Goal: Task Accomplishment & Management: Manage account settings

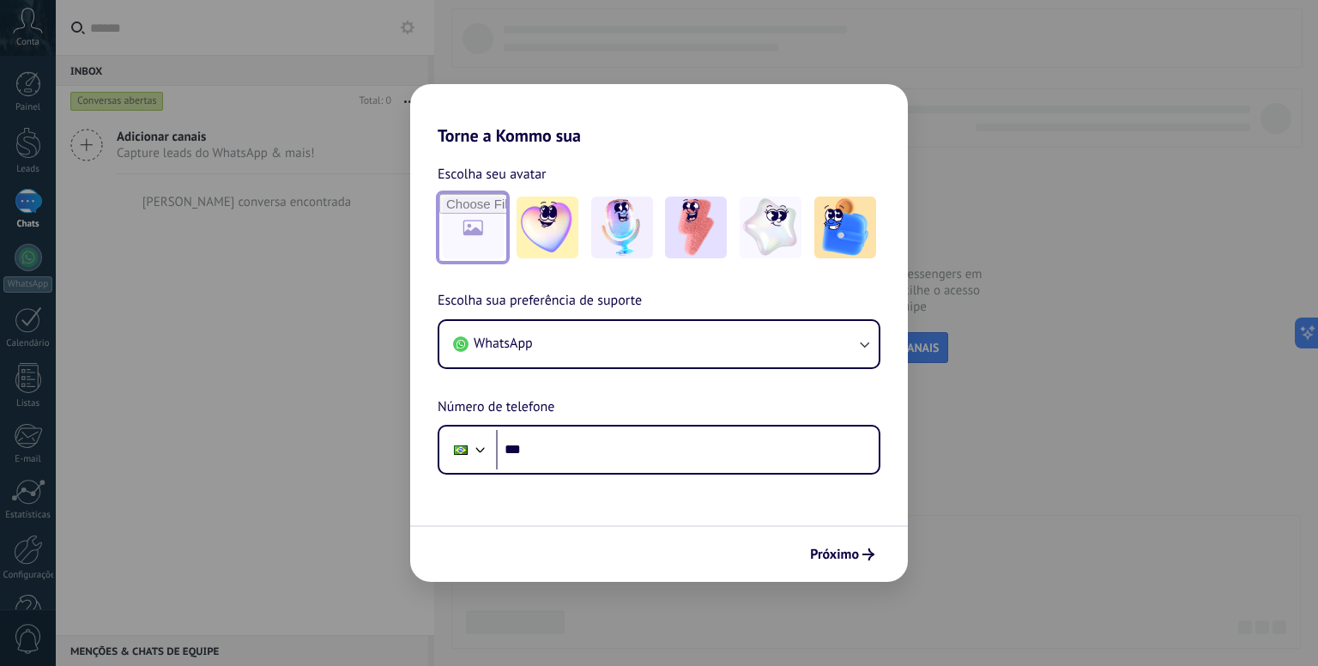
click at [483, 230] on input "file" at bounding box center [472, 227] width 67 height 67
type input "**********"
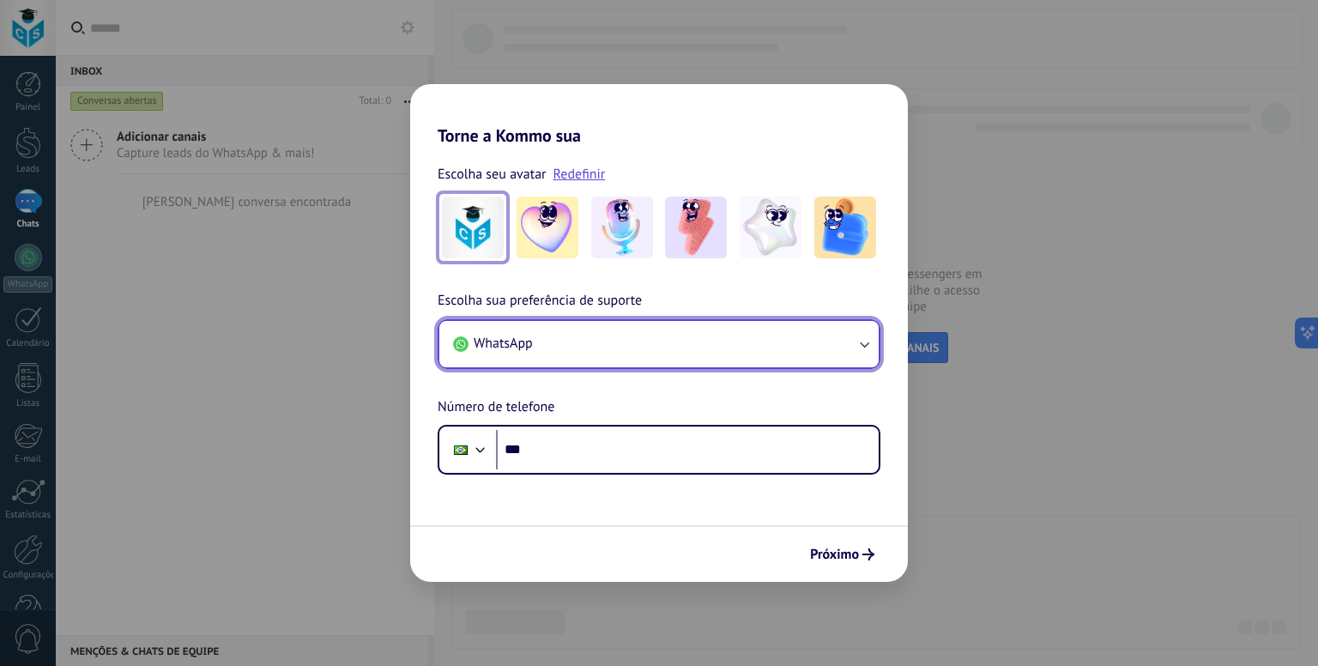
click at [583, 354] on button "WhatsApp" at bounding box center [658, 344] width 439 height 46
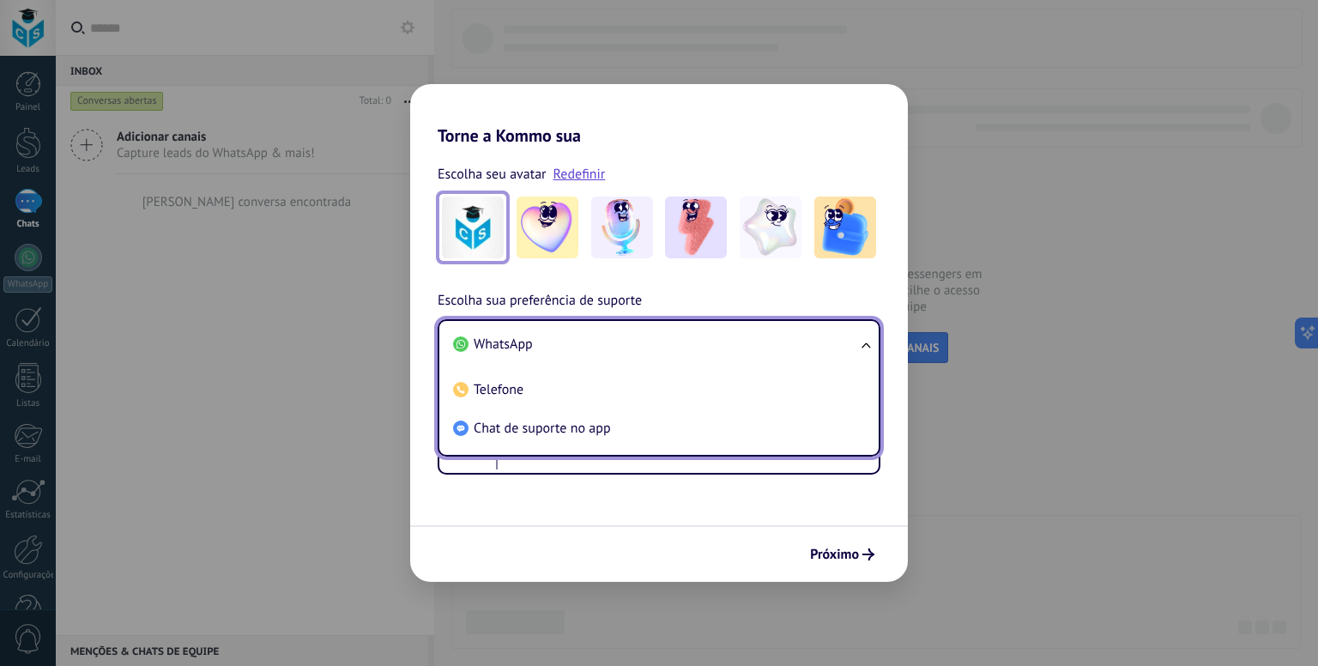
click at [566, 340] on li "WhatsApp" at bounding box center [655, 344] width 419 height 39
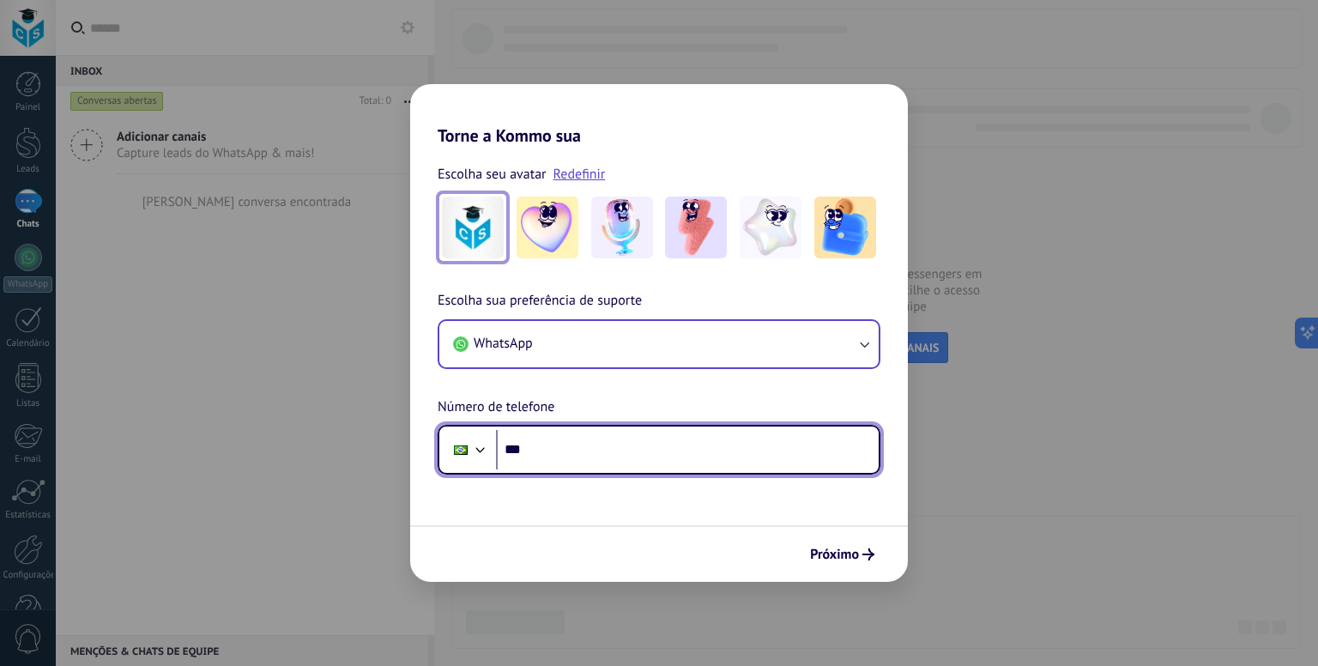
click at [557, 439] on input "***" at bounding box center [687, 449] width 383 height 39
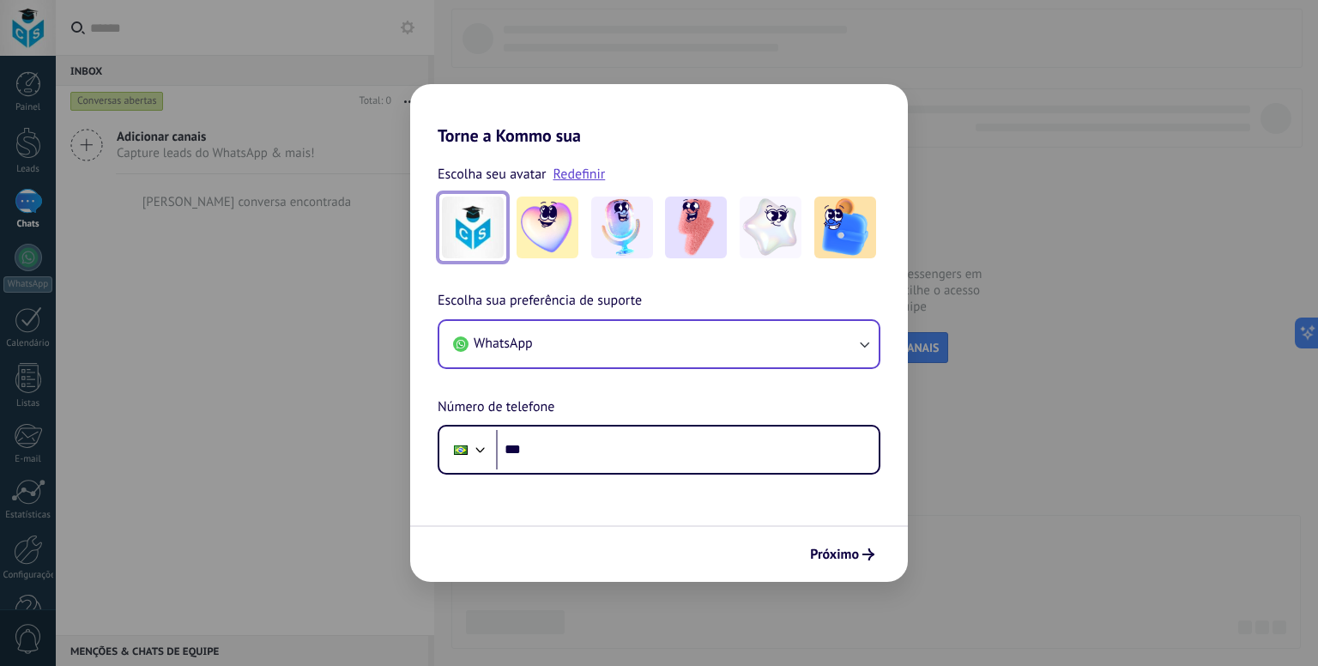
click at [618, 408] on div "Escolha sua preferência de suporte WhatsApp Número de telefone Phone ***" at bounding box center [659, 382] width 498 height 185
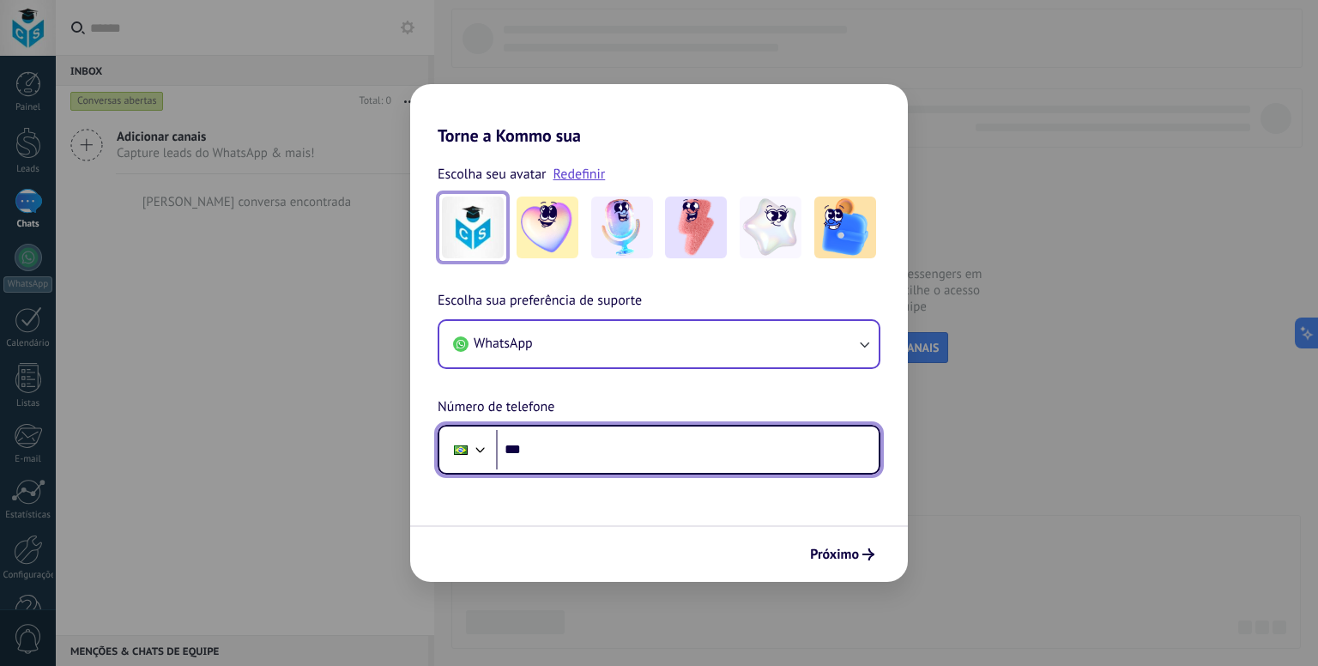
click at [582, 454] on input "***" at bounding box center [687, 449] width 383 height 39
paste input "**********"
type input "**********"
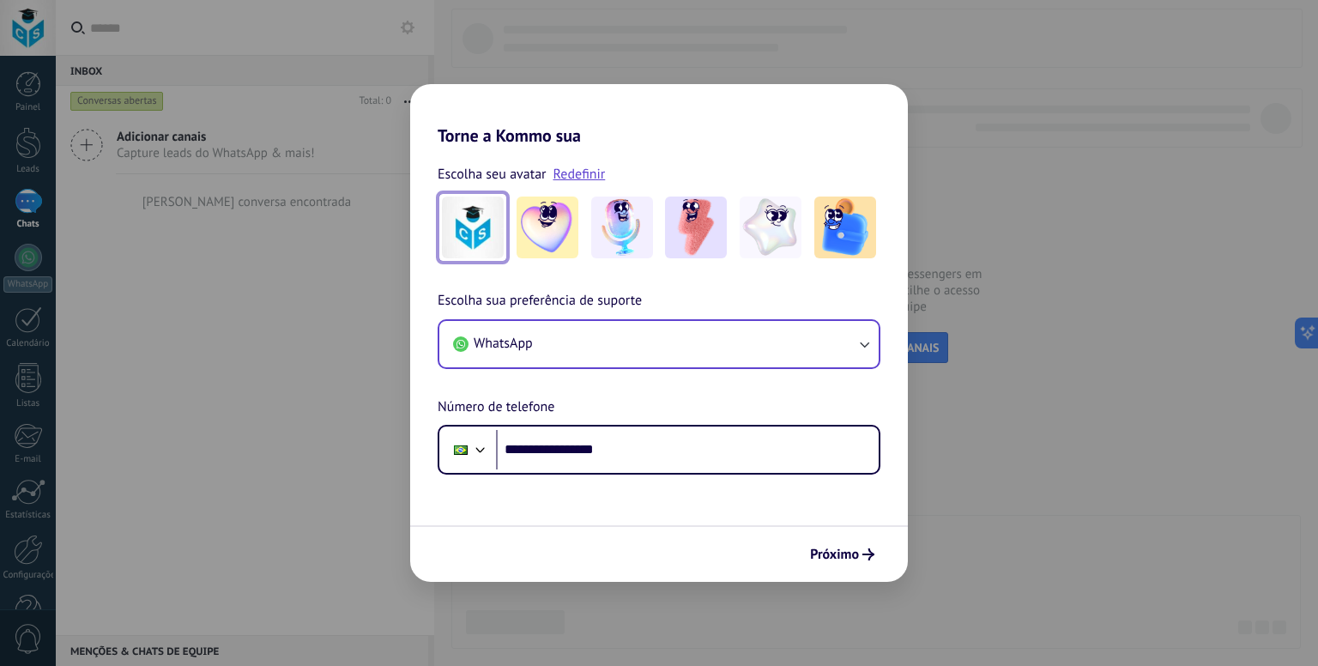
click at [621, 393] on div "**********" at bounding box center [659, 382] width 498 height 185
click at [682, 425] on div "**********" at bounding box center [659, 450] width 443 height 50
click at [841, 543] on button "Próximo" at bounding box center [842, 554] width 80 height 29
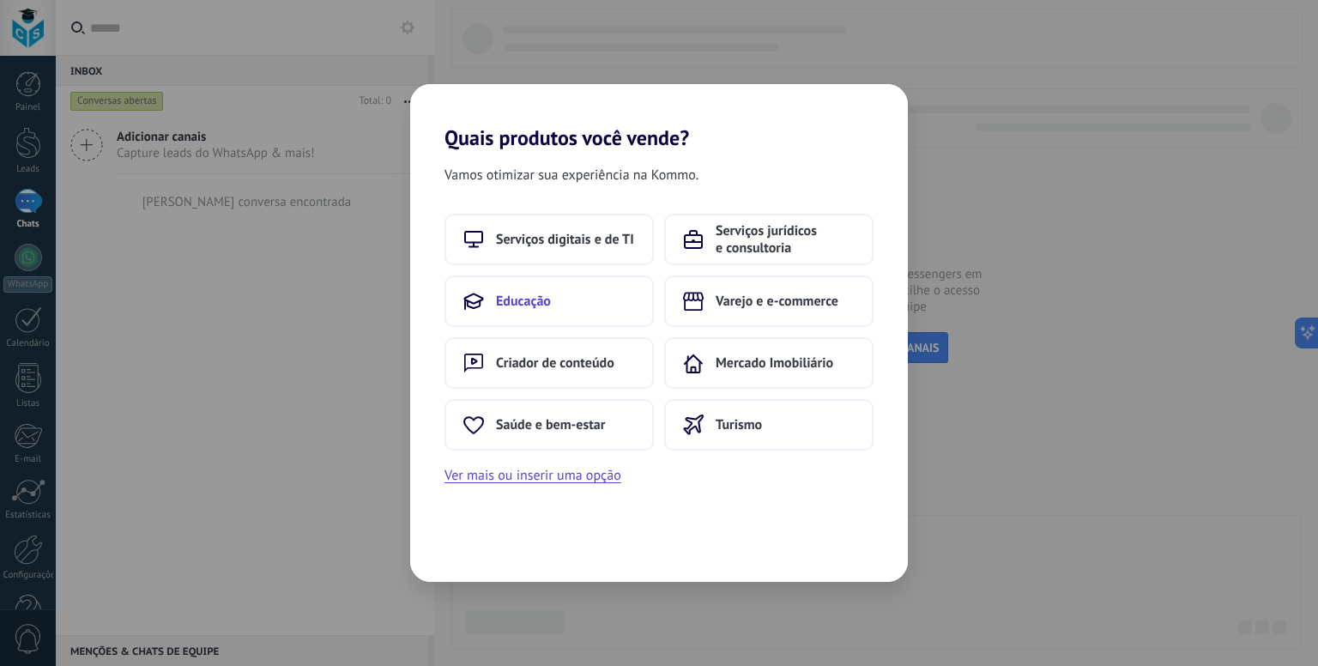
click at [536, 295] on span "Educação" at bounding box center [523, 301] width 55 height 17
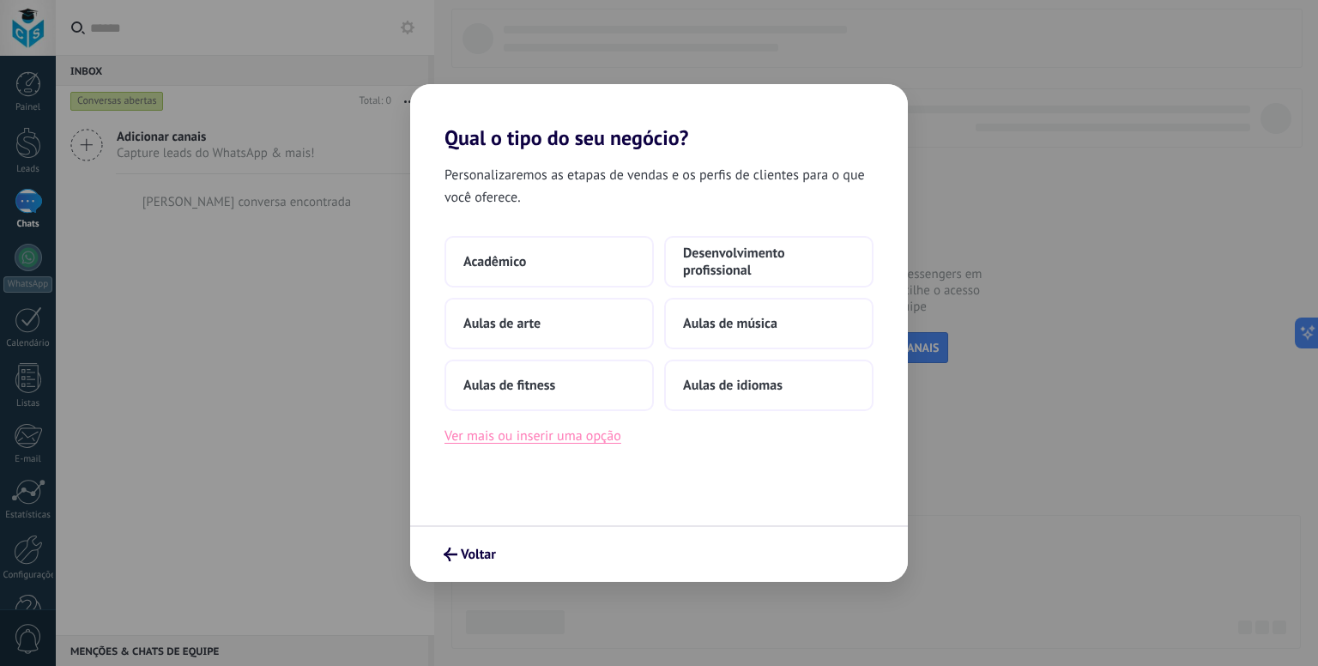
click at [590, 443] on button "Ver mais ou inserir uma opção" at bounding box center [533, 436] width 177 height 22
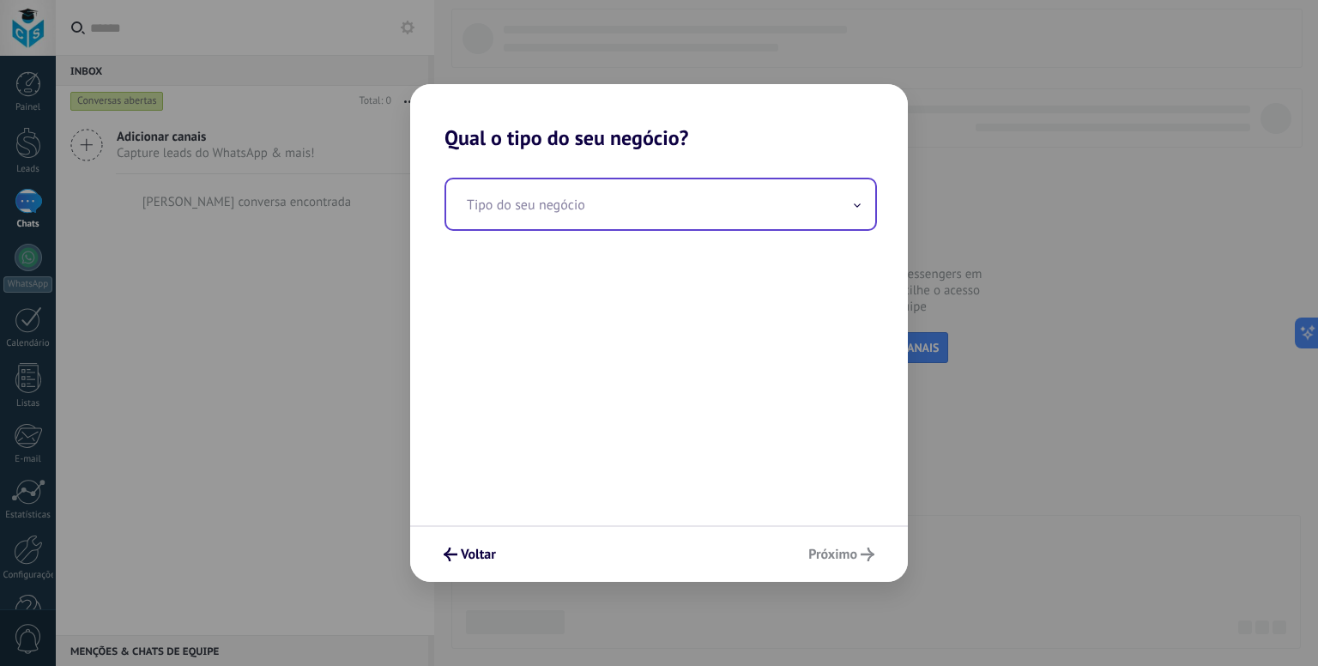
click at [600, 196] on input "text" at bounding box center [660, 204] width 429 height 50
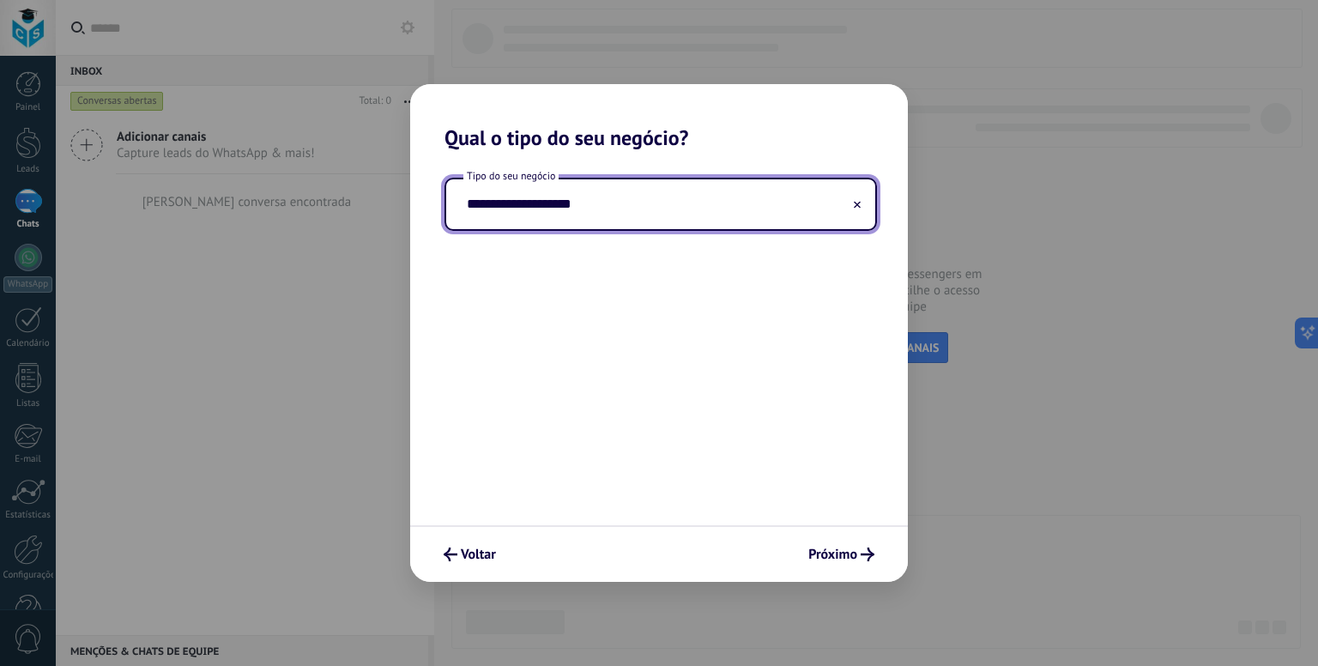
type input "**********"
click at [594, 284] on div "**********" at bounding box center [659, 337] width 498 height 375
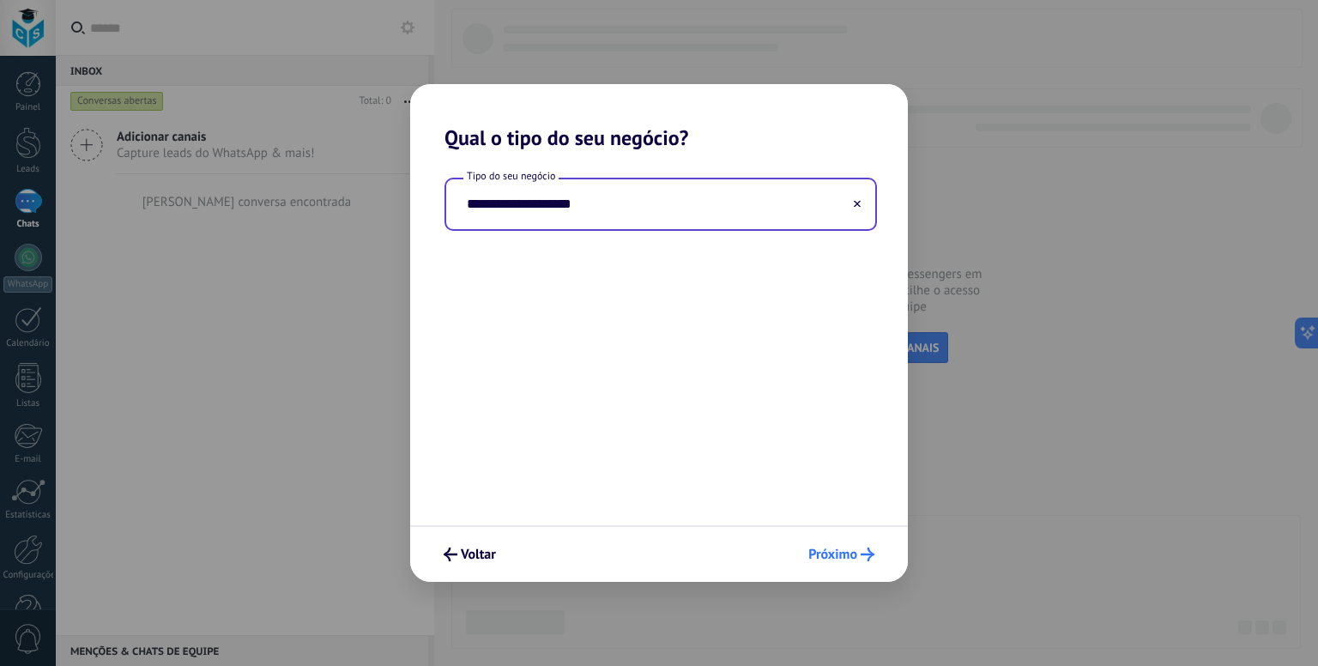
click at [818, 550] on span "Próximo" at bounding box center [832, 554] width 49 height 12
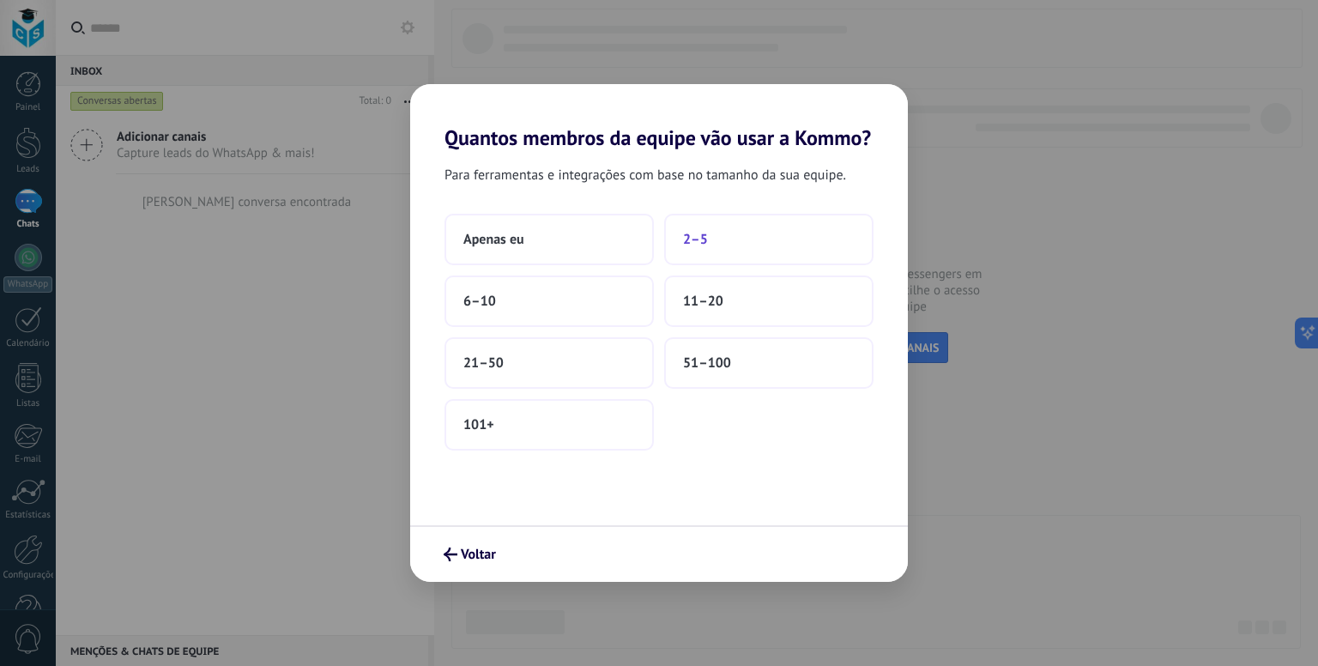
click at [743, 249] on button "2–5" at bounding box center [768, 239] width 209 height 51
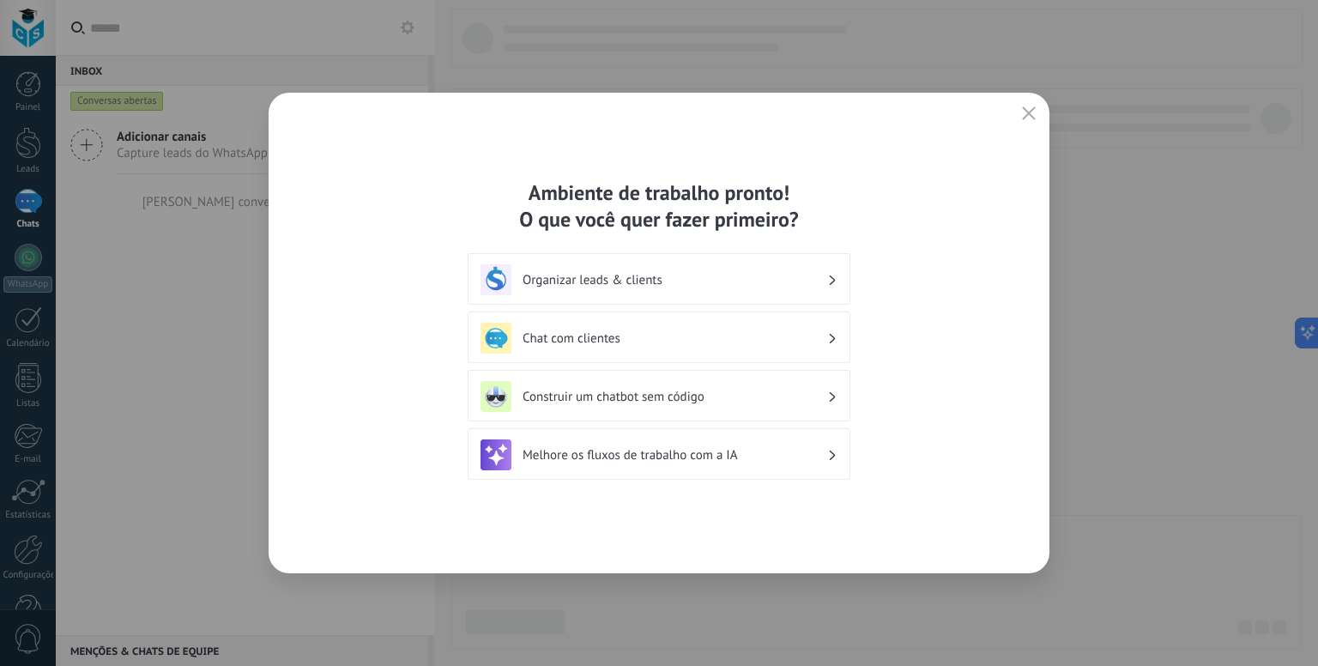
click at [536, 248] on div "Ambiente de trabalho pronto! O que você quer fazer primeiro? Organizar leads & …" at bounding box center [659, 332] width 383 height 307
click at [553, 265] on div "Organizar leads & clients" at bounding box center [659, 279] width 357 height 31
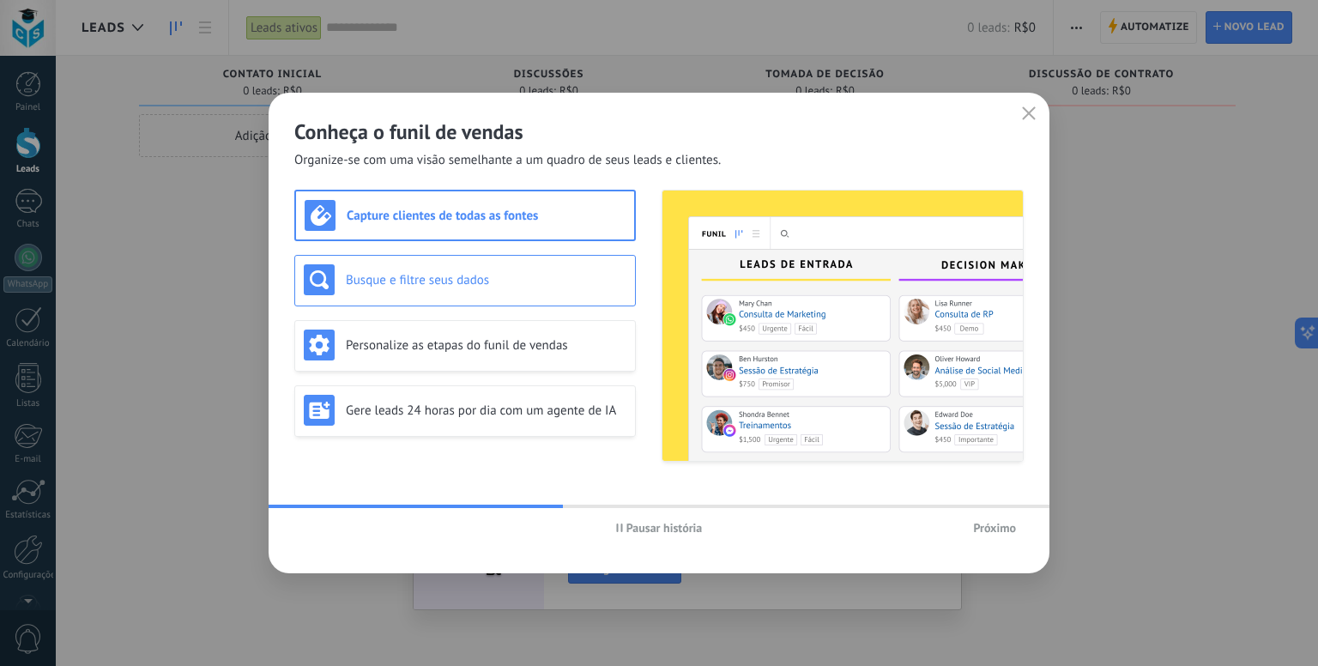
click at [530, 274] on h3 "Busque e filtre seus dados" at bounding box center [486, 280] width 281 height 16
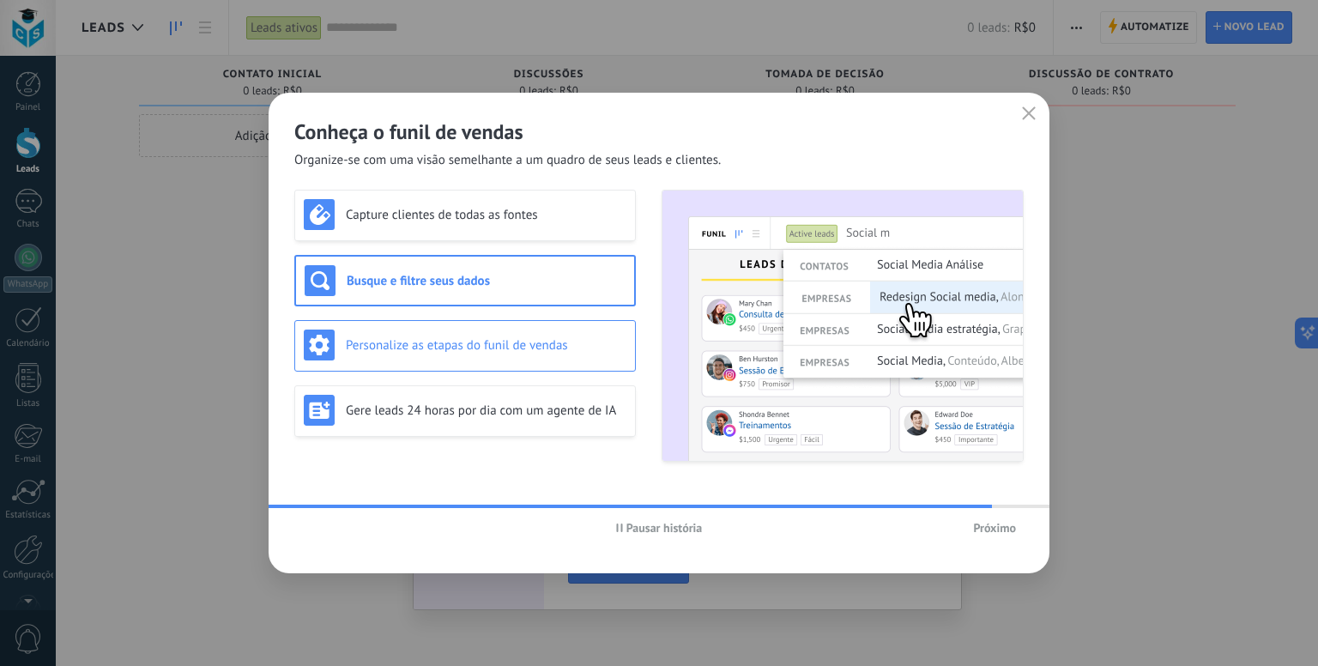
click at [412, 351] on h3 "Personalize as etapas do funil de vendas" at bounding box center [486, 345] width 281 height 16
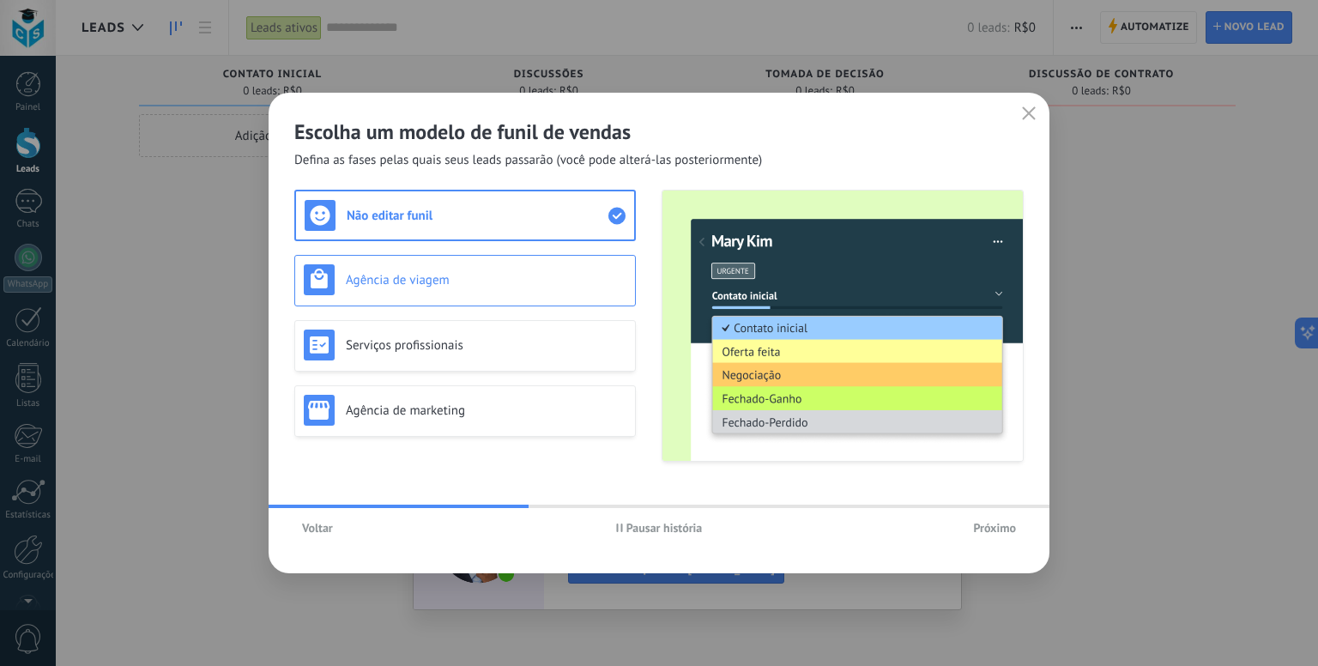
click at [491, 274] on h3 "Agência de viagem" at bounding box center [486, 280] width 281 height 16
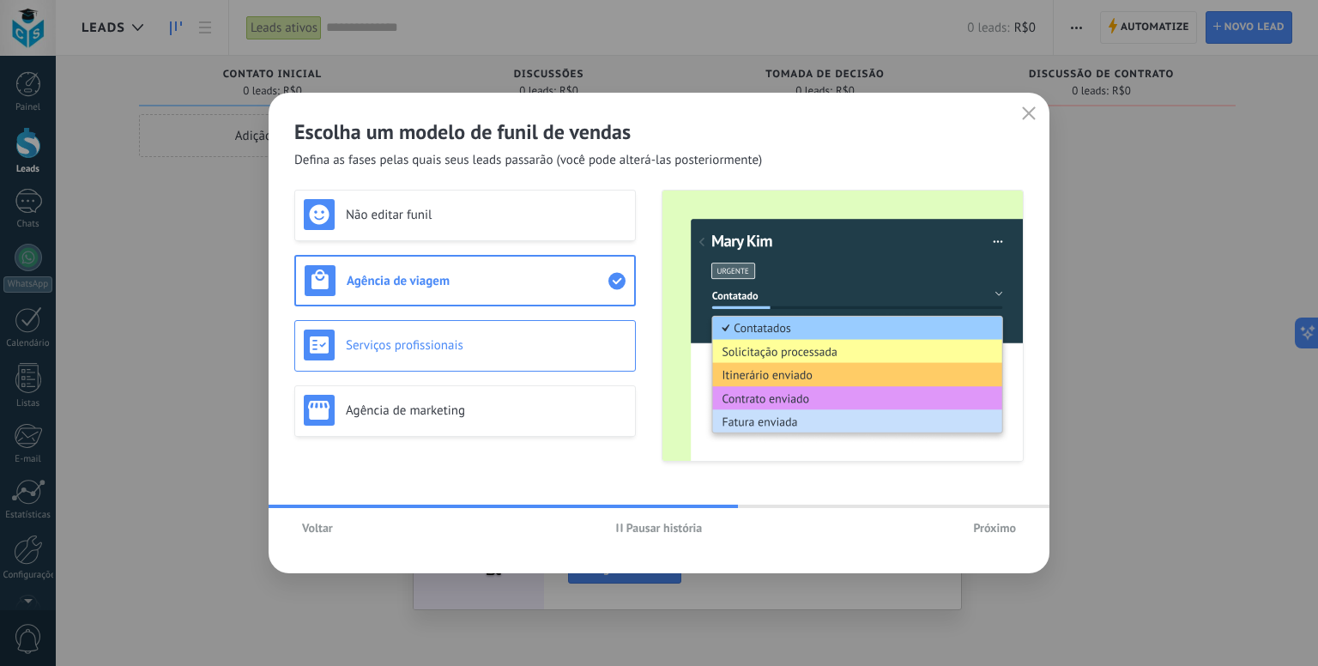
click at [493, 351] on h3 "Serviços profissionais" at bounding box center [486, 345] width 281 height 16
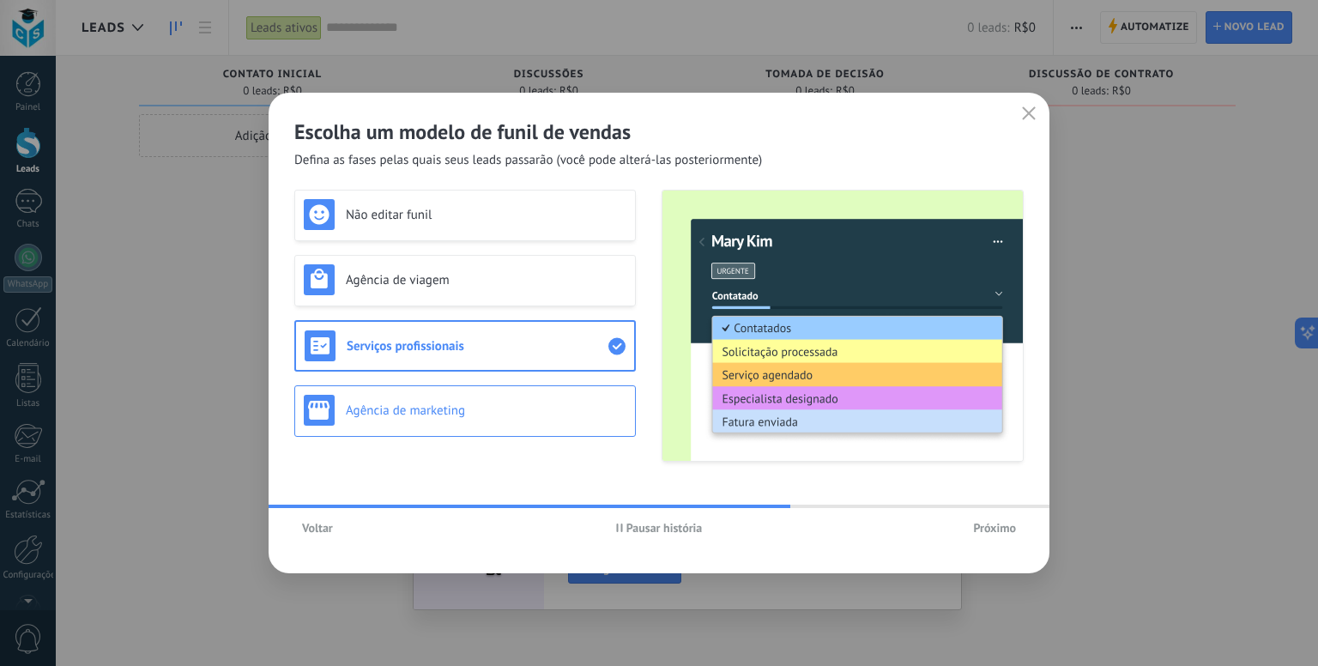
click at [491, 396] on div "Agência de marketing" at bounding box center [465, 410] width 323 height 31
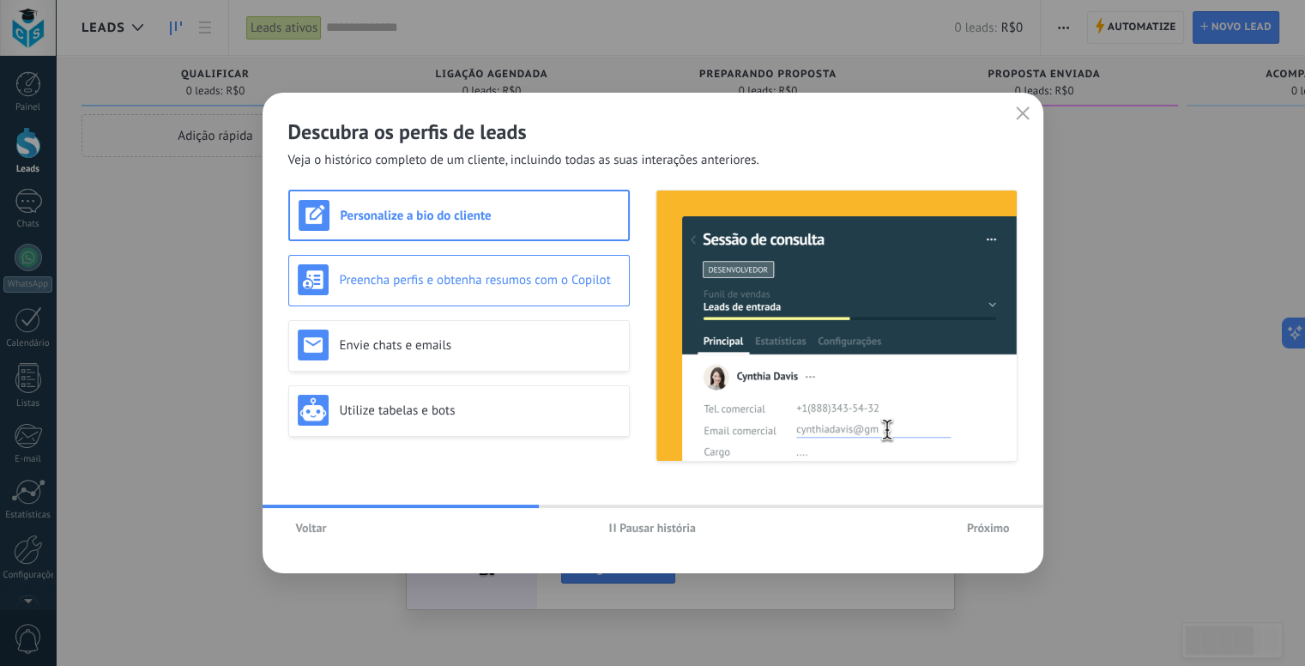
click at [440, 283] on h3 "Preencha perfis e obtenha resumos com o Copilot" at bounding box center [480, 280] width 281 height 16
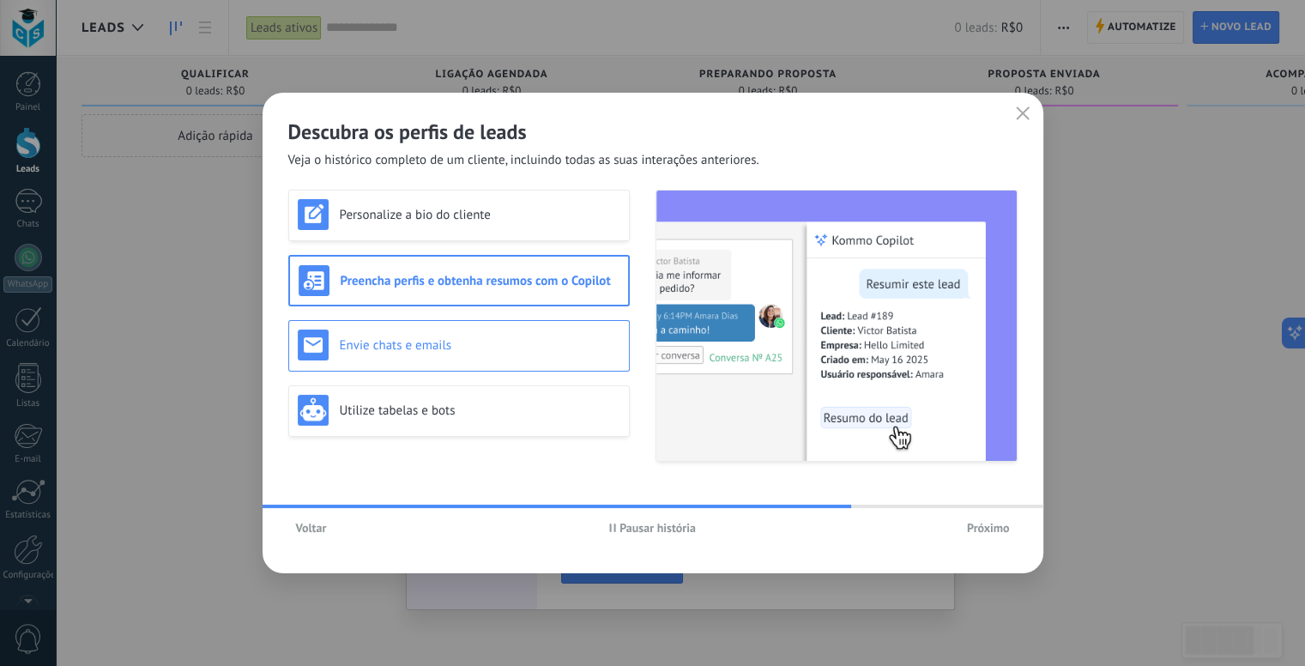
click at [447, 341] on h3 "Envie chats e emails" at bounding box center [480, 345] width 281 height 16
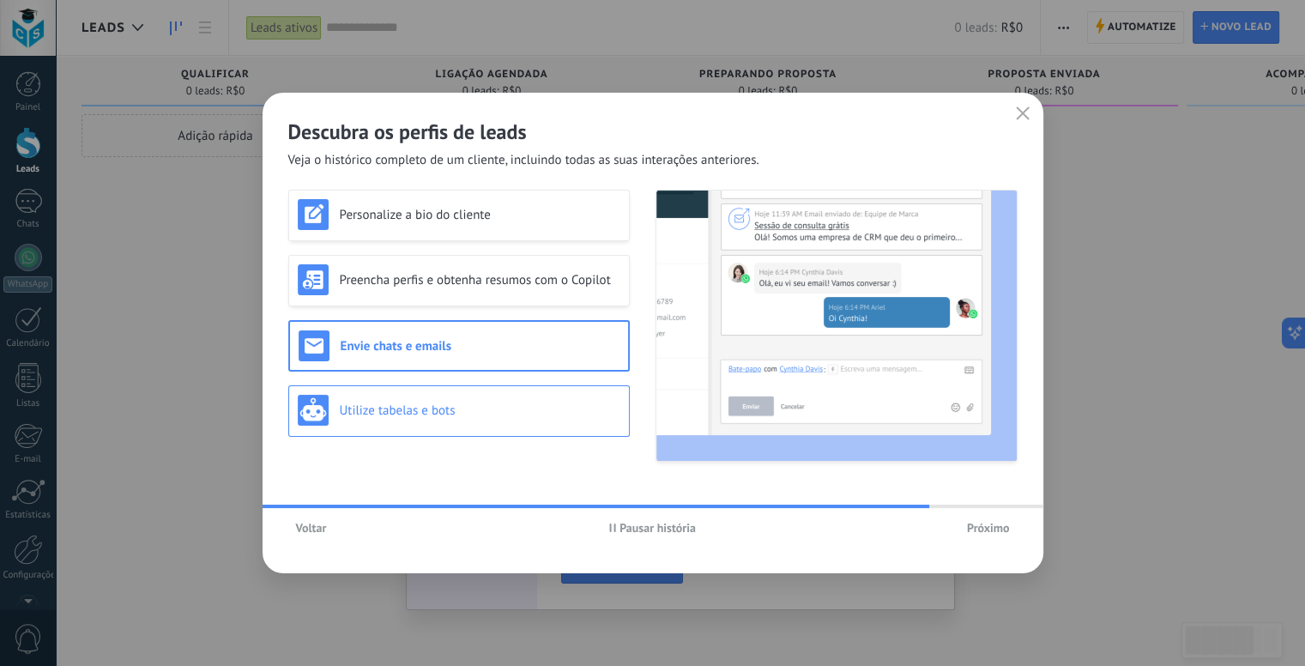
click at [465, 413] on h3 "Utilize tabelas e bots" at bounding box center [480, 411] width 281 height 16
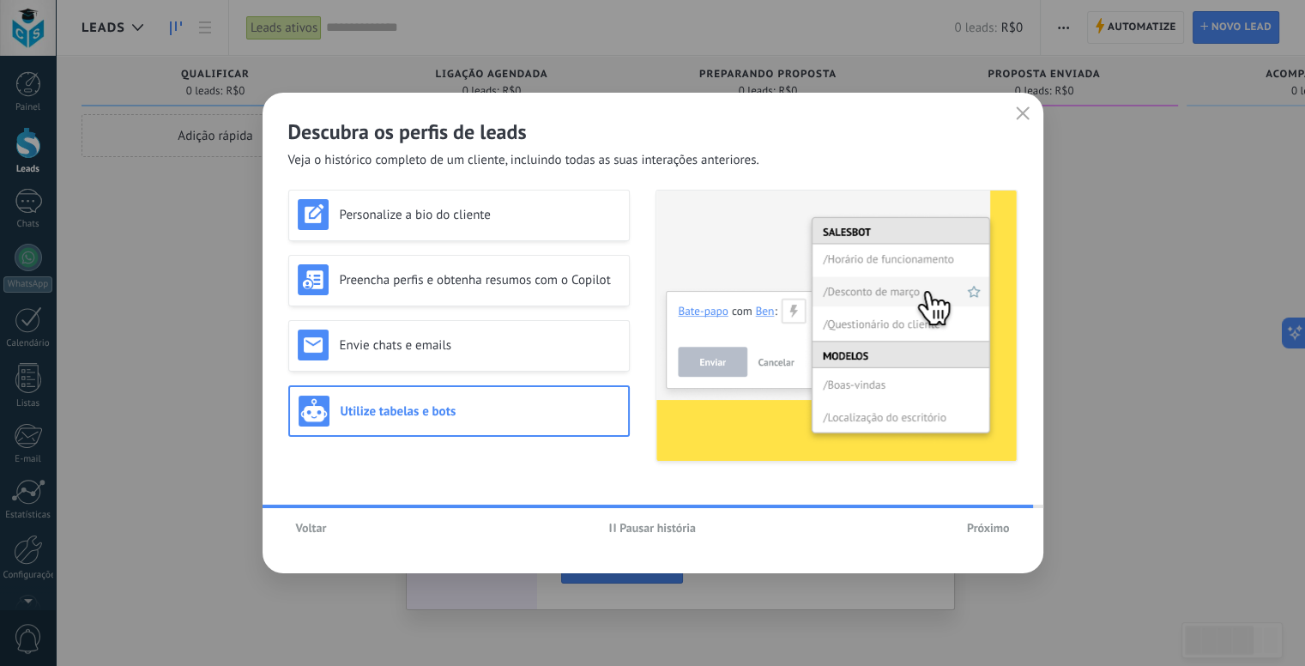
click at [994, 525] on span "Próximo" at bounding box center [988, 528] width 43 height 12
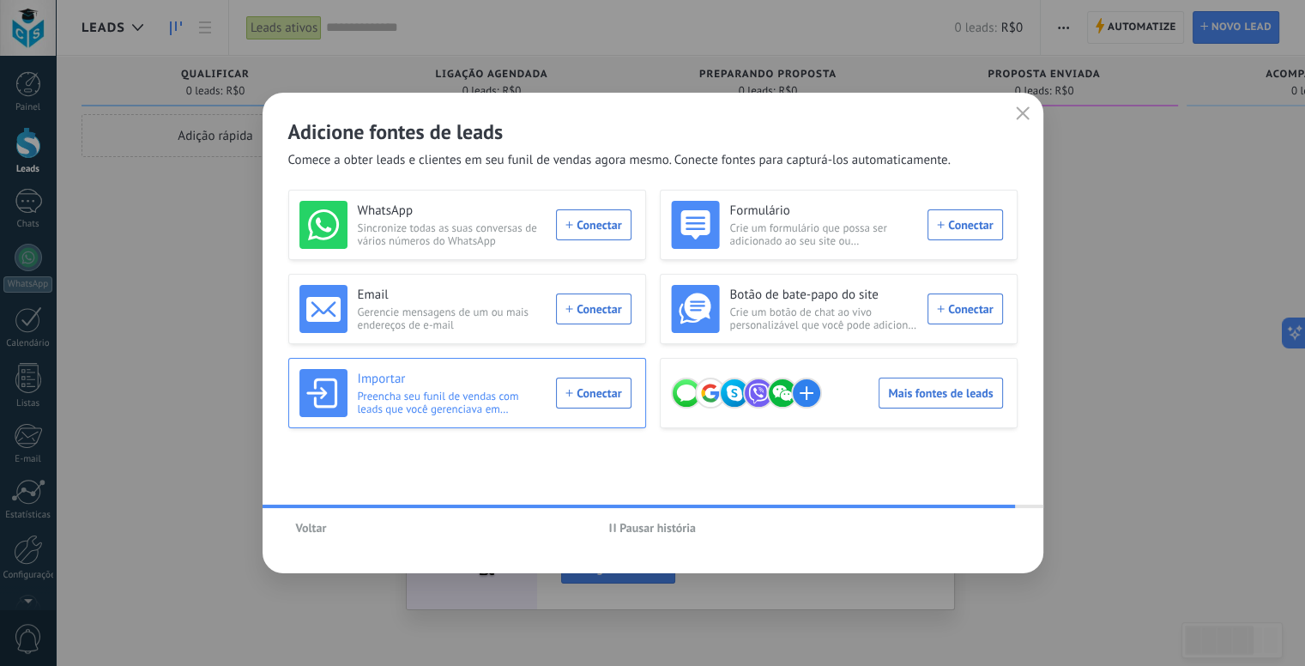
click at [600, 389] on div "Importar Preencha seu funil de vendas com leads que você gerenciava em planilha…" at bounding box center [466, 393] width 332 height 48
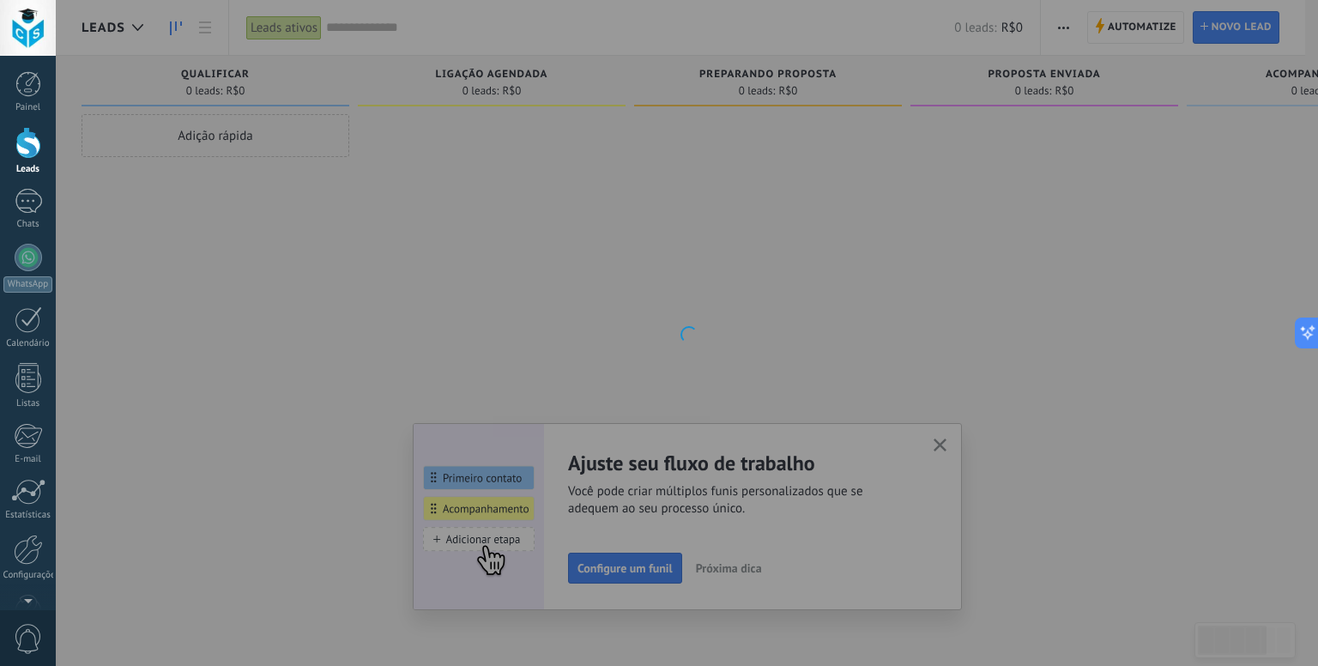
scroll to position [47, 0]
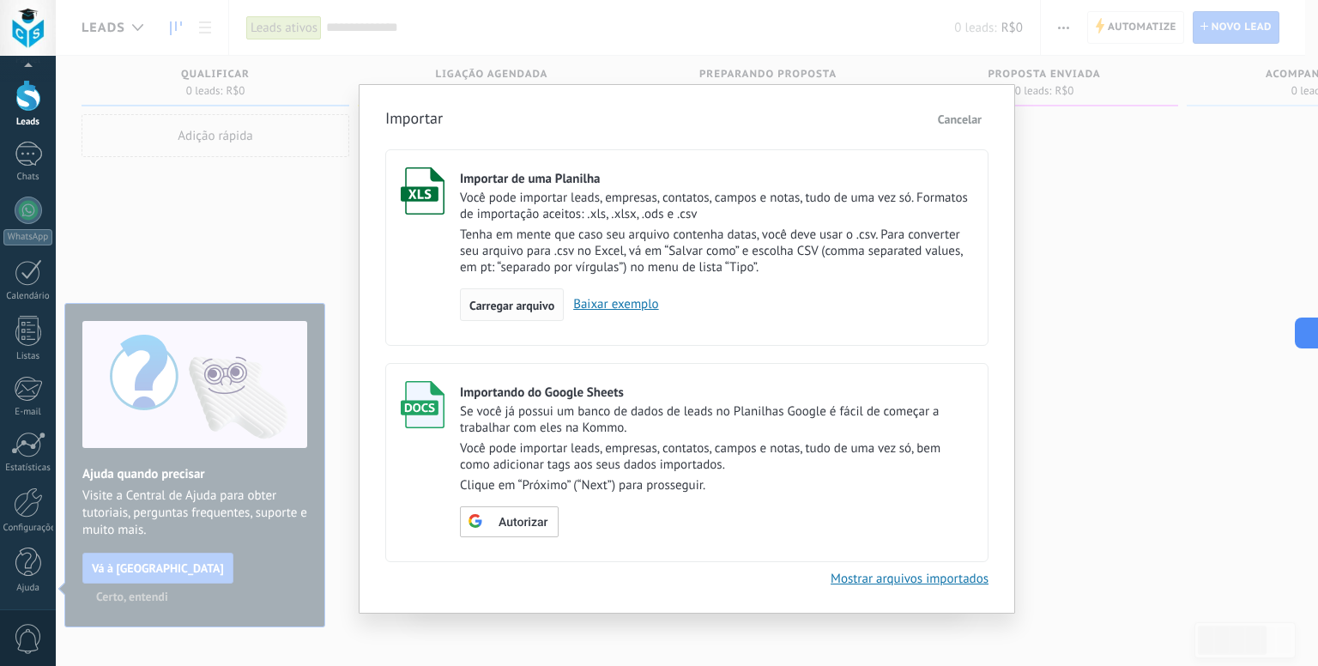
click at [506, 308] on span "Carregar arquivo" at bounding box center [511, 306] width 85 height 12
click at [0, 0] on input "Importar de uma Planilha Você pode importar leads, empresas, contatos, campos e…" at bounding box center [0, 0] width 0 height 0
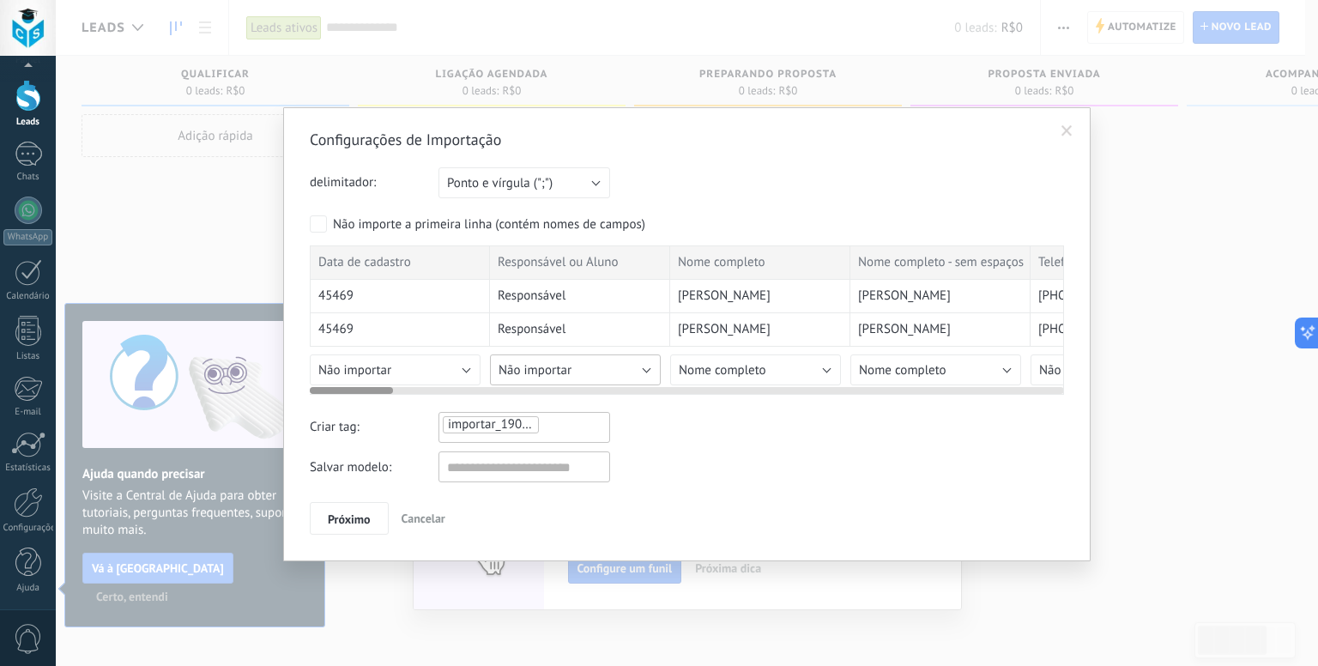
click at [546, 370] on span "Não importar" at bounding box center [535, 370] width 73 height 16
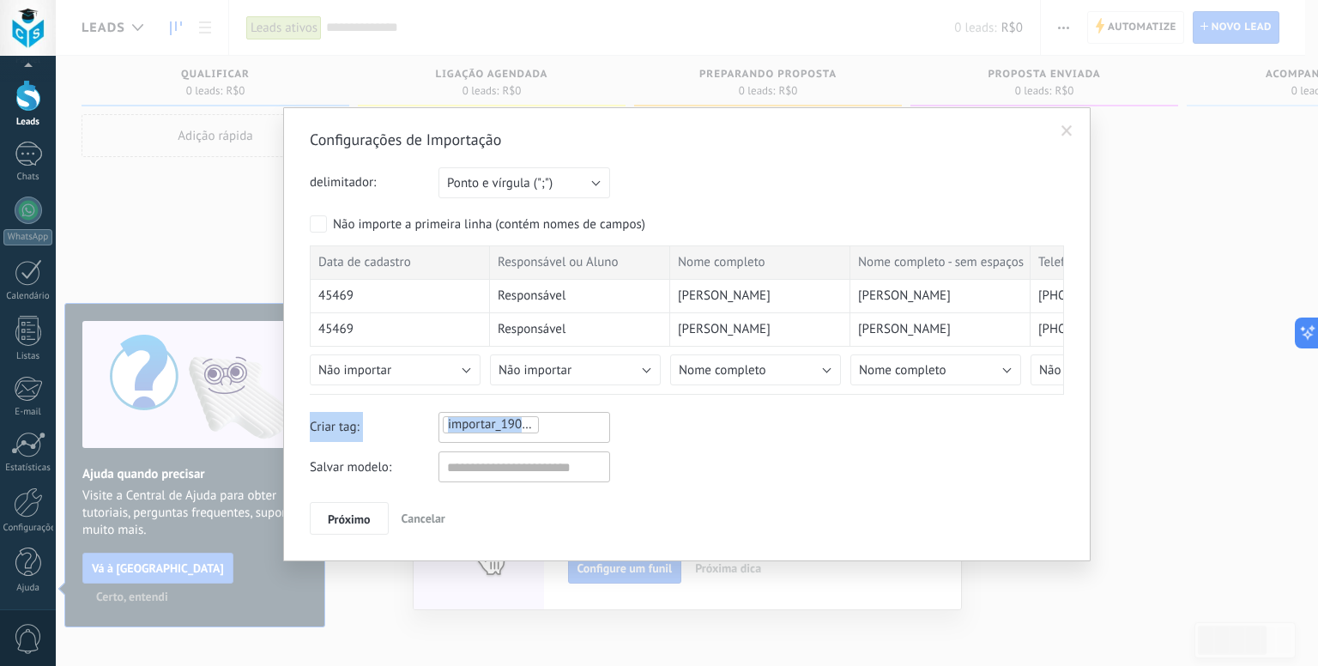
drag, startPoint x: 666, startPoint y: 389, endPoint x: 728, endPoint y: 396, distance: 62.3
click at [725, 396] on div "Configurações de Importação delimitador: Ponto e vírgula (";") Vírgula (",") Ta…" at bounding box center [687, 332] width 754 height 405
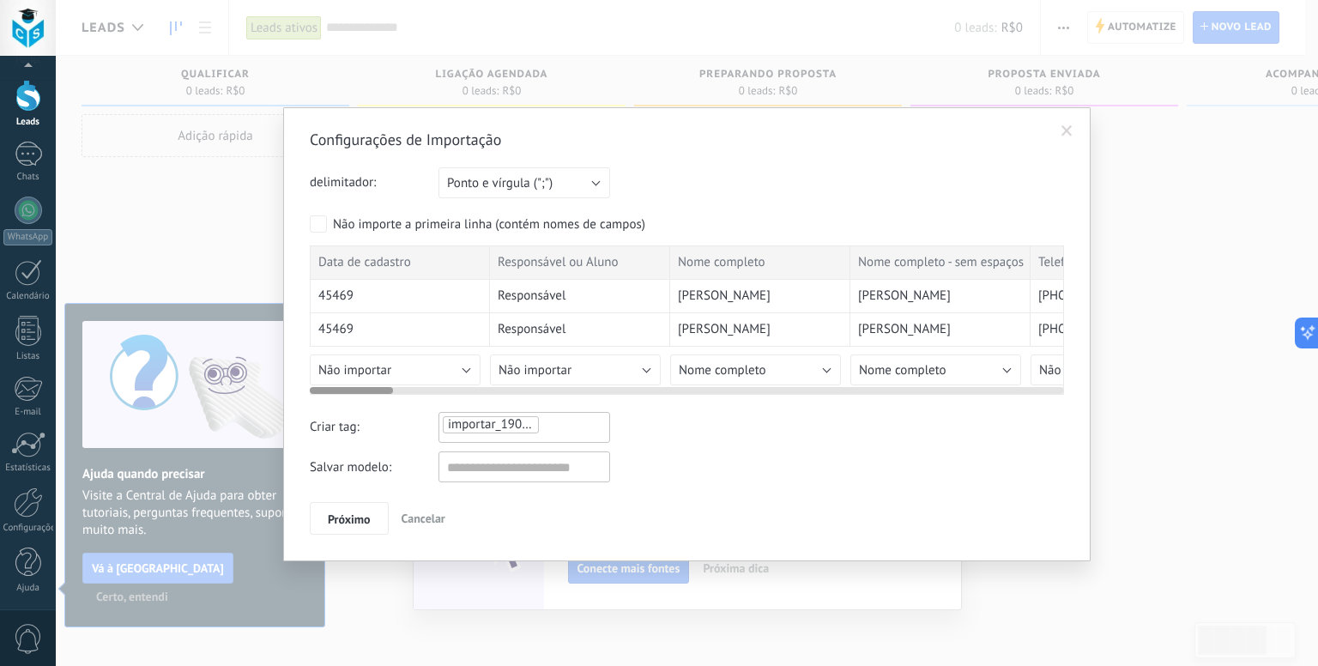
drag, startPoint x: 855, startPoint y: 390, endPoint x: 978, endPoint y: 389, distance: 123.6
click at [978, 389] on div at bounding box center [687, 387] width 754 height 14
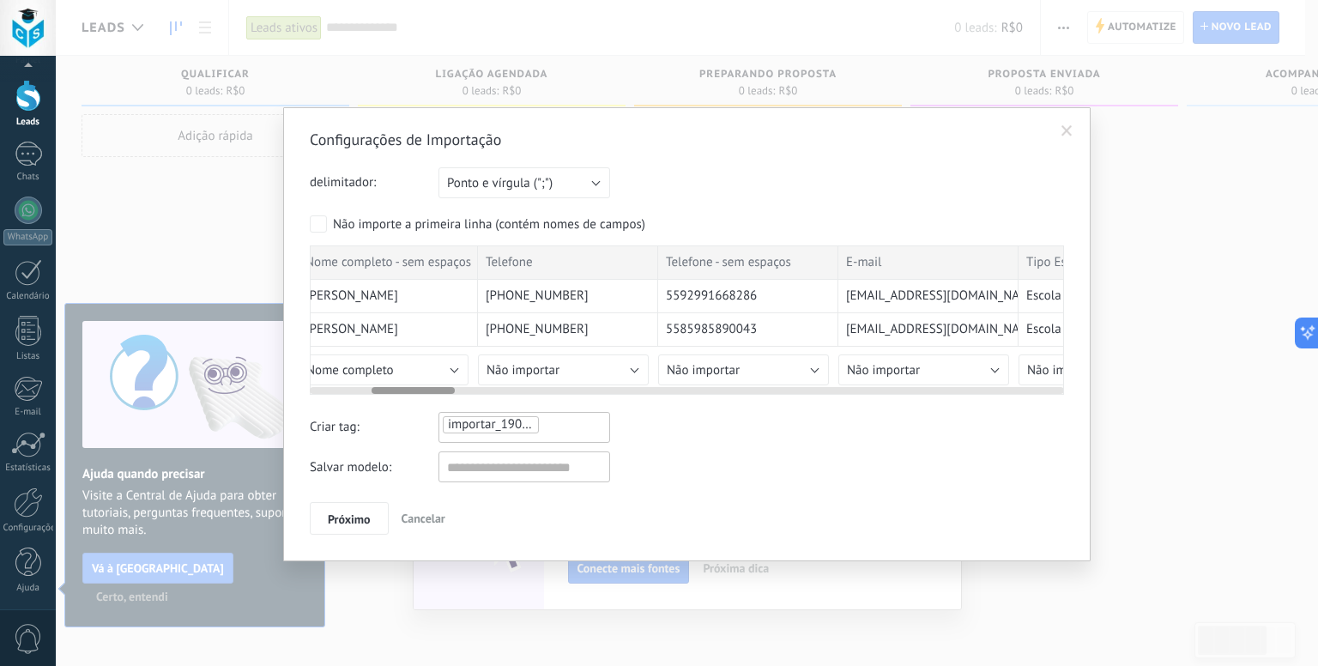
drag, startPoint x: 374, startPoint y: 387, endPoint x: 508, endPoint y: 384, distance: 133.9
click at [441, 389] on div at bounding box center [413, 390] width 83 height 7
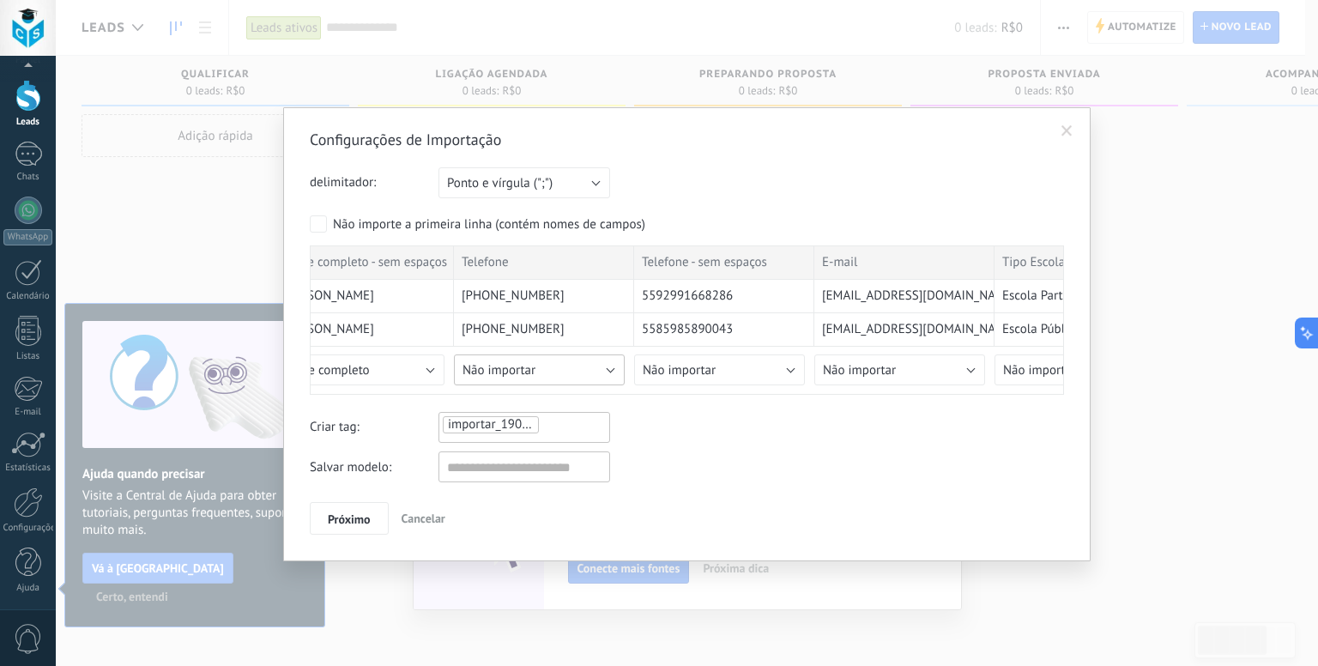
click at [525, 368] on span "Não importar" at bounding box center [499, 370] width 73 height 16
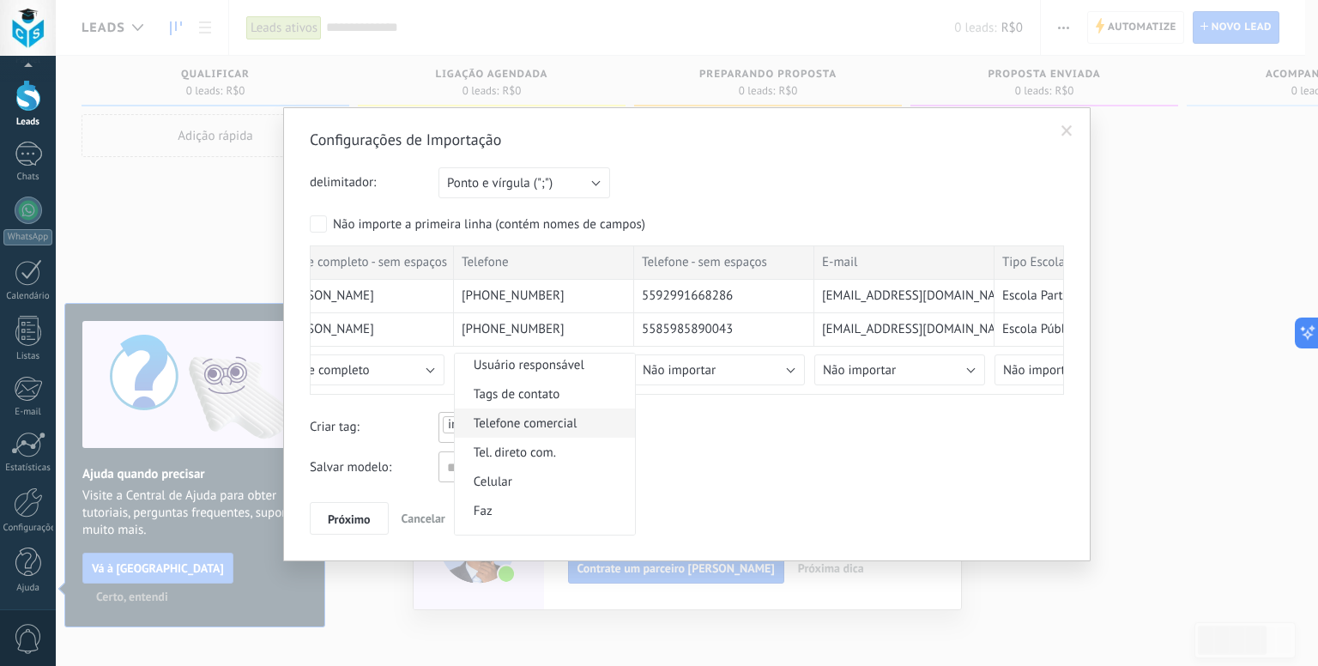
scroll to position [343, 0]
click at [524, 467] on span "Celular" at bounding box center [542, 459] width 175 height 16
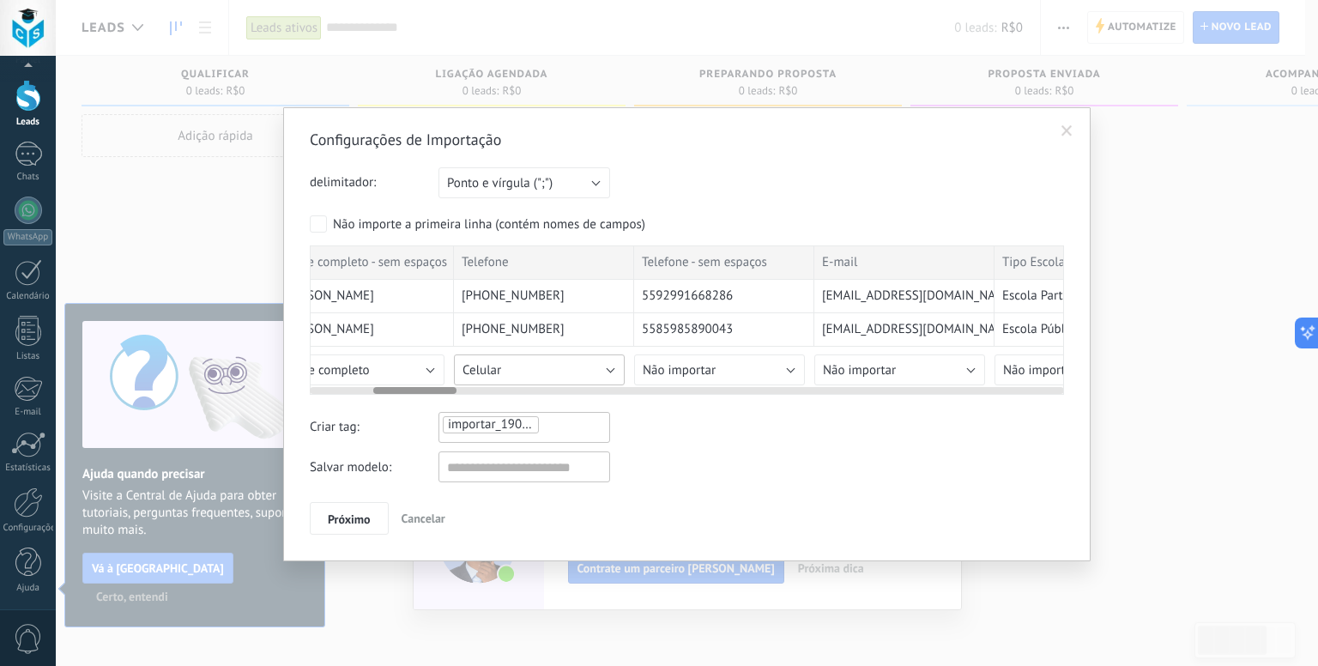
click at [564, 371] on button "Celular" at bounding box center [539, 369] width 171 height 31
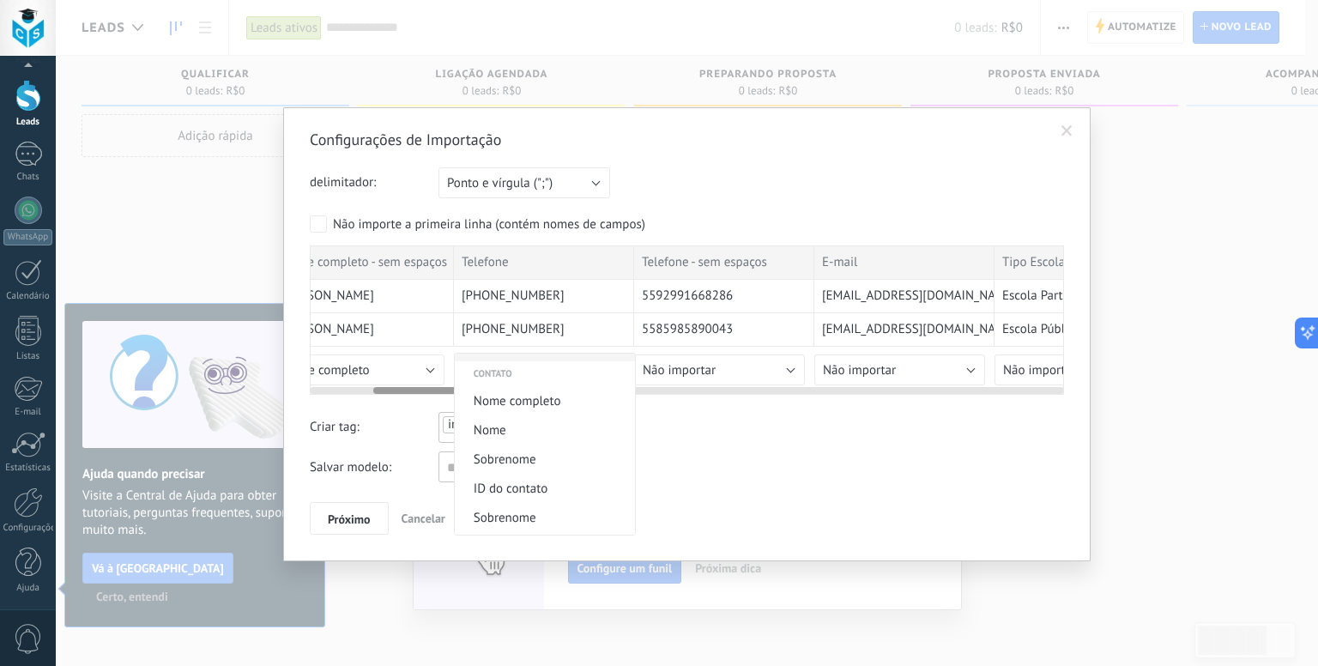
scroll to position [0, 0]
click at [555, 364] on span "Não importar" at bounding box center [542, 368] width 175 height 16
click at [687, 362] on span "Não importar" at bounding box center [679, 370] width 73 height 16
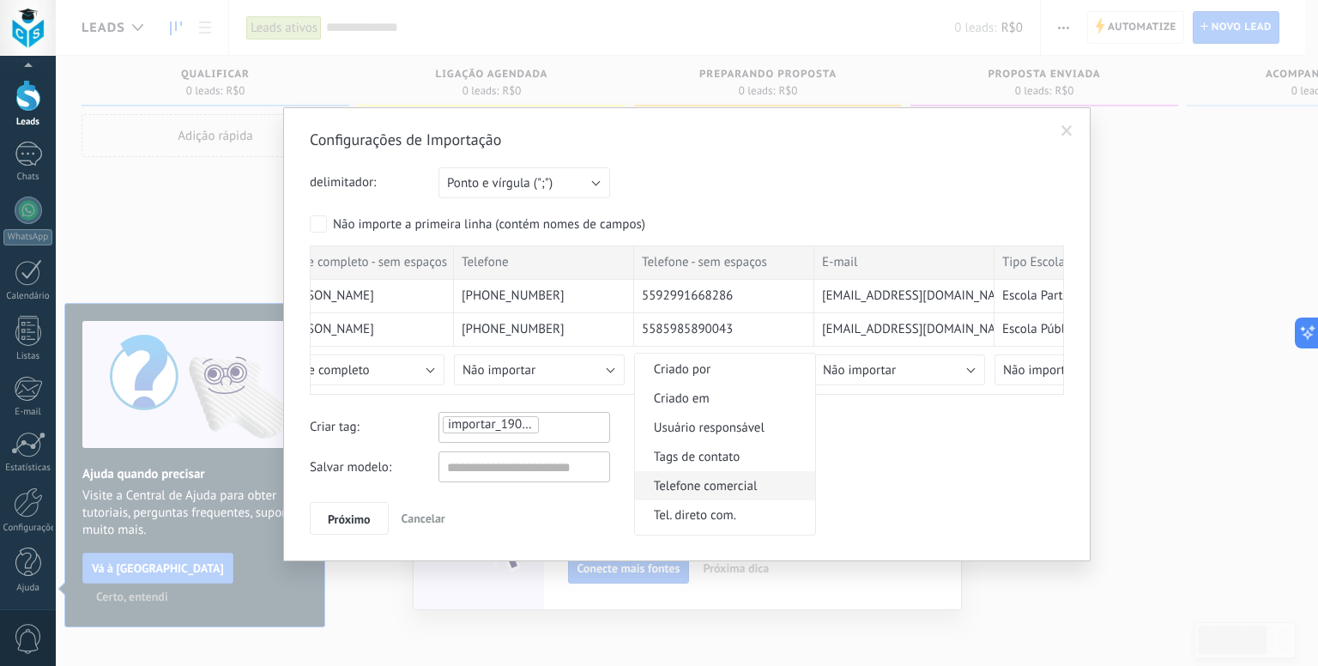
scroll to position [343, 0]
click at [700, 470] on li "Celular" at bounding box center [725, 458] width 180 height 29
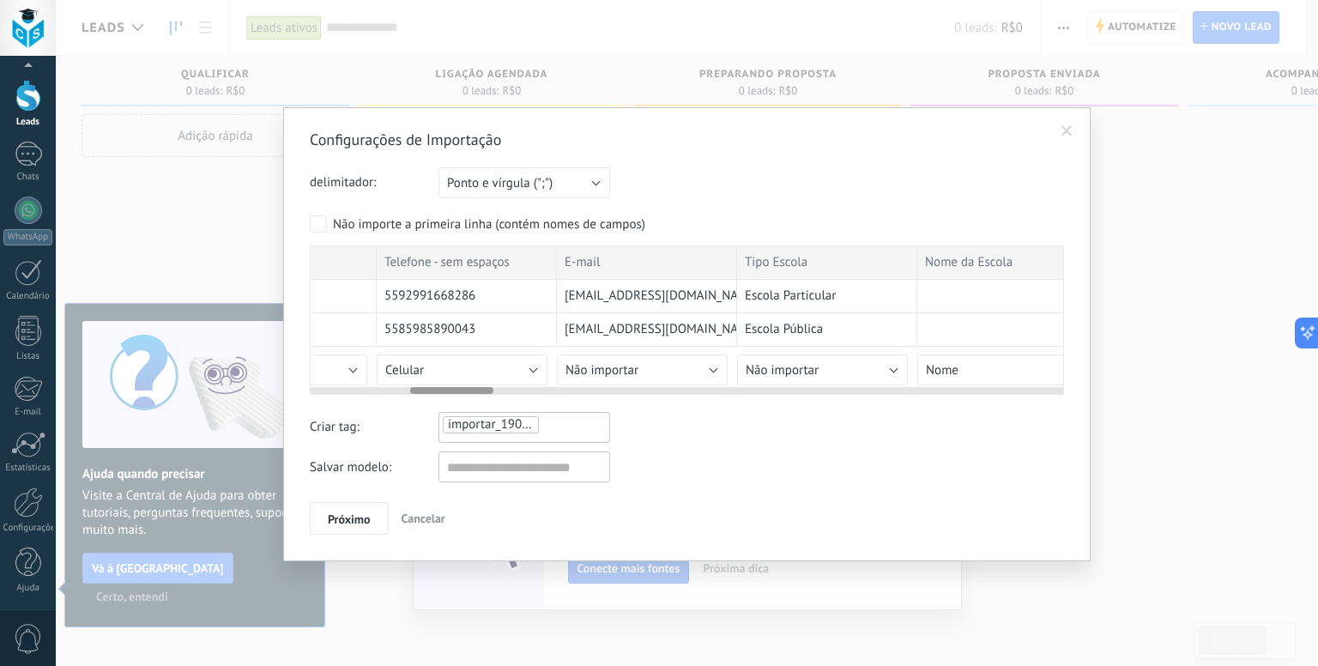
scroll to position [0, 904]
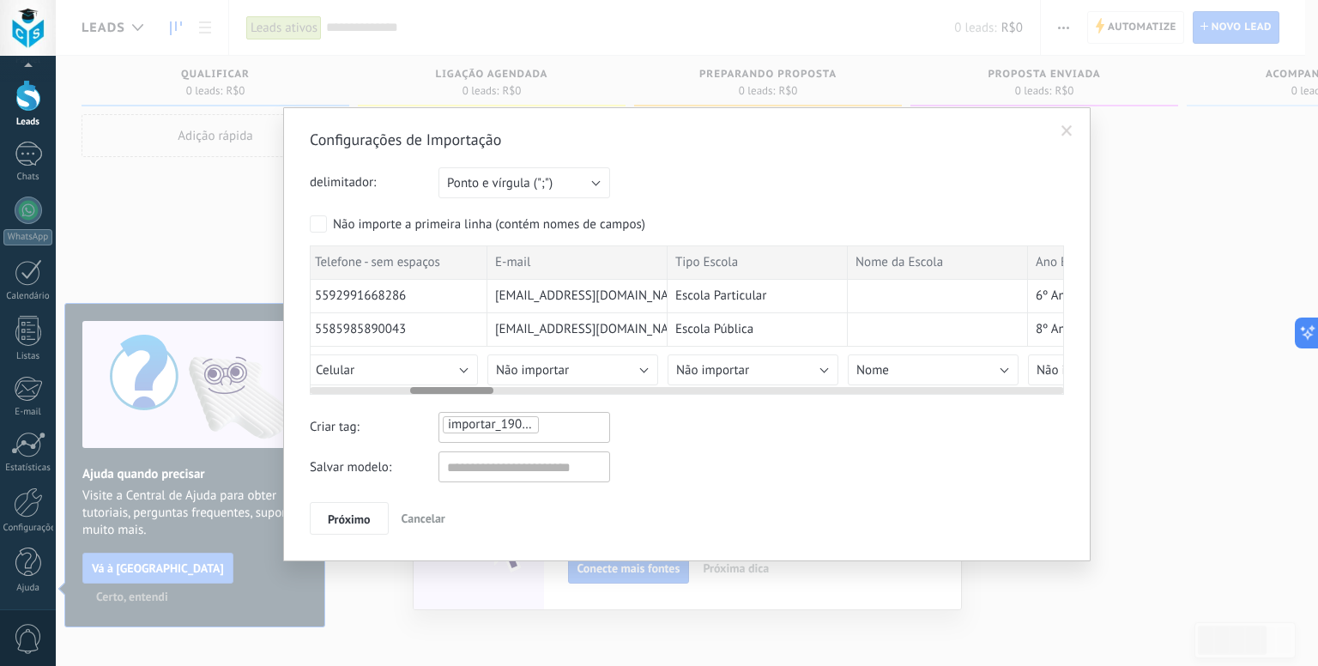
drag, startPoint x: 421, startPoint y: 387, endPoint x: 458, endPoint y: 391, distance: 37.2
click at [458, 391] on div at bounding box center [451, 390] width 83 height 7
click at [555, 369] on span "Não importar" at bounding box center [532, 370] width 73 height 16
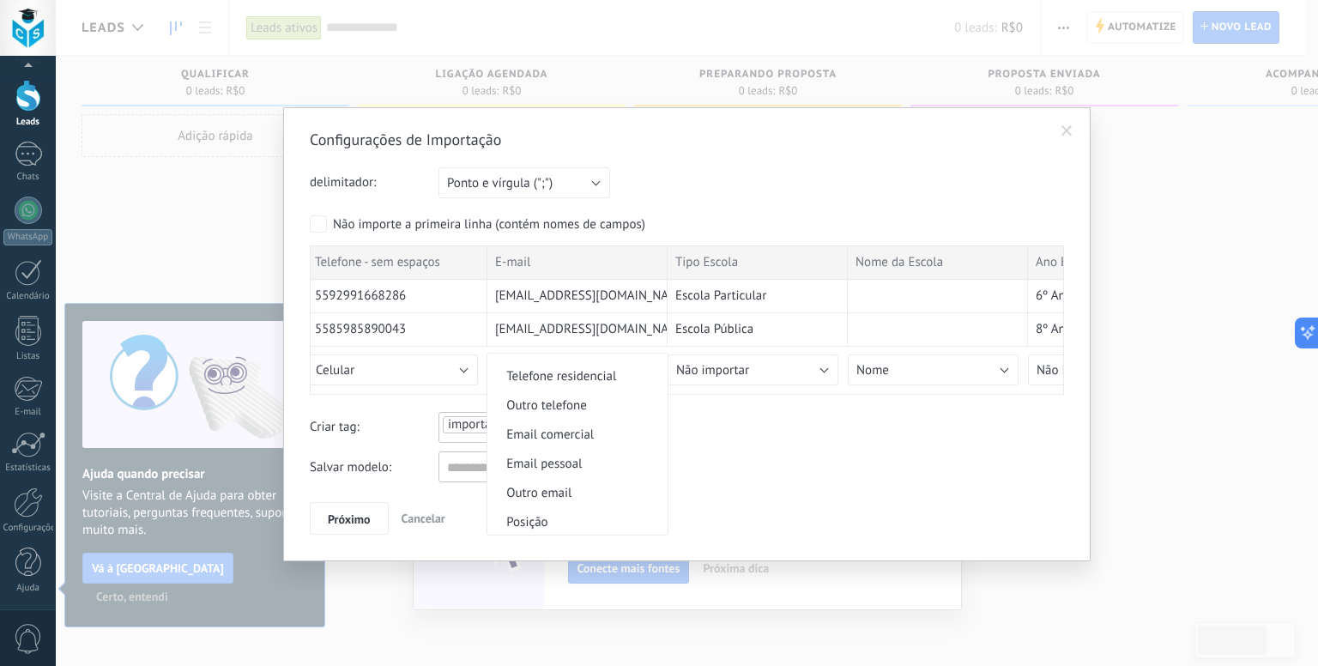
scroll to position [515, 0]
click at [590, 435] on span "Email pessoal" at bounding box center [574, 433] width 175 height 16
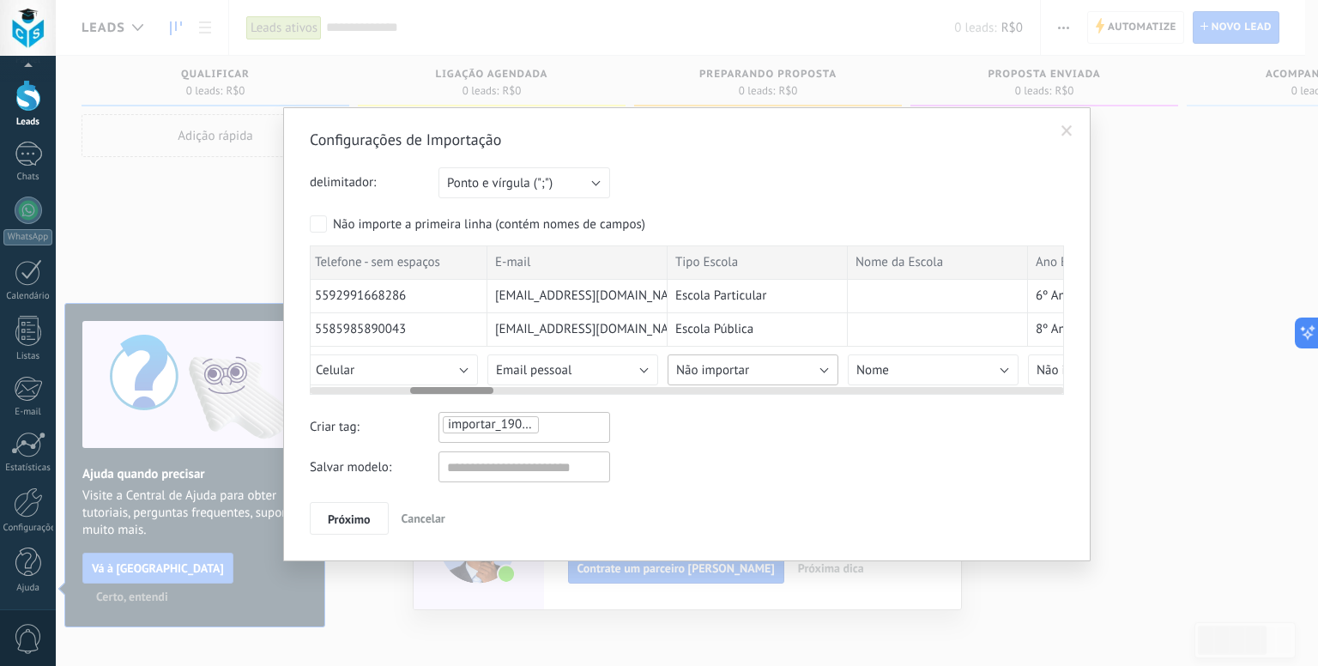
click at [721, 376] on span "Não importar" at bounding box center [712, 370] width 73 height 16
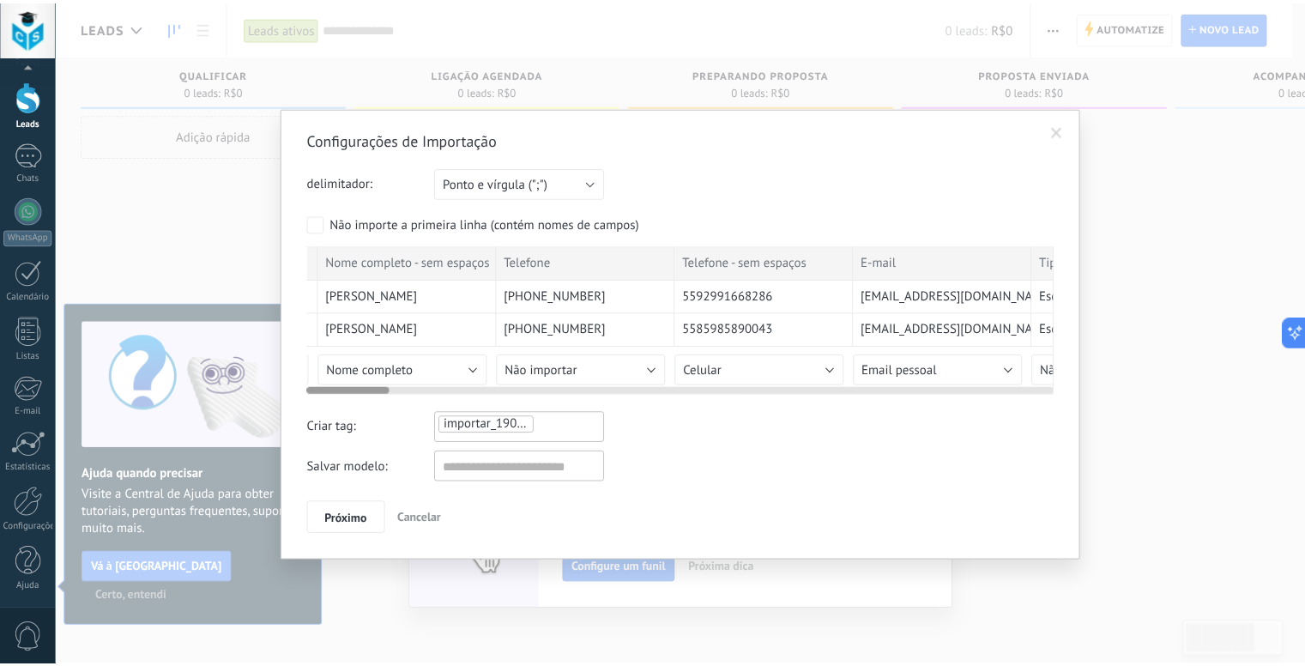
scroll to position [0, 0]
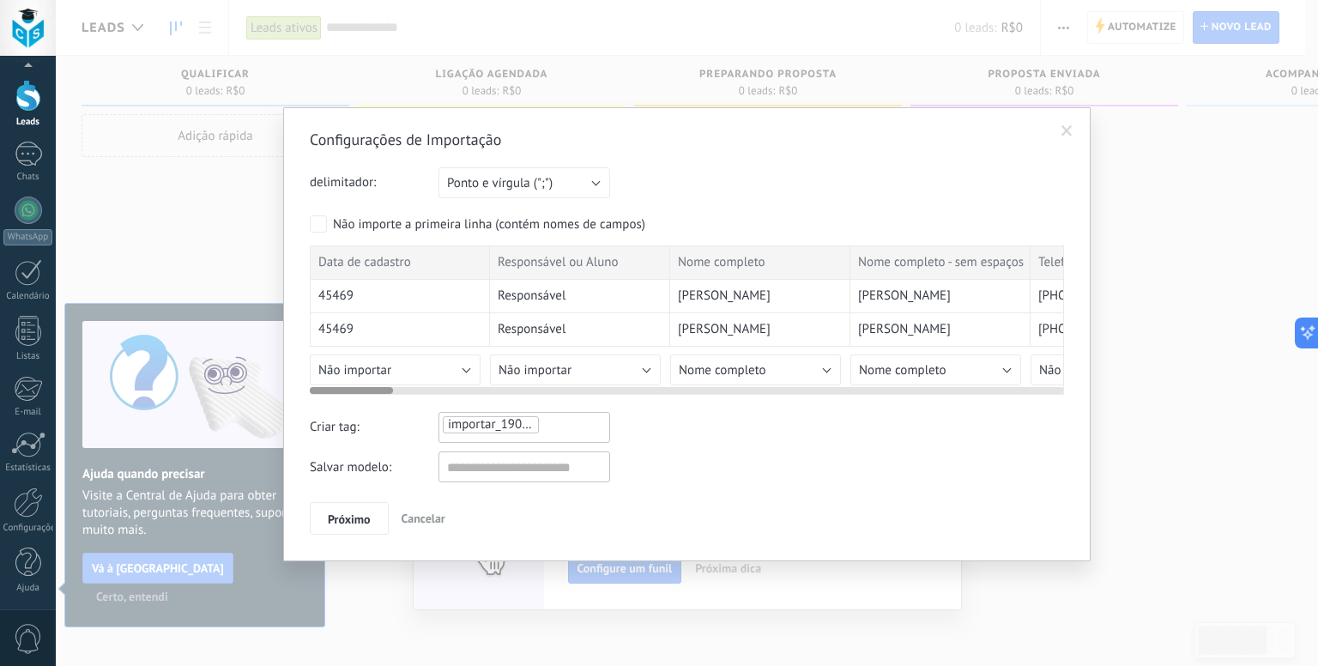
drag, startPoint x: 462, startPoint y: 389, endPoint x: 297, endPoint y: 416, distance: 167.1
click at [297, 416] on div "Configurações de Importação delimitador: Ponto e vírgula (";") Vírgula (",") Ta…" at bounding box center [687, 334] width 808 height 454
click at [443, 524] on span "Cancelar" at bounding box center [424, 518] width 44 height 15
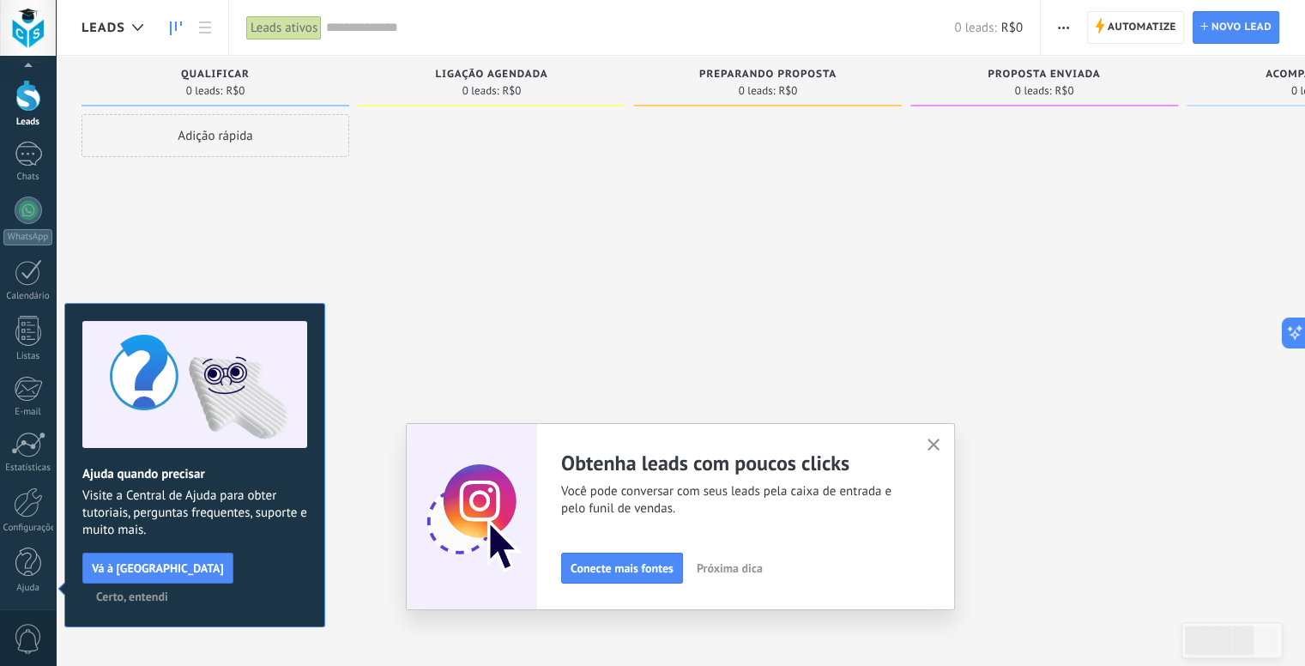
click at [742, 574] on span "Próxima dica" at bounding box center [730, 568] width 66 height 12
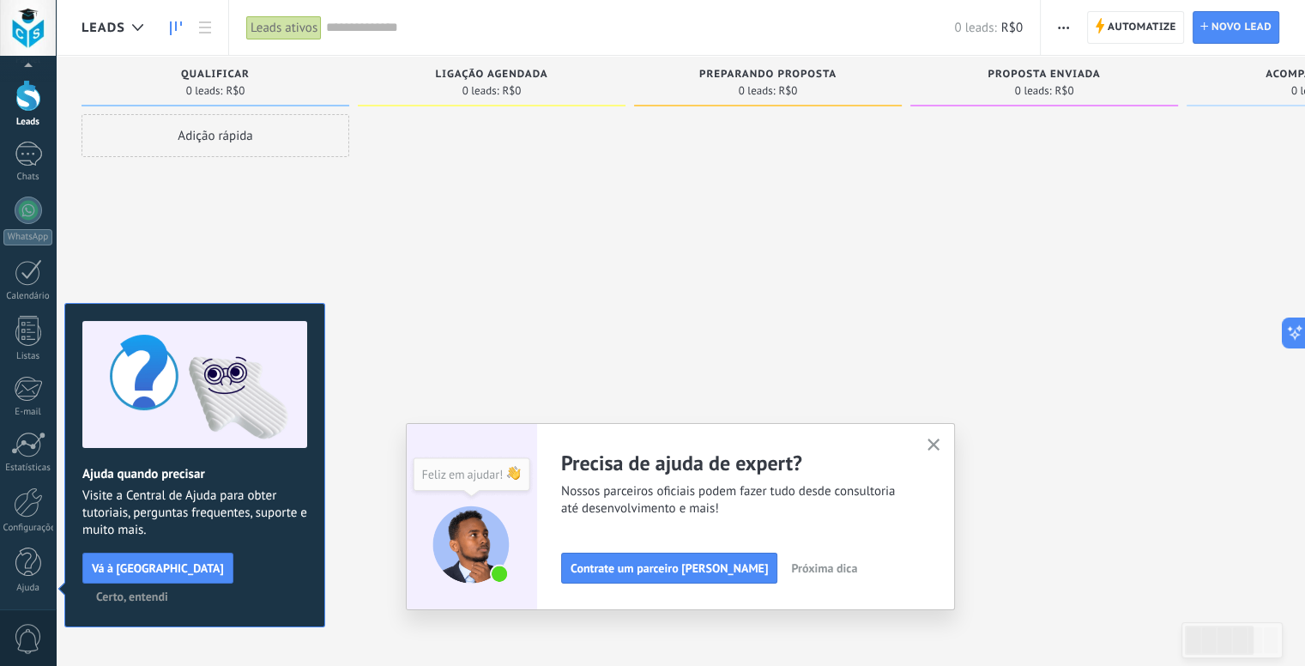
click at [791, 565] on span "Próxima dica" at bounding box center [824, 568] width 66 height 12
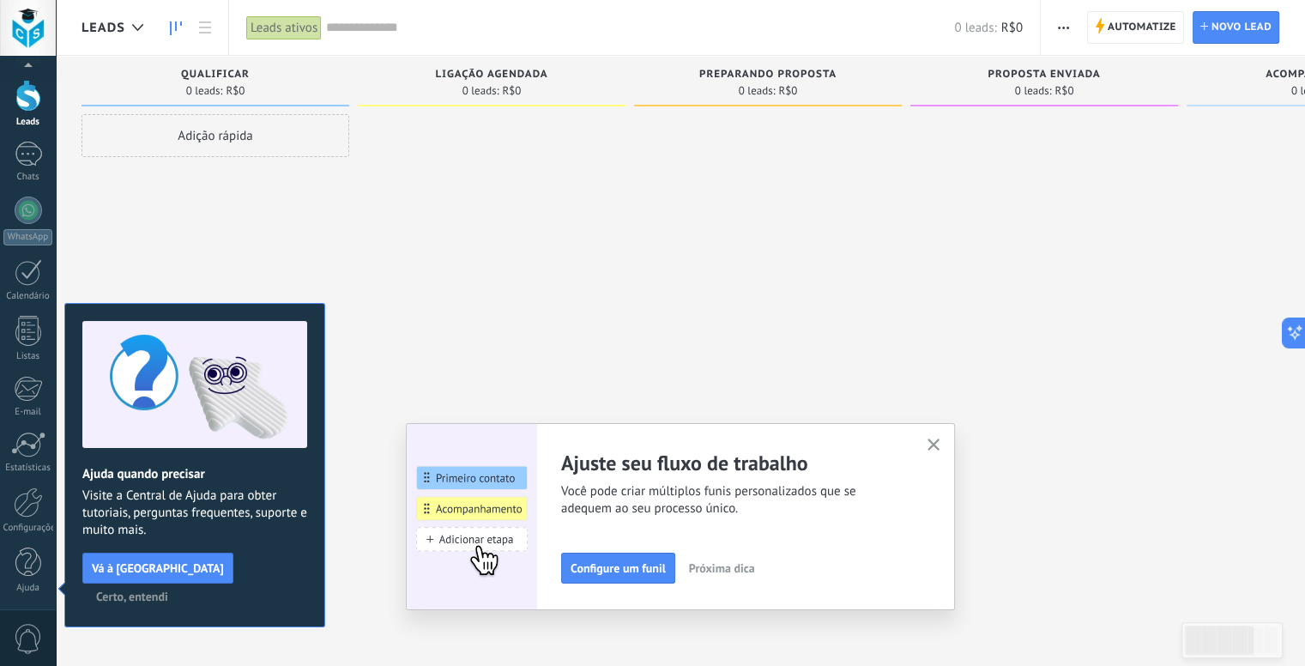
click at [720, 566] on span "Próxima dica" at bounding box center [722, 568] width 66 height 12
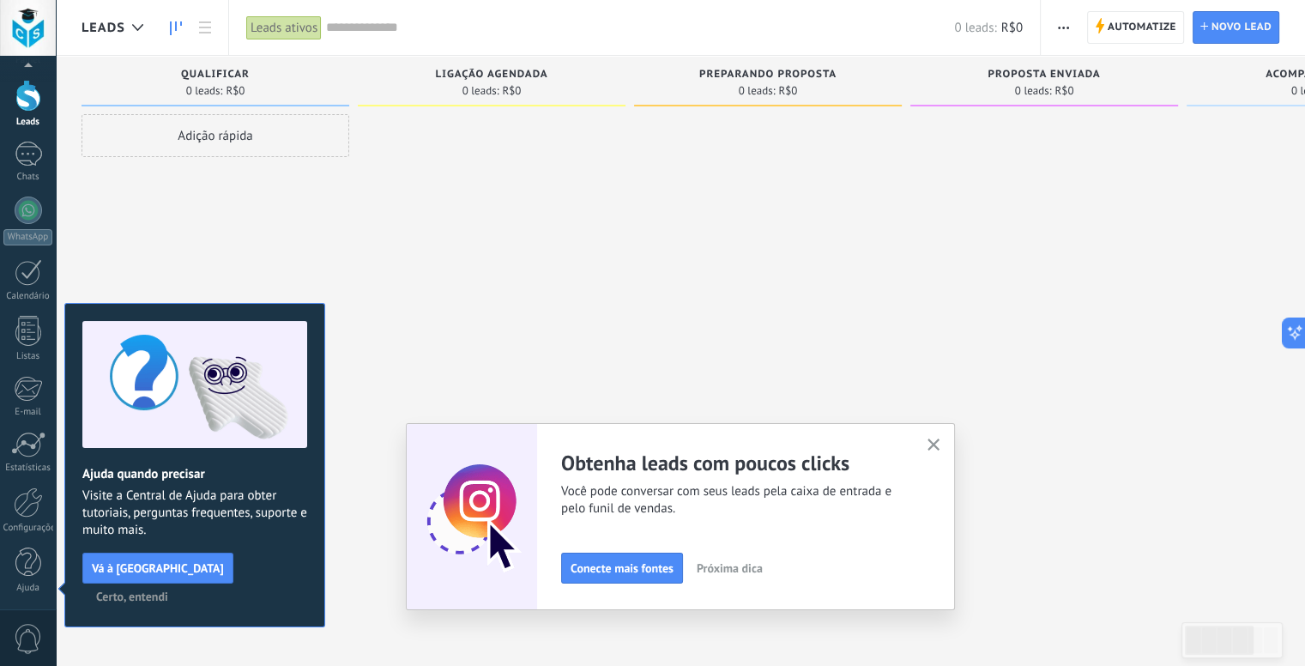
click at [738, 573] on span "Próxima dica" at bounding box center [730, 568] width 66 height 12
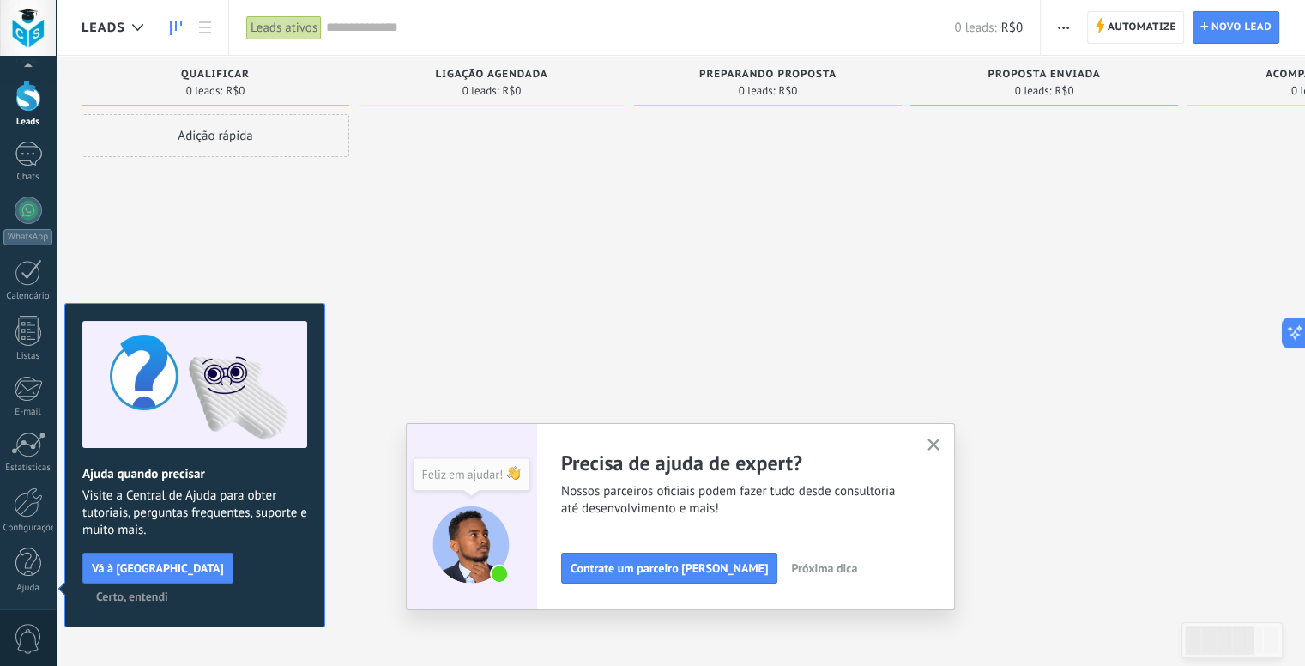
click at [942, 452] on button "button" at bounding box center [933, 445] width 21 height 23
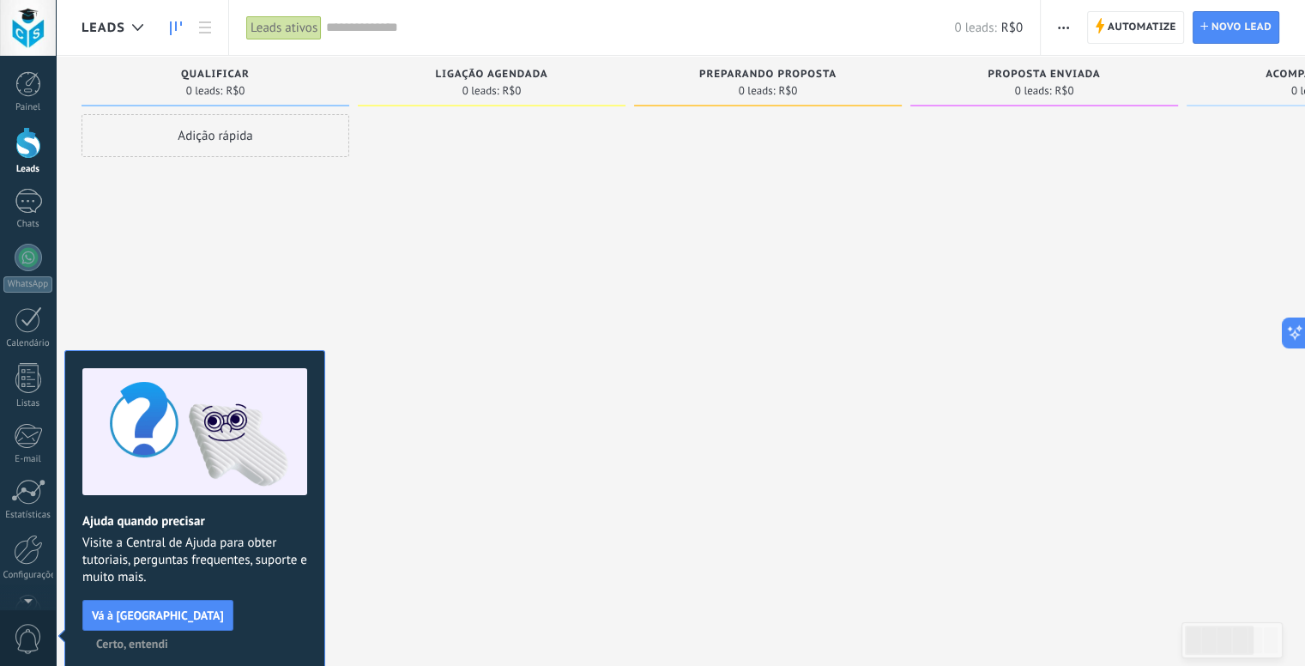
click at [168, 638] on span "Certo, entendi" at bounding box center [132, 644] width 72 height 12
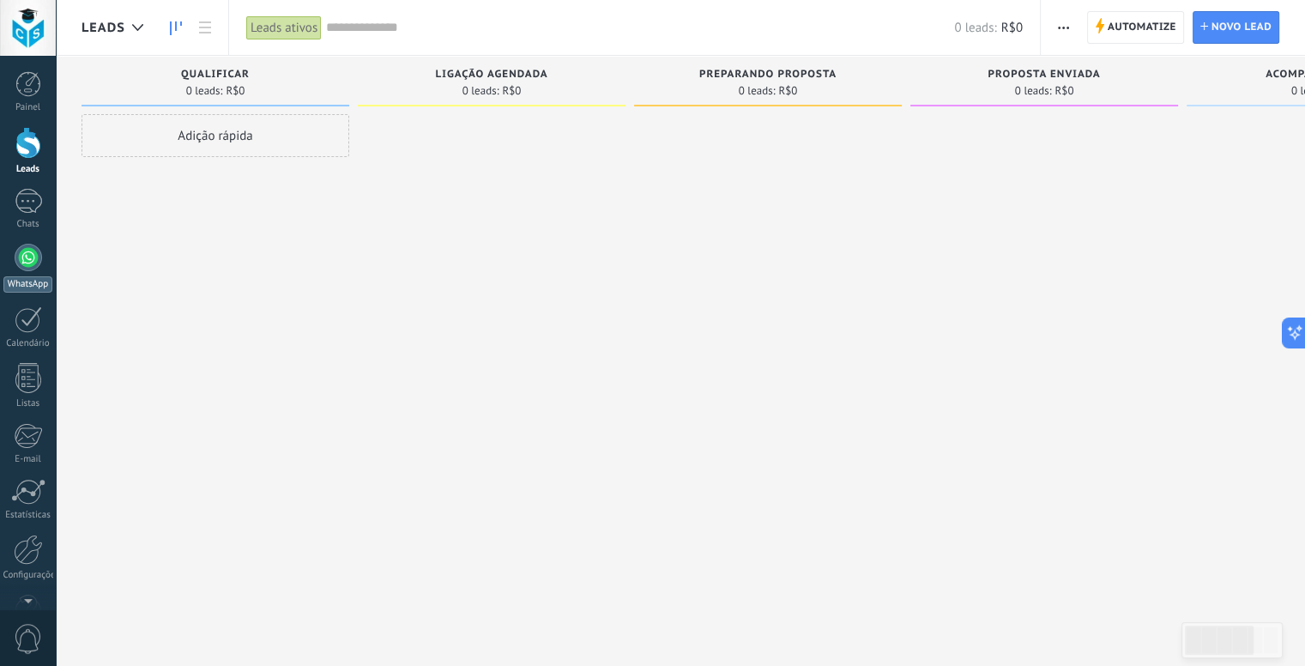
click at [33, 251] on div at bounding box center [28, 257] width 27 height 27
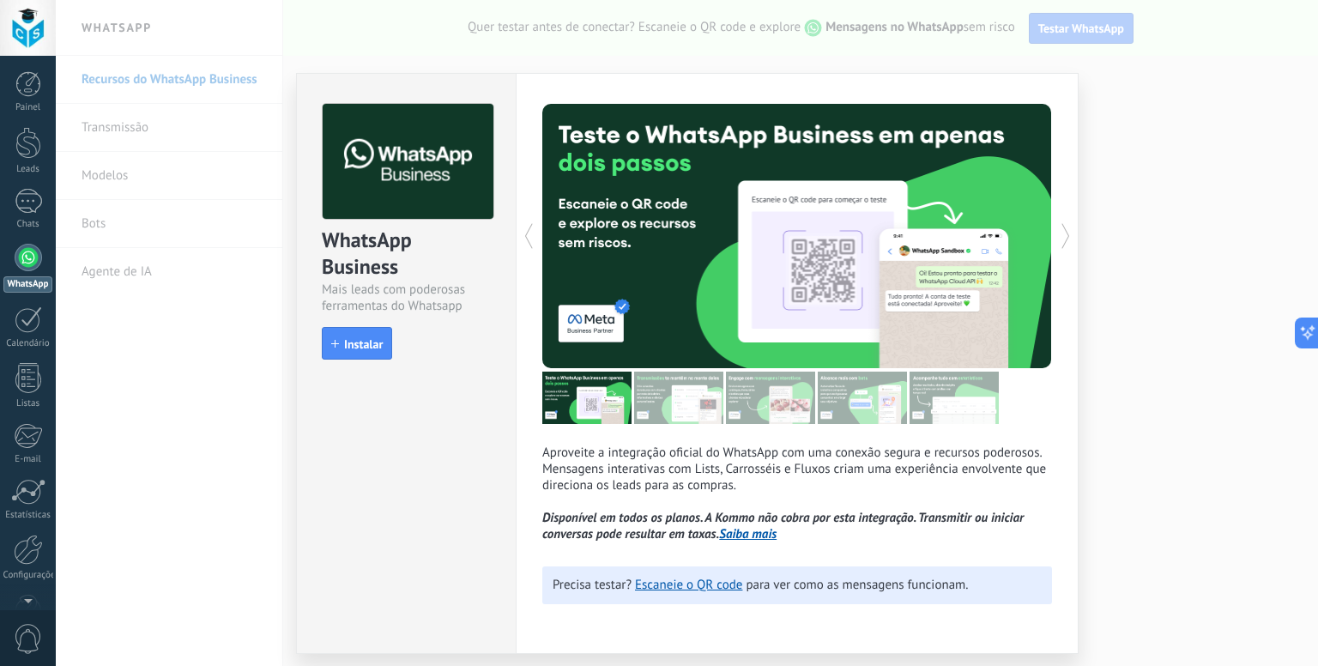
click at [680, 394] on img at bounding box center [678, 398] width 89 height 52
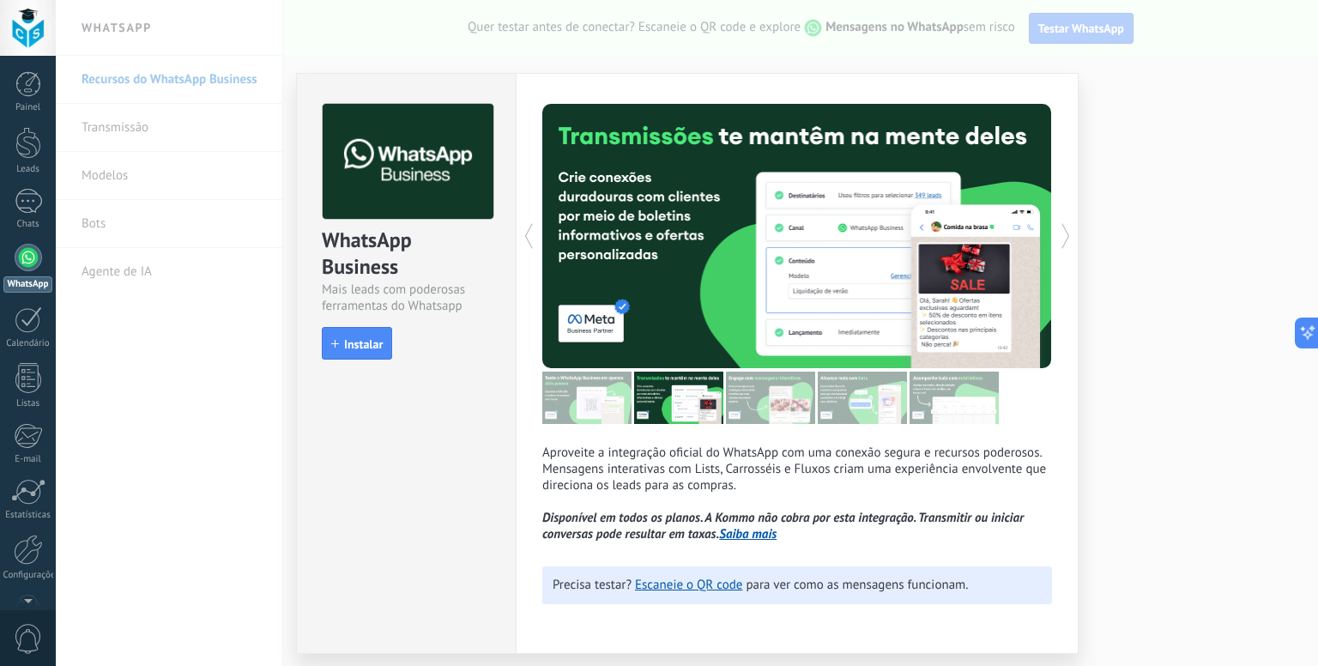
click at [752, 387] on img at bounding box center [770, 398] width 89 height 52
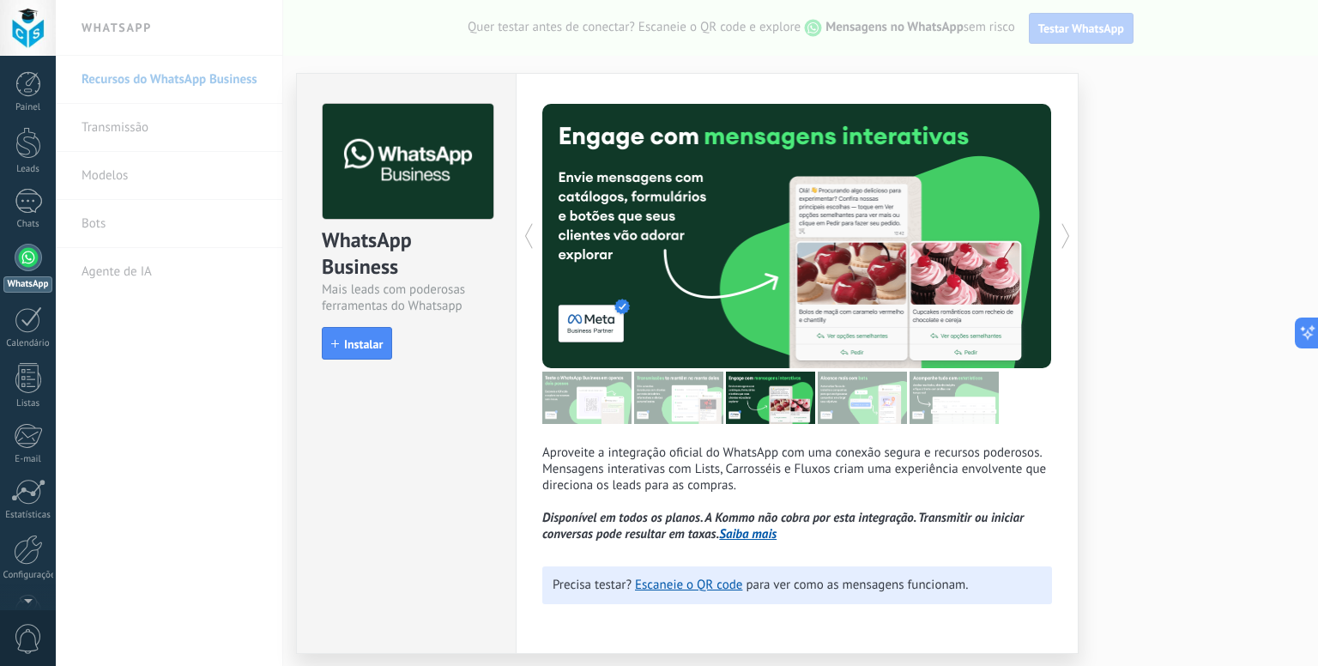
click at [829, 384] on img at bounding box center [862, 398] width 89 height 52
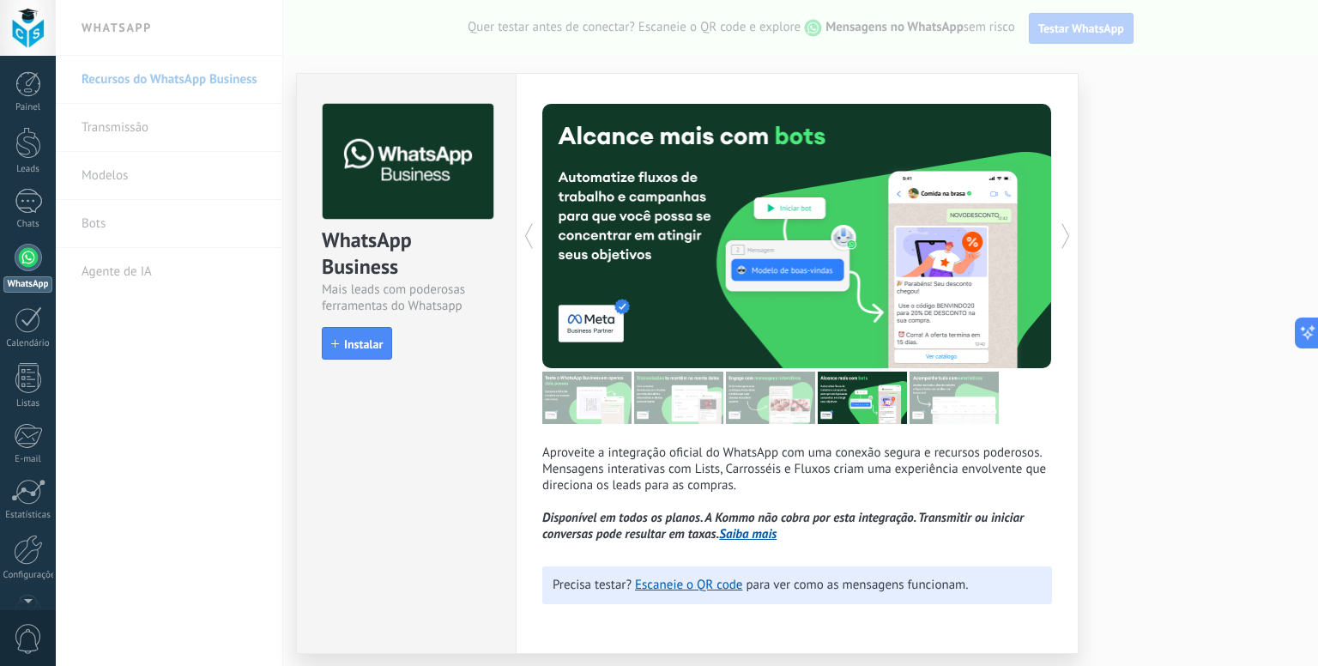
click at [593, 392] on img at bounding box center [586, 398] width 89 height 52
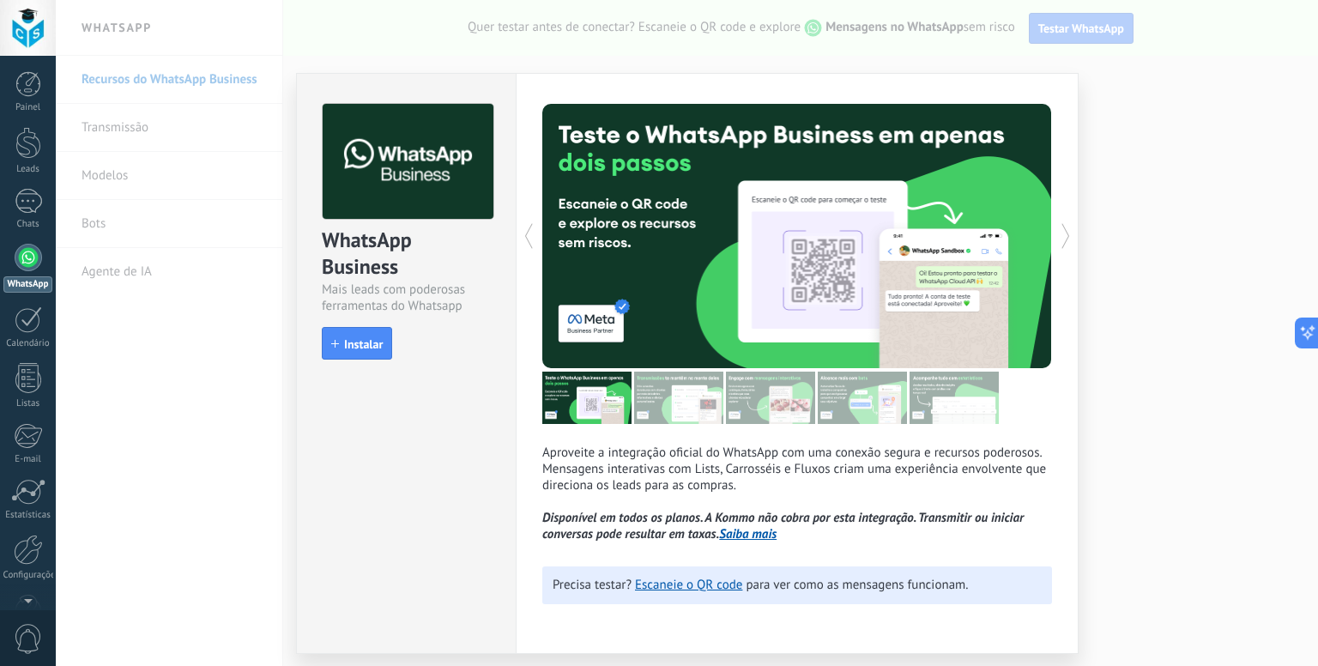
click at [869, 402] on img at bounding box center [862, 398] width 89 height 52
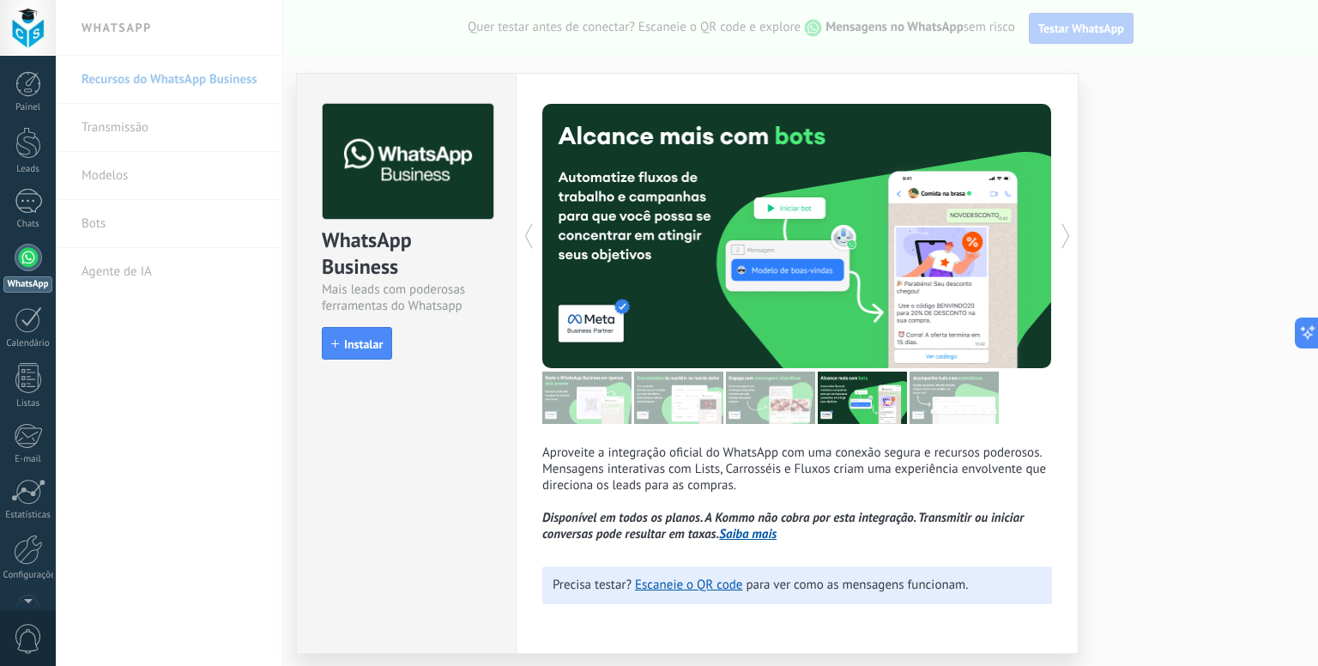
click at [937, 389] on img at bounding box center [954, 398] width 89 height 52
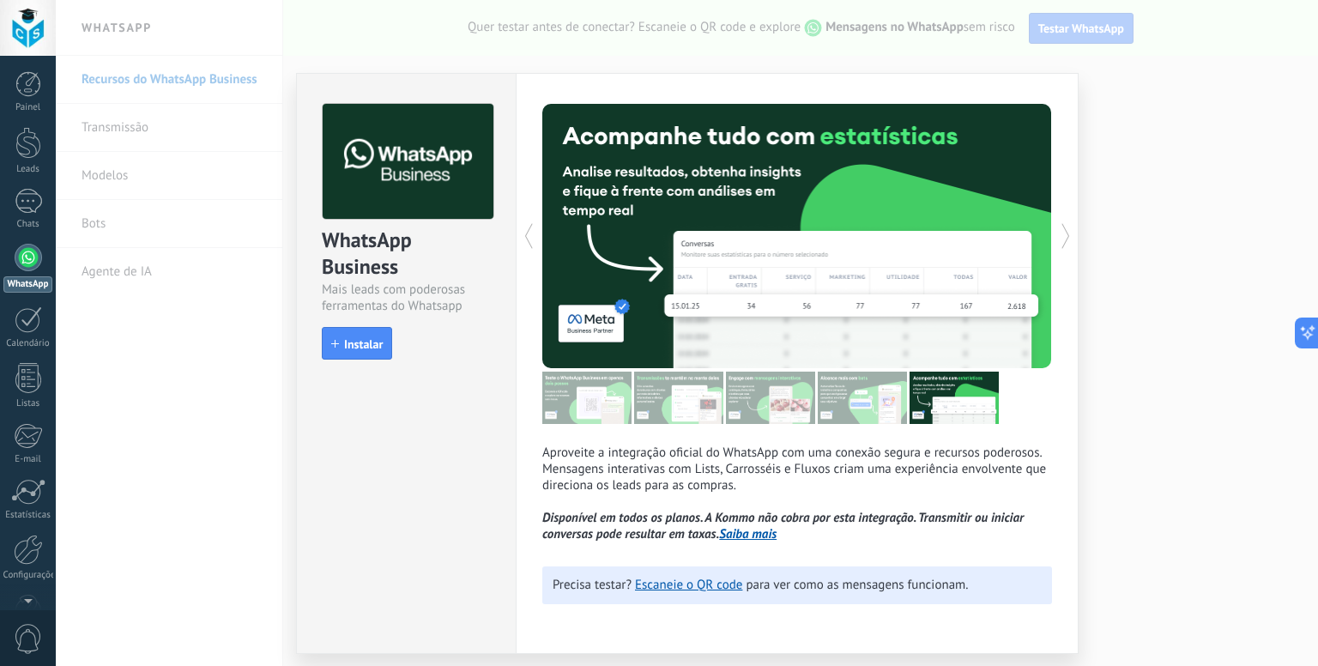
click at [1113, 244] on div "WhatsApp Business Mais leads com poderosas ferramentas do Whatsapp install Inst…" at bounding box center [687, 333] width 1262 height 666
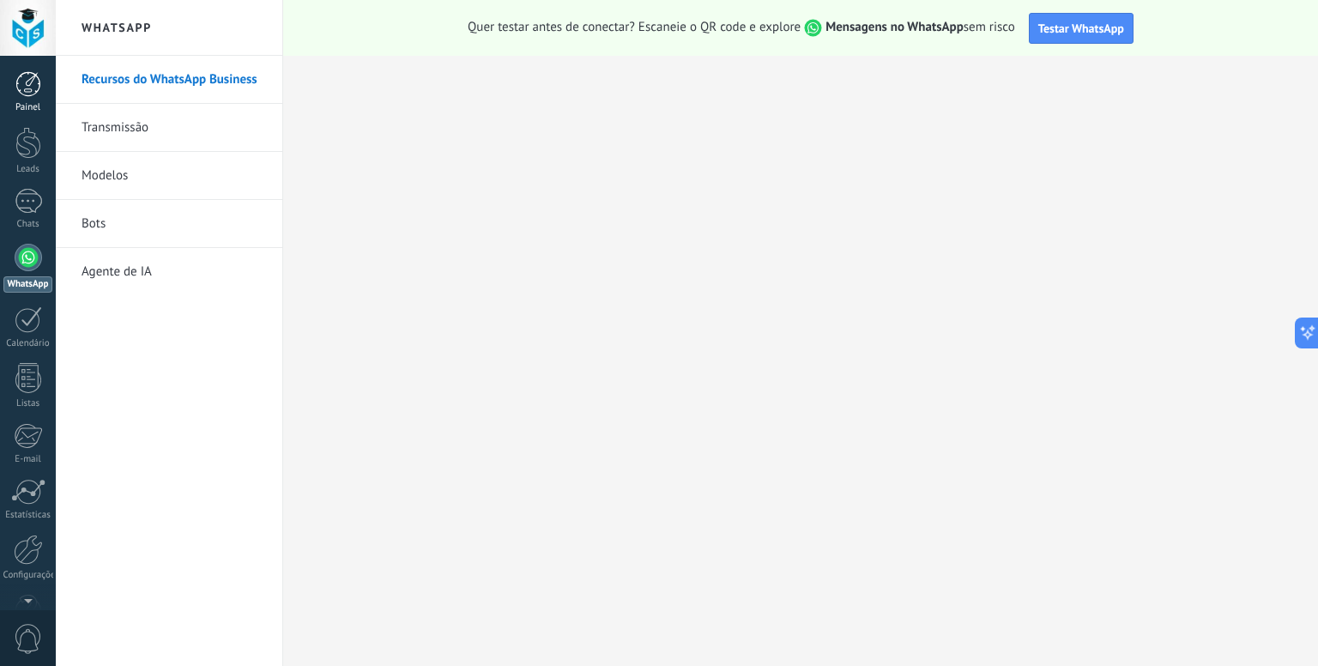
click at [17, 94] on div at bounding box center [28, 84] width 26 height 26
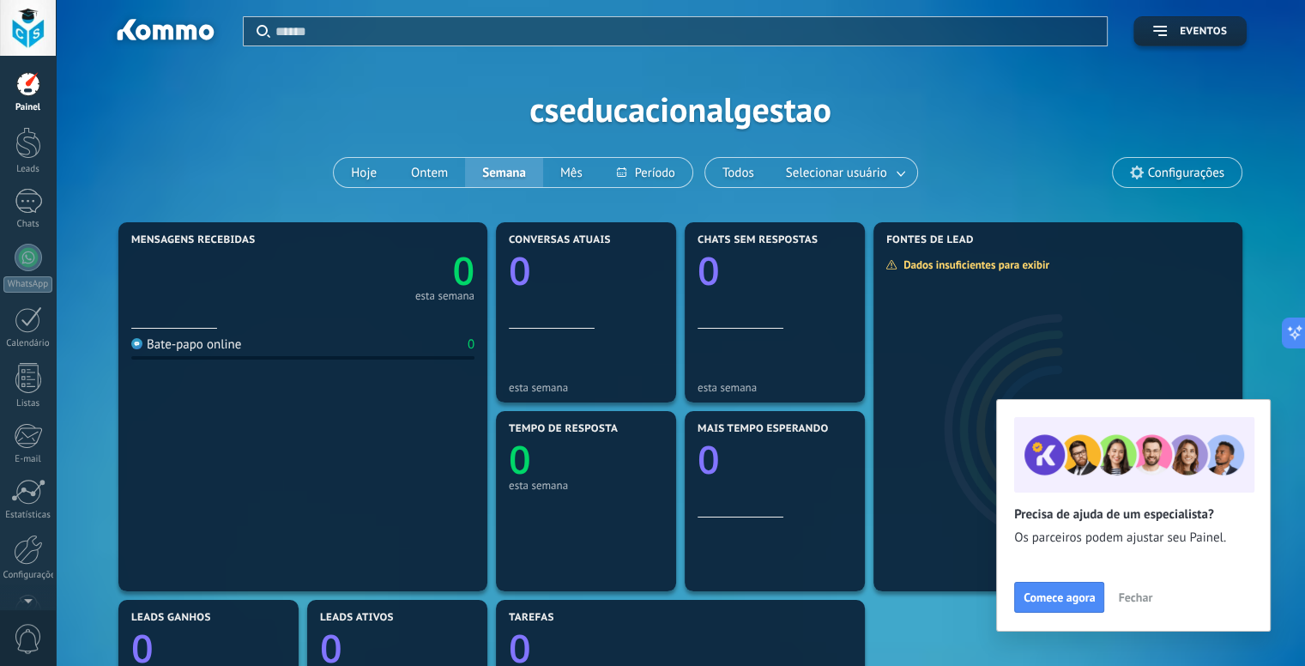
click at [1127, 593] on span "Fechar" at bounding box center [1135, 597] width 34 height 12
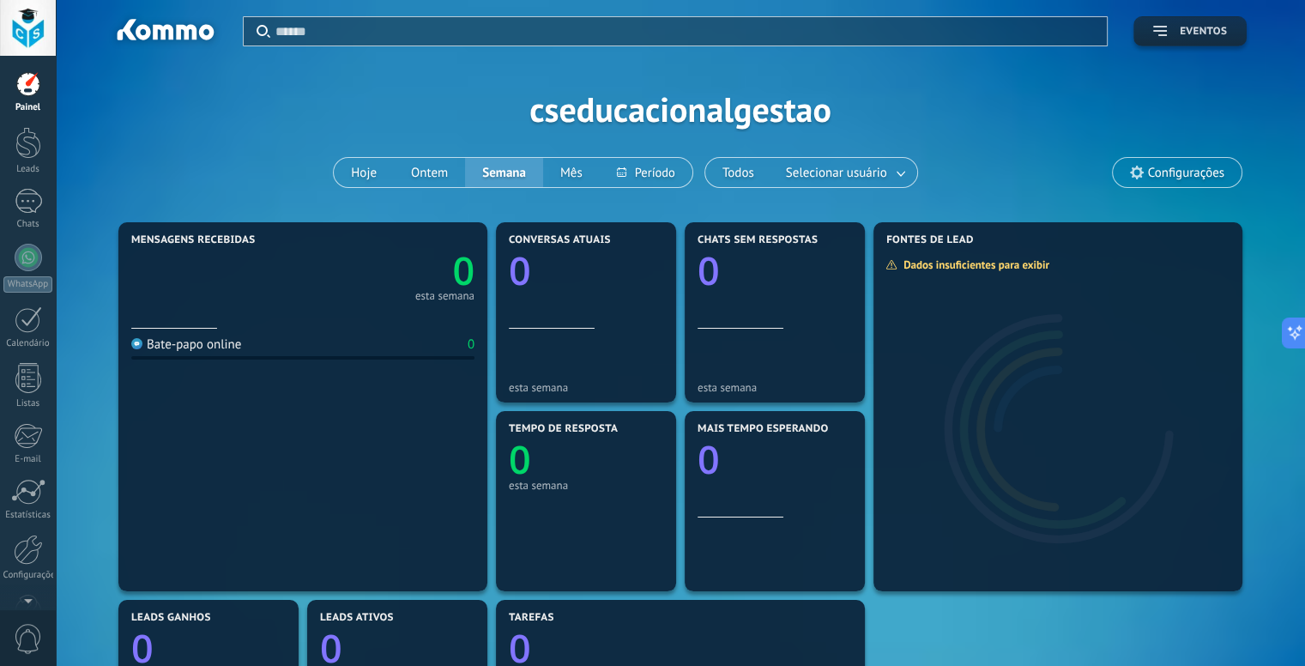
click at [1147, 29] on button "Eventos" at bounding box center [1190, 31] width 113 height 30
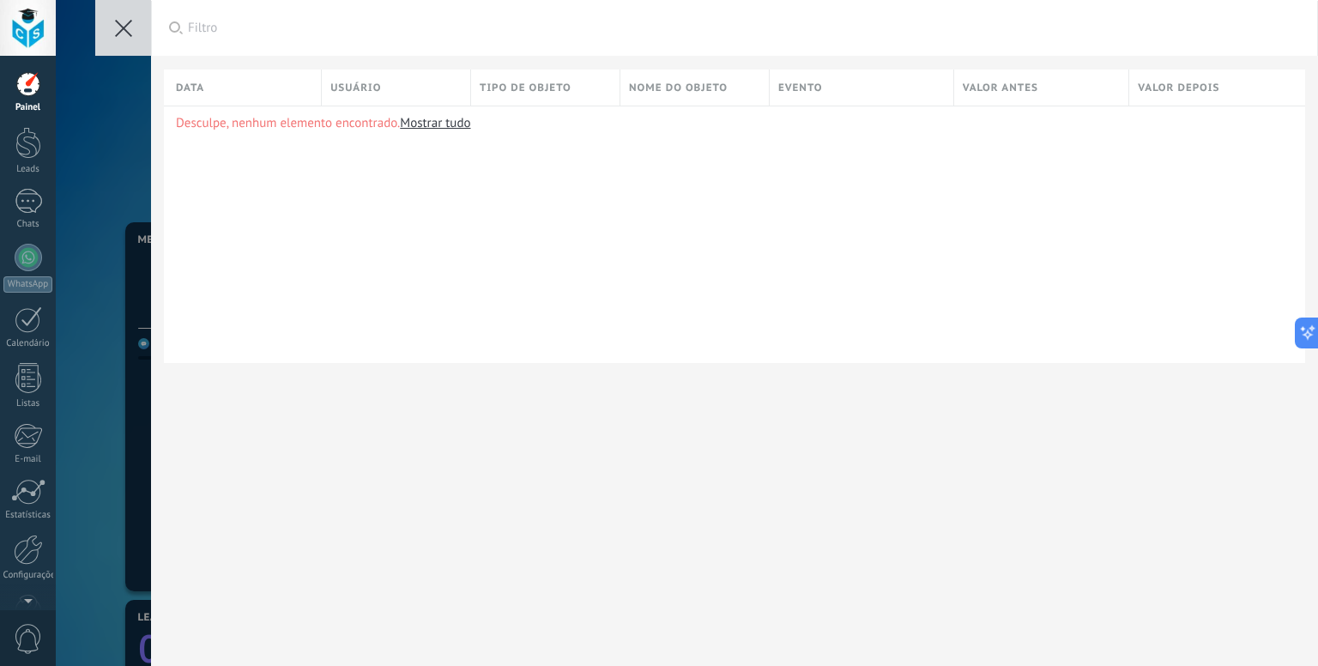
click at [135, 15] on button at bounding box center [123, 28] width 56 height 56
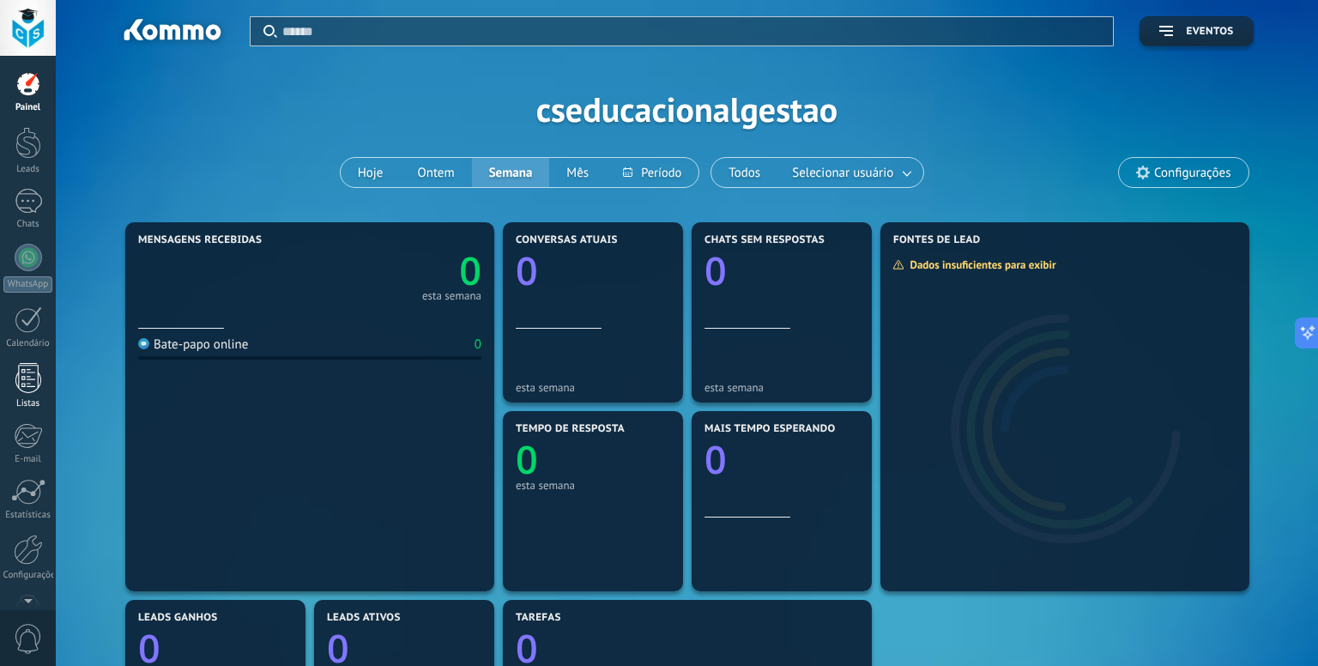
click at [22, 385] on div at bounding box center [28, 378] width 26 height 30
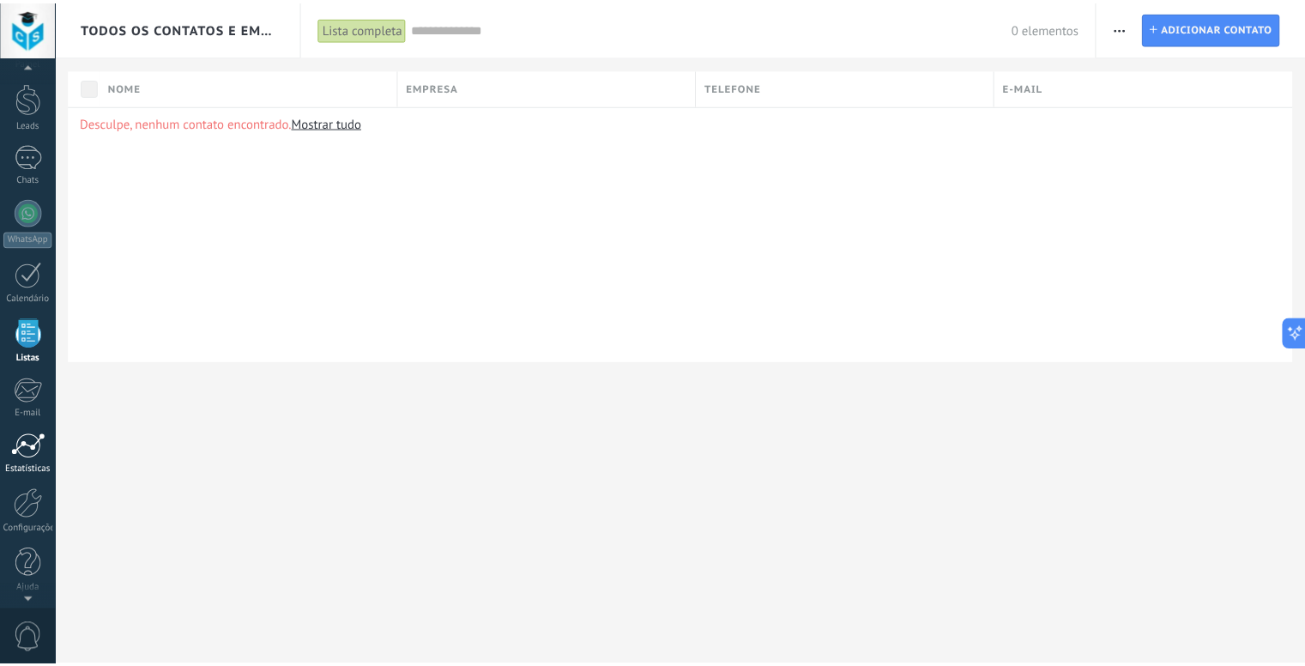
scroll to position [47, 0]
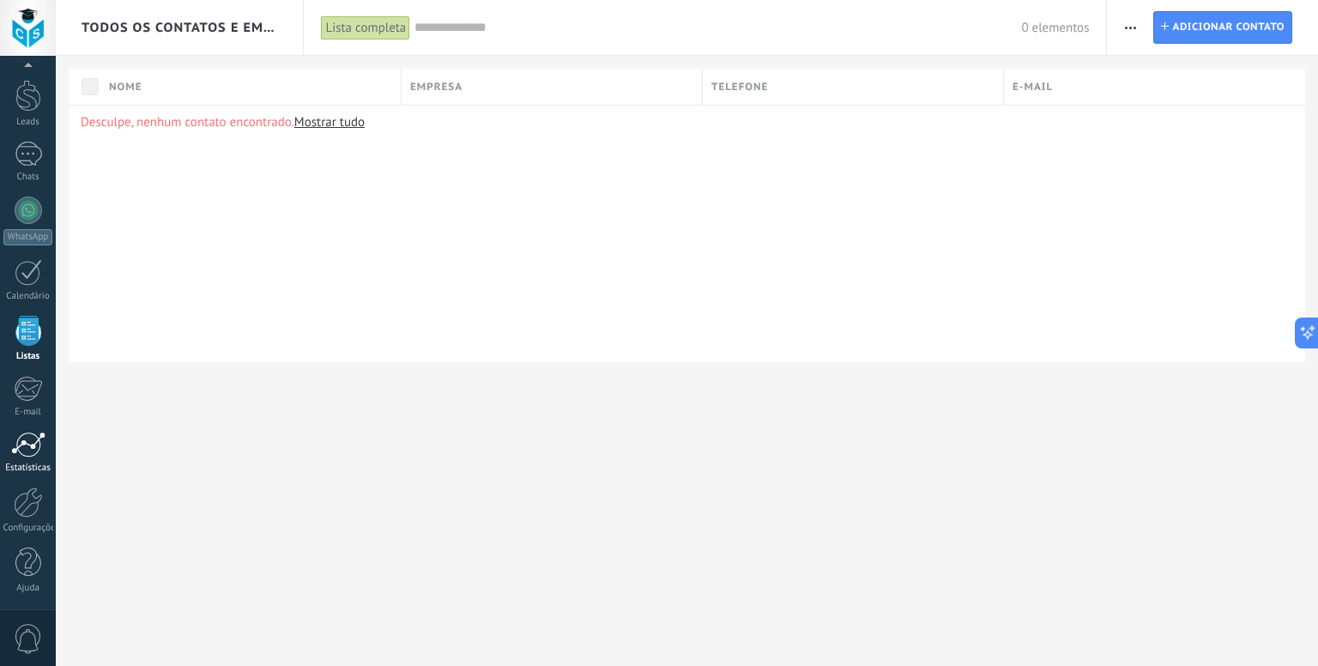
click at [34, 450] on div at bounding box center [28, 445] width 34 height 26
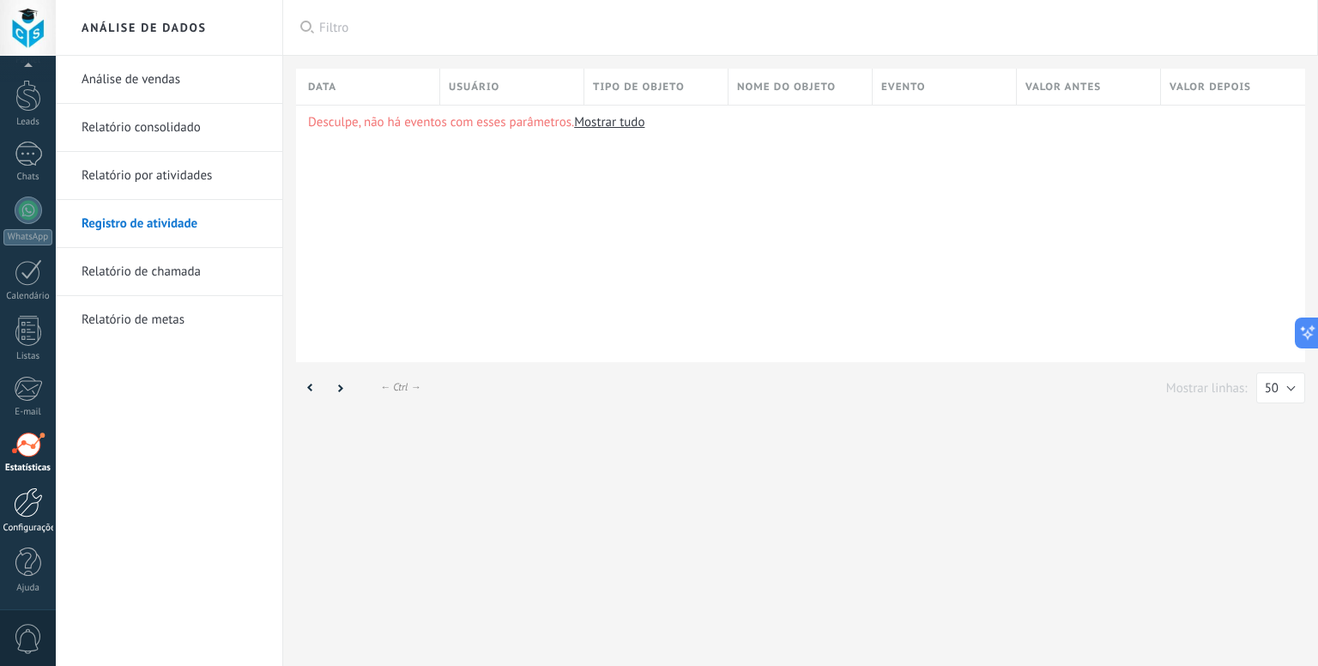
click at [27, 499] on div at bounding box center [28, 502] width 29 height 30
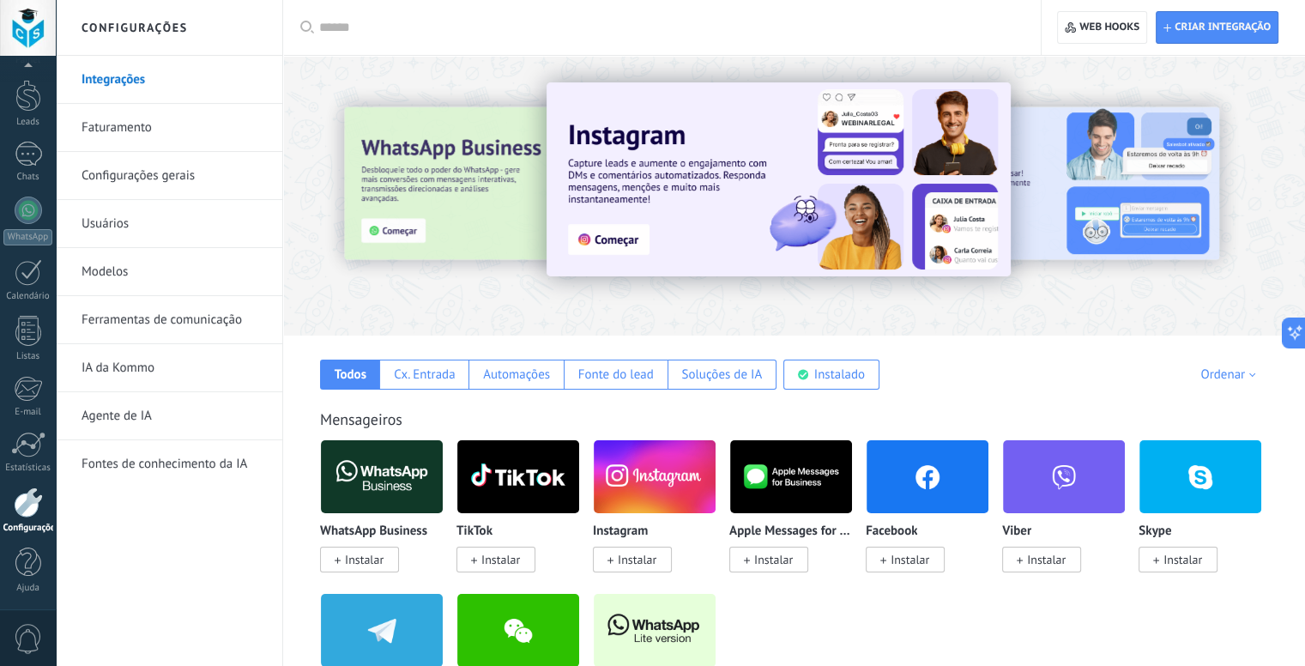
click at [518, 220] on div at bounding box center [374, 195] width 376 height 154
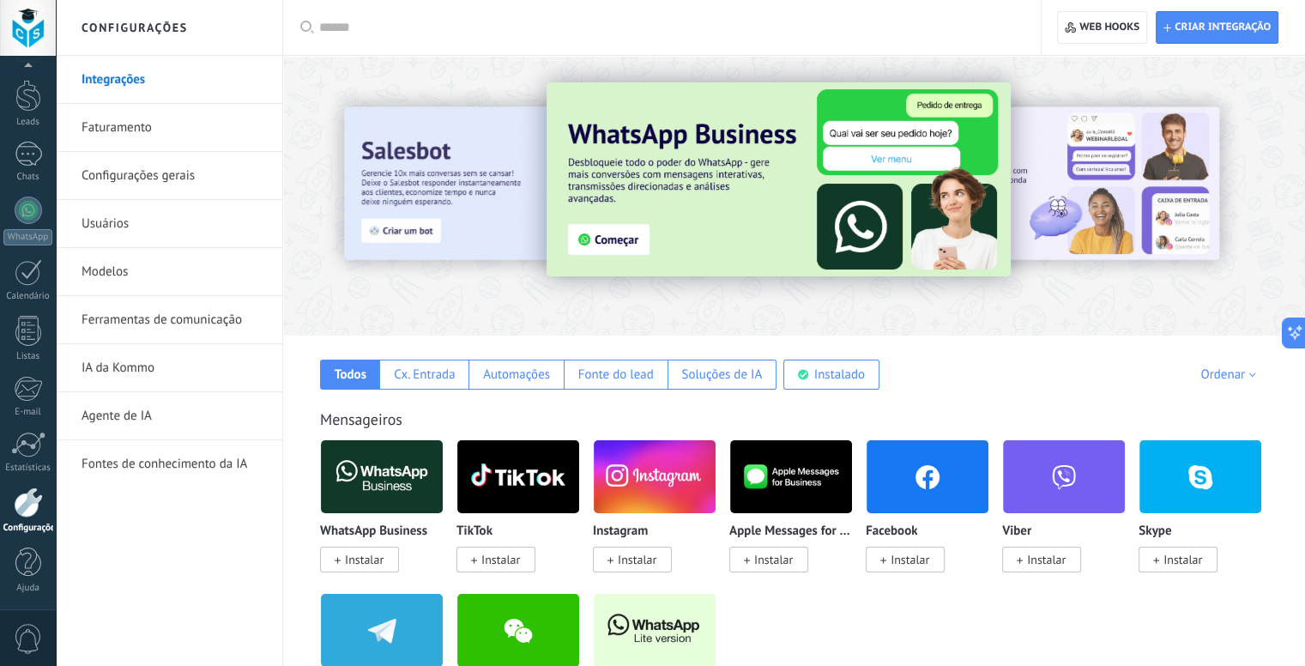
click at [510, 155] on div at bounding box center [374, 195] width 376 height 154
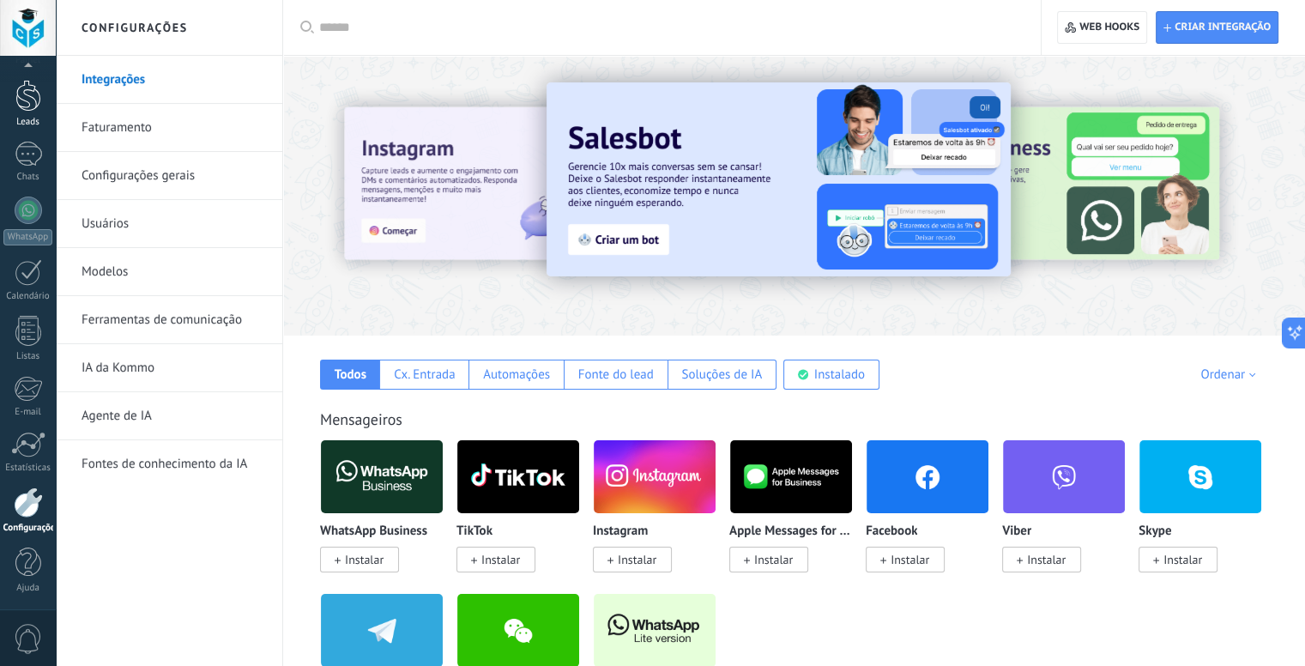
click at [30, 90] on div at bounding box center [28, 96] width 26 height 32
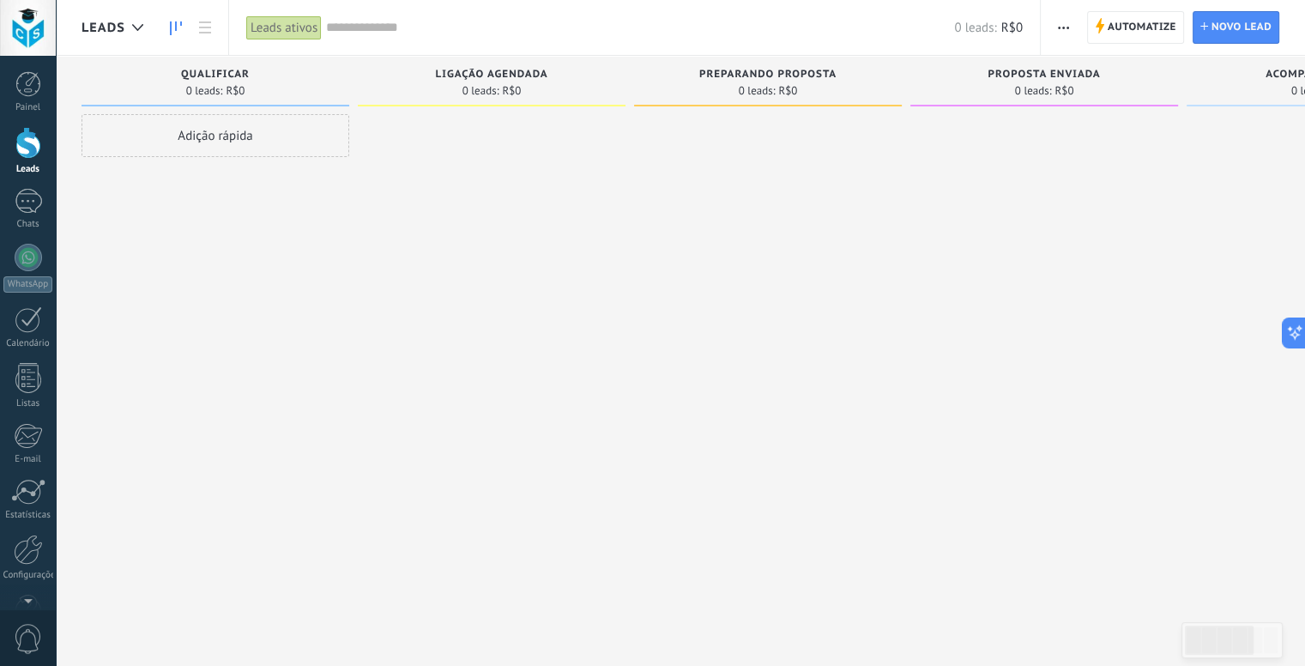
click at [121, 32] on span "Leads" at bounding box center [104, 28] width 44 height 16
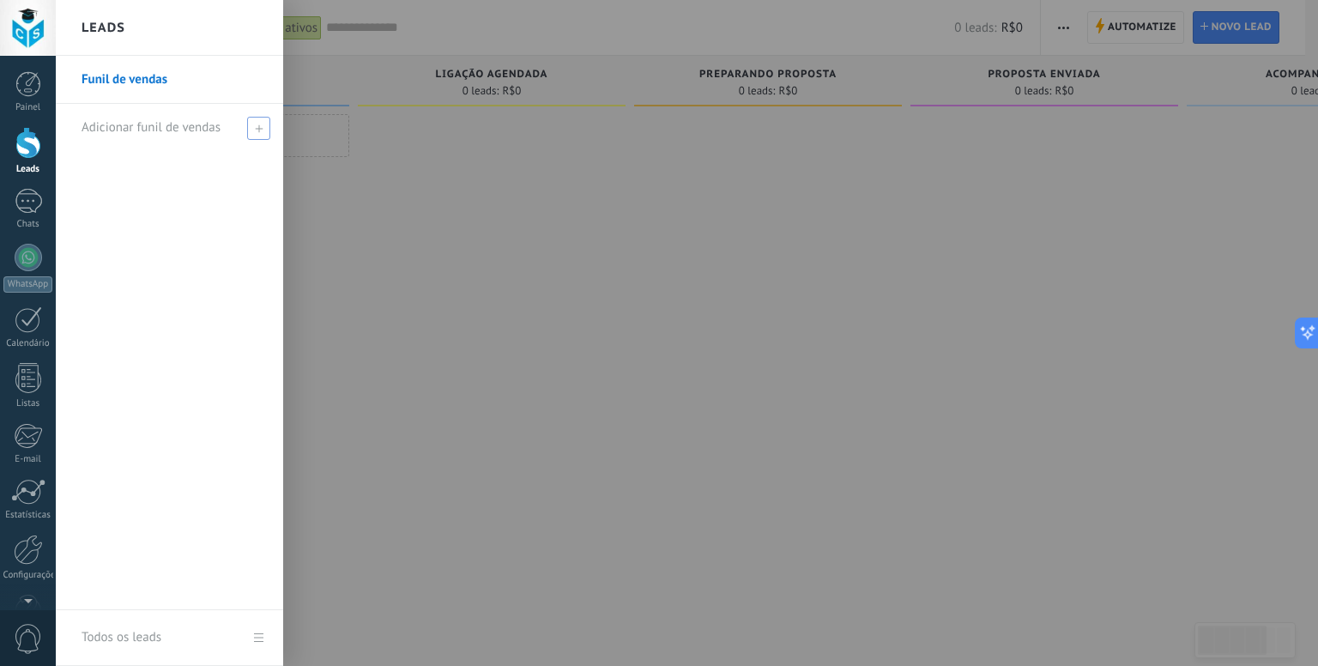
click at [155, 127] on span "Adicionar funil de vendas" at bounding box center [151, 127] width 139 height 16
click at [144, 76] on link "Funil de vendas" at bounding box center [174, 80] width 185 height 48
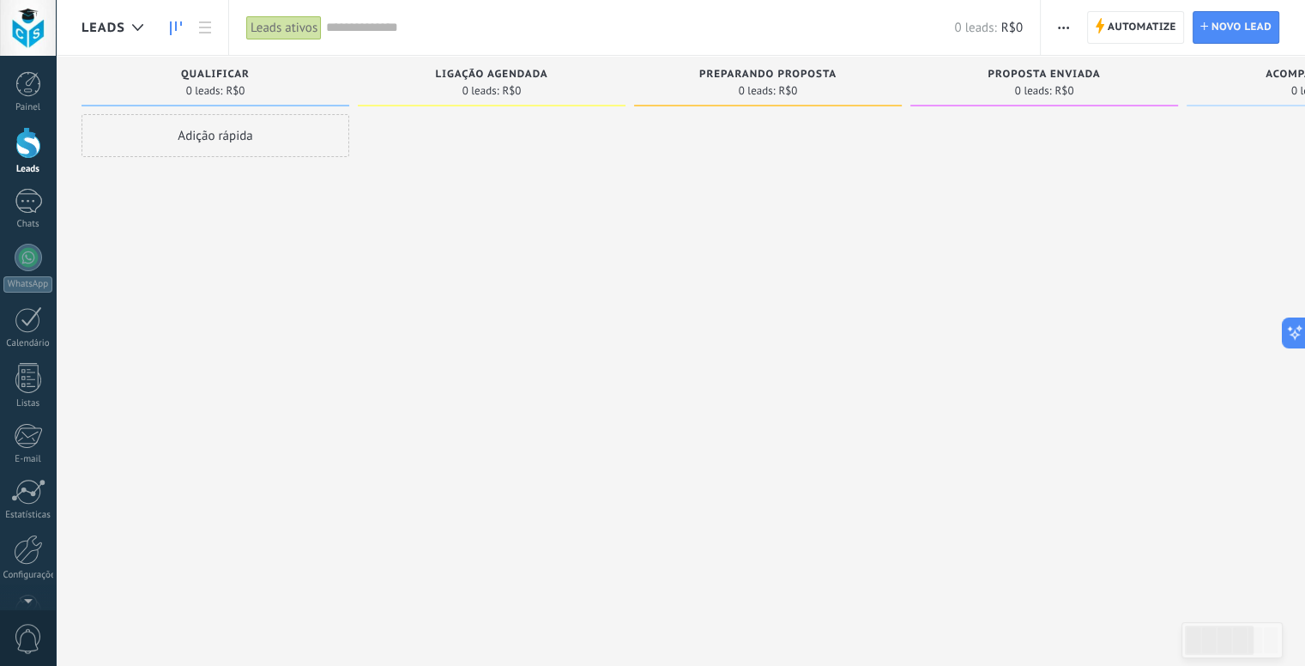
click at [433, 71] on div "Ligação agendada" at bounding box center [491, 76] width 251 height 15
click at [1068, 36] on span "button" at bounding box center [1063, 27] width 11 height 33
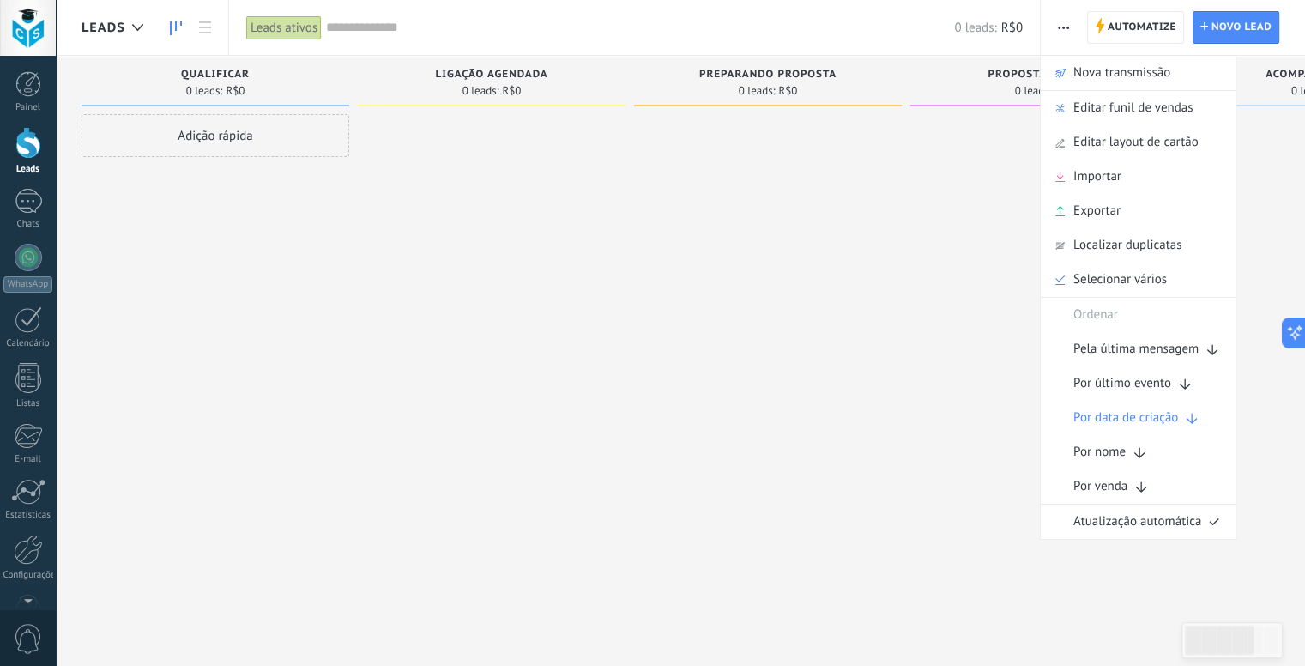
click at [1085, 102] on span "Editar funil de vendas" at bounding box center [1133, 108] width 119 height 34
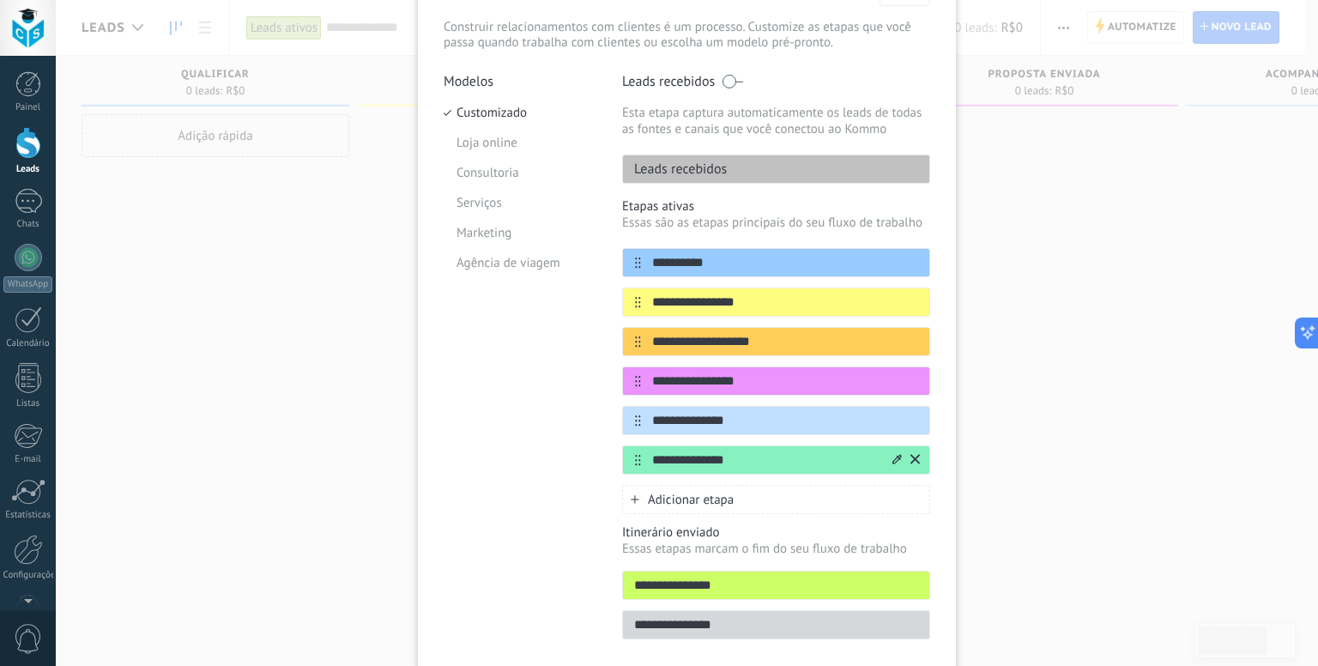
scroll to position [83, 0]
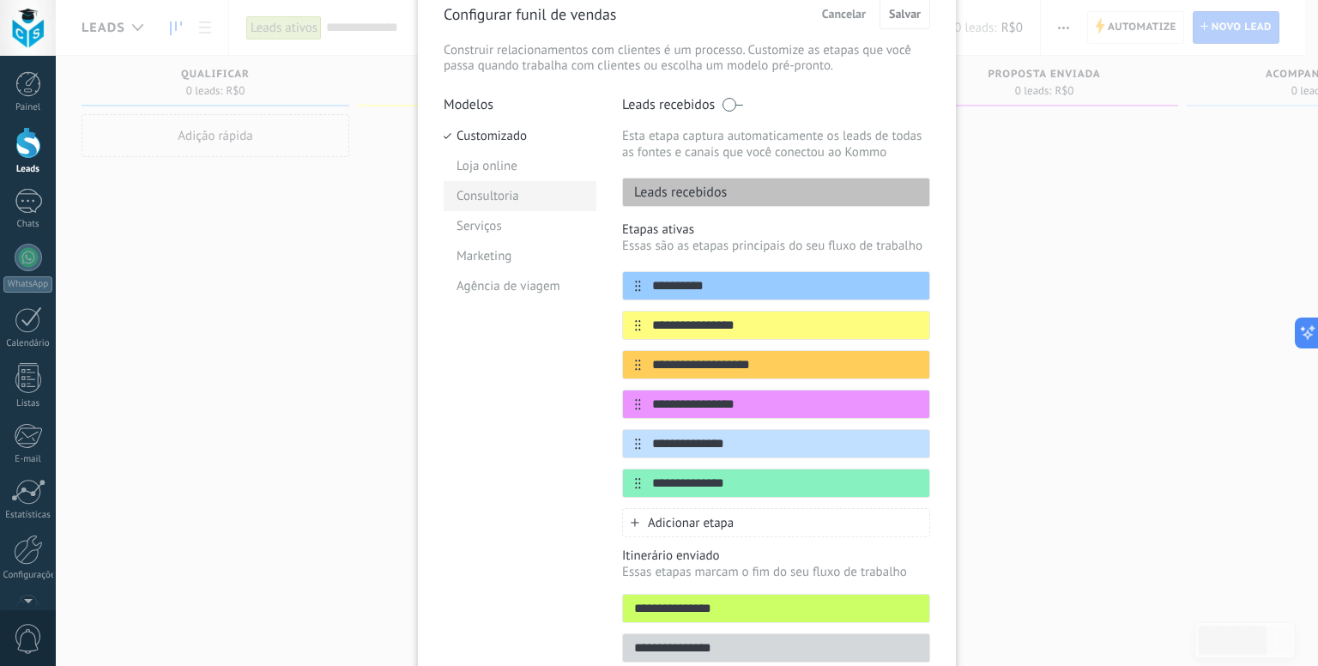
click at [512, 201] on li "Consultoria" at bounding box center [520, 196] width 153 height 30
click at [496, 257] on li "Marketing" at bounding box center [520, 256] width 153 height 30
click at [501, 281] on li "Agência de viagem" at bounding box center [520, 286] width 153 height 30
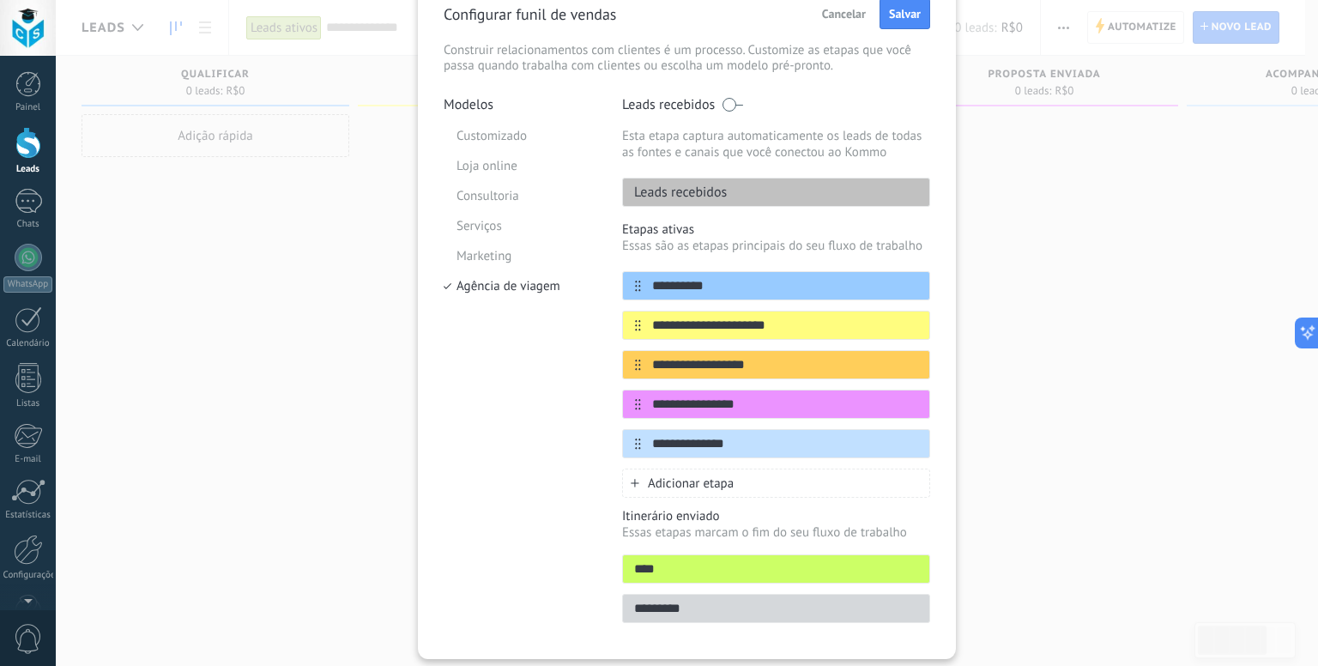
click at [814, 14] on button "Cancelar" at bounding box center [843, 14] width 59 height 26
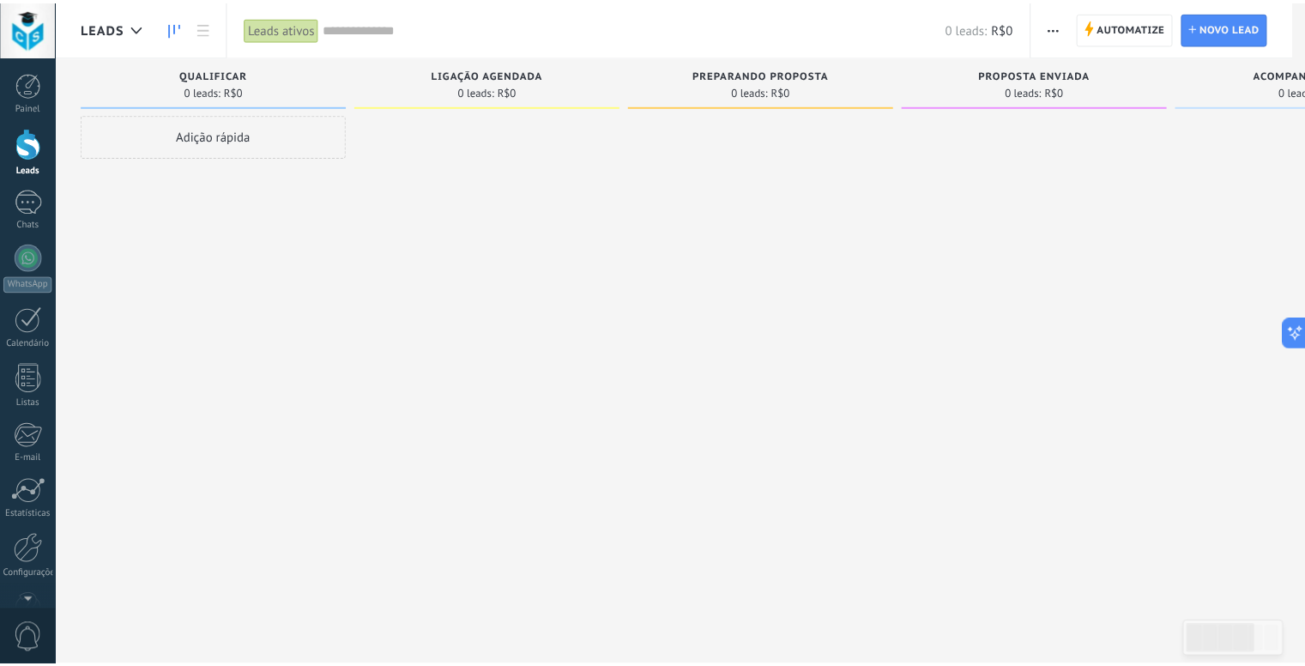
scroll to position [0, 0]
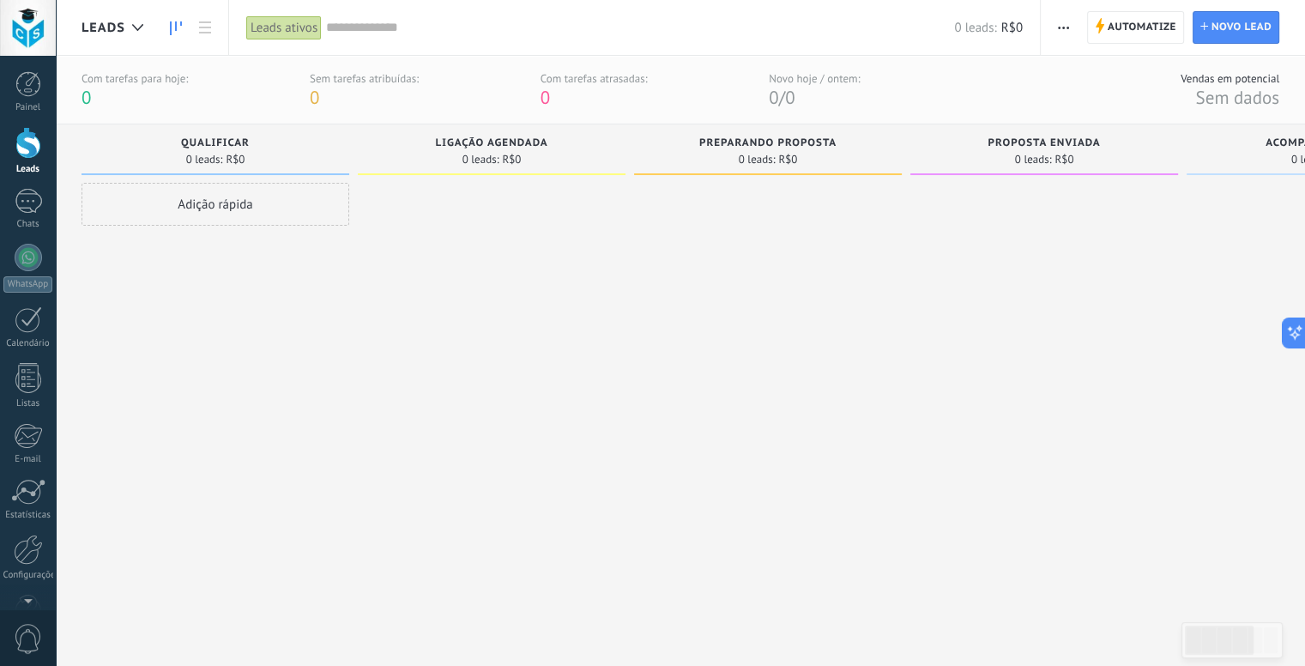
click at [294, 23] on div "Leads ativos" at bounding box center [284, 27] width 76 height 25
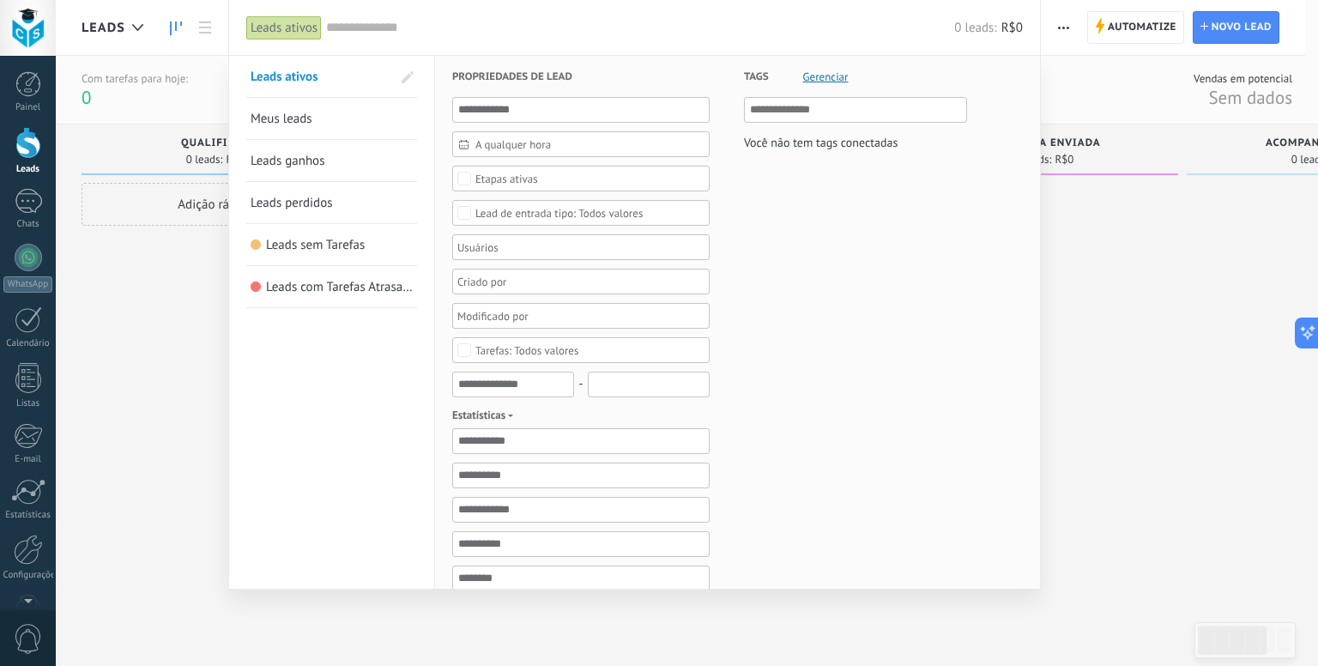
click at [294, 23] on div "Leads ativos" at bounding box center [284, 27] width 76 height 25
click at [168, 227] on div at bounding box center [659, 333] width 1318 height 666
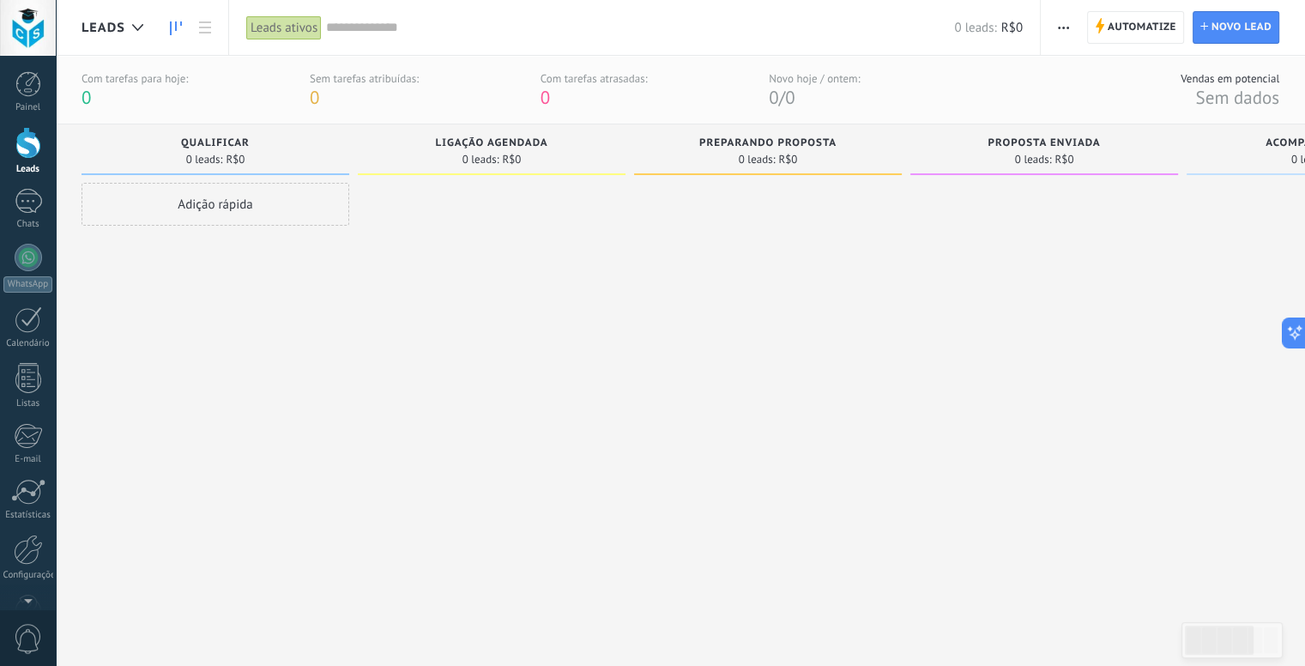
click at [191, 193] on div "Adição rápida" at bounding box center [216, 204] width 268 height 43
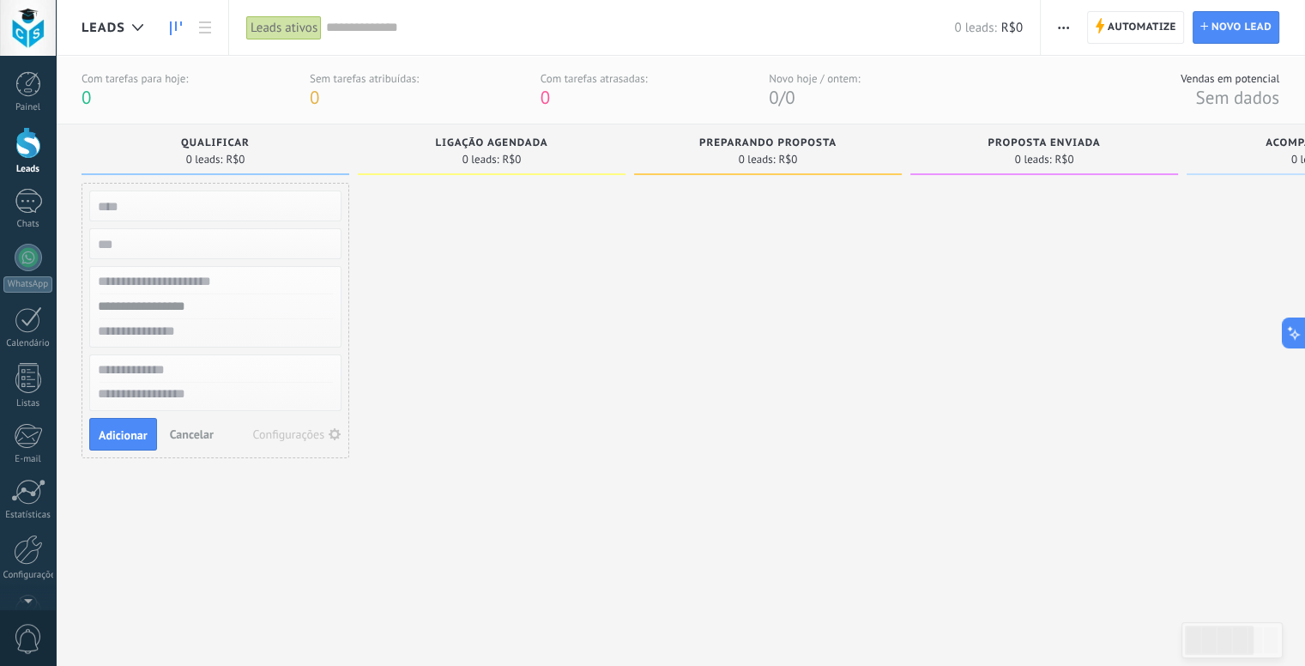
click at [182, 203] on input "text" at bounding box center [213, 206] width 251 height 24
click at [206, 427] on span "Cancelar" at bounding box center [192, 434] width 44 height 15
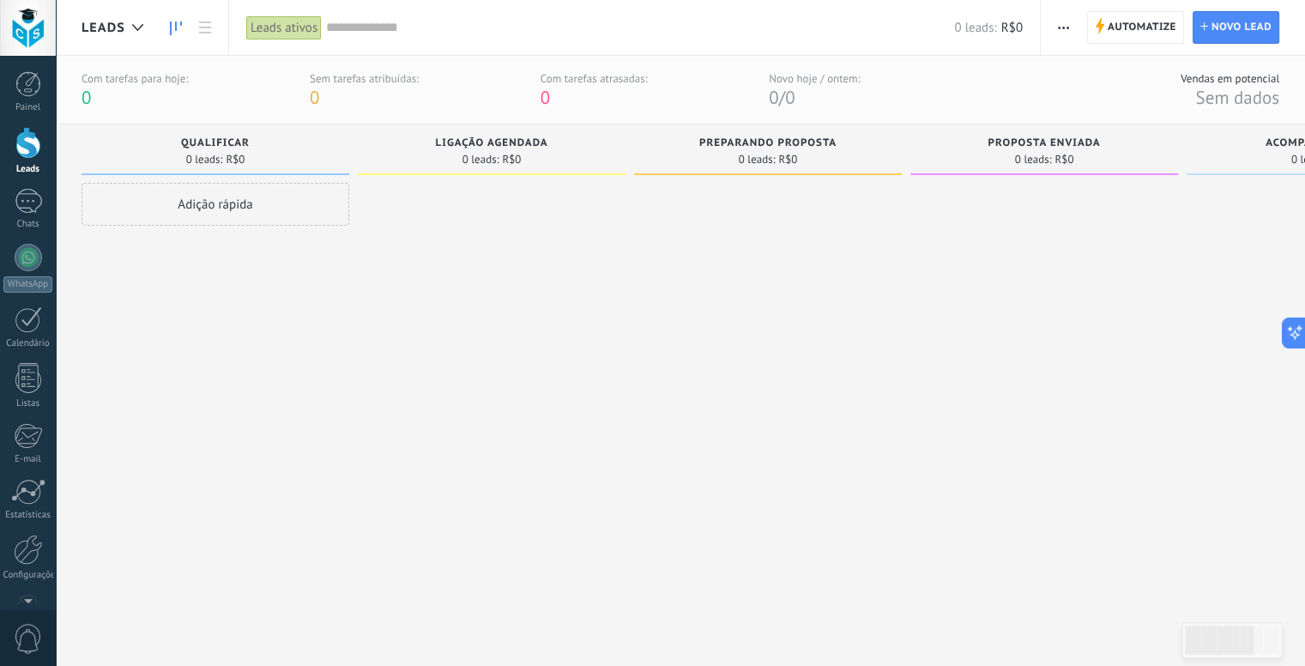
click at [206, 213] on div "Adição rápida" at bounding box center [216, 204] width 268 height 43
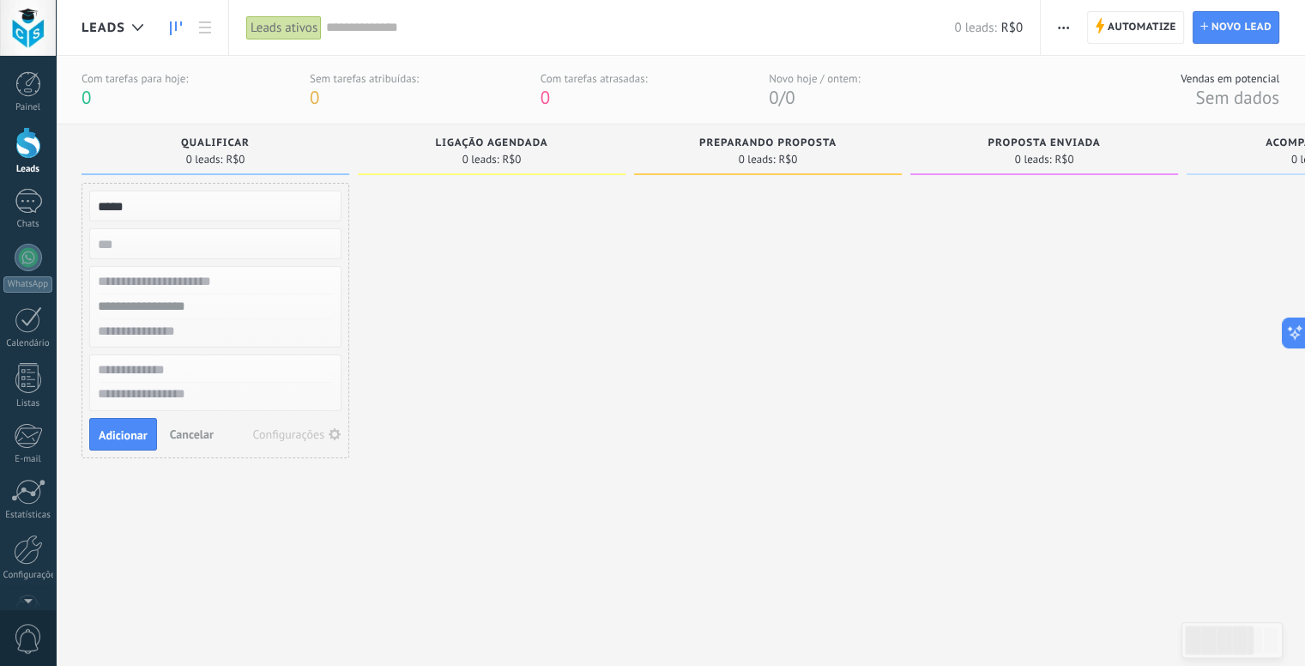
type input "*****"
click at [179, 235] on input "numeric" at bounding box center [213, 244] width 251 height 24
type input "*****"
click at [190, 286] on input "text" at bounding box center [213, 281] width 251 height 25
click at [188, 275] on input "*****" at bounding box center [213, 281] width 251 height 25
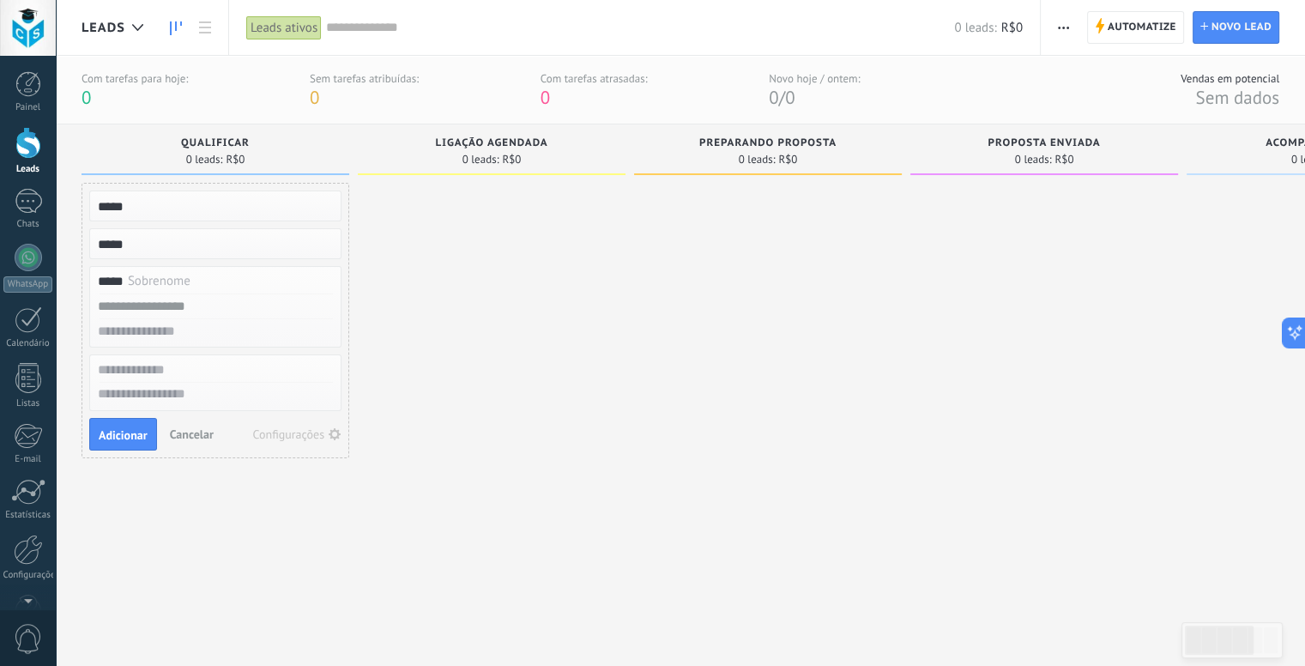
click at [165, 282] on input "*****" at bounding box center [213, 281] width 251 height 25
click at [165, 285] on input "*****" at bounding box center [213, 281] width 251 height 25
type input "**********"
click at [182, 304] on input "text" at bounding box center [213, 306] width 251 height 25
type input "*"
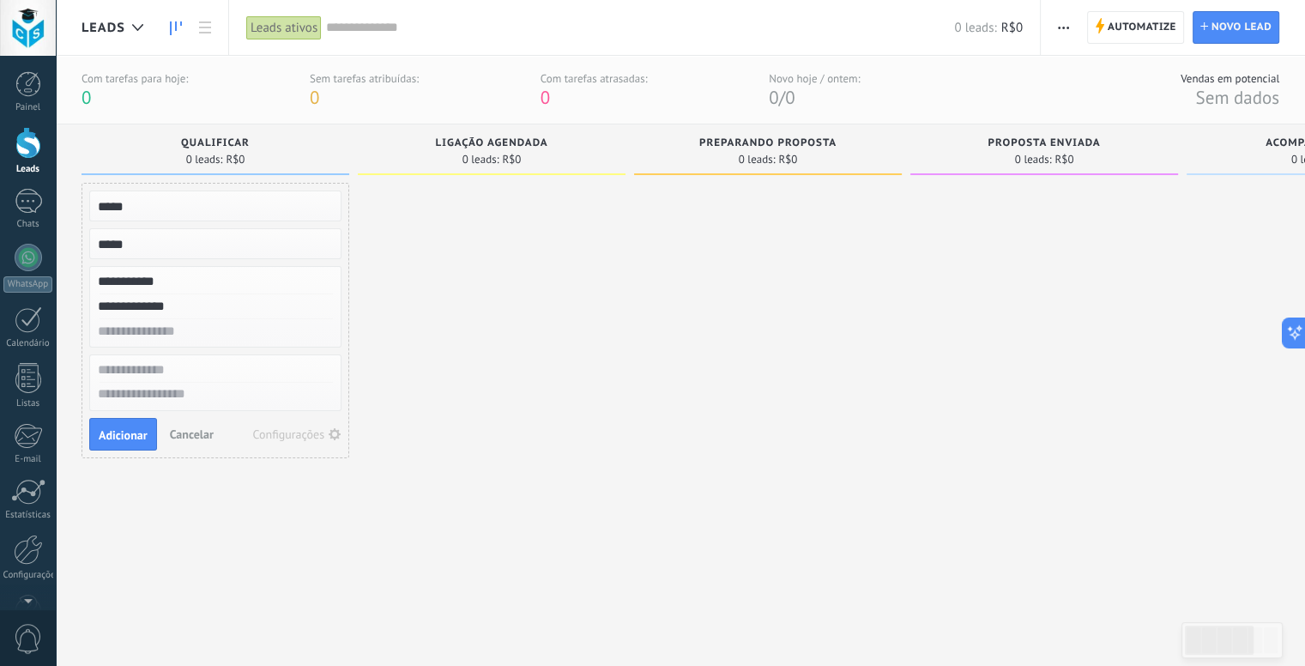
type input "**********"
click at [312, 428] on div "Configurações" at bounding box center [289, 434] width 72 height 12
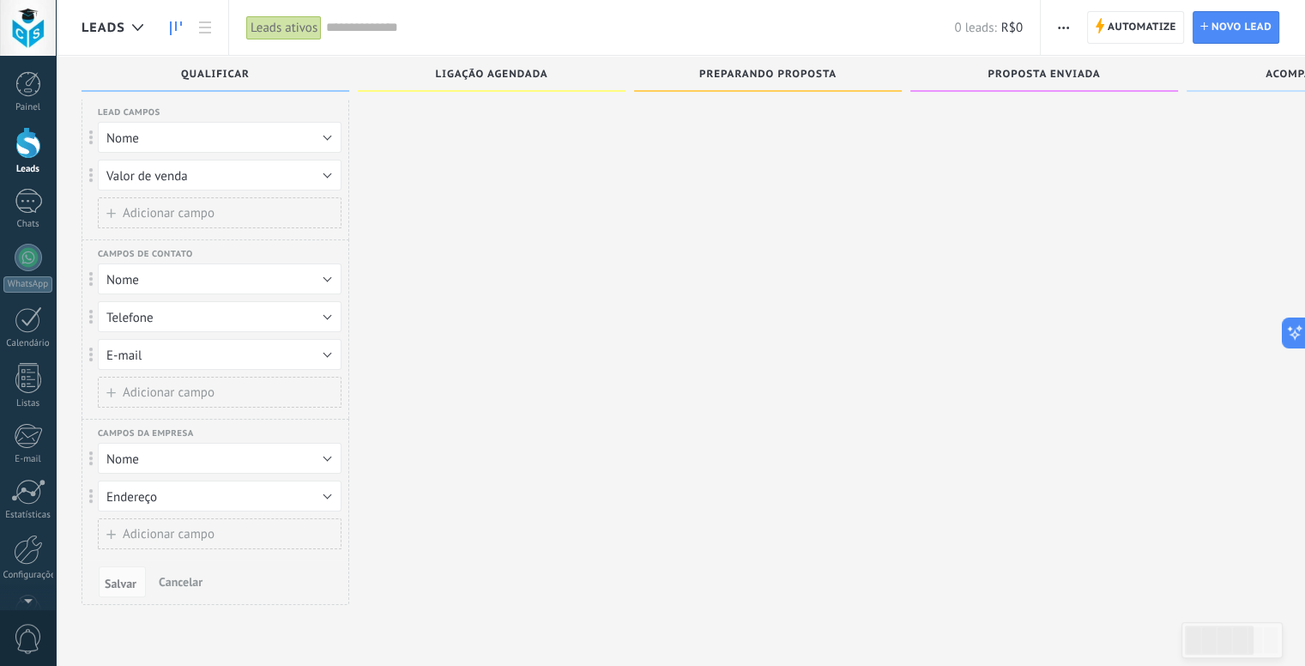
scroll to position [16, 0]
click at [127, 578] on span "Salvar" at bounding box center [121, 584] width 32 height 12
click at [175, 580] on span "Cancelar" at bounding box center [181, 581] width 44 height 15
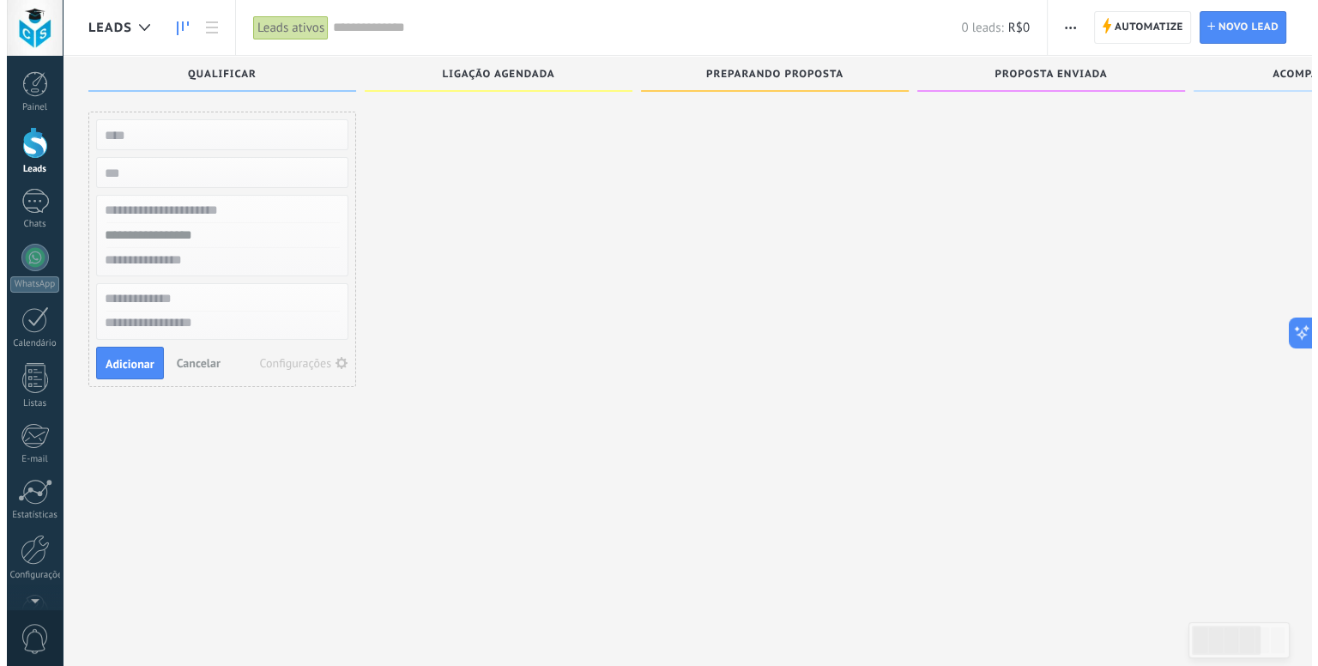
scroll to position [0, 0]
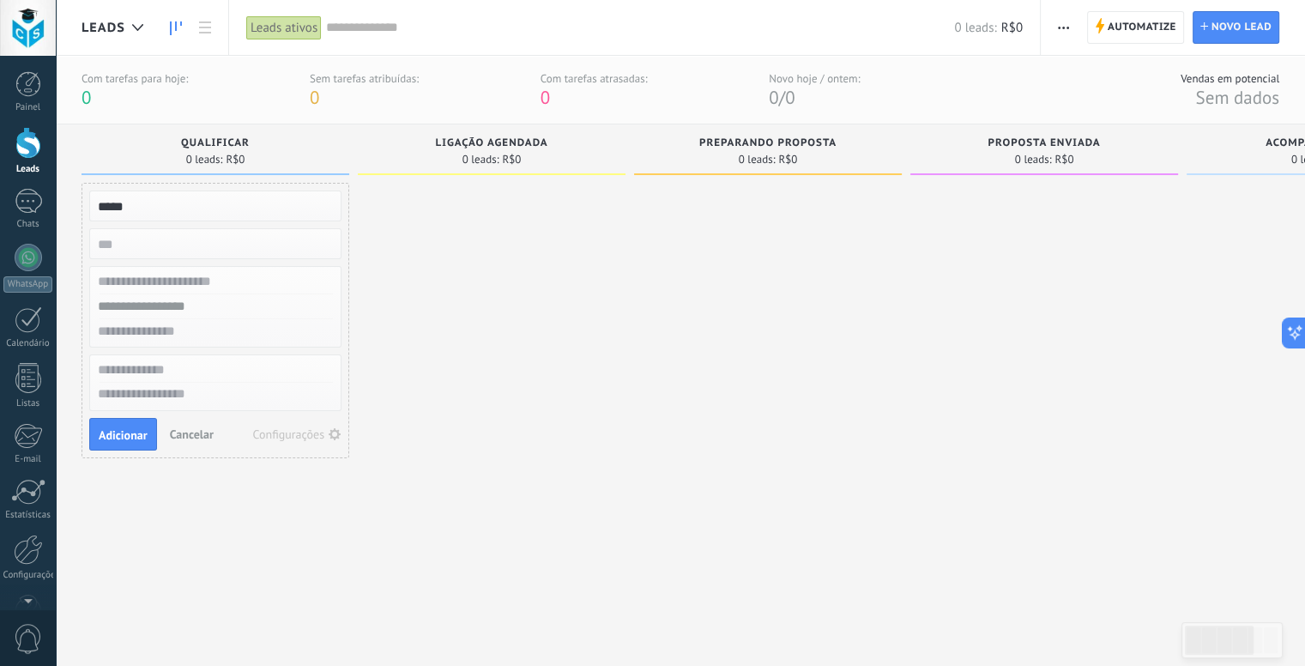
type input "*****"
click at [173, 238] on input "numeric" at bounding box center [213, 244] width 251 height 24
type input "*"
type input "*****"
type input "**********"
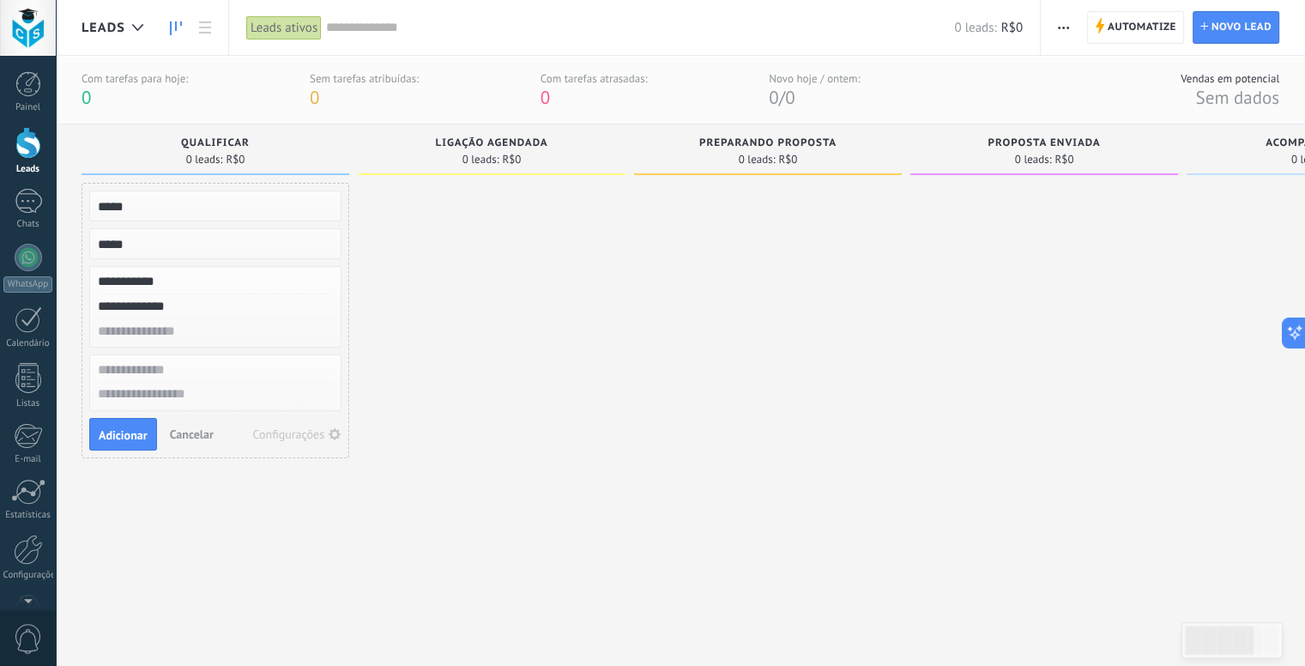
type input "**********"
type input "*****"
click at [124, 454] on div "**********" at bounding box center [216, 320] width 268 height 275
click at [125, 444] on button "Adicionar" at bounding box center [123, 434] width 68 height 33
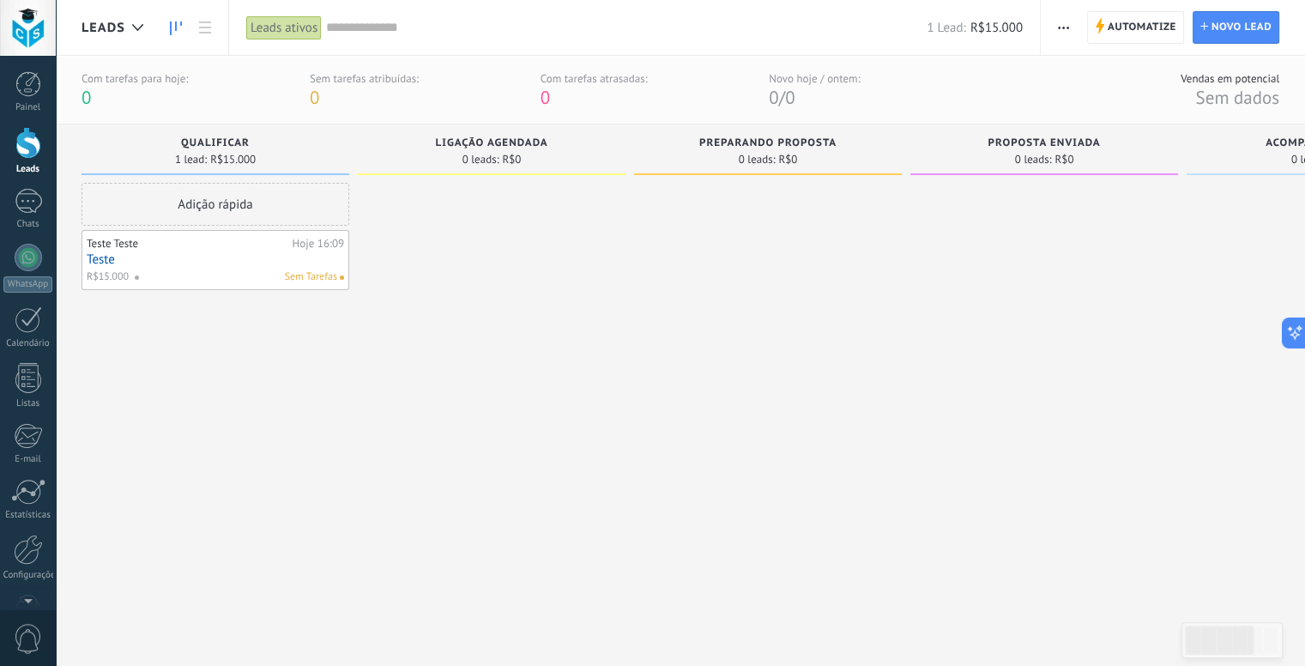
click at [185, 441] on div "Adição rápida Teste Teste Hoje 16:09 Teste R$15.000 Sem Tarefas" at bounding box center [216, 404] width 268 height 442
click at [220, 241] on div "Teste Teste" at bounding box center [188, 244] width 202 height 14
click at [103, 250] on div "Teste Teste Hoje 16:09 Teste R$15.000 Sem Tarefas" at bounding box center [215, 260] width 257 height 50
click at [243, 230] on div "Teste Teste Hoje 16:09 Teste R$15.000 Sem Tarefas" at bounding box center [216, 260] width 268 height 60
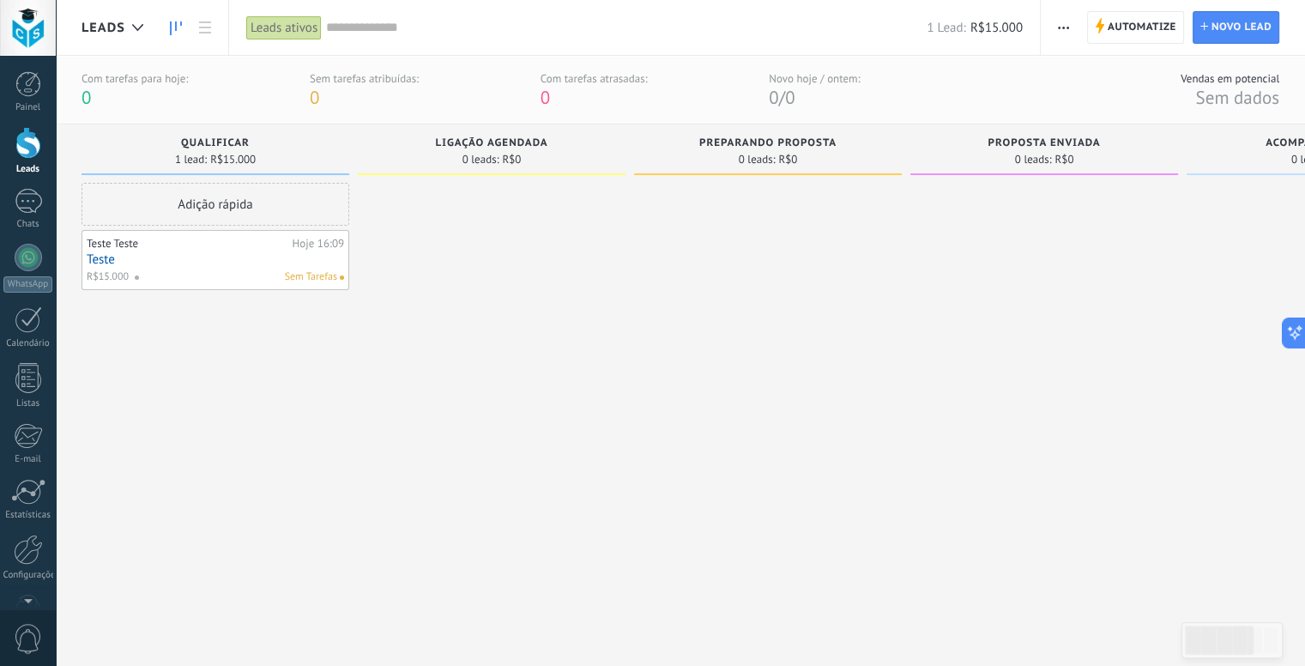
click at [294, 359] on div "Adição rápida Teste Teste Hoje 16:09 Teste R$15.000 Sem Tarefas" at bounding box center [216, 404] width 268 height 442
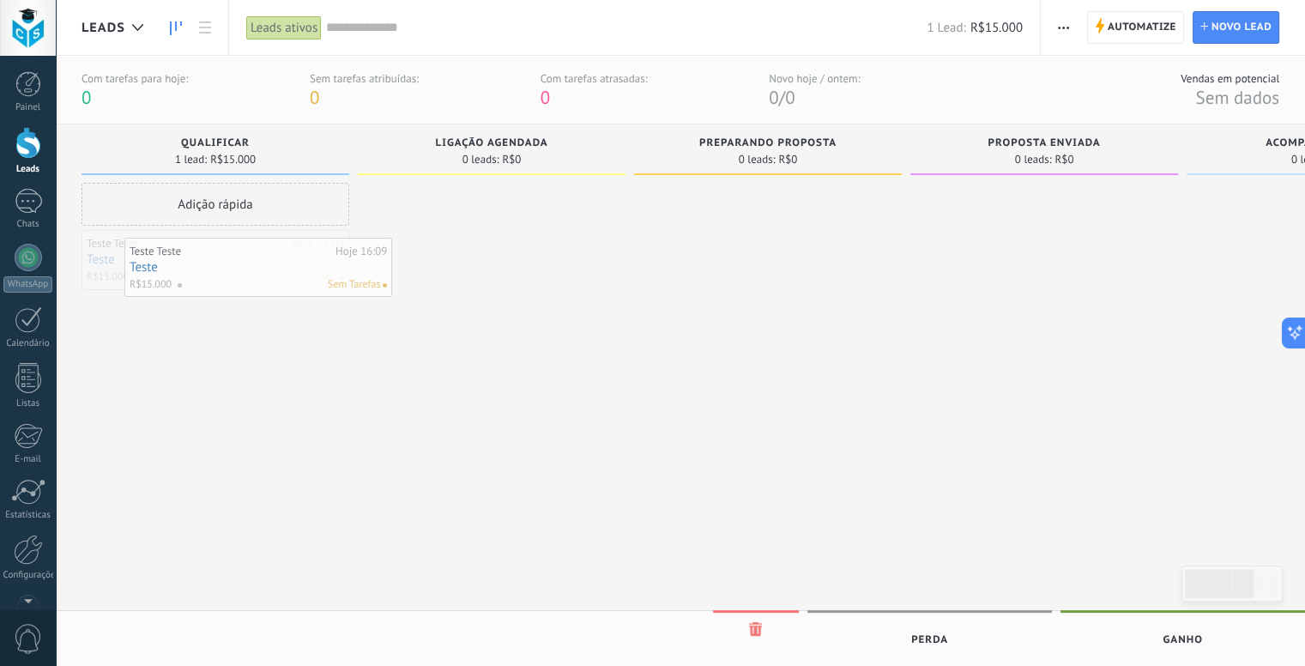
drag, startPoint x: 189, startPoint y: 241, endPoint x: 227, endPoint y: 248, distance: 38.4
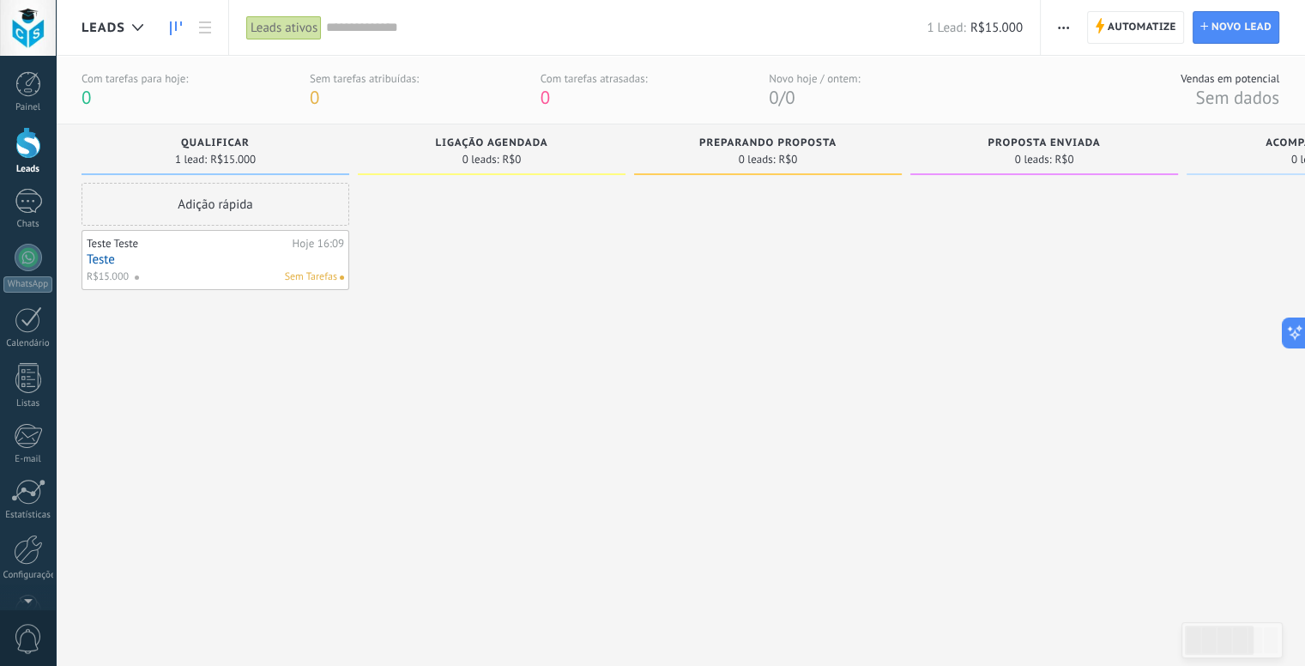
click at [212, 248] on div "Teste Teste" at bounding box center [188, 244] width 202 height 14
click at [188, 255] on link "Teste" at bounding box center [215, 259] width 257 height 15
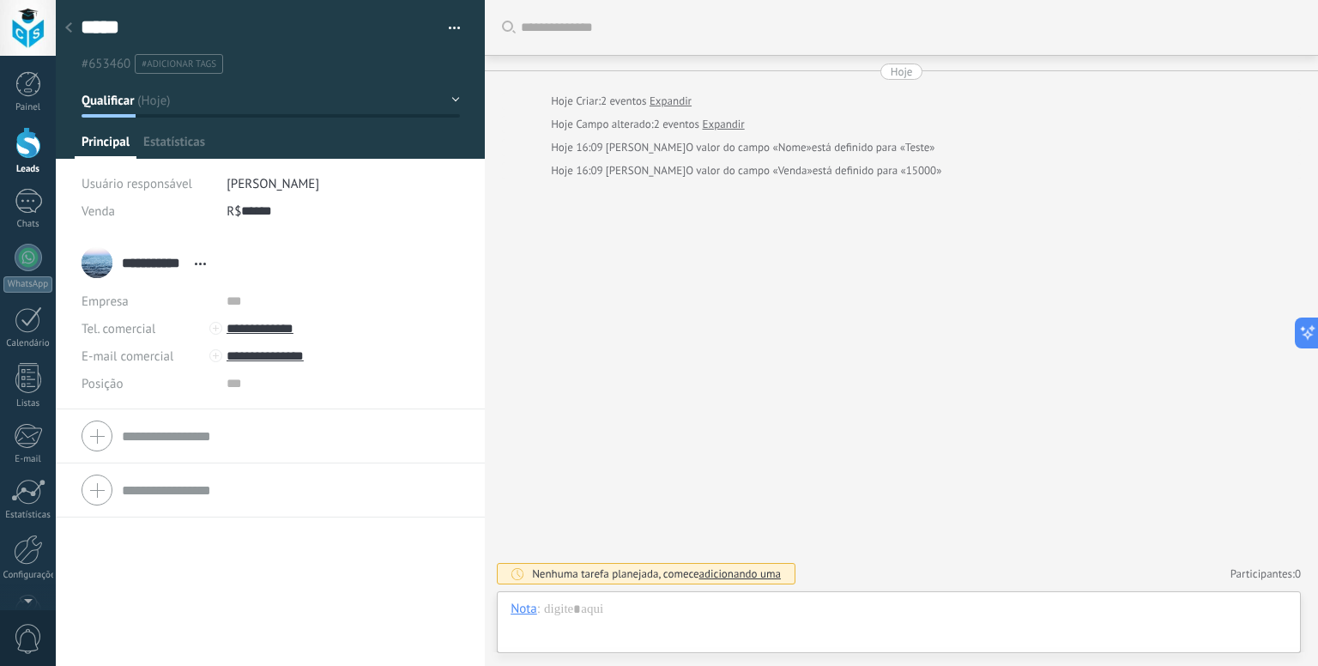
scroll to position [25, 0]
click at [103, 265] on div "**********" at bounding box center [148, 262] width 133 height 43
click at [206, 263] on span "Abrir detalhes Copiar nome Desvincular Contato principal" at bounding box center [200, 263] width 28 height 13
click at [165, 389] on div "Posição" at bounding box center [148, 383] width 132 height 27
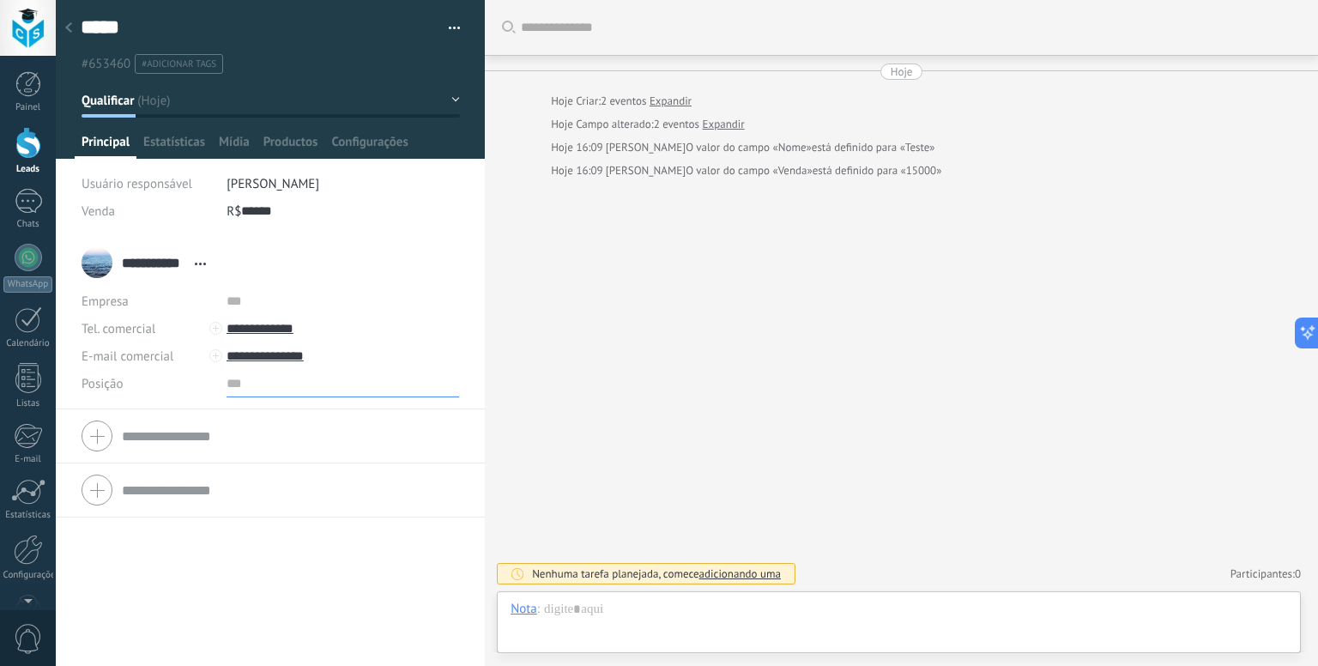
click at [227, 388] on input "text" at bounding box center [343, 383] width 233 height 27
click at [214, 356] on div at bounding box center [215, 355] width 13 height 13
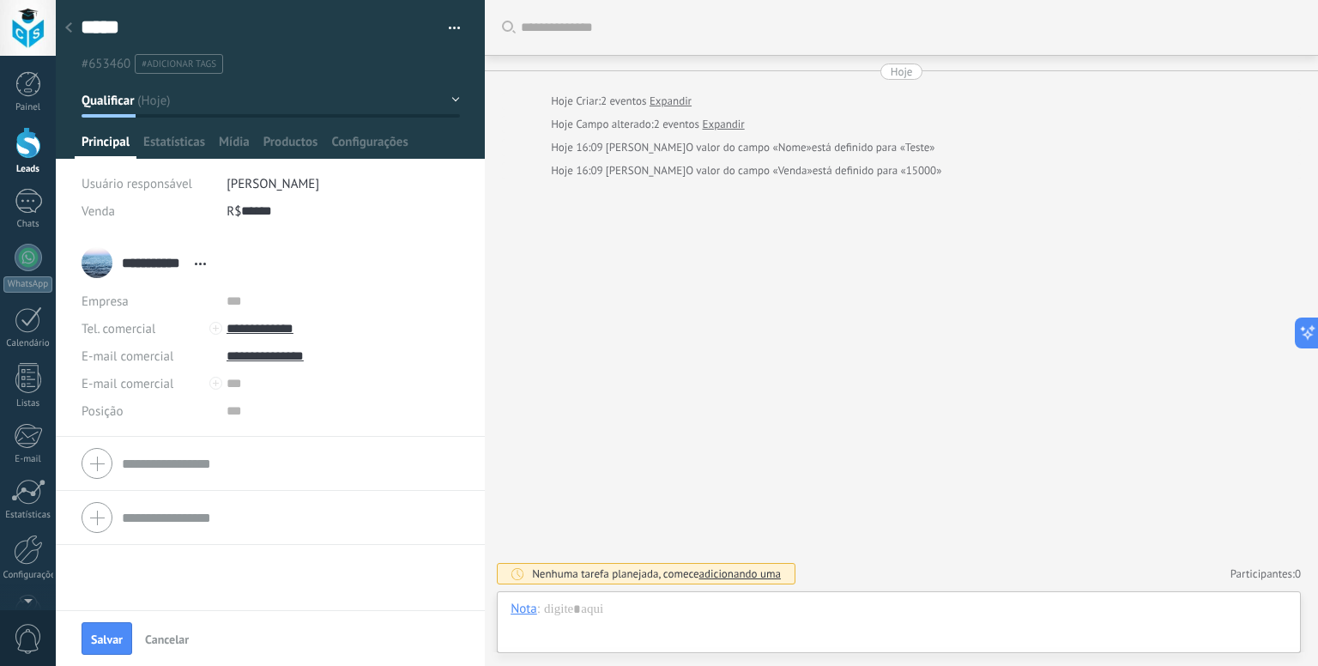
click at [184, 383] on div "E-mail comercial Email privado Outro email E-mail comercial" at bounding box center [148, 383] width 132 height 27
click at [227, 385] on input "text" at bounding box center [343, 383] width 233 height 27
click at [133, 388] on span "E-mail comercial" at bounding box center [128, 384] width 92 height 16
click at [139, 384] on span "E-mail comercial" at bounding box center [131, 384] width 136 height 16
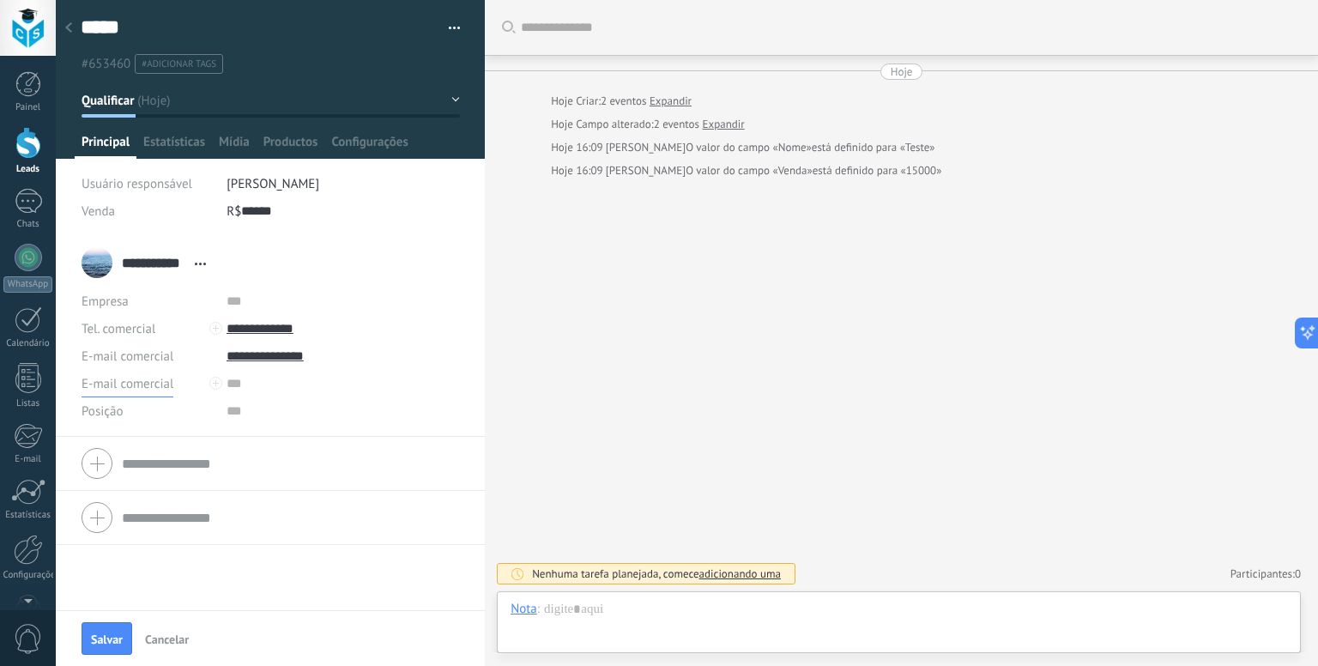
click at [122, 385] on span "E-mail comercial" at bounding box center [128, 384] width 92 height 16
click at [211, 578] on div "**********" at bounding box center [270, 423] width 429 height 374
click at [171, 650] on button "Cancelar" at bounding box center [167, 638] width 58 height 27
click at [227, 384] on input "text" at bounding box center [343, 383] width 233 height 27
click at [375, 129] on div at bounding box center [271, 79] width 430 height 159
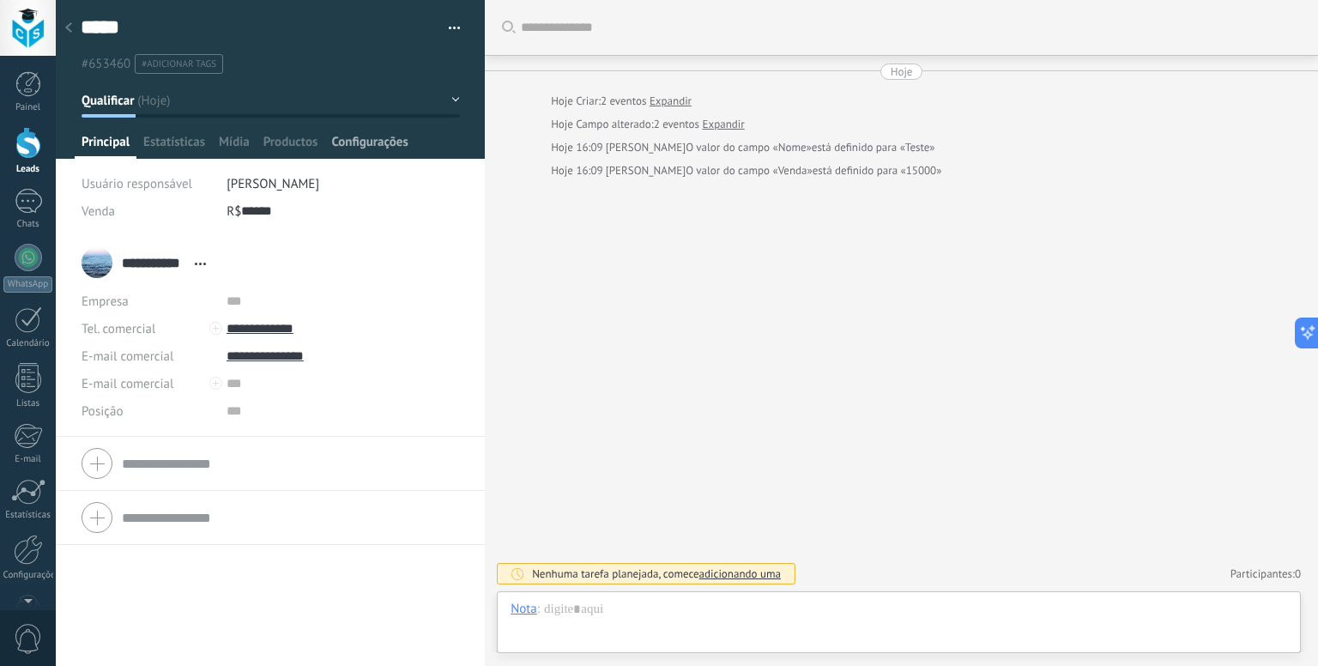
click at [379, 139] on span "Configurações" at bounding box center [369, 146] width 76 height 25
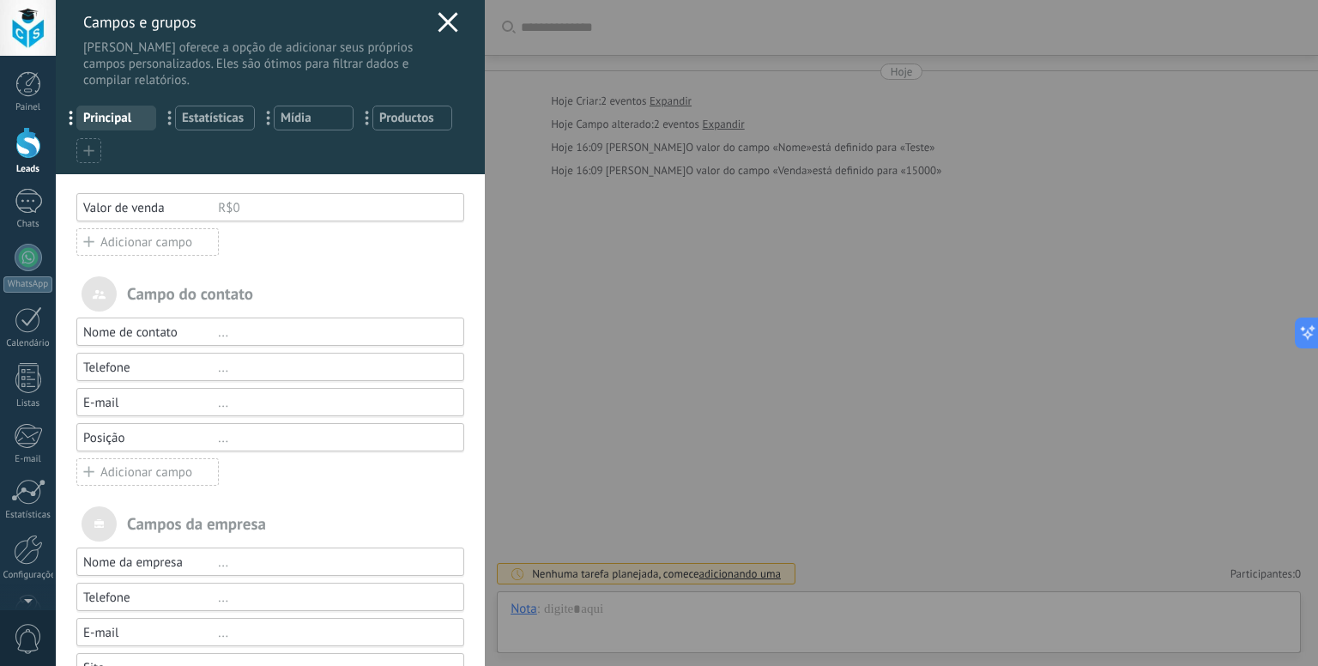
scroll to position [0, 0]
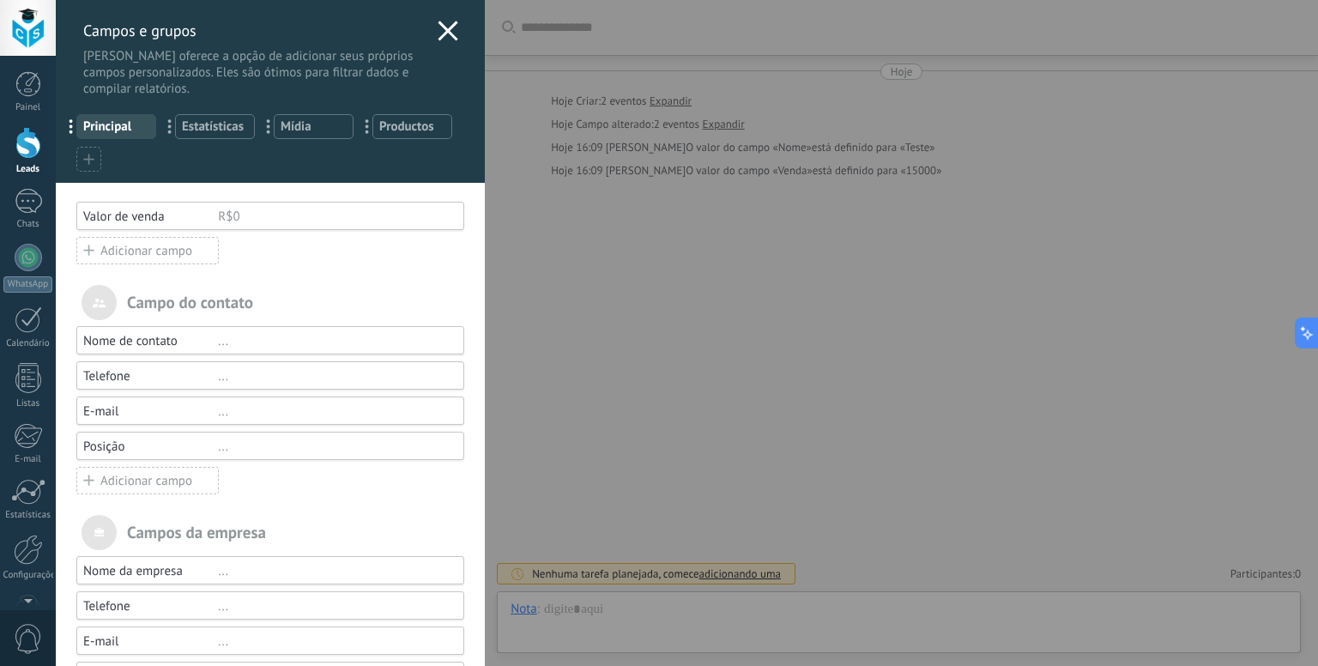
click at [442, 35] on icon at bounding box center [448, 31] width 21 height 21
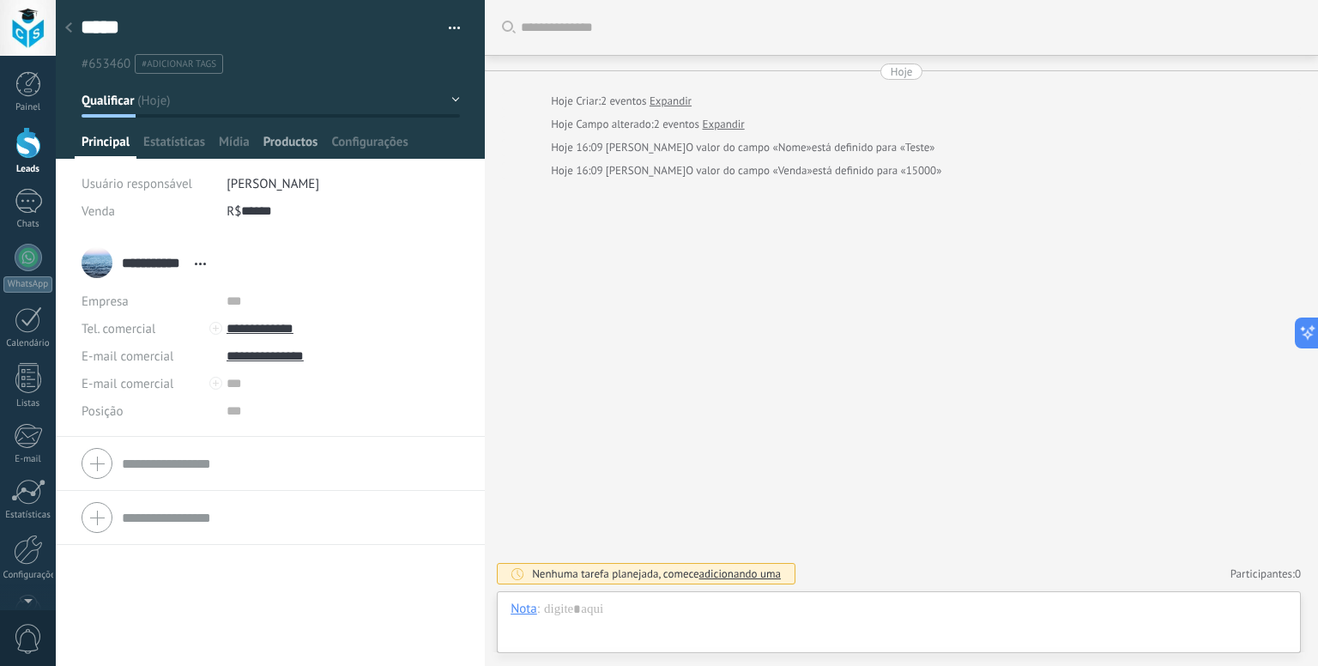
click at [281, 139] on span "Productos" at bounding box center [290, 146] width 55 height 25
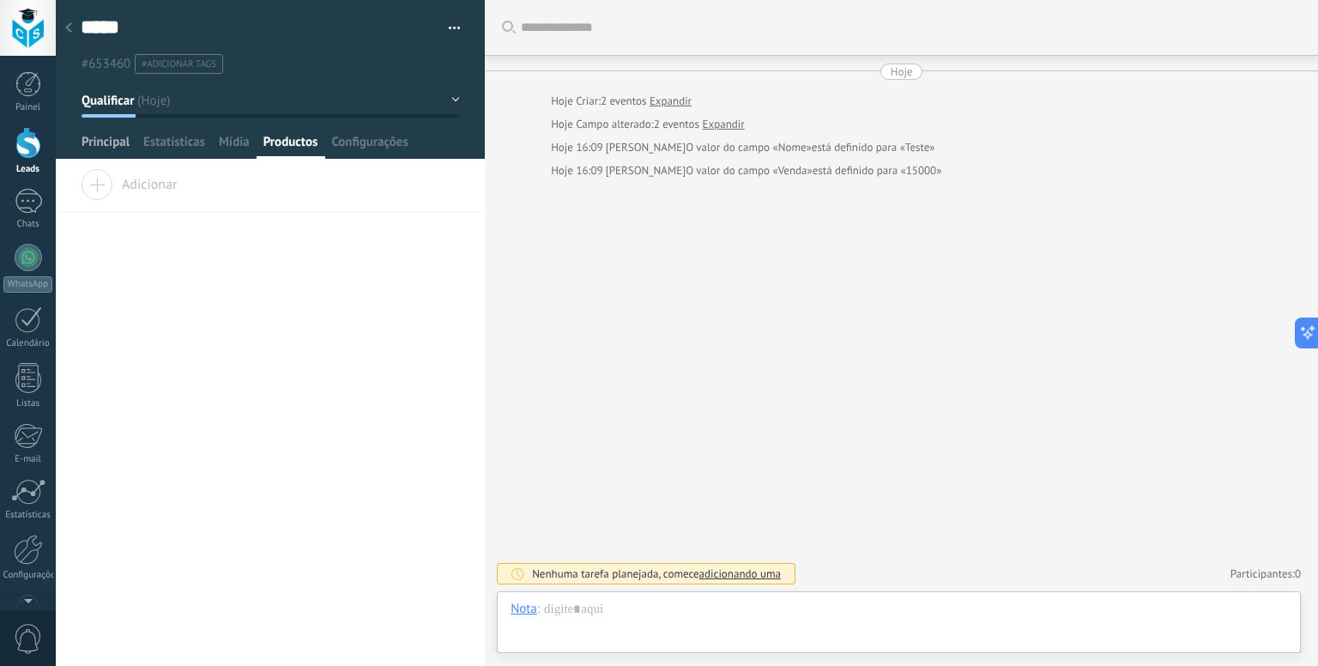
click at [111, 140] on span "Principal" at bounding box center [106, 146] width 48 height 25
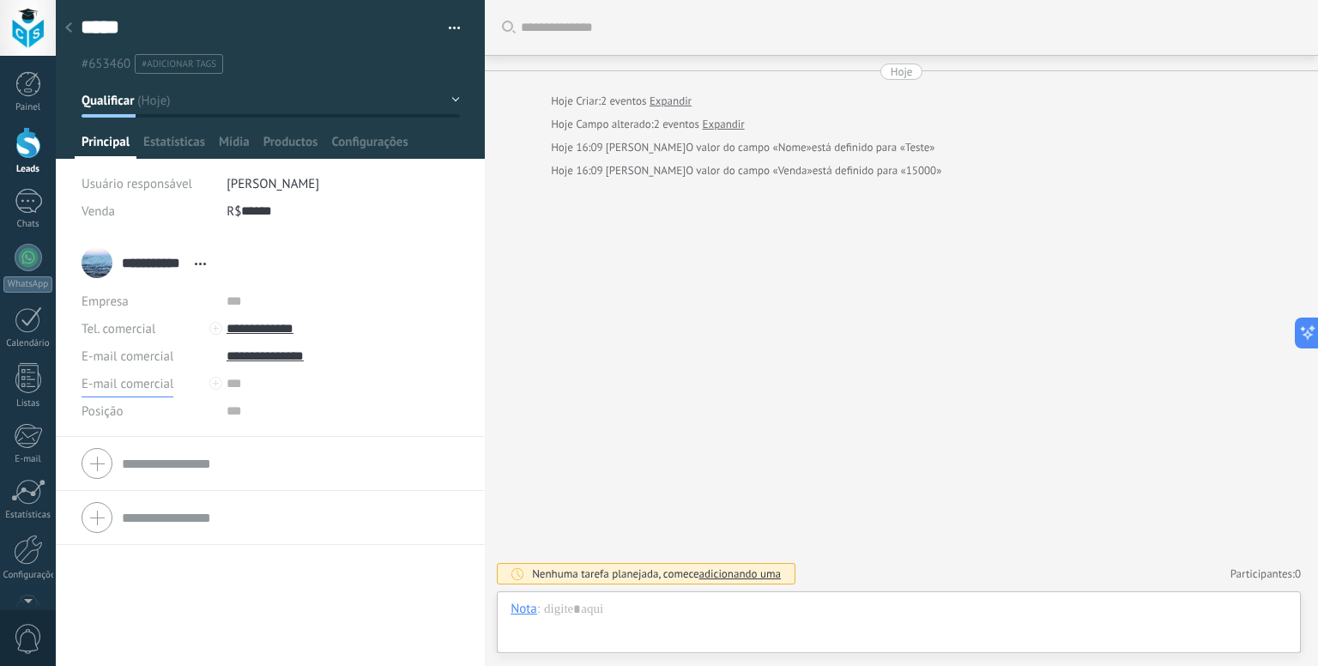
drag, startPoint x: 161, startPoint y: 382, endPoint x: 134, endPoint y: 384, distance: 27.6
click at [134, 384] on span "E-mail comercial" at bounding box center [128, 384] width 92 height 16
click at [134, 384] on span "E-mail comercial" at bounding box center [131, 384] width 136 height 16
click at [236, 384] on input "text" at bounding box center [343, 383] width 233 height 27
click at [109, 643] on span "Salvar" at bounding box center [107, 639] width 32 height 12
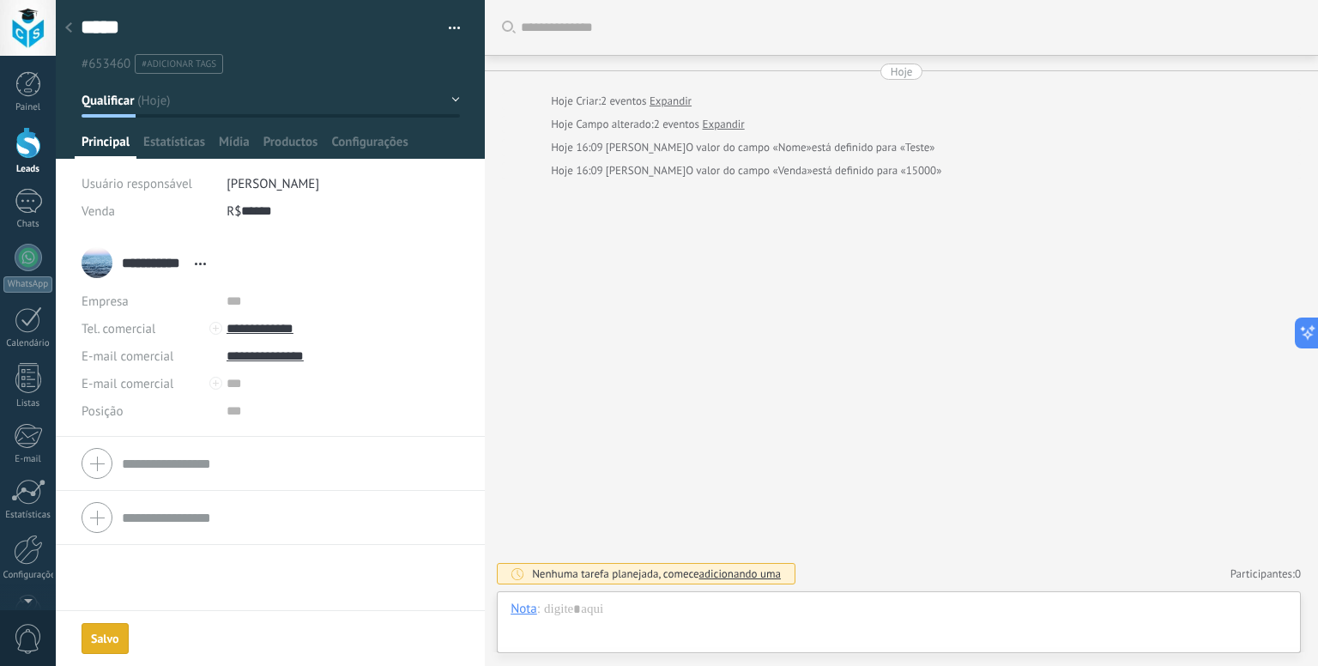
click at [198, 260] on span "Abrir detalhes Copiar nome Desvincular Contato principal" at bounding box center [200, 263] width 28 height 13
click at [160, 261] on input "**********" at bounding box center [154, 262] width 64 height 17
click at [160, 261] on input "**********" at bounding box center [290, 253] width 337 height 17
click at [117, 264] on div "**********" at bounding box center [271, 262] width 378 height 43
click at [166, 265] on input "**********" at bounding box center [154, 262] width 64 height 17
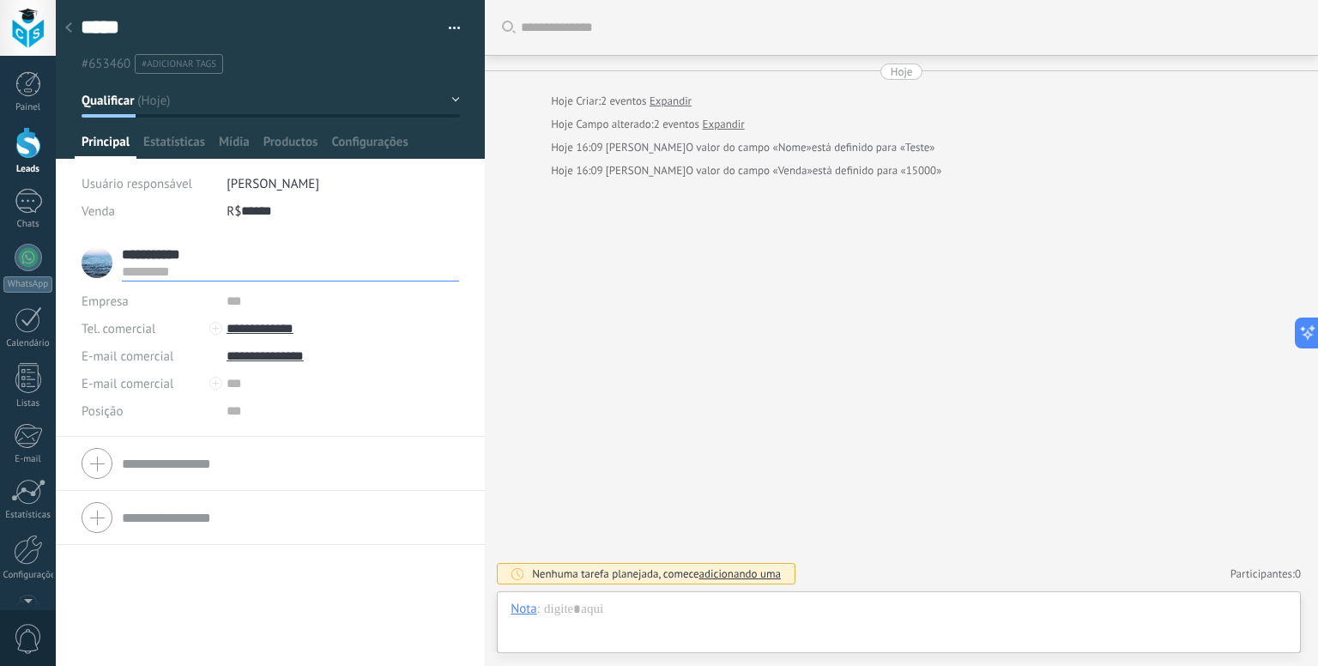
click at [164, 268] on input "text" at bounding box center [290, 271] width 337 height 17
click at [166, 257] on input "**********" at bounding box center [290, 253] width 337 height 17
type input "*****"
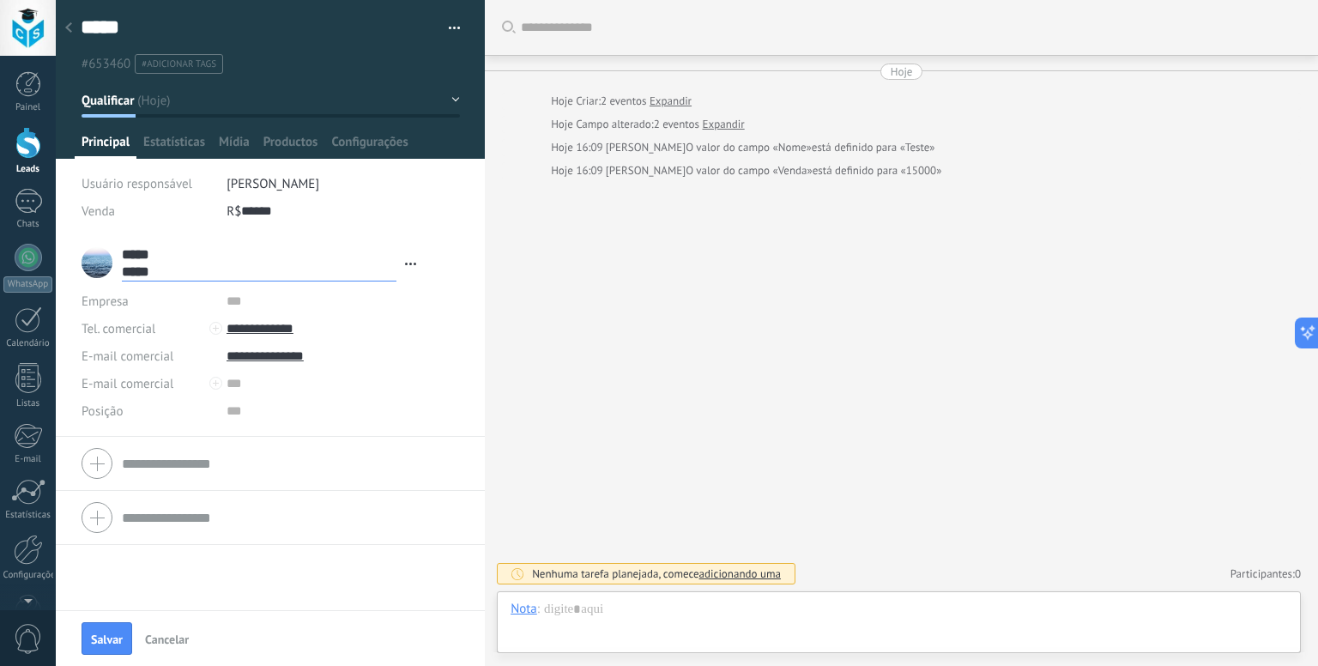
click at [164, 286] on form "**********" at bounding box center [271, 333] width 378 height 184
click at [173, 266] on input "**********" at bounding box center [154, 262] width 64 height 17
click at [172, 282] on div "**********" at bounding box center [253, 262] width 343 height 43
click at [200, 265] on span "Abrir detalhes Copiar nome Desvincular Contato principal" at bounding box center [200, 263] width 28 height 13
click at [220, 278] on link "Abrir detalhes" at bounding box center [258, 286] width 77 height 16
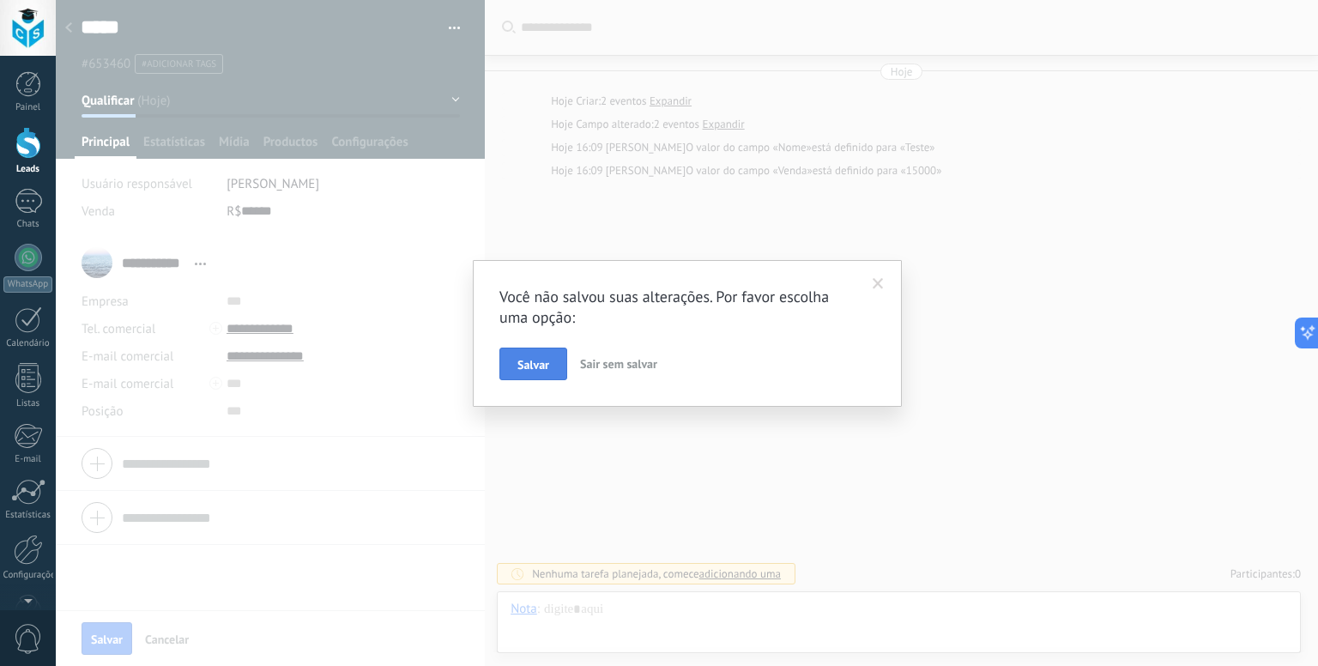
click at [552, 369] on button "Salvar" at bounding box center [533, 364] width 68 height 33
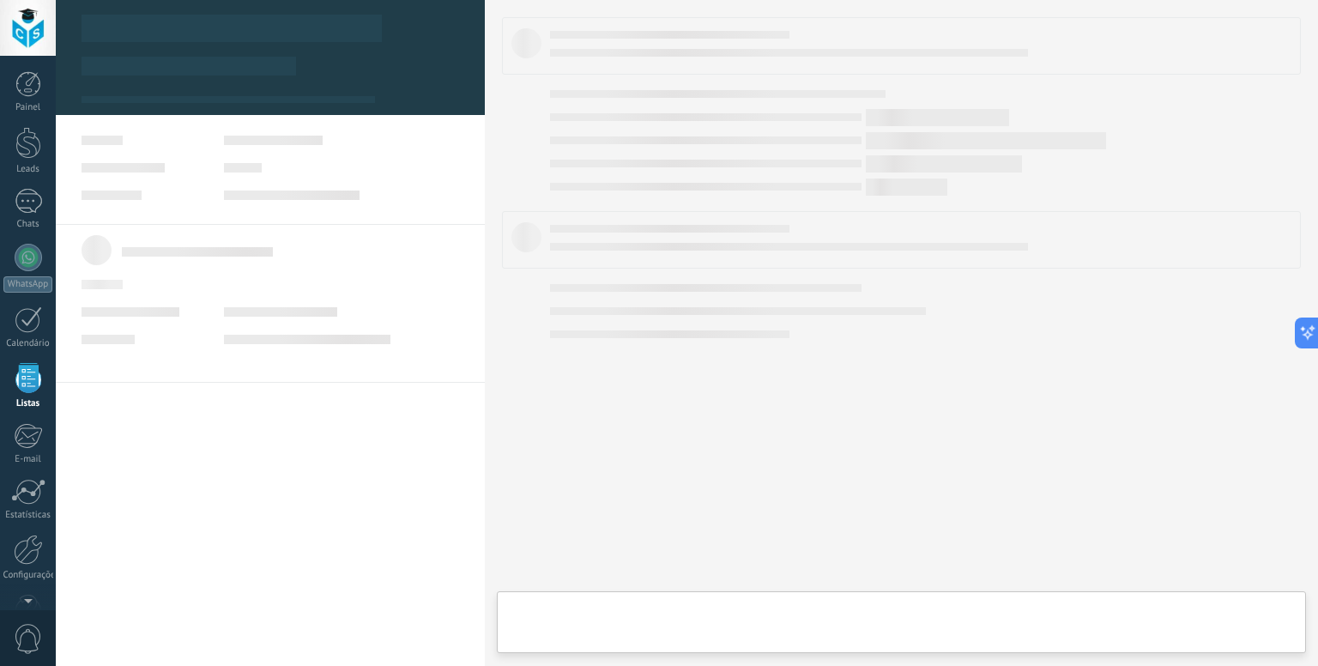
scroll to position [44, 0]
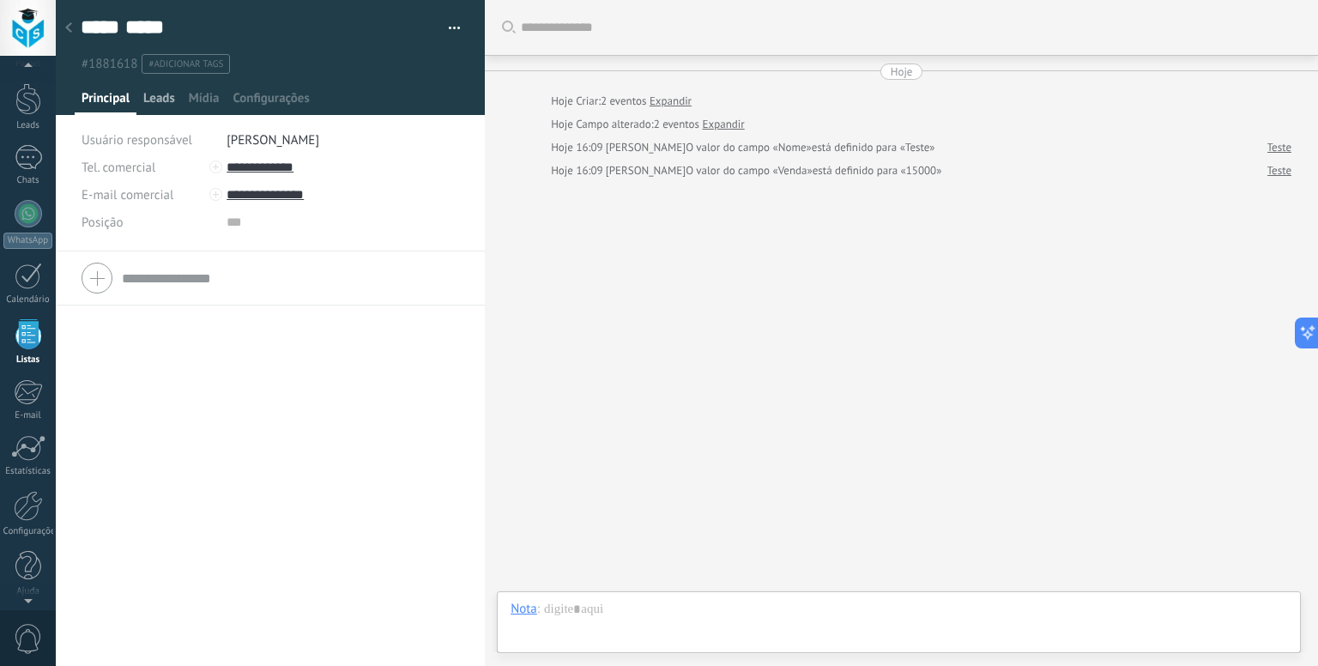
click at [161, 97] on span "Leads" at bounding box center [159, 102] width 32 height 25
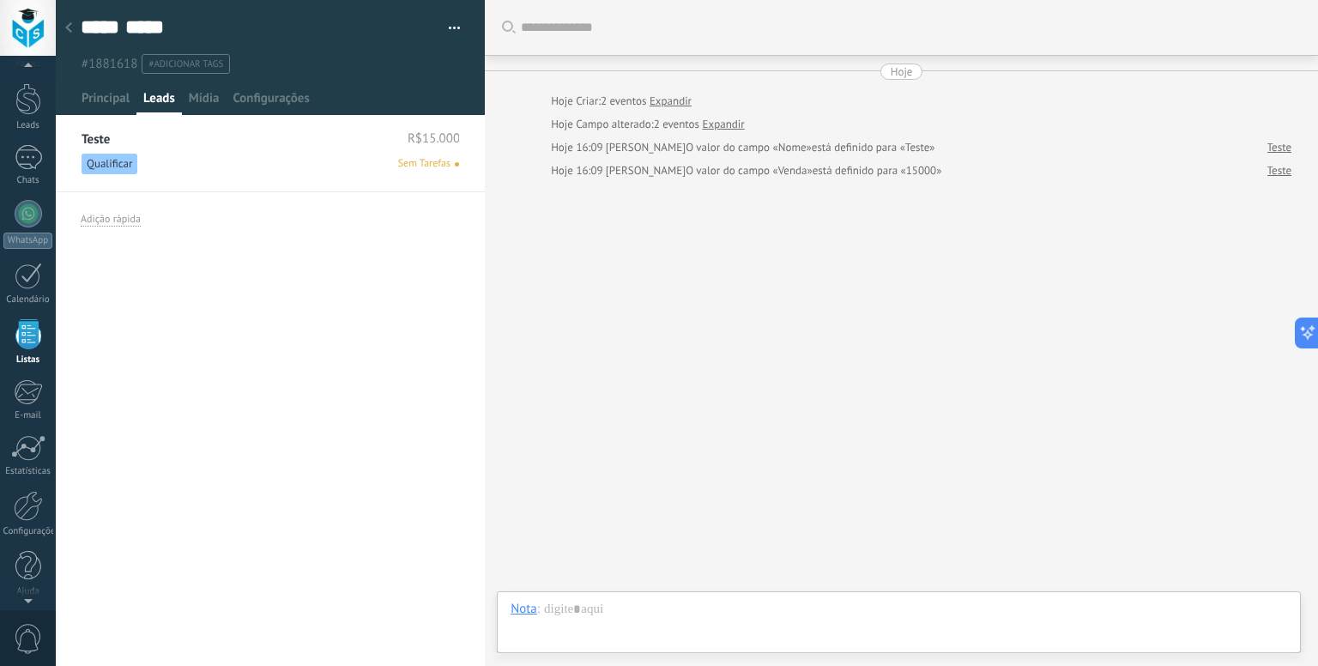
click at [148, 141] on div "Teste R$15.000" at bounding box center [271, 138] width 378 height 15
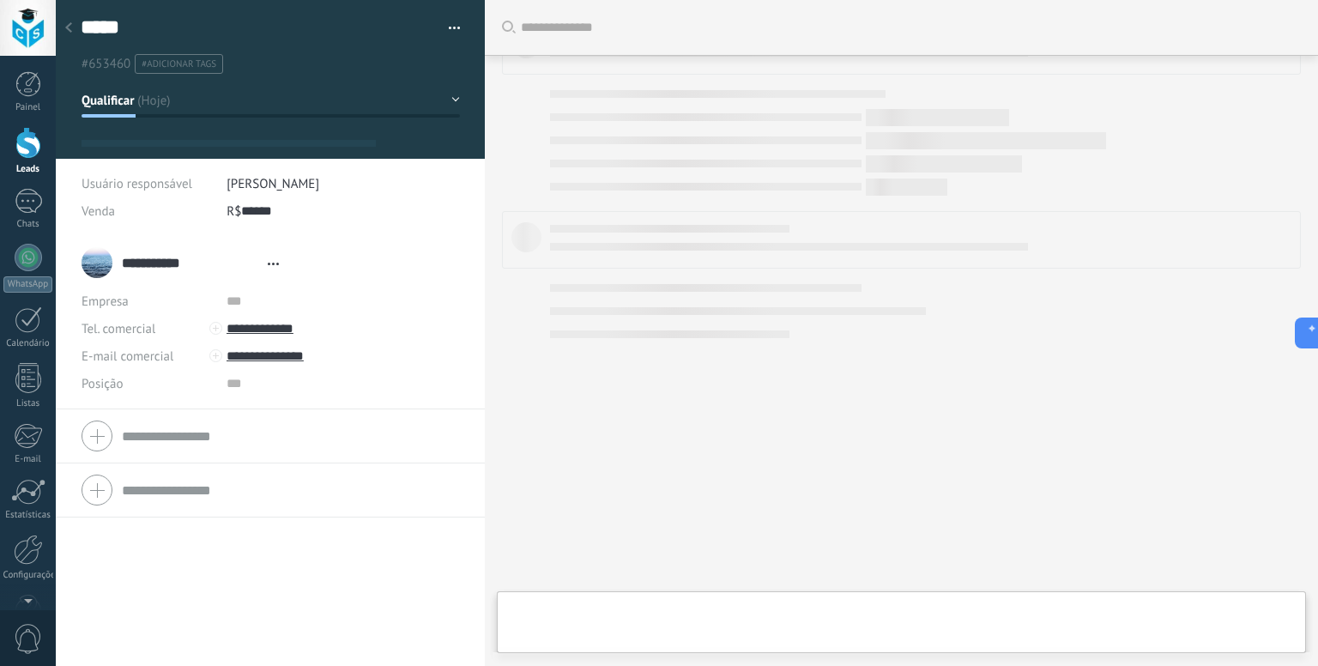
type textarea "*****"
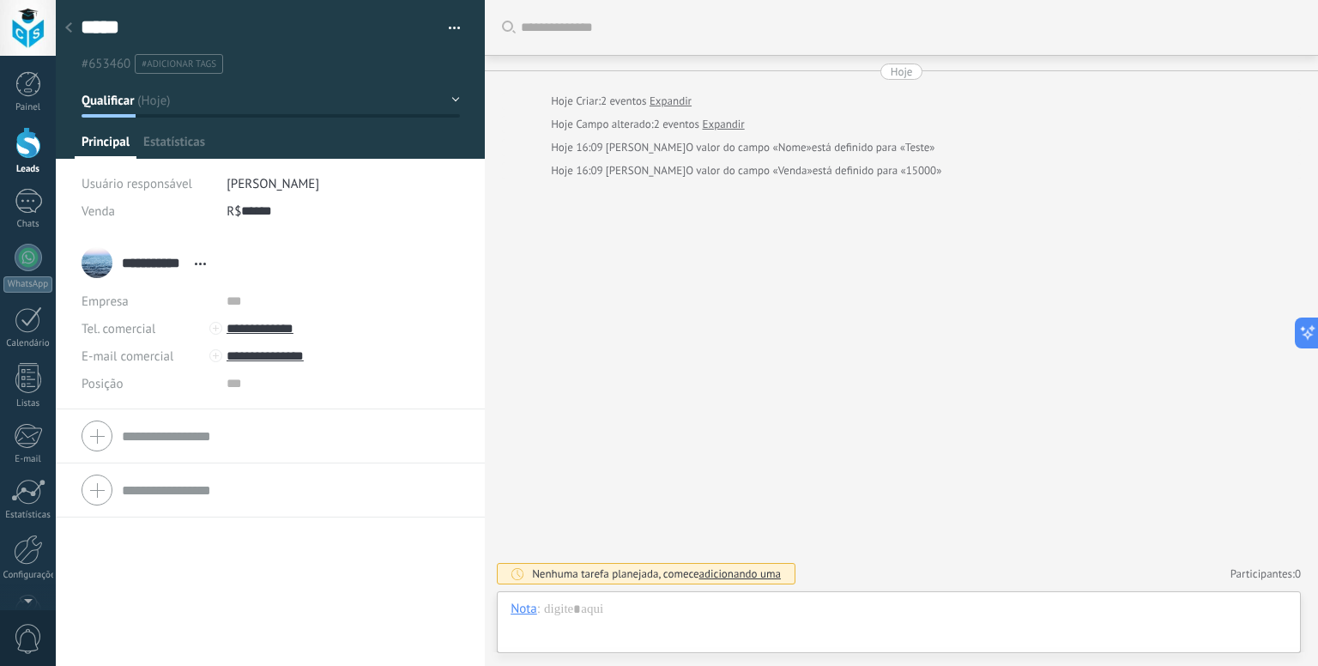
scroll to position [25, 0]
click at [233, 384] on input "text" at bounding box center [343, 383] width 233 height 27
click at [168, 378] on div "Posição" at bounding box center [148, 383] width 132 height 27
click at [124, 380] on div "Posição" at bounding box center [148, 383] width 132 height 27
click at [257, 385] on input "text" at bounding box center [343, 383] width 233 height 27
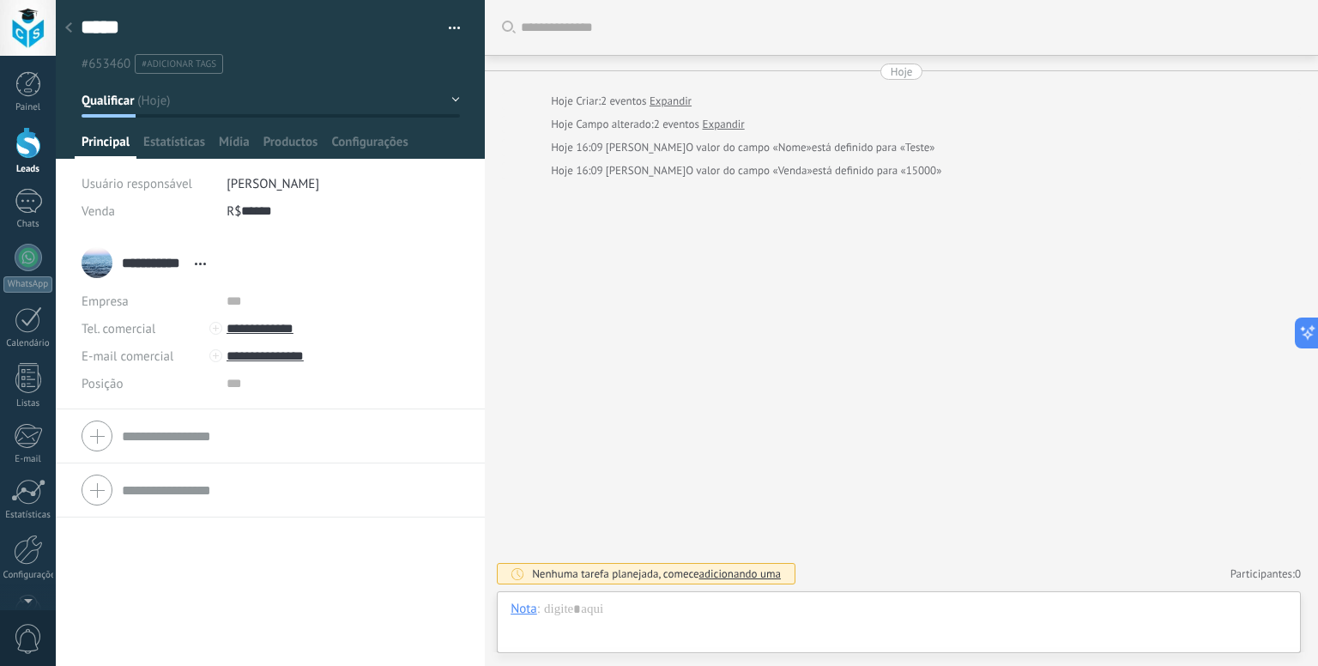
click at [166, 382] on div "Posição" at bounding box center [148, 383] width 132 height 27
click at [154, 297] on div "Empresa" at bounding box center [148, 301] width 132 height 27
click at [230, 300] on input "text" at bounding box center [343, 301] width 233 height 27
click at [165, 308] on div "Empresa" at bounding box center [148, 301] width 132 height 27
click at [174, 64] on span "#adicionar tags" at bounding box center [179, 64] width 75 height 12
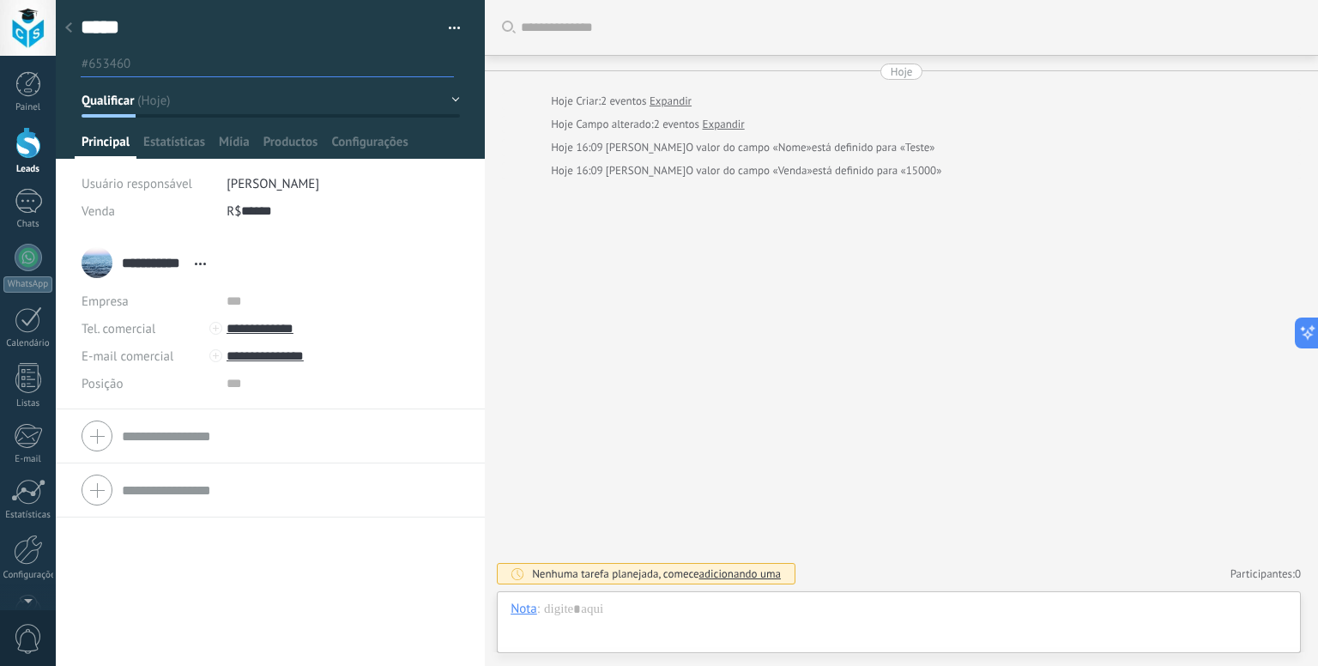
click at [117, 64] on span "#653460" at bounding box center [106, 64] width 49 height 16
click at [163, 65] on input "text" at bounding box center [296, 64] width 314 height 18
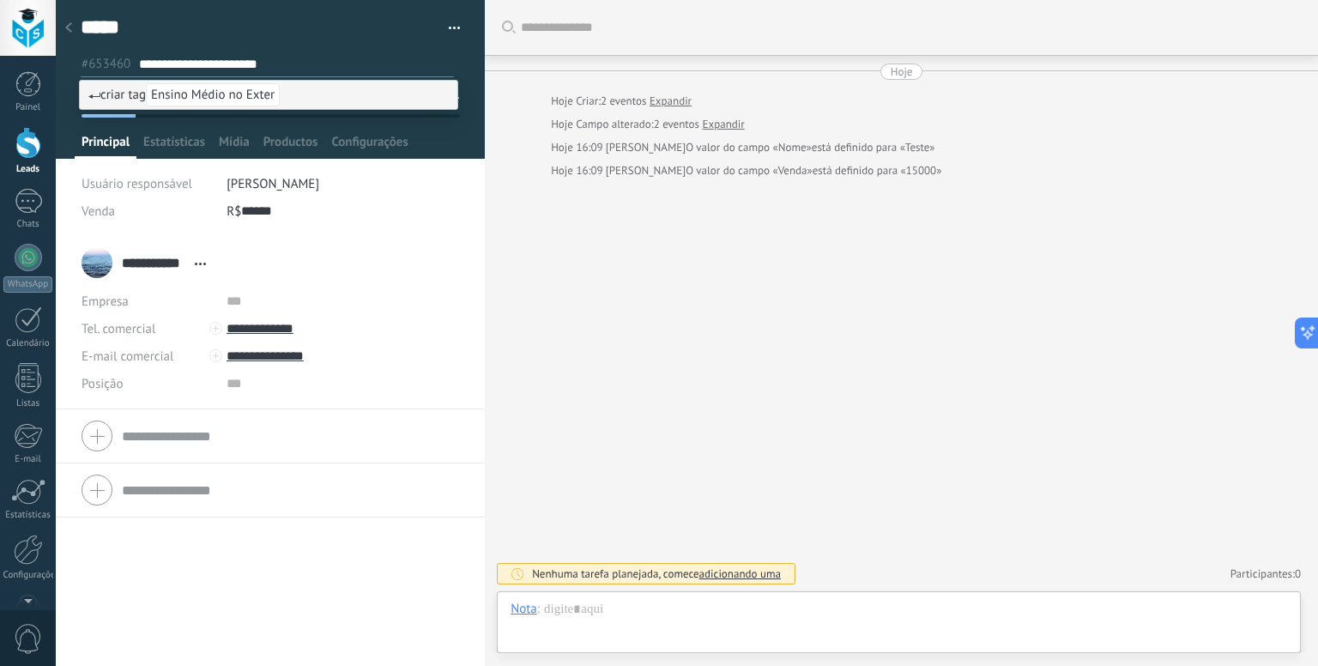
type input "**********"
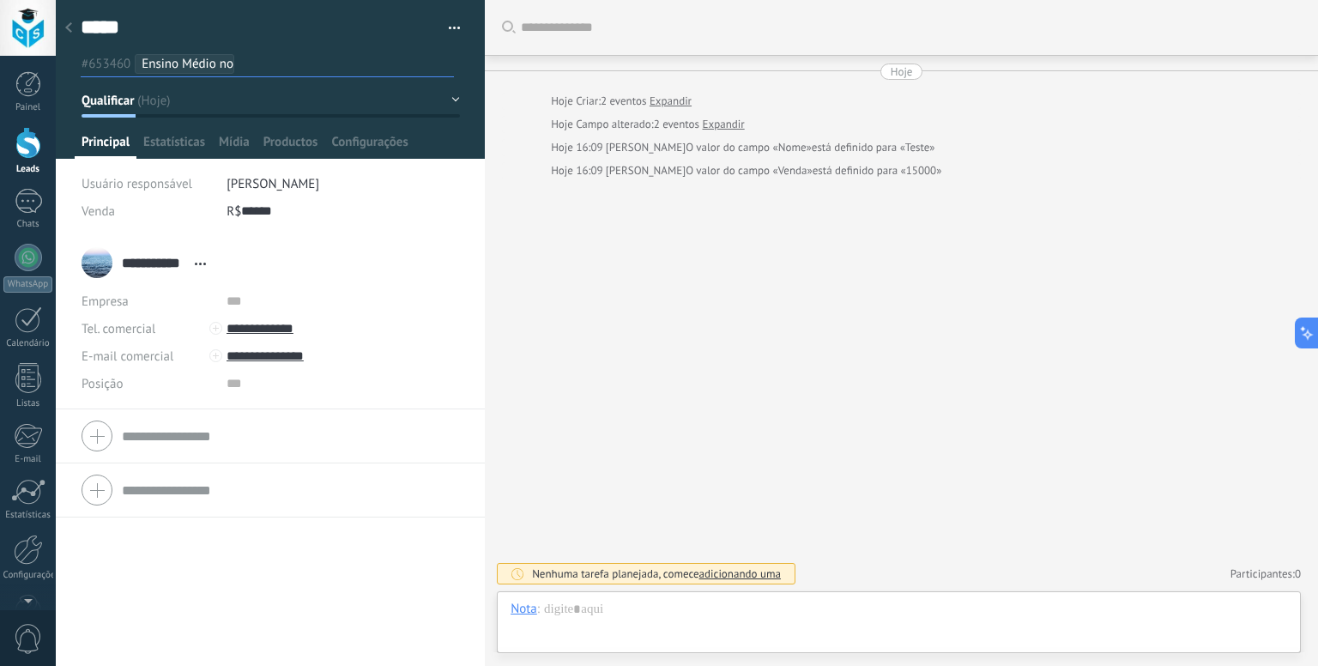
click at [163, 65] on span "Ensino Médio no Exterior" at bounding box center [211, 64] width 138 height 16
click at [130, 65] on li "#653460" at bounding box center [106, 64] width 51 height 20
click at [76, 25] on div at bounding box center [69, 28] width 24 height 33
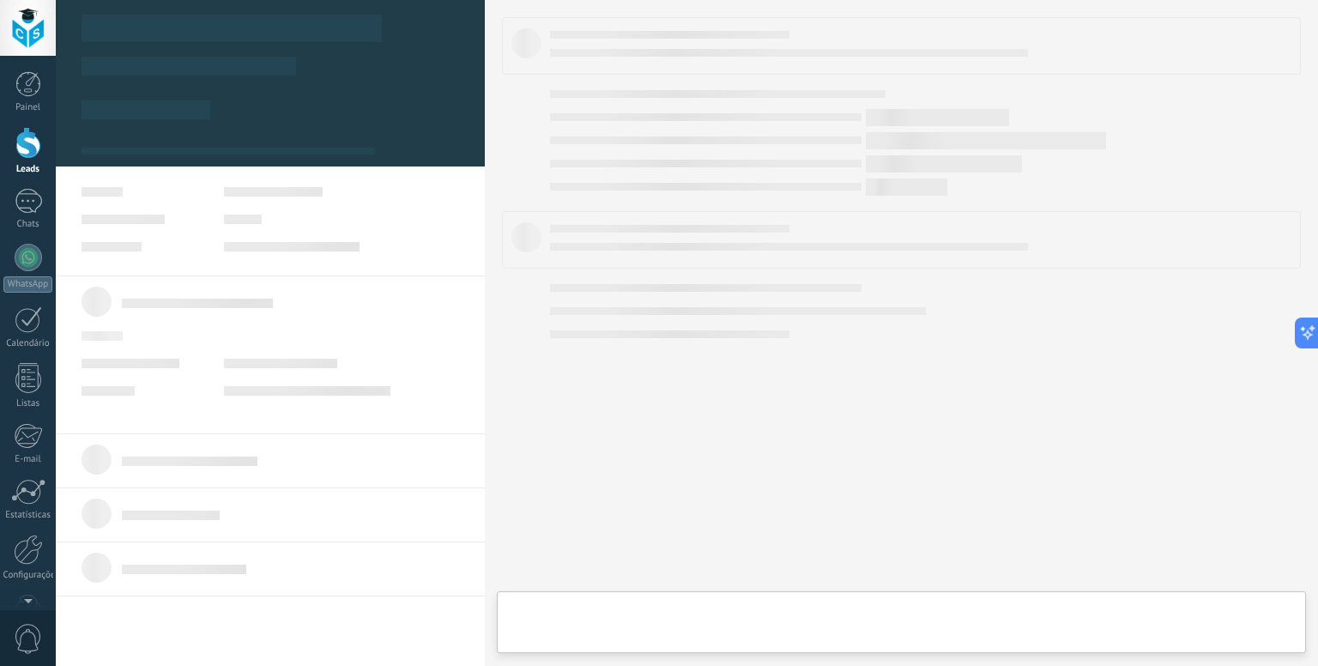
type textarea "*****"
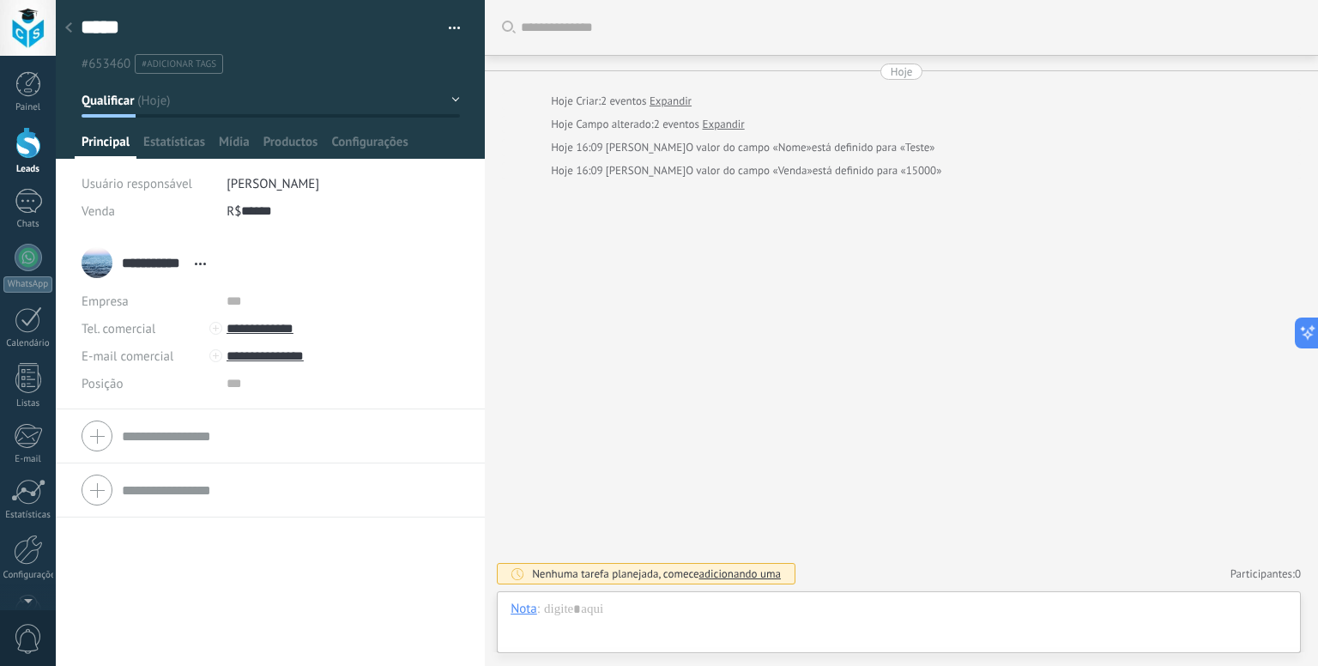
scroll to position [25, 0]
click at [155, 55] on li "#adicionar tags" at bounding box center [179, 64] width 88 height 20
click at [174, 64] on input "text" at bounding box center [296, 64] width 314 height 18
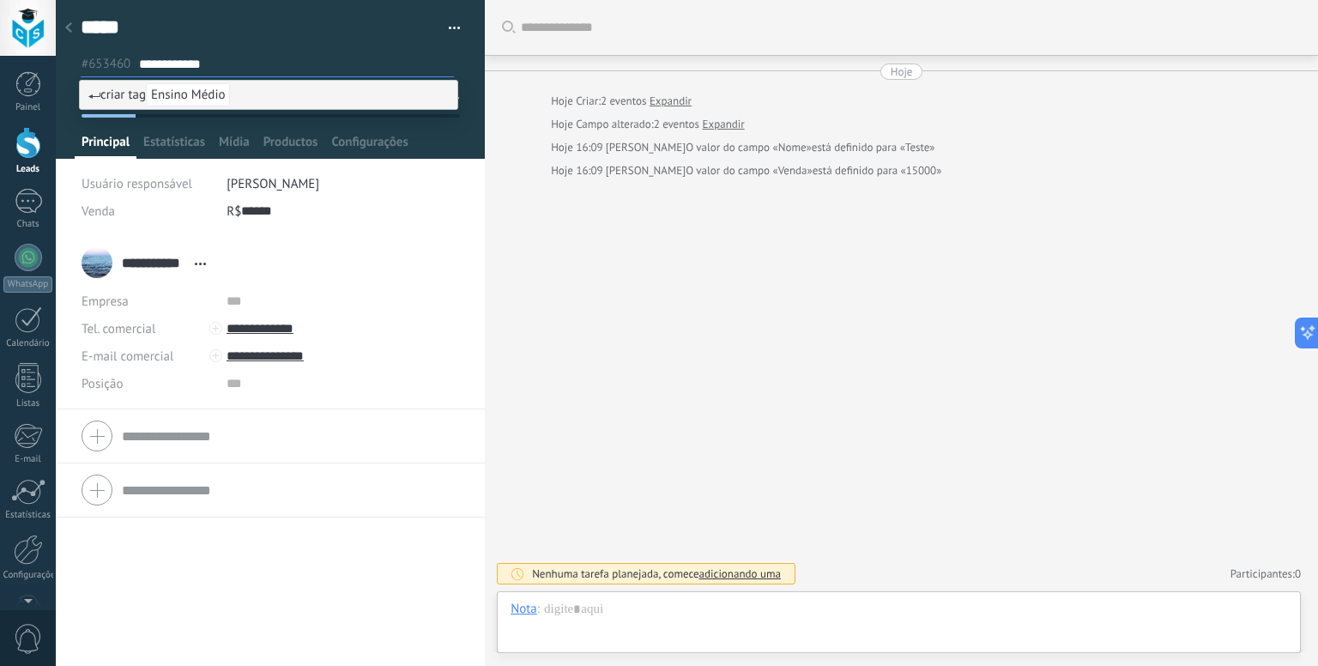
type input "**********"
click at [207, 88] on span "Ensino Médio" at bounding box center [188, 94] width 84 height 23
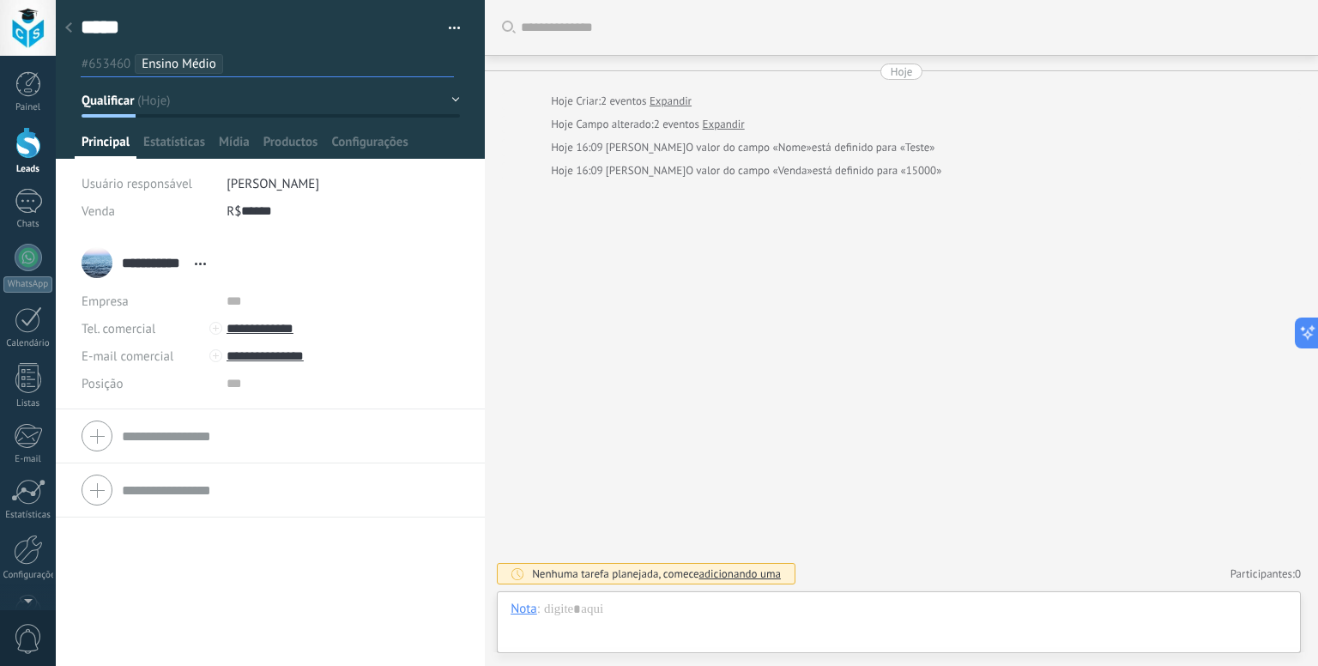
click at [366, 584] on div "**********" at bounding box center [270, 451] width 429 height 430
click at [79, 24] on div at bounding box center [69, 28] width 24 height 33
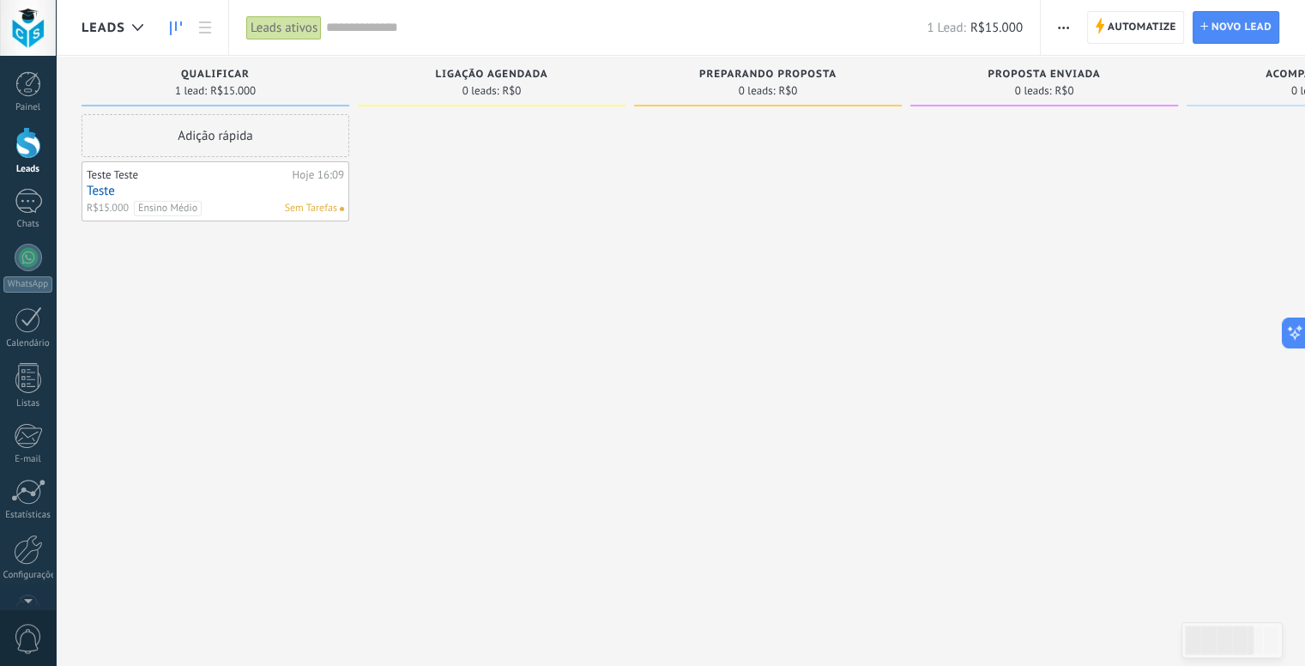
click at [173, 209] on span "Ensino Médio" at bounding box center [168, 208] width 68 height 15
click at [220, 267] on div "Adição rápida Teste Teste Hoje 16:09 Teste R$15.000 Ensino Médio Sem Tarefas En…" at bounding box center [216, 335] width 268 height 442
click at [192, 176] on div "Teste Teste" at bounding box center [188, 175] width 202 height 14
click at [1061, 28] on span "button" at bounding box center [1063, 27] width 11 height 33
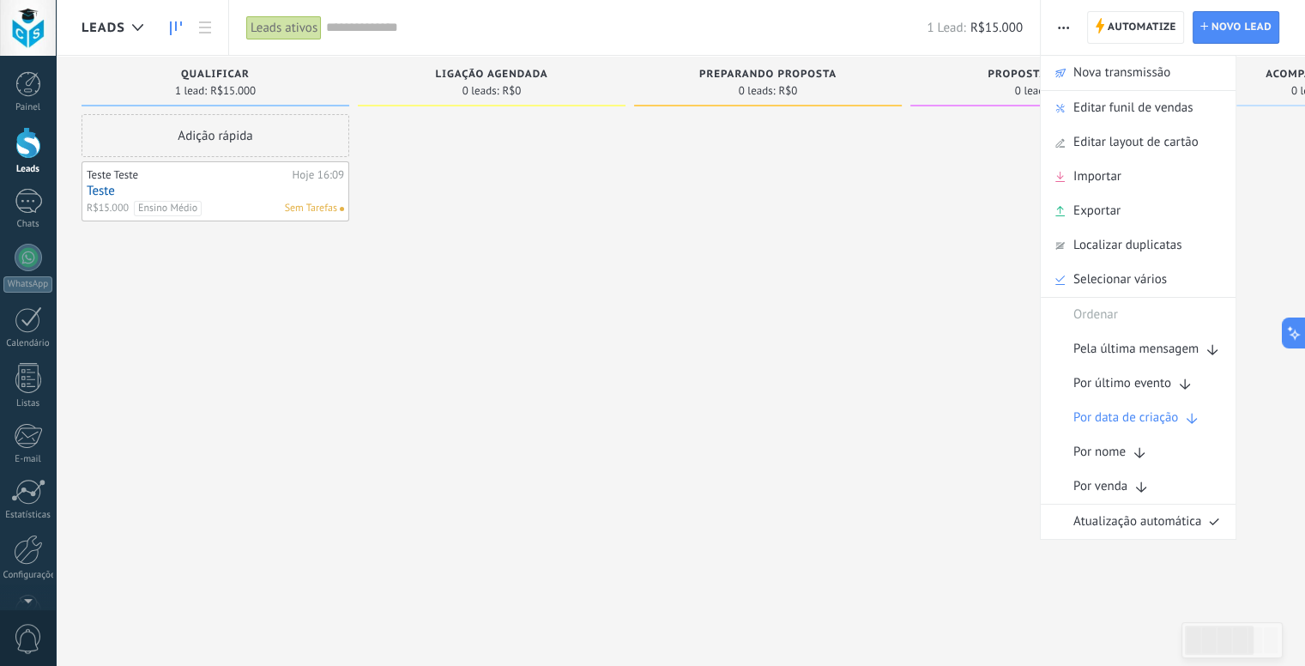
click at [365, 348] on div at bounding box center [492, 335] width 268 height 442
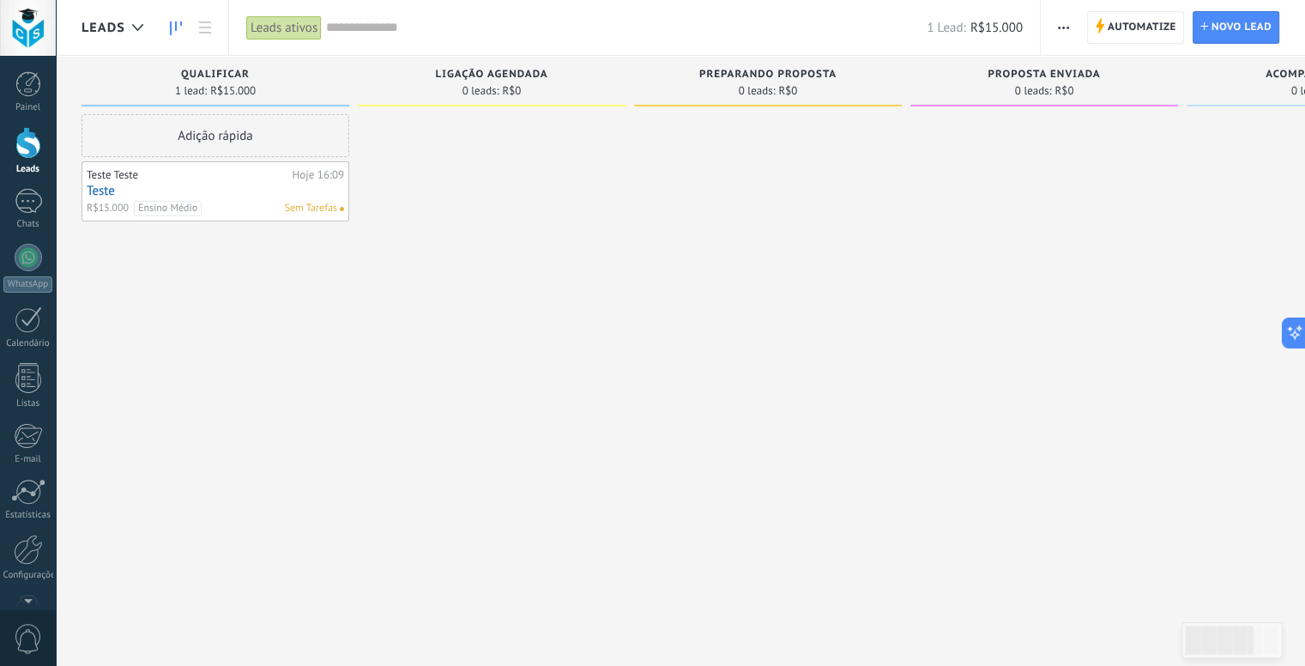
click at [166, 173] on div "Teste Teste" at bounding box center [188, 175] width 202 height 14
click at [132, 173] on div "Teste Teste" at bounding box center [188, 175] width 202 height 14
click at [106, 187] on link "Teste" at bounding box center [215, 191] width 257 height 15
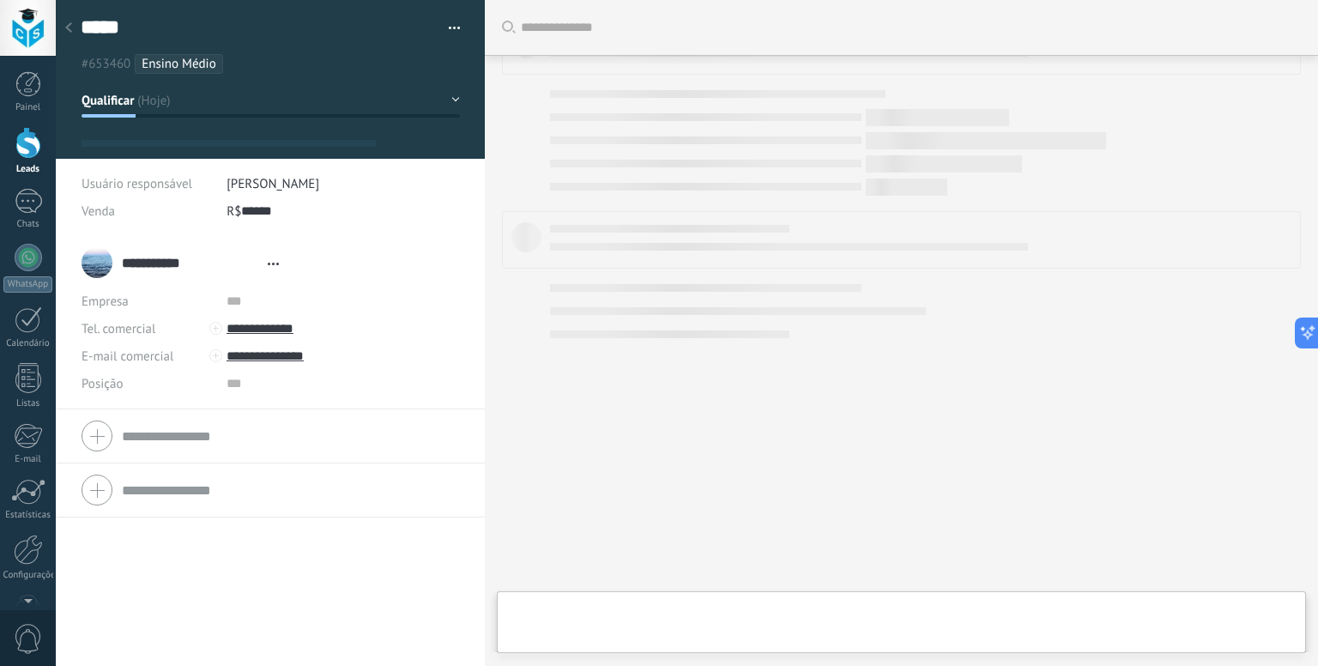
type textarea "*****"
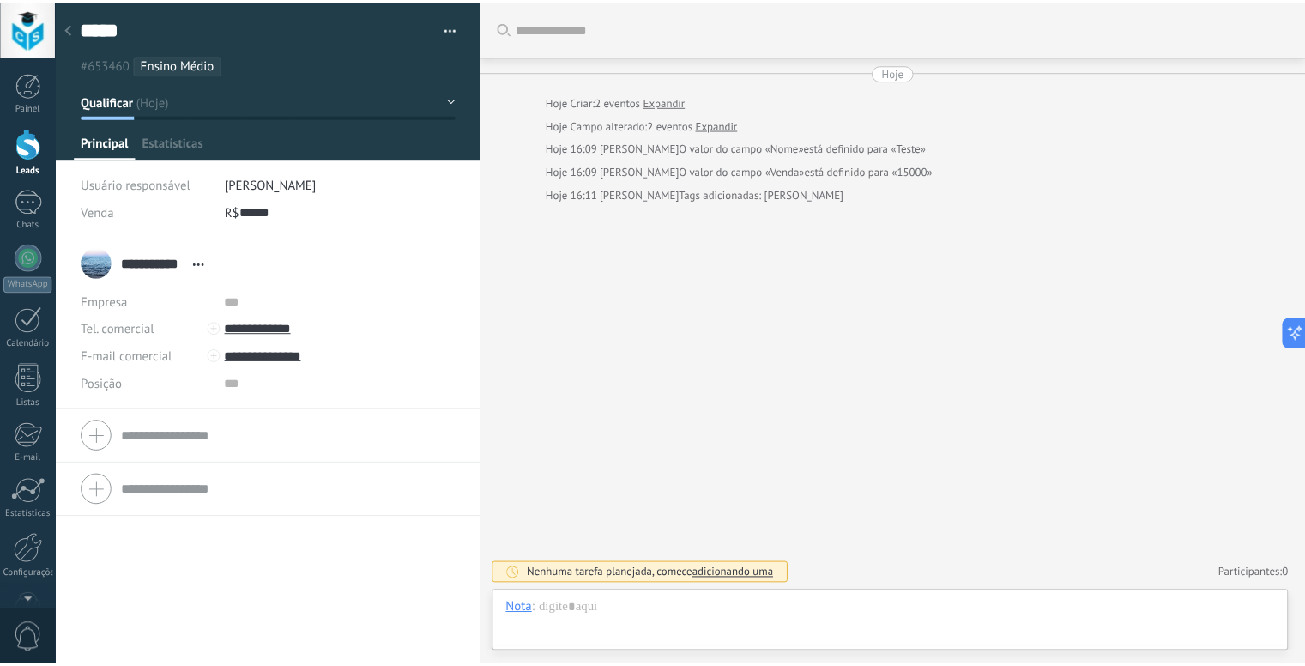
scroll to position [25, 0]
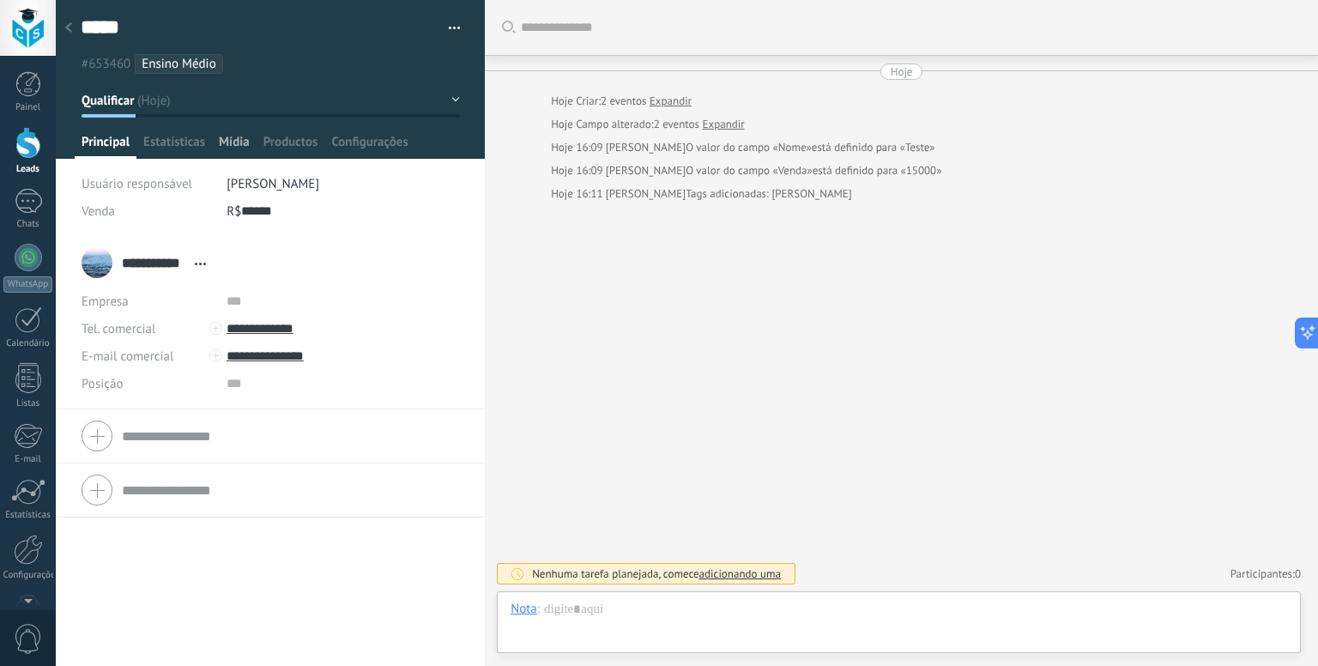
click at [237, 140] on span "Mídia" at bounding box center [234, 146] width 31 height 25
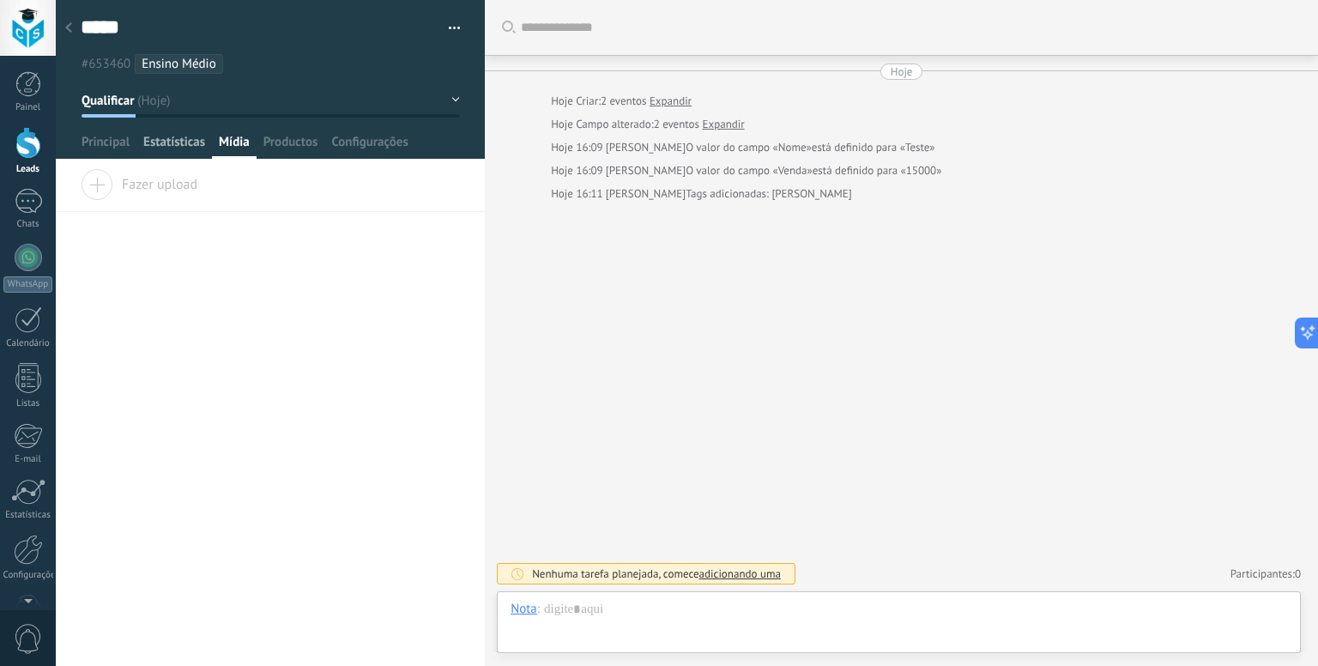
click at [177, 142] on span "Estatísticas" at bounding box center [174, 146] width 62 height 25
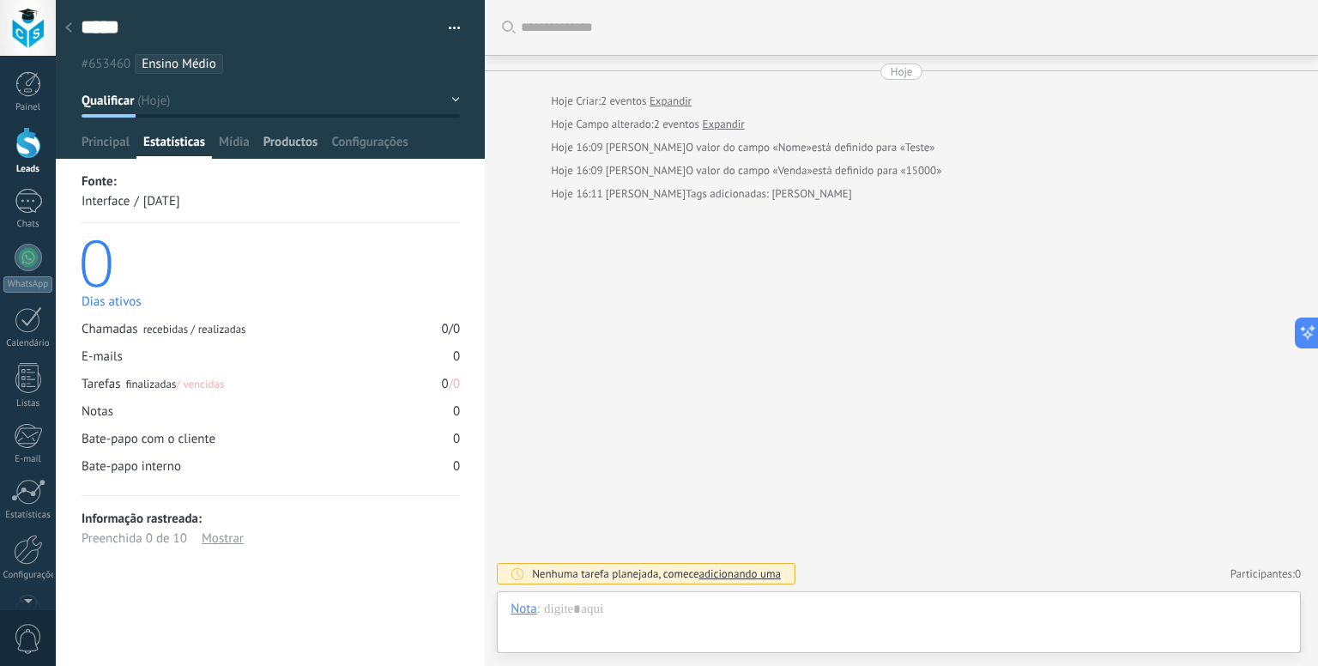
click at [292, 142] on span "Productos" at bounding box center [290, 146] width 55 height 25
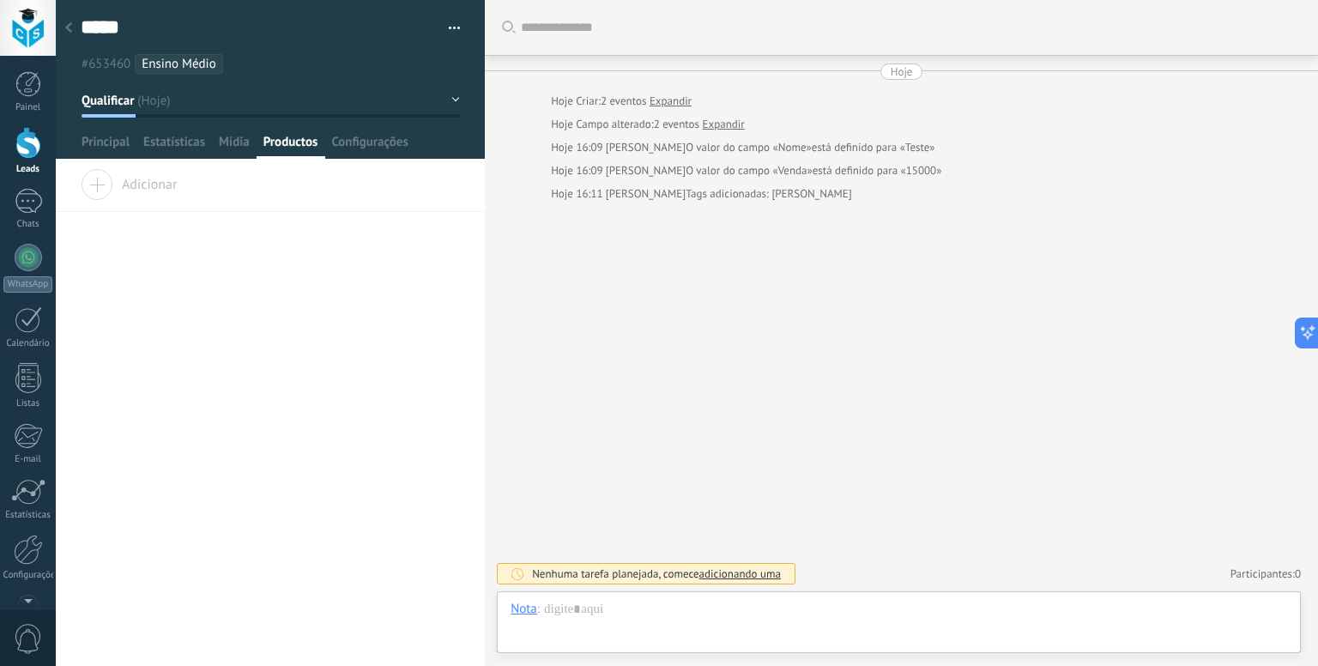
click at [121, 182] on span "Adicionar" at bounding box center [129, 181] width 96 height 24
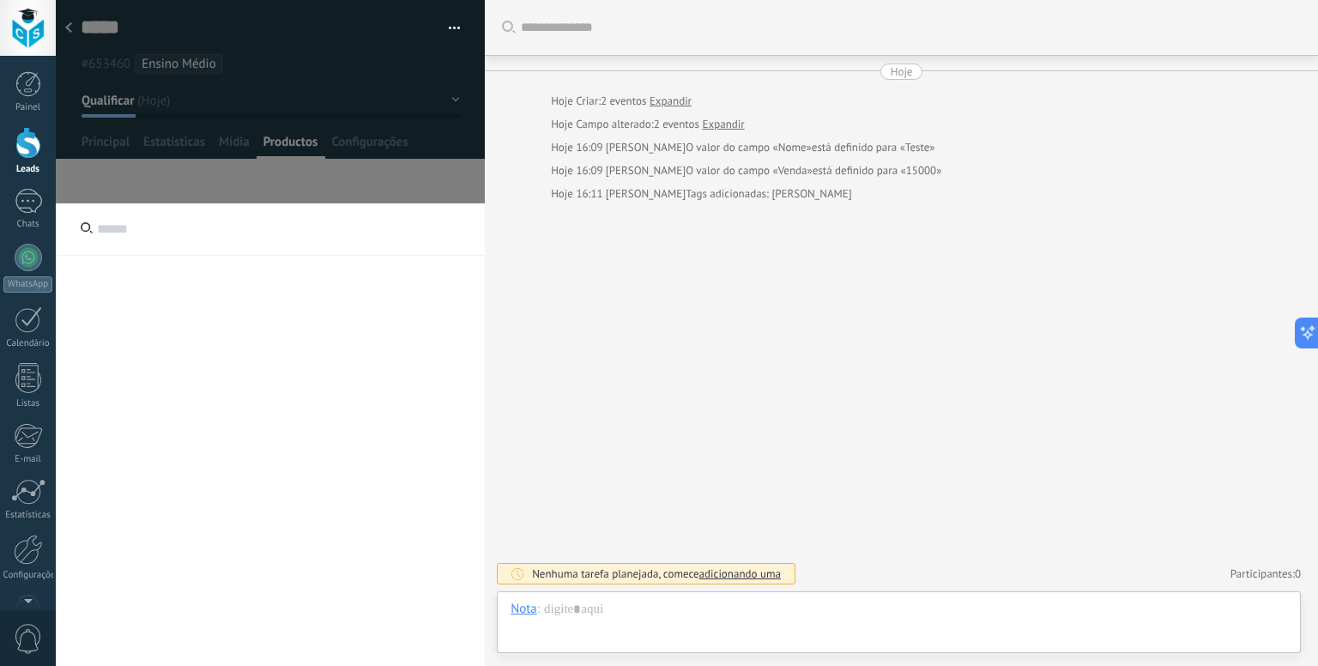
click at [104, 256] on div at bounding box center [270, 503] width 429 height 601
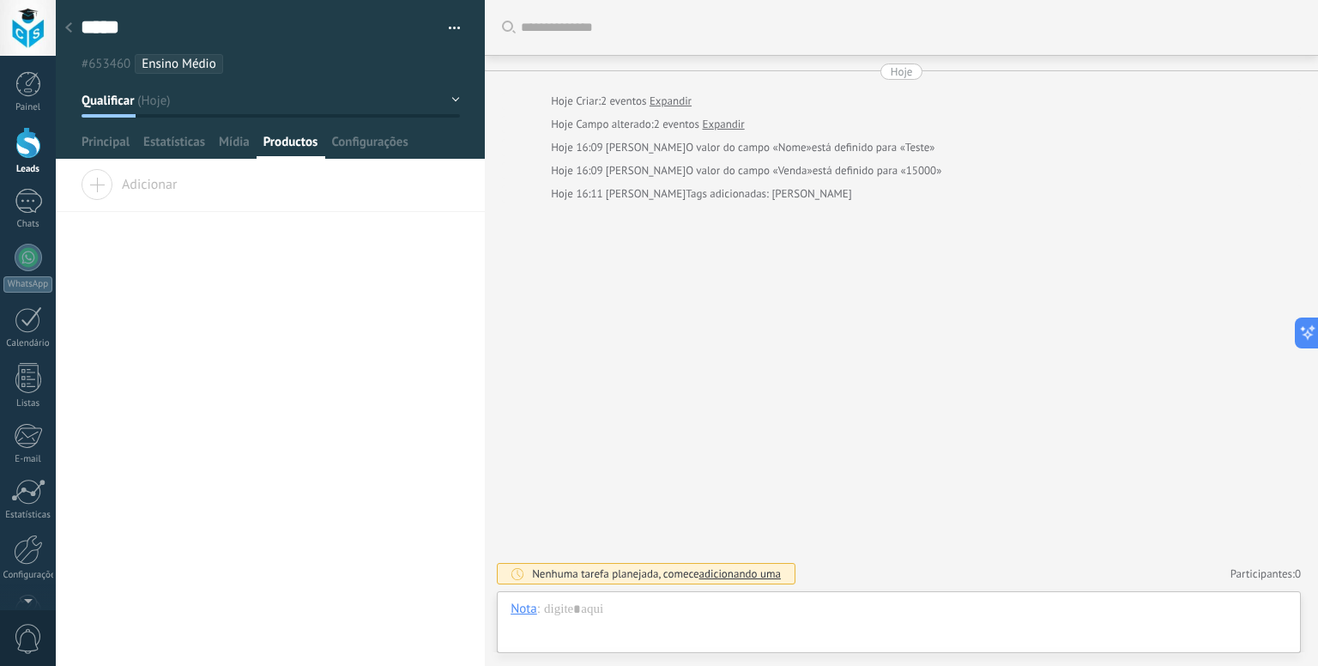
click at [94, 197] on div at bounding box center [97, 184] width 31 height 31
click at [101, 184] on span "Adicionar" at bounding box center [129, 181] width 96 height 24
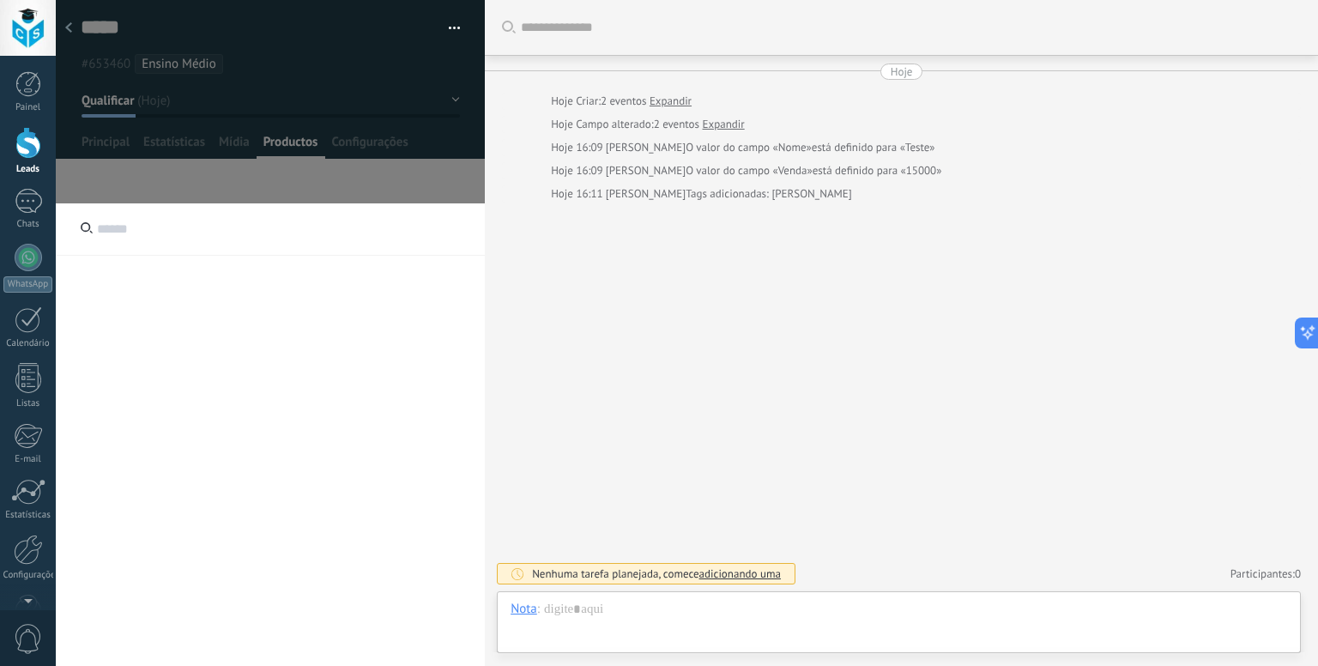
click at [136, 220] on input "text" at bounding box center [270, 229] width 429 height 52
type input "****"
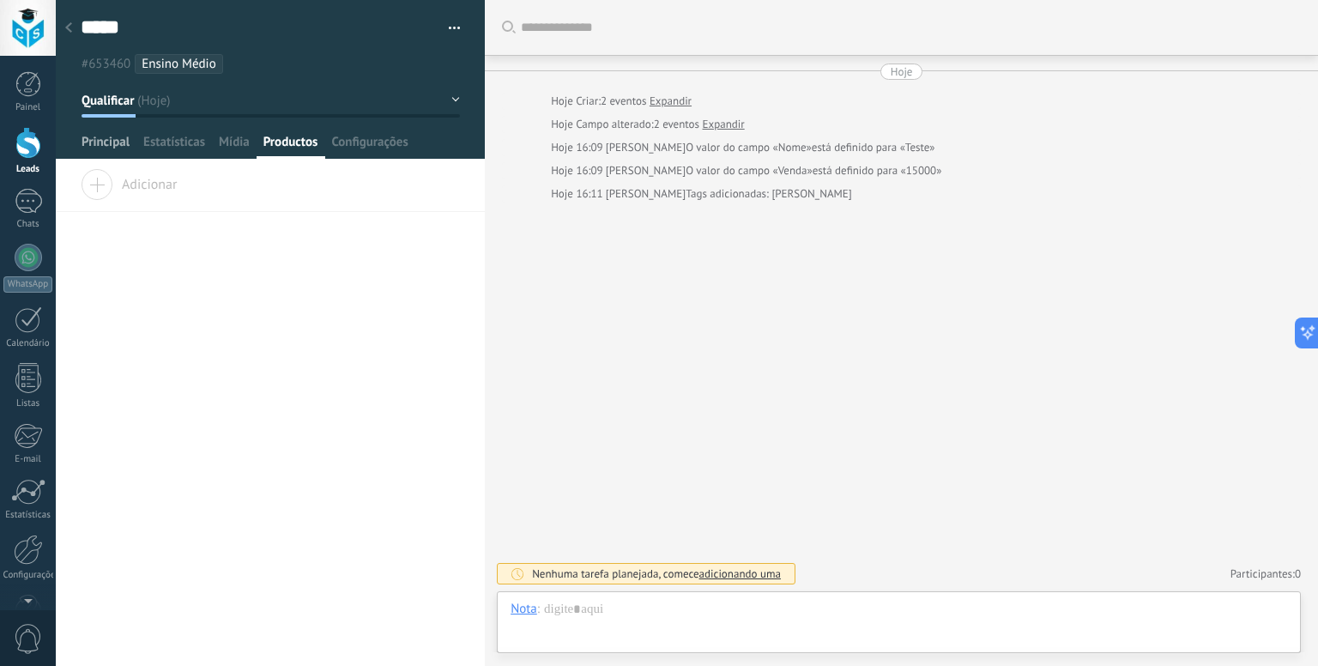
click at [100, 141] on span "Principal" at bounding box center [106, 146] width 48 height 25
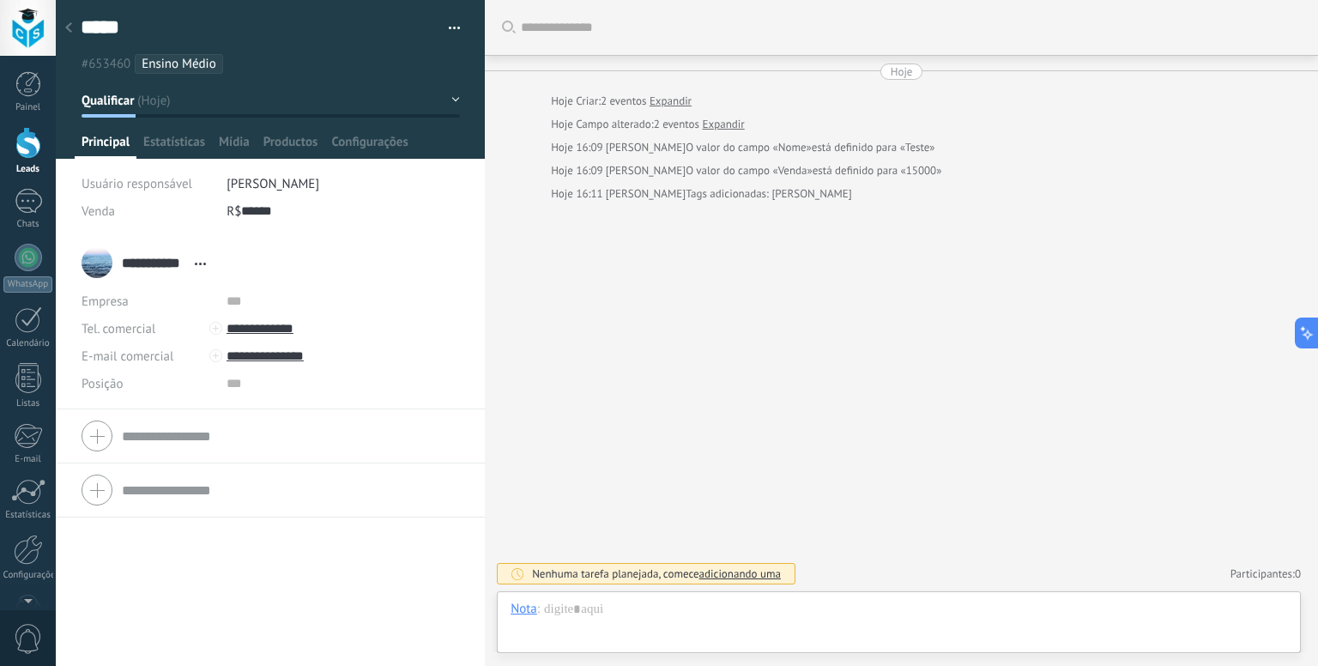
click at [69, 22] on icon at bounding box center [68, 27] width 7 height 10
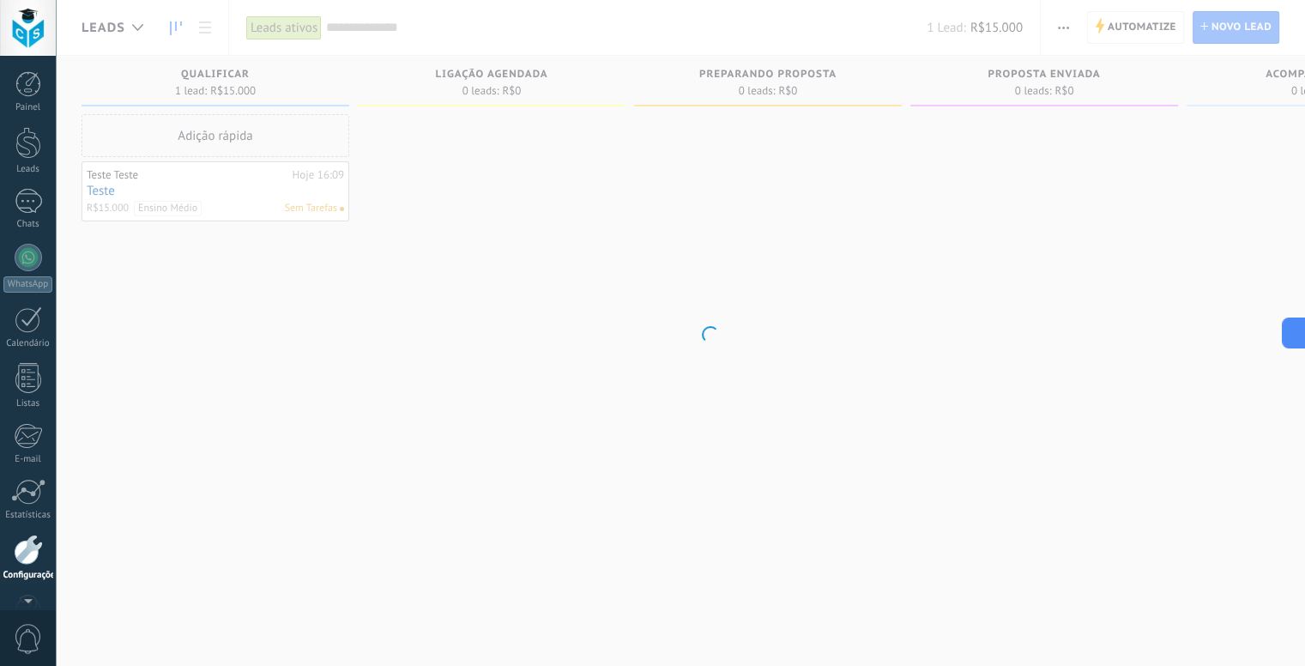
scroll to position [47, 0]
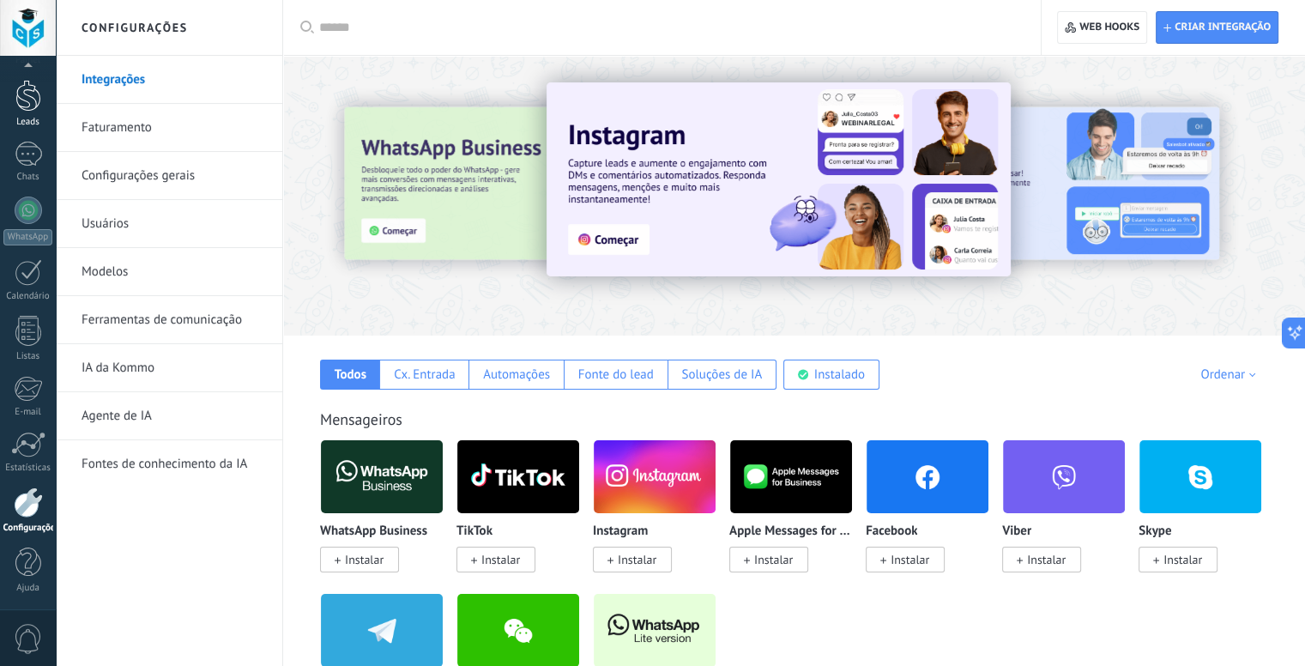
click at [27, 101] on div at bounding box center [28, 96] width 26 height 32
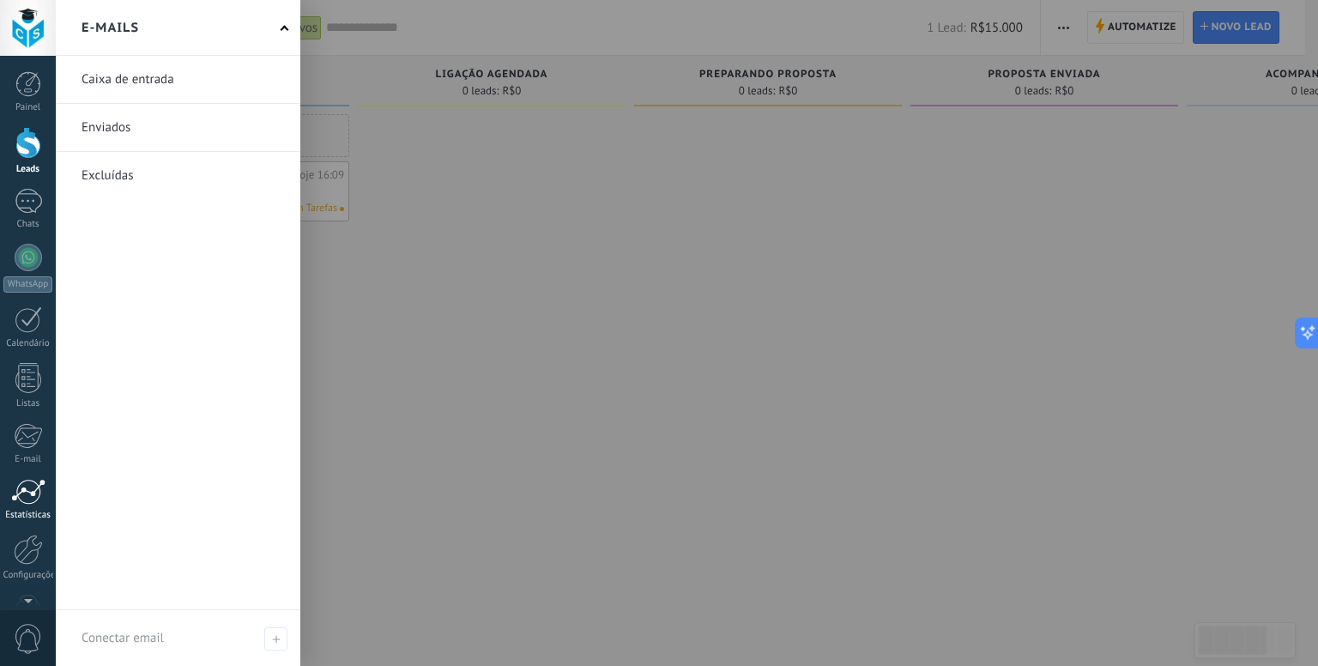
click at [21, 492] on div at bounding box center [28, 492] width 34 height 26
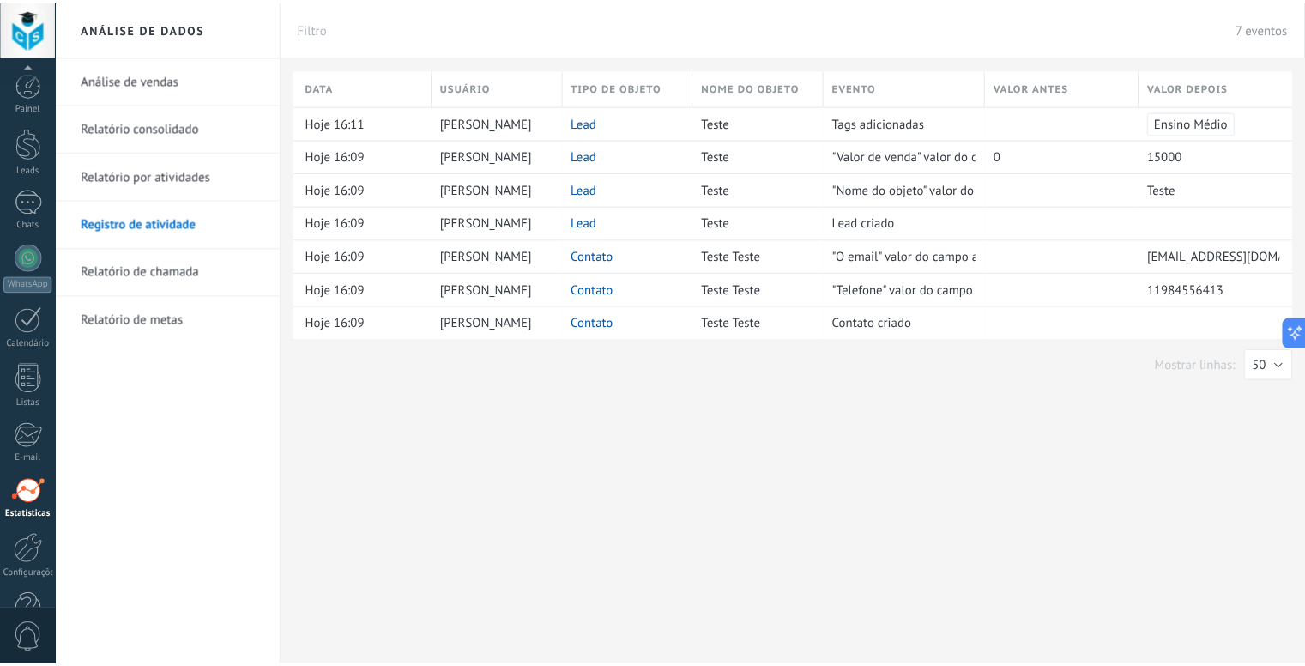
scroll to position [47, 0]
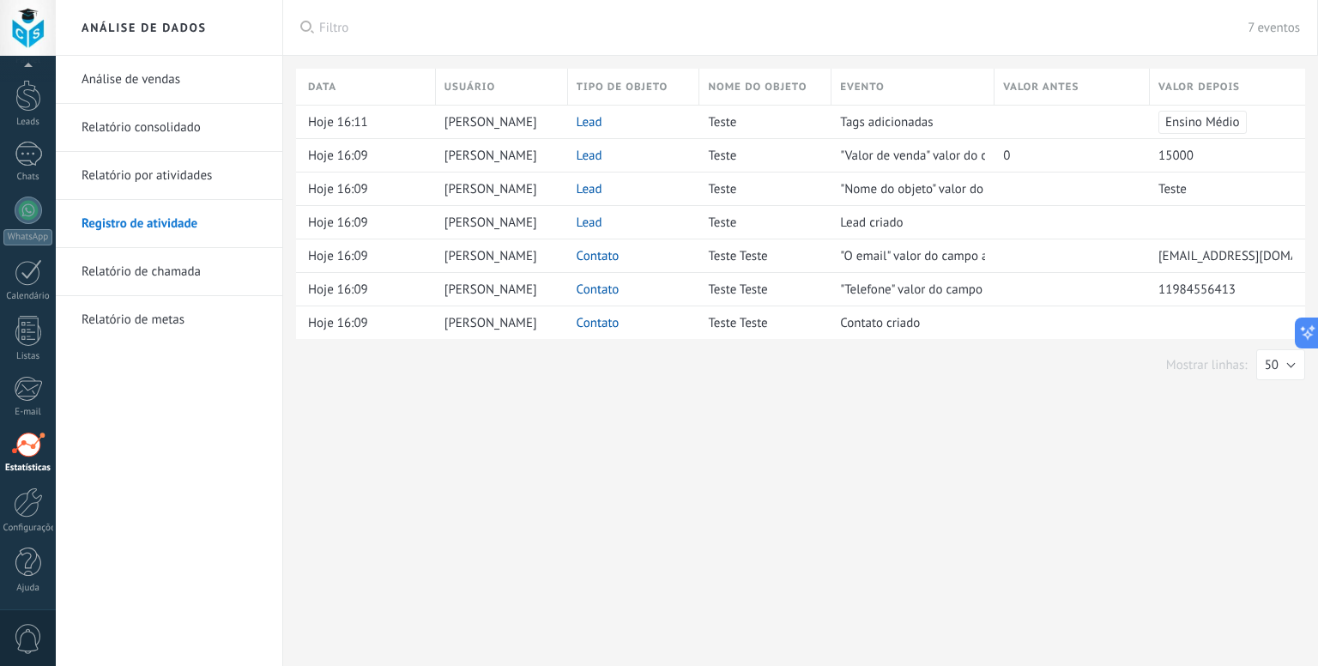
click at [168, 87] on link "Análise de vendas" at bounding box center [174, 80] width 184 height 48
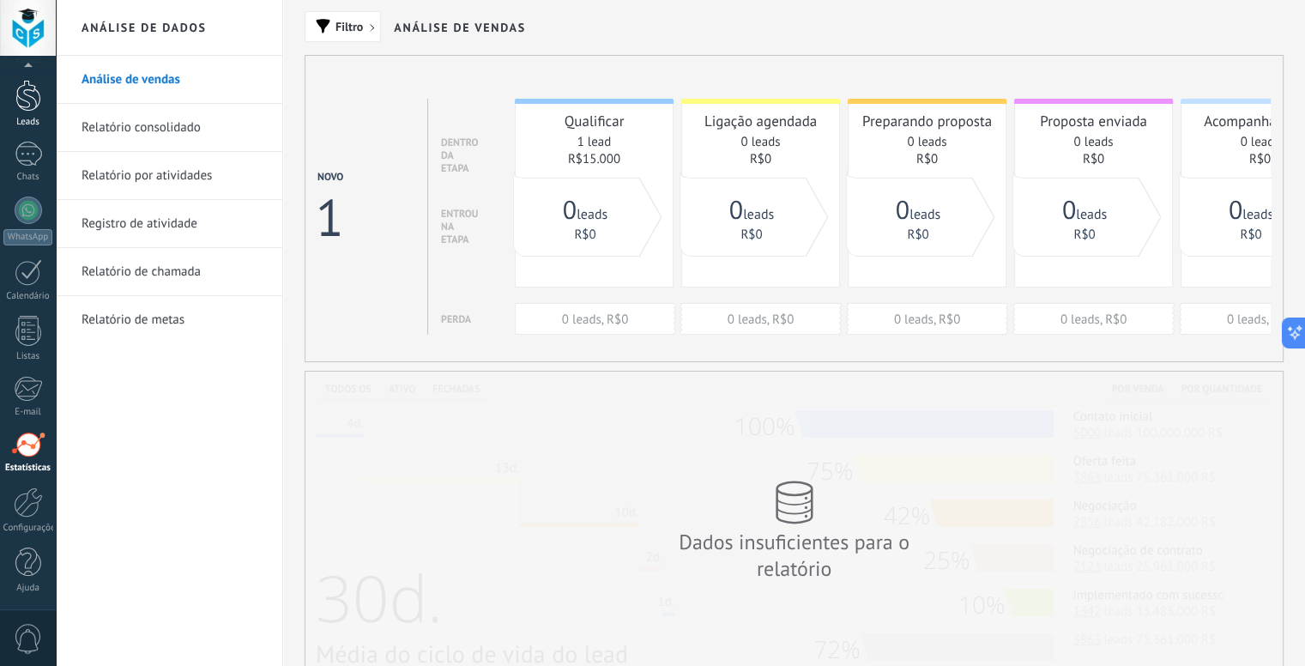
click at [21, 82] on div at bounding box center [28, 96] width 26 height 32
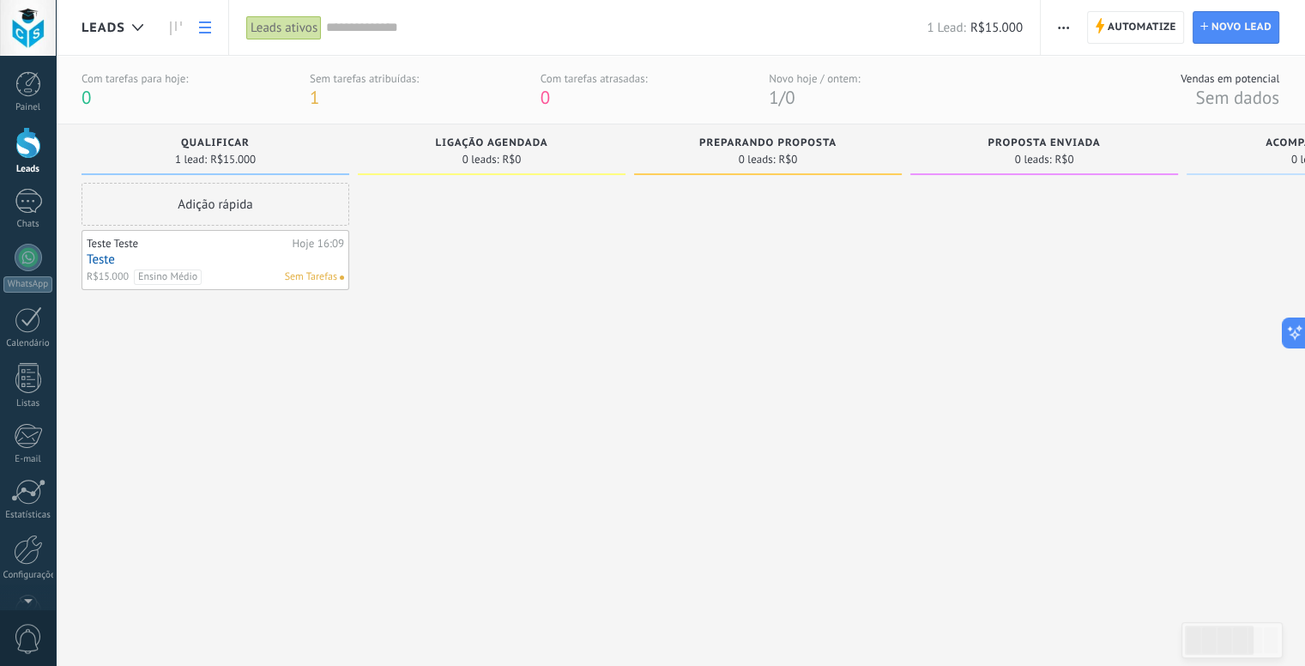
click at [203, 23] on icon at bounding box center [205, 27] width 12 height 12
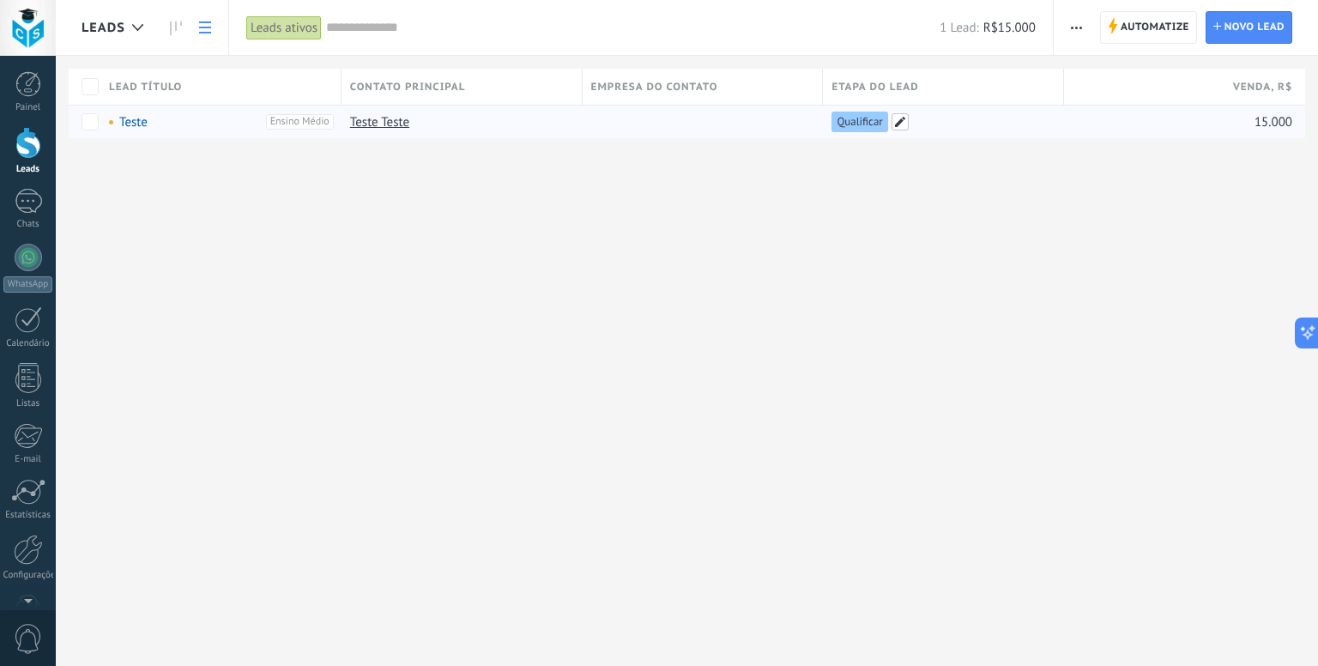
click at [900, 118] on span at bounding box center [900, 121] width 17 height 17
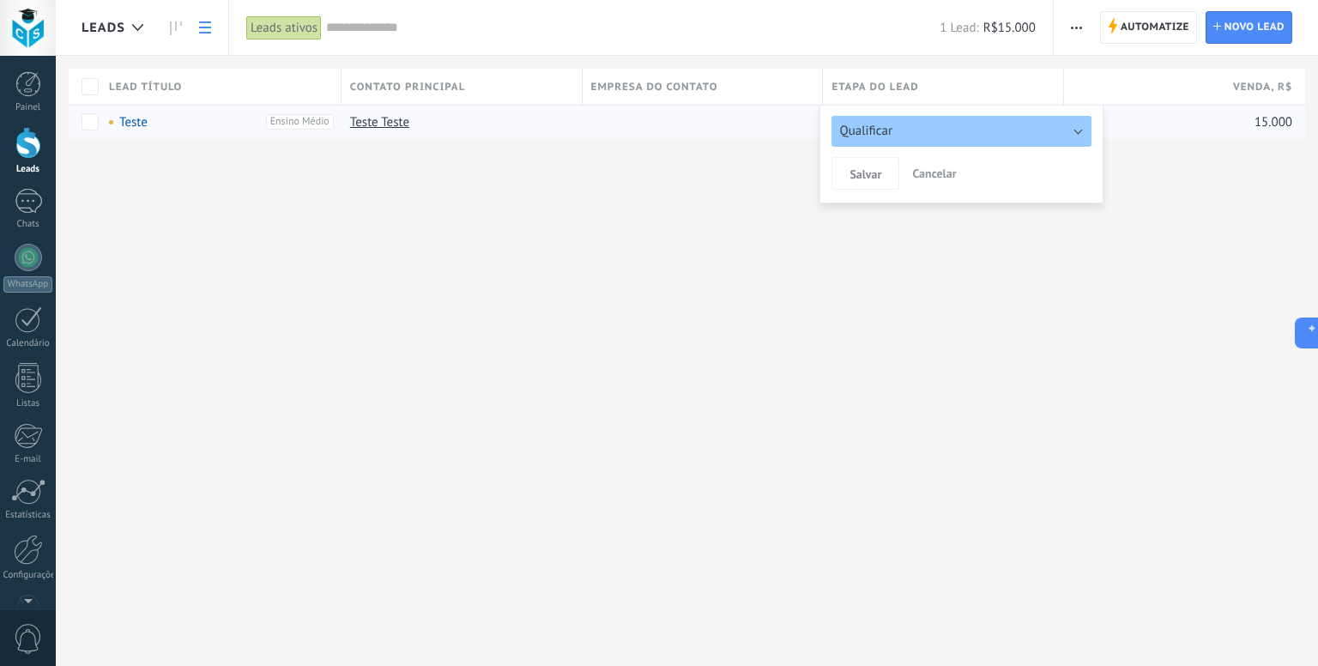
click at [929, 174] on span "Cancelar" at bounding box center [934, 173] width 44 height 15
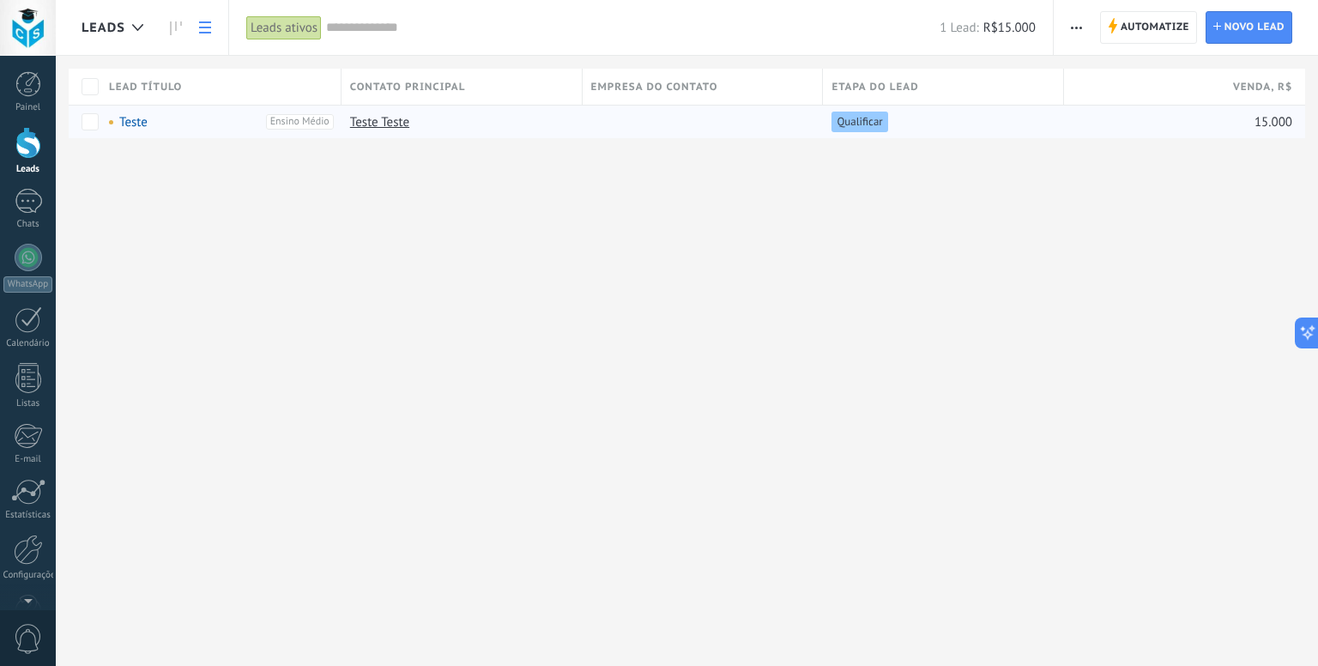
click at [753, 84] on div "Empresa do contato" at bounding box center [703, 87] width 240 height 36
click at [1066, 25] on button "button" at bounding box center [1076, 27] width 25 height 33
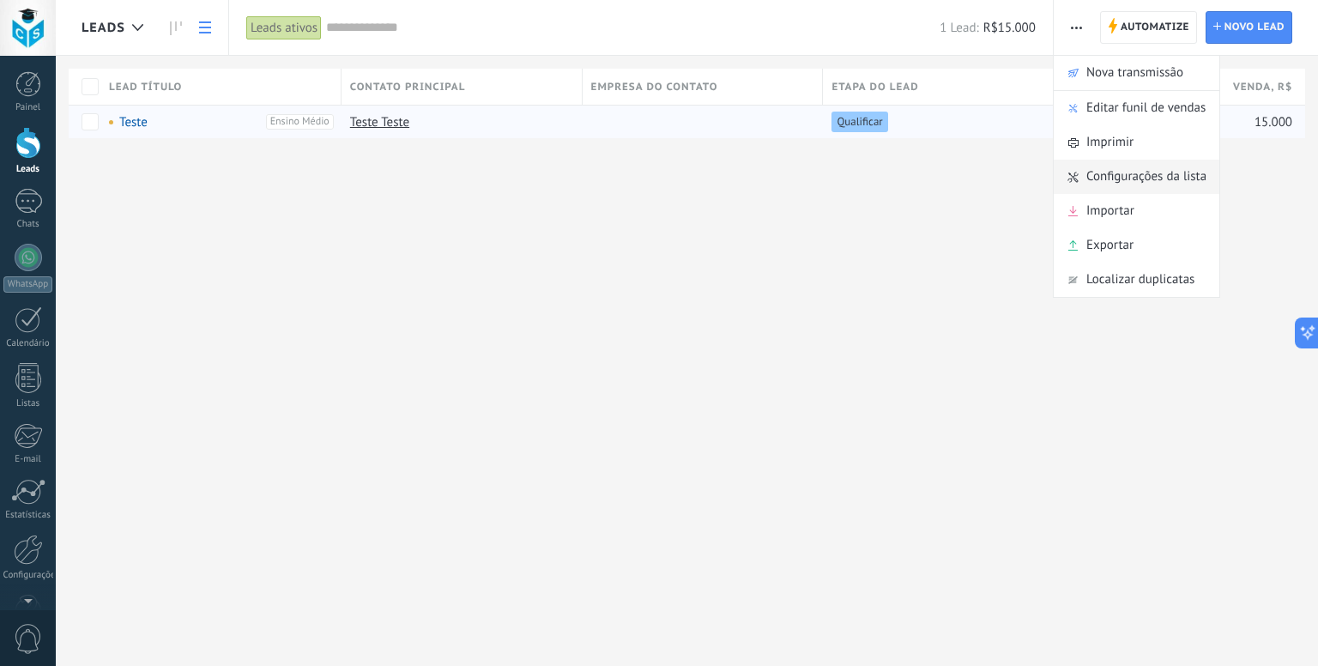
click at [1123, 180] on span "Configurações da lista" at bounding box center [1147, 177] width 120 height 34
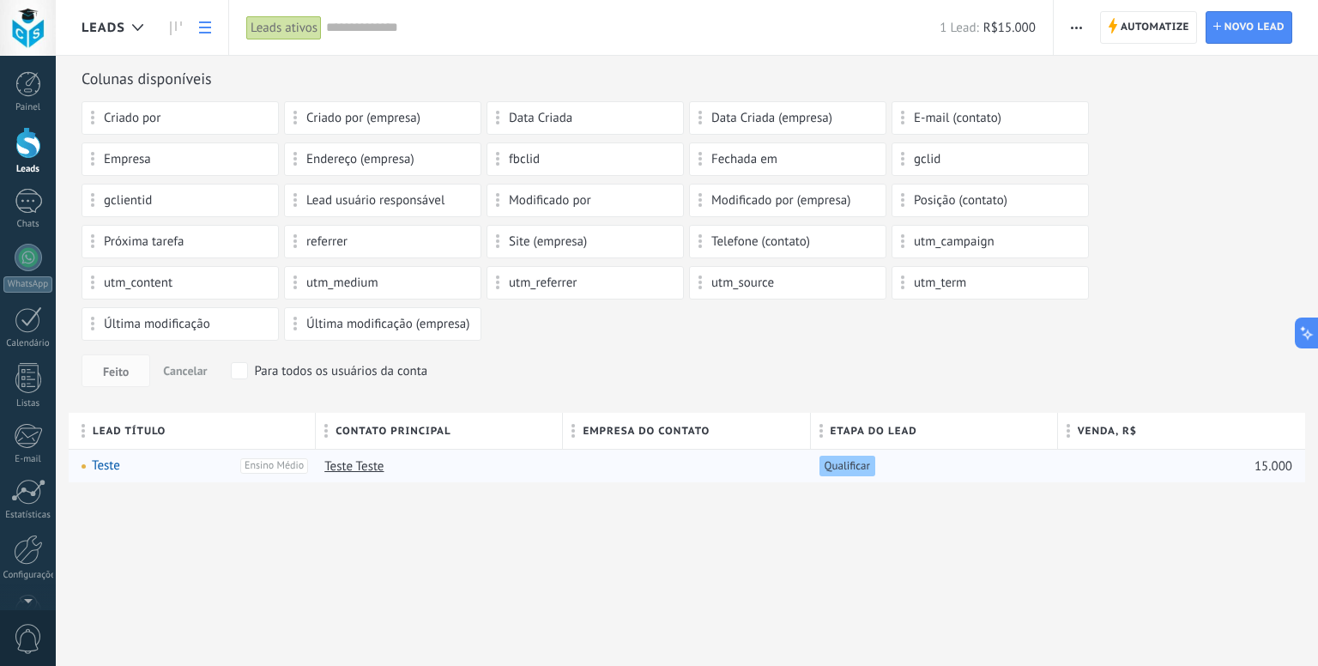
click at [572, 433] on div at bounding box center [563, 432] width 19 height 33
click at [426, 536] on span "Cancelar" at bounding box center [432, 535] width 41 height 15
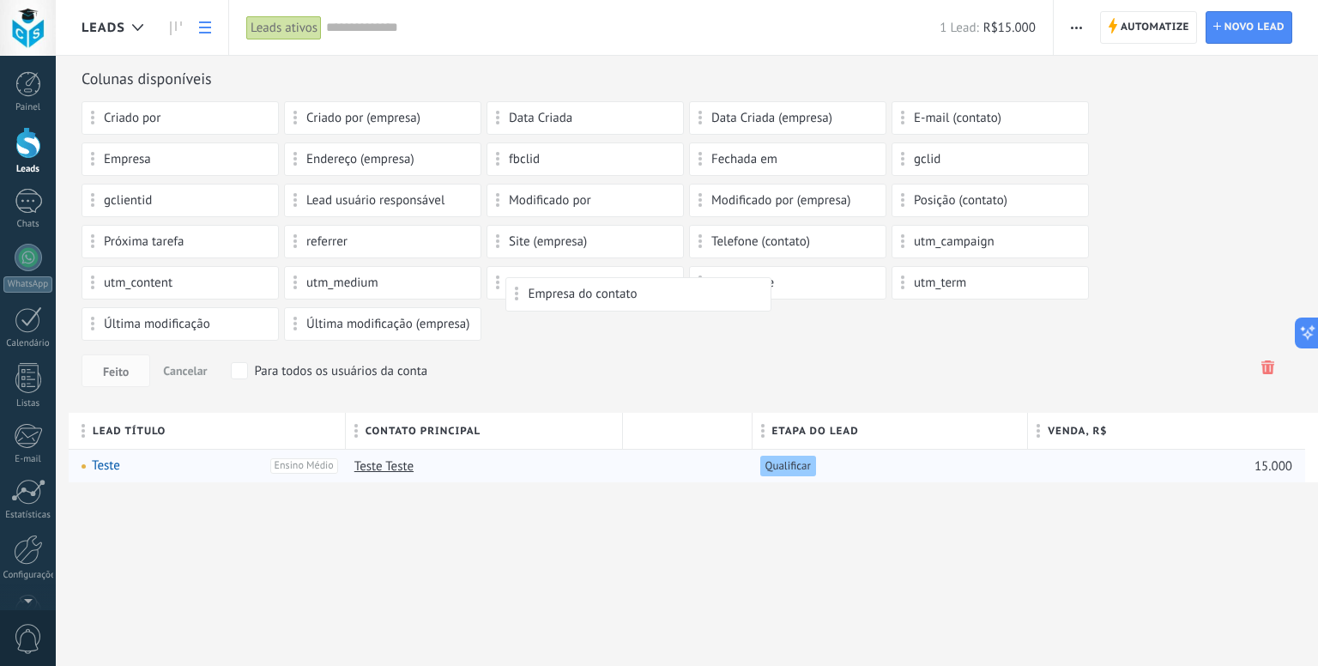
drag, startPoint x: 632, startPoint y: 426, endPoint x: 573, endPoint y: 307, distance: 132.0
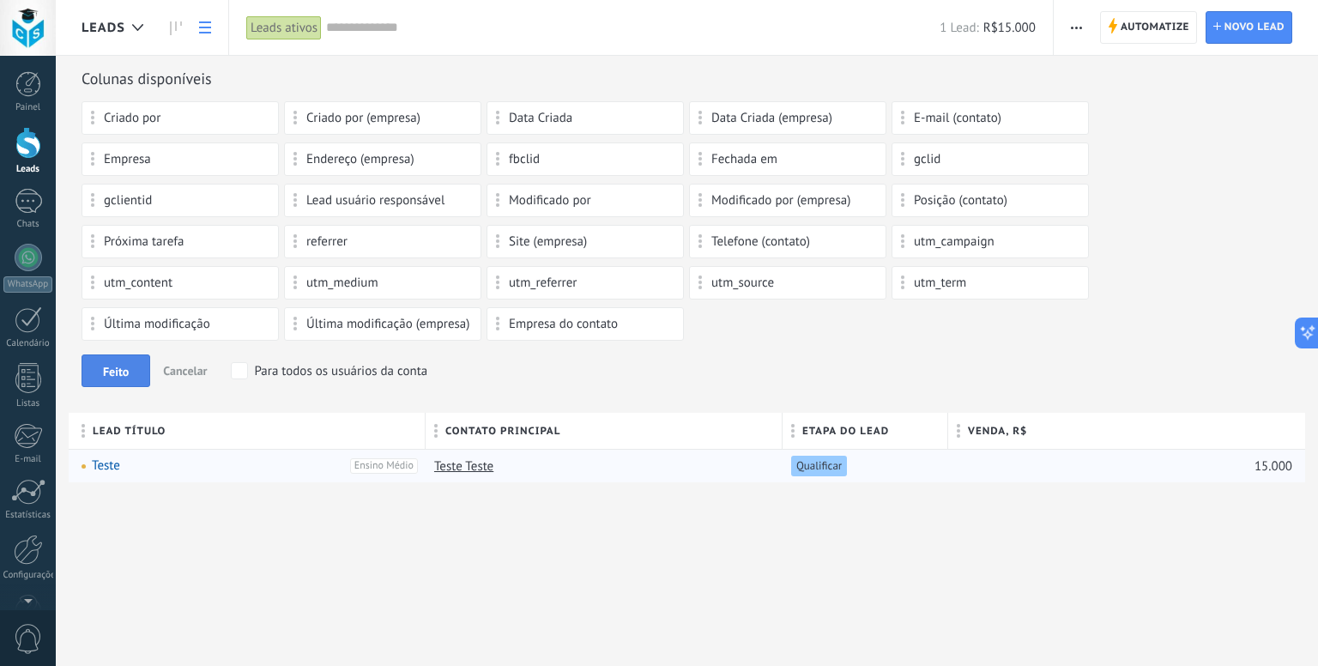
click at [131, 366] on button "Feito" at bounding box center [116, 370] width 69 height 33
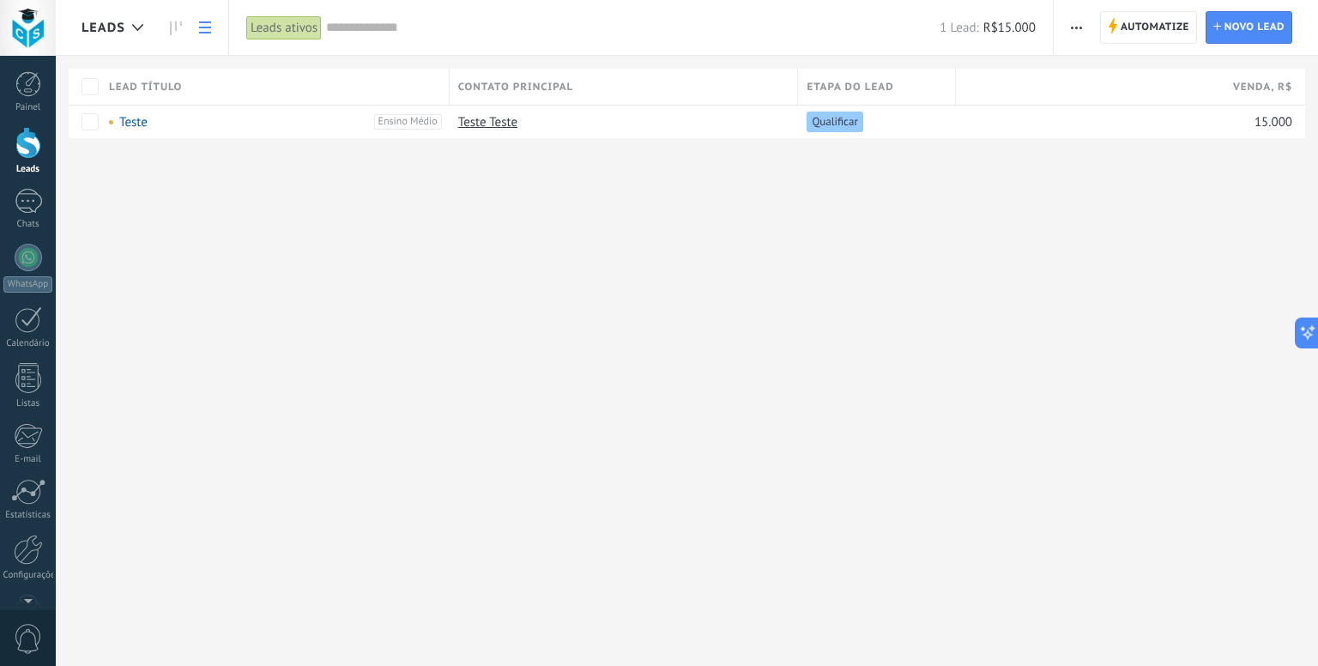
click at [1074, 25] on span "button" at bounding box center [1076, 27] width 11 height 33
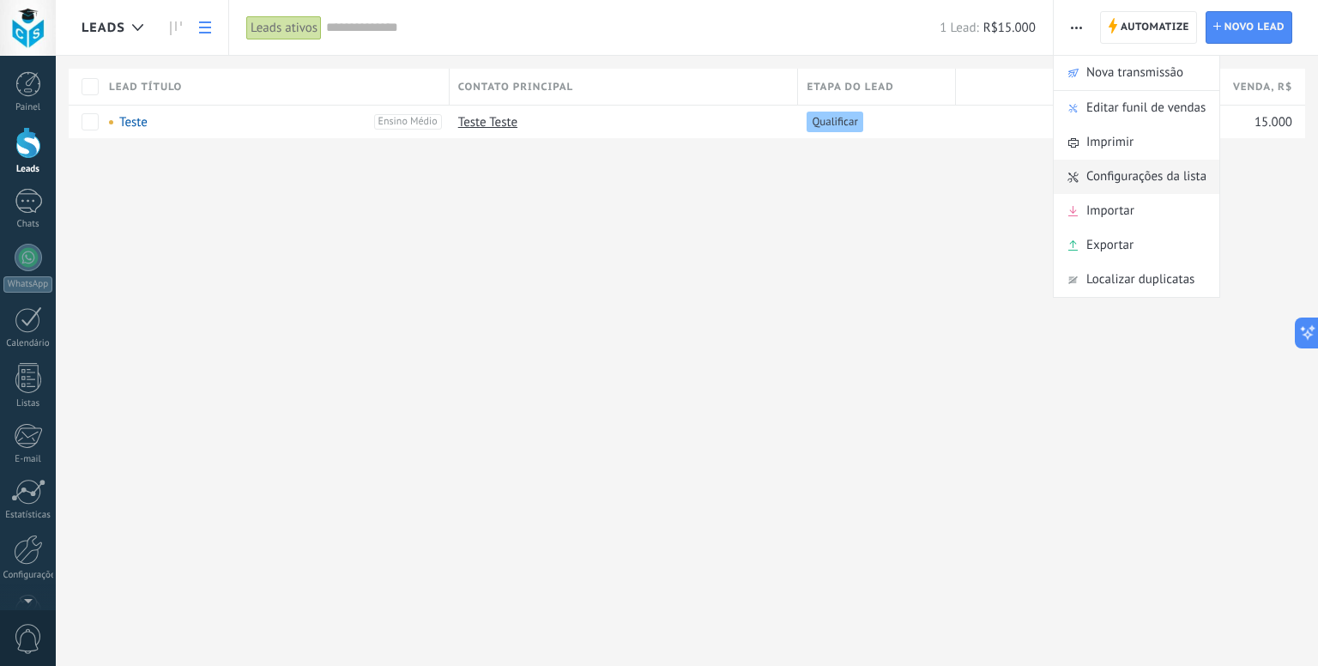
click at [1144, 185] on span "Configurações da lista" at bounding box center [1147, 177] width 120 height 34
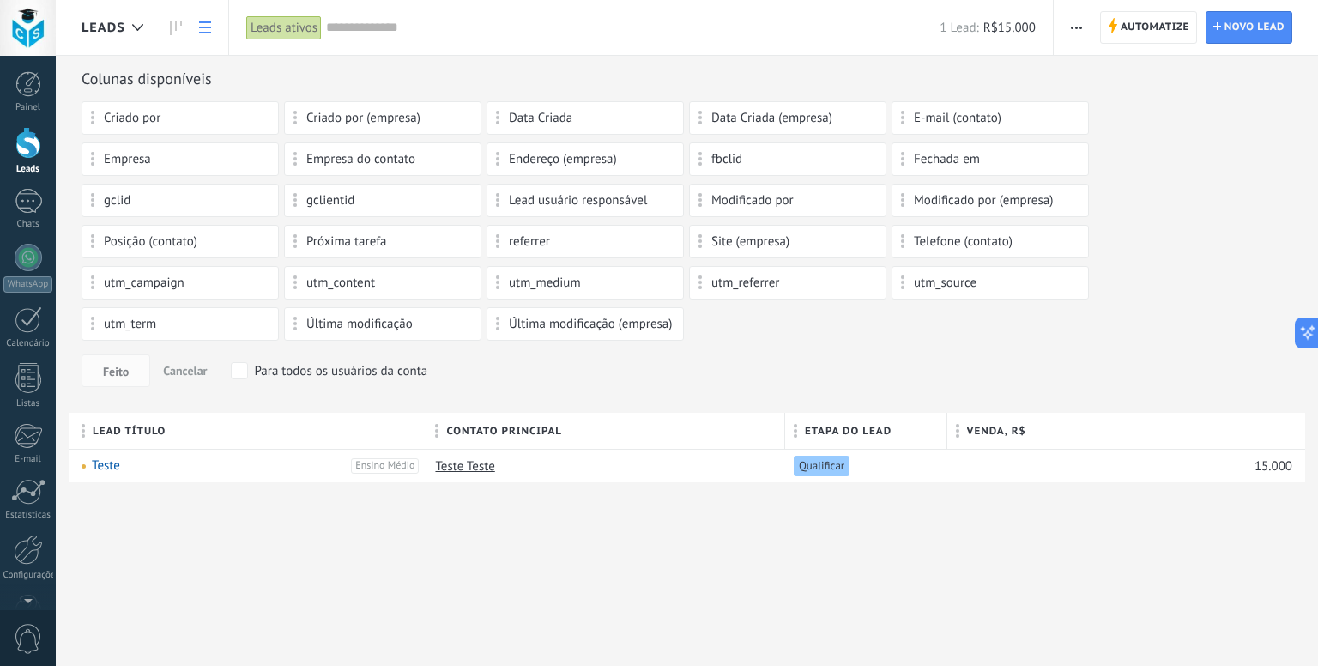
click at [194, 370] on span "Cancelar" at bounding box center [185, 370] width 44 height 15
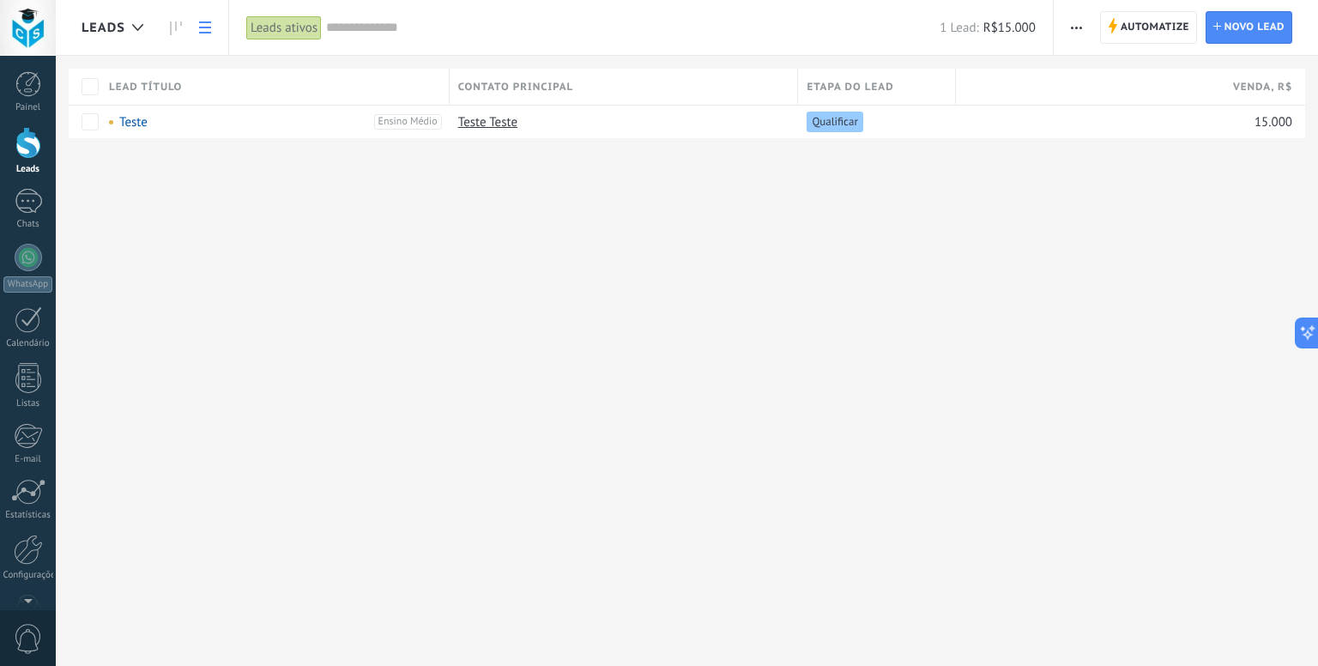
click at [755, 306] on div "Leads Automatize Nova transmissão Editar funil de vendas Imprimir Configurações…" at bounding box center [687, 333] width 1262 height 666
click at [118, 25] on span "Leads" at bounding box center [104, 28] width 44 height 16
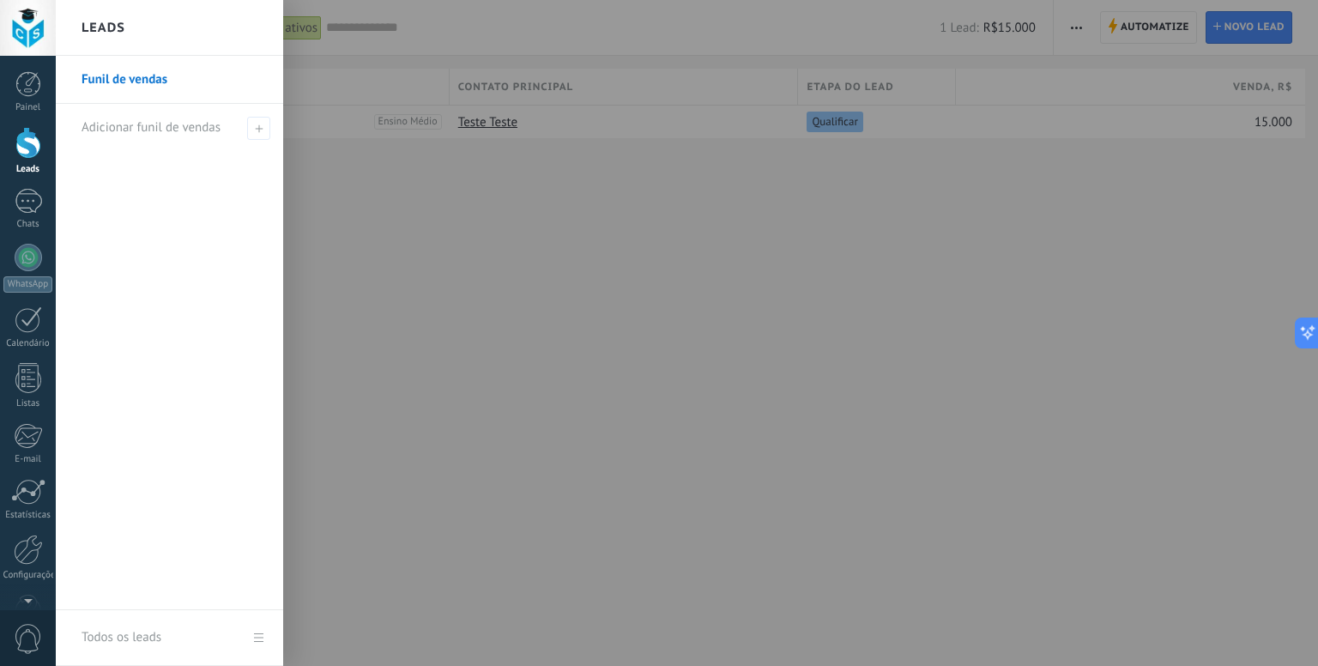
click at [150, 78] on link "Funil de vendas" at bounding box center [174, 80] width 185 height 48
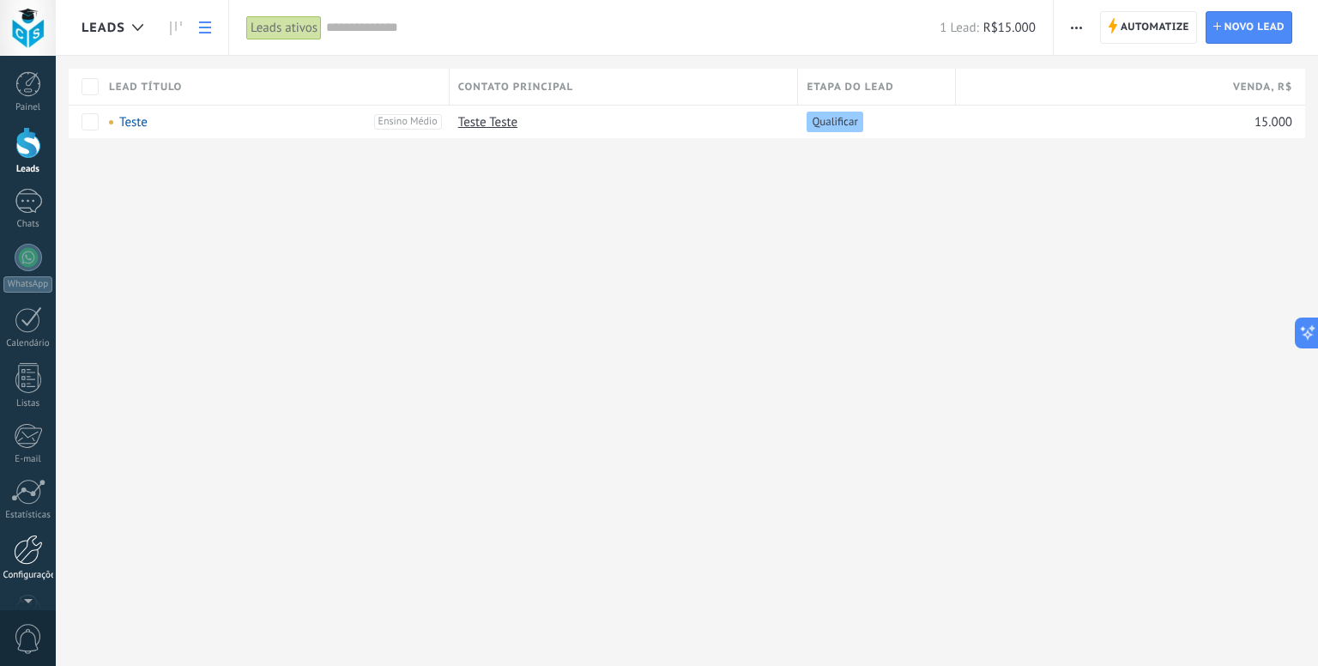
click at [39, 555] on div at bounding box center [28, 550] width 29 height 30
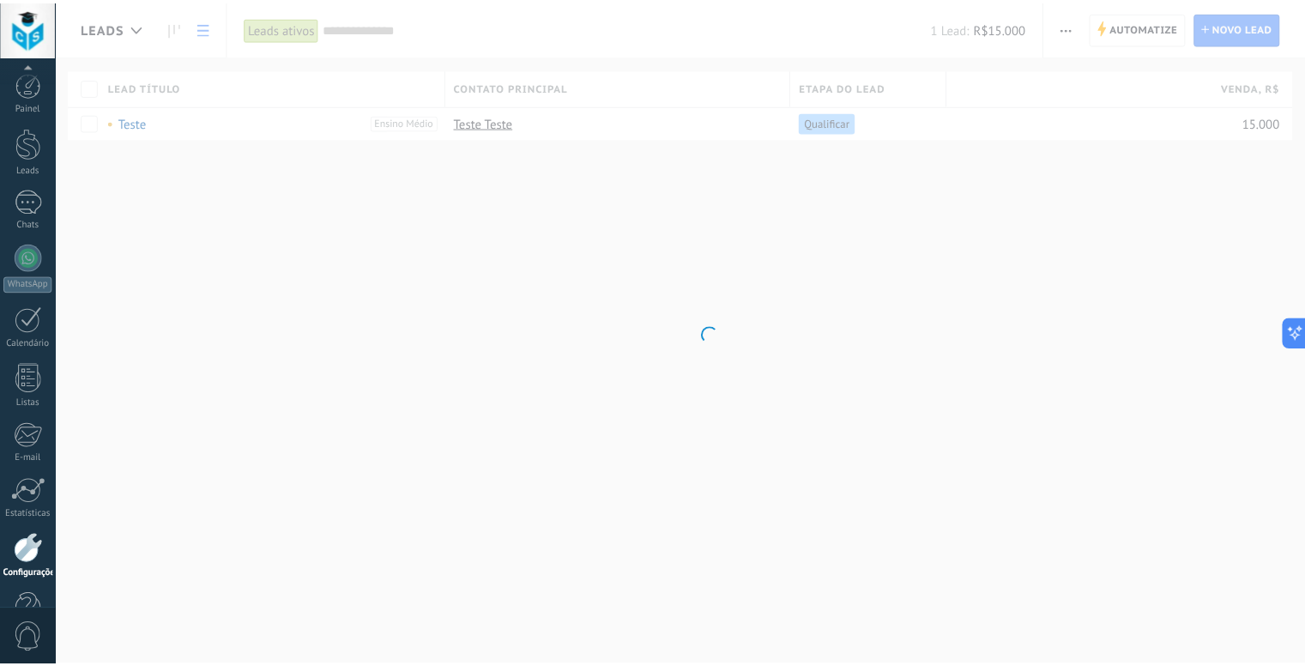
scroll to position [47, 0]
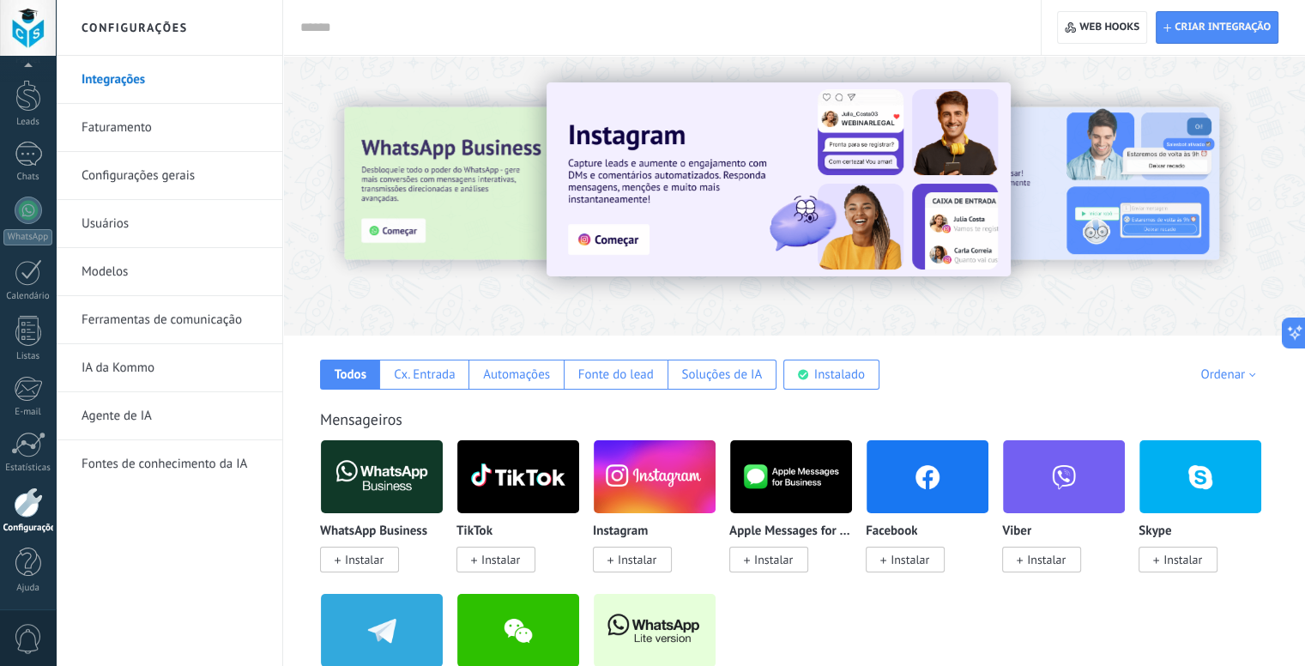
click at [152, 117] on link "Faturamento" at bounding box center [174, 128] width 184 height 48
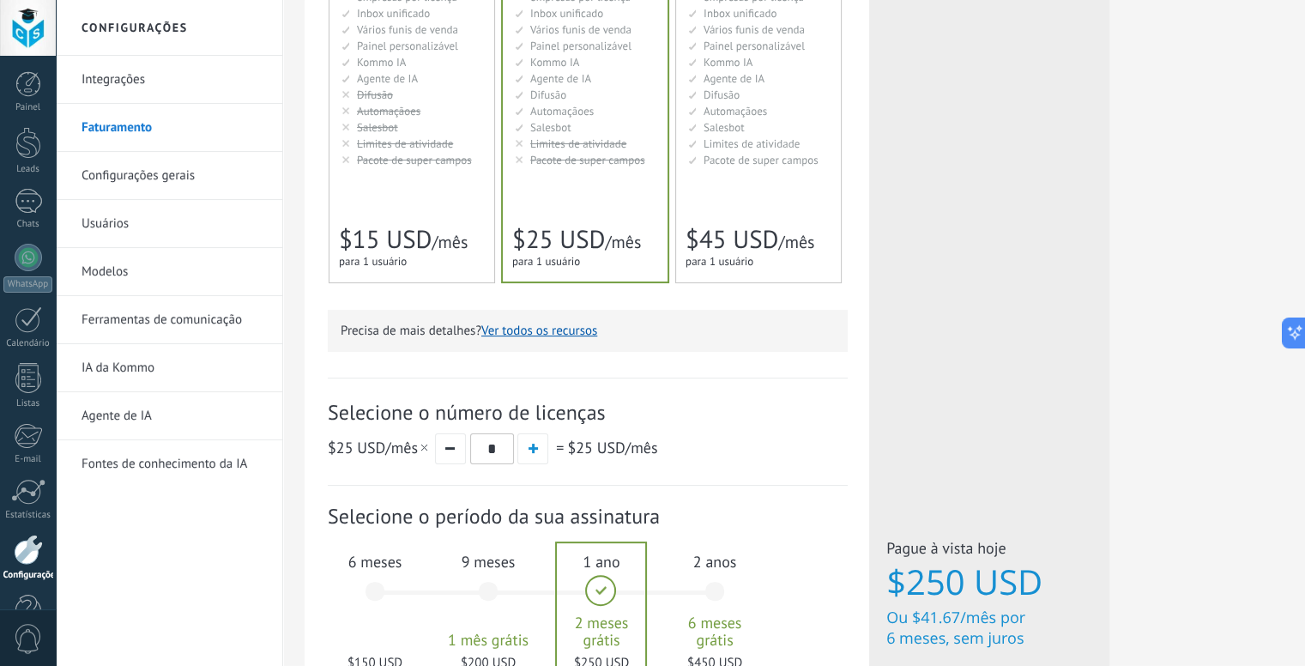
scroll to position [429, 0]
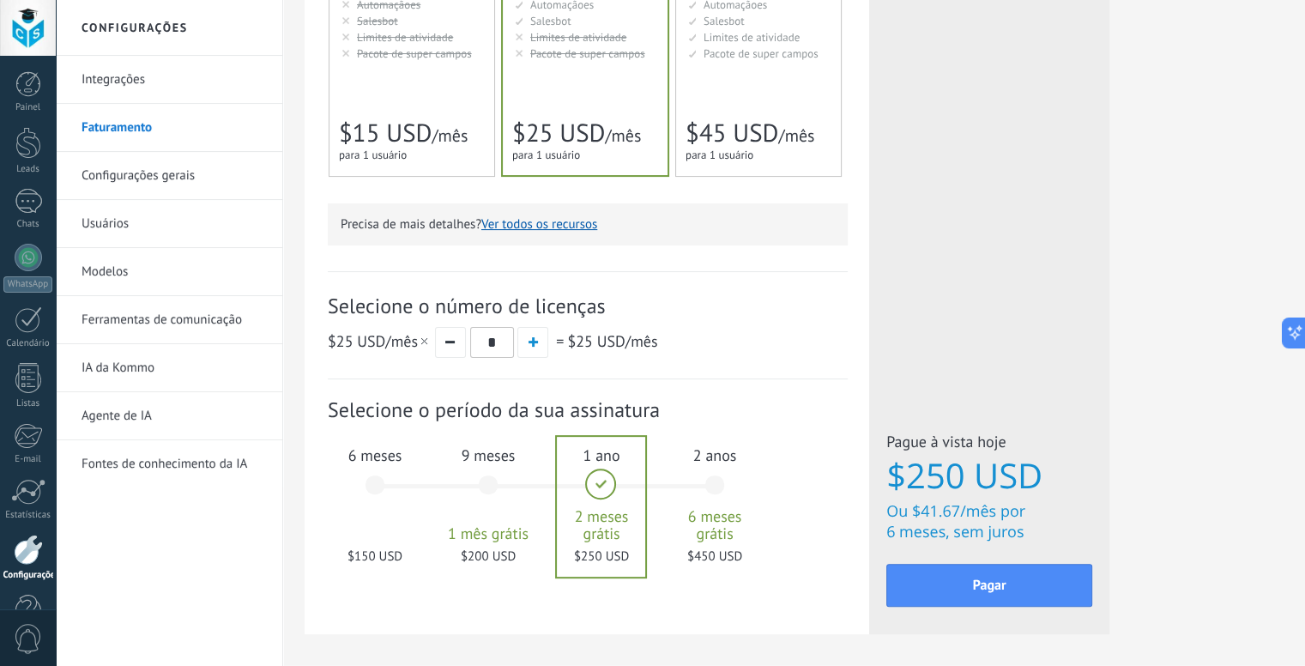
click at [388, 470] on div "6 meses $150 USD" at bounding box center [375, 493] width 93 height 121
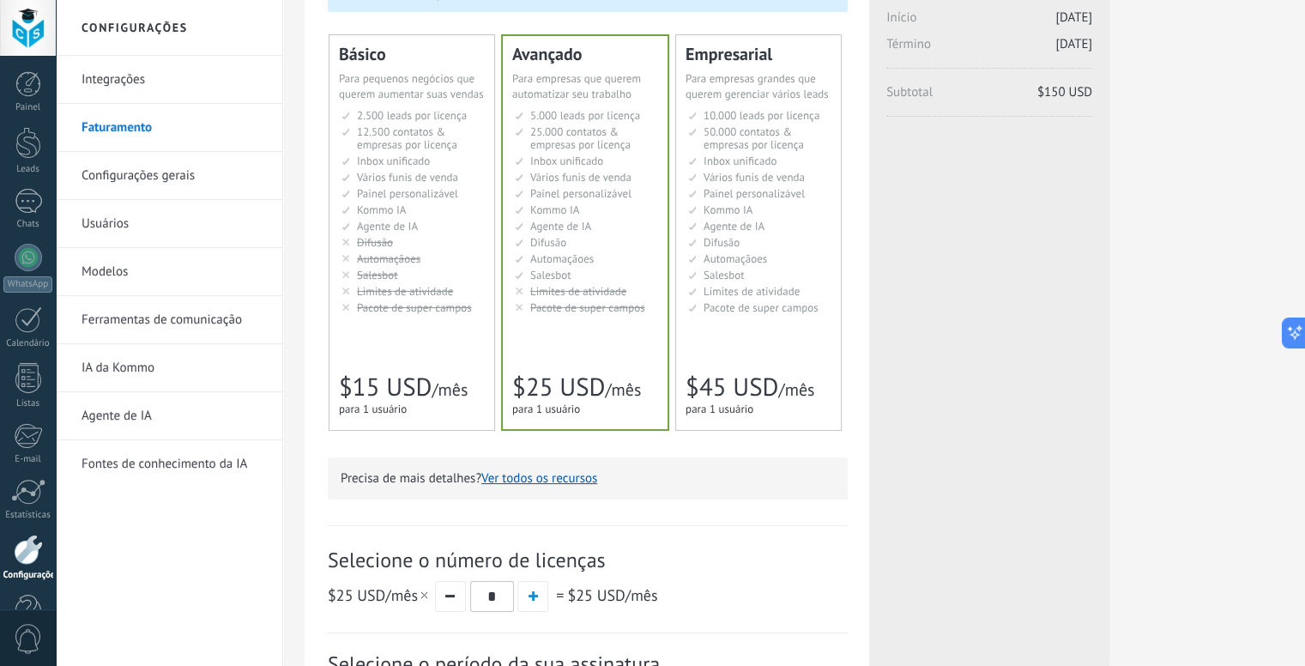
scroll to position [172, 0]
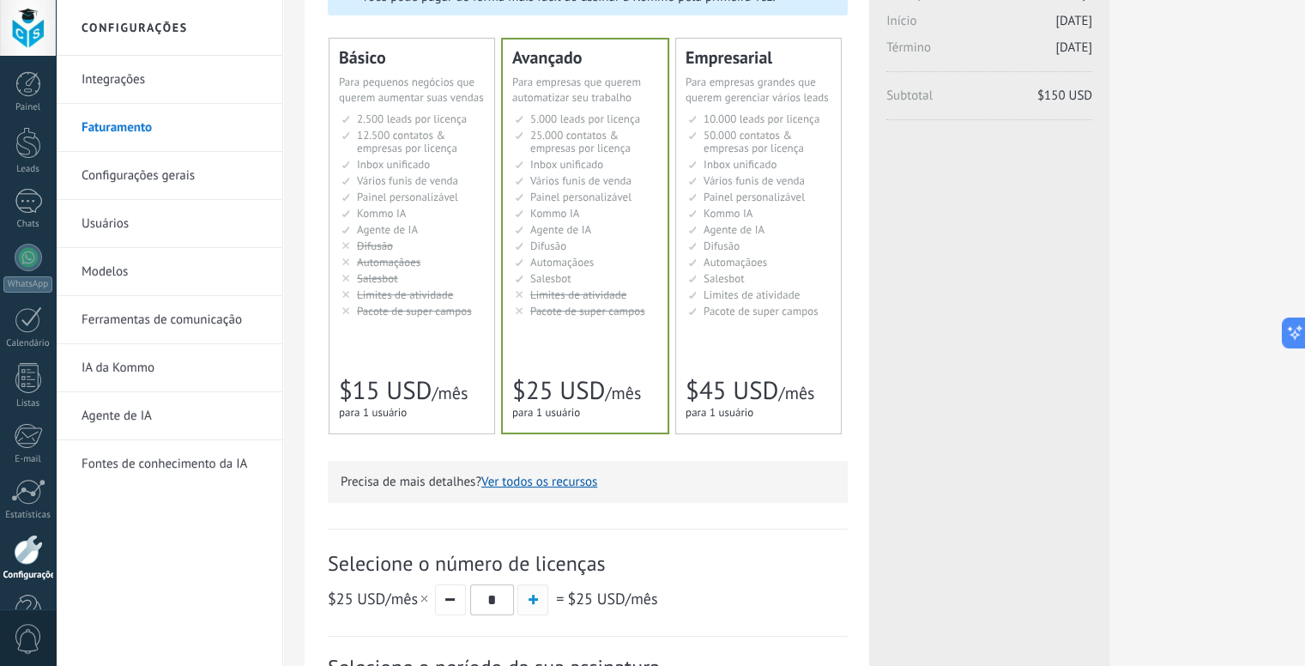
click at [540, 594] on button "button" at bounding box center [533, 599] width 31 height 31
type input "*"
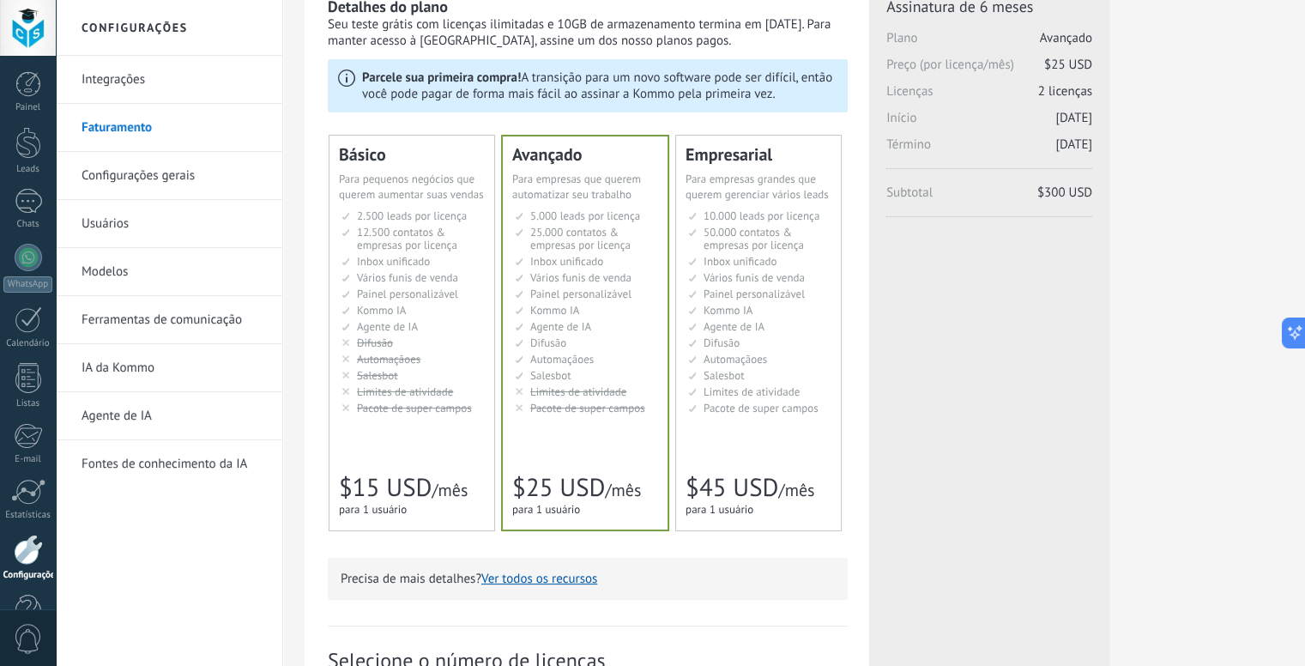
scroll to position [0, 0]
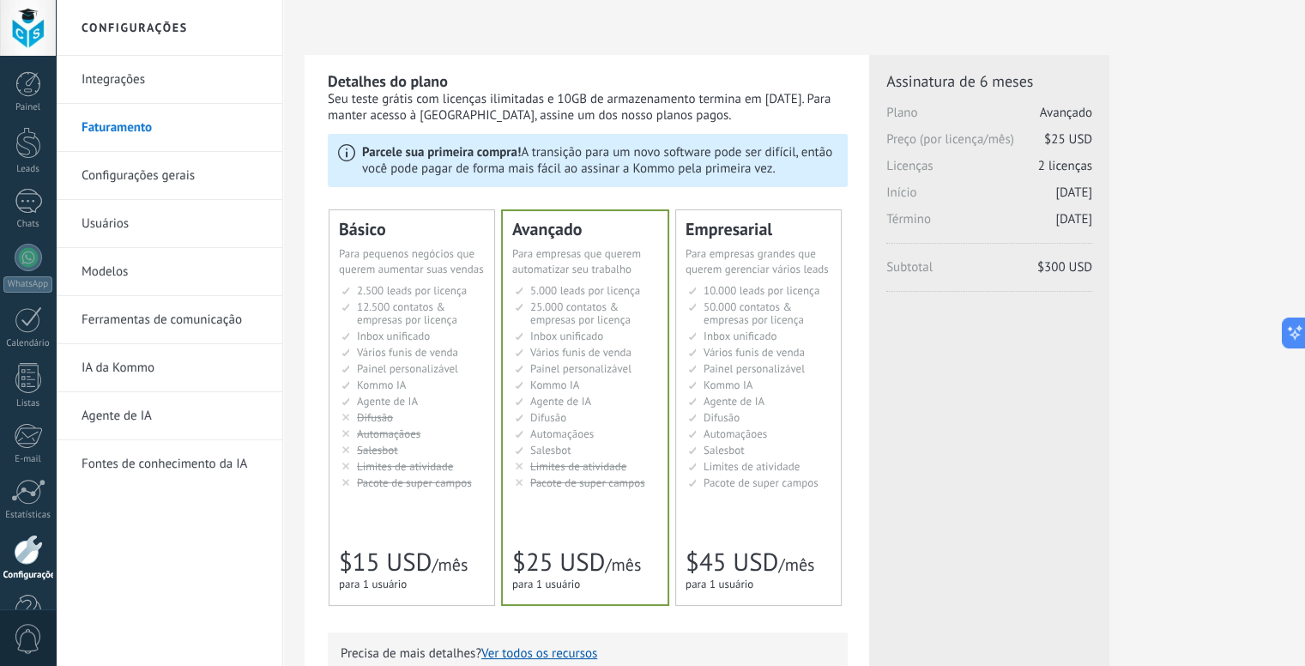
click at [717, 366] on span "Painel personalizável" at bounding box center [754, 368] width 101 height 15
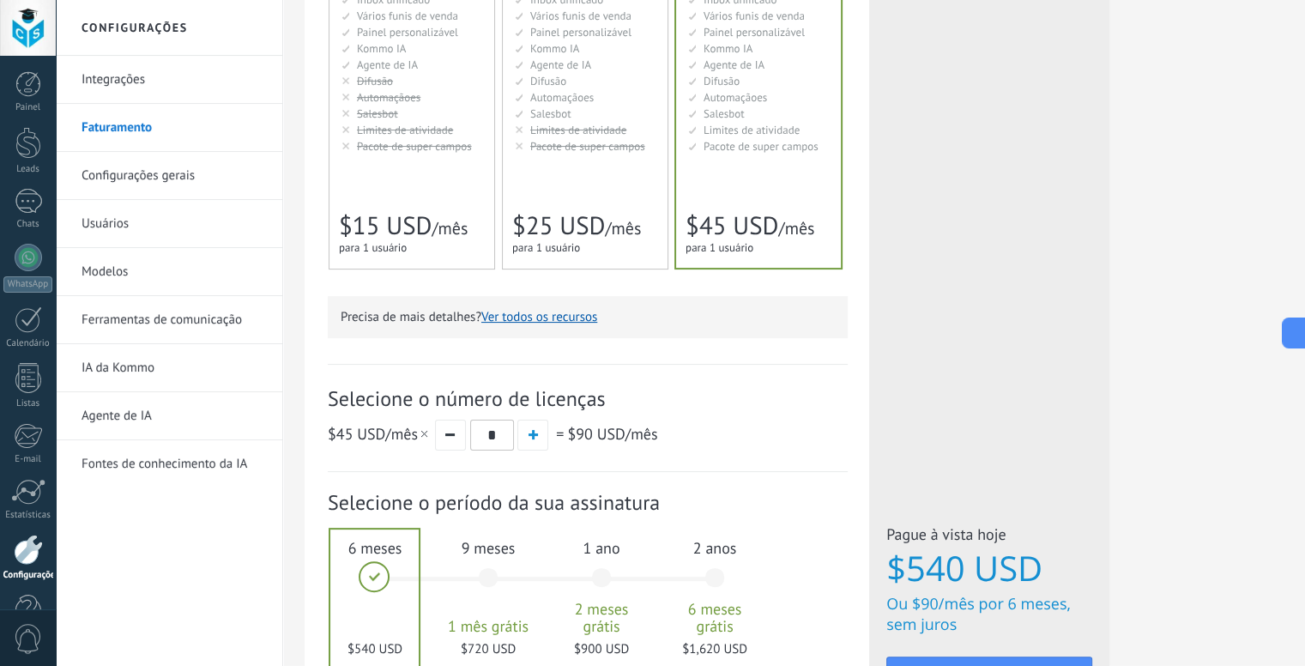
scroll to position [326, 0]
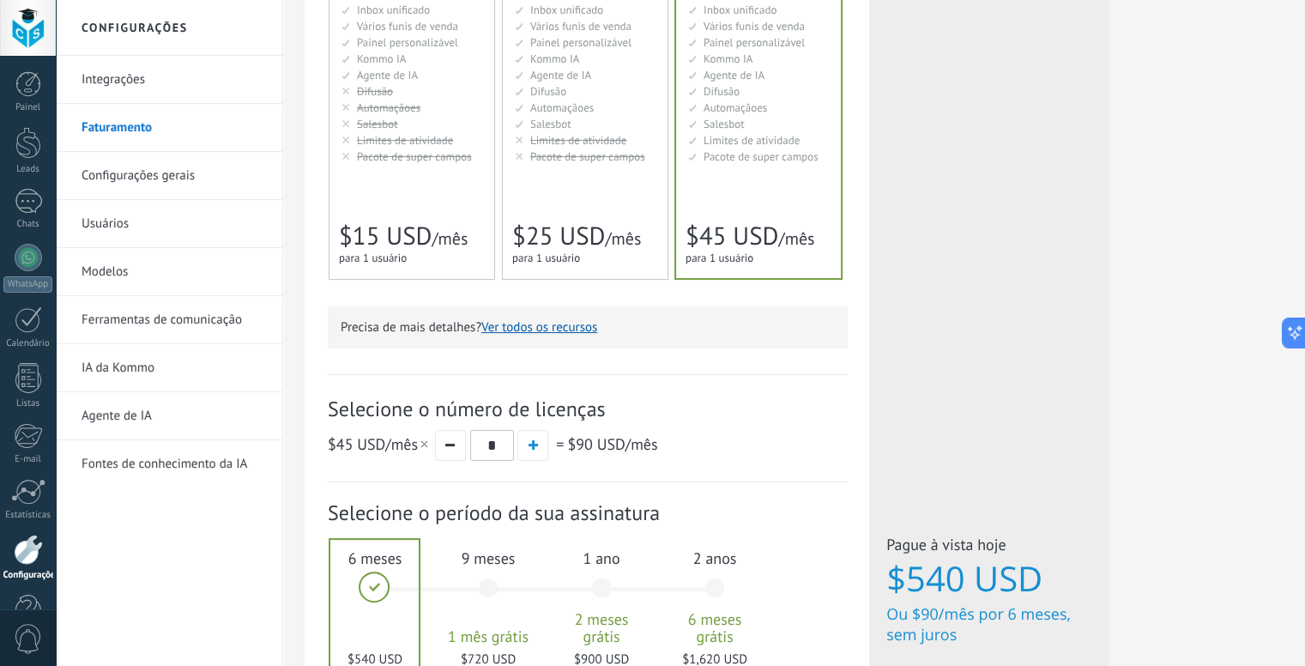
click at [566, 259] on span "para 1 usuário" at bounding box center [546, 258] width 68 height 15
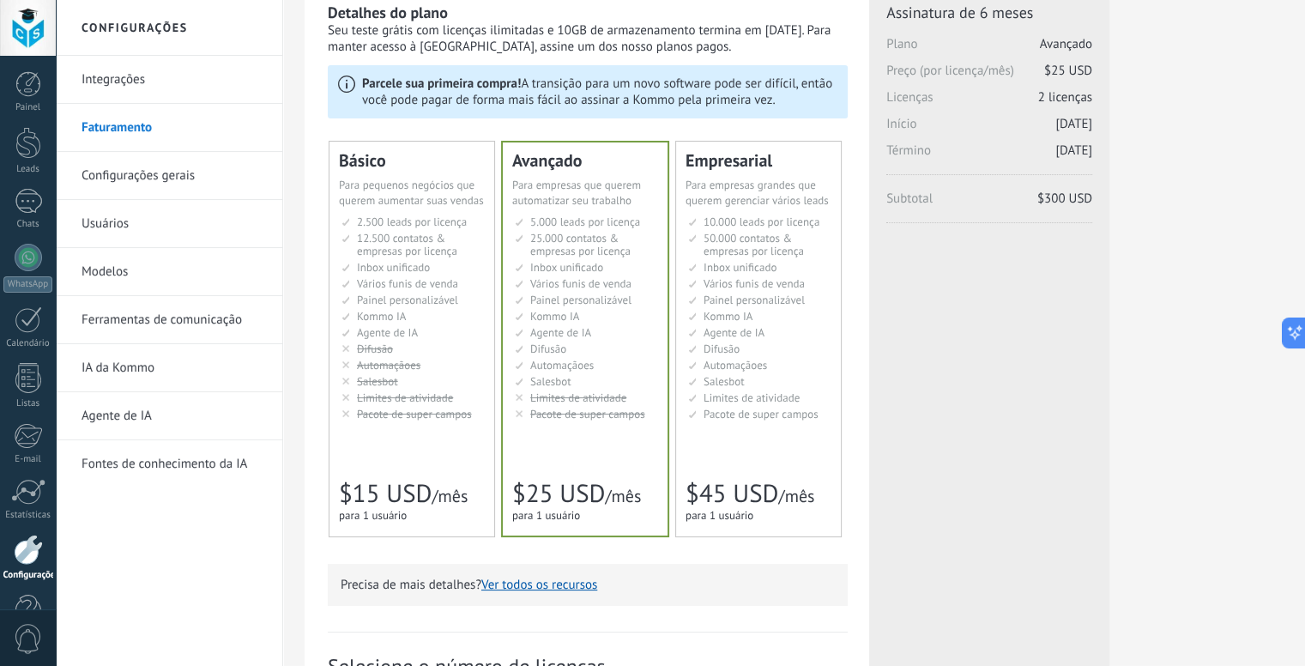
scroll to position [0, 0]
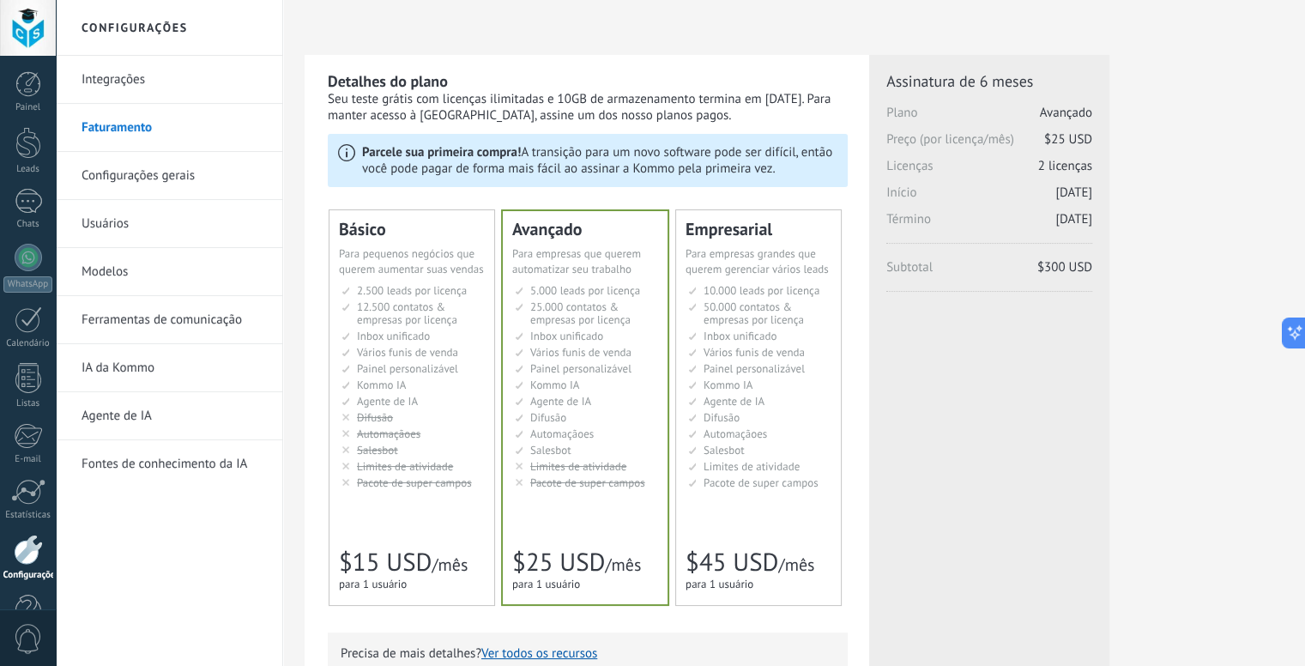
click at [245, 320] on link "Ferramentas de comunicação" at bounding box center [174, 320] width 184 height 48
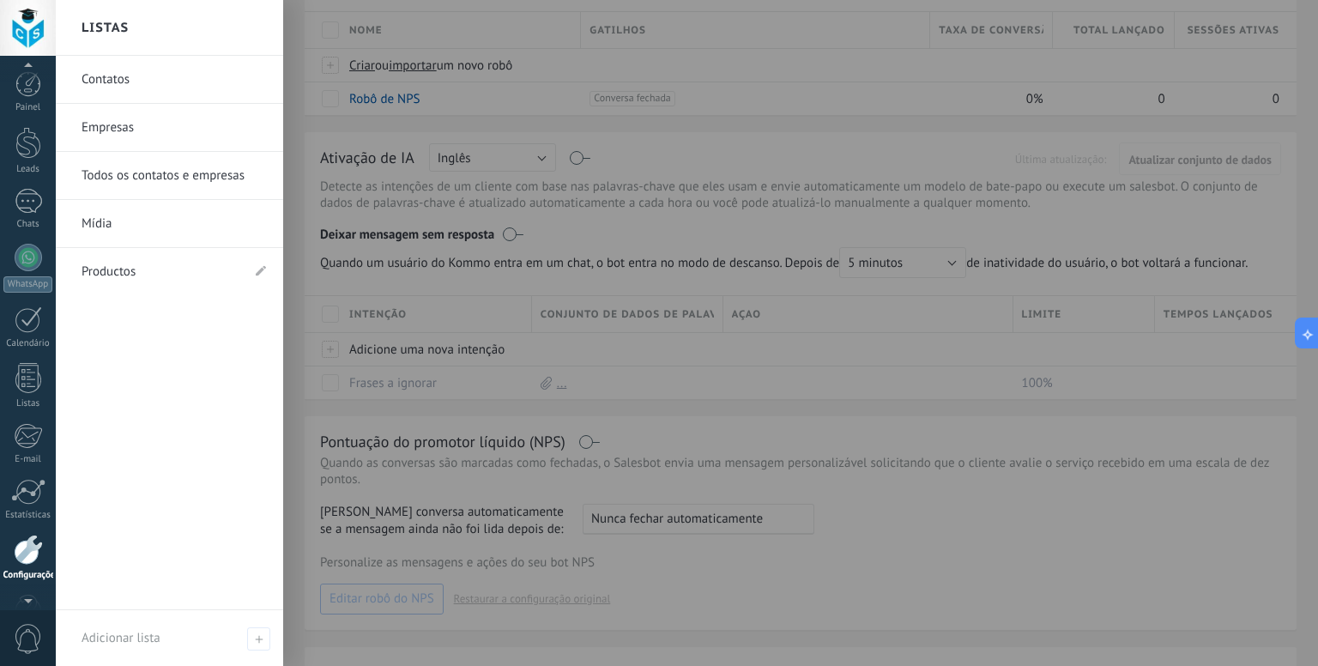
click at [415, 186] on div at bounding box center [715, 333] width 1318 height 666
click at [37, 557] on div at bounding box center [28, 550] width 29 height 30
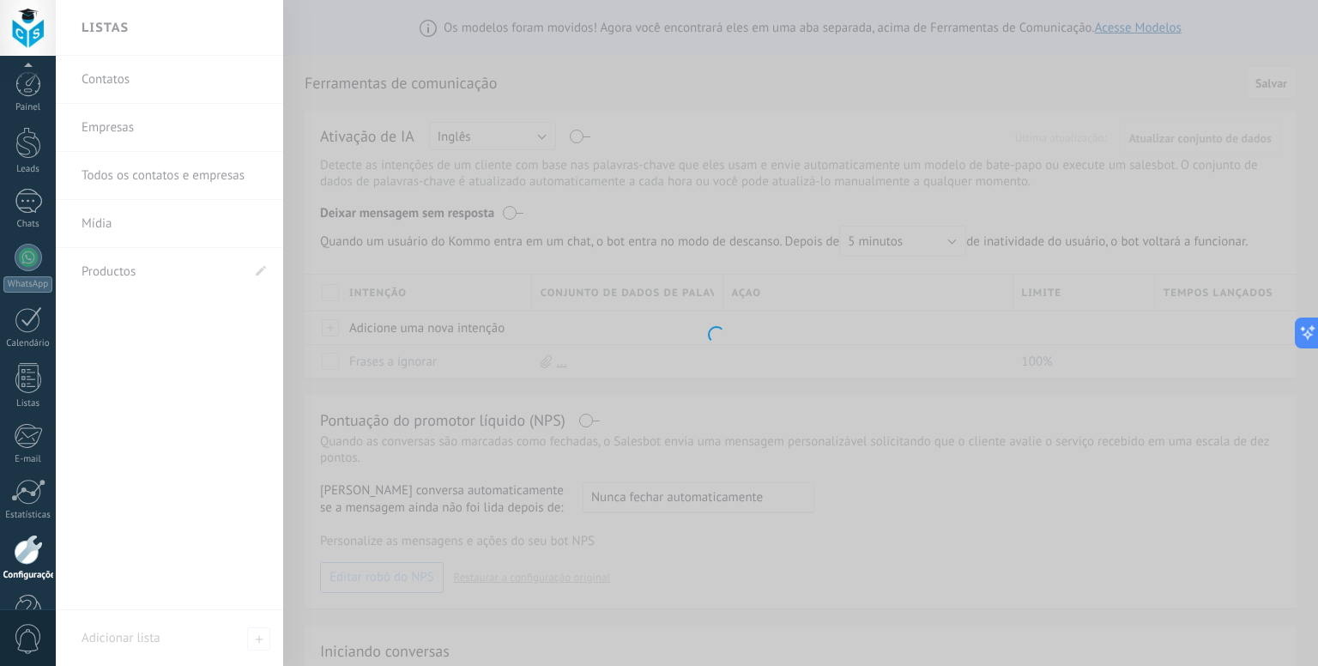
scroll to position [47, 0]
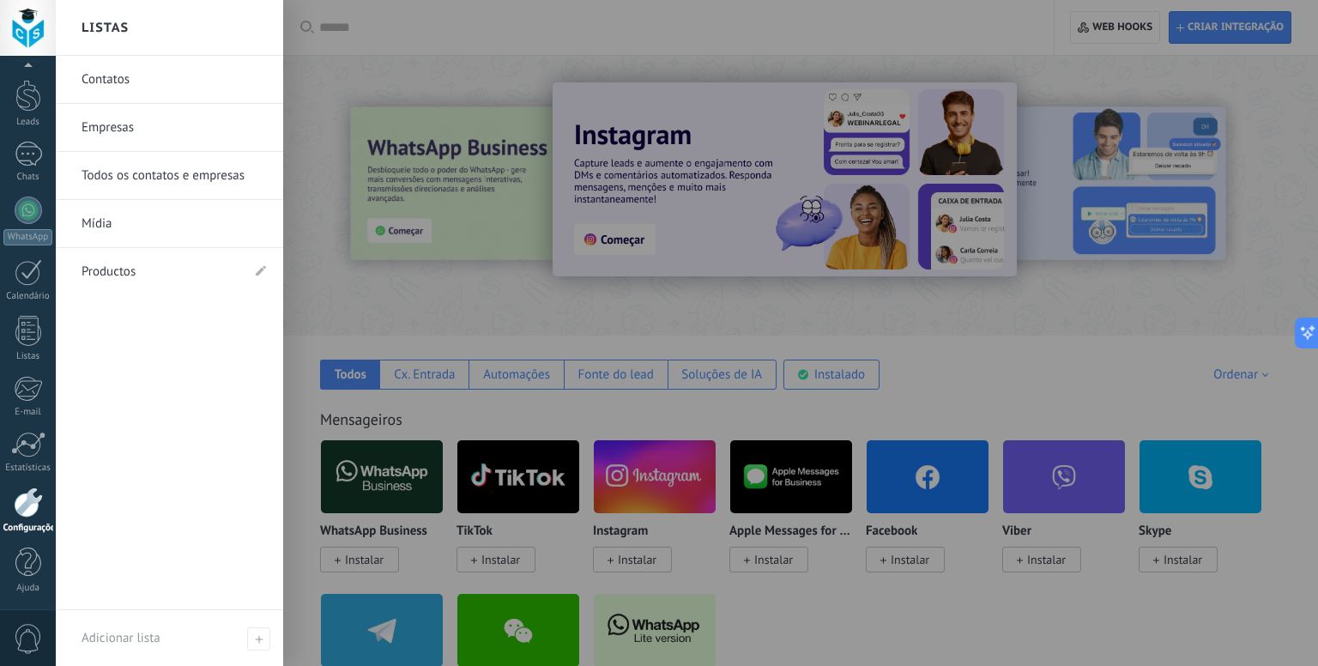
click at [417, 311] on div at bounding box center [715, 333] width 1318 height 666
click at [153, 278] on link "Productos" at bounding box center [161, 272] width 159 height 48
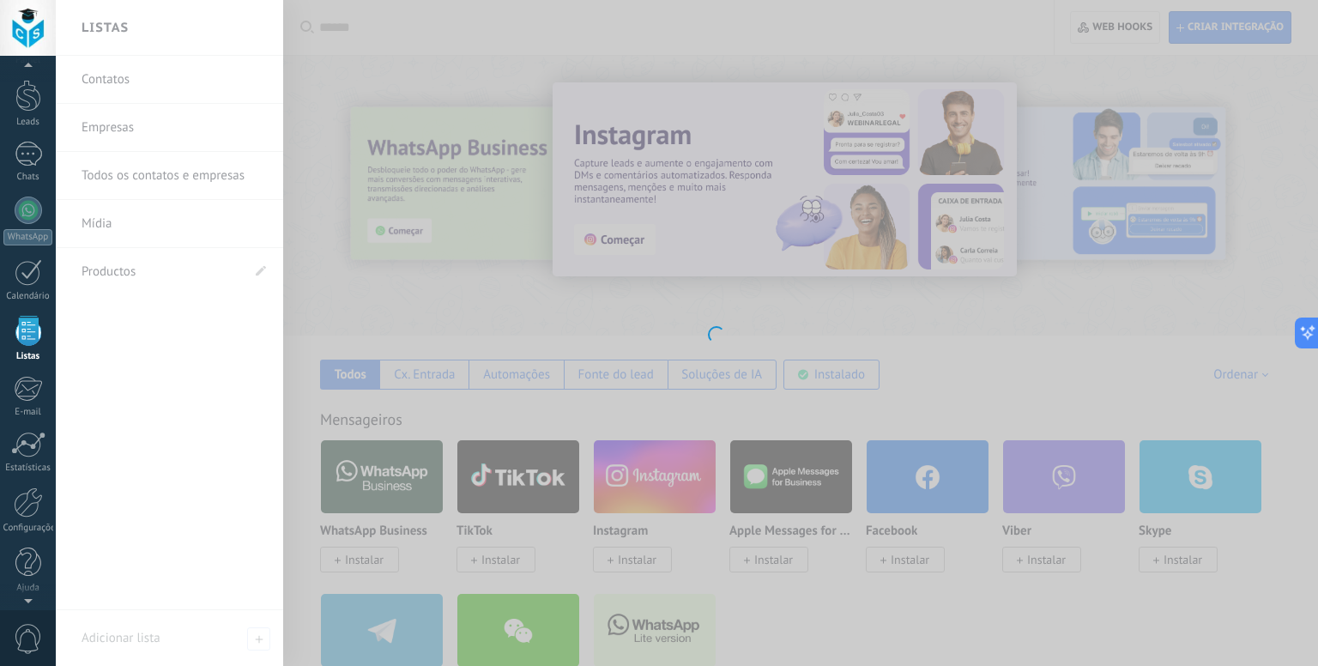
scroll to position [44, 0]
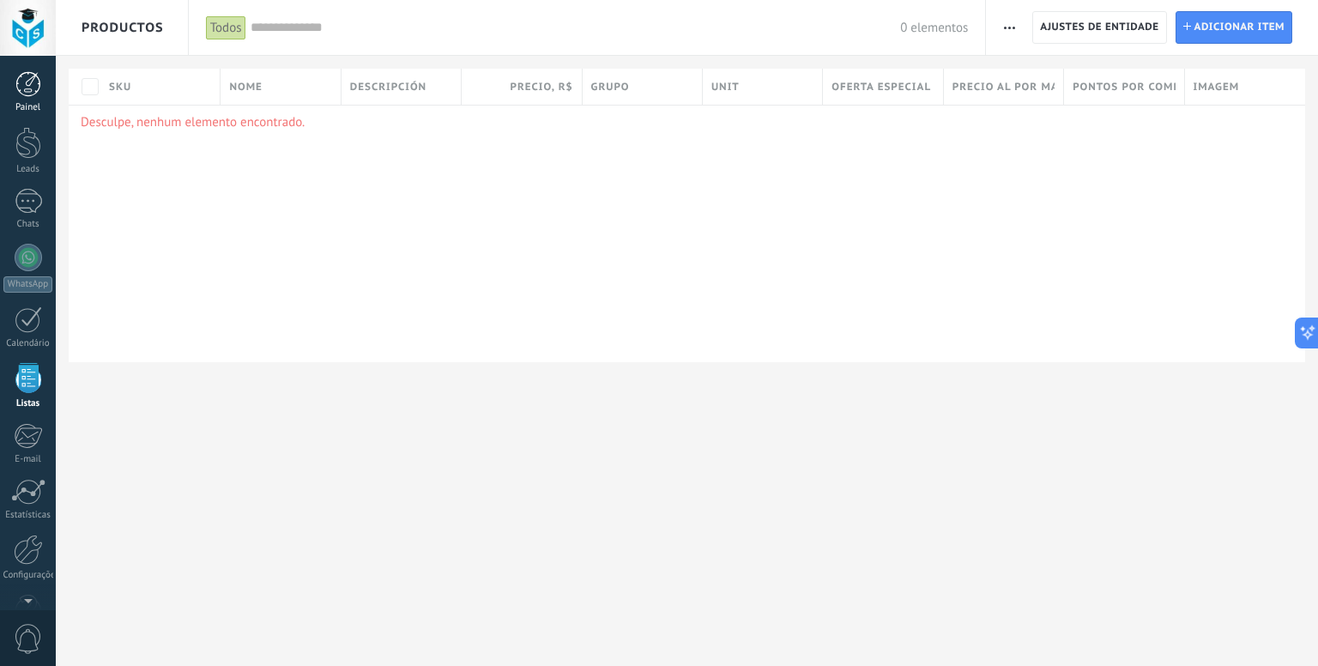
click at [34, 91] on div at bounding box center [28, 84] width 26 height 26
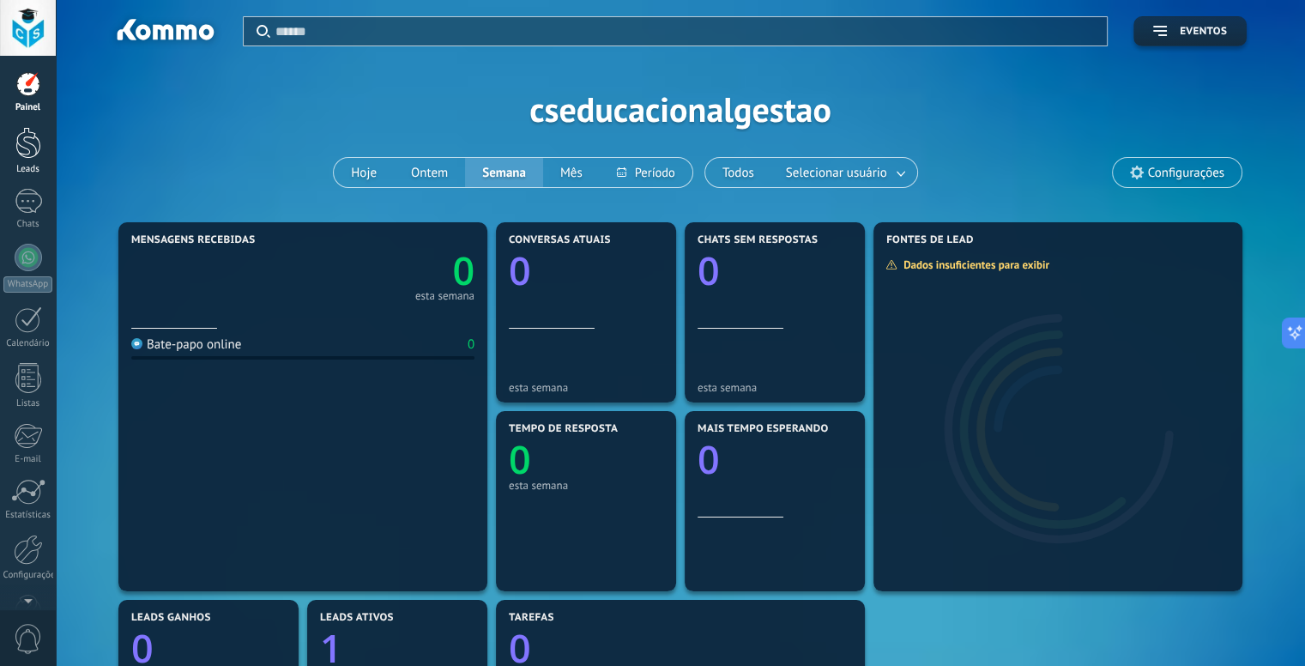
click at [36, 154] on div at bounding box center [28, 143] width 26 height 32
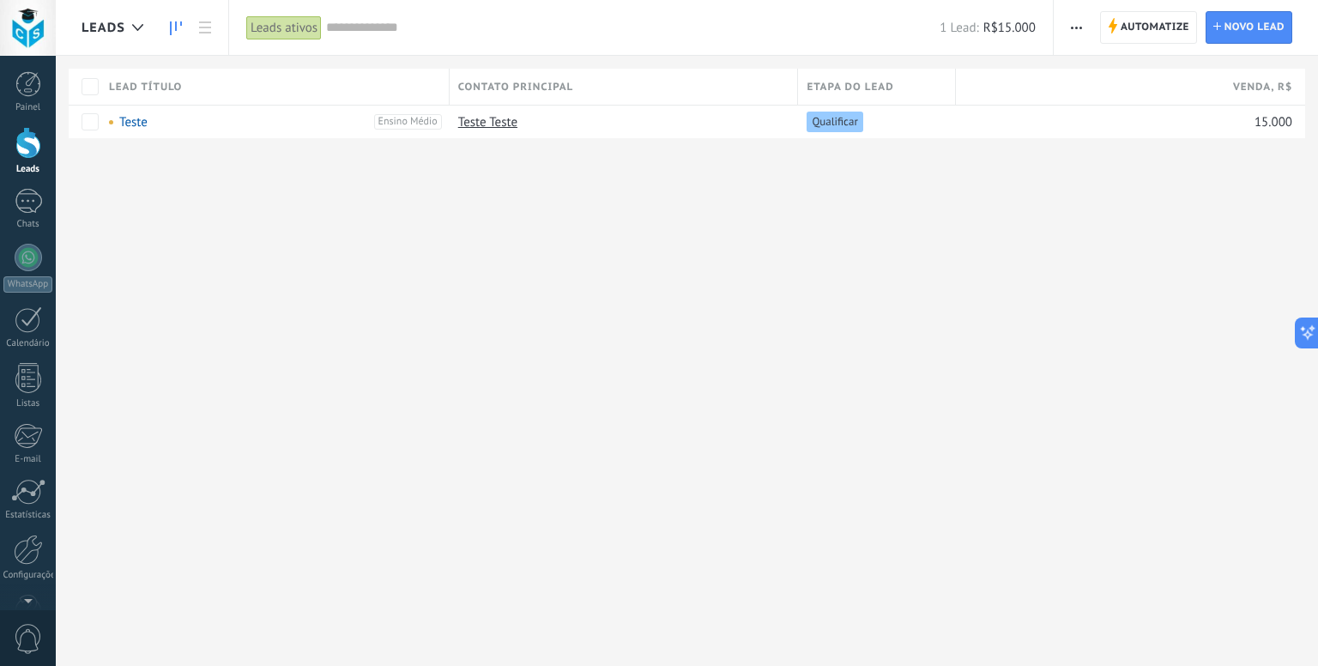
click at [173, 28] on icon at bounding box center [176, 28] width 12 height 14
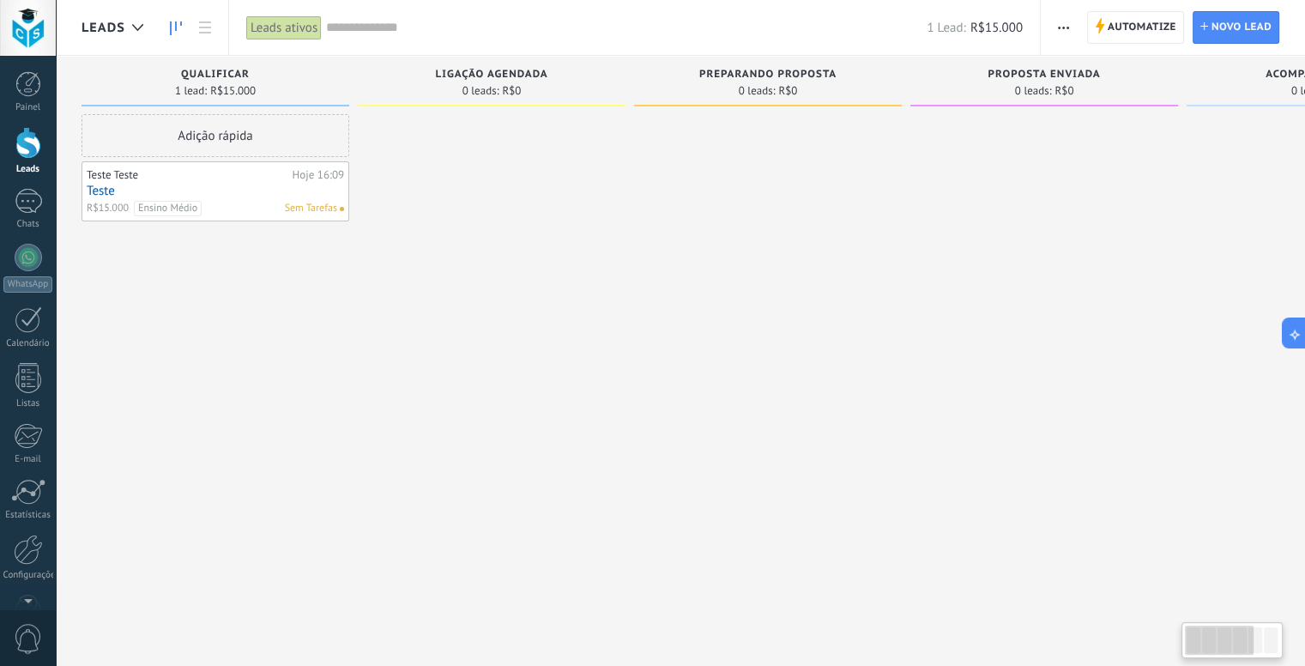
click at [31, 29] on div at bounding box center [28, 28] width 56 height 56
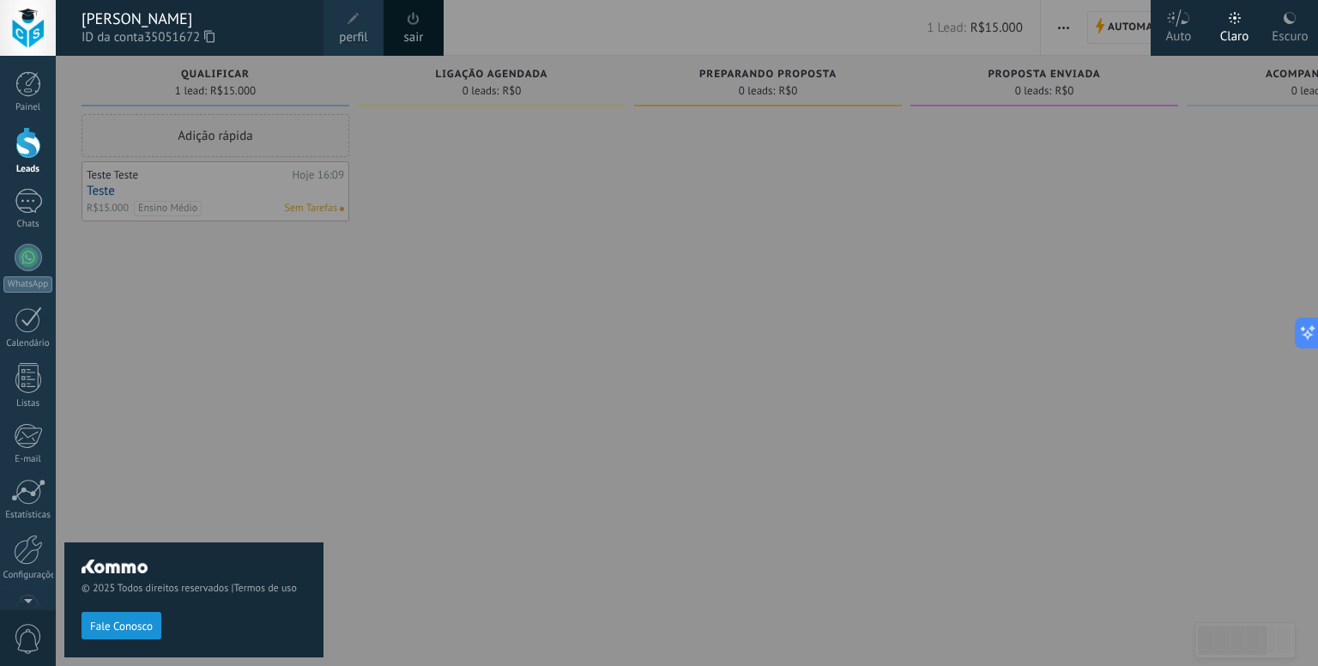
click at [349, 15] on span at bounding box center [354, 19] width 12 height 12
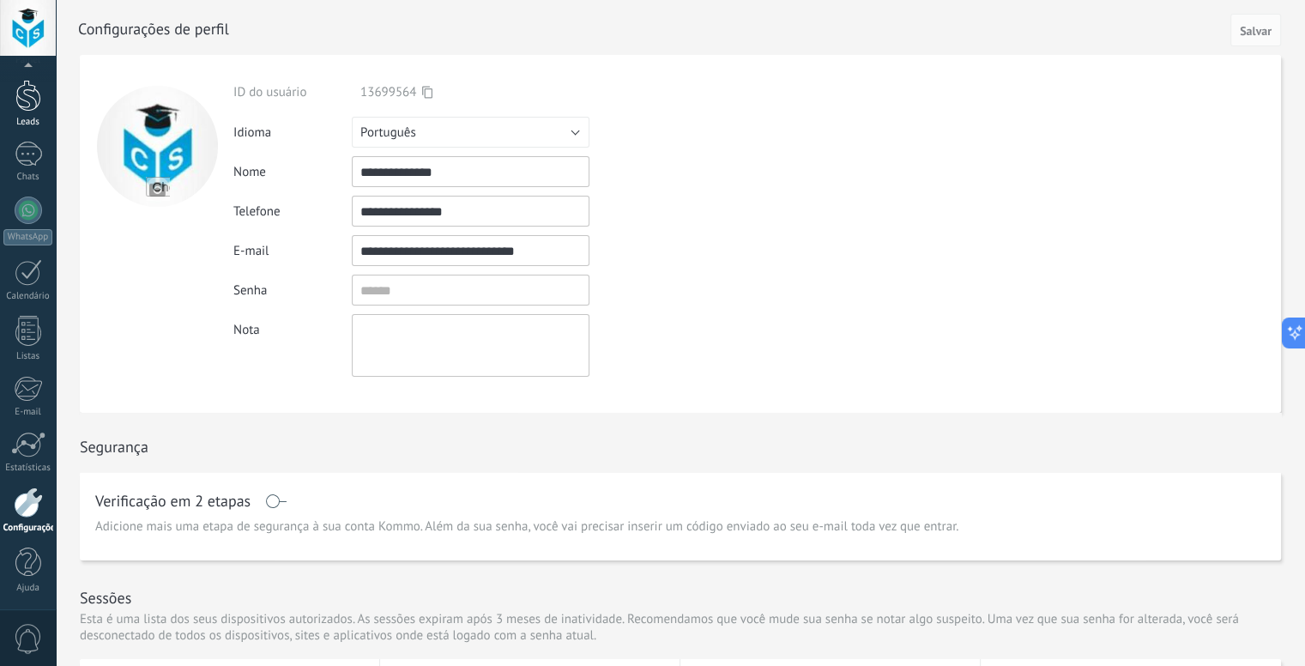
click at [27, 104] on div at bounding box center [28, 96] width 26 height 32
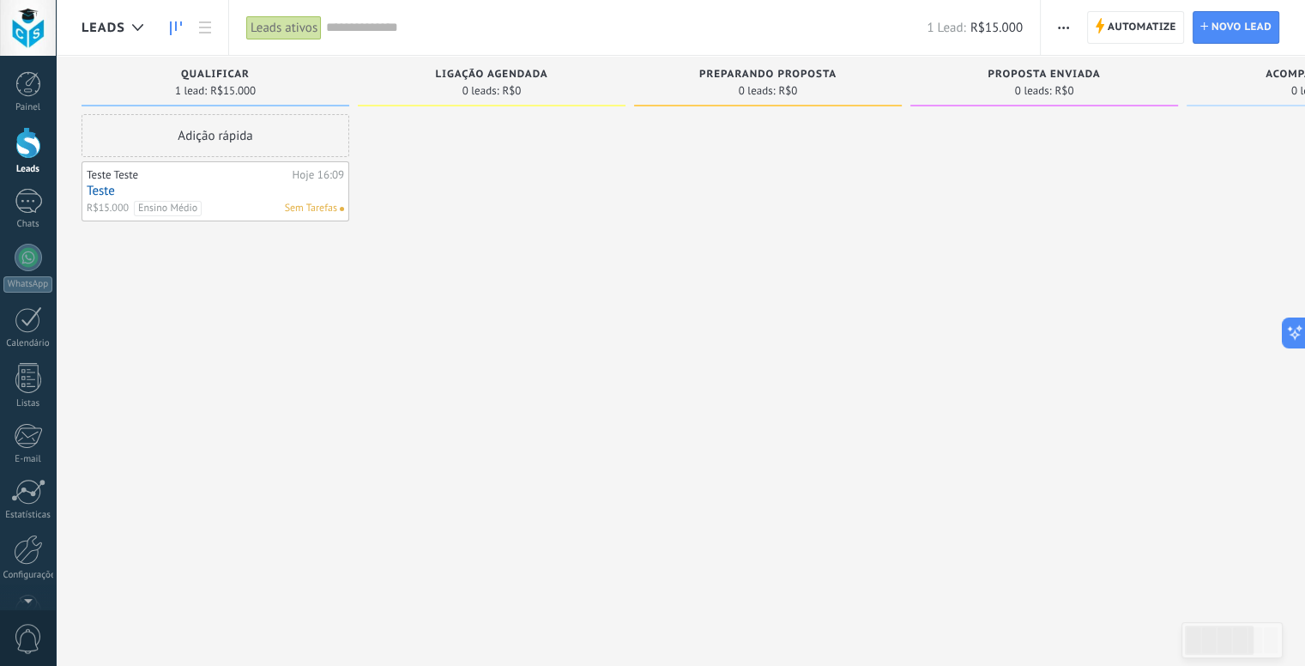
click at [306, 209] on span "Sem Tarefas" at bounding box center [311, 208] width 52 height 15
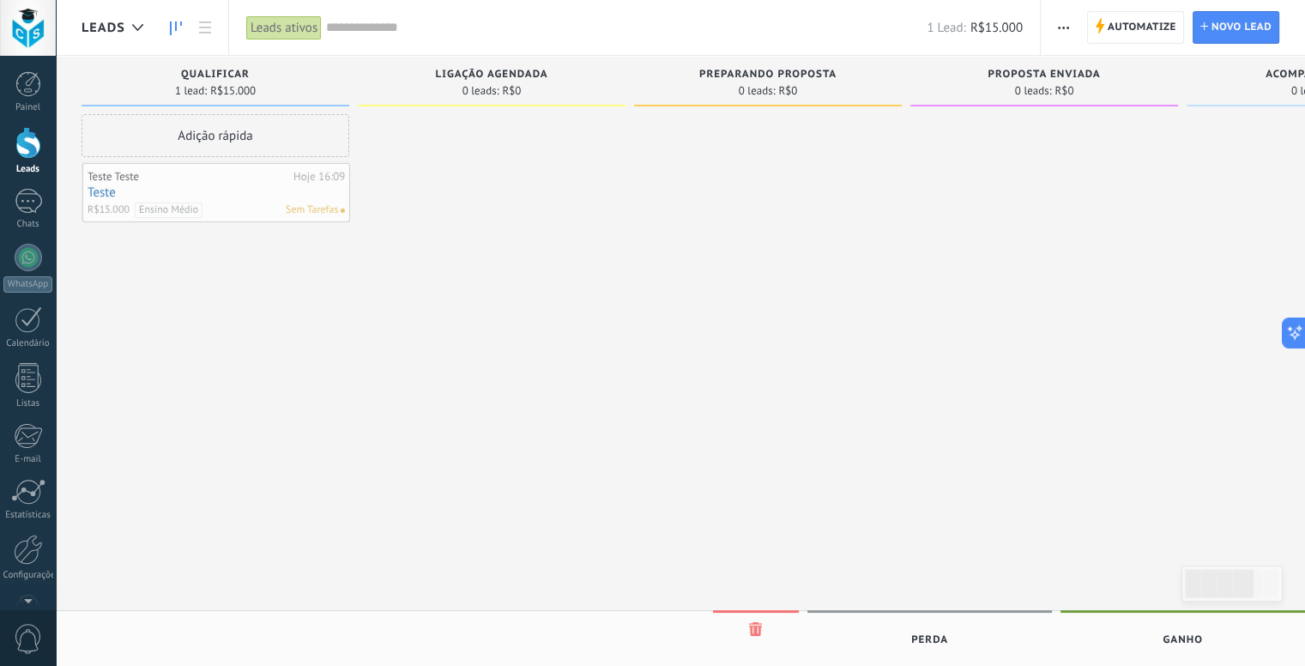
drag, startPoint x: 295, startPoint y: 210, endPoint x: 249, endPoint y: 197, distance: 48.3
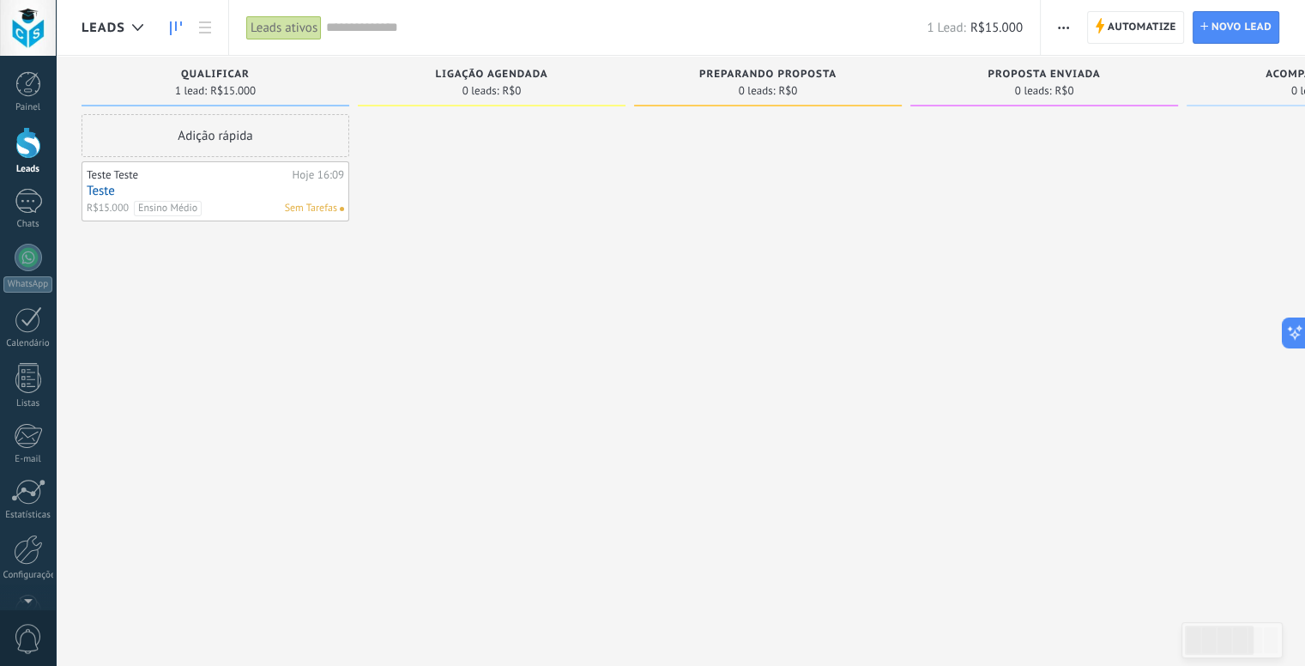
click at [176, 186] on link "Teste" at bounding box center [215, 191] width 257 height 15
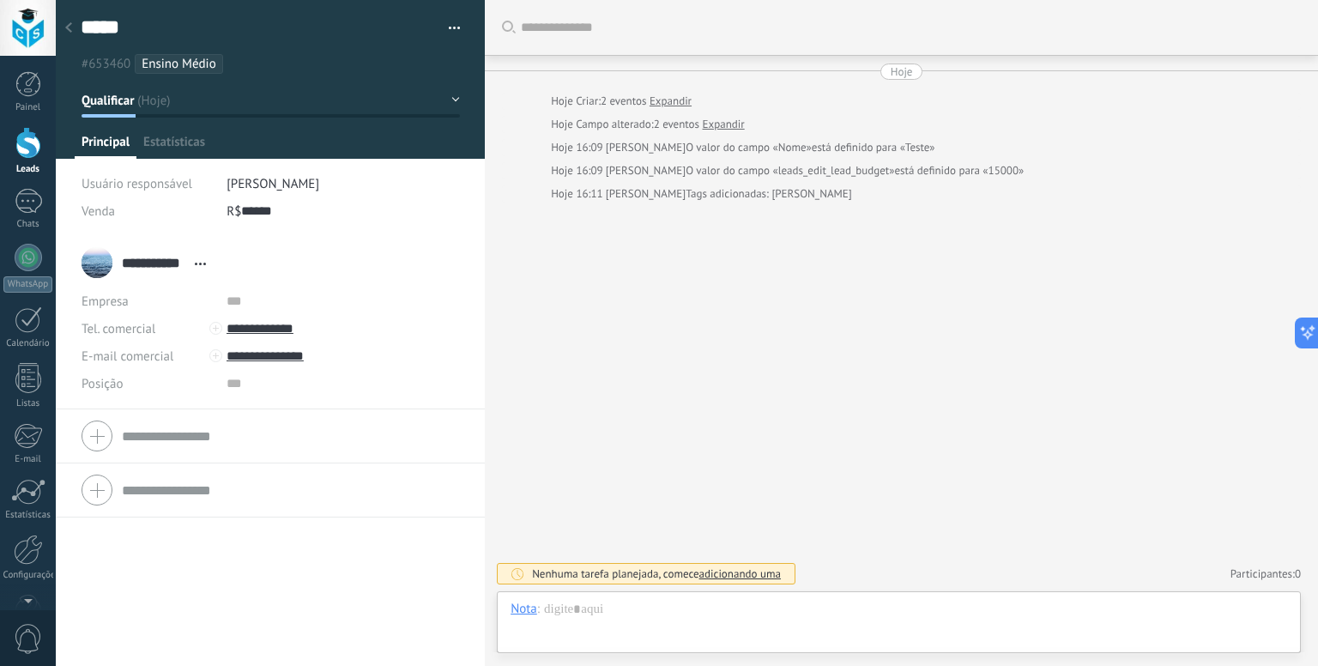
scroll to position [25, 0]
click at [759, 571] on span "adicionando uma" at bounding box center [740, 573] width 82 height 15
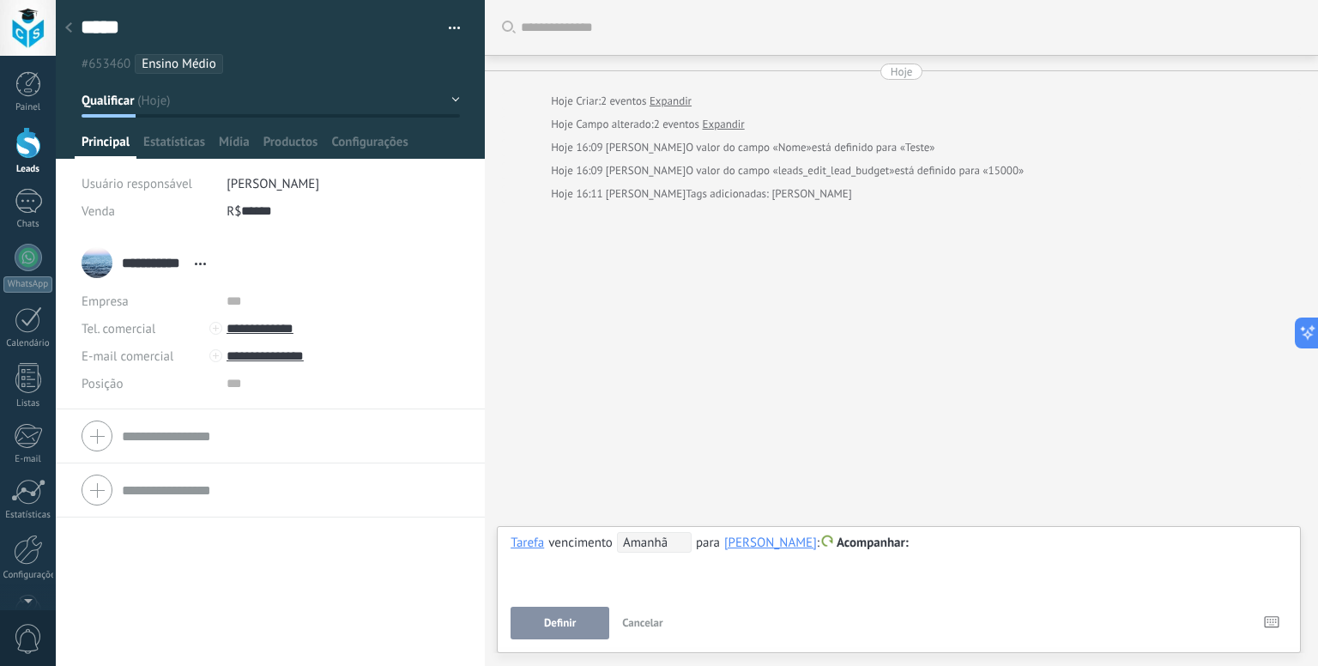
click at [648, 622] on span "Cancelar" at bounding box center [642, 622] width 41 height 15
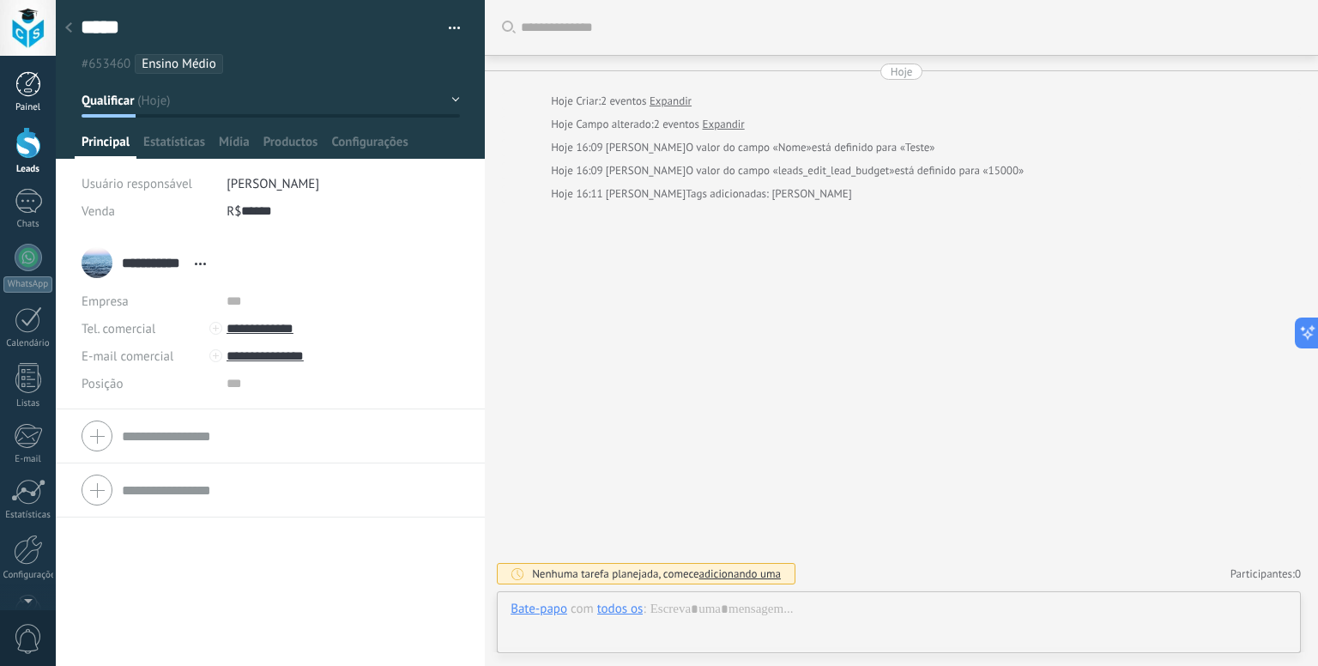
click at [20, 82] on div at bounding box center [28, 84] width 26 height 26
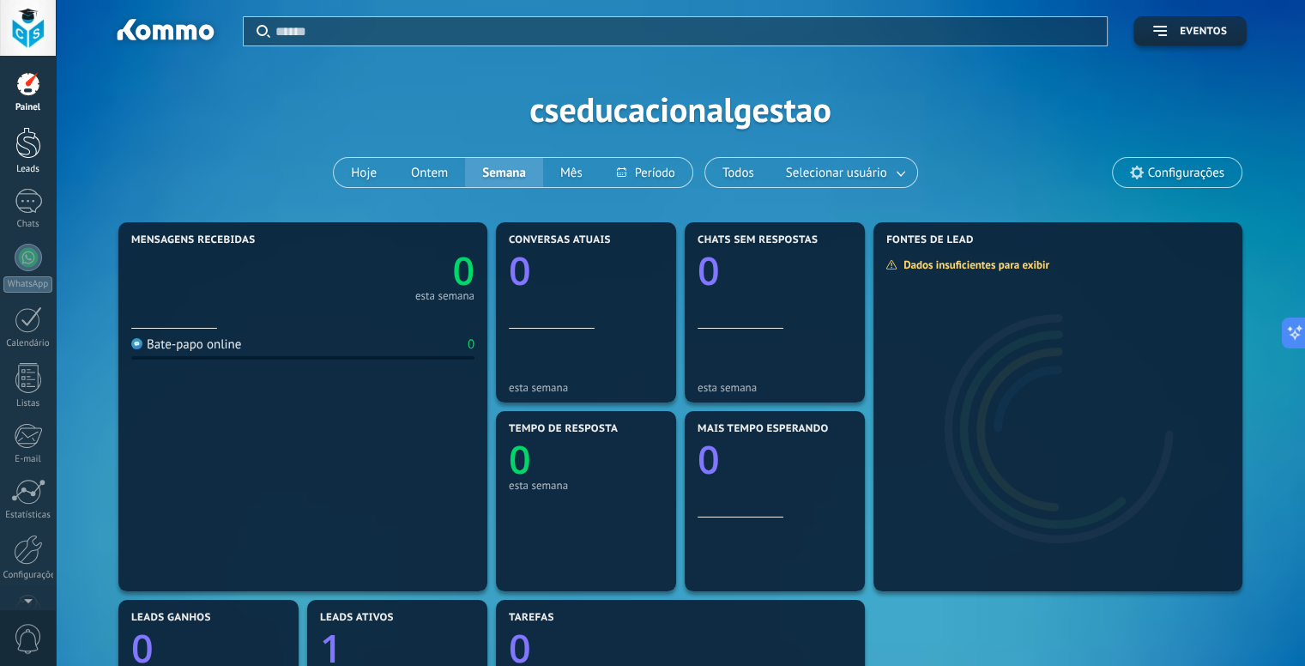
click at [34, 142] on div at bounding box center [28, 143] width 26 height 32
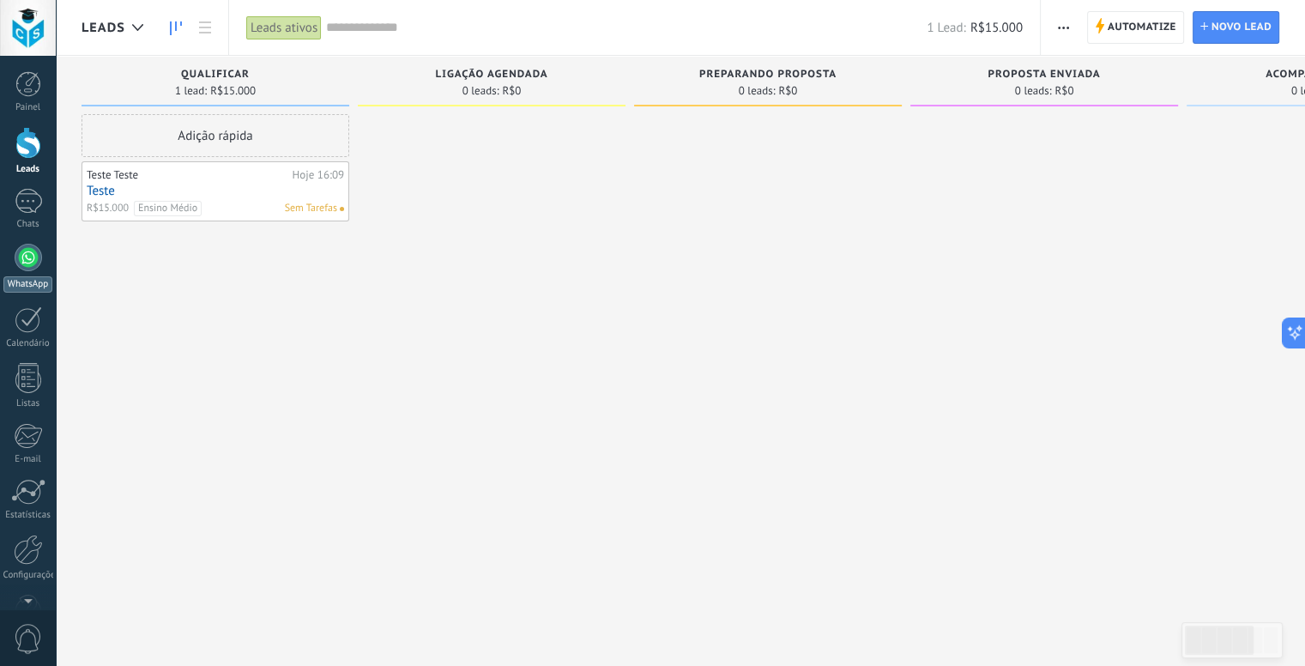
click at [21, 274] on link "WhatsApp" at bounding box center [28, 268] width 56 height 49
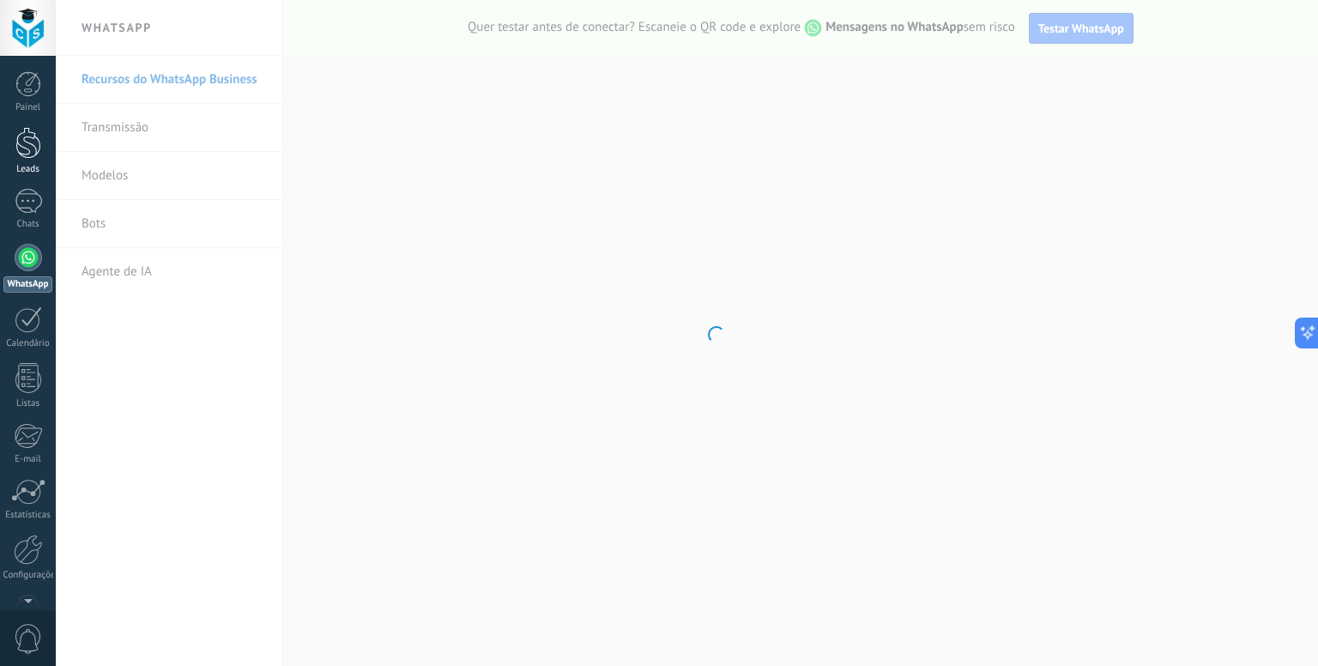
click at [32, 142] on div at bounding box center [28, 143] width 26 height 32
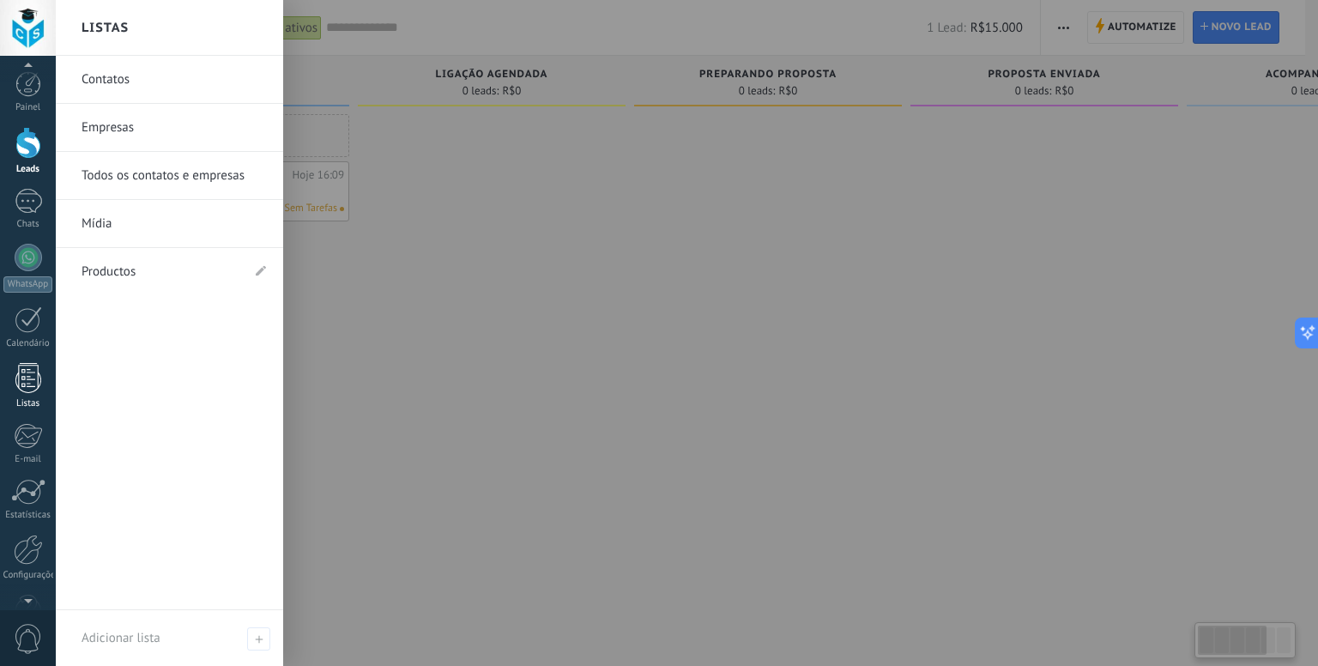
scroll to position [47, 0]
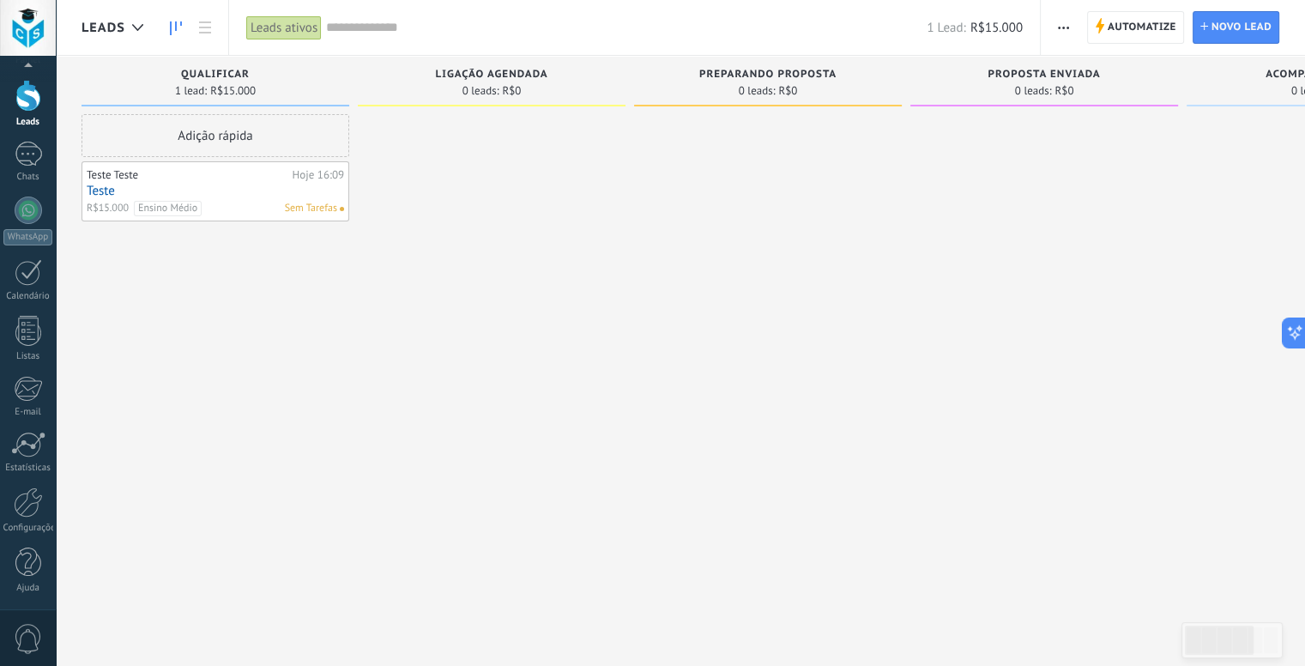
click at [23, 603] on div "Painel Leads Chats WhatsApp Clientes" at bounding box center [28, 317] width 56 height 587
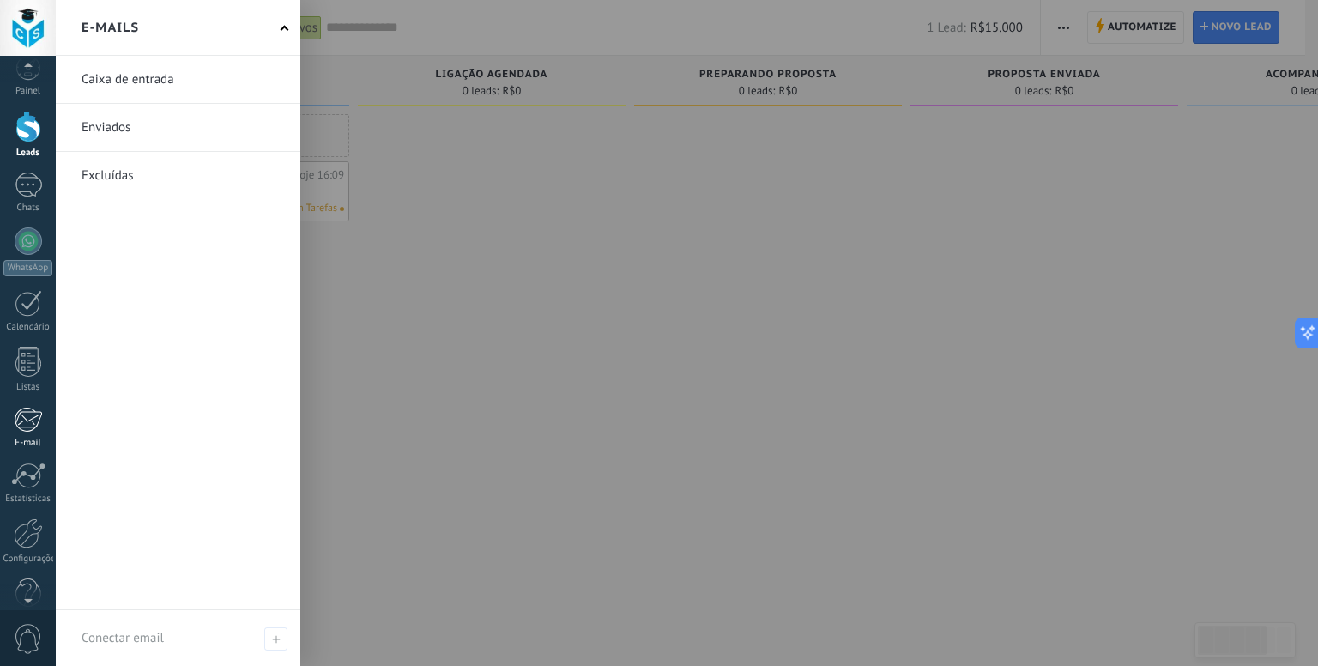
scroll to position [0, 0]
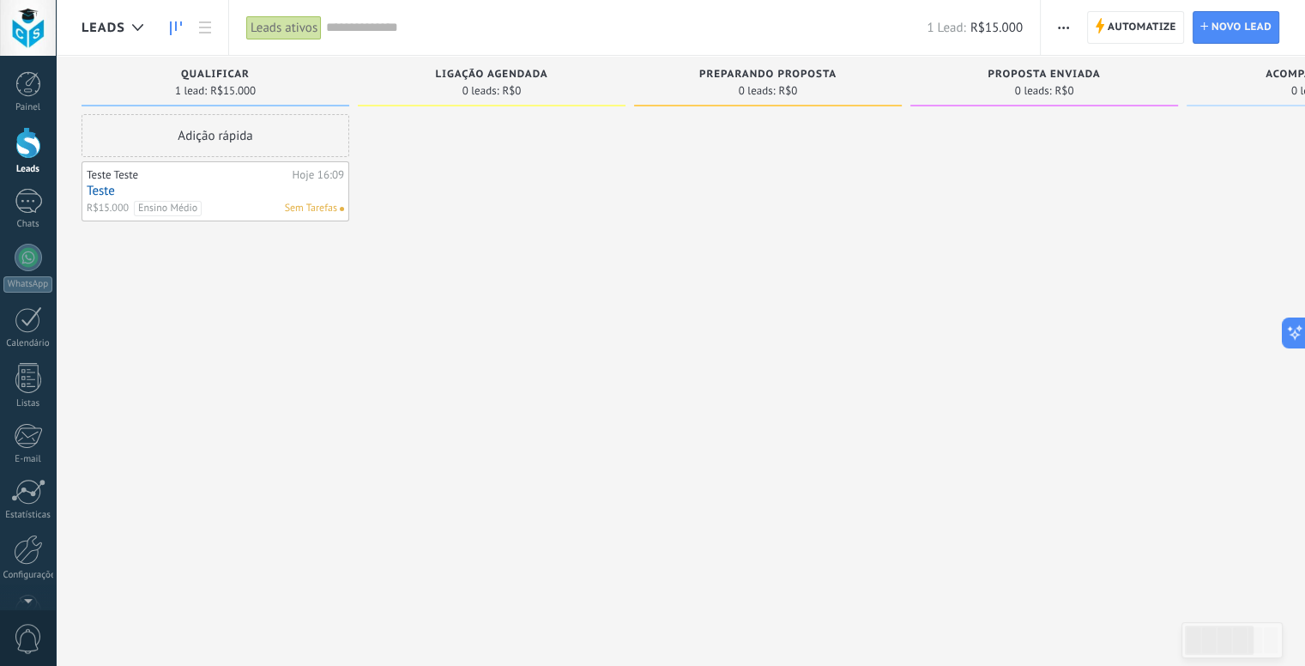
click at [100, 24] on span "Leads" at bounding box center [104, 28] width 44 height 16
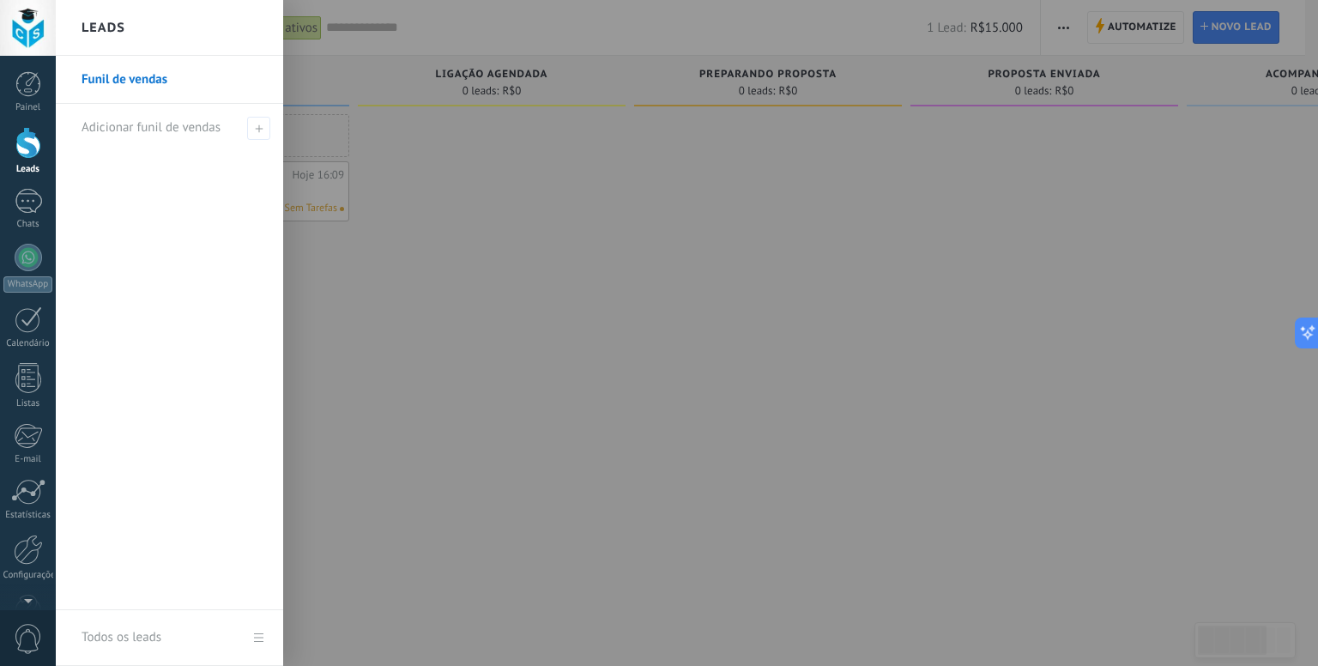
click at [381, 251] on div at bounding box center [715, 333] width 1318 height 666
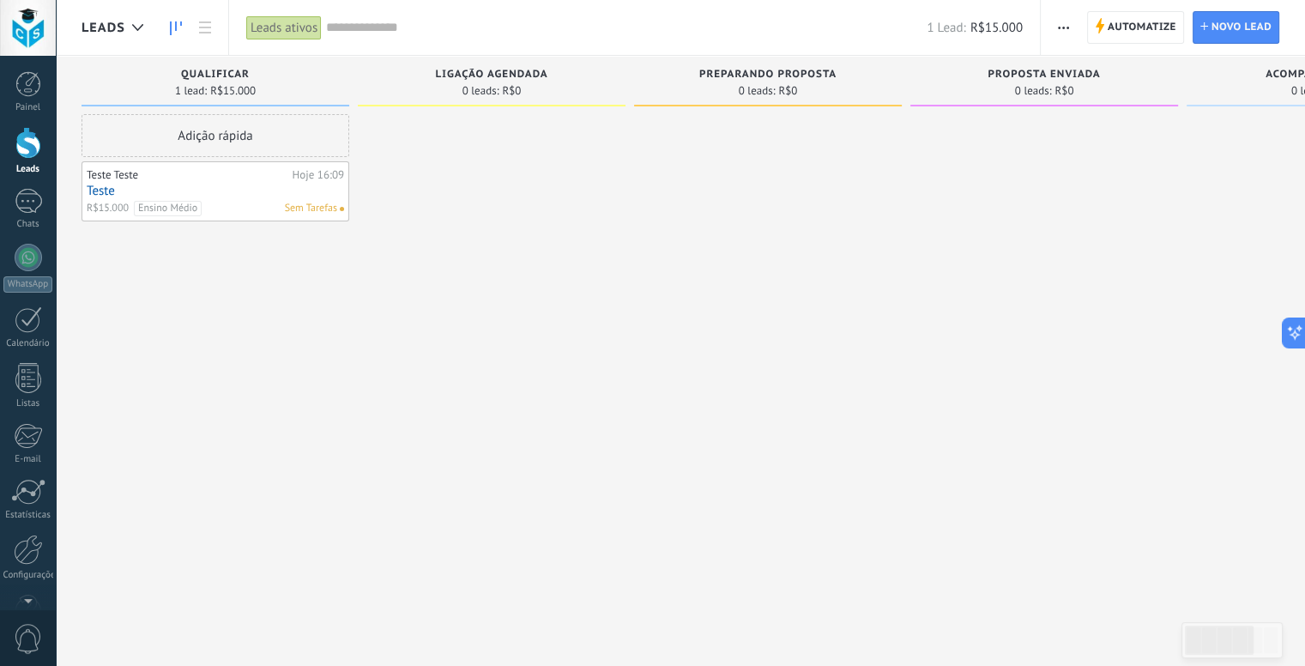
click at [365, 20] on input "text" at bounding box center [626, 28] width 601 height 18
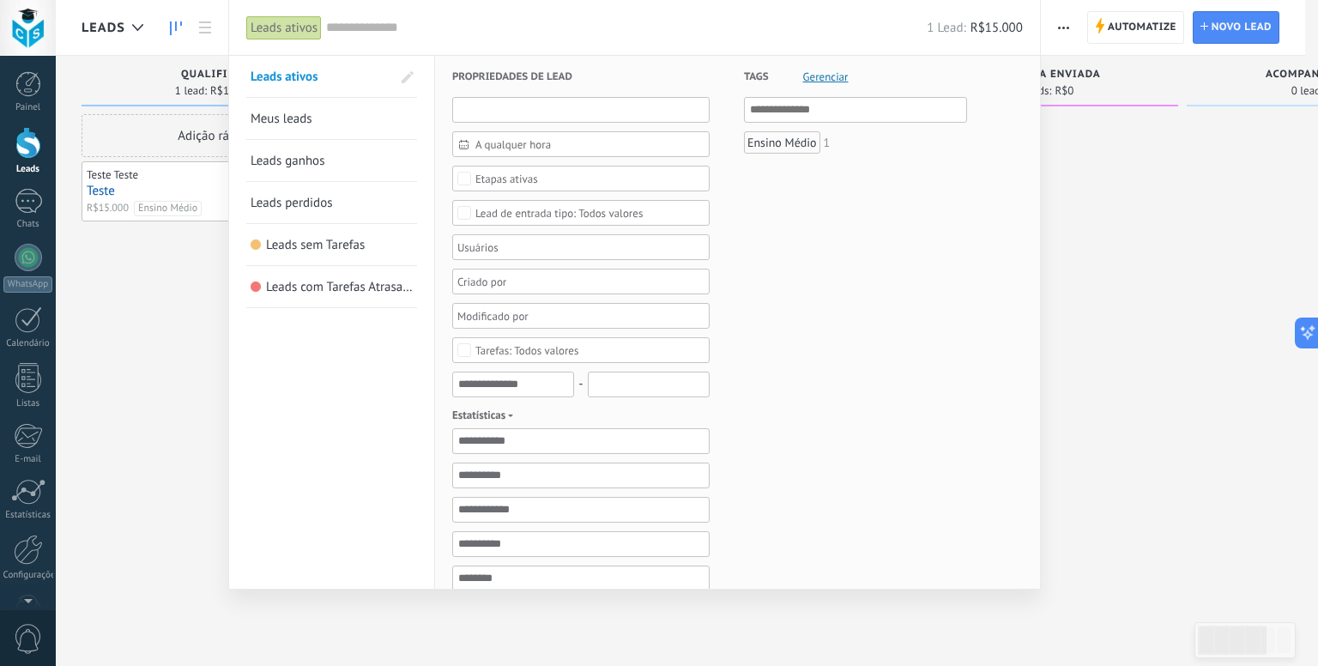
click at [480, 104] on input "text" at bounding box center [580, 110] width 257 height 26
click at [601, 117] on input "text" at bounding box center [580, 110] width 257 height 26
click at [532, 102] on input "text" at bounding box center [580, 110] width 257 height 26
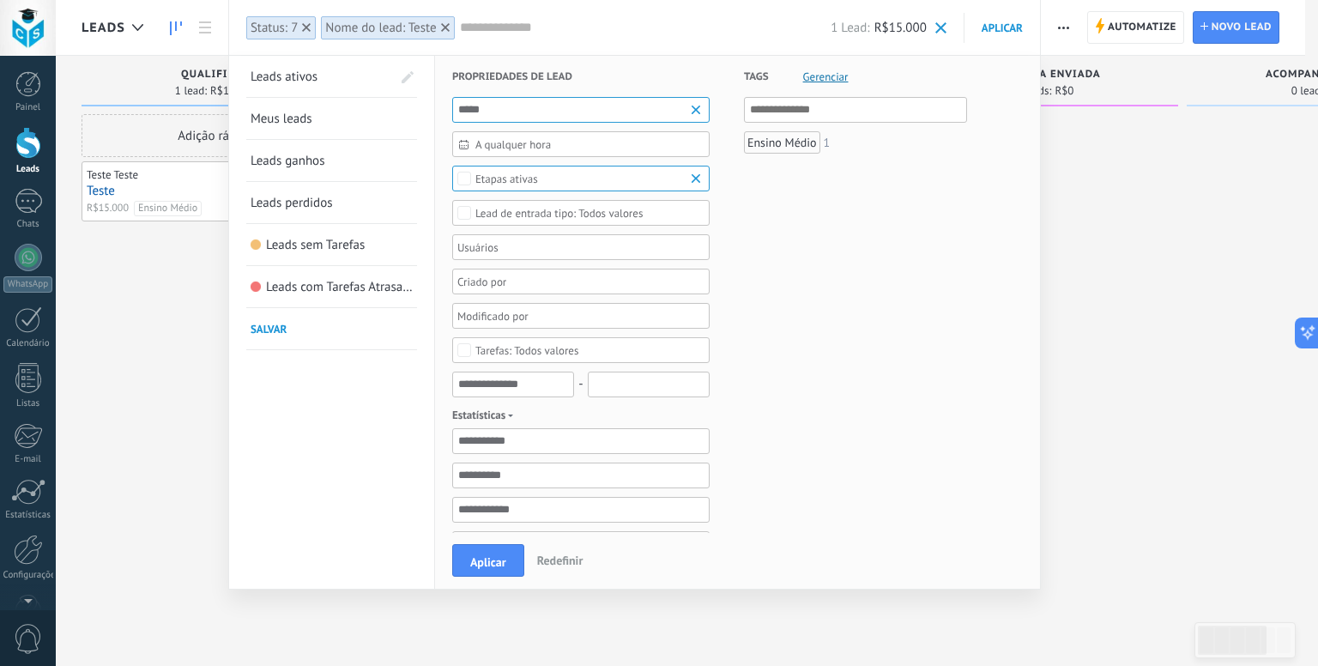
type input "*****"
click at [390, 33] on div "Nome do lead: Teste" at bounding box center [380, 28] width 111 height 16
click at [570, 567] on span "Redefinir" at bounding box center [560, 560] width 46 height 15
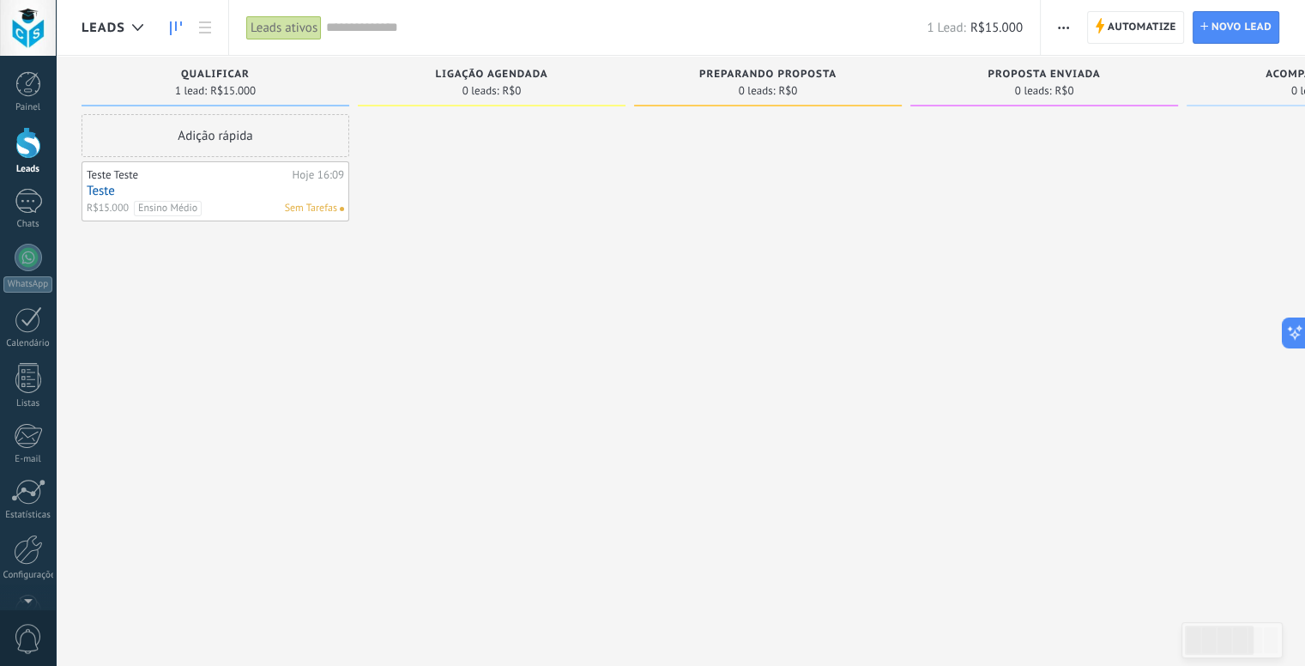
click at [393, 39] on div "1 Lead: R$15.000" at bounding box center [674, 27] width 697 height 55
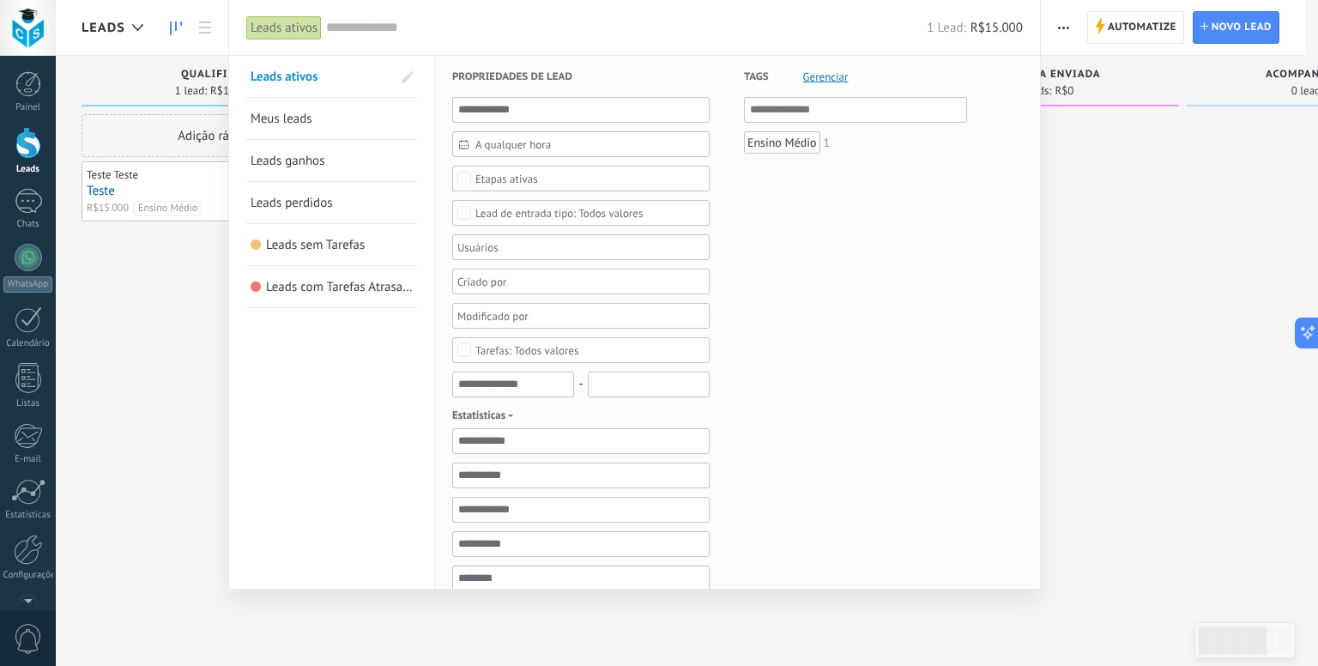
click at [312, 117] on span "Meus leads" at bounding box center [282, 119] width 62 height 16
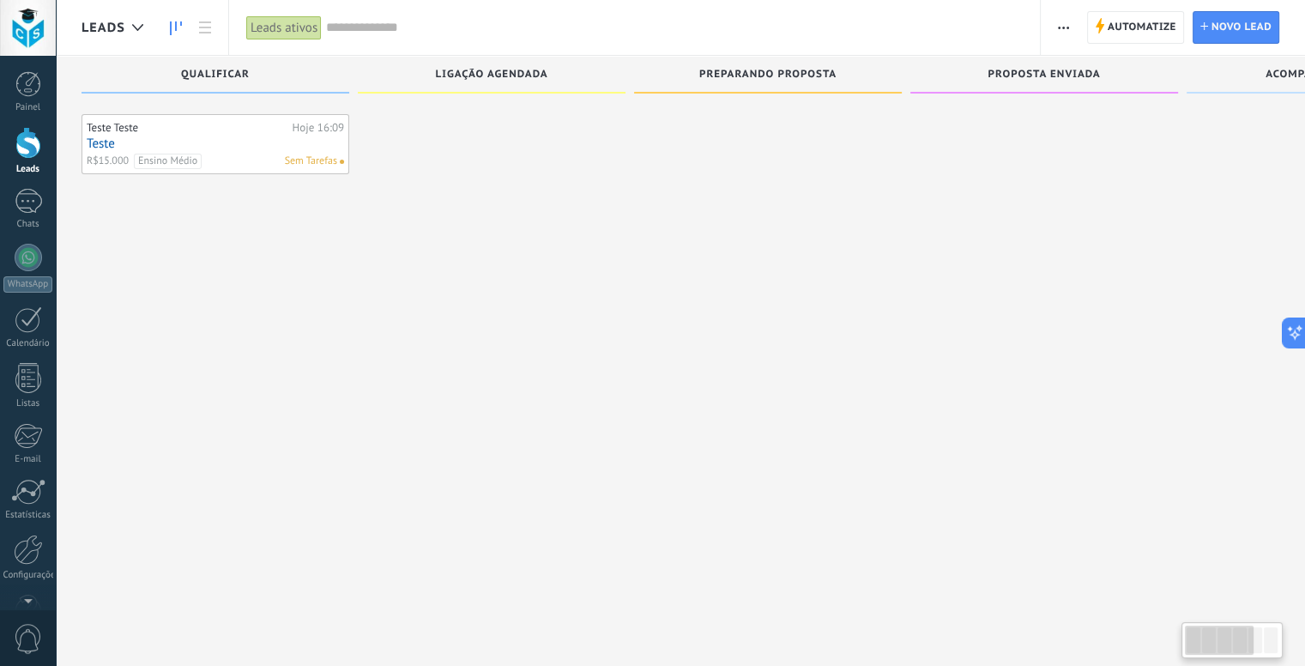
click at [286, 32] on div "Leads ativos" at bounding box center [284, 27] width 76 height 25
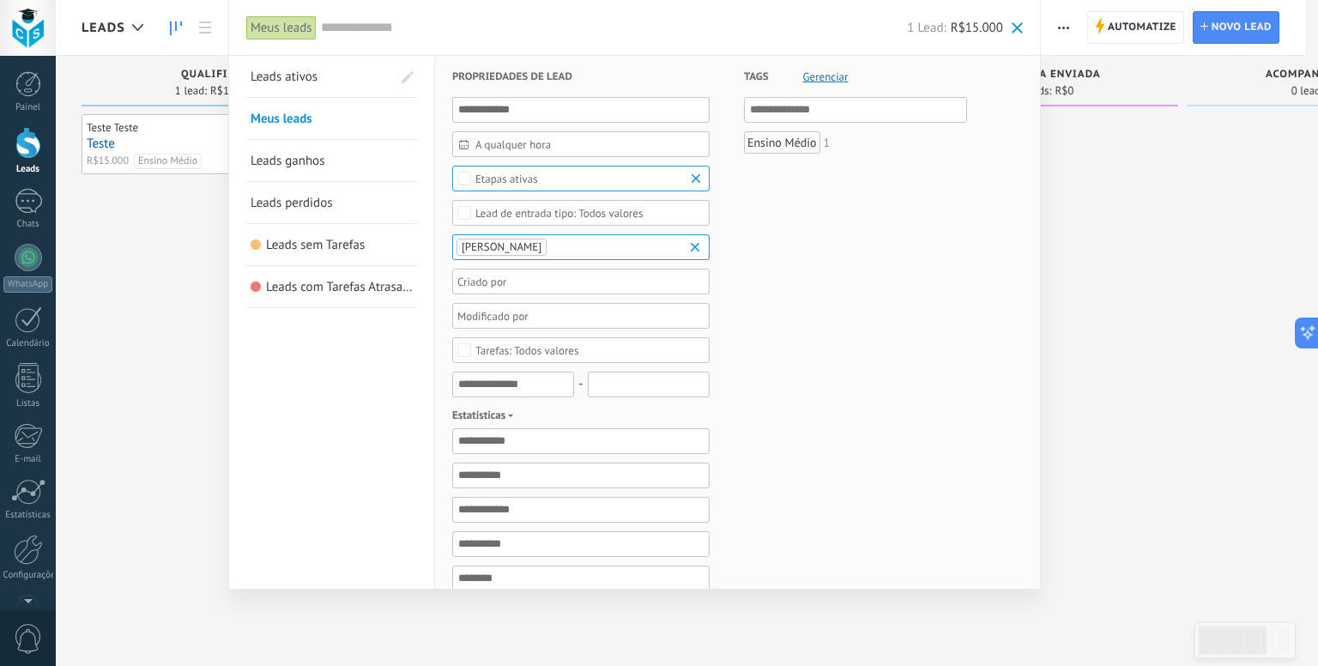
click at [299, 80] on span "Leads ativos" at bounding box center [284, 77] width 67 height 16
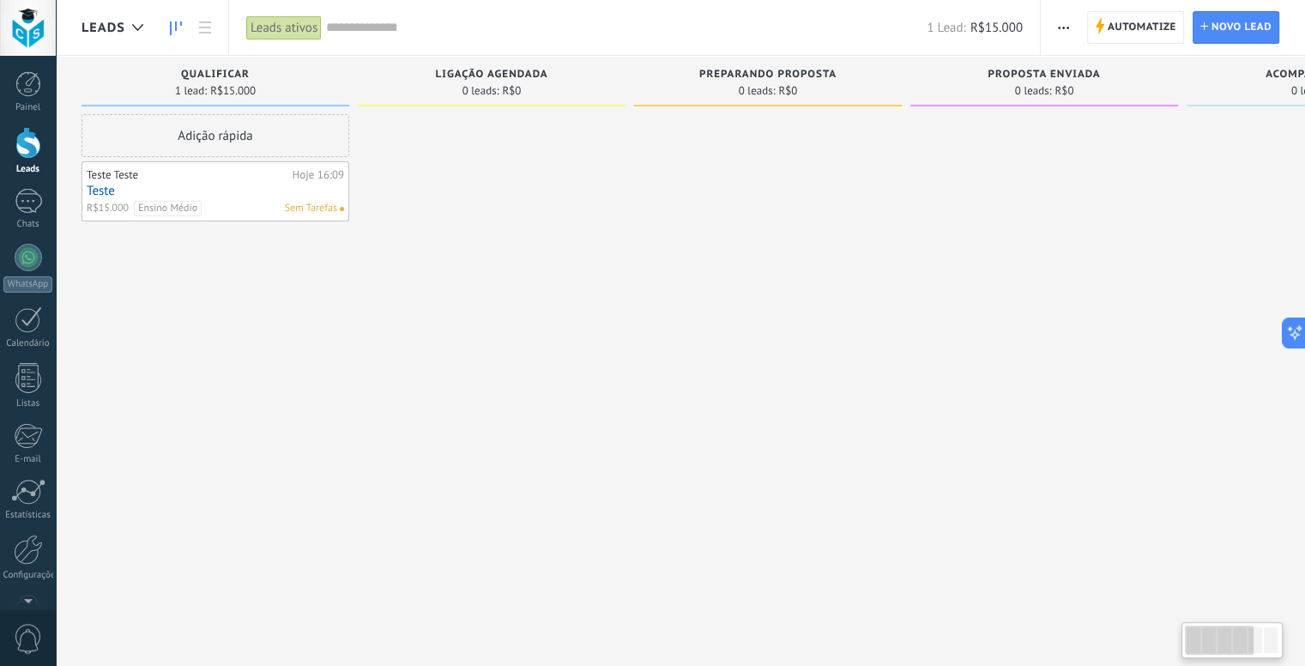
click at [316, 35] on div "Leads ativos" at bounding box center [284, 27] width 76 height 25
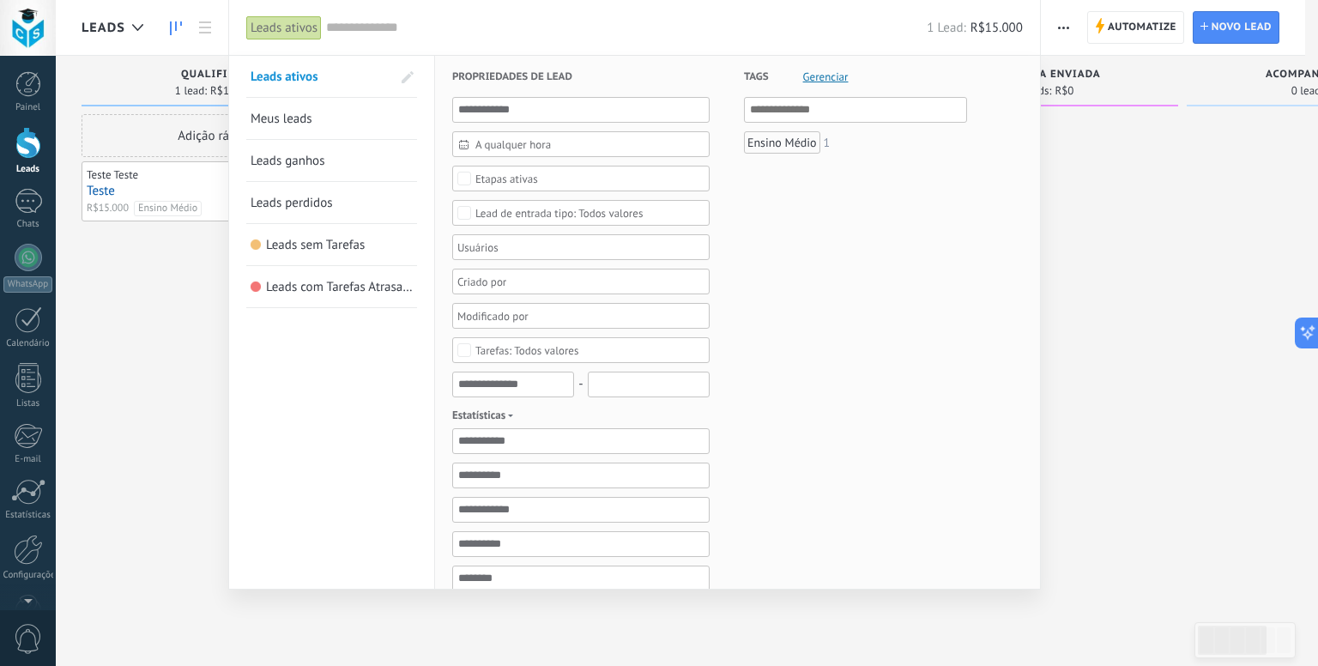
click at [408, 77] on span at bounding box center [408, 77] width 12 height 12
click at [400, 73] on span at bounding box center [405, 77] width 15 height 12
click at [404, 76] on span at bounding box center [408, 77] width 12 height 12
click at [397, 113] on link "Meus leads" at bounding box center [332, 118] width 162 height 41
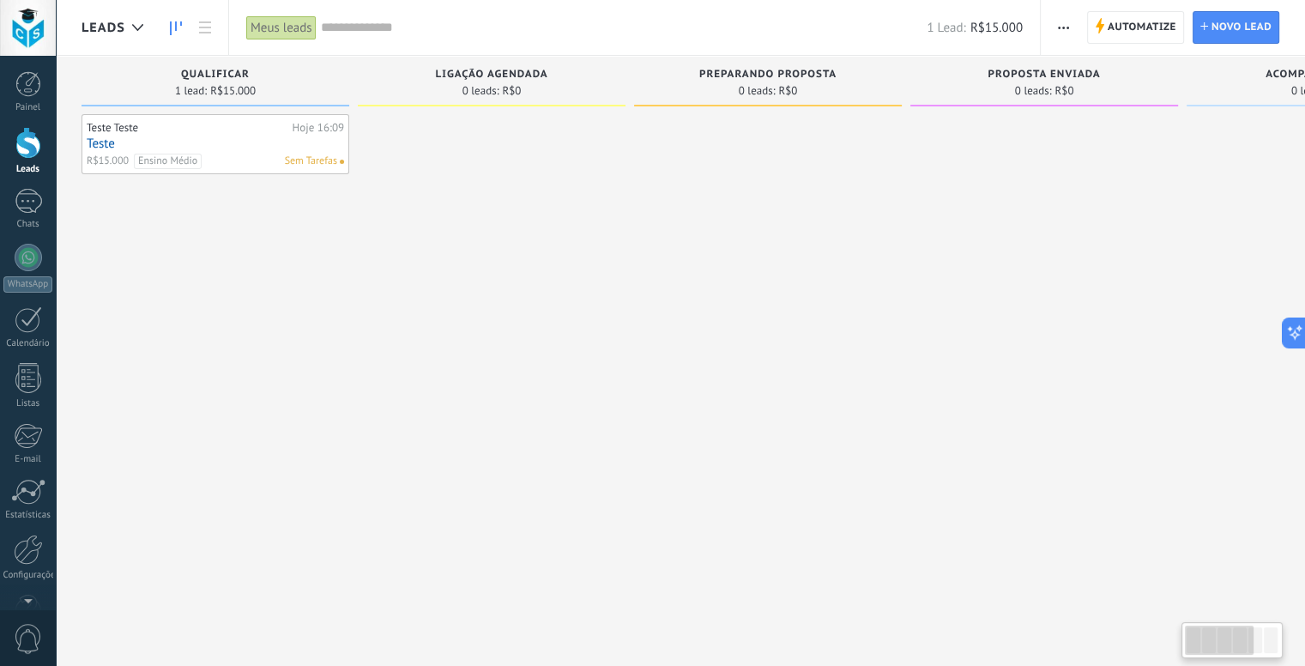
click at [307, 40] on div "Meus leads" at bounding box center [283, 27] width 75 height 55
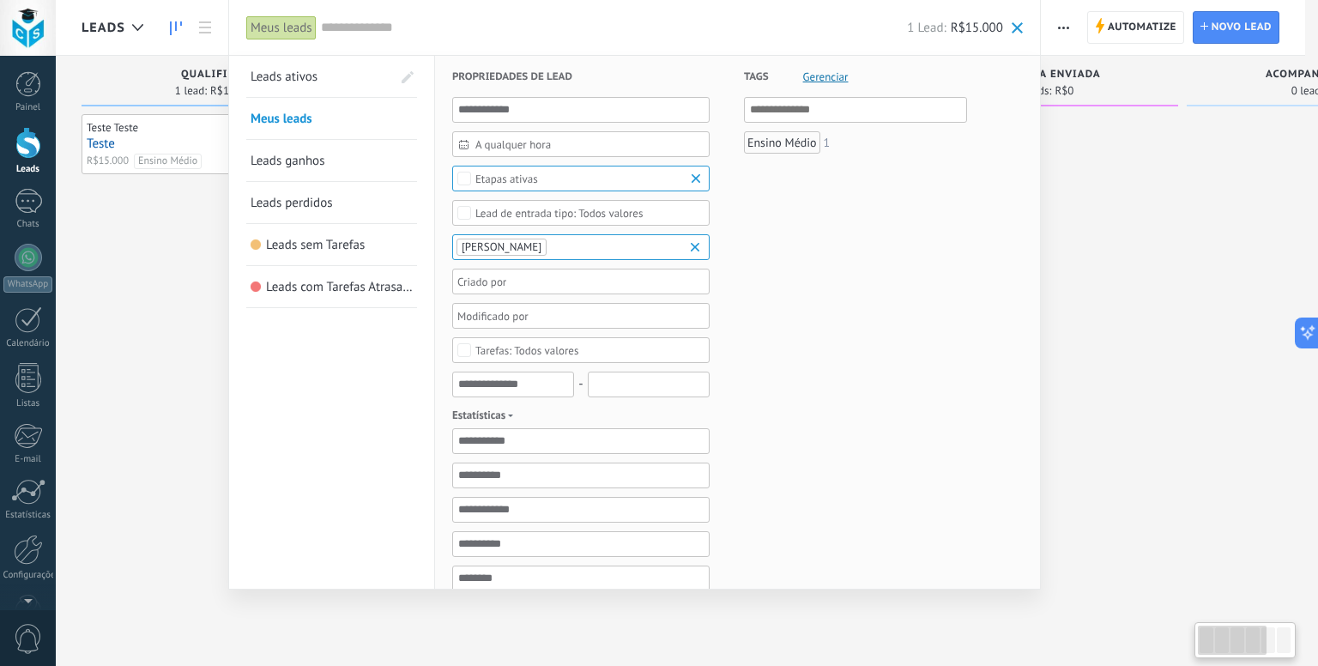
click at [302, 37] on div "Meus leads" at bounding box center [281, 27] width 70 height 25
click at [411, 79] on span at bounding box center [408, 77] width 12 height 12
drag, startPoint x: 251, startPoint y: 75, endPoint x: 242, endPoint y: 111, distance: 37.1
drag, startPoint x: 249, startPoint y: 118, endPoint x: 263, endPoint y: 69, distance: 51.6
click at [744, 311] on div "Tags Gerenciar E Ou Ensino Médio 1" at bounding box center [838, 526] width 257 height 940
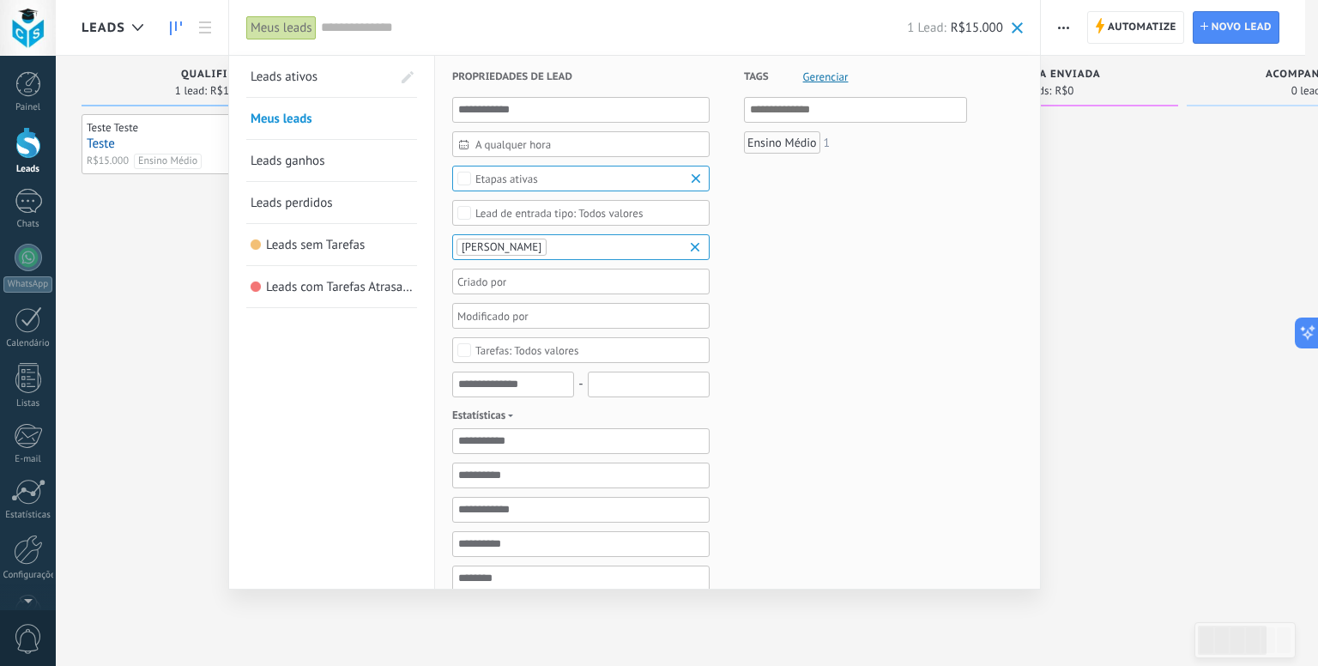
click at [1050, 137] on div at bounding box center [659, 333] width 1318 height 666
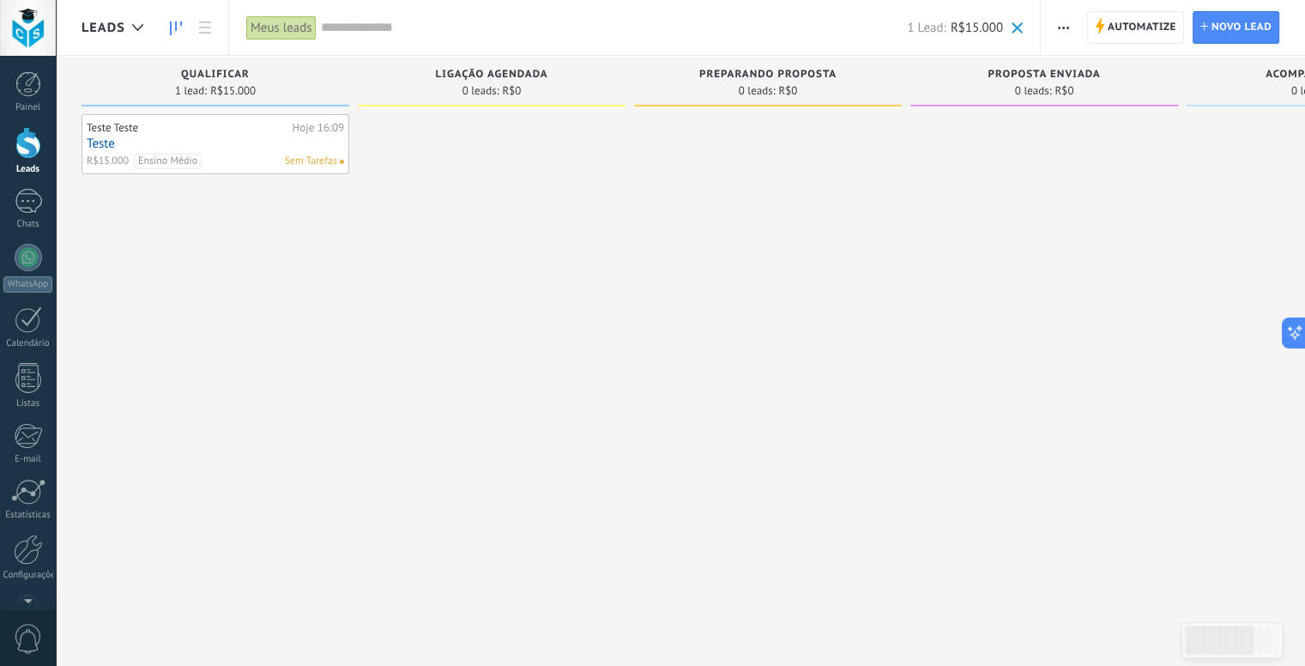
click at [376, 21] on input "text" at bounding box center [614, 28] width 587 height 18
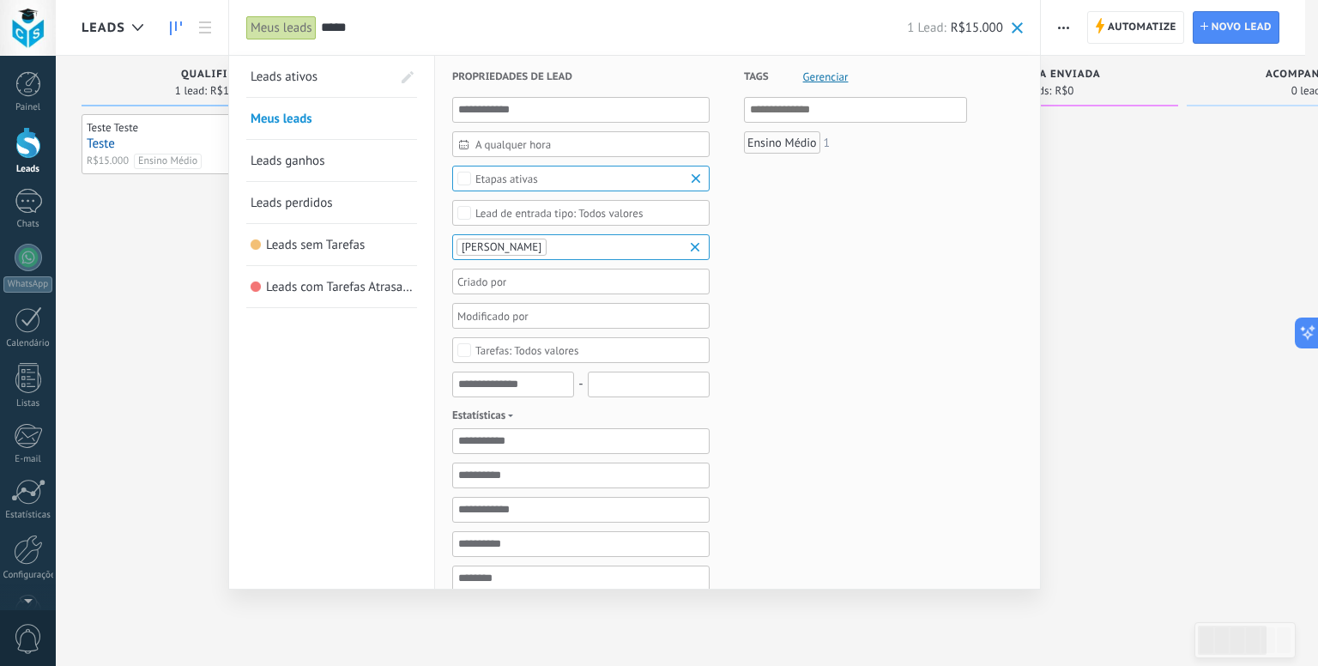
type input "*****"
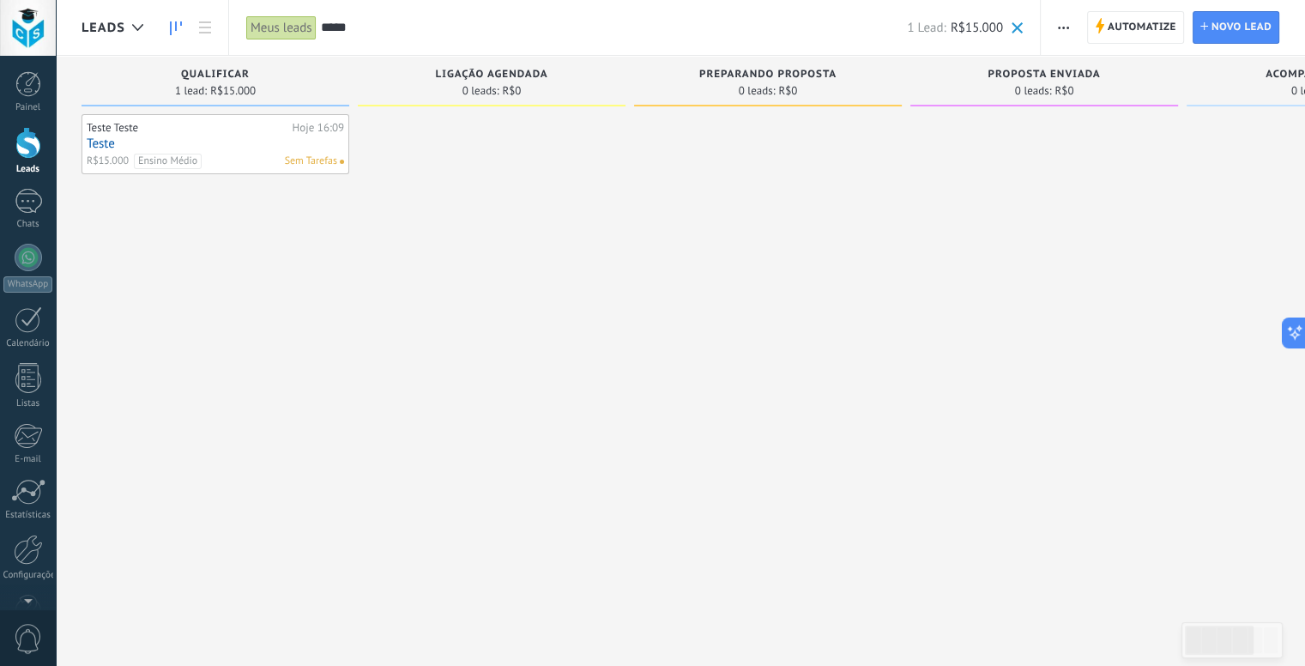
click at [333, 19] on input "*****" at bounding box center [614, 28] width 587 height 18
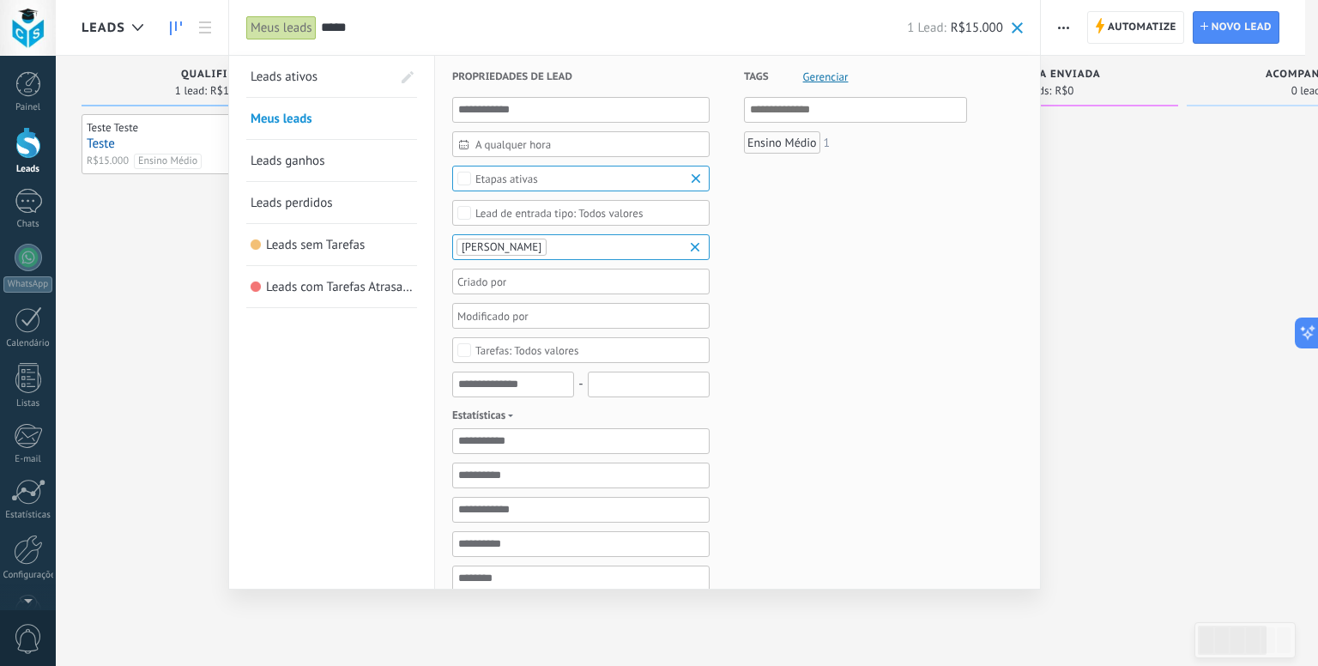
click at [343, 27] on input "*****" at bounding box center [614, 28] width 587 height 18
click at [179, 258] on body ".abccls-1,.abccls-2{fill-rule:evenodd}.abccls-2{fill:#fff} .abfcls-1{fill:none}…" at bounding box center [659, 333] width 1318 height 666
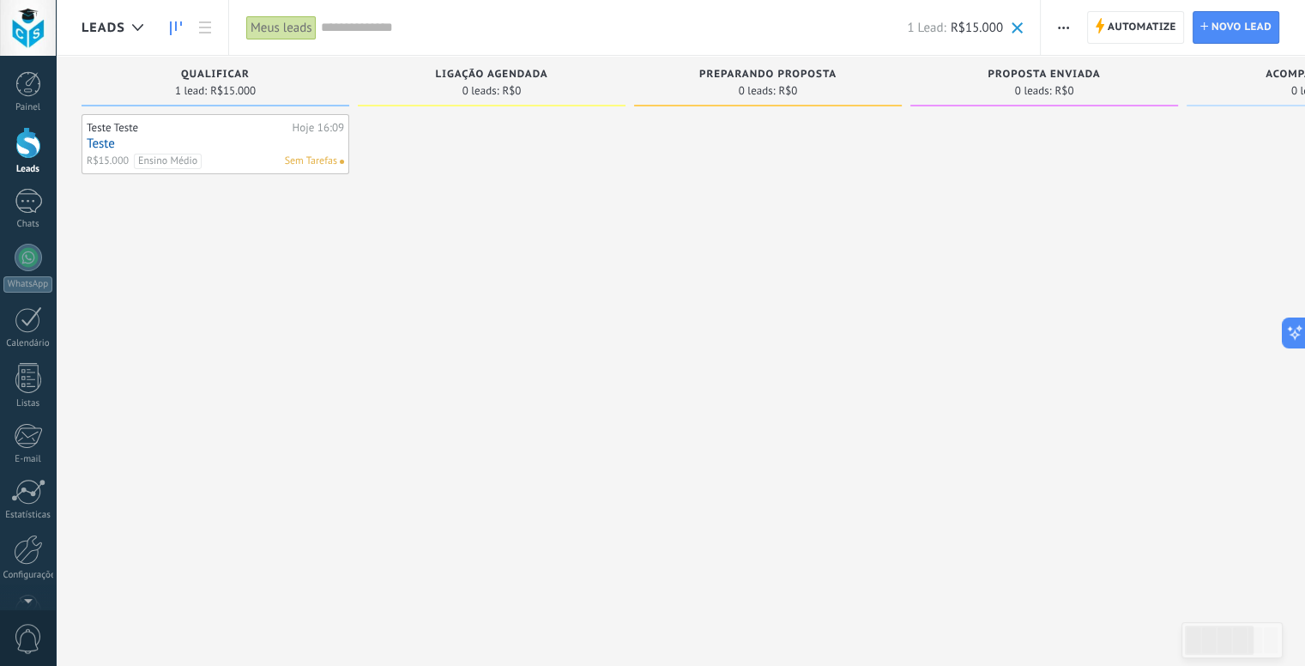
click at [340, 21] on input "text" at bounding box center [614, 28] width 587 height 18
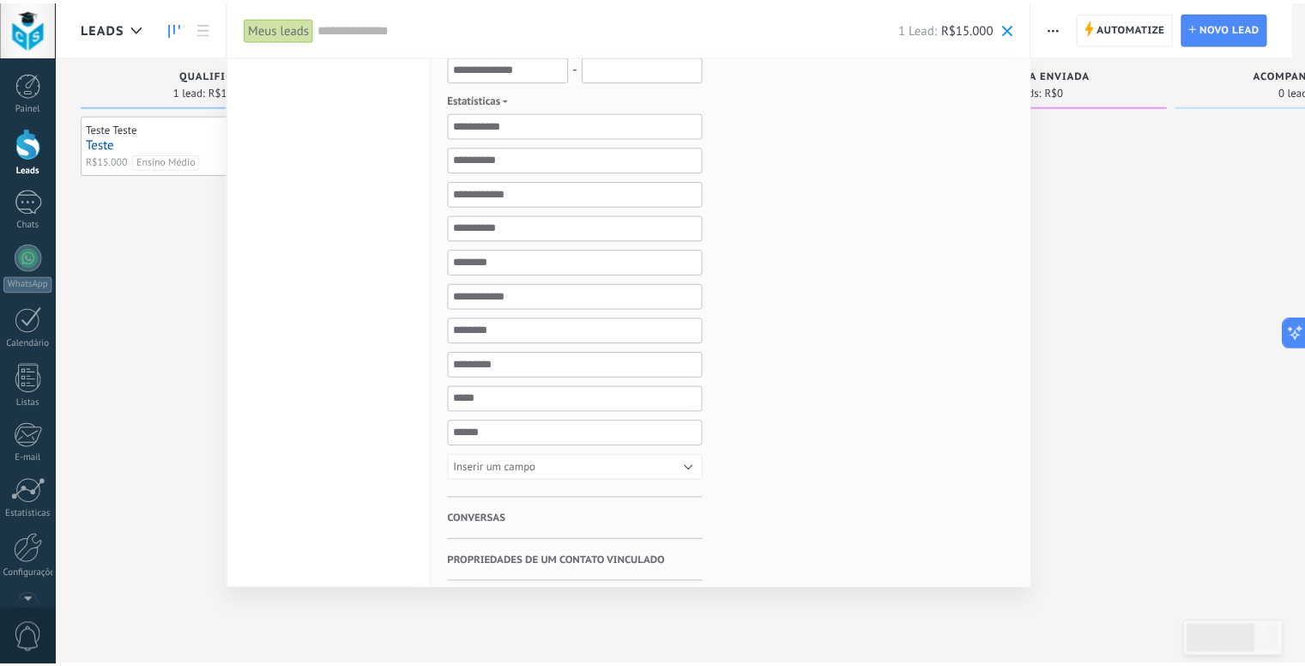
scroll to position [229, 0]
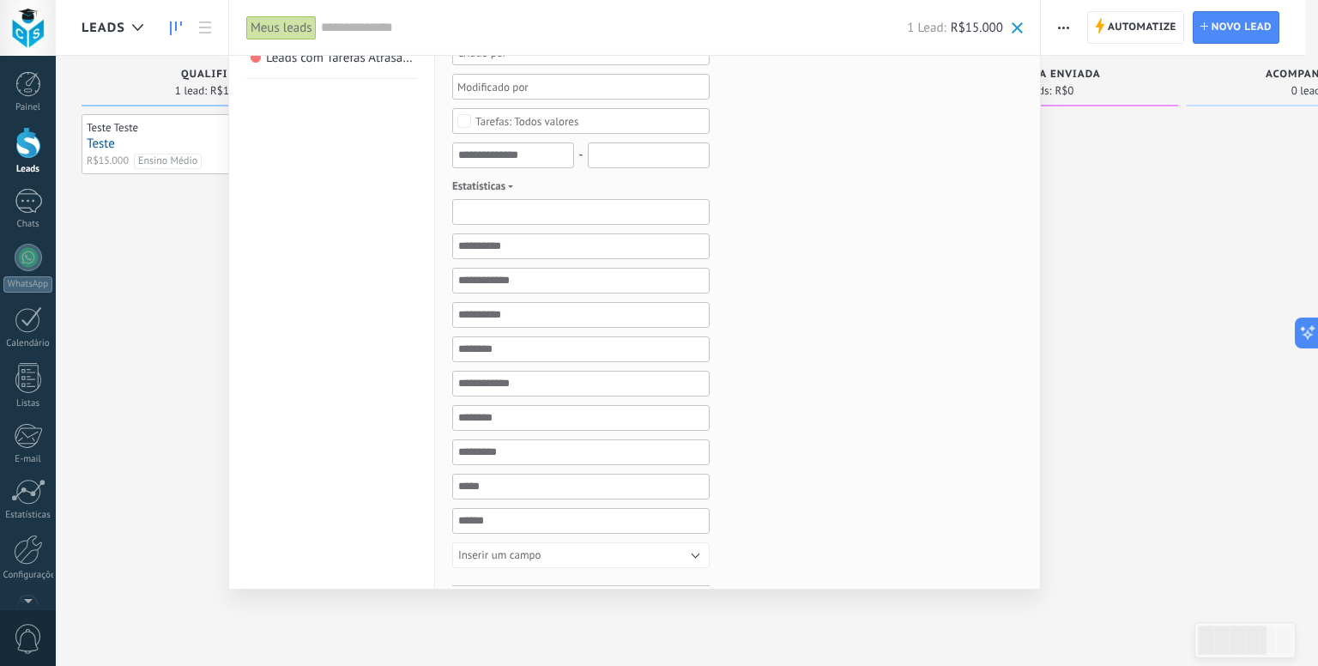
click at [501, 221] on input "text" at bounding box center [580, 212] width 257 height 26
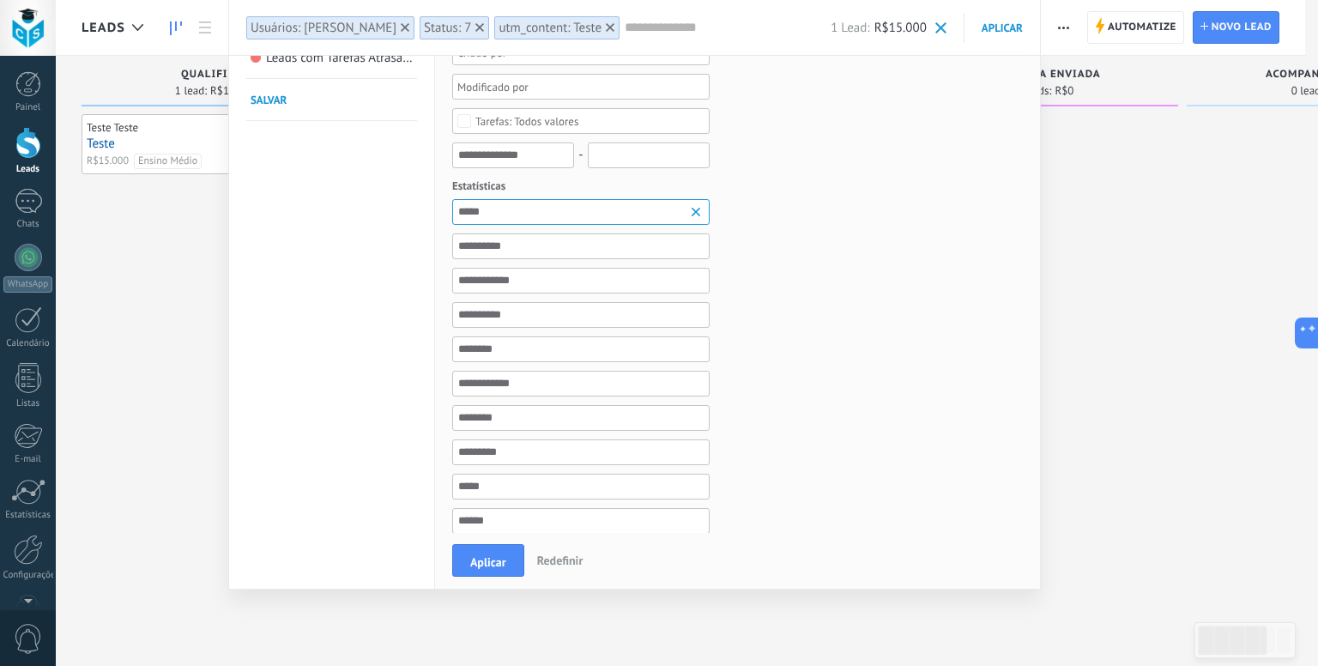
type input "*****"
click at [486, 560] on span "Aplicar" at bounding box center [488, 562] width 36 height 12
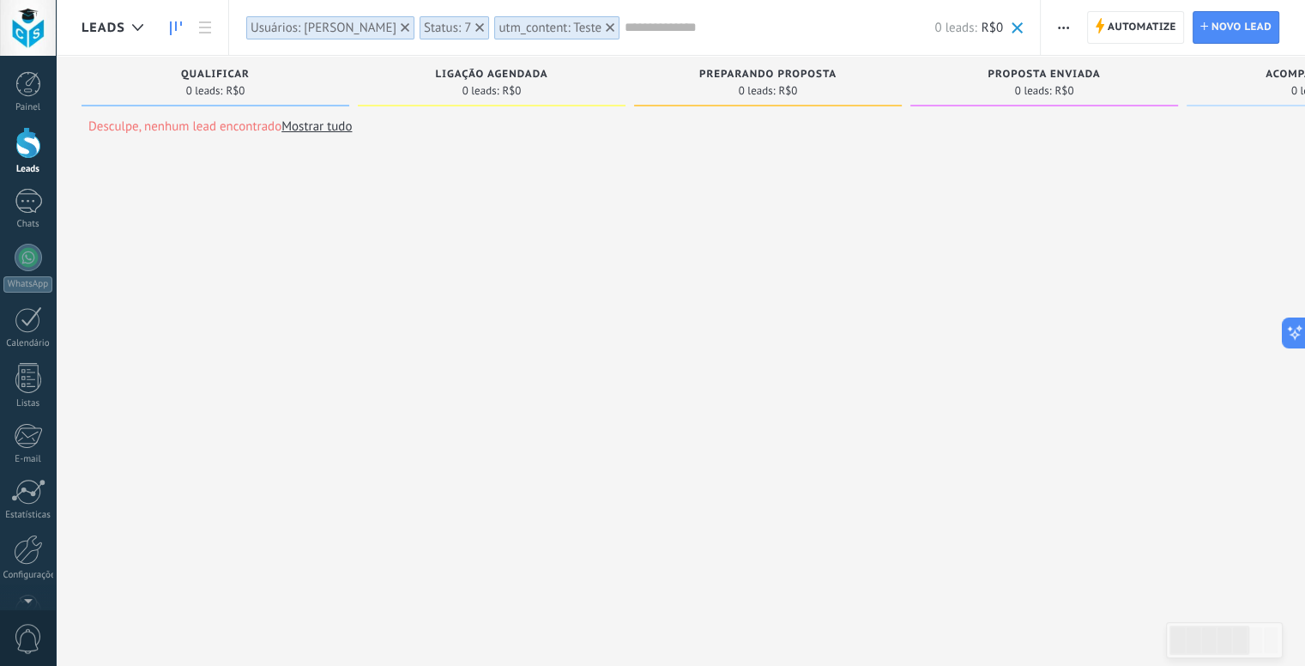
click at [440, 30] on div "Status: 7" at bounding box center [447, 28] width 47 height 16
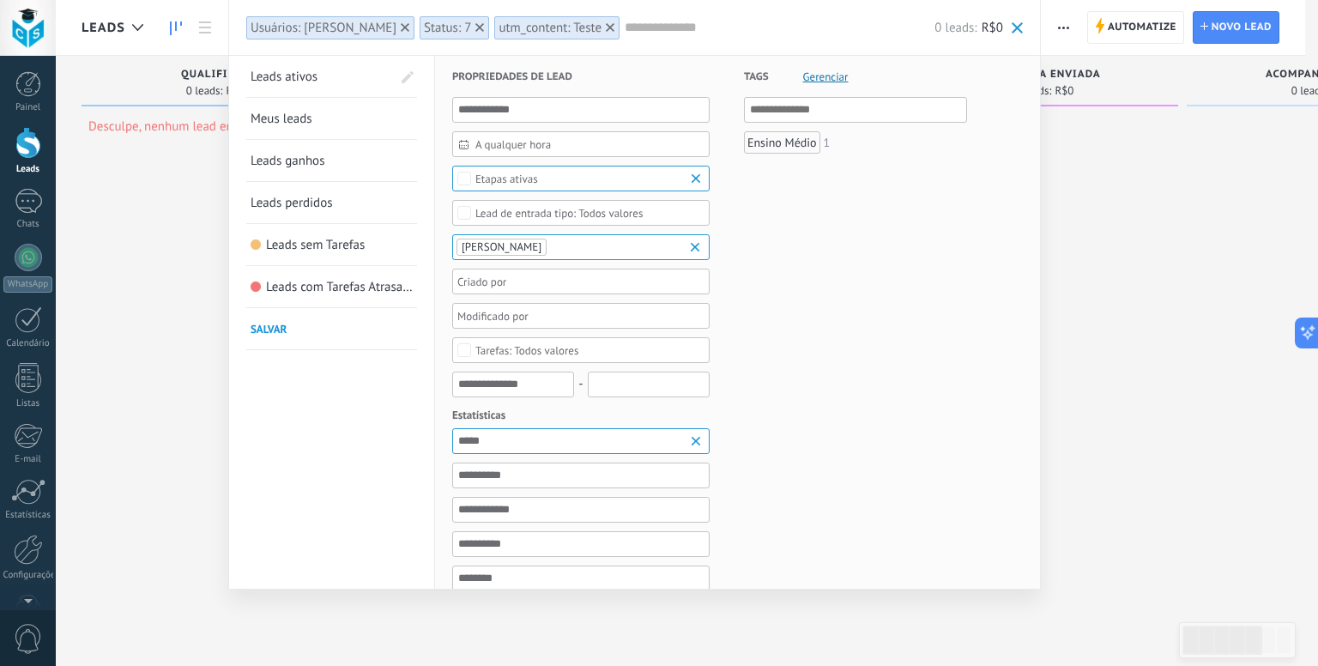
click at [700, 440] on b at bounding box center [698, 441] width 21 height 17
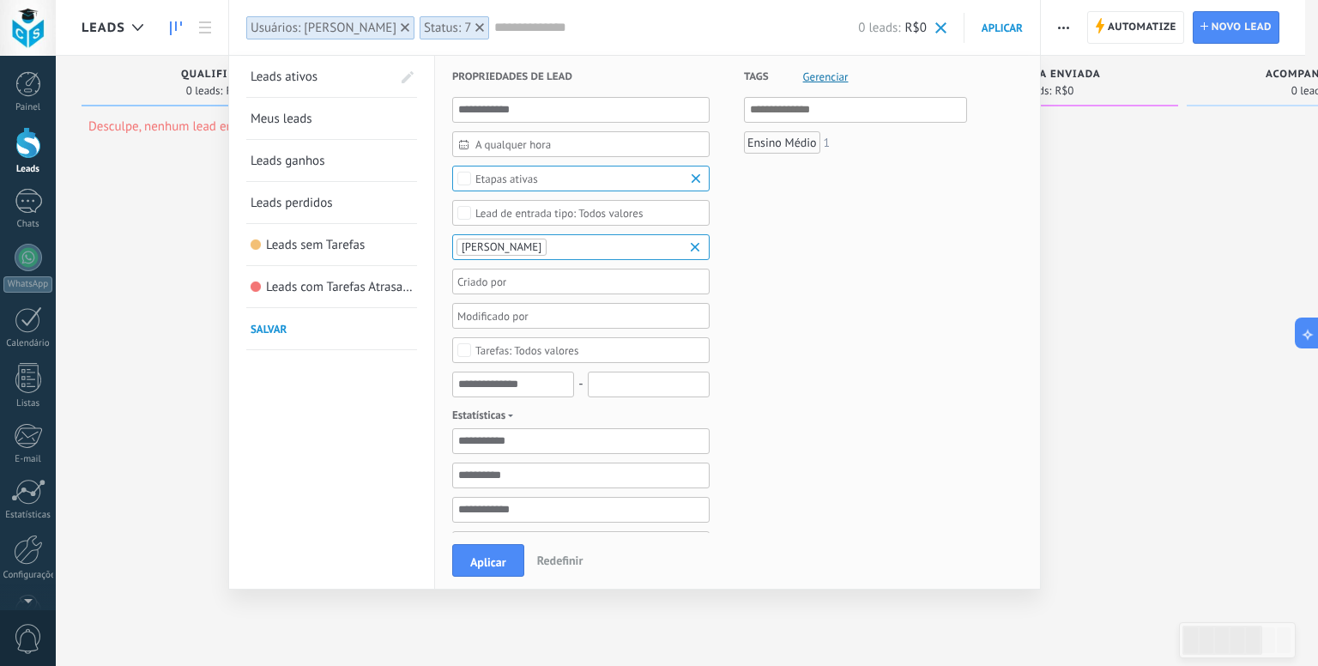
click at [772, 409] on div "Tags Gerenciar E Ou Ensino Médio 1" at bounding box center [838, 526] width 257 height 940
click at [499, 552] on button "Aplicar" at bounding box center [488, 560] width 72 height 33
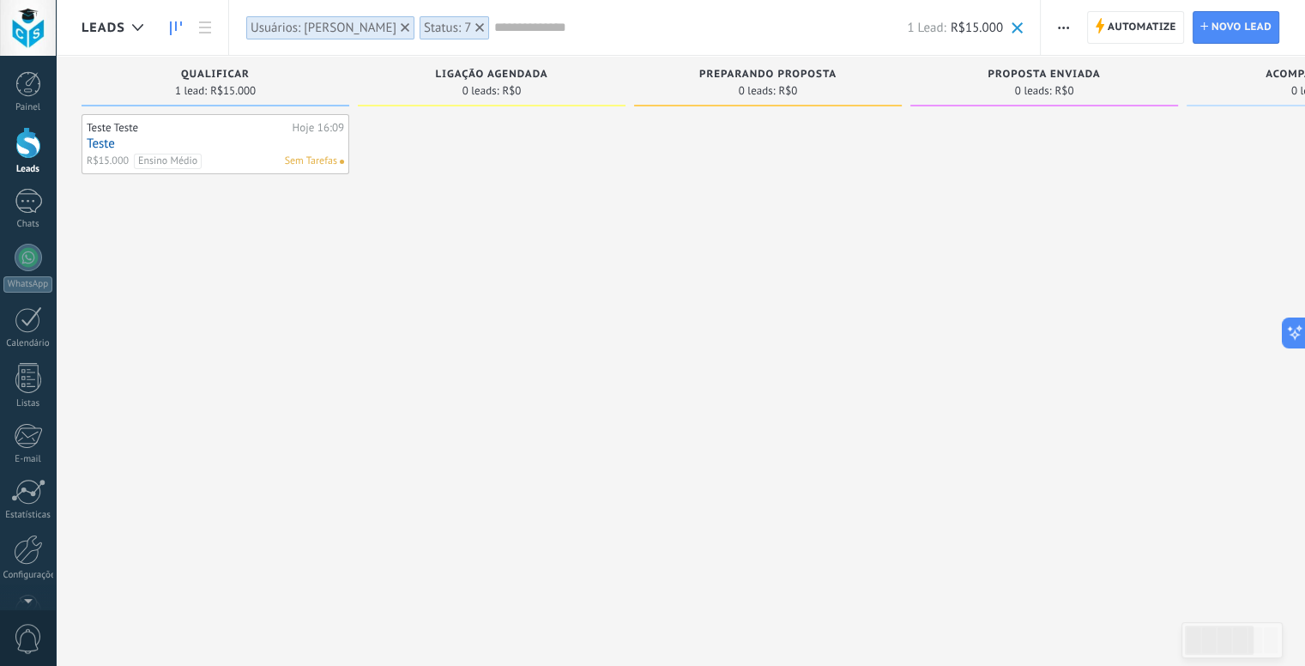
click at [449, 35] on div "Status: 7" at bounding box center [447, 28] width 47 height 16
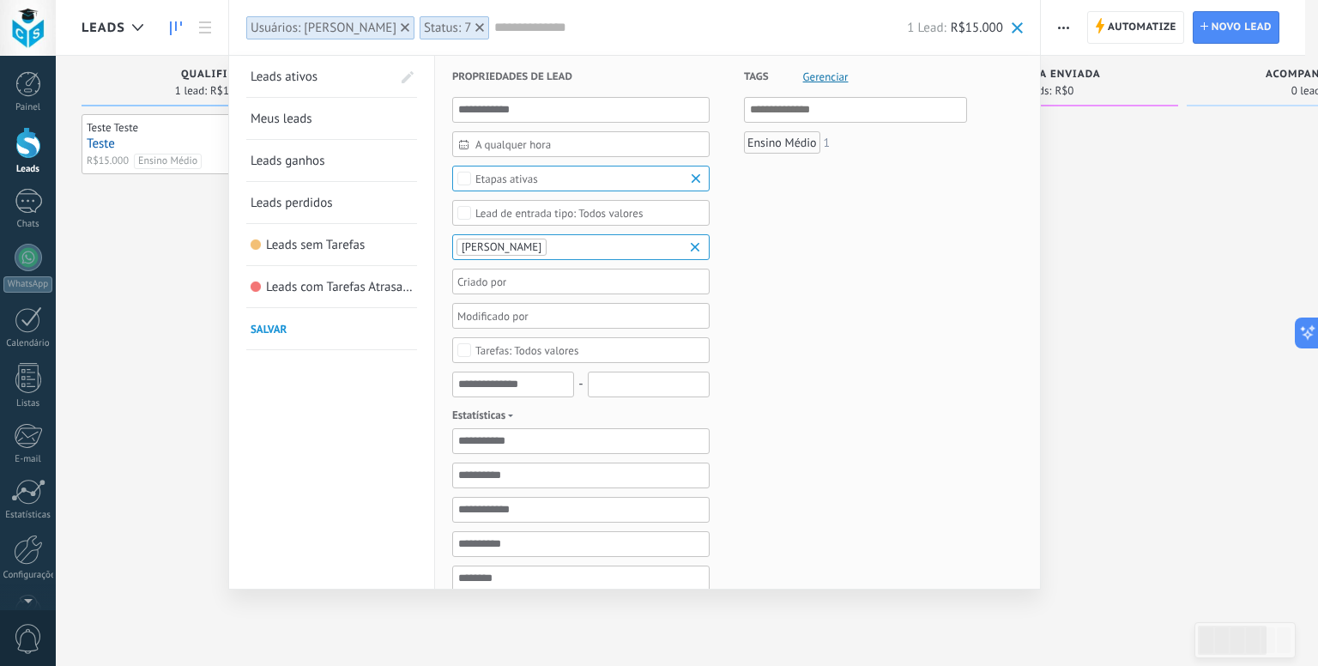
click at [472, 27] on div at bounding box center [479, 27] width 15 height 15
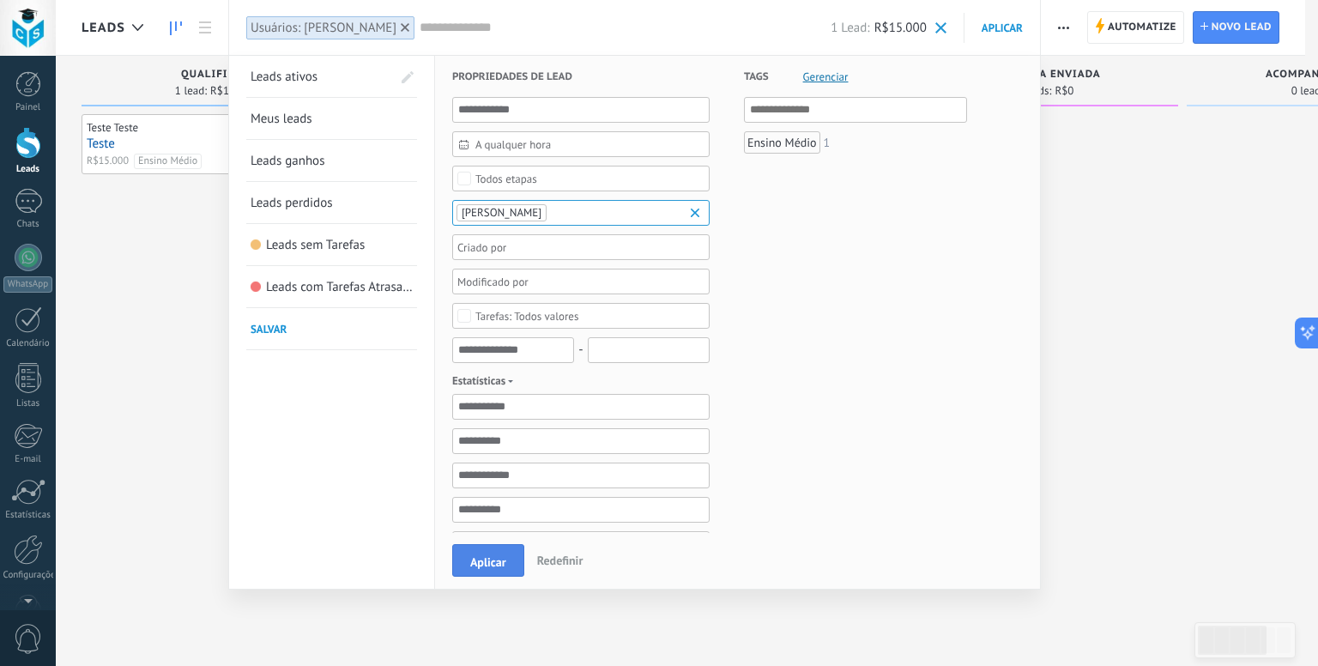
click at [507, 563] on button "Aplicar" at bounding box center [488, 560] width 72 height 33
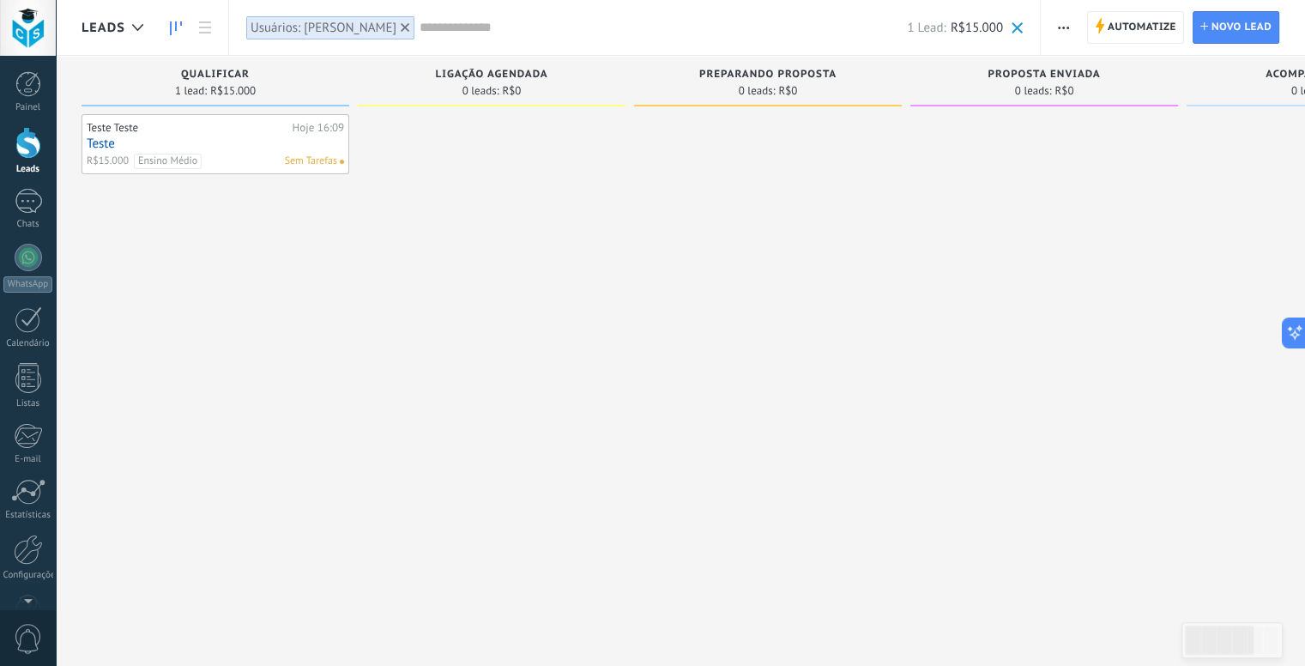
click at [401, 24] on use at bounding box center [405, 27] width 9 height 9
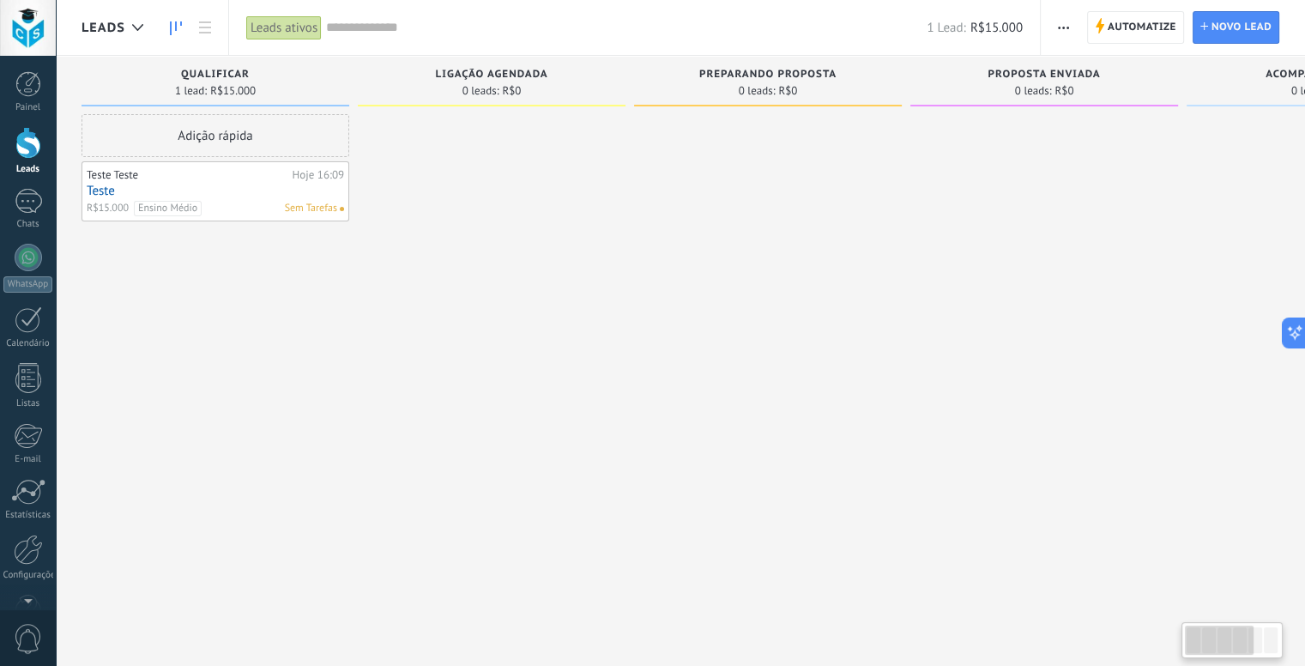
click at [179, 26] on icon at bounding box center [176, 28] width 12 height 14
click at [408, 282] on div at bounding box center [492, 335] width 268 height 442
click at [1134, 18] on span "Automatize" at bounding box center [1142, 27] width 69 height 31
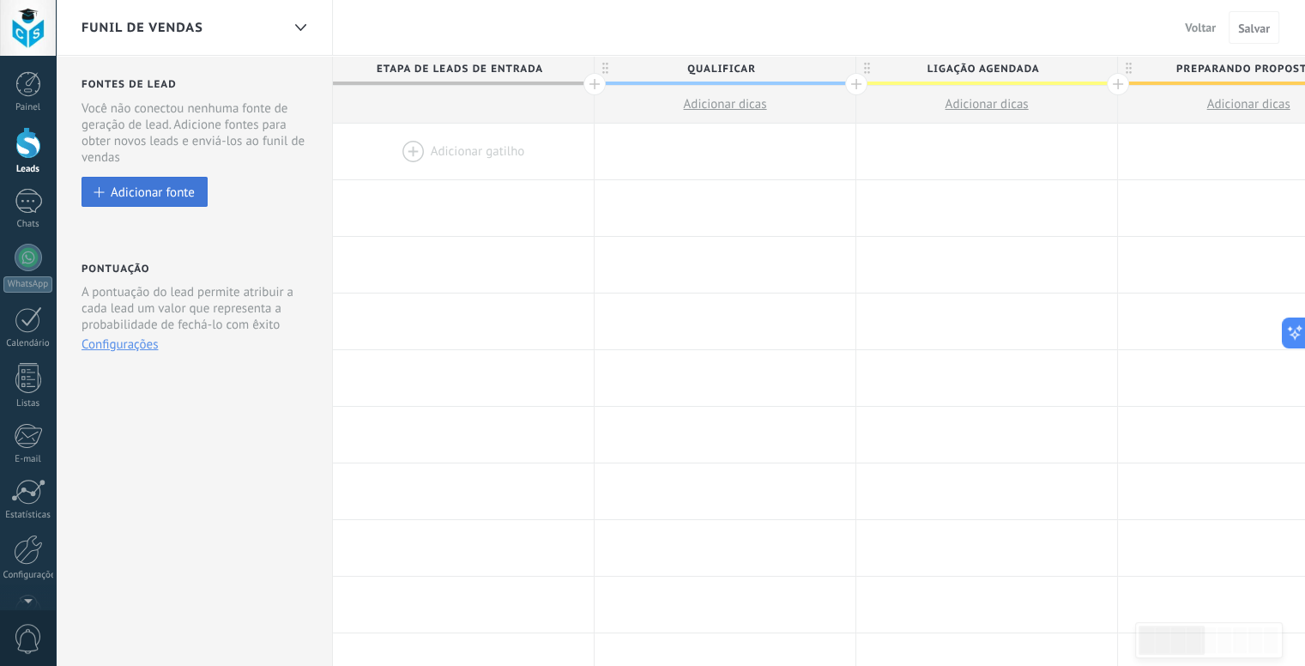
click at [140, 183] on button "Adicionar fonte" at bounding box center [145, 192] width 126 height 30
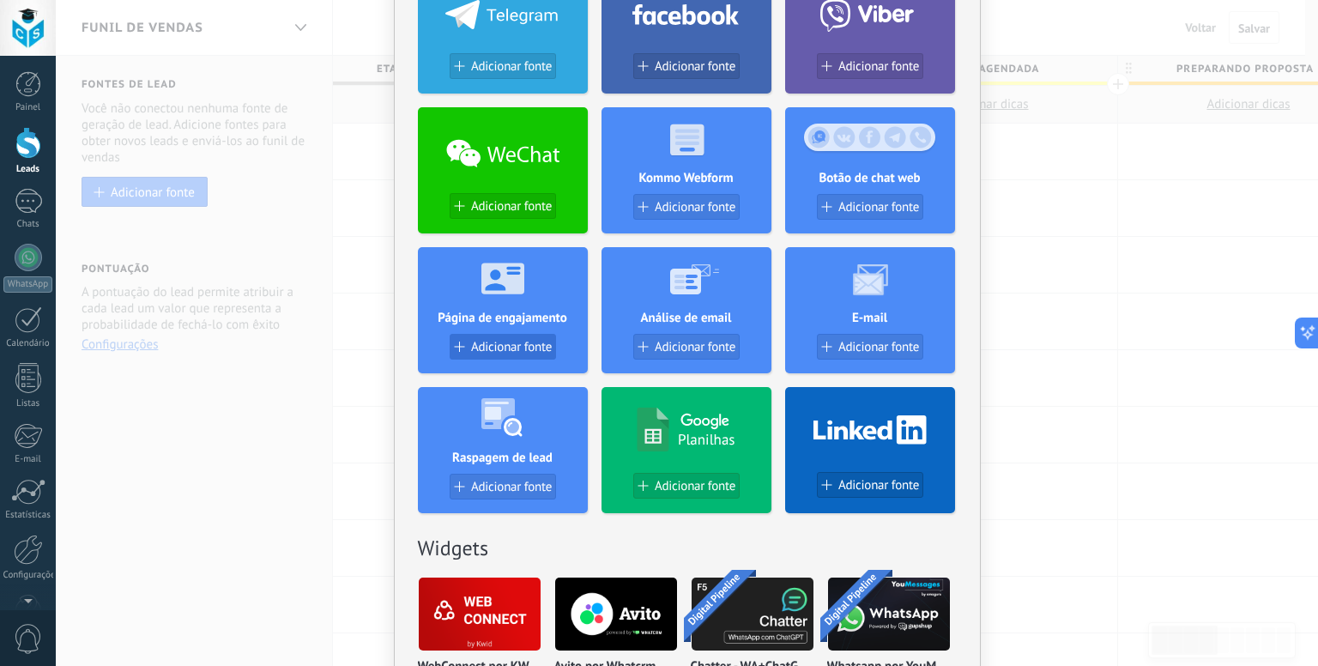
scroll to position [601, 0]
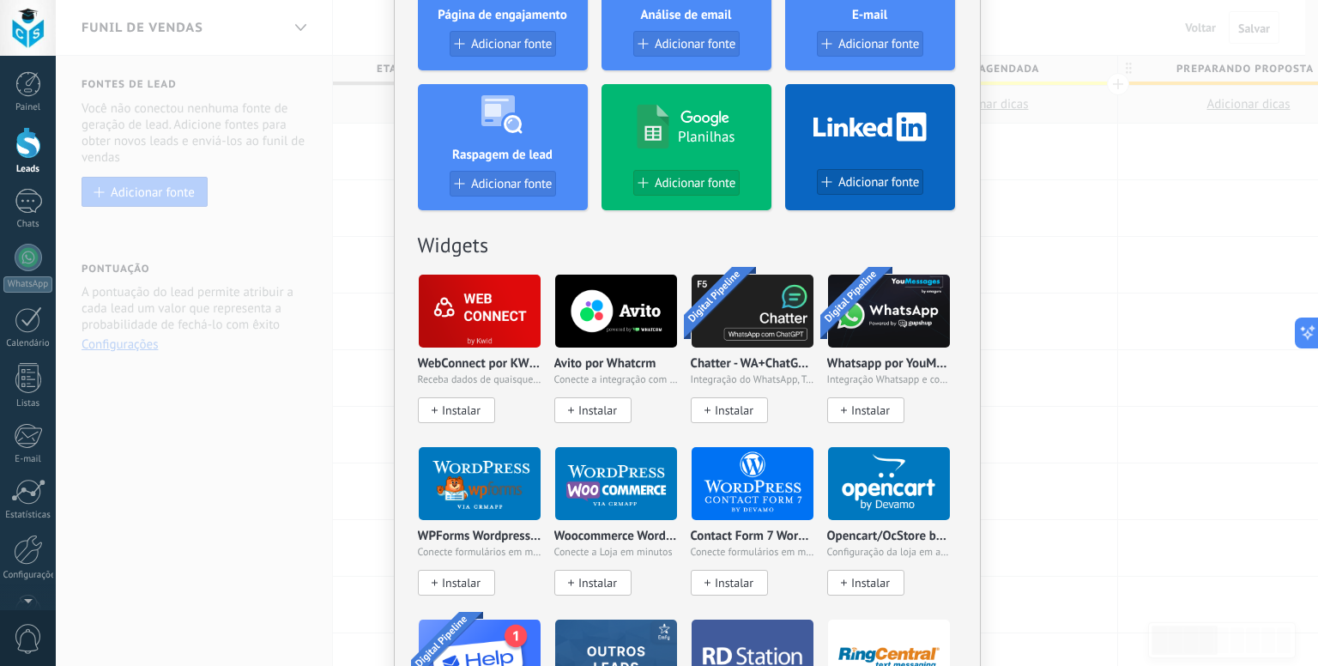
click at [741, 542] on p "Contact Form 7 Wordpress by [PERSON_NAME]" at bounding box center [753, 537] width 124 height 15
click at [732, 472] on img at bounding box center [753, 483] width 122 height 83
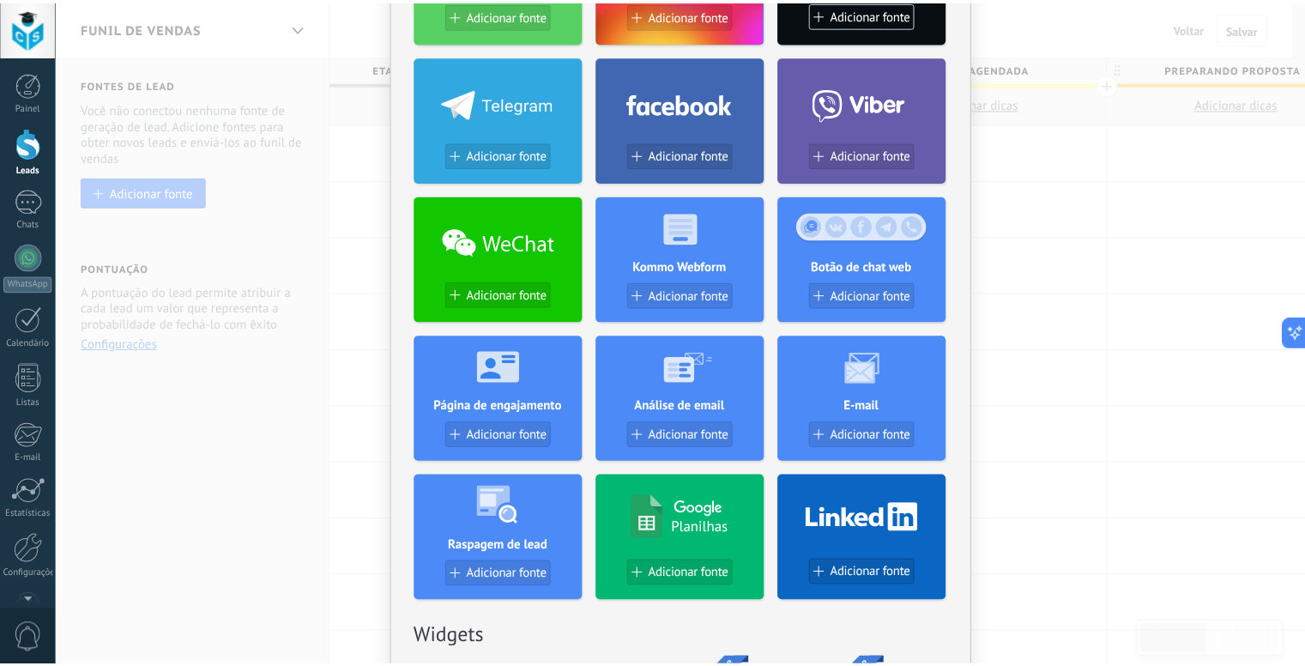
scroll to position [0, 0]
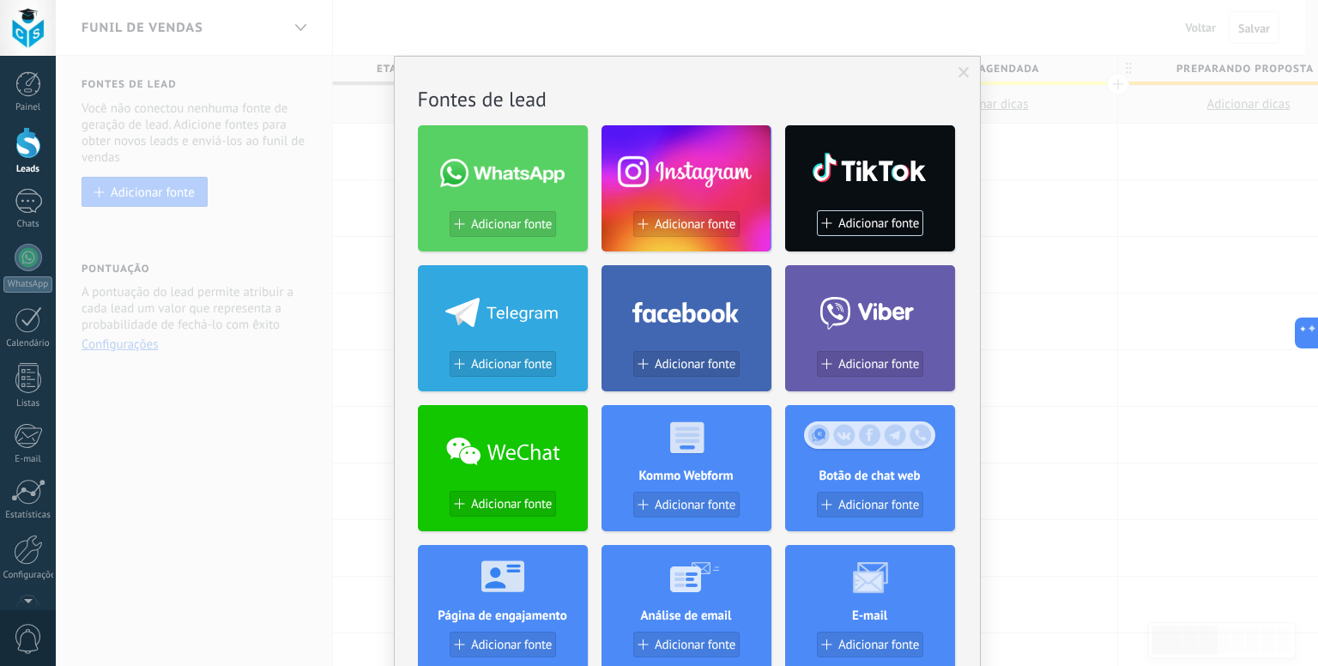
click at [305, 181] on div "Sem resultados. Fontes de lead Adicionar fonte Adicionar fonte Adicionar fonte …" at bounding box center [687, 333] width 1262 height 666
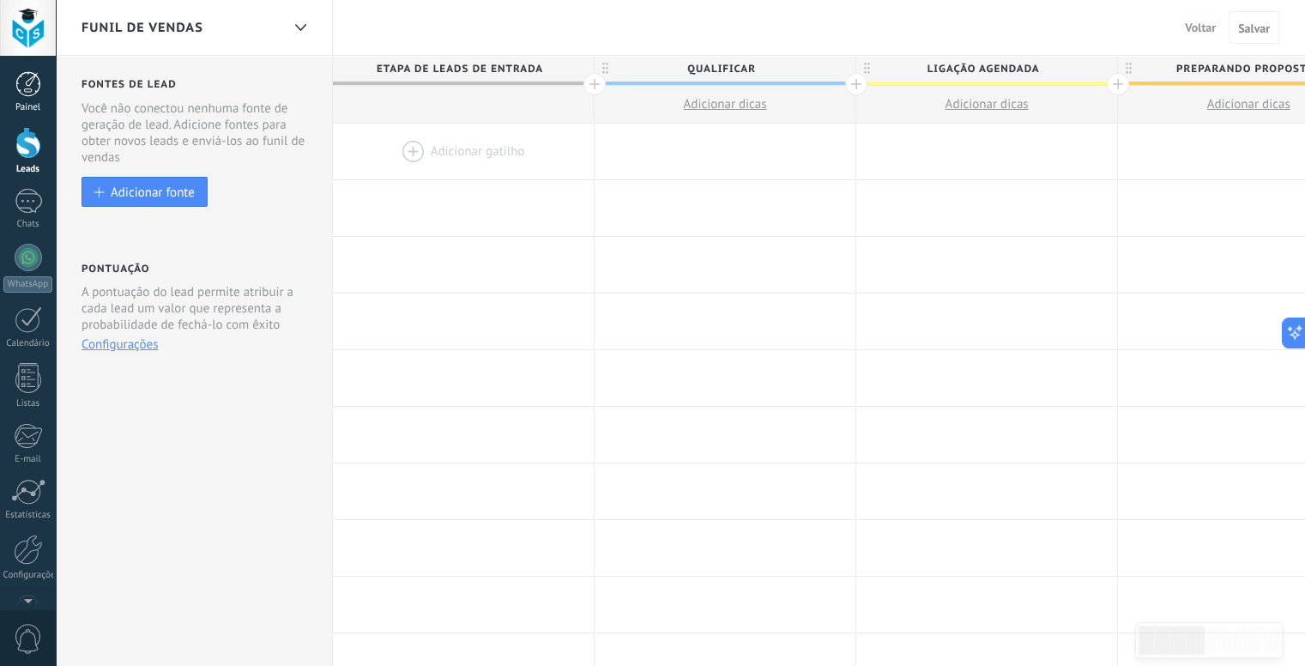
click at [16, 94] on div at bounding box center [28, 84] width 26 height 26
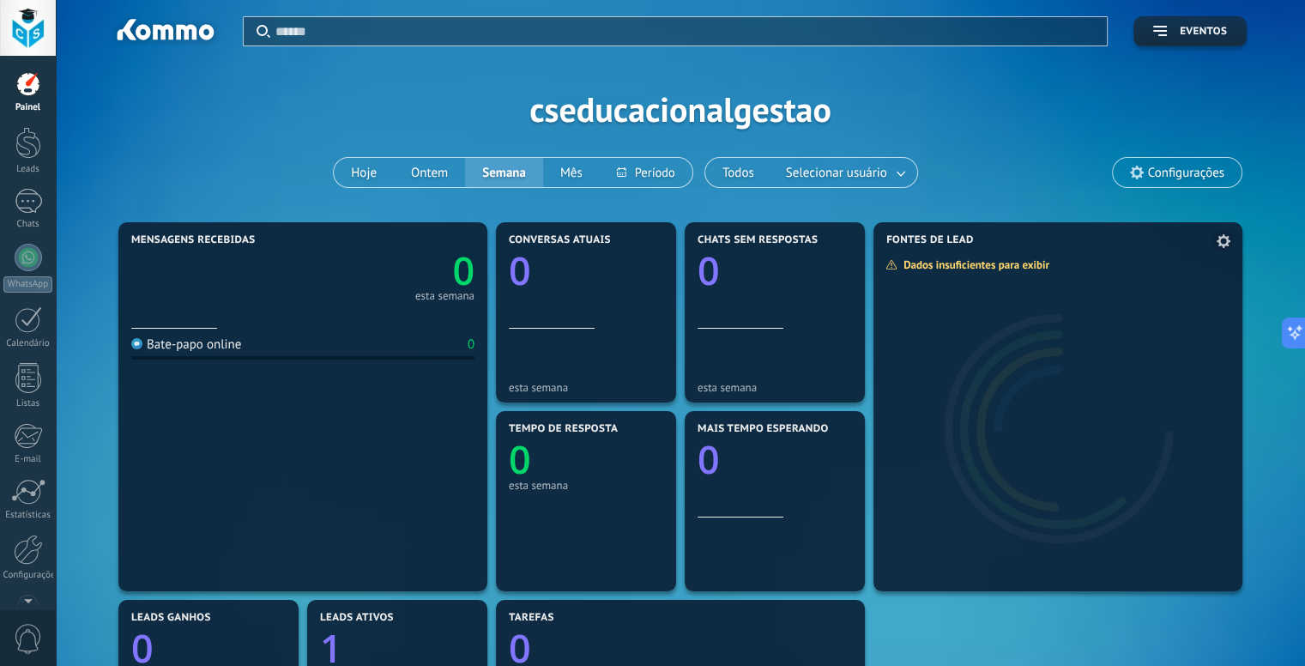
click at [1229, 244] on icon at bounding box center [1224, 241] width 14 height 14
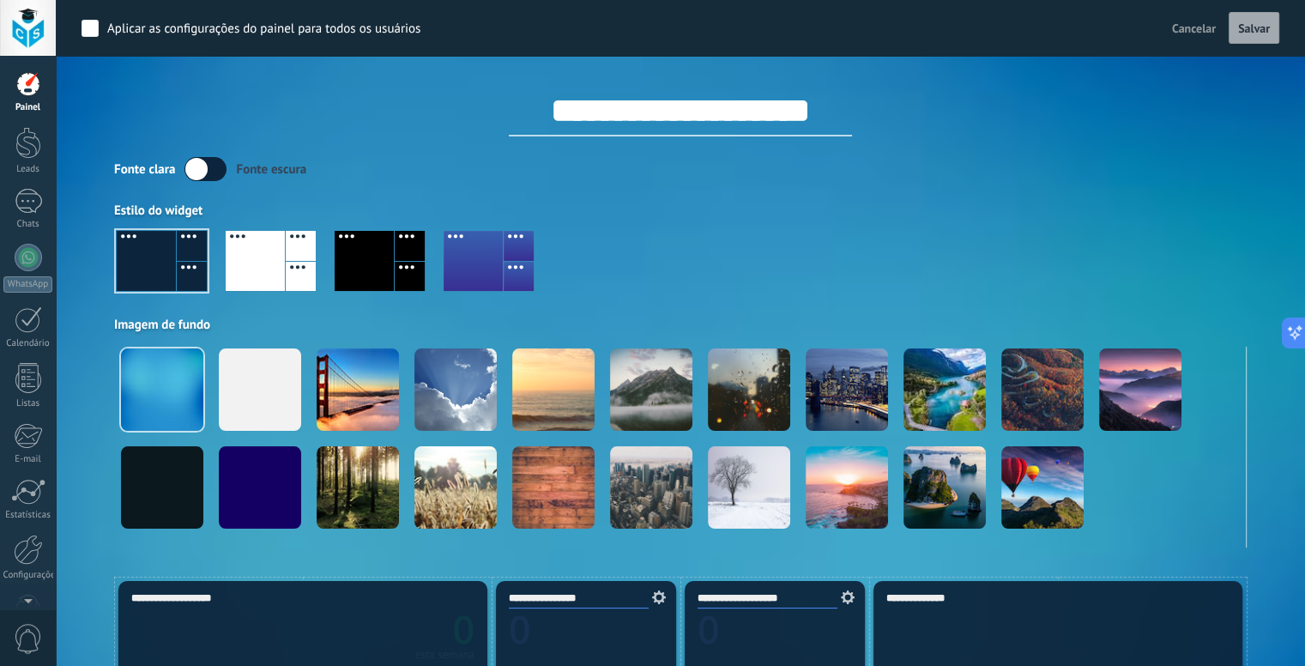
click at [210, 177] on label at bounding box center [206, 169] width 42 height 24
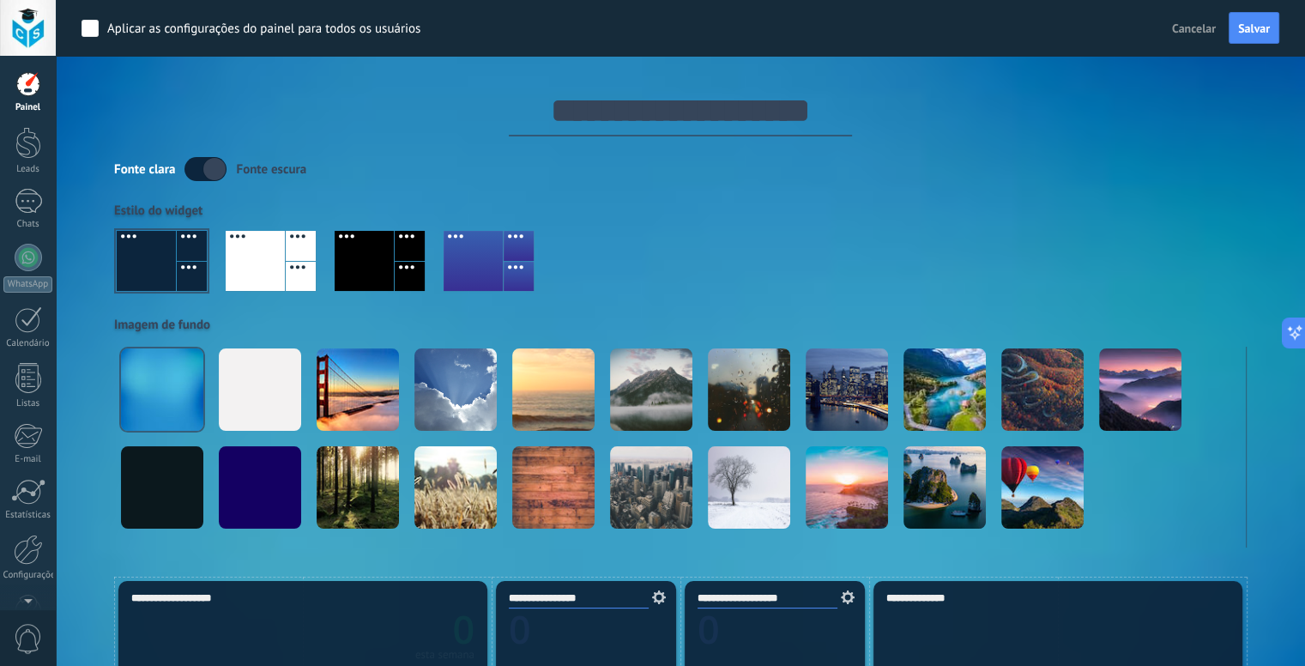
click at [201, 176] on label at bounding box center [206, 169] width 42 height 24
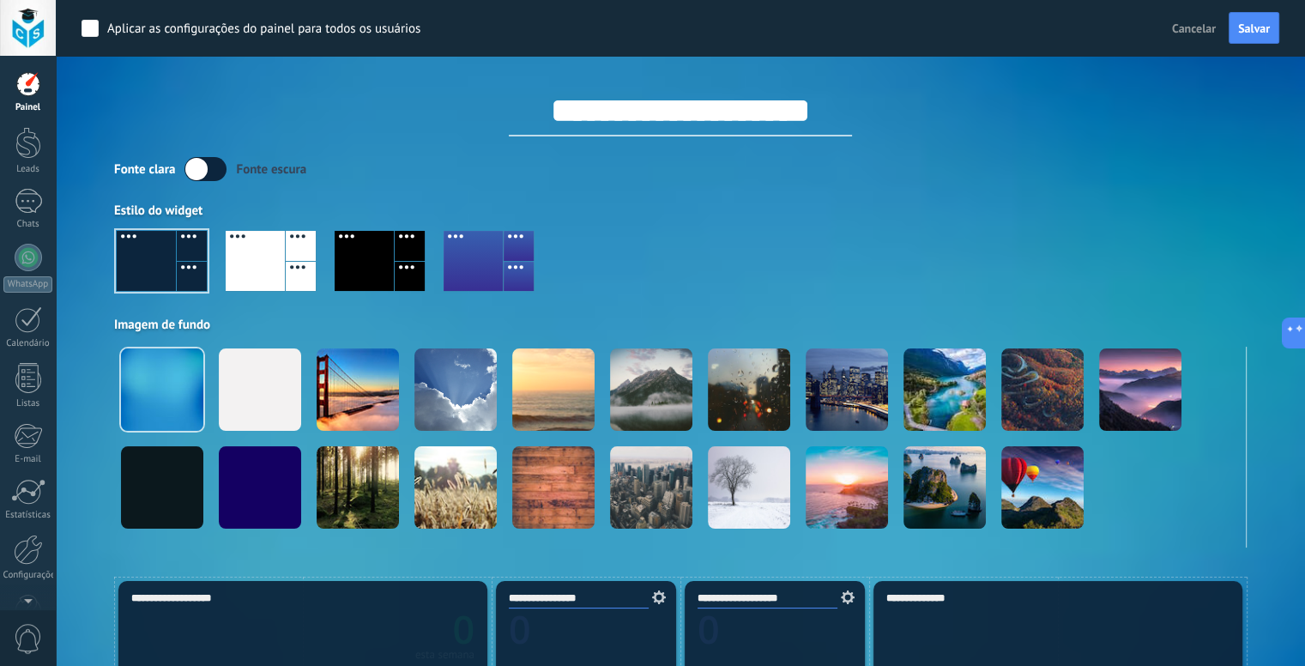
click at [589, 95] on input "**********" at bounding box center [680, 110] width 343 height 51
click at [723, 106] on input "**********" at bounding box center [680, 110] width 343 height 51
type input "**********"
click at [227, 32] on div "Aplicar as configurações do painel para todos os usuários" at bounding box center [263, 29] width 313 height 17
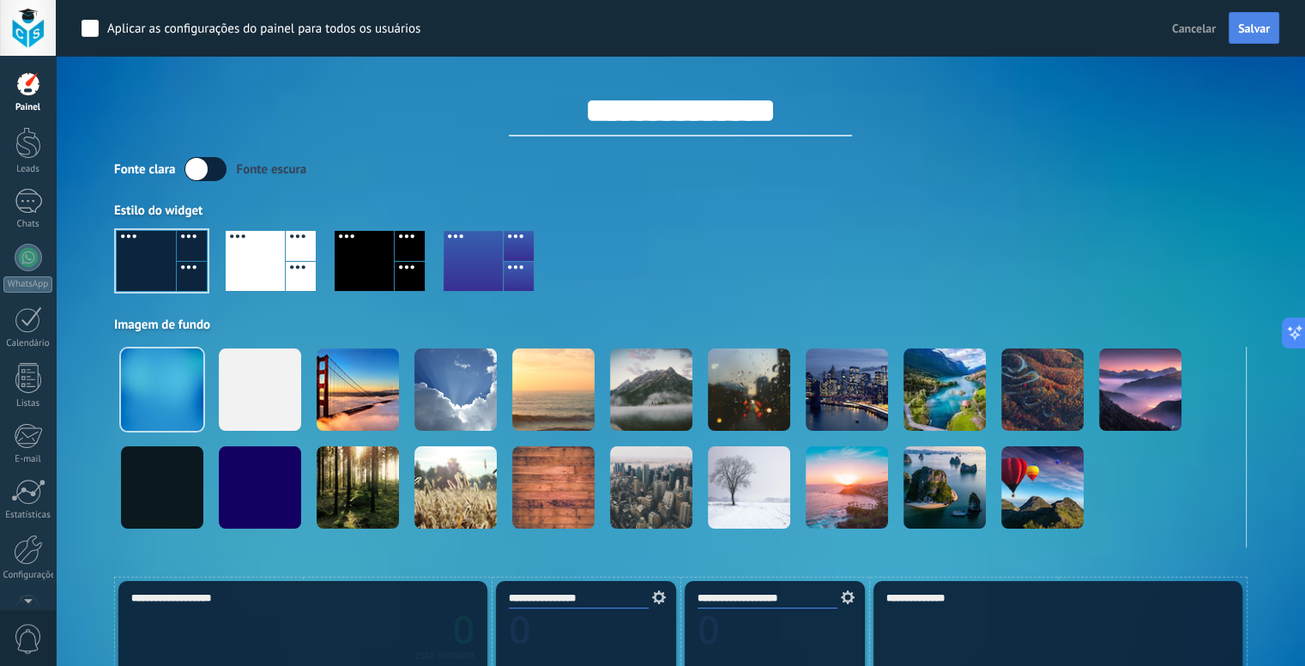
click at [1259, 32] on span "Salvar" at bounding box center [1254, 28] width 32 height 12
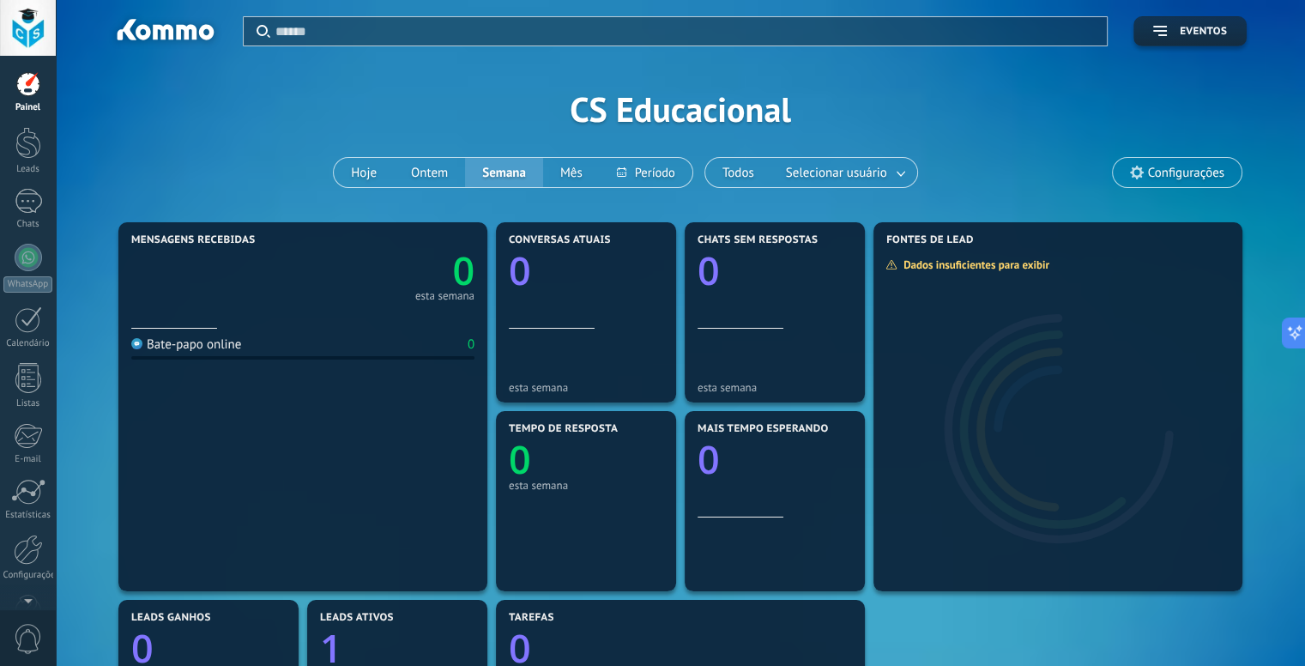
click at [1165, 175] on span "Configurações" at bounding box center [1186, 173] width 76 height 15
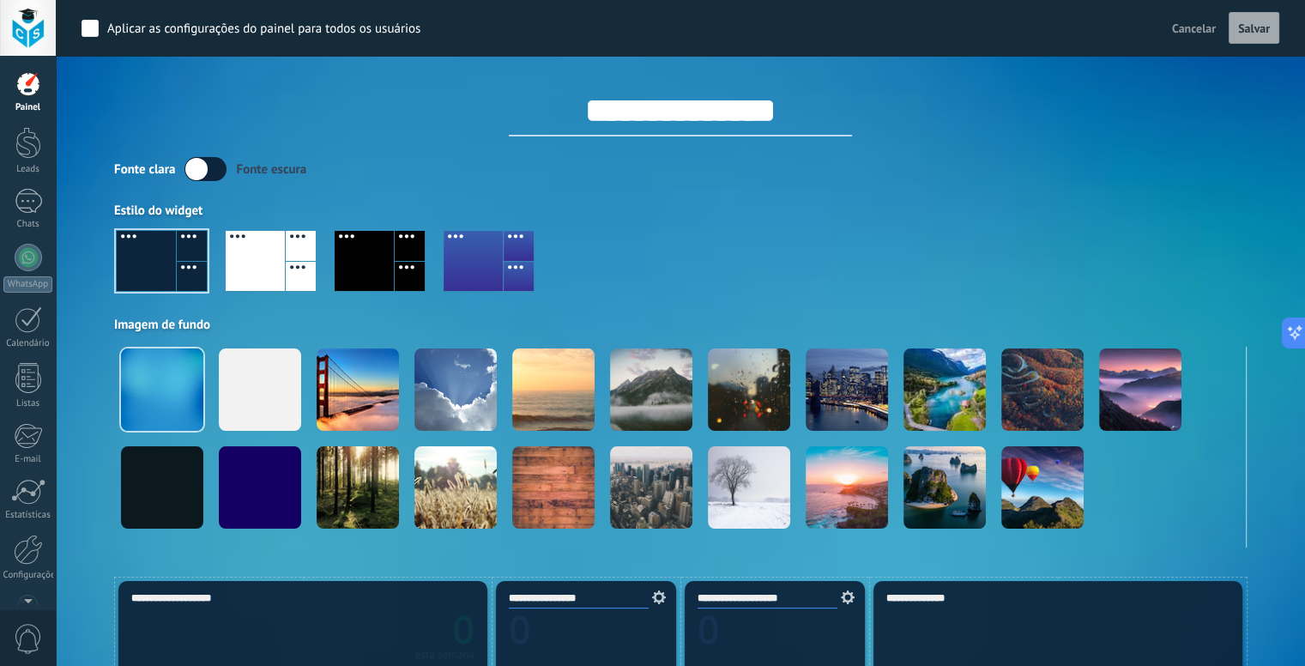
click at [313, 251] on div at bounding box center [301, 246] width 30 height 30
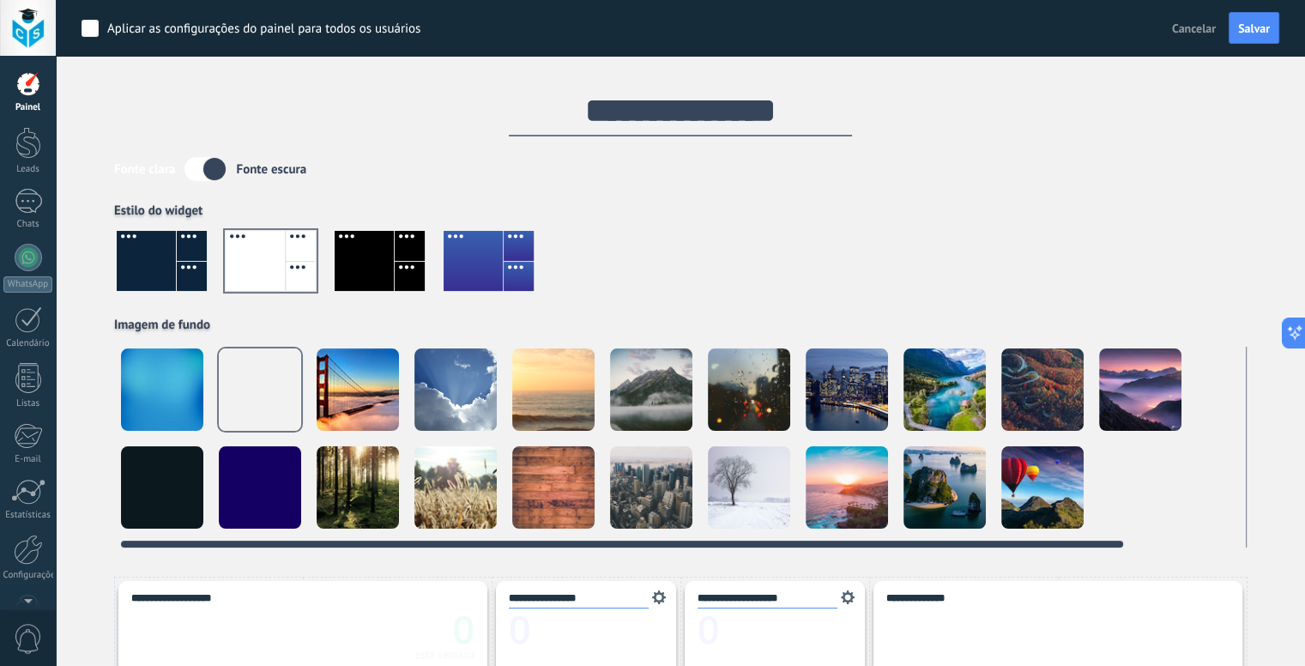
click at [256, 384] on div at bounding box center [260, 389] width 82 height 82
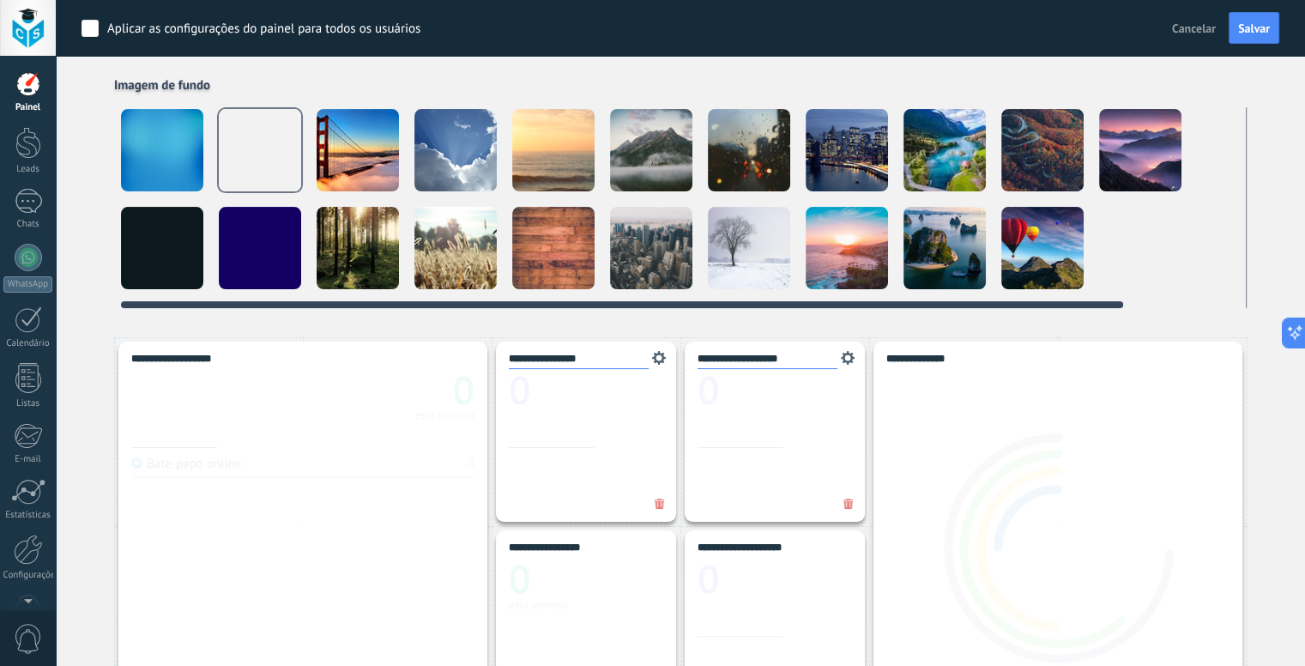
scroll to position [86, 0]
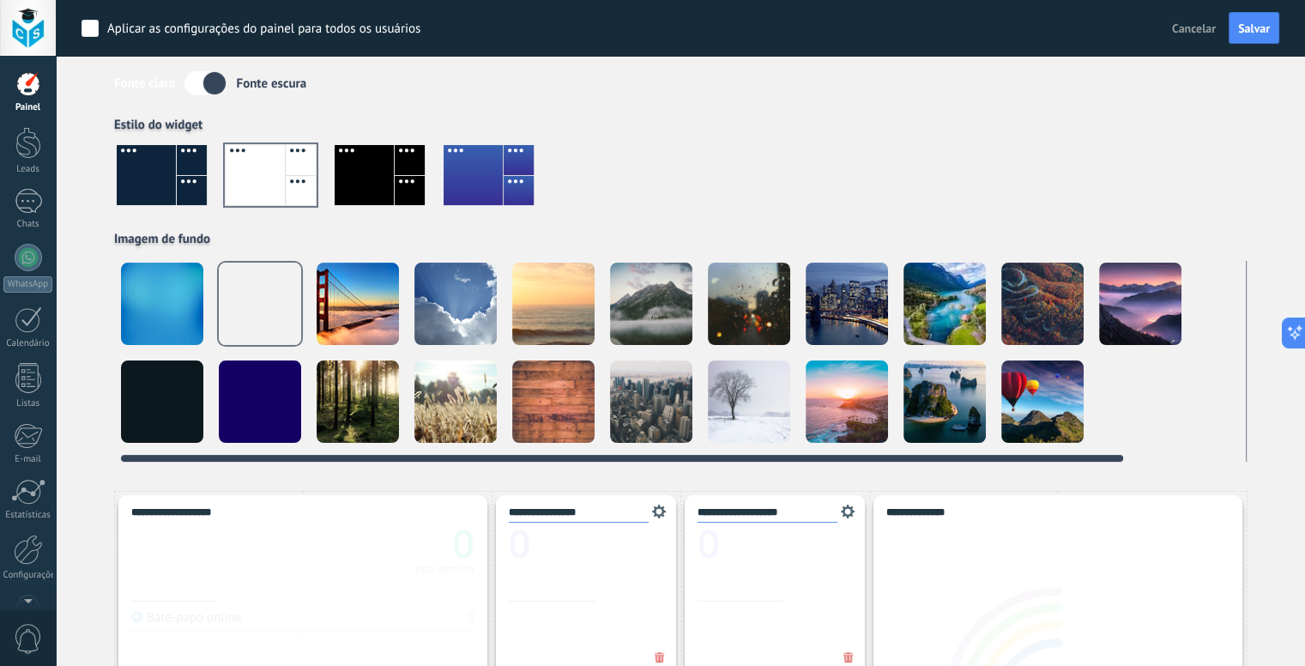
click at [175, 283] on div at bounding box center [162, 304] width 82 height 82
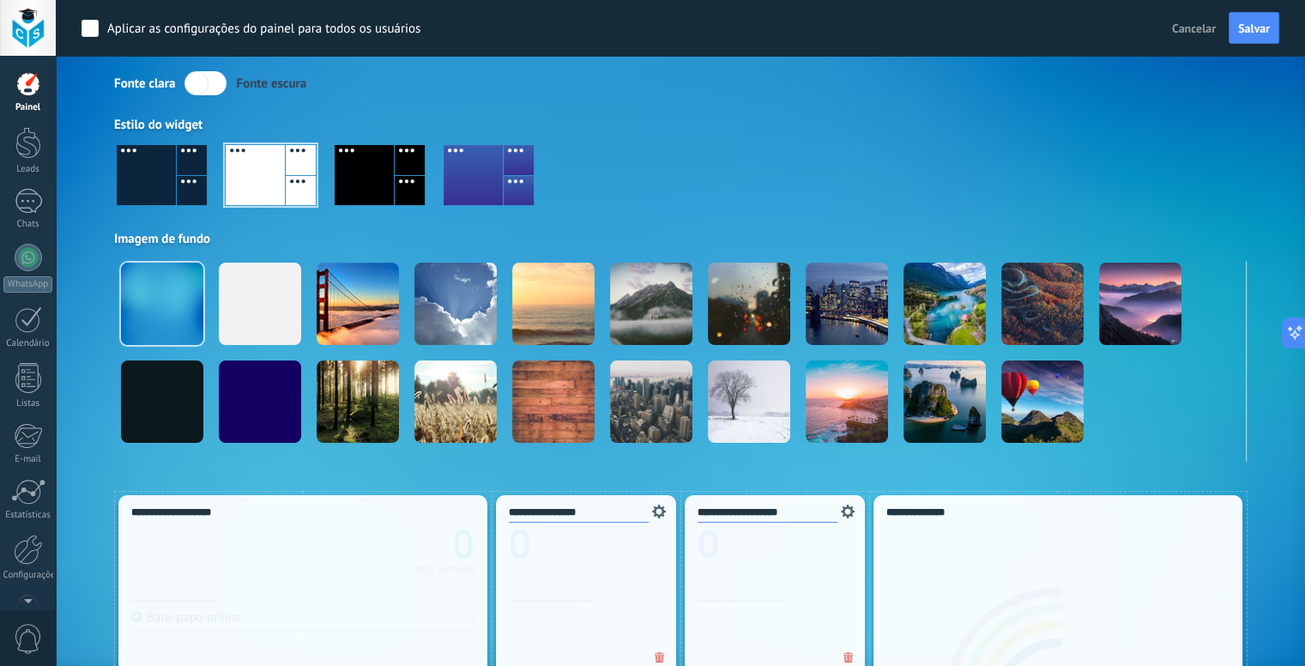
click at [258, 176] on div at bounding box center [271, 175] width 90 height 60
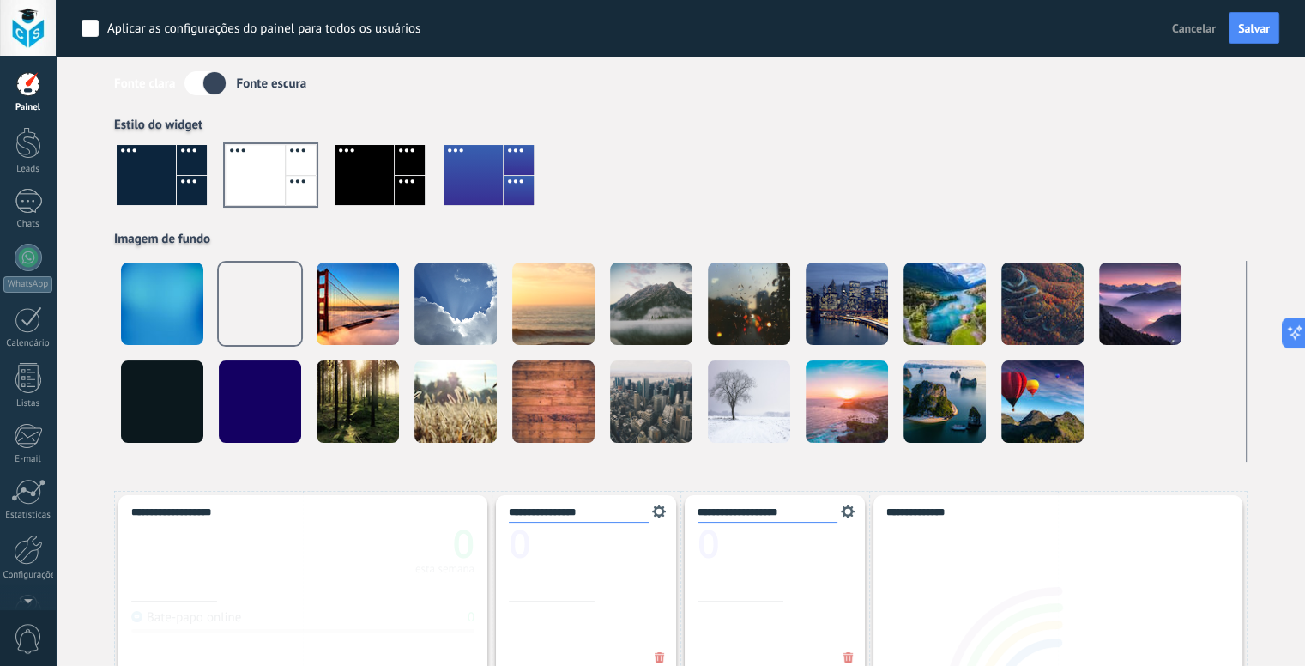
click at [165, 179] on div at bounding box center [146, 175] width 59 height 60
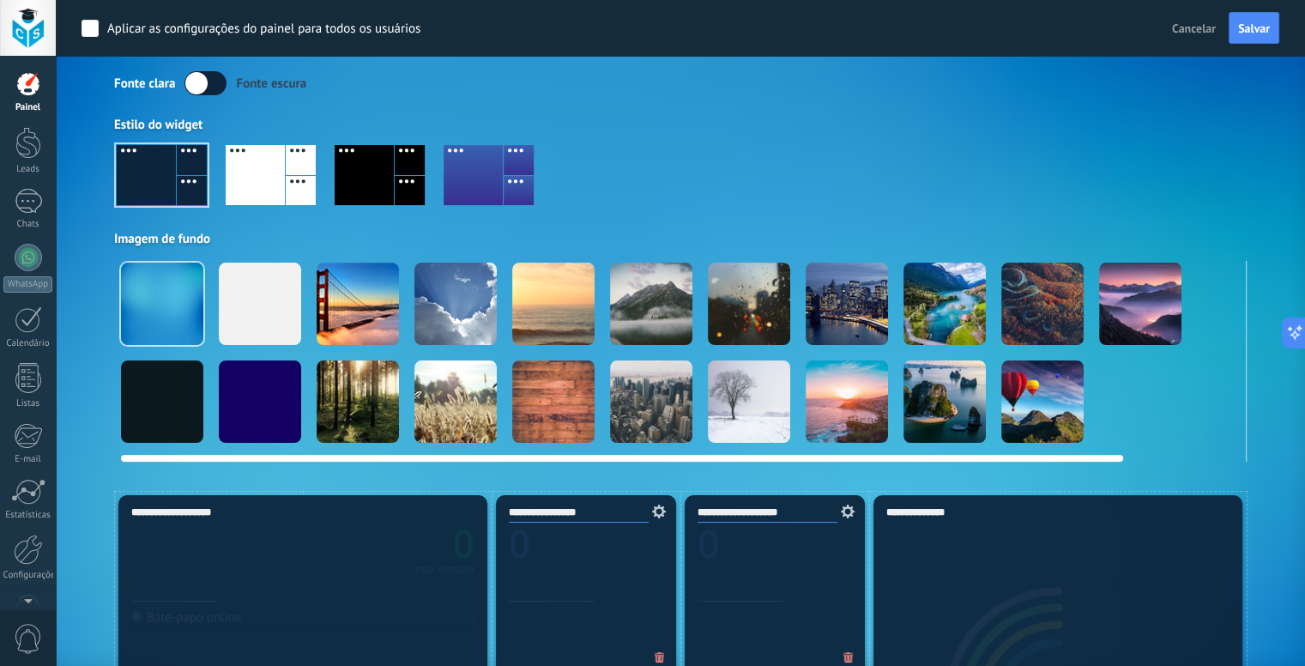
click at [240, 301] on div at bounding box center [260, 304] width 82 height 82
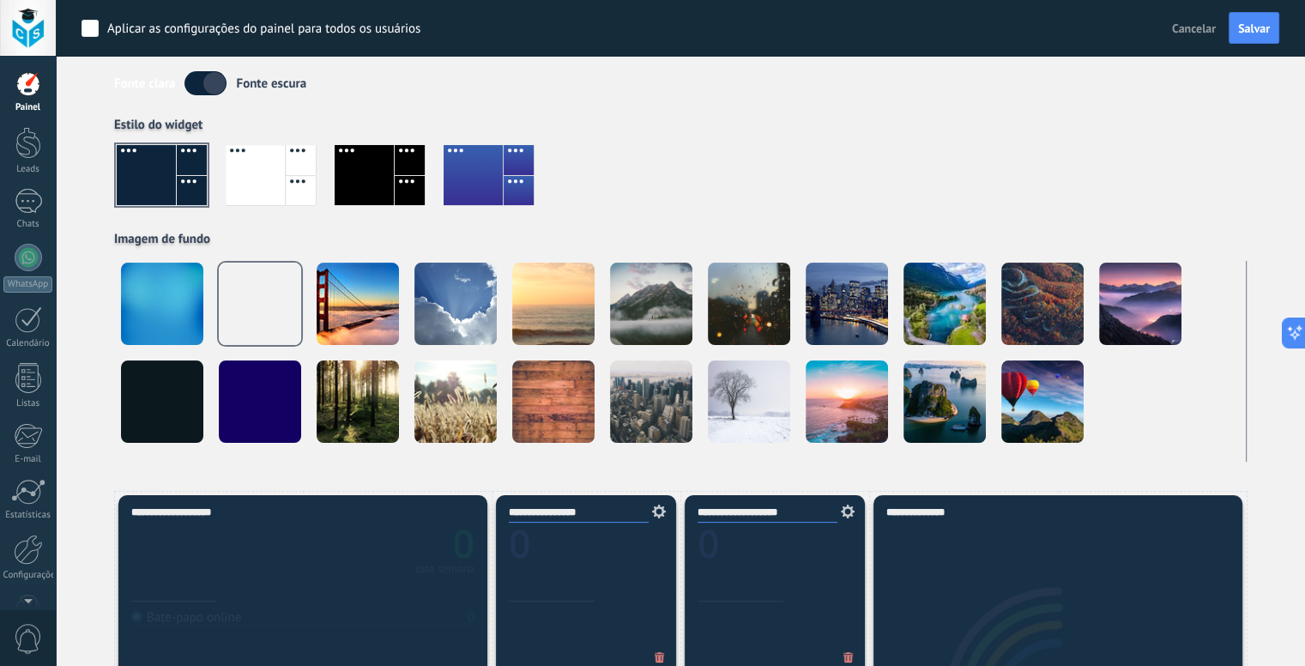
click at [178, 166] on div at bounding box center [162, 175] width 90 height 60
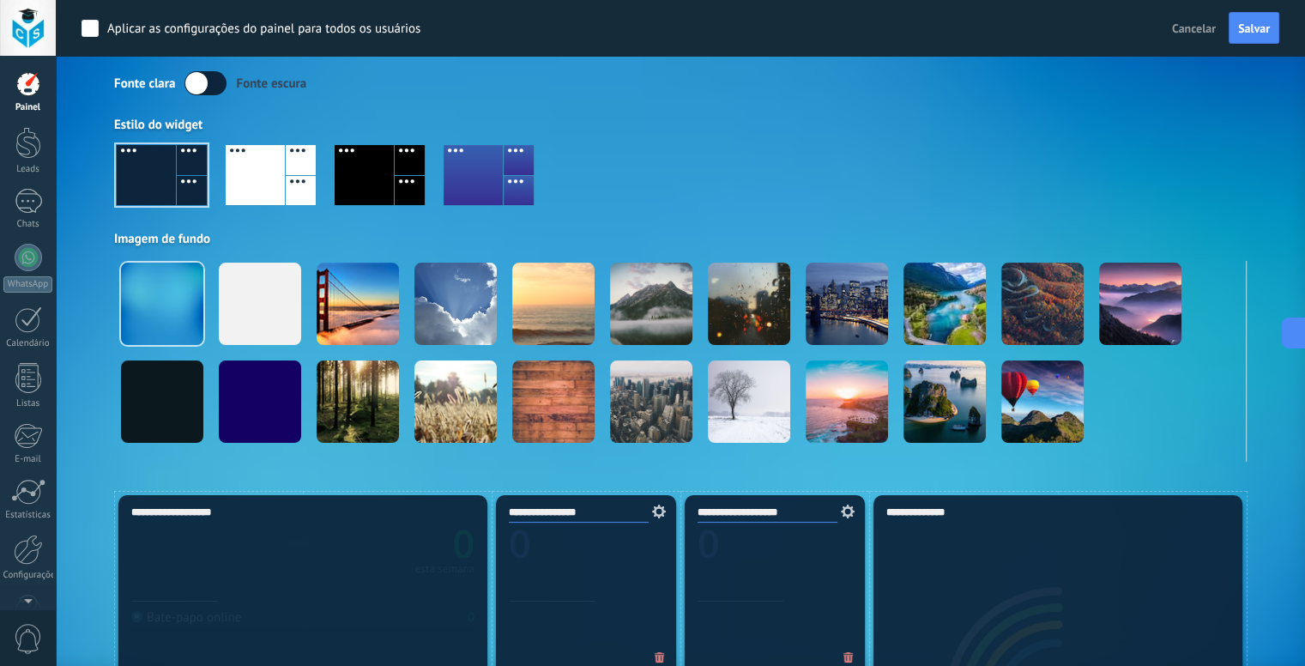
click at [487, 166] on div at bounding box center [473, 175] width 59 height 60
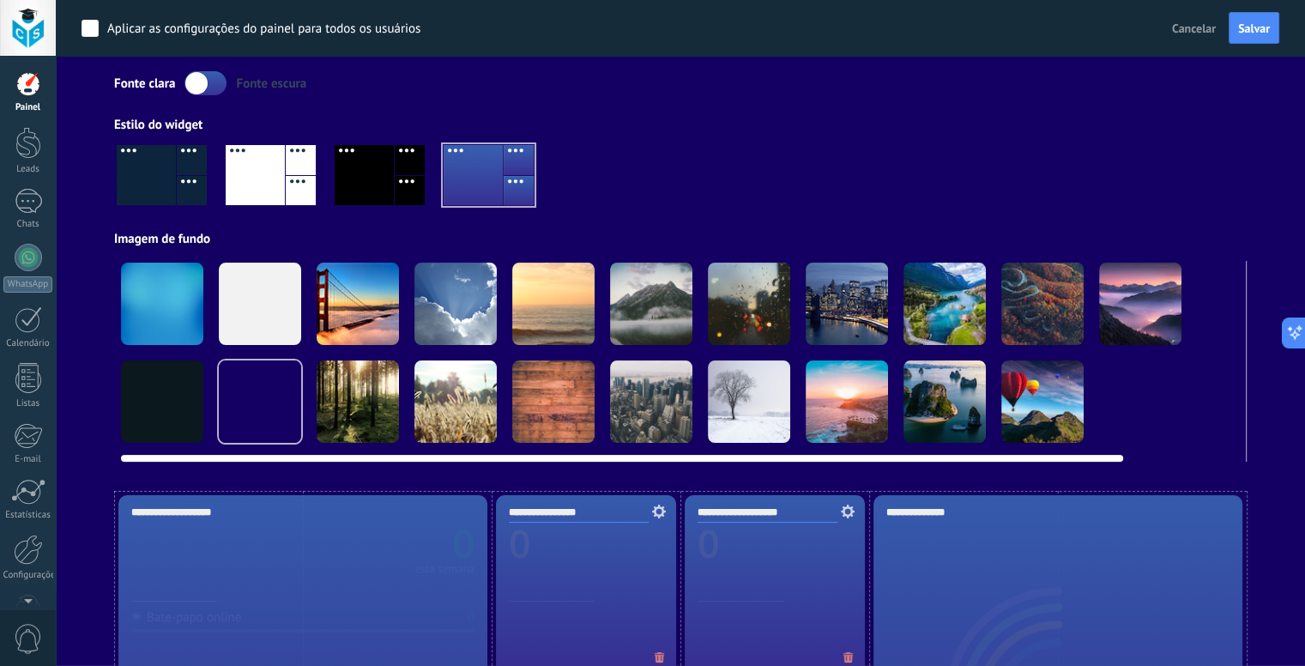
click at [268, 305] on div at bounding box center [260, 304] width 82 height 82
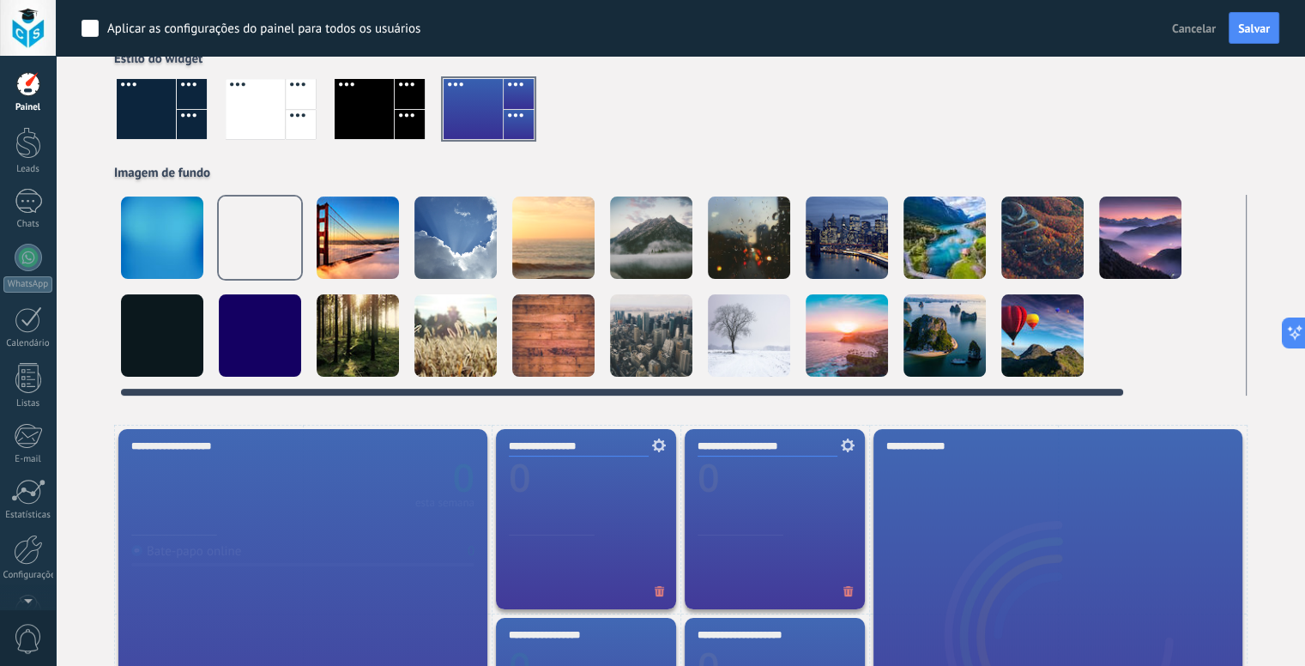
scroll to position [172, 0]
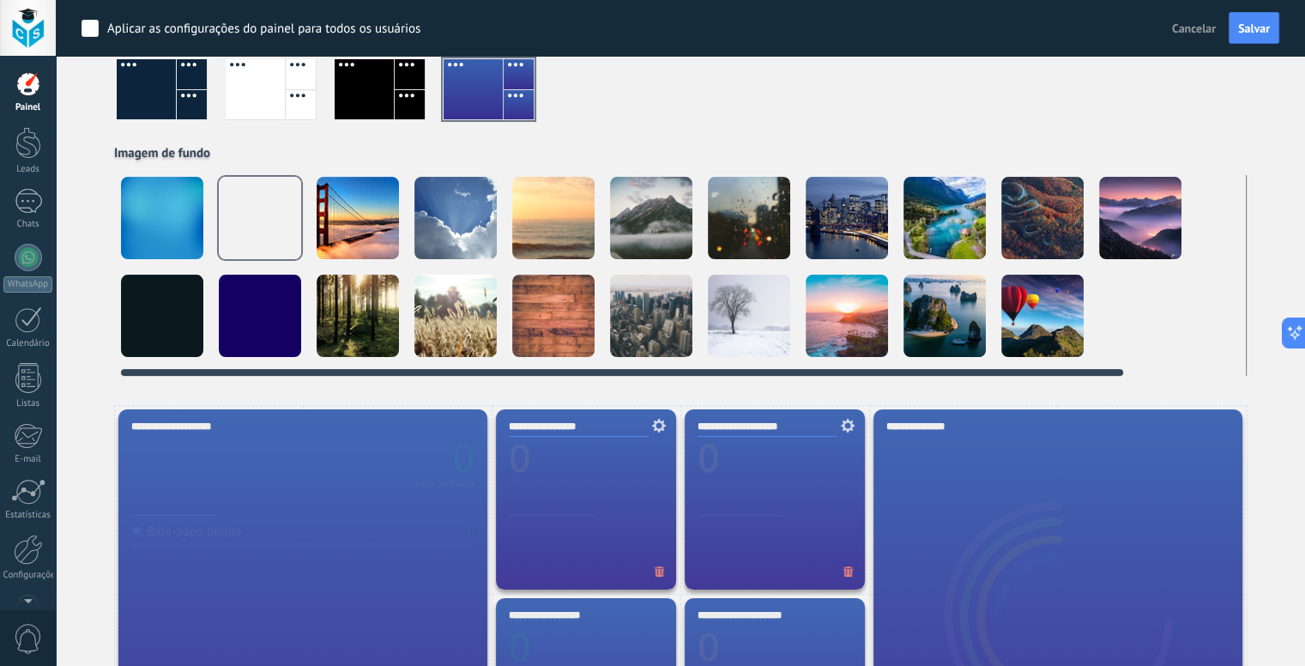
click at [479, 205] on div at bounding box center [456, 218] width 82 height 82
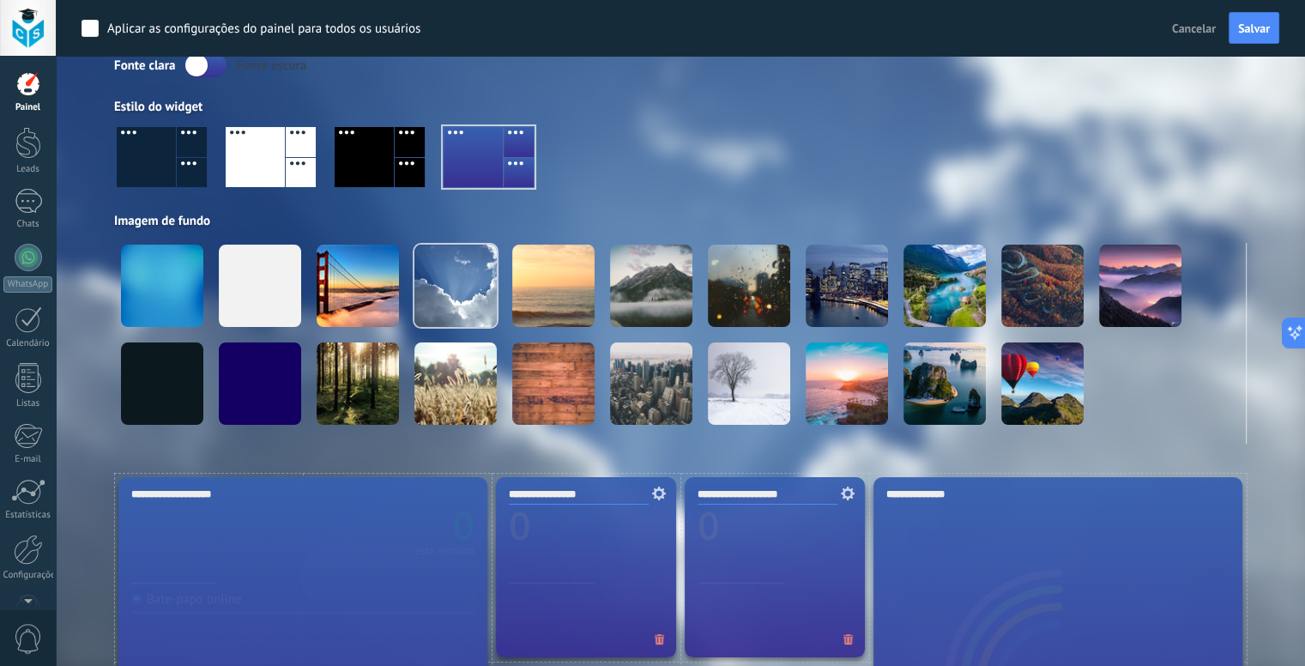
scroll to position [0, 0]
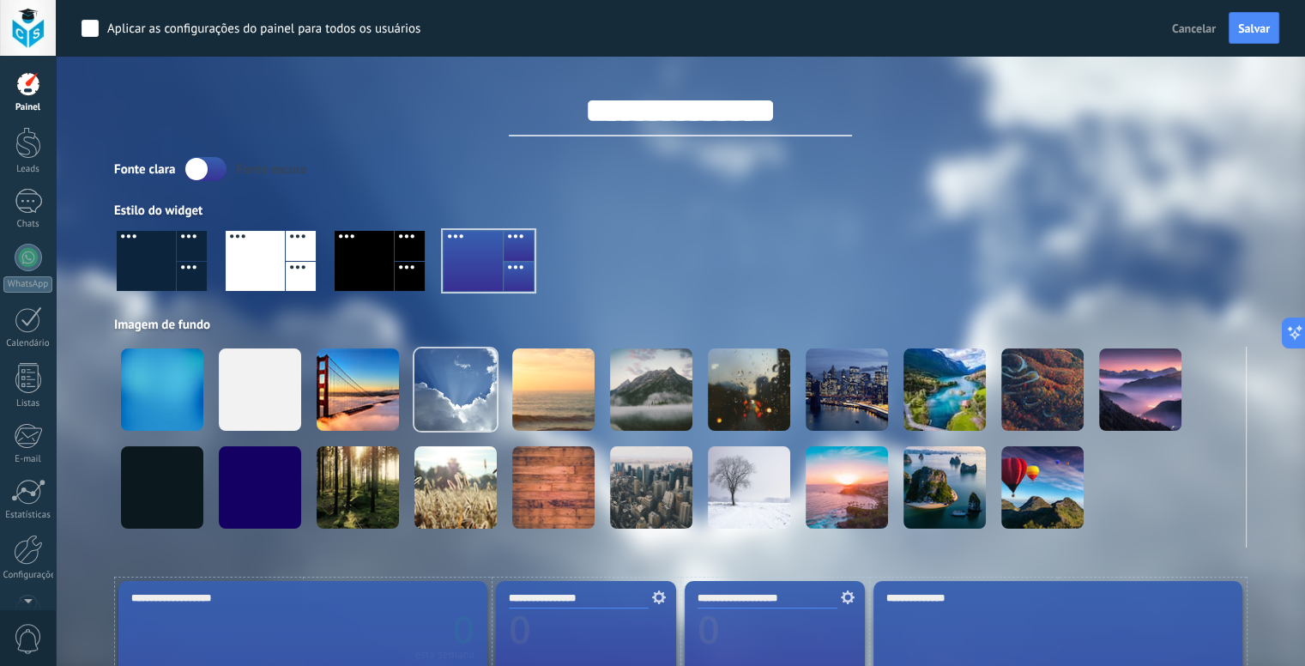
click at [161, 266] on div at bounding box center [146, 261] width 59 height 60
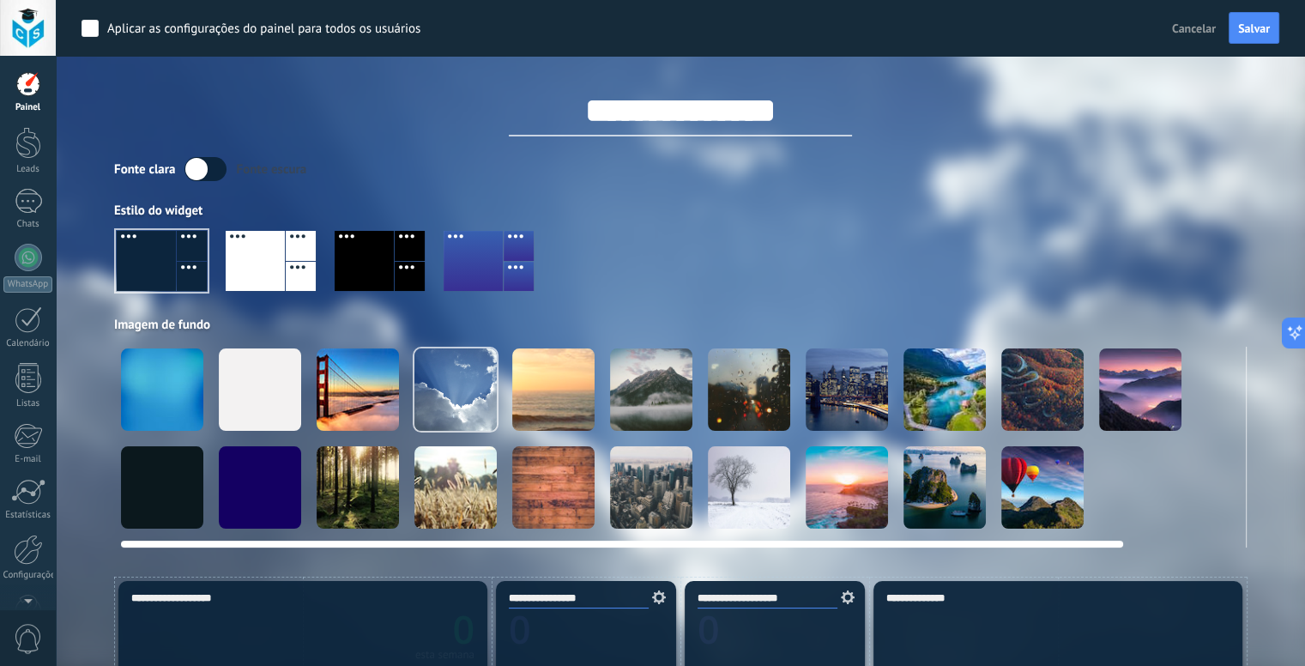
click at [165, 406] on div at bounding box center [162, 389] width 82 height 82
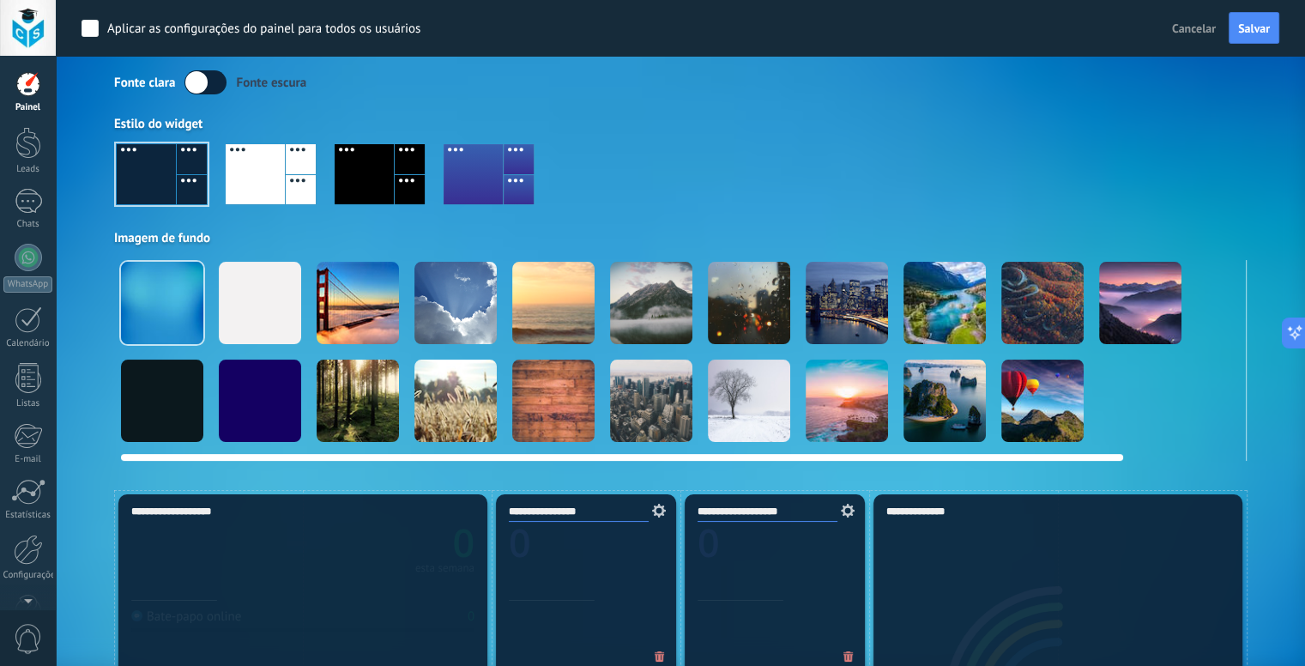
scroll to position [86, 0]
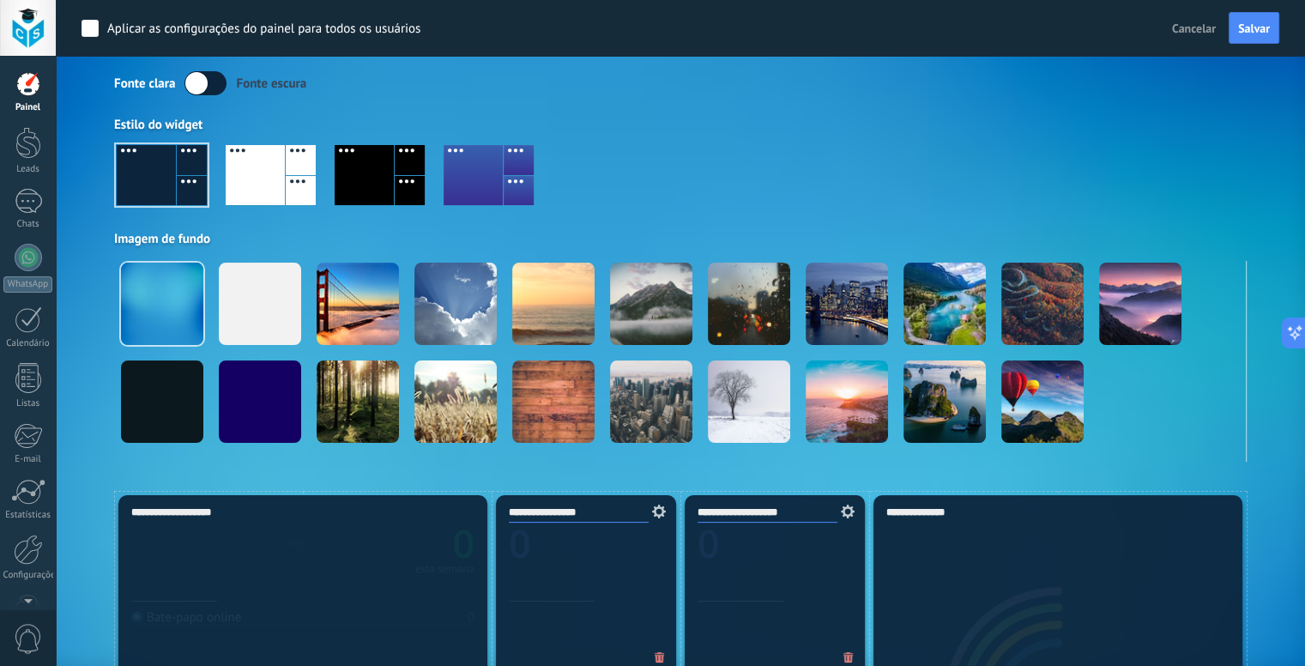
click at [1195, 16] on button "Cancelar" at bounding box center [1194, 28] width 58 height 26
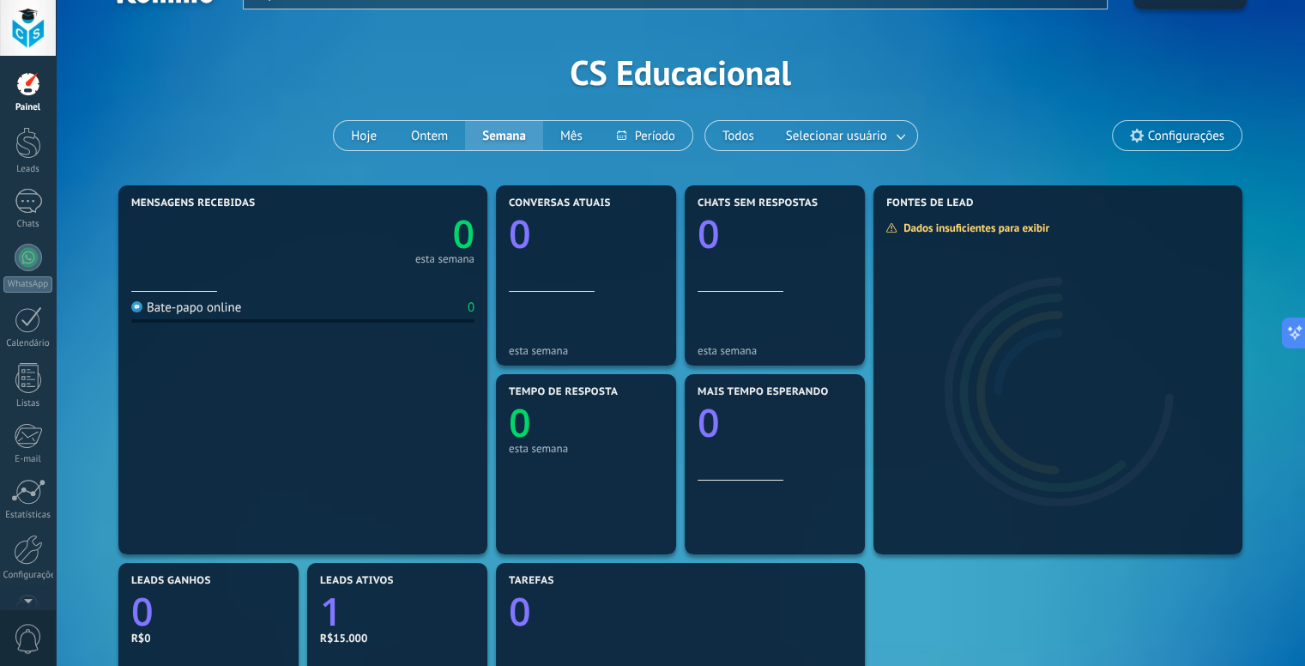
scroll to position [0, 0]
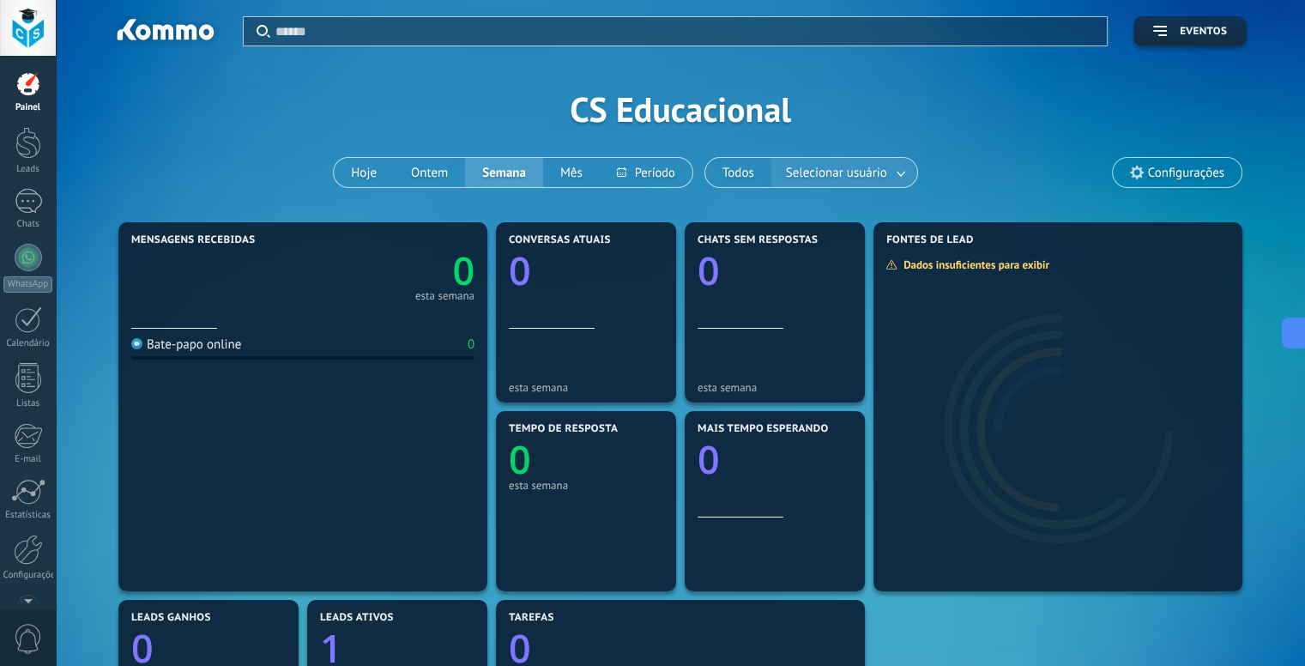
click at [836, 176] on span "Selecionar usuário" at bounding box center [837, 172] width 108 height 23
click at [755, 175] on button "Todos" at bounding box center [738, 172] width 66 height 29
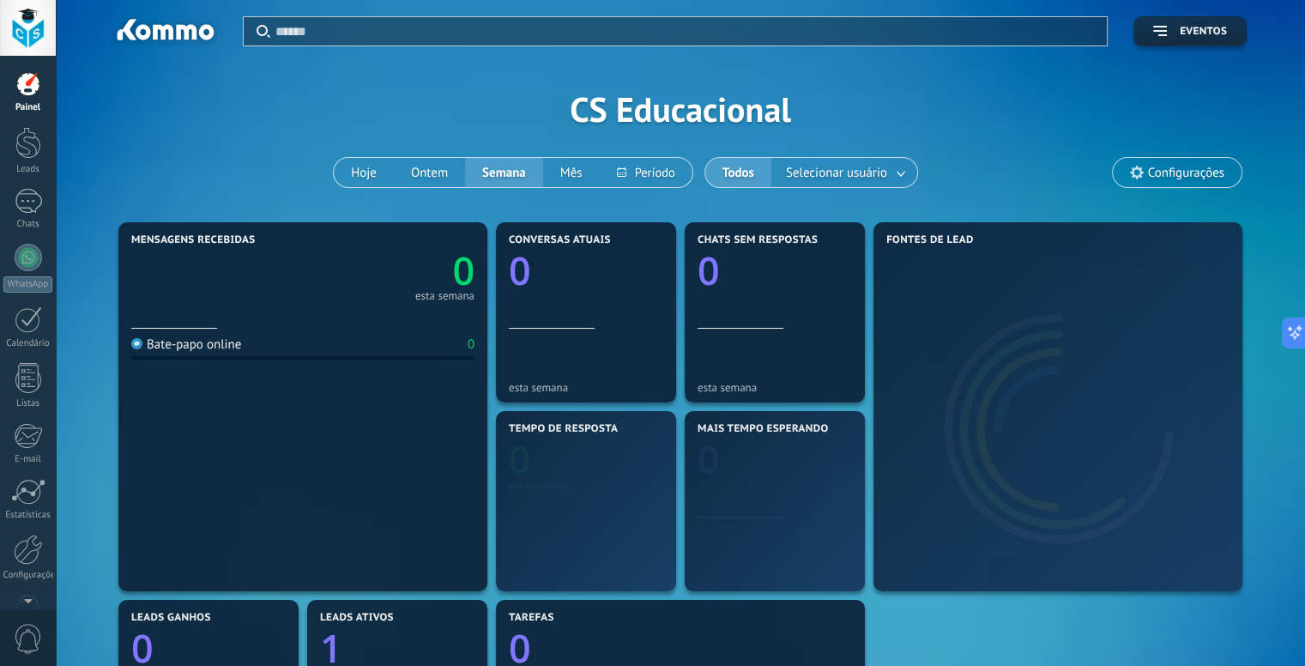
click at [487, 166] on button "Semana" at bounding box center [504, 172] width 78 height 29
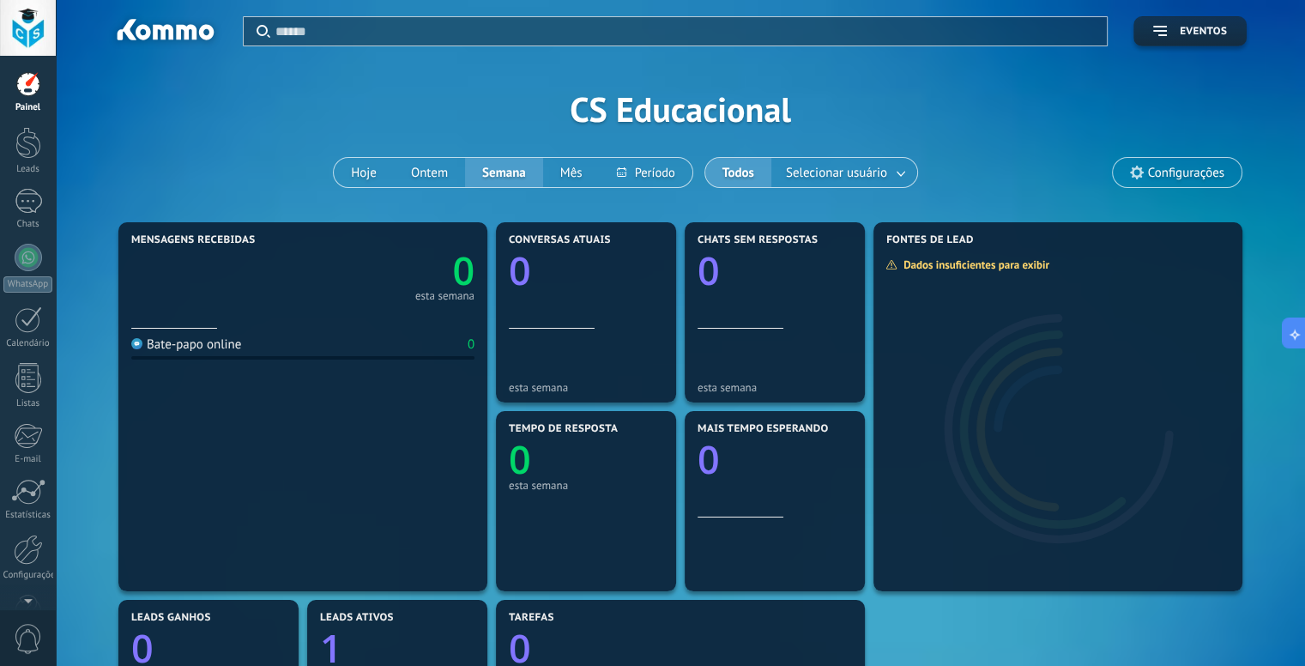
scroll to position [429, 0]
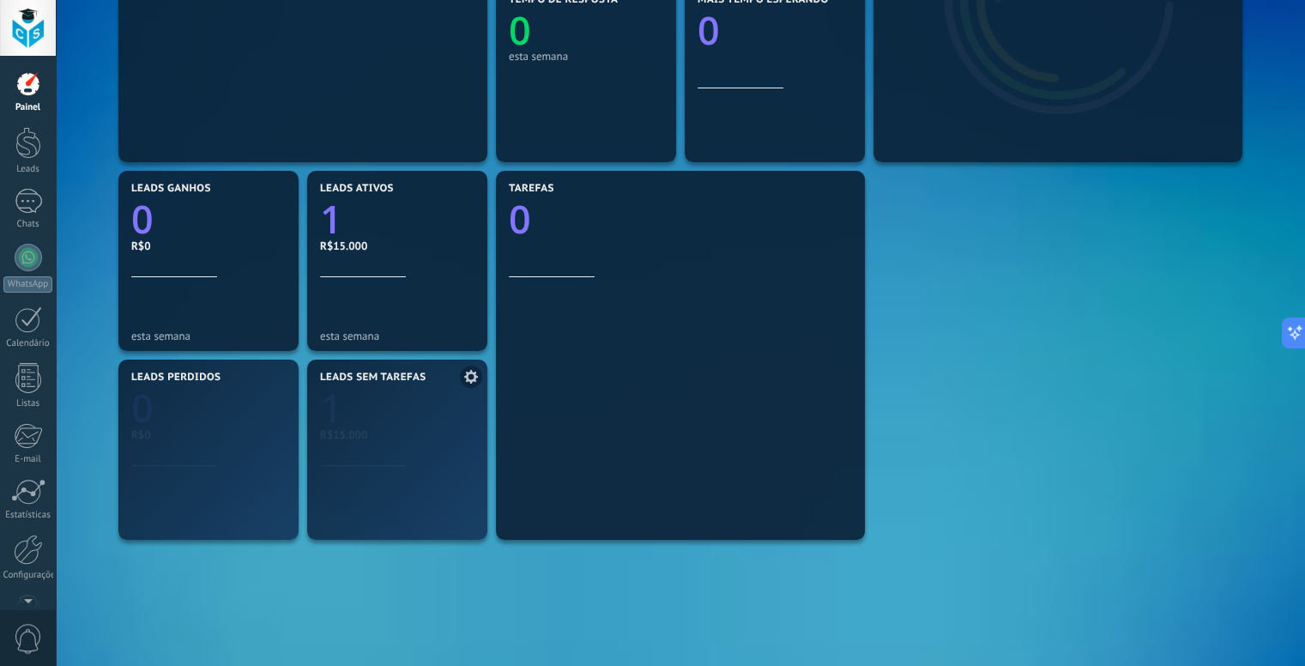
click at [461, 374] on span at bounding box center [471, 377] width 22 height 22
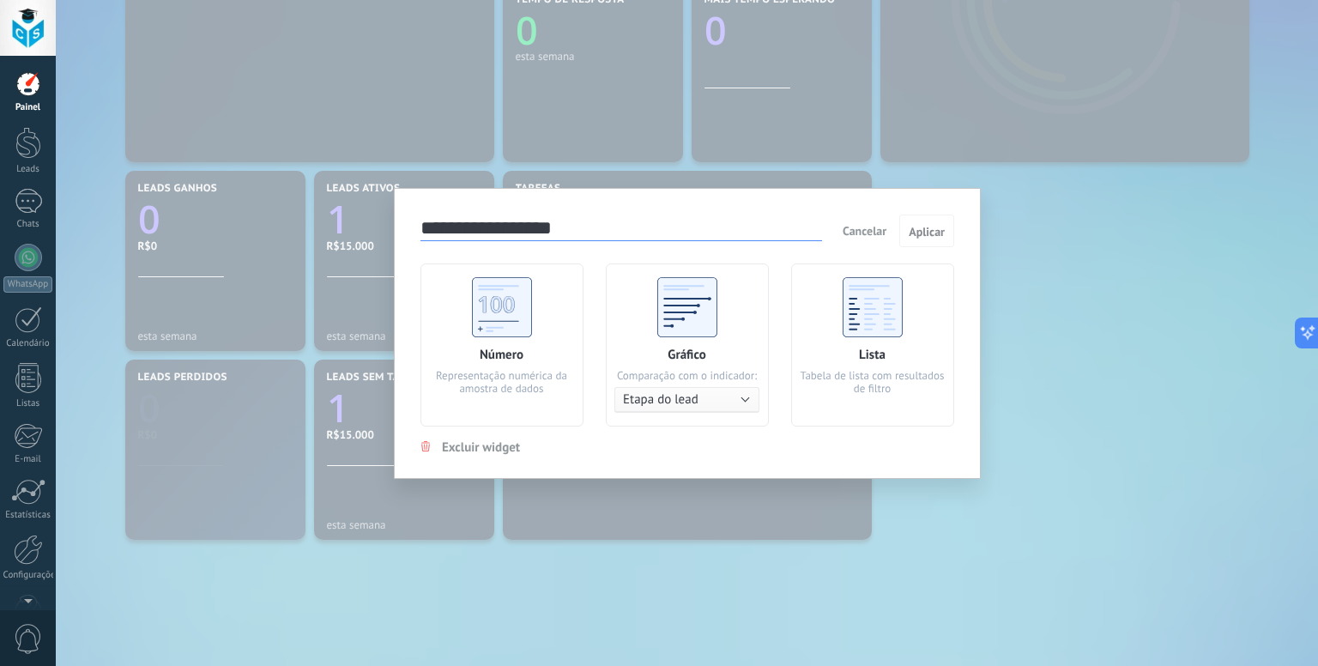
click at [708, 400] on button "Etapa do lead" at bounding box center [686, 400] width 145 height 26
click at [708, 400] on span "Etapa do lead" at bounding box center [687, 400] width 167 height 16
click at [543, 396] on div "Número Representação numérica da amostra de dados" at bounding box center [502, 344] width 163 height 163
click at [850, 227] on span "Cancelar" at bounding box center [865, 230] width 44 height 15
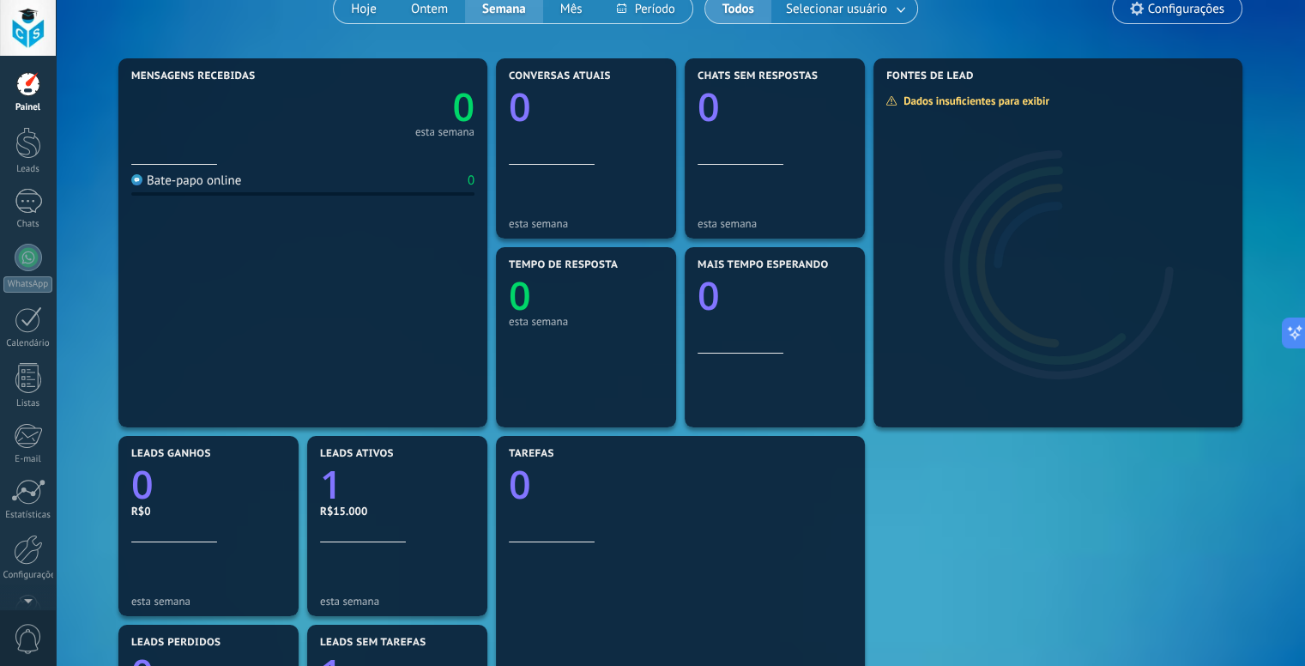
scroll to position [0, 0]
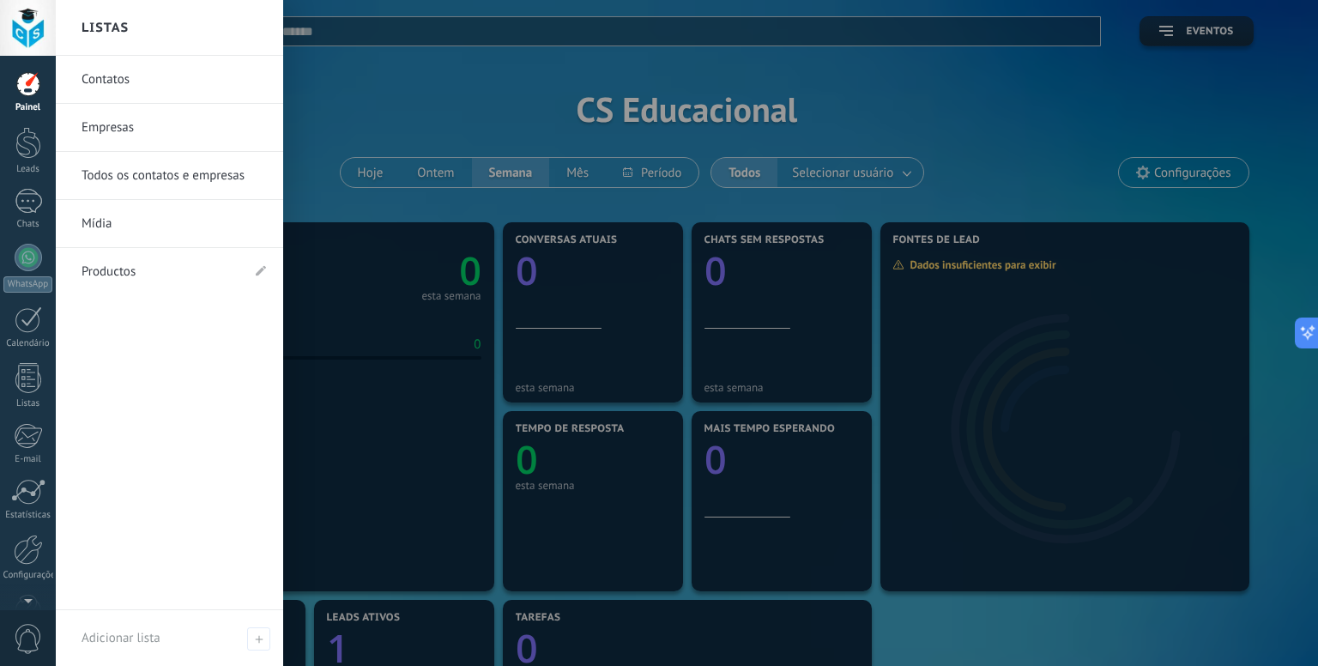
click at [173, 66] on link "Contatos" at bounding box center [174, 80] width 185 height 48
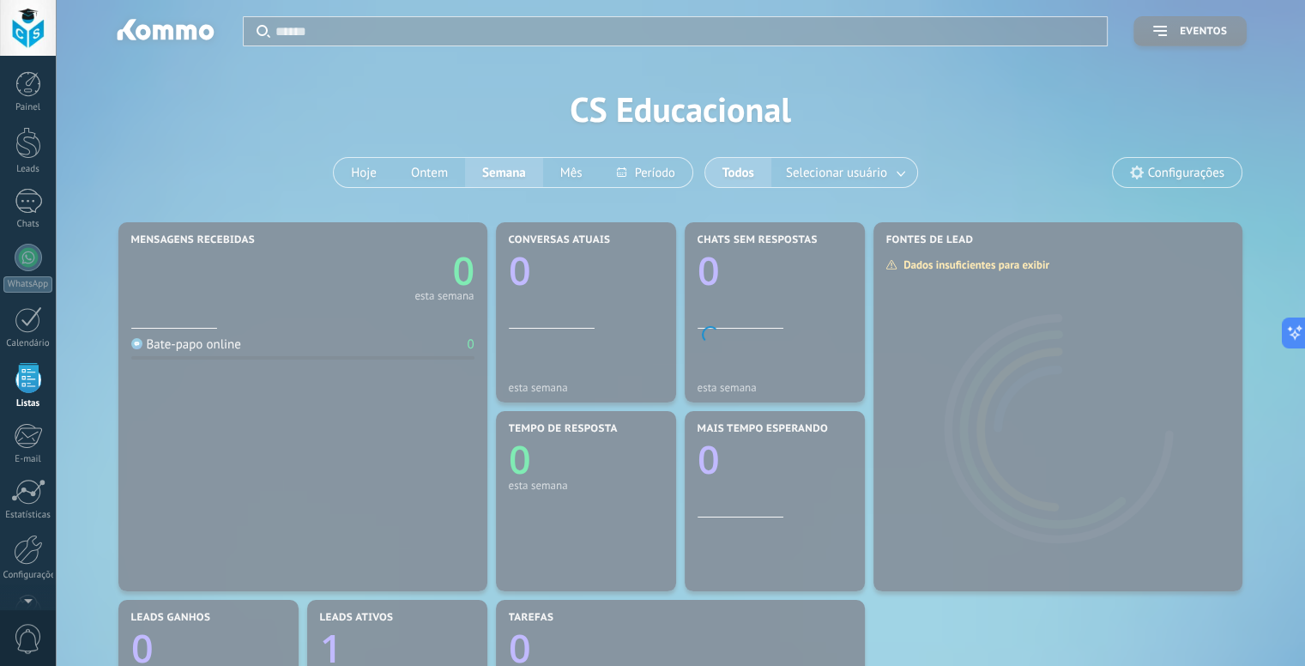
scroll to position [44, 0]
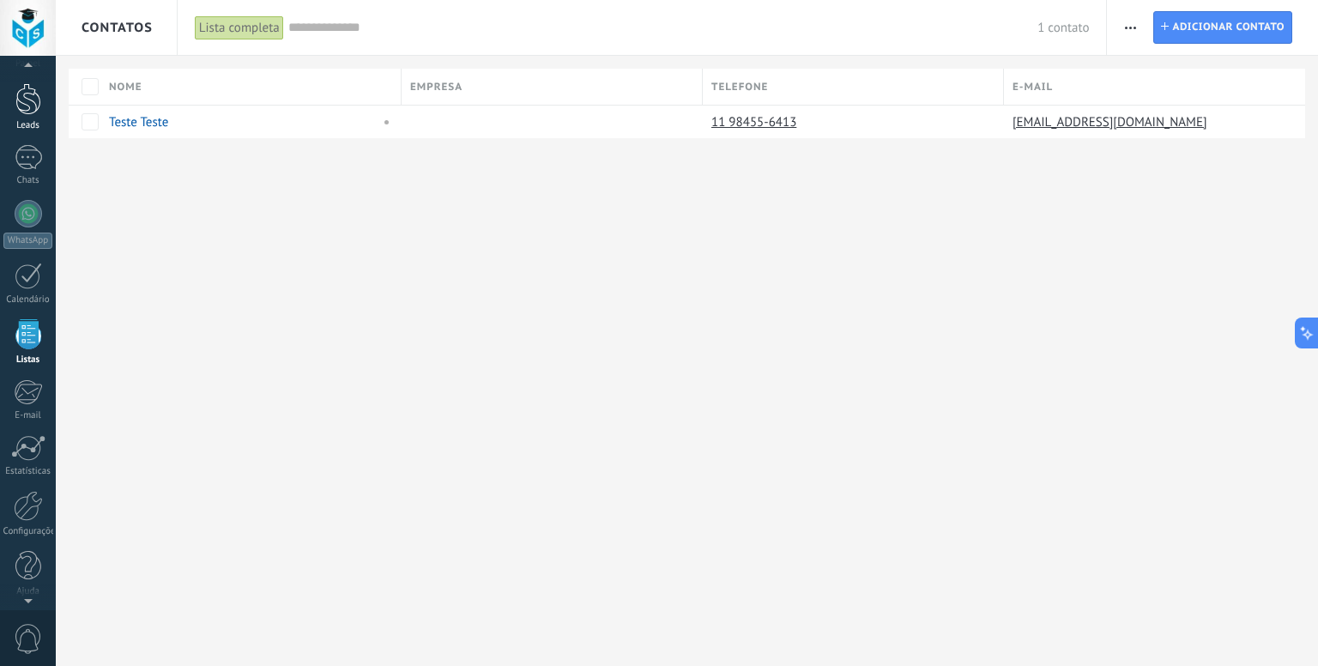
click at [40, 109] on div at bounding box center [28, 99] width 26 height 32
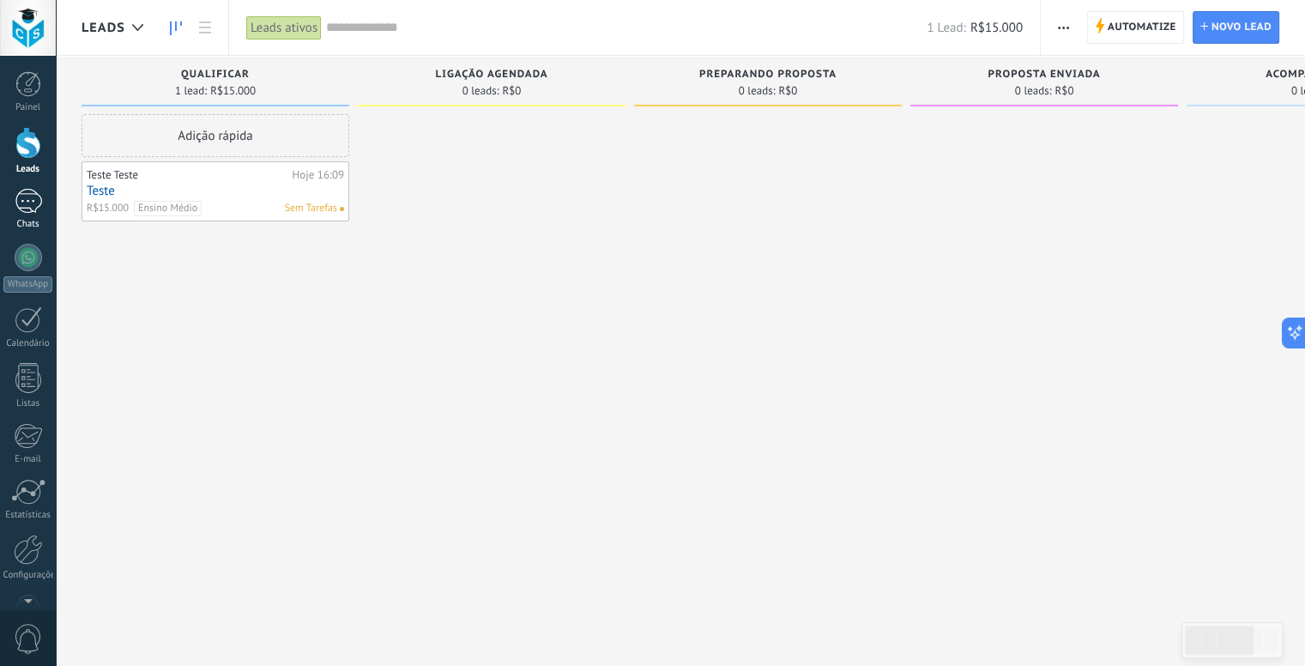
click at [39, 197] on div at bounding box center [28, 201] width 27 height 25
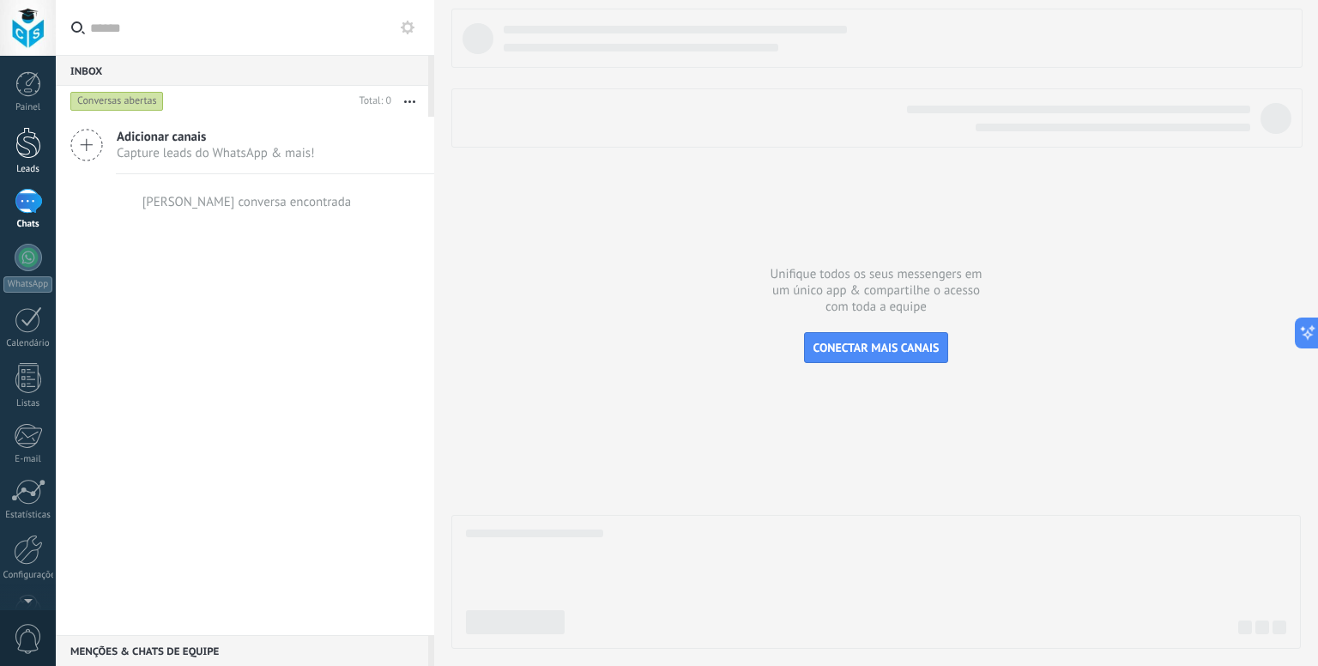
click at [29, 130] on div at bounding box center [28, 143] width 26 height 32
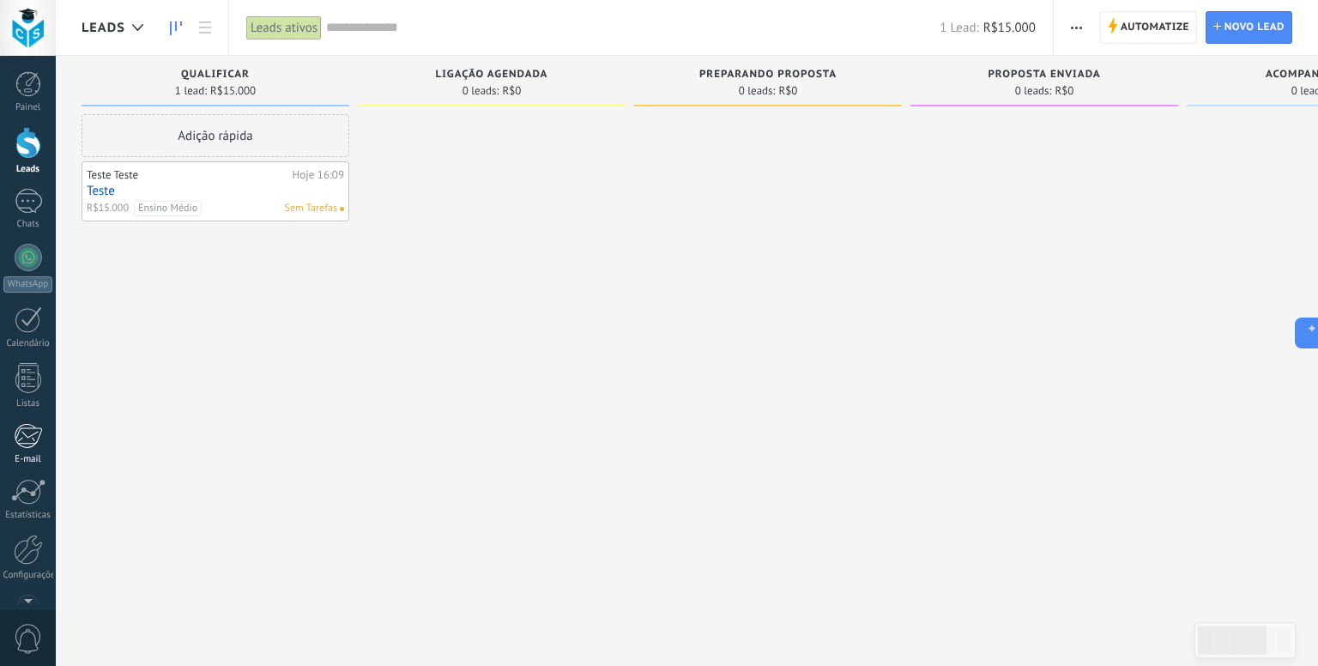
click at [24, 432] on div at bounding box center [28, 436] width 28 height 26
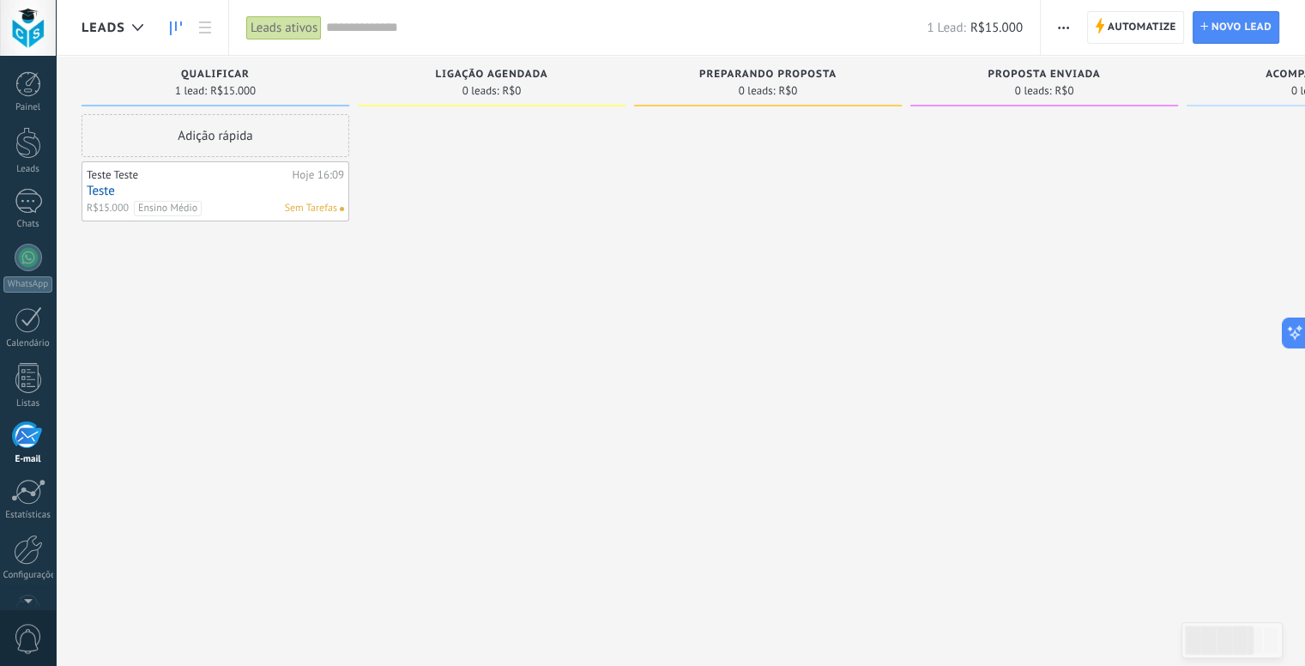
scroll to position [47, 0]
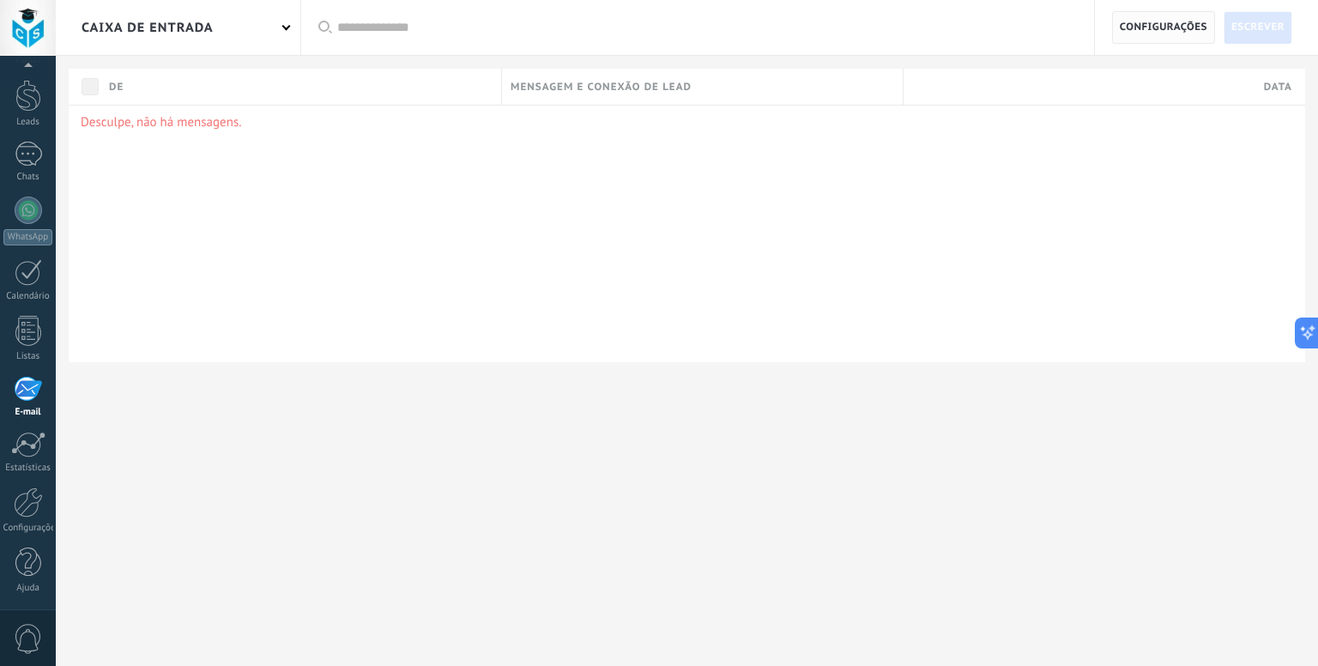
click at [1159, 21] on span "Configurações" at bounding box center [1164, 27] width 88 height 31
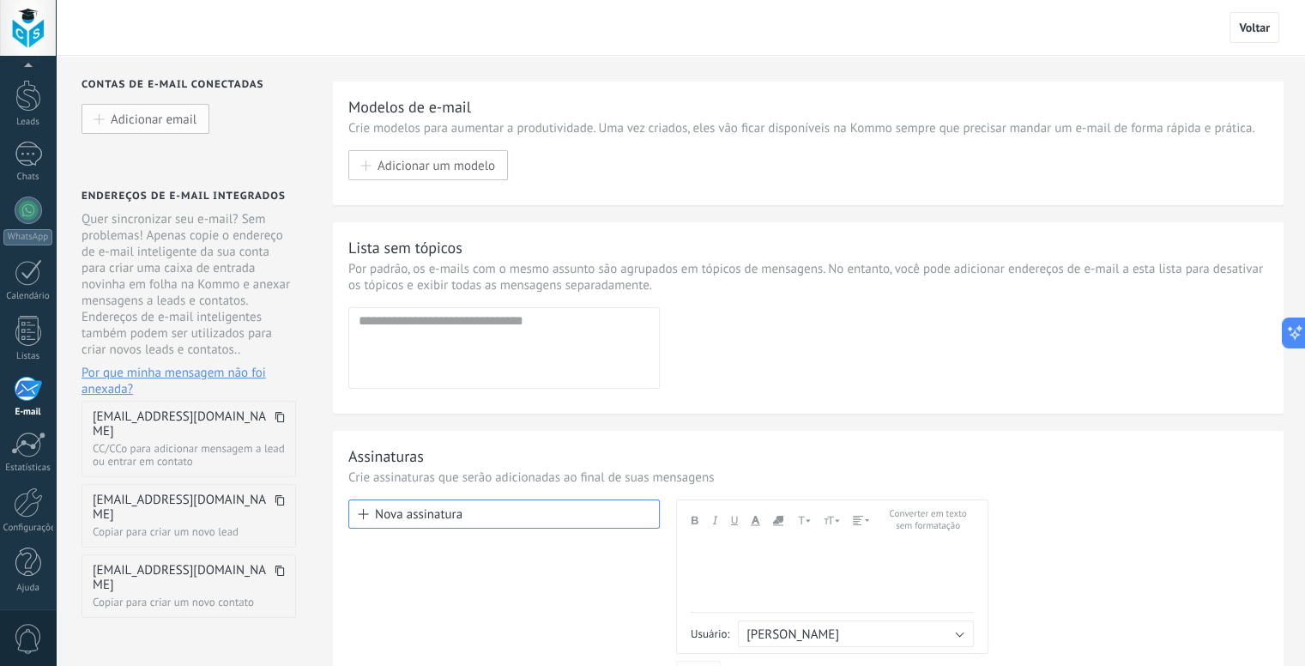
click at [145, 118] on span "Adicionar email" at bounding box center [154, 119] width 86 height 15
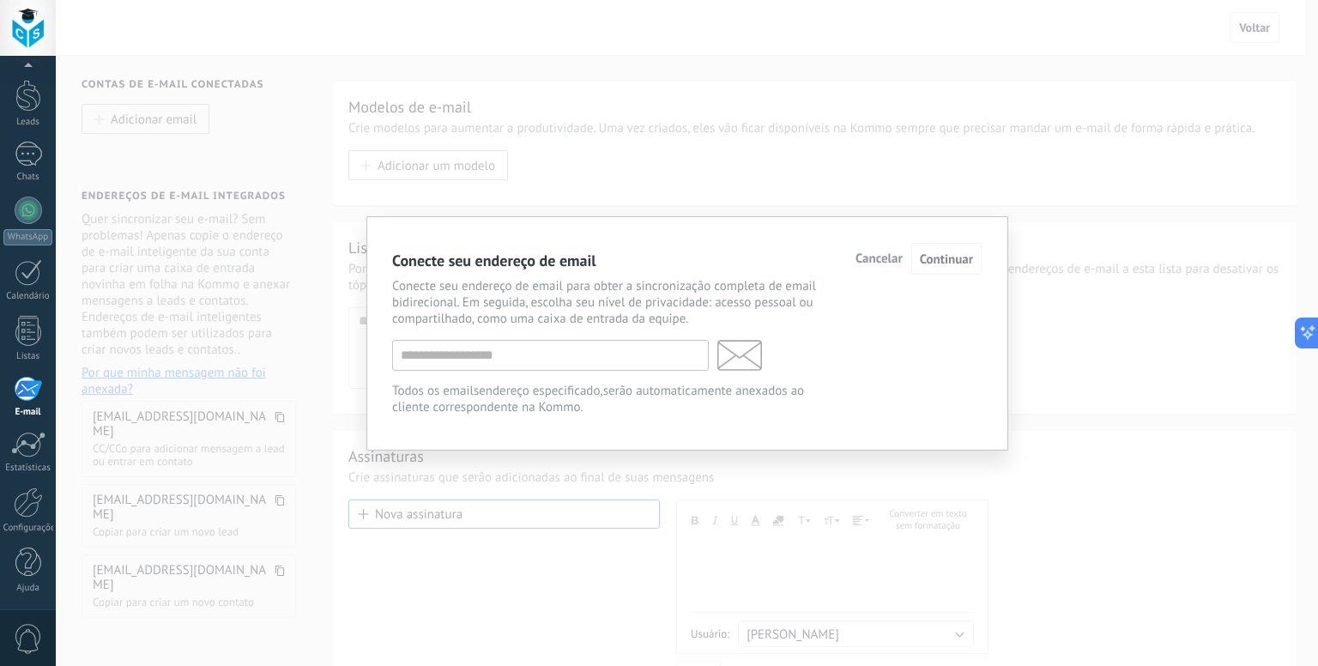
click at [886, 255] on span "Cancelar" at bounding box center [879, 259] width 47 height 12
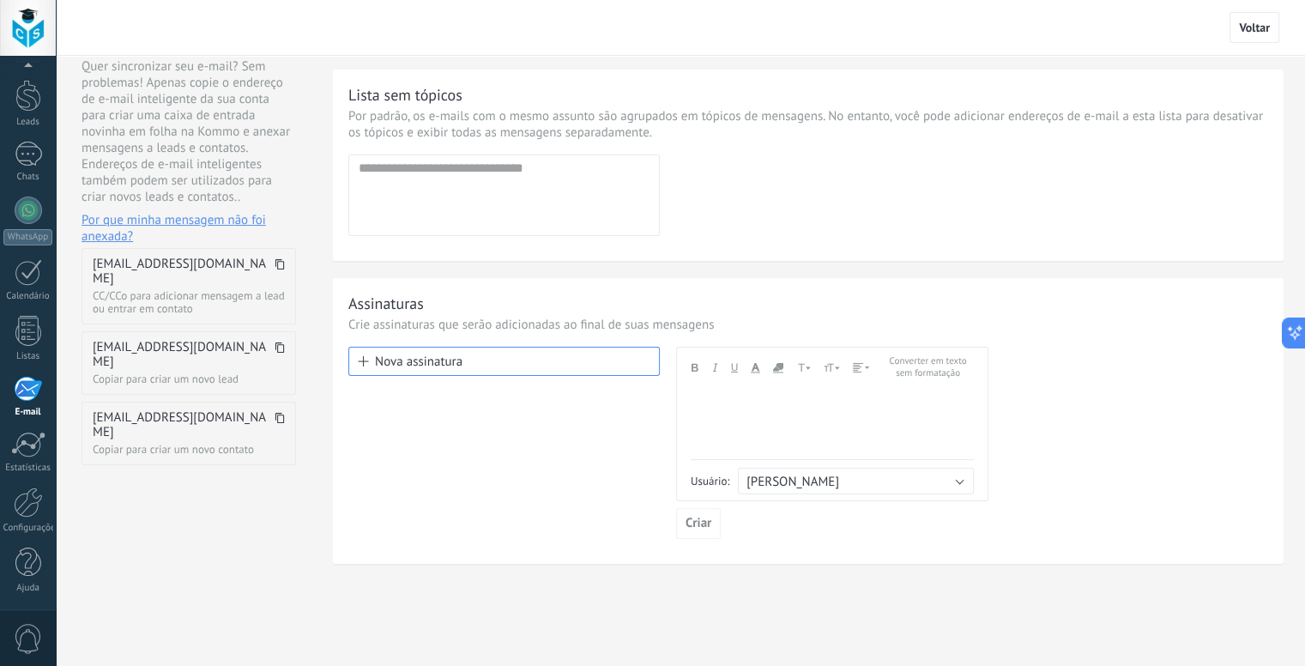
scroll to position [164, 0]
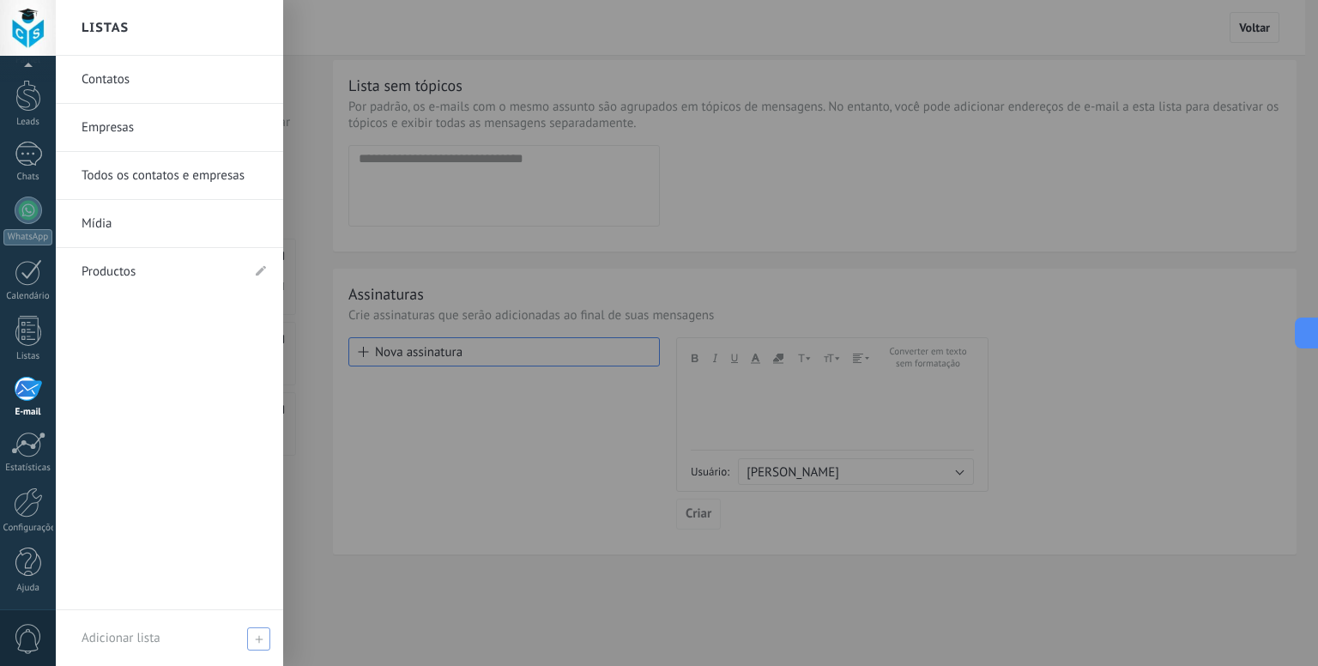
click at [192, 633] on div "Adicionar lista" at bounding box center [169, 638] width 227 height 56
click at [192, 594] on div "Contatos Empresas Todos os contatos e empresas Mídia Productos" at bounding box center [169, 333] width 227 height 554
click at [153, 238] on link "Mídia" at bounding box center [174, 224] width 185 height 48
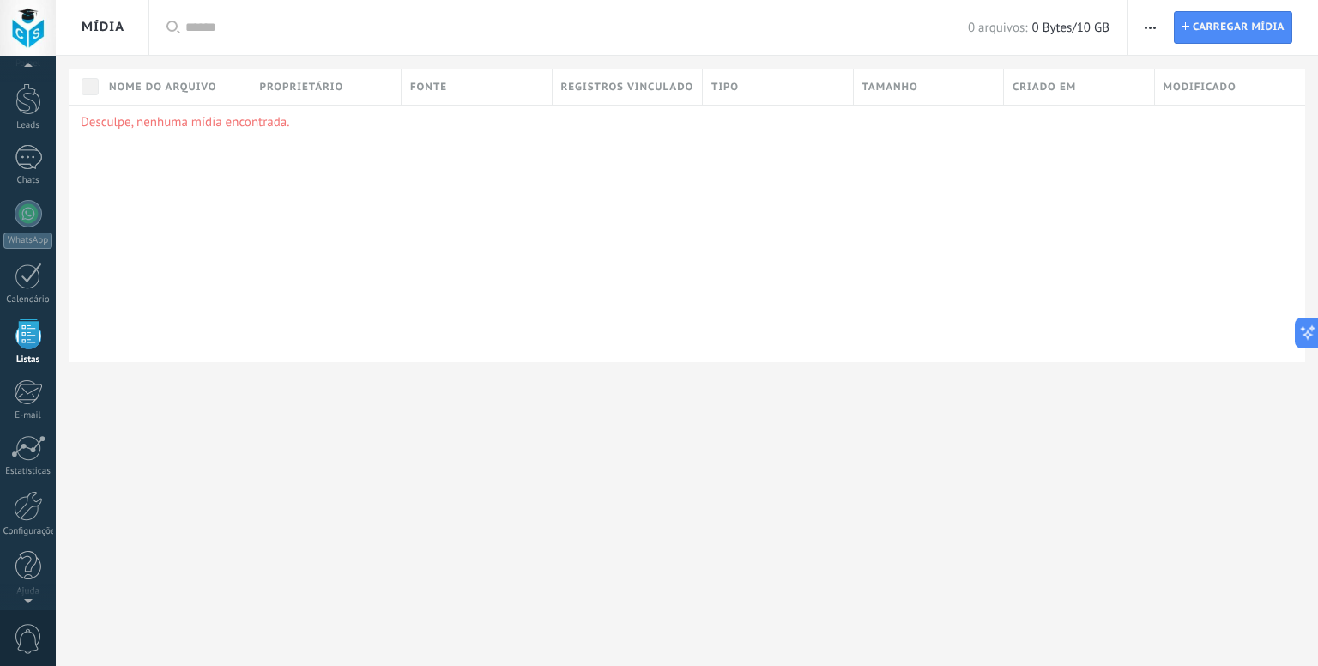
click at [1050, 21] on span "0 Bytes/10 GB" at bounding box center [1070, 28] width 77 height 16
click at [21, 599] on div "Painel Leads Chats WhatsApp Clientes" at bounding box center [28, 317] width 56 height 587
click at [27, 587] on div "Ajuda" at bounding box center [28, 588] width 50 height 11
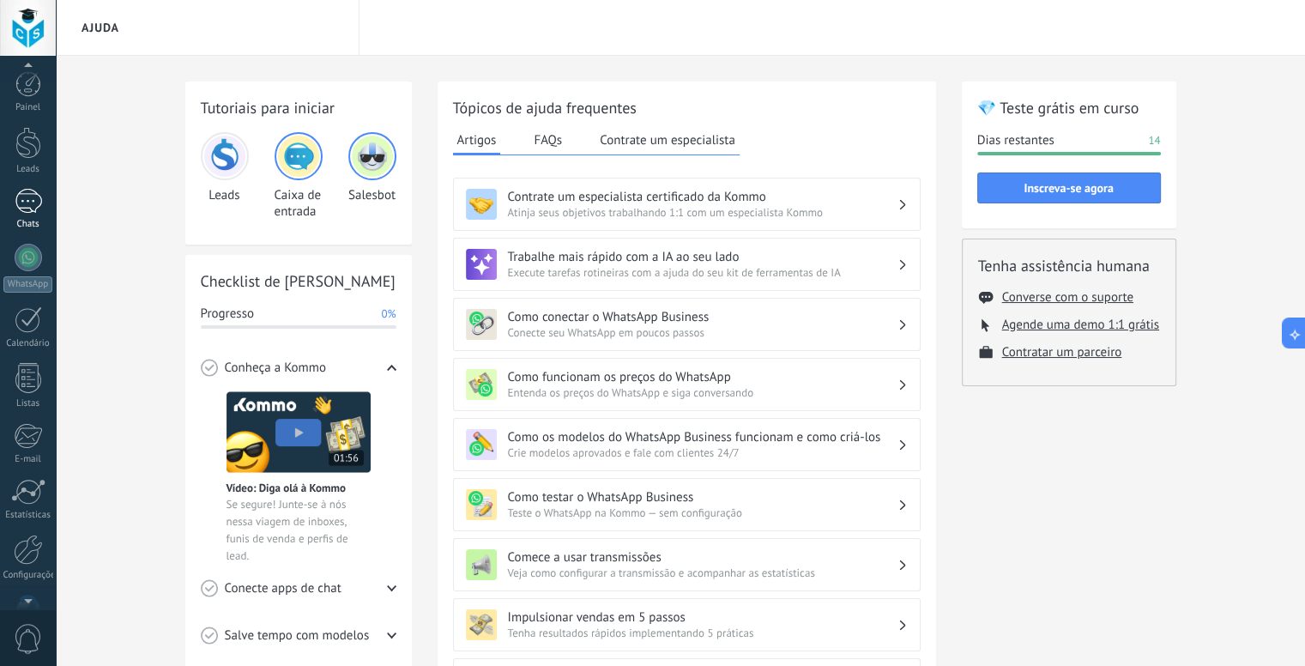
click at [27, 211] on div at bounding box center [28, 201] width 27 height 25
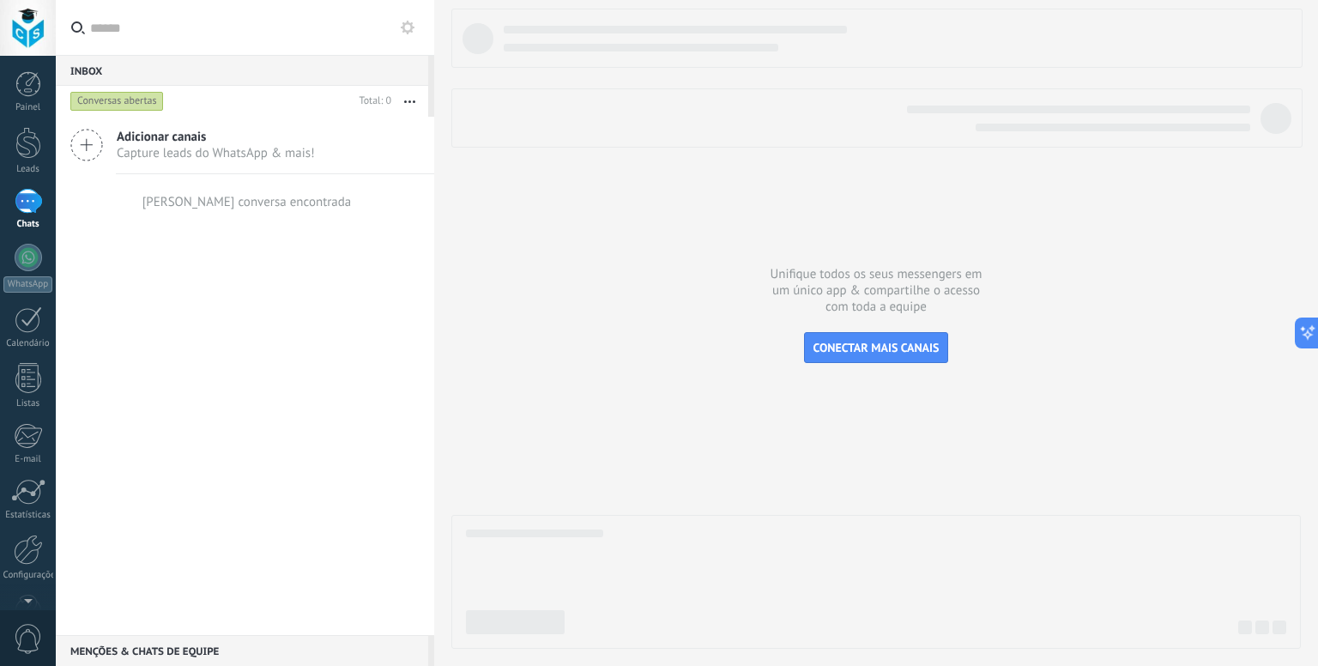
click at [417, 18] on button at bounding box center [407, 27] width 21 height 21
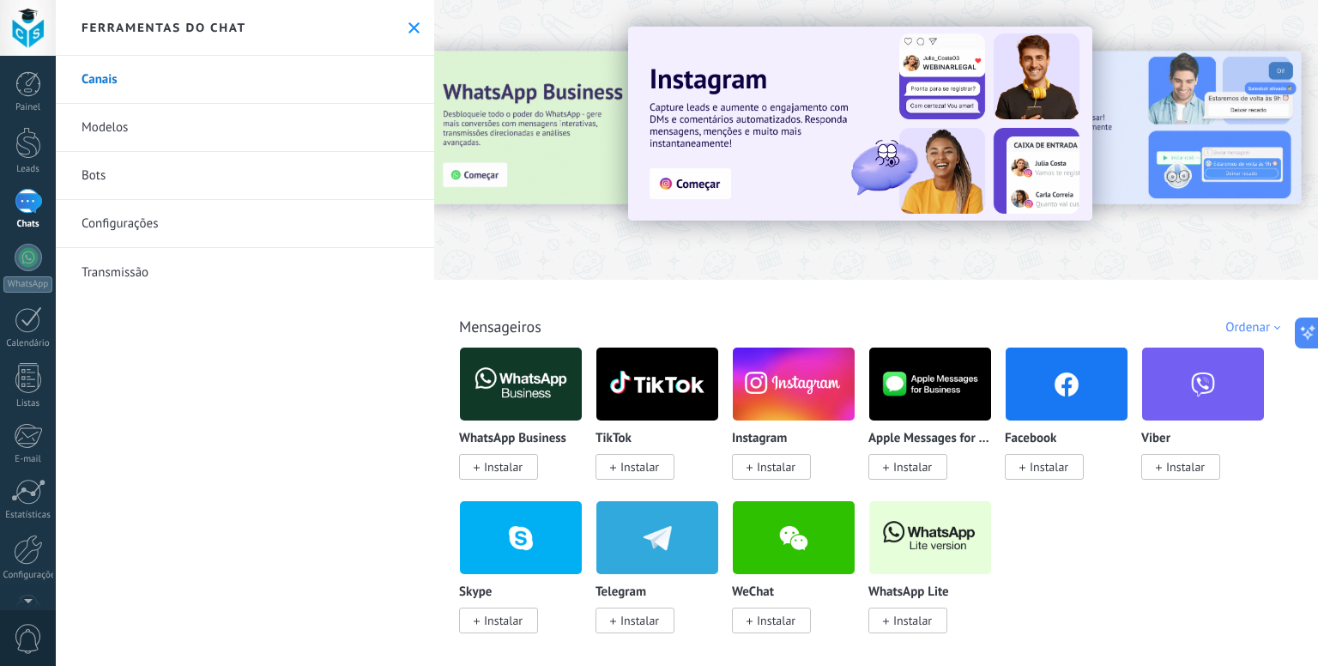
click at [247, 171] on link "Bots" at bounding box center [245, 176] width 378 height 48
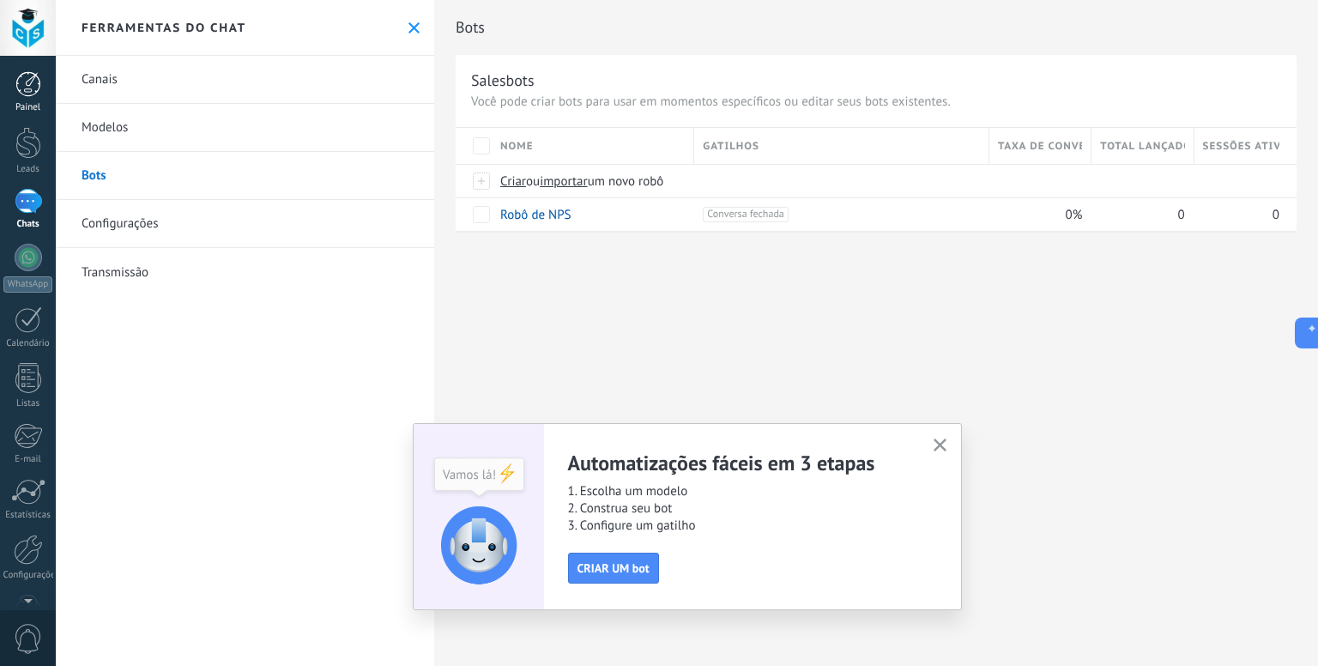
click at [0, 90] on link "Painel" at bounding box center [28, 92] width 56 height 42
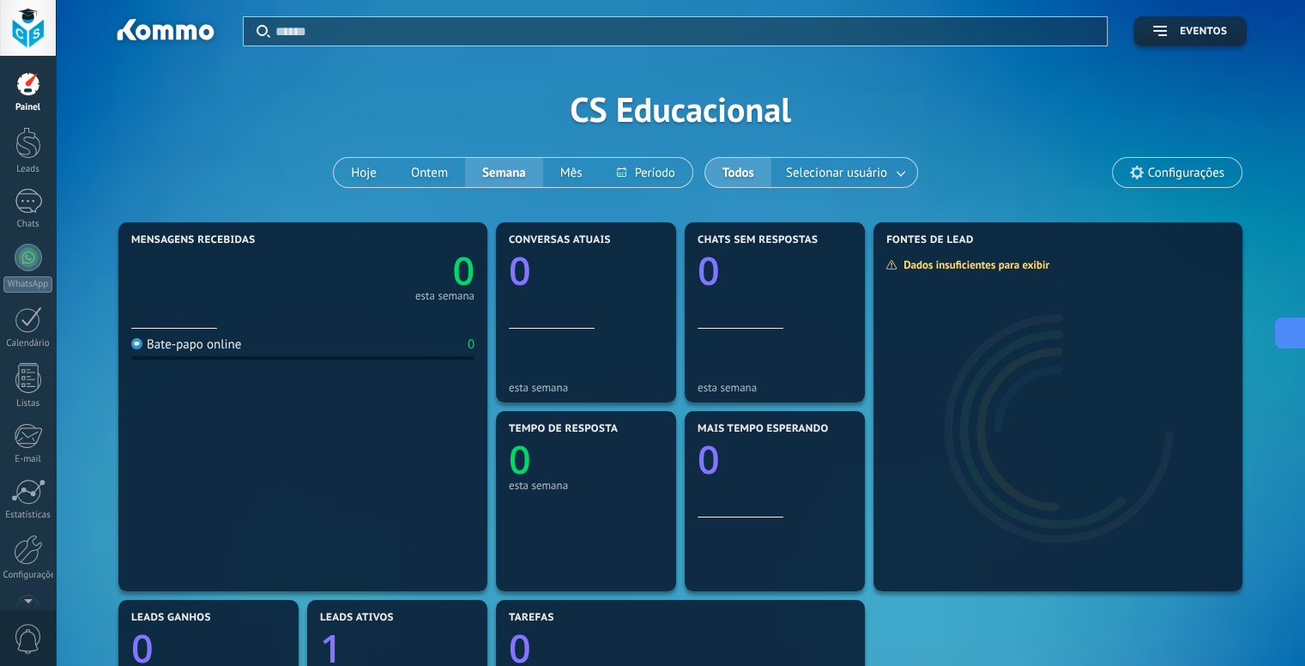
click at [1294, 329] on icon at bounding box center [1289, 333] width 18 height 18
type textarea "*****"
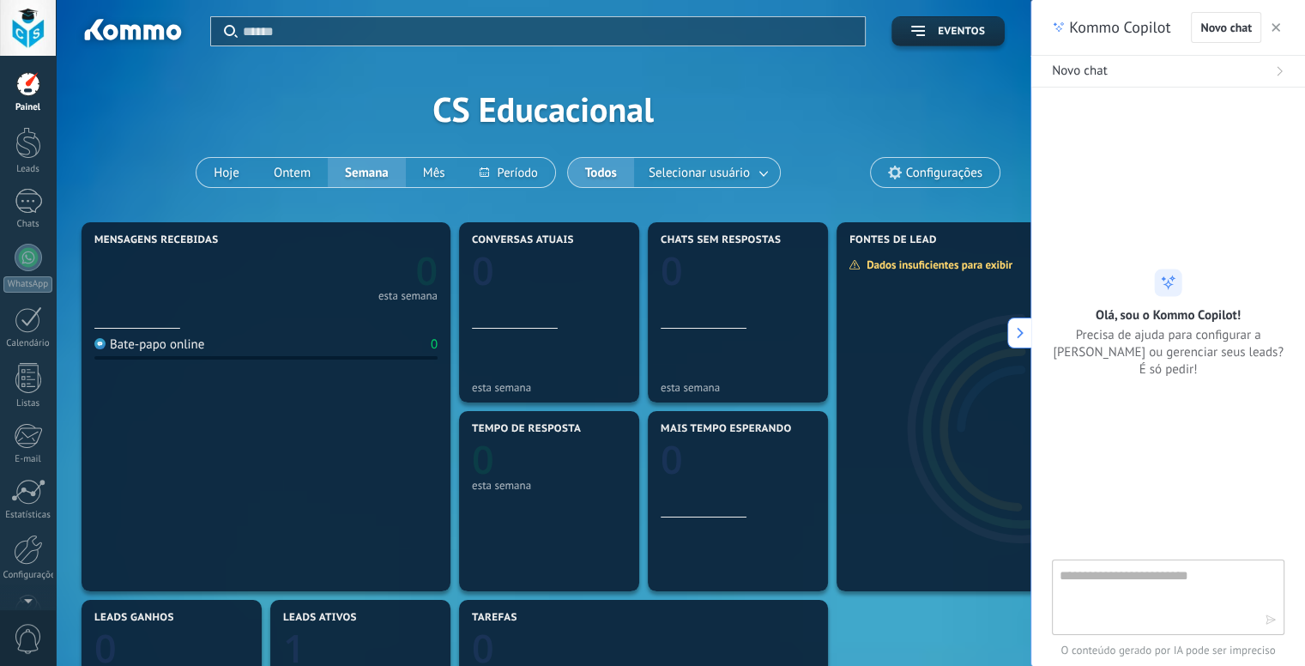
scroll to position [25, 0]
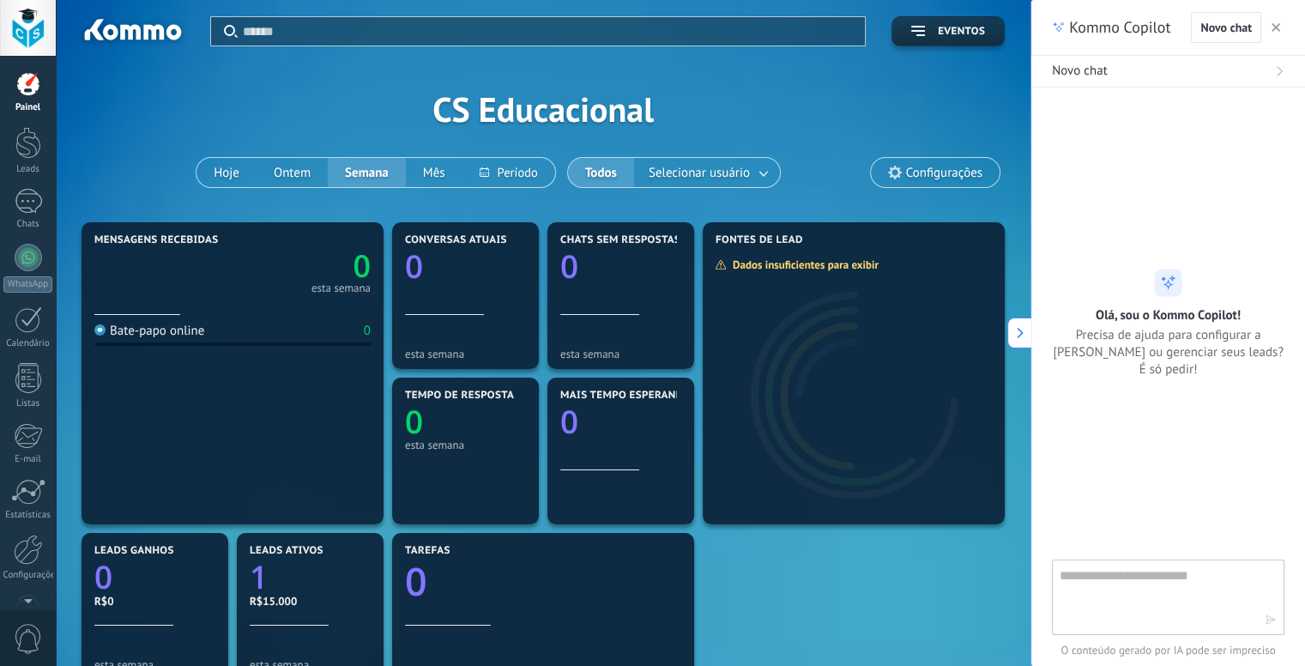
click at [1025, 344] on button at bounding box center [1020, 333] width 24 height 31
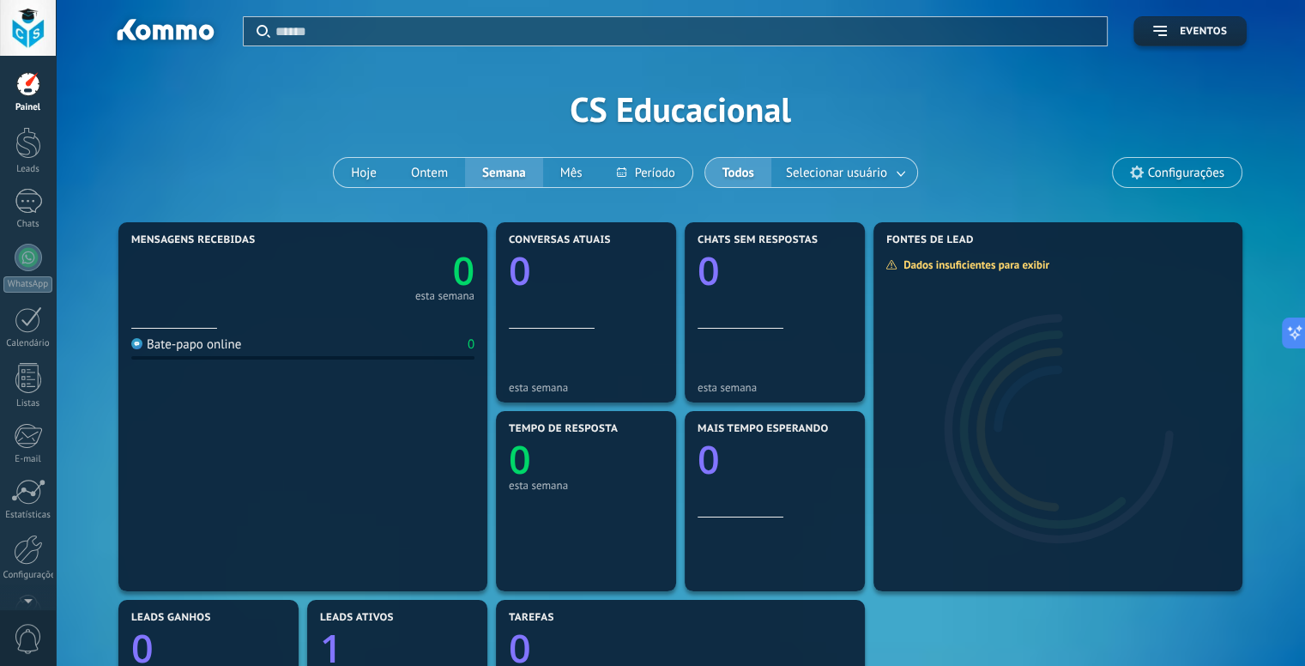
click at [29, 28] on div at bounding box center [28, 28] width 56 height 56
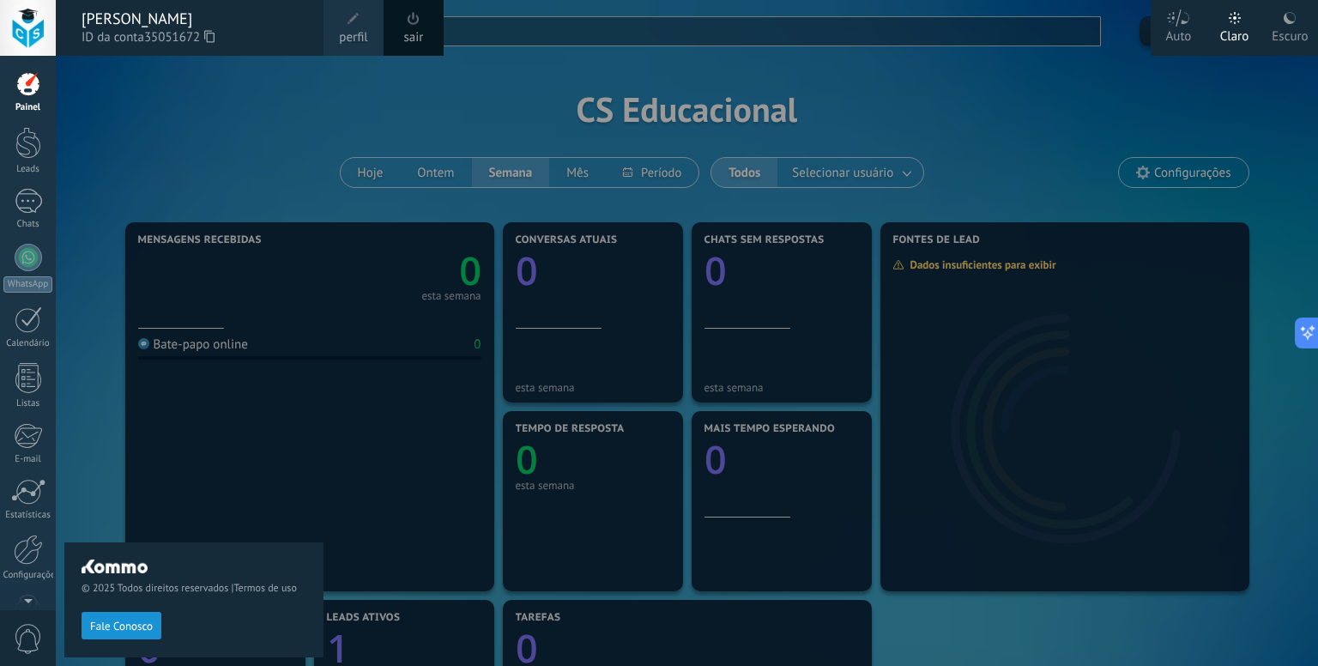
click at [1268, 28] on label "Escuro" at bounding box center [1290, 28] width 56 height 56
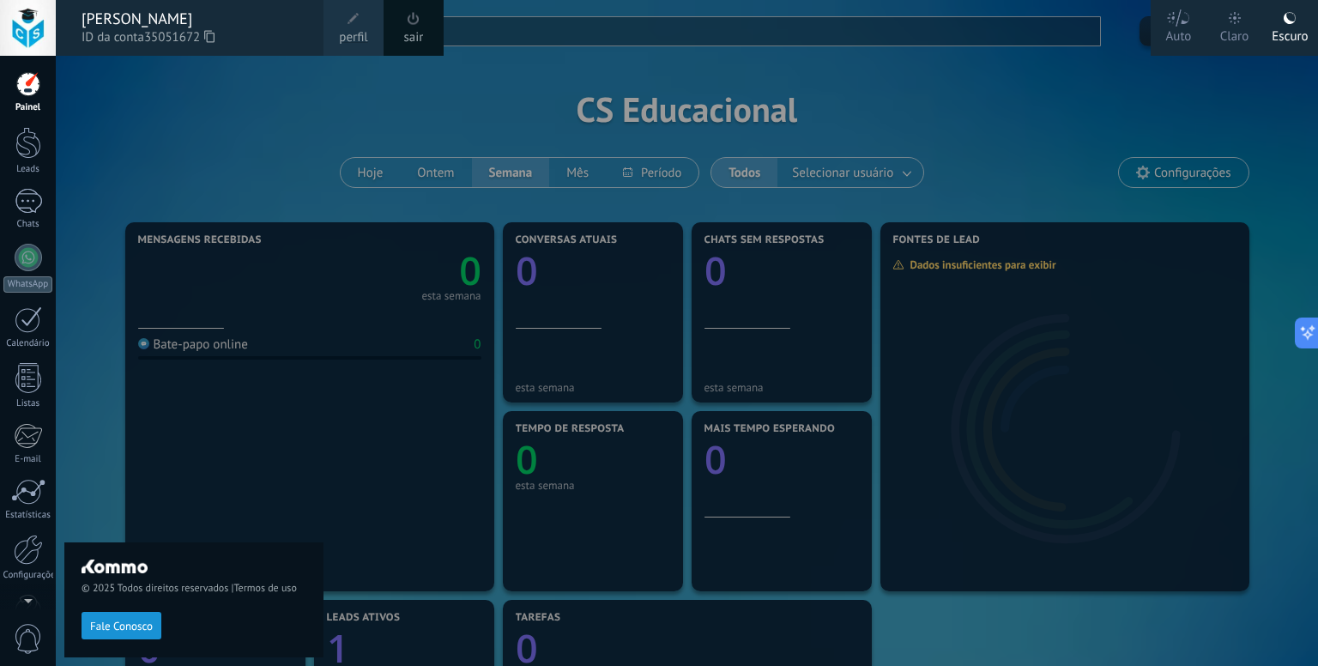
click at [1239, 27] on div "Claro" at bounding box center [1234, 33] width 29 height 45
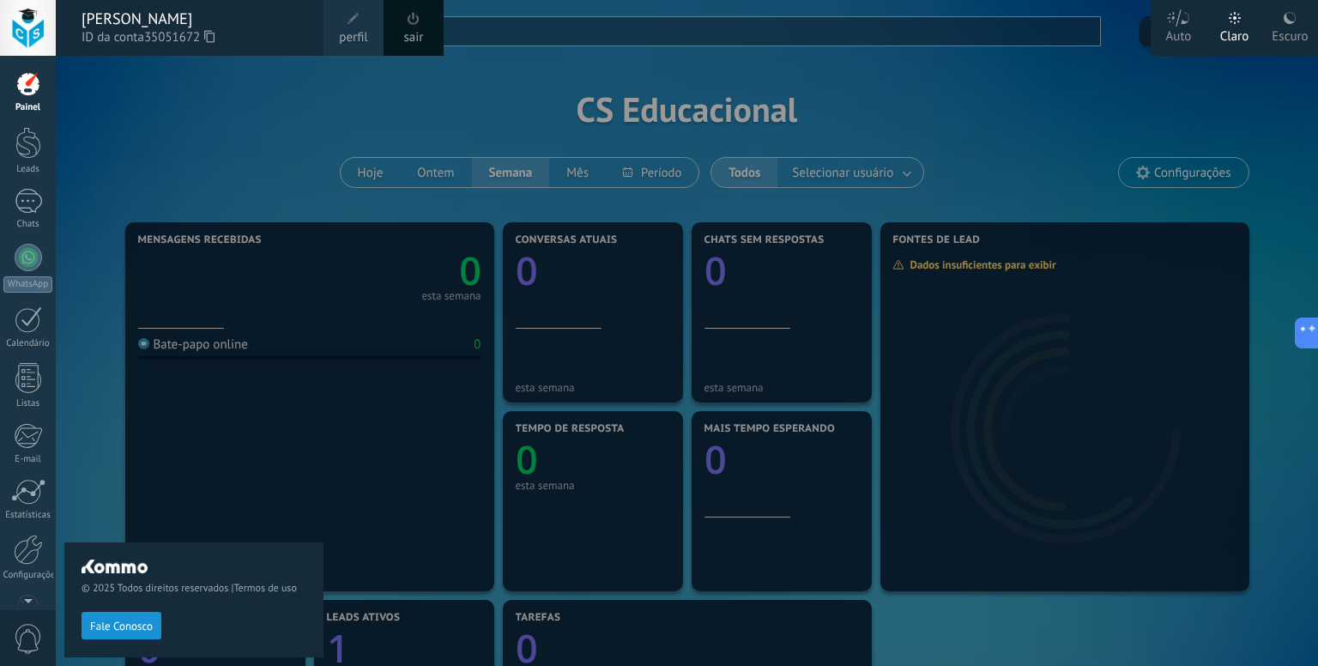
click at [1191, 27] on label "Auto" at bounding box center [1179, 28] width 56 height 56
click at [1231, 33] on div "Claro" at bounding box center [1234, 33] width 29 height 45
click at [326, 25] on link "perfil" at bounding box center [354, 28] width 60 height 56
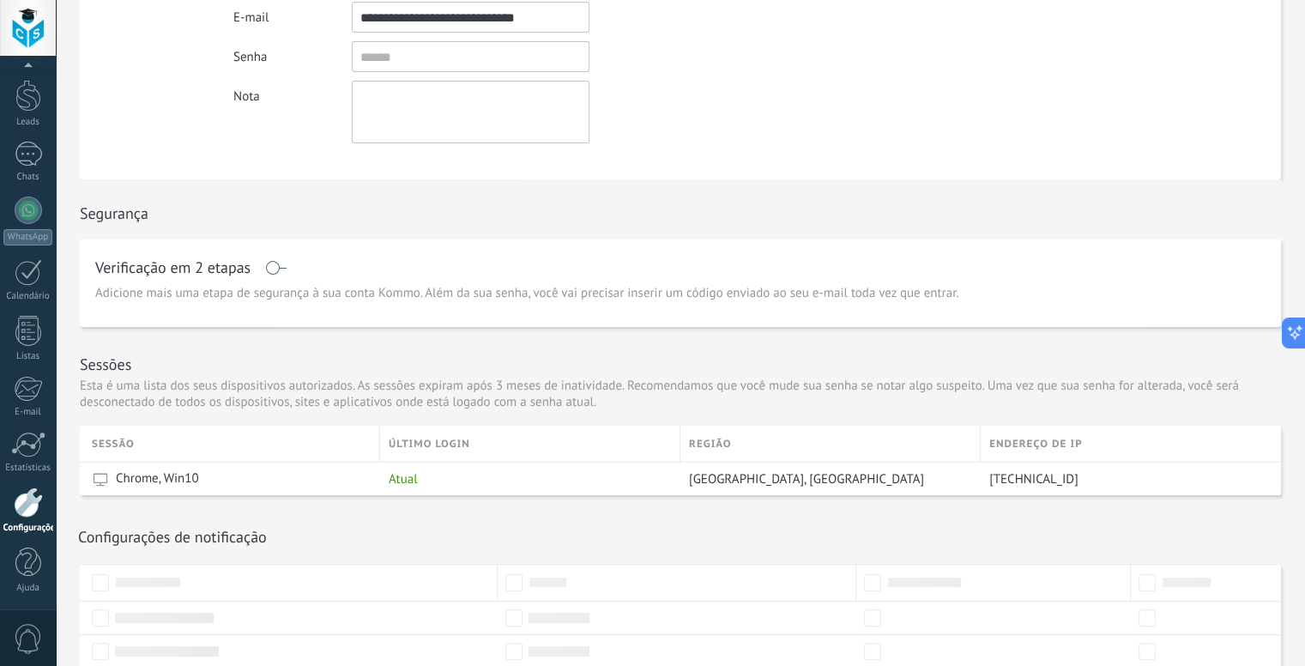
scroll to position [398, 0]
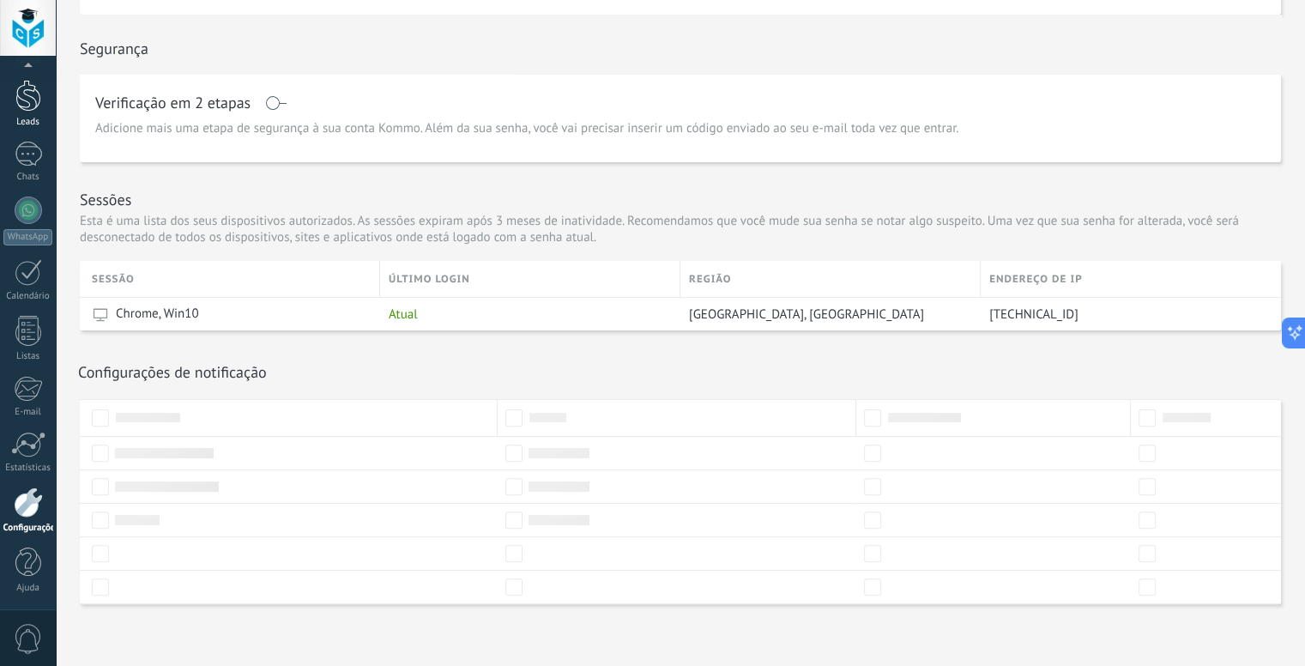
click at [15, 105] on div at bounding box center [28, 96] width 26 height 32
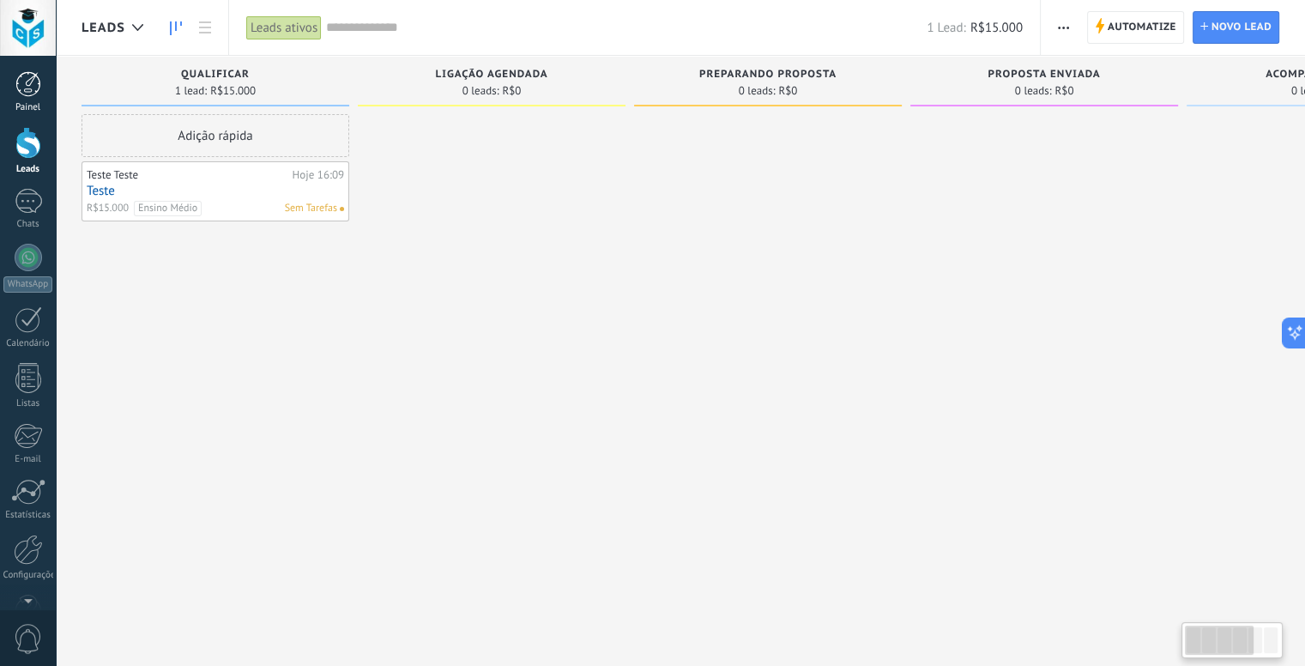
click at [17, 93] on div at bounding box center [28, 84] width 26 height 26
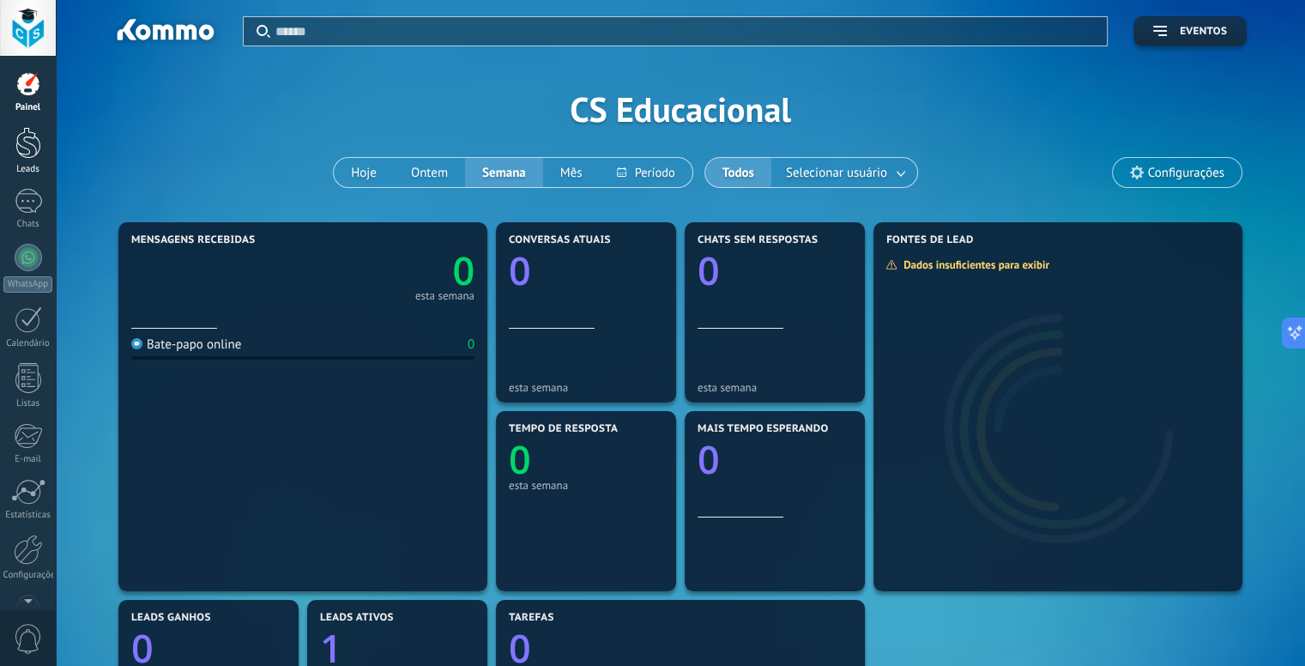
click at [21, 135] on div at bounding box center [28, 143] width 26 height 32
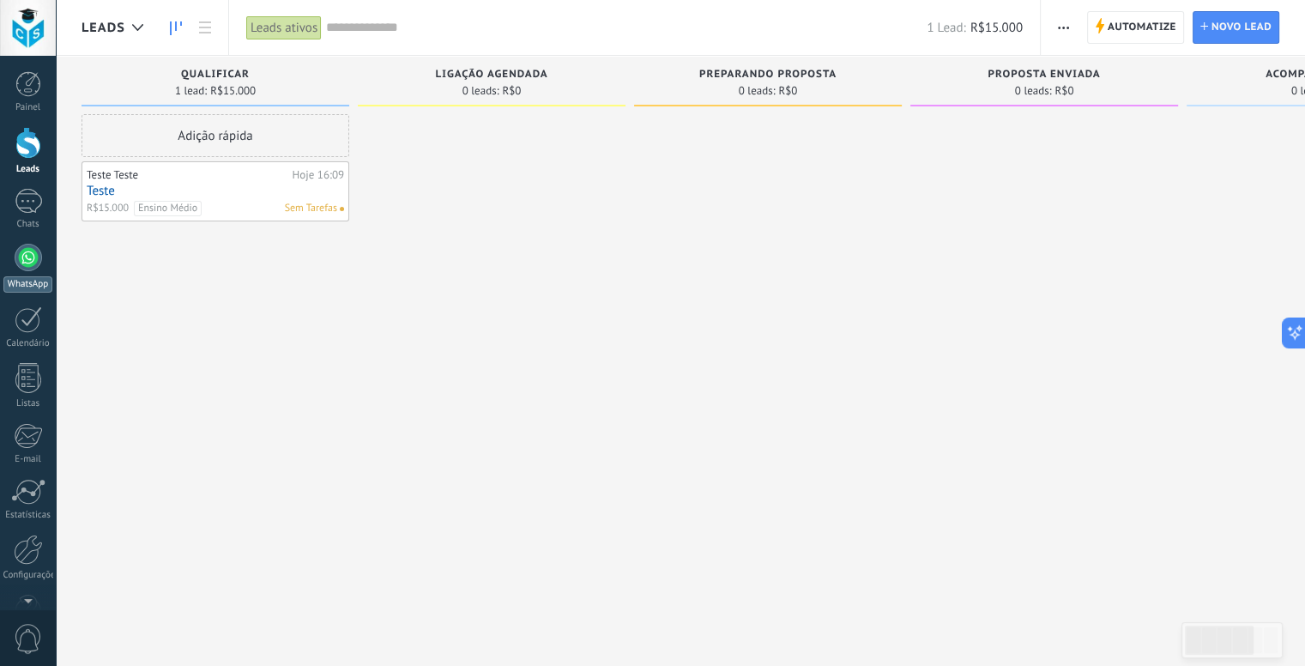
click at [40, 264] on link "WhatsApp" at bounding box center [28, 268] width 56 height 49
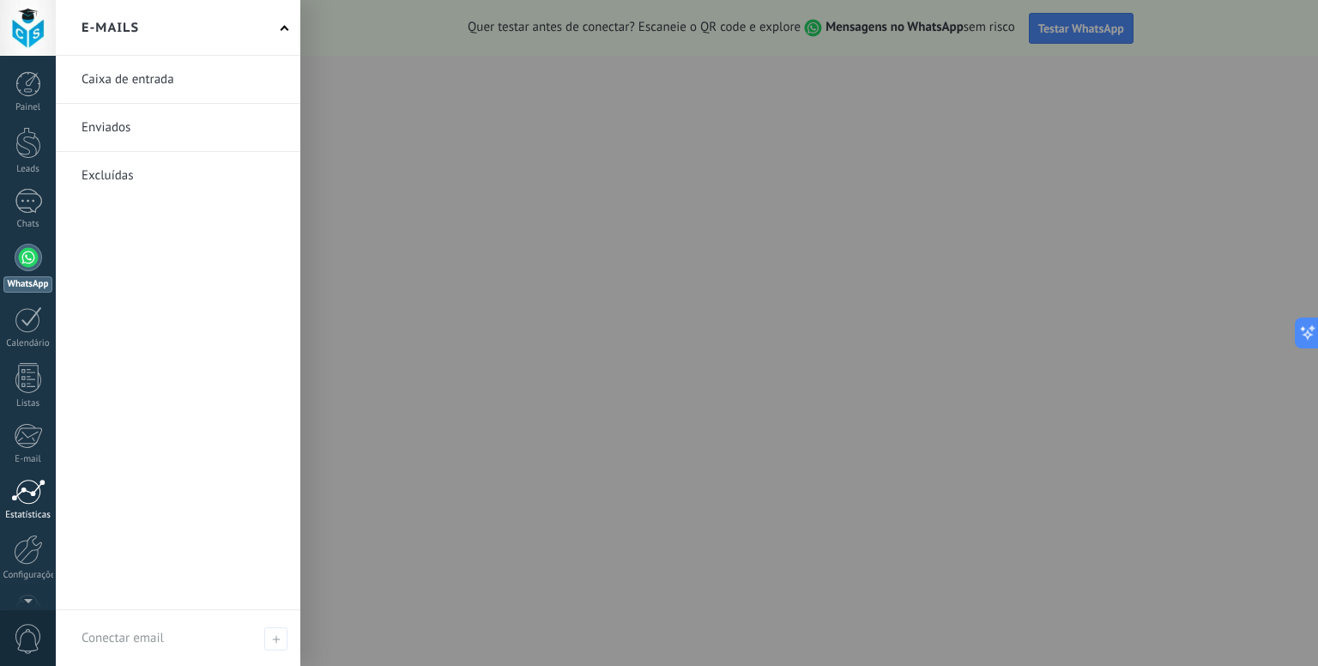
click at [32, 498] on div at bounding box center [28, 492] width 34 height 26
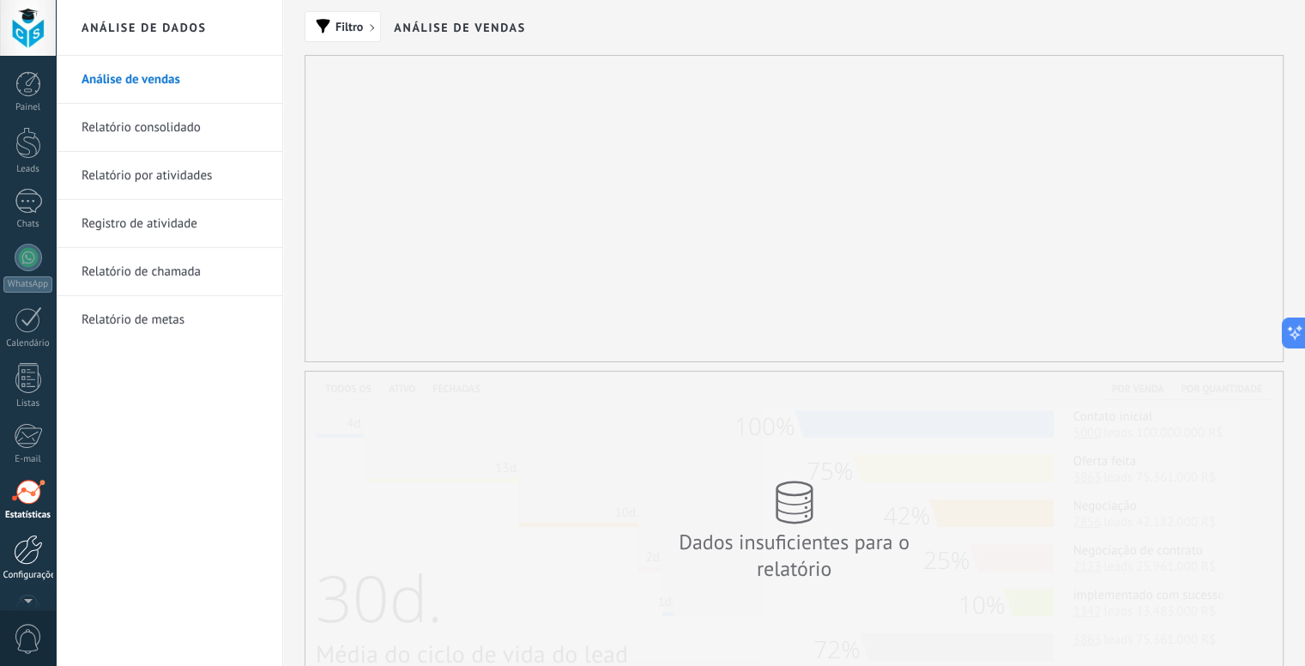
click at [39, 548] on div at bounding box center [28, 550] width 29 height 30
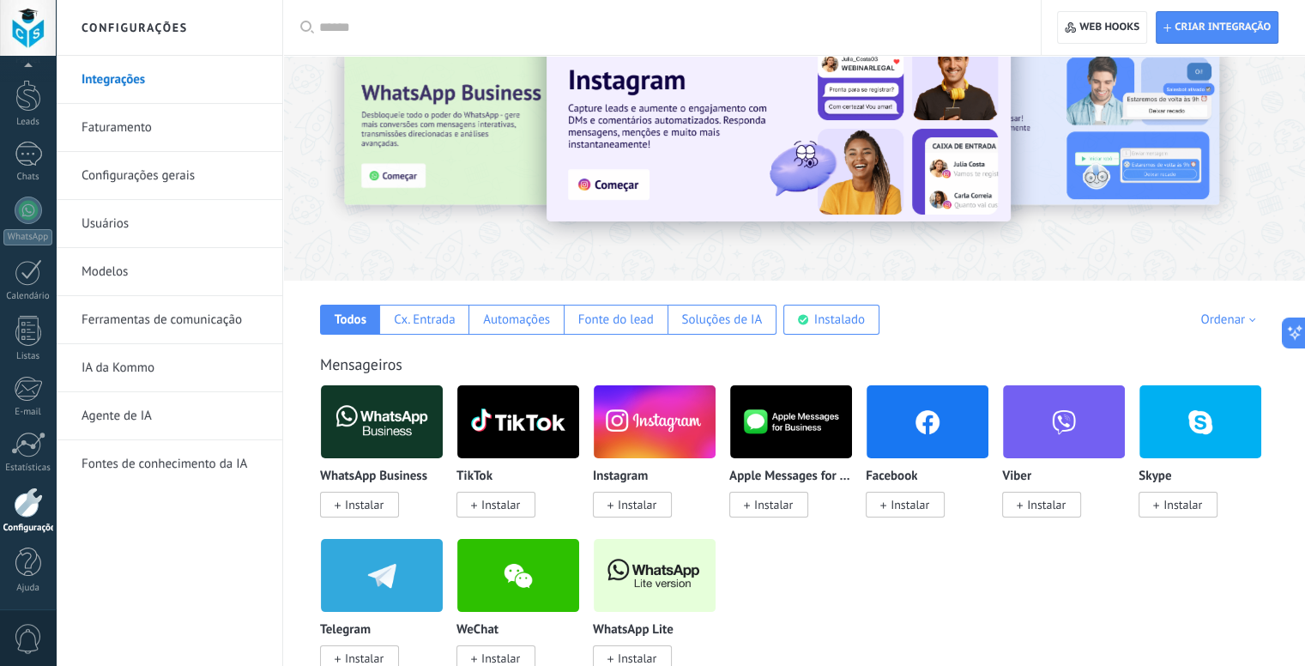
scroll to position [86, 0]
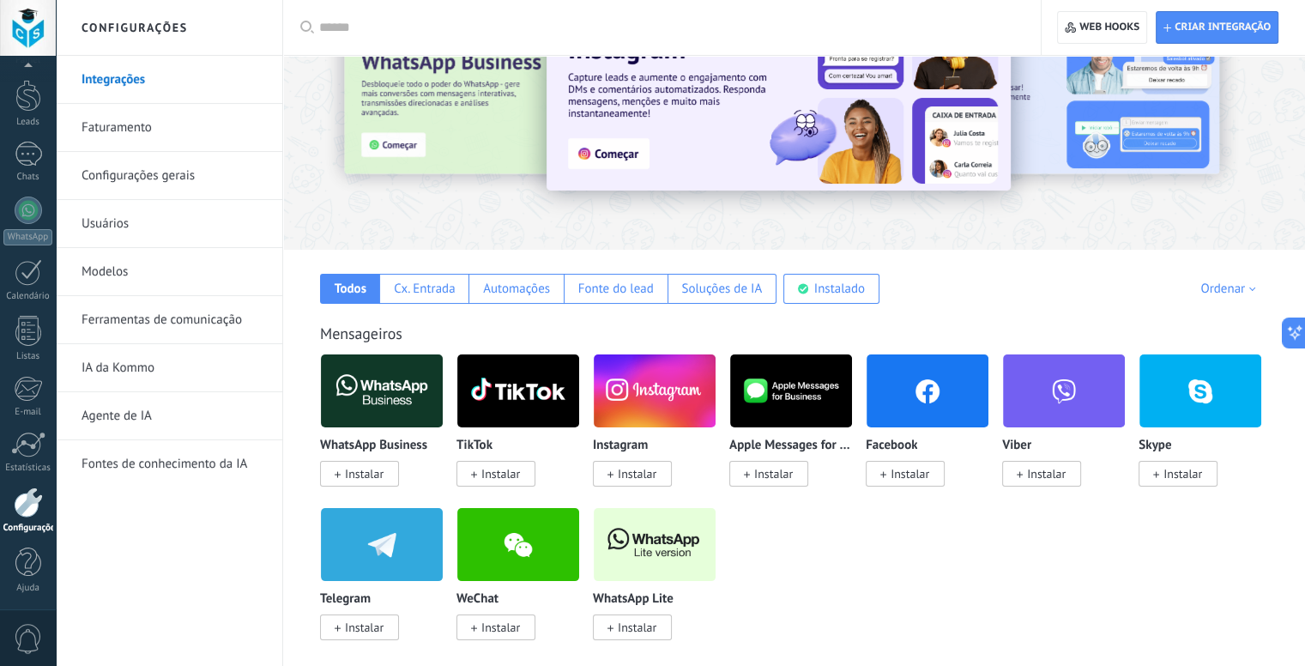
click at [411, 390] on img at bounding box center [382, 390] width 122 height 83
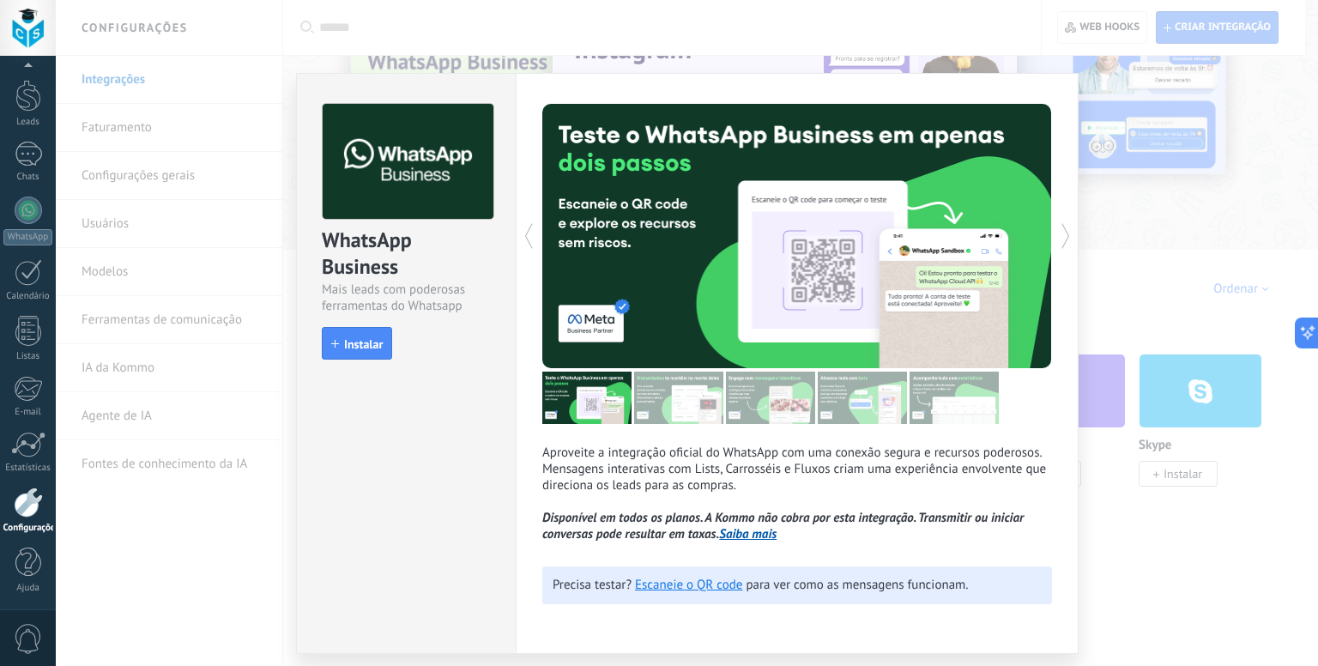
click at [1160, 266] on div "WhatsApp Business Mais leads com poderosas ferramentas do Whatsapp install Inst…" at bounding box center [687, 333] width 1262 height 666
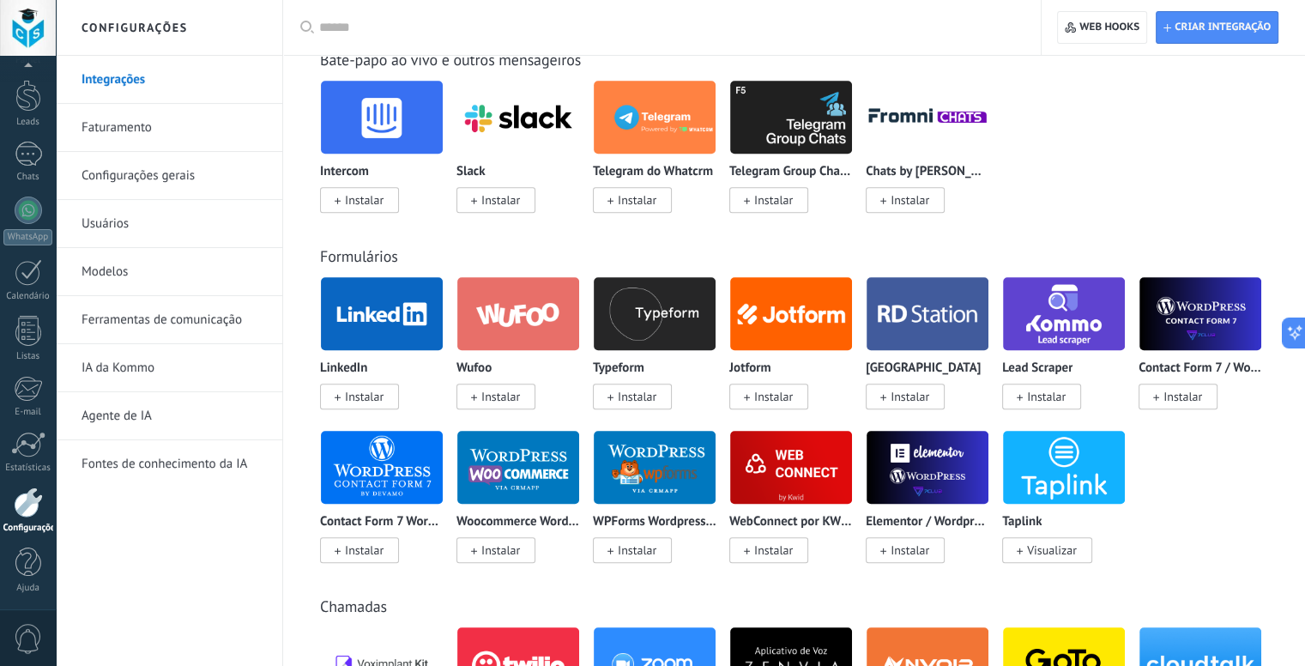
scroll to position [1287, 0]
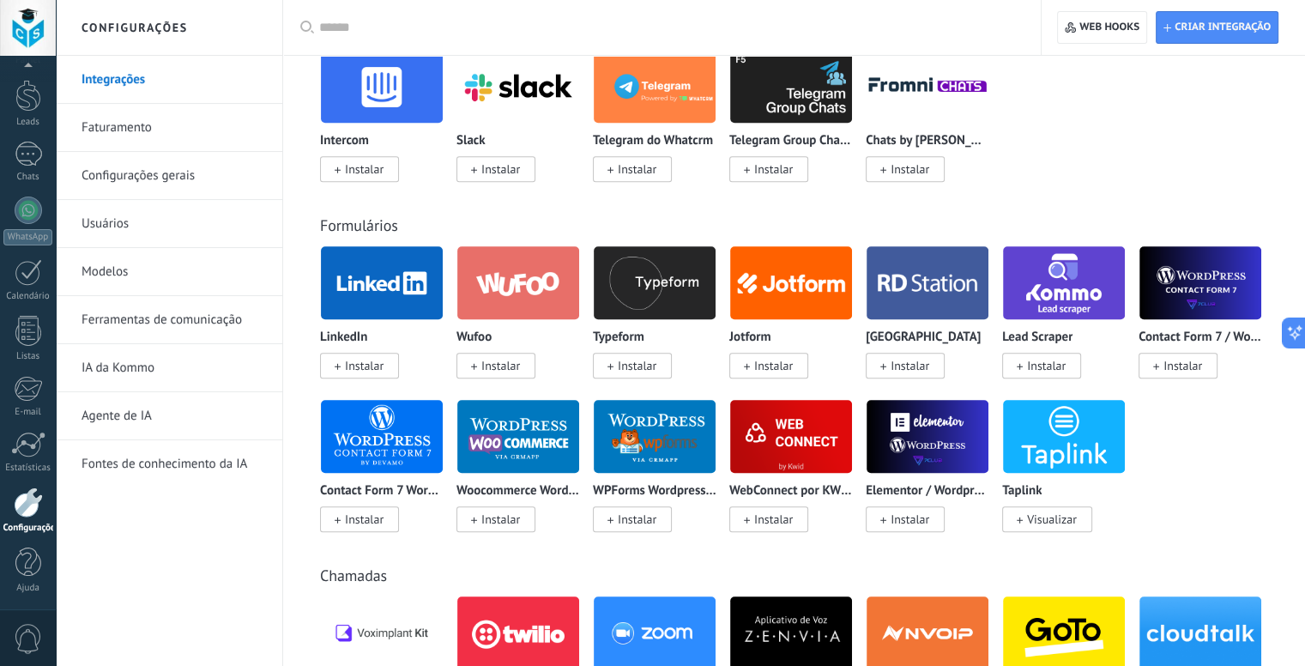
click at [370, 445] on img at bounding box center [382, 436] width 122 height 83
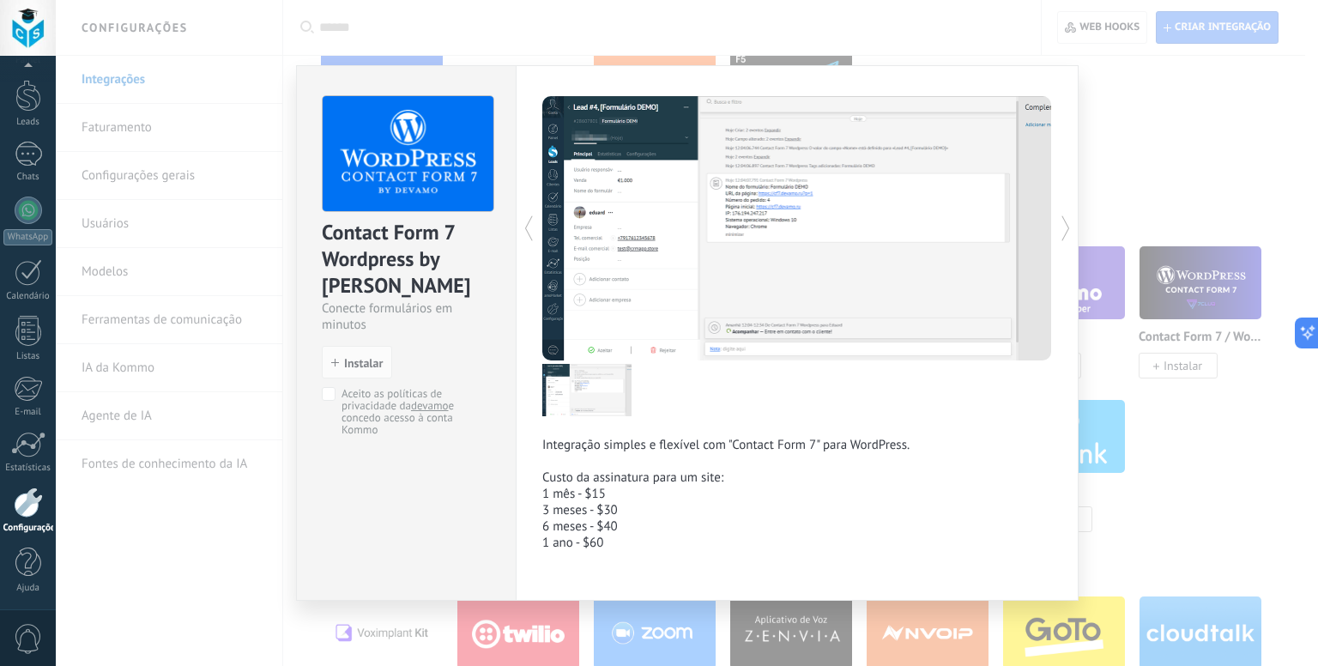
click at [1214, 403] on div "Contact Form 7 Wordpress by Devamo Conecte formulários em minutos install Insta…" at bounding box center [687, 333] width 1262 height 666
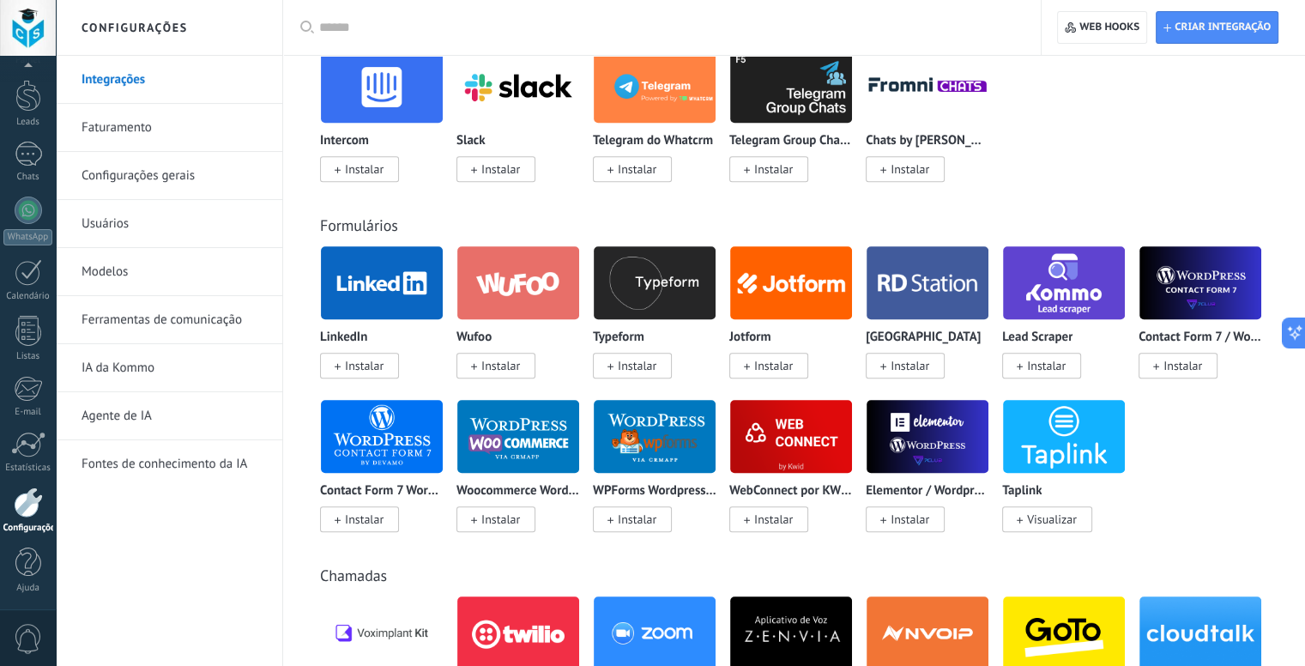
click at [643, 421] on img at bounding box center [655, 436] width 122 height 83
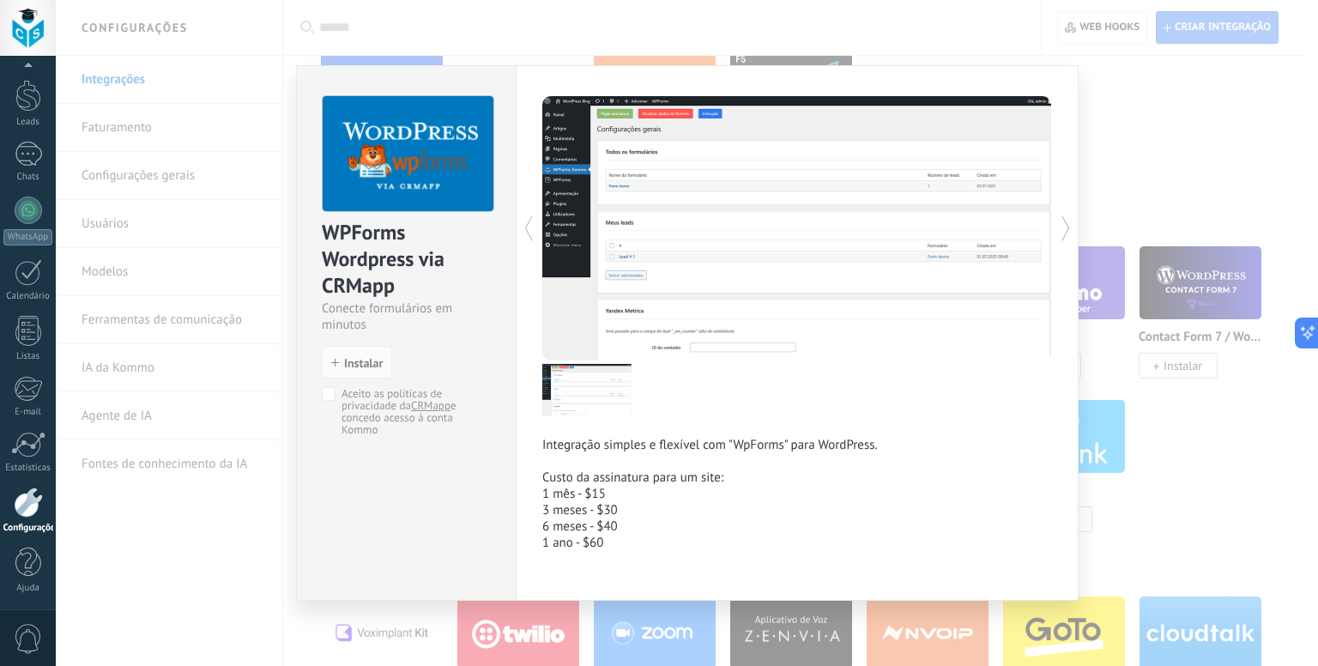
click at [1154, 438] on div "WPForms Wordpress via CRMapp Conecte formulários em minutos install Instalar Ac…" at bounding box center [687, 333] width 1262 height 666
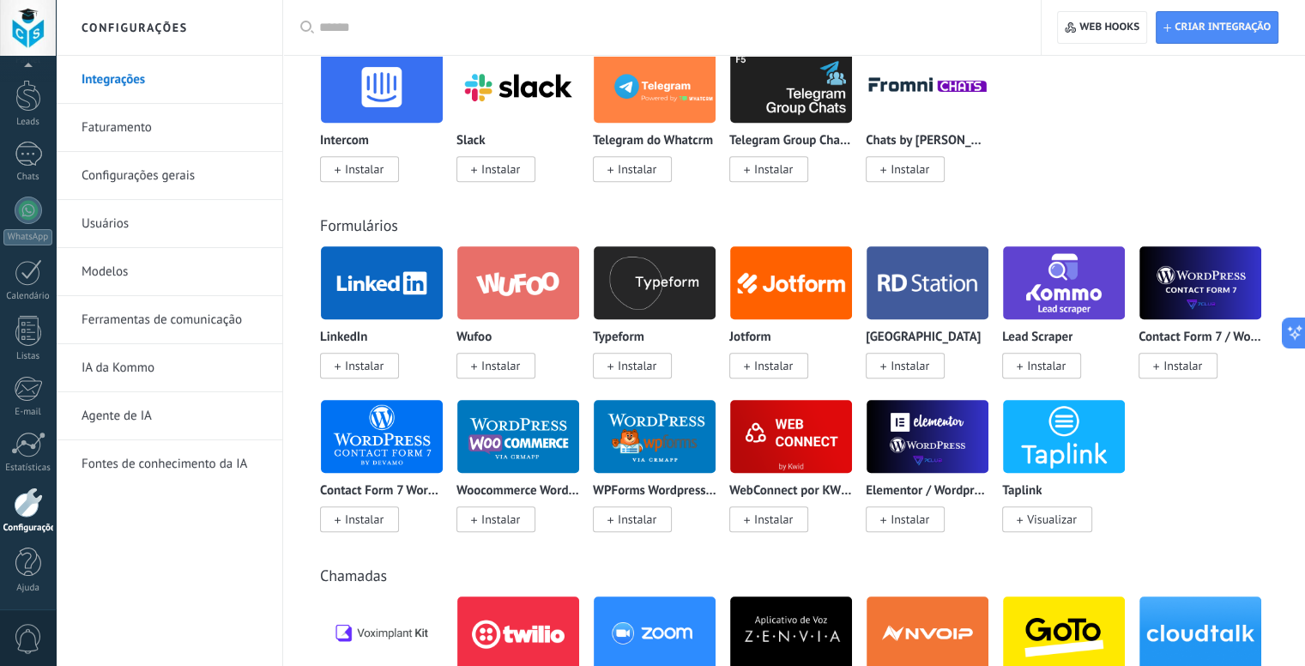
click at [978, 463] on img at bounding box center [928, 436] width 122 height 83
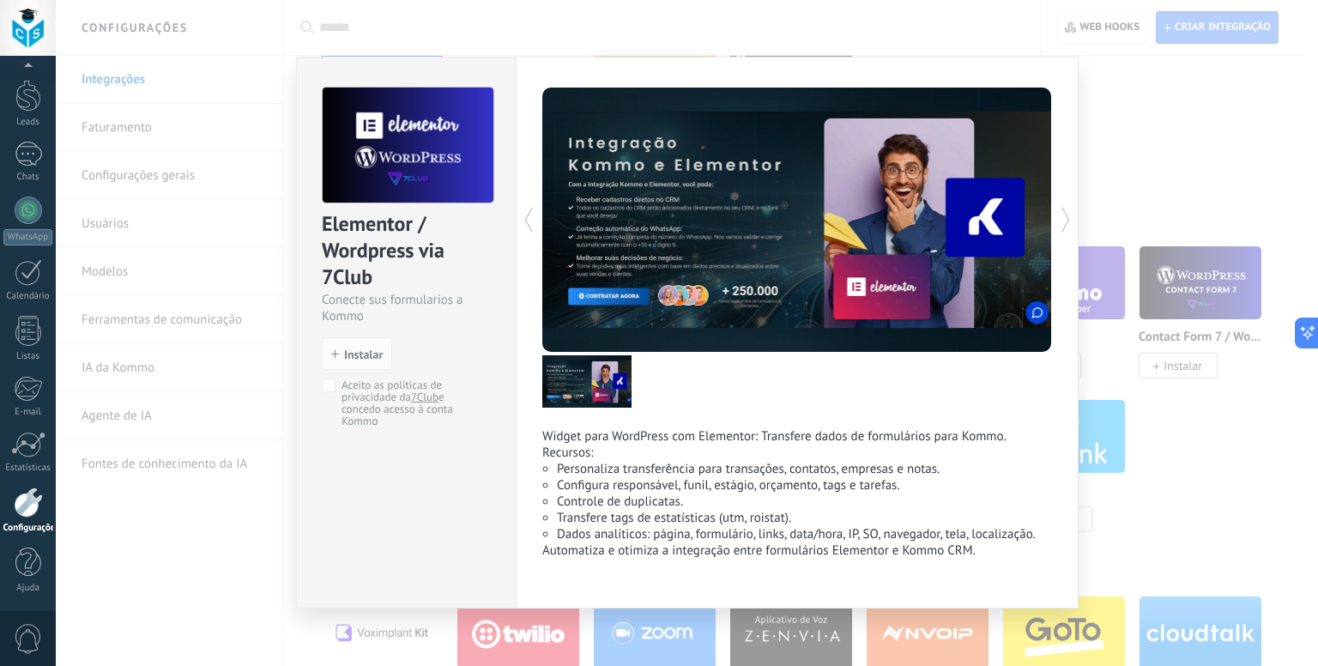
click at [601, 390] on img at bounding box center [586, 381] width 89 height 52
click at [348, 279] on div "Elementor / Wordpress via 7Club" at bounding box center [406, 251] width 169 height 82
click at [1126, 217] on div "Elementor / Wordpress via 7Club Conecte sus formularios a Kommo install Instala…" at bounding box center [687, 333] width 1262 height 666
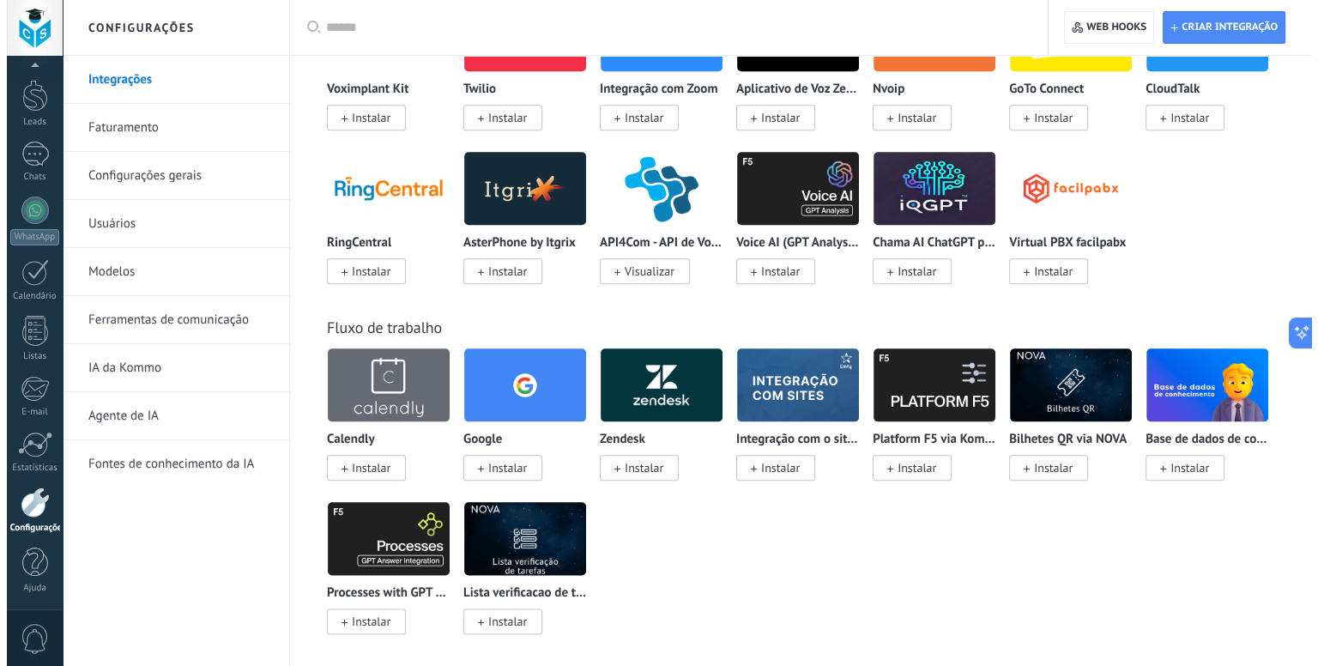
scroll to position [1888, 0]
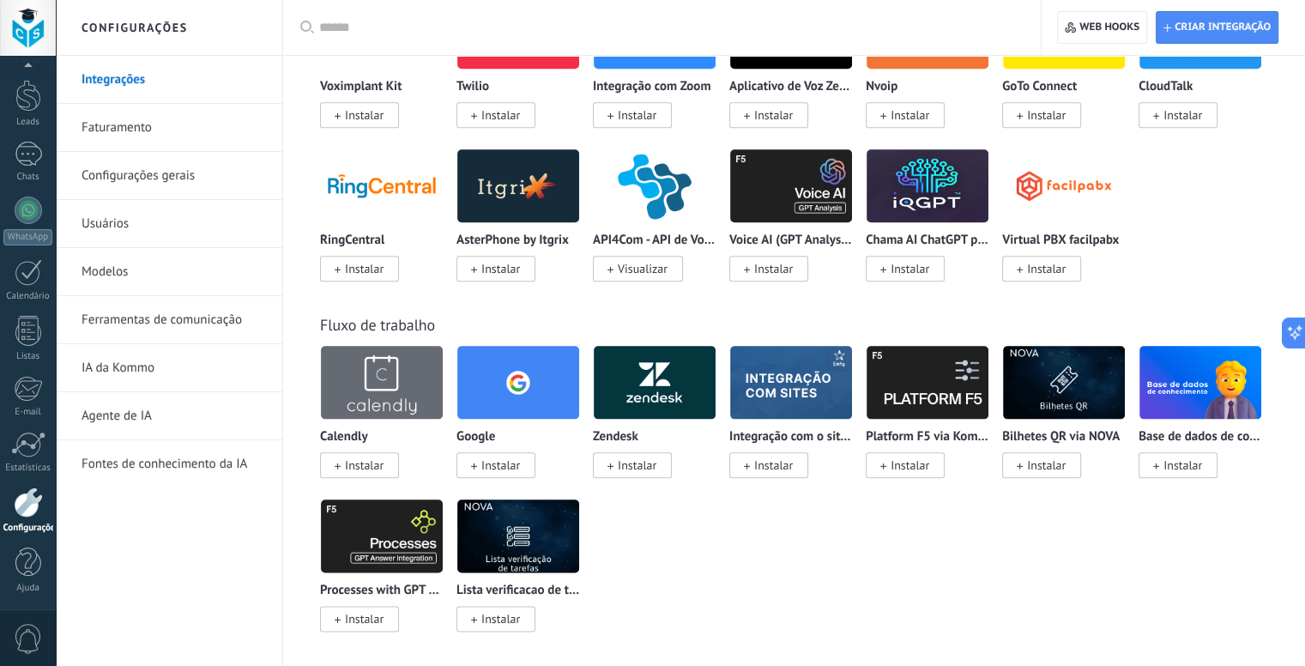
click at [371, 396] on img at bounding box center [382, 382] width 122 height 83
click at [378, 382] on img at bounding box center [382, 382] width 122 height 83
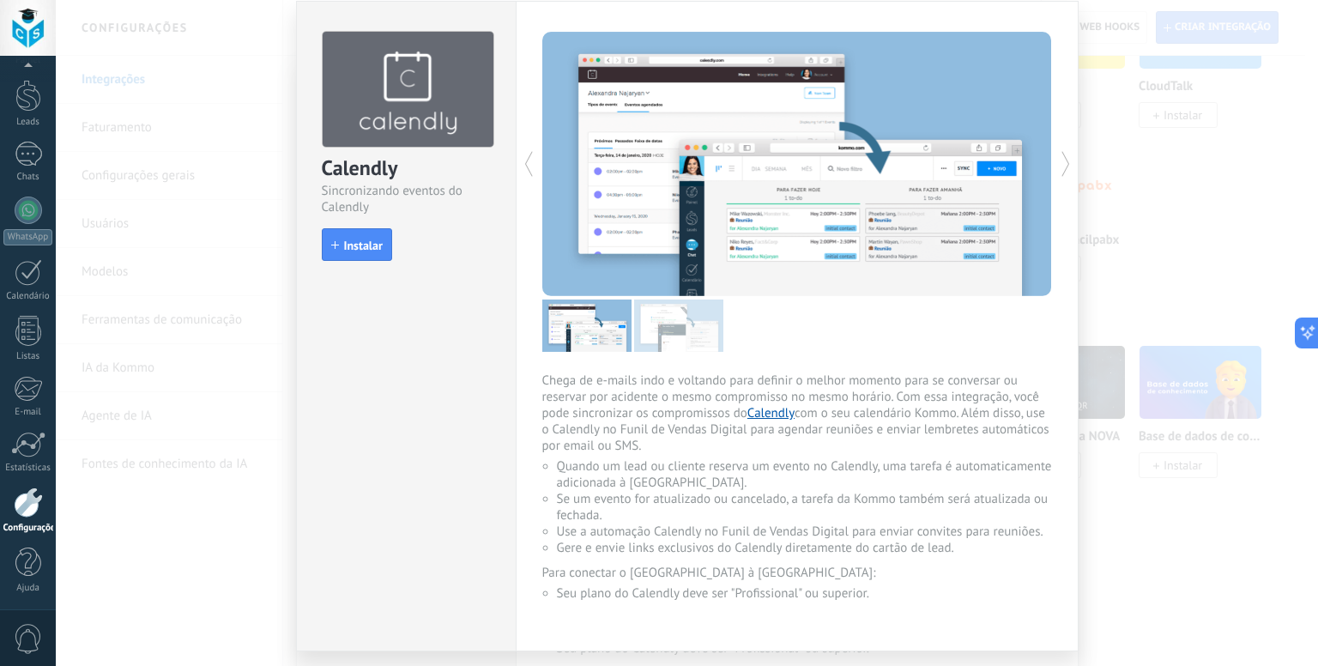
scroll to position [106, 0]
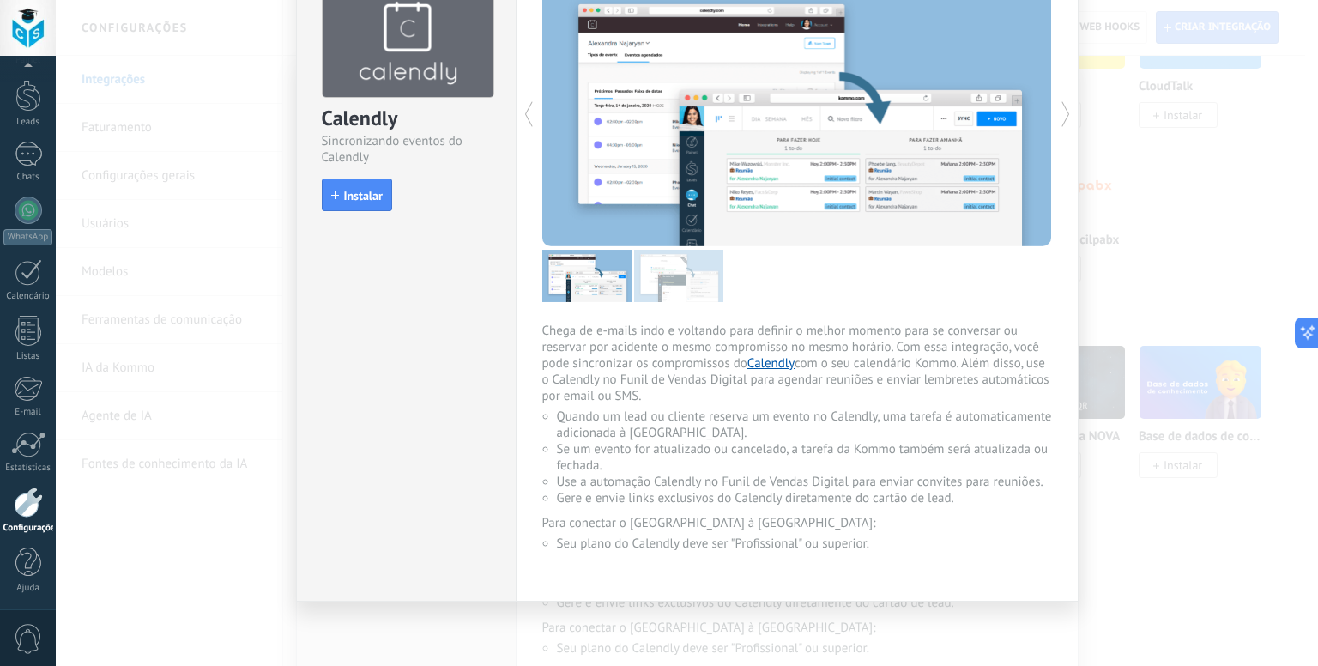
click at [1085, 532] on div "Calendly Sincronizando eventos do Calendly install Instalar Chega de e-mails in…" at bounding box center [687, 333] width 1262 height 666
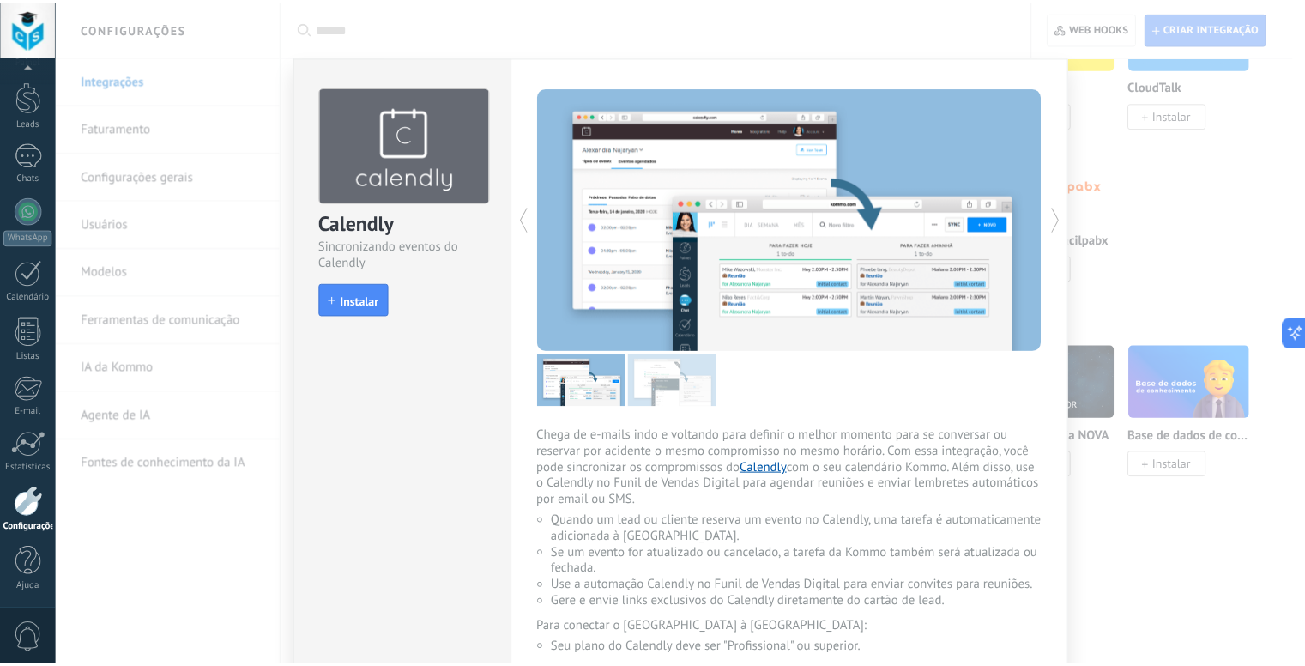
scroll to position [0, 0]
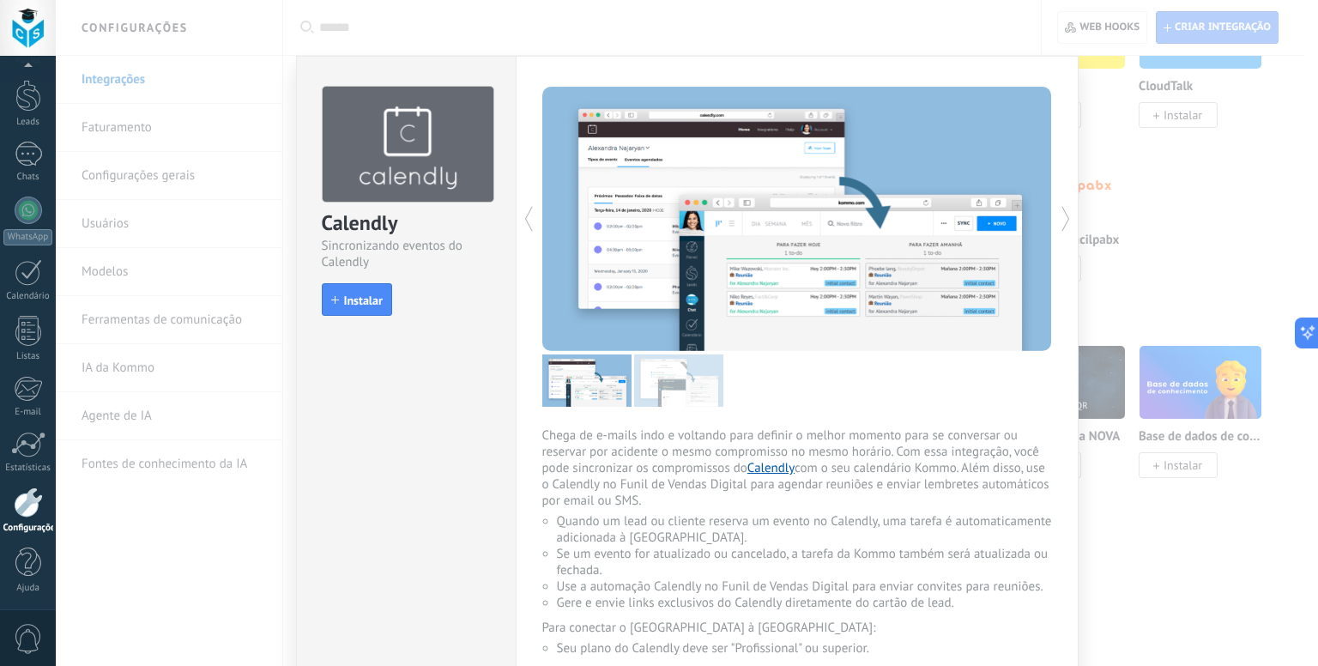
click at [1222, 448] on div "Calendly Sincronizando eventos do Calendly install Instalar Chega de e-mails in…" at bounding box center [687, 333] width 1262 height 666
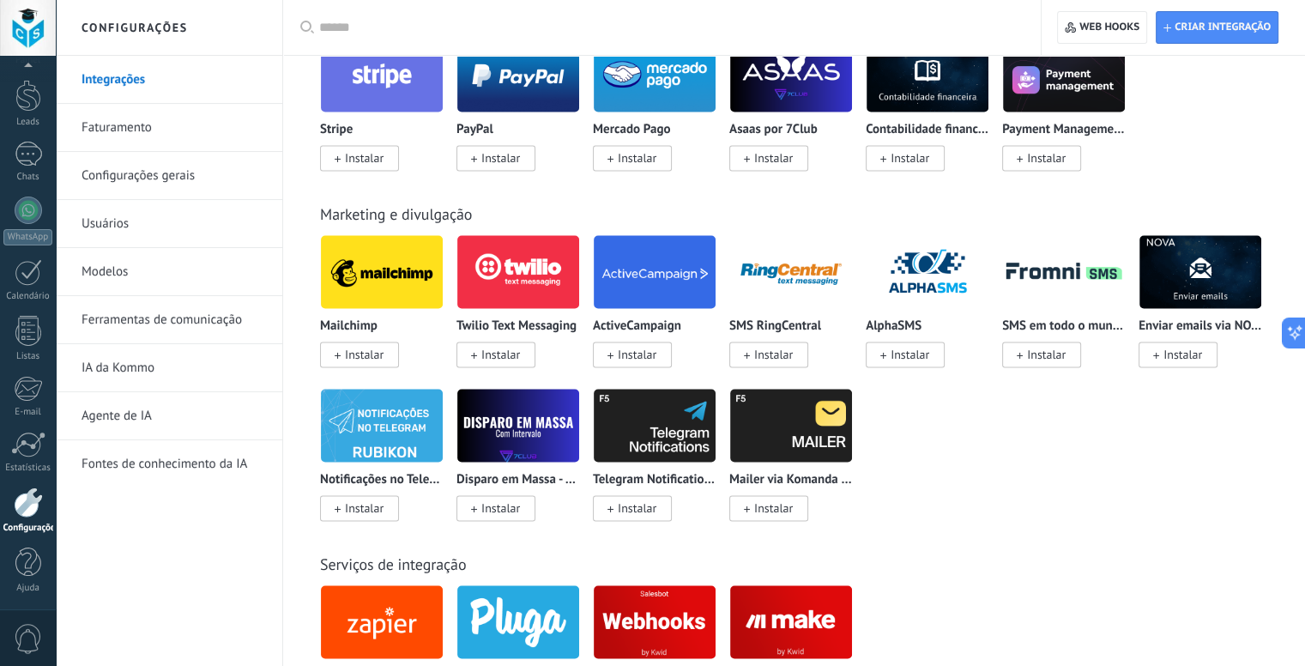
scroll to position [2575, 0]
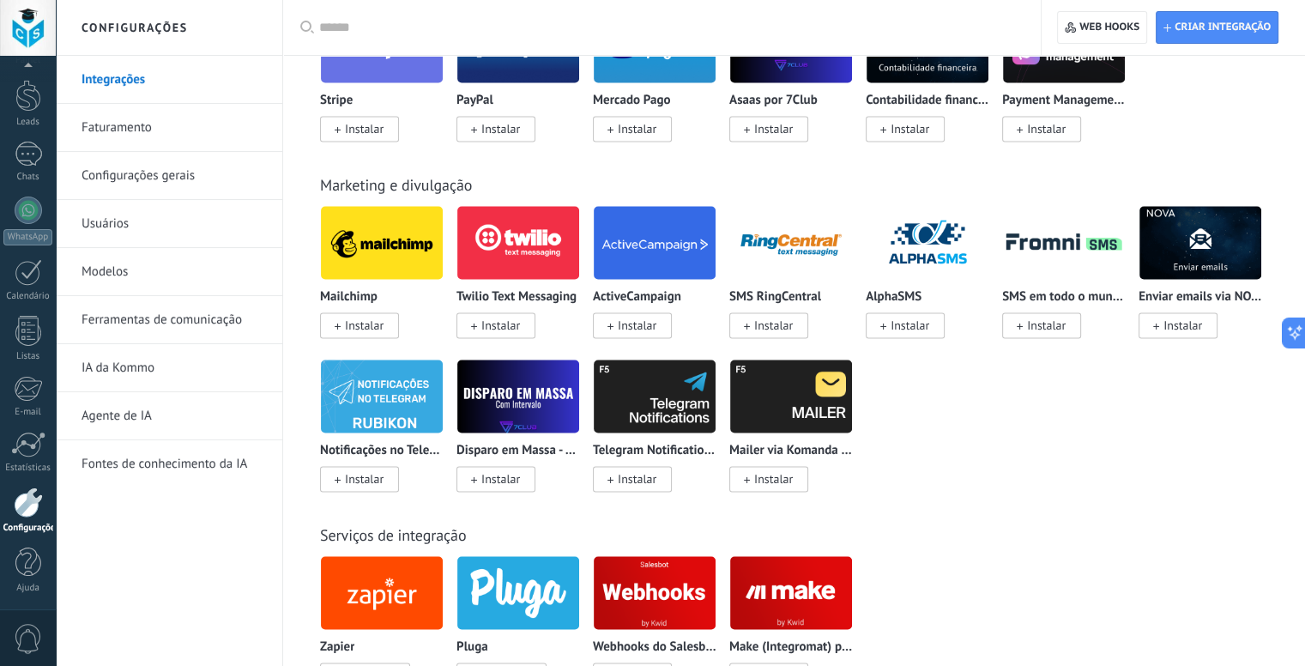
click at [378, 233] on img at bounding box center [382, 242] width 122 height 83
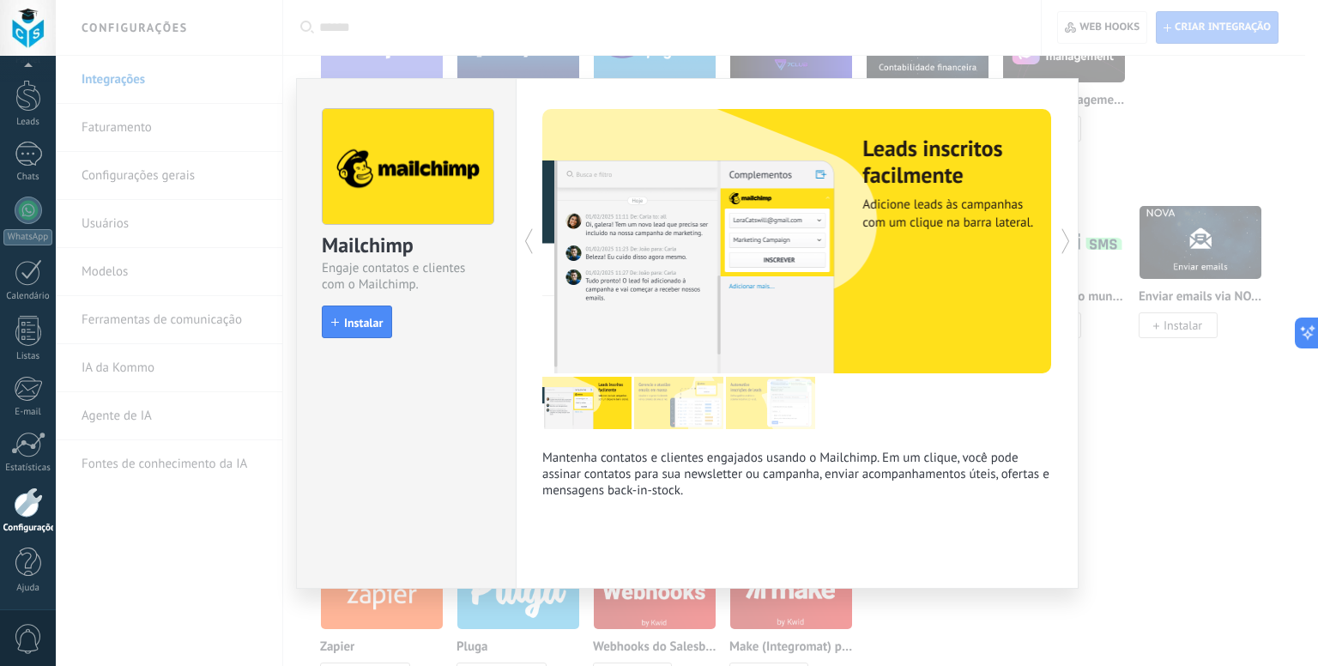
click at [675, 396] on img at bounding box center [678, 403] width 89 height 52
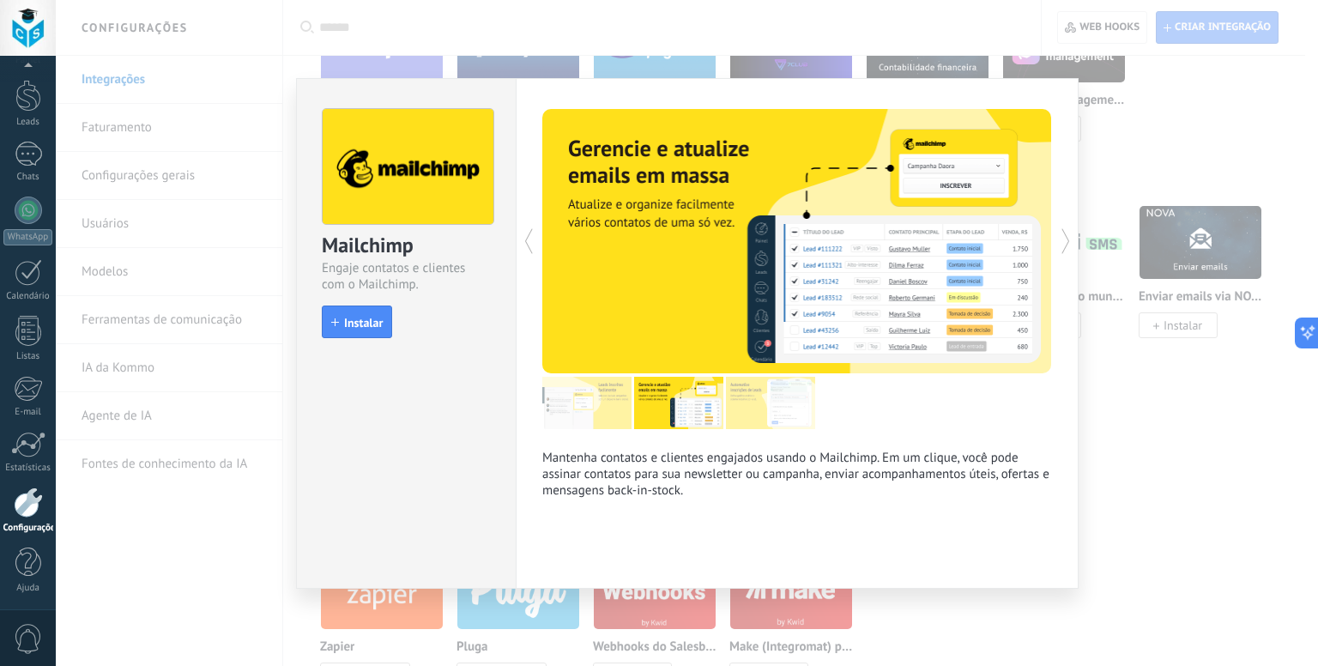
click at [752, 396] on img at bounding box center [770, 403] width 89 height 52
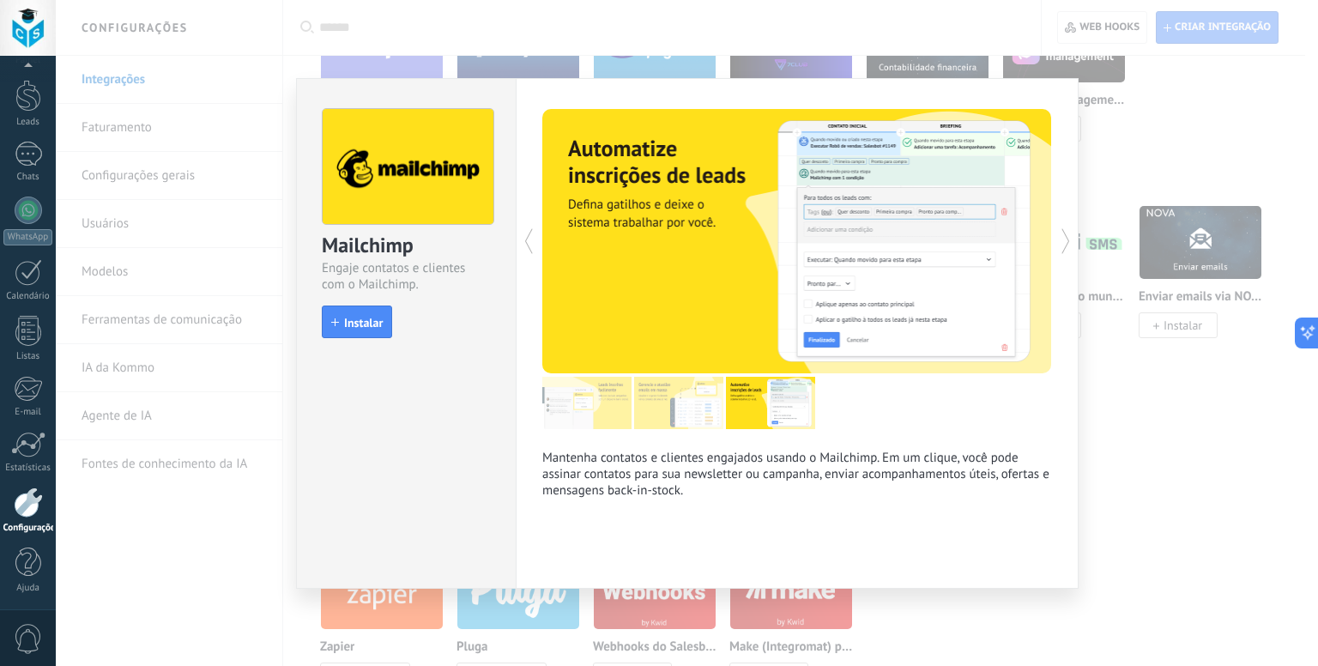
click at [596, 406] on img at bounding box center [586, 403] width 89 height 52
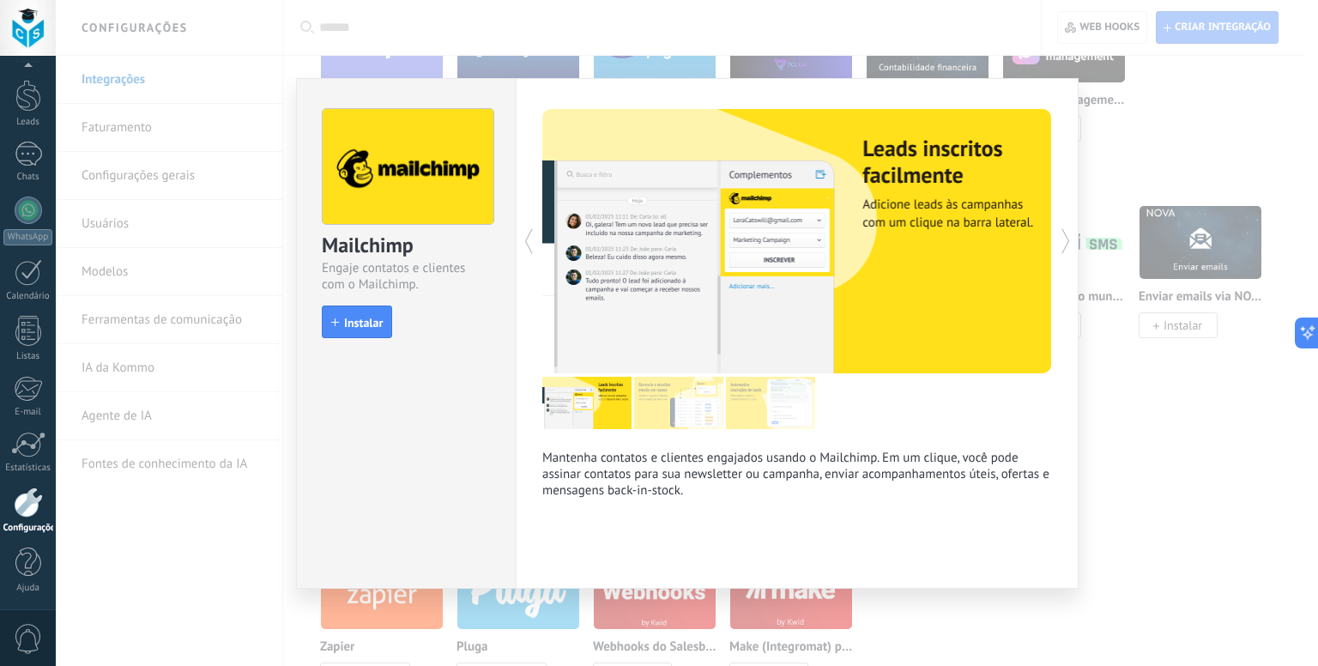
click at [1122, 516] on div "Mailchimp Engaje contatos e clientes com o Mailchimp. install Instalar Mantenha…" at bounding box center [687, 333] width 1262 height 666
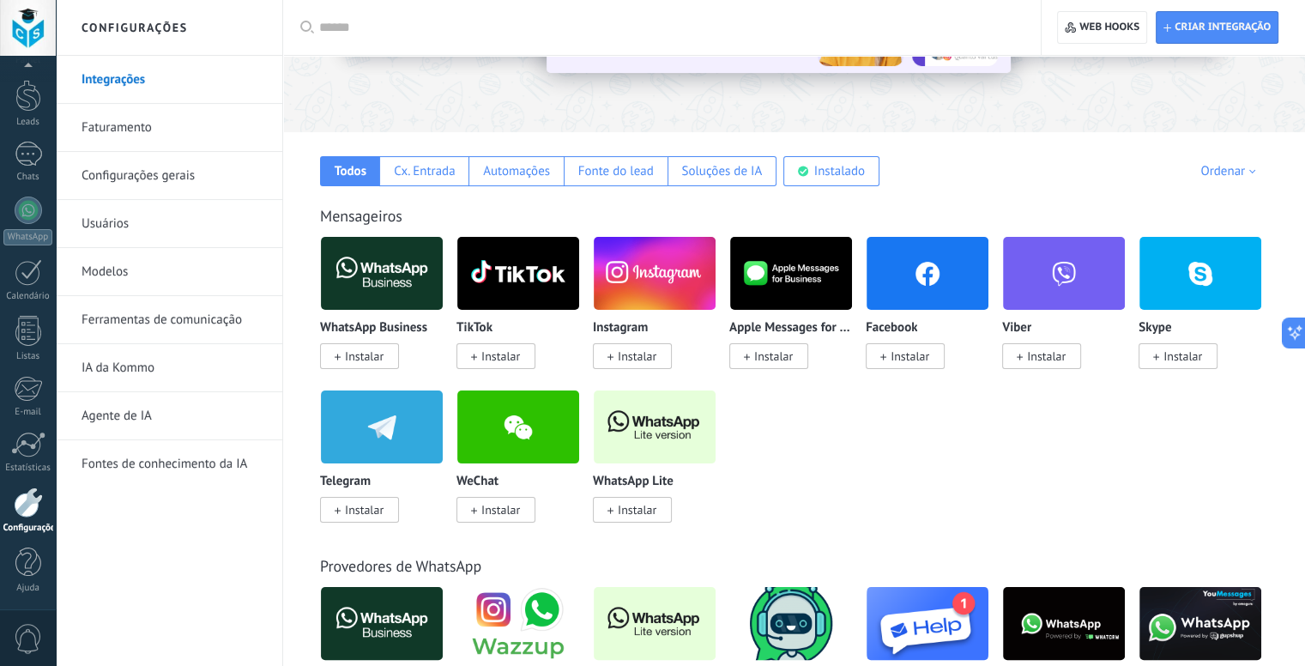
scroll to position [0, 0]
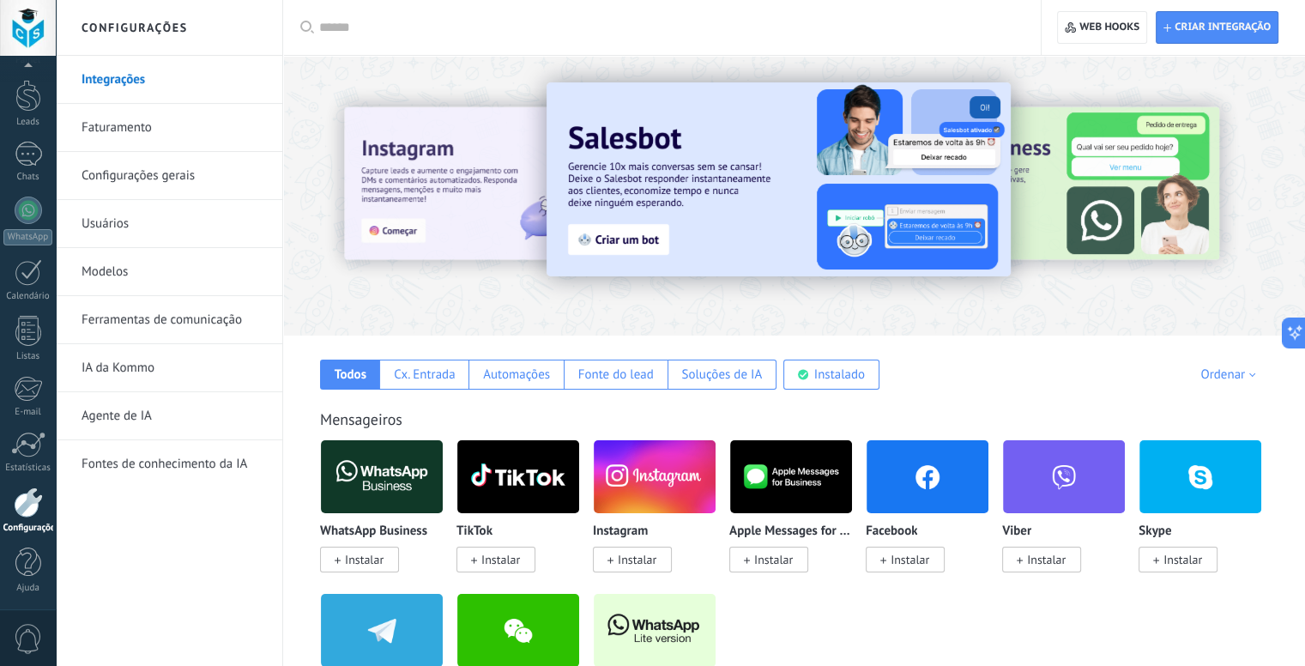
click at [1223, 378] on div "Ordenar" at bounding box center [1231, 374] width 61 height 16
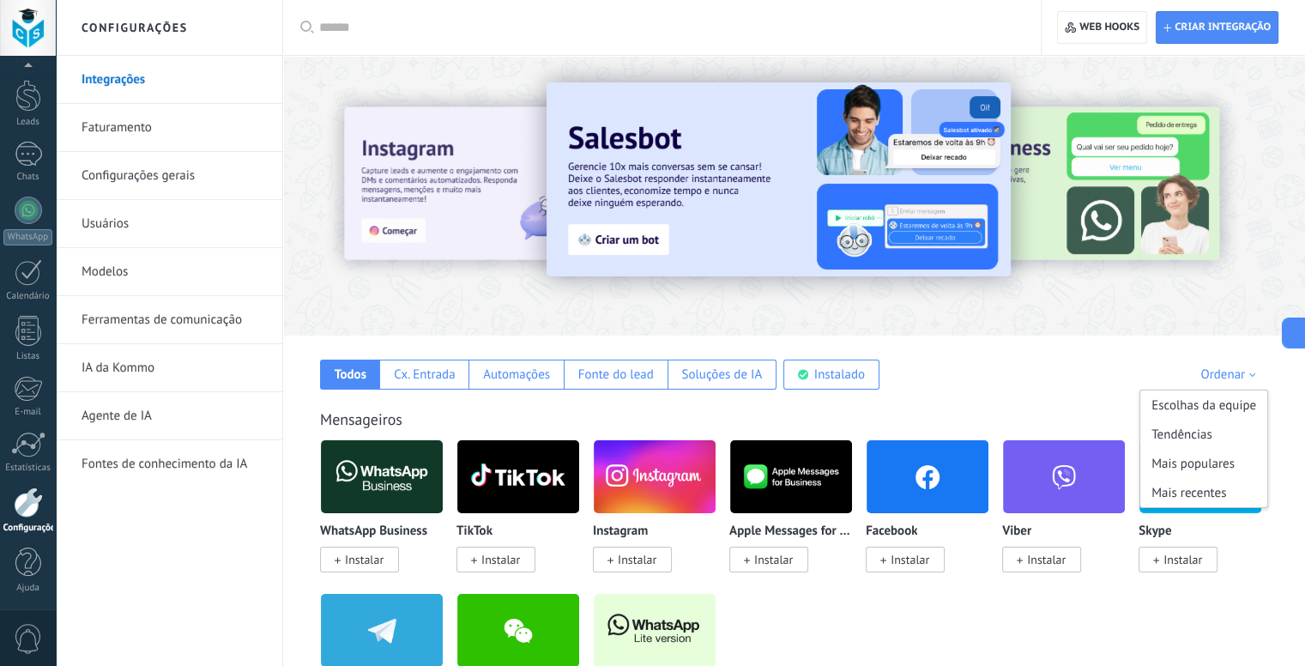
click at [1048, 378] on div "Todos Cx. Entrada Automações Fonte do lead Soluções de IA Instalado Minhas insc…" at bounding box center [794, 363] width 988 height 54
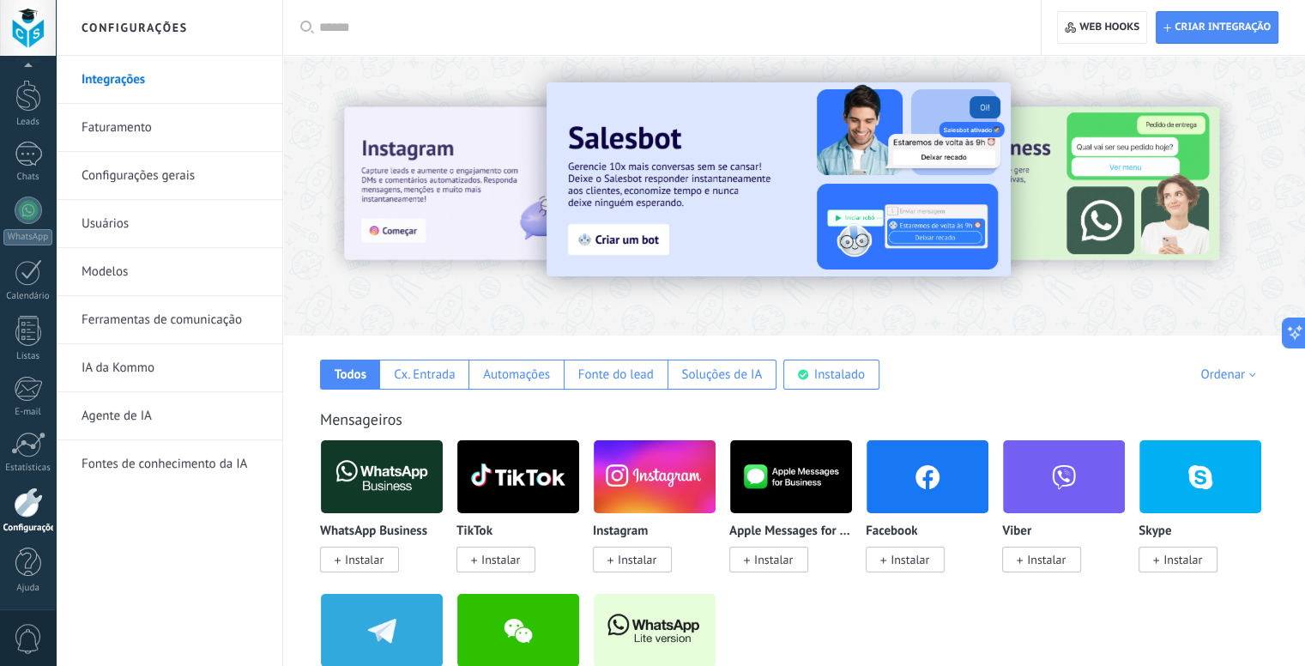
click at [1211, 366] on div "Ordenar" at bounding box center [1231, 374] width 61 height 16
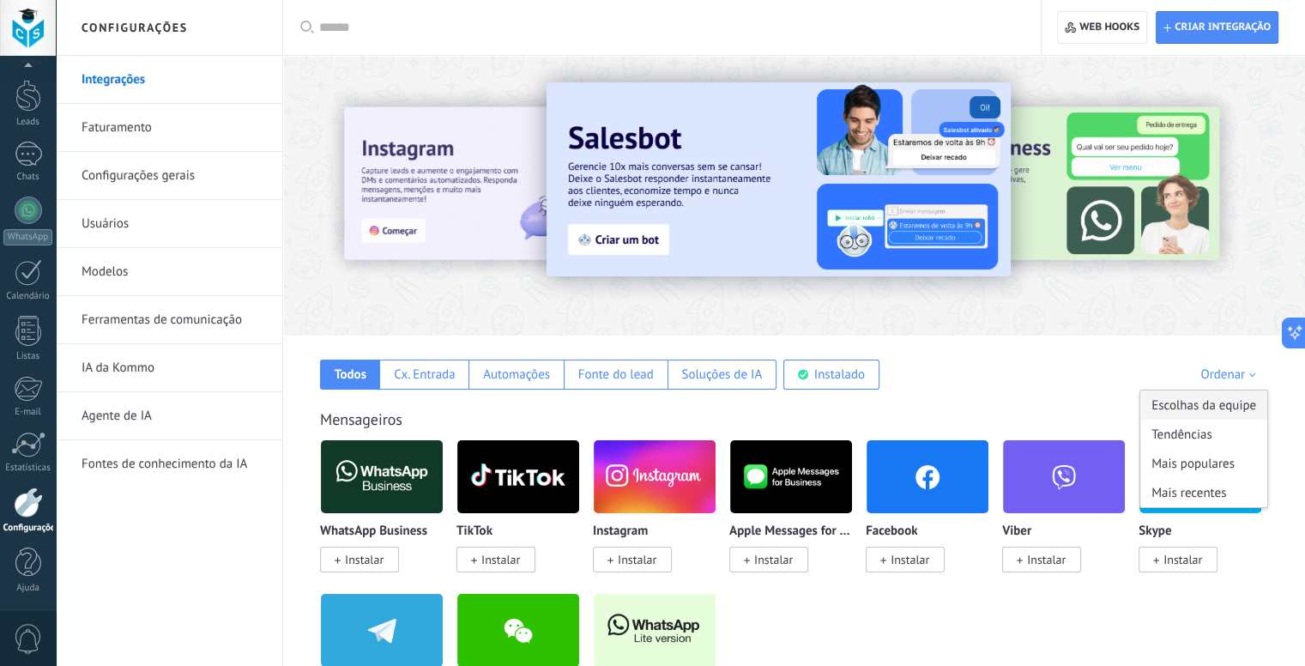
click at [1208, 417] on div "Escolhas da equipe" at bounding box center [1204, 404] width 127 height 29
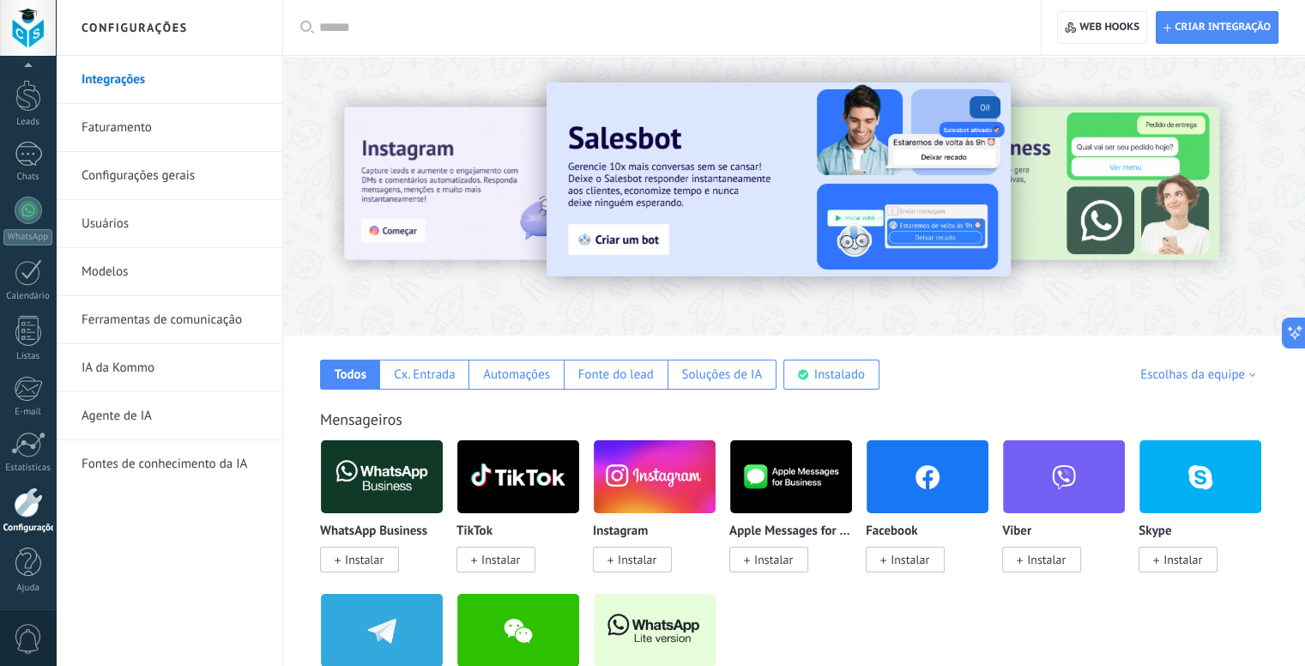
click at [1215, 372] on div "Escolhas da equipe" at bounding box center [1201, 374] width 121 height 16
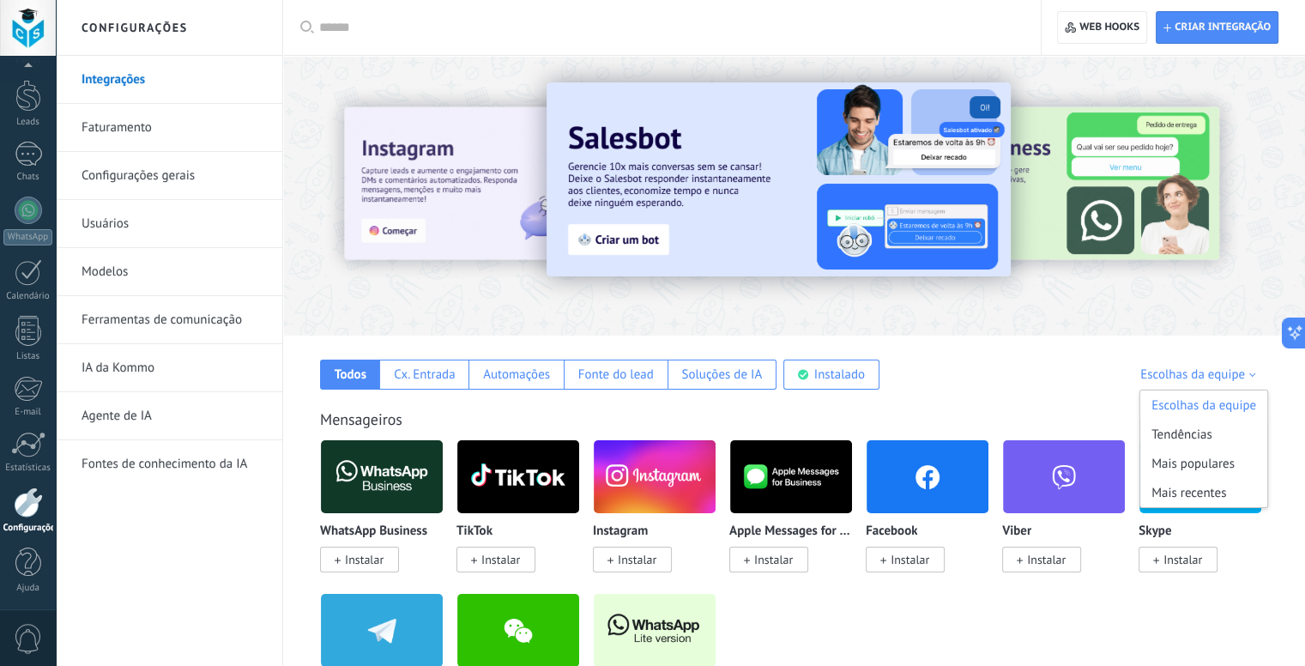
click at [1204, 401] on div "Escolhas da equipe" at bounding box center [1204, 404] width 127 height 29
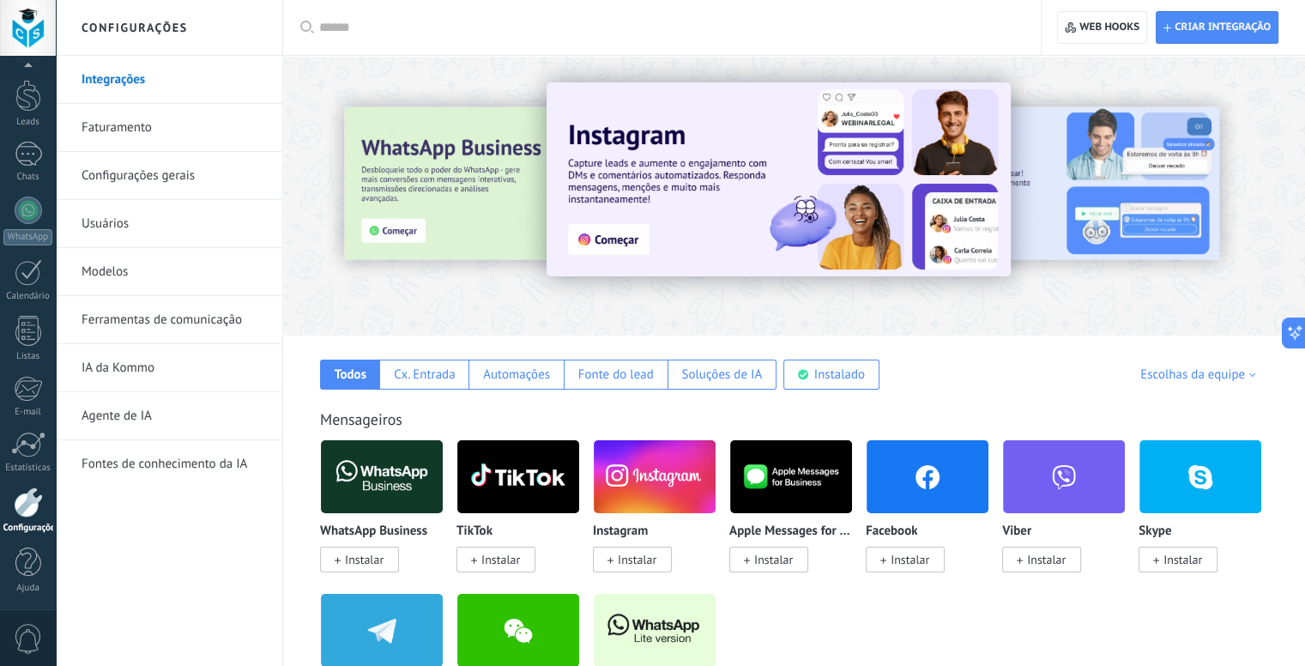
drag, startPoint x: 1127, startPoint y: 200, endPoint x: 958, endPoint y: 245, distance: 175.1
click at [958, 245] on div at bounding box center [794, 191] width 1022 height 246
click at [1109, 27] on span "Web hooks 0" at bounding box center [1110, 28] width 60 height 14
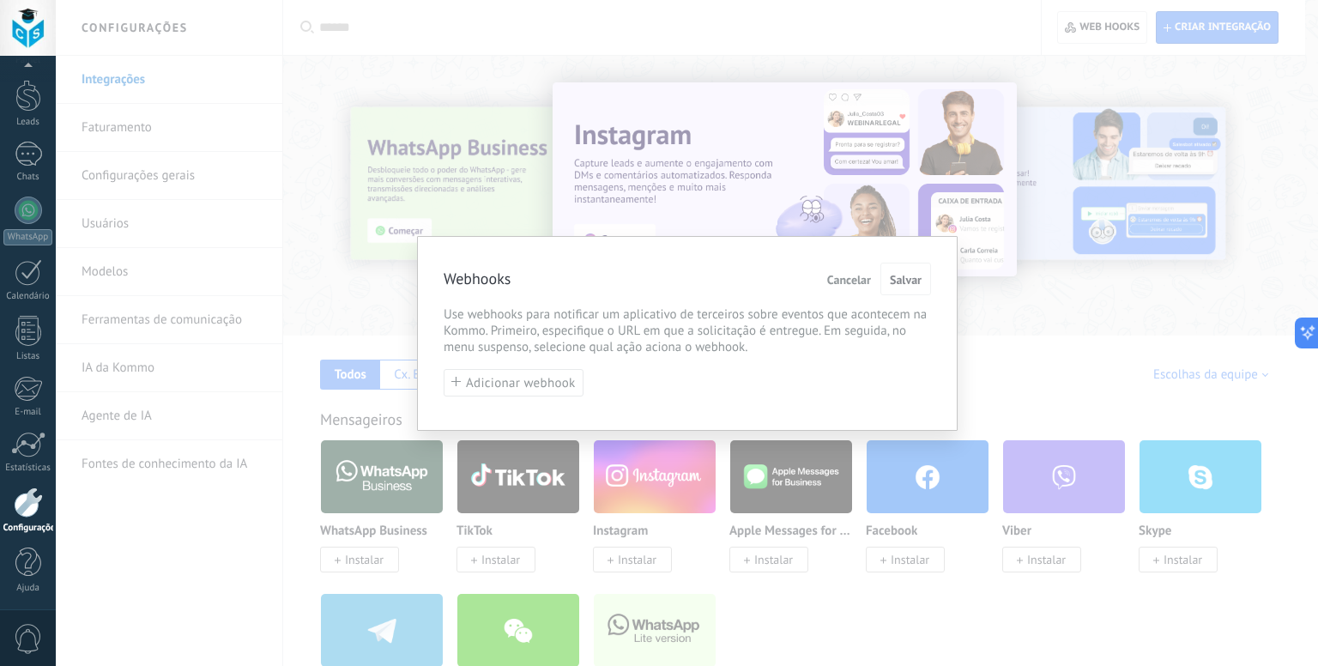
click at [854, 288] on button "Cancelar" at bounding box center [849, 279] width 58 height 33
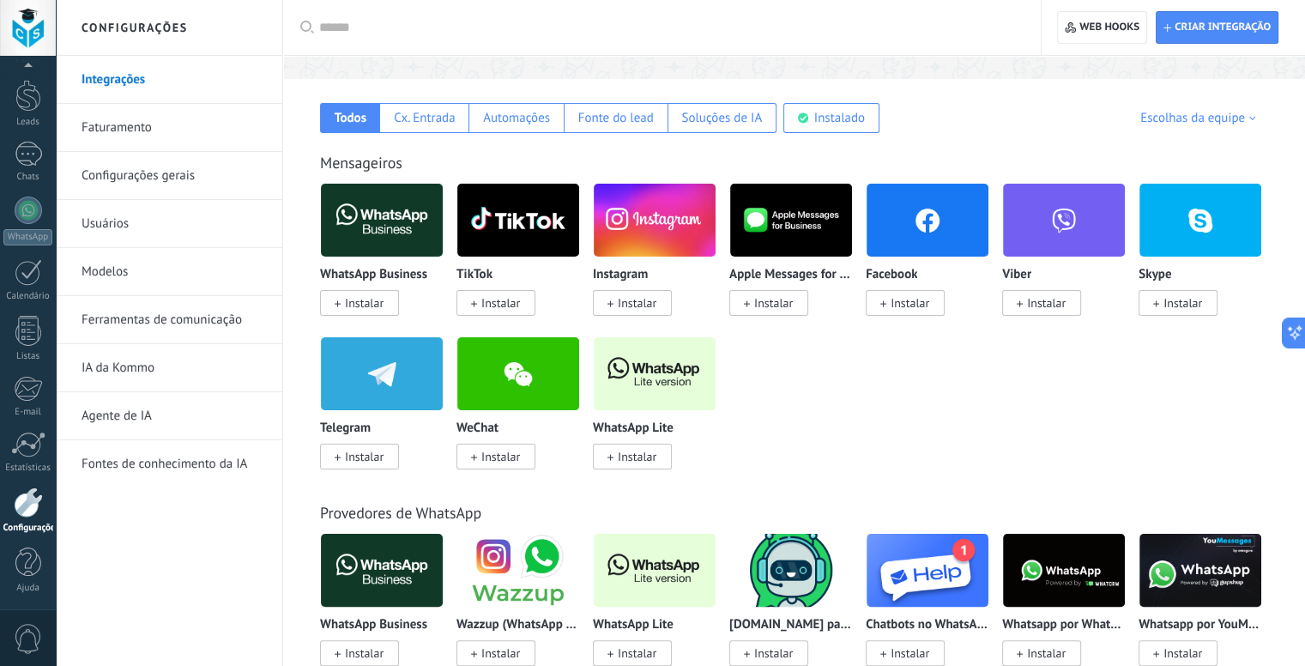
scroll to position [257, 0]
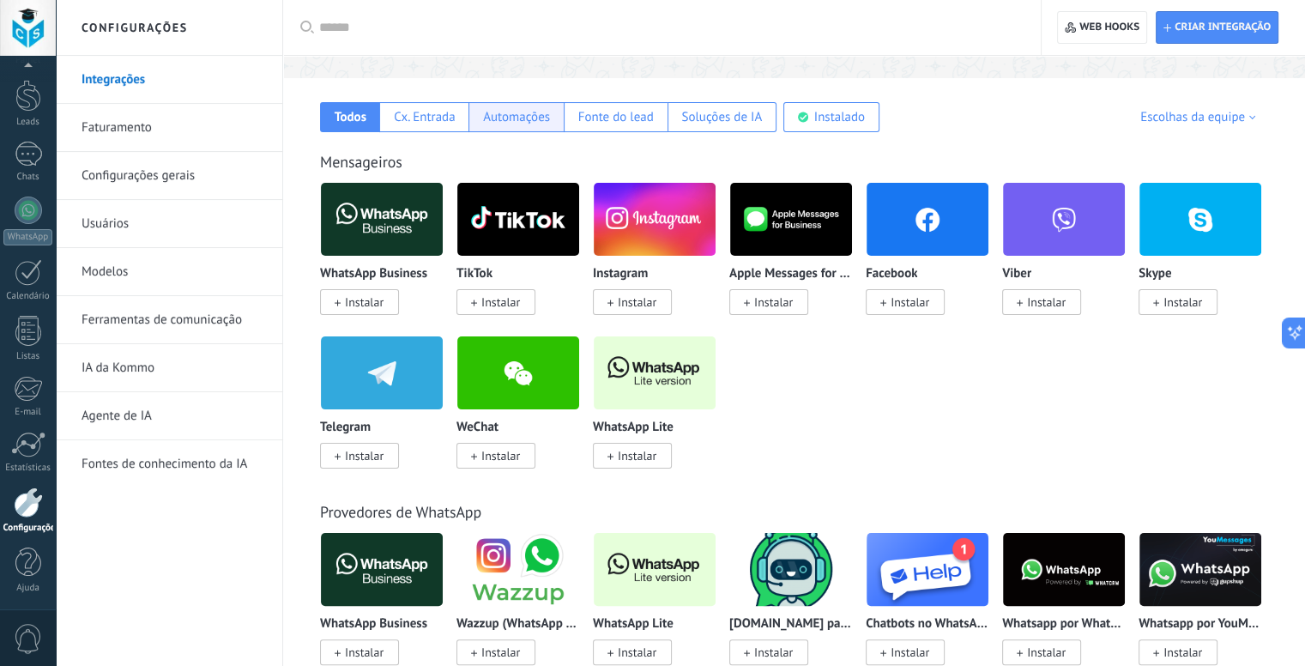
click at [539, 124] on div "Automações" at bounding box center [516, 117] width 67 height 16
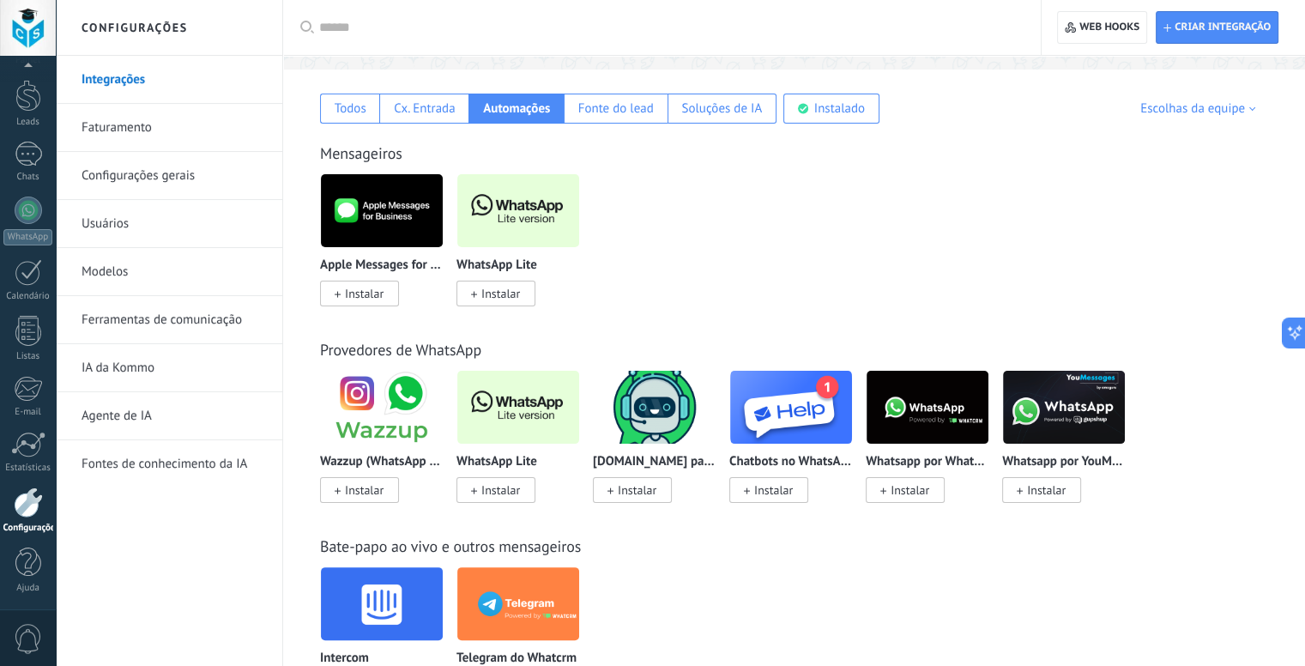
scroll to position [161, 0]
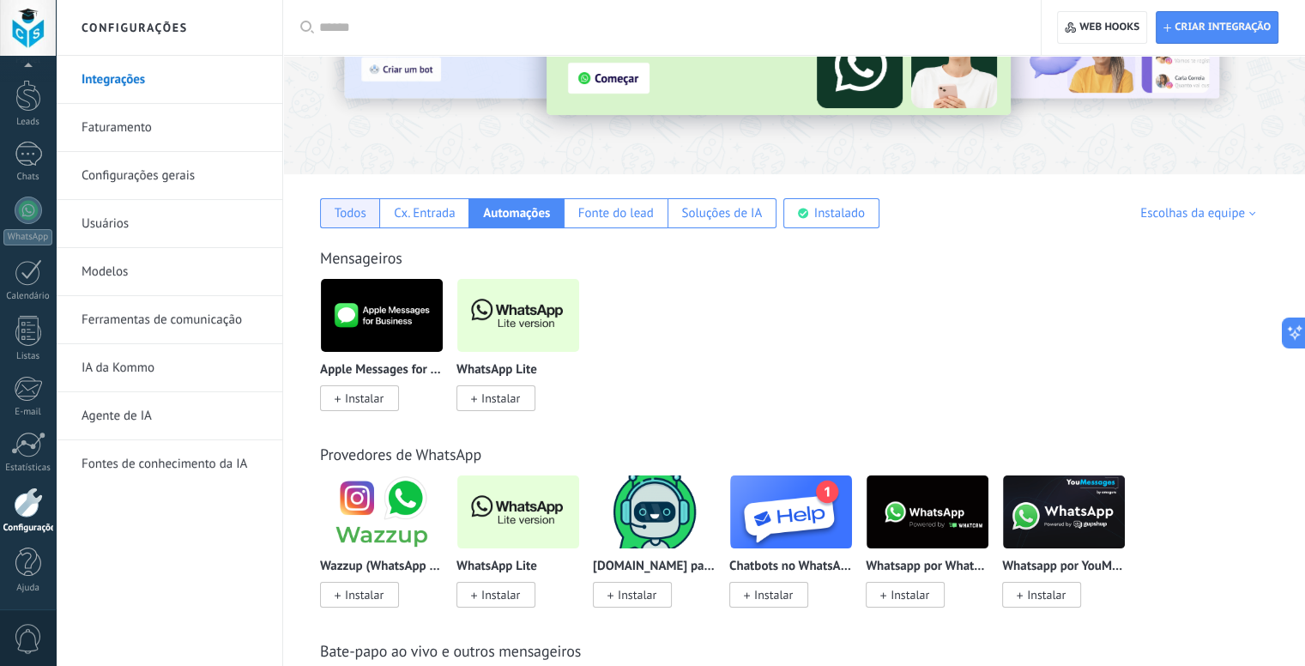
click at [364, 219] on div "Todos" at bounding box center [351, 213] width 32 height 16
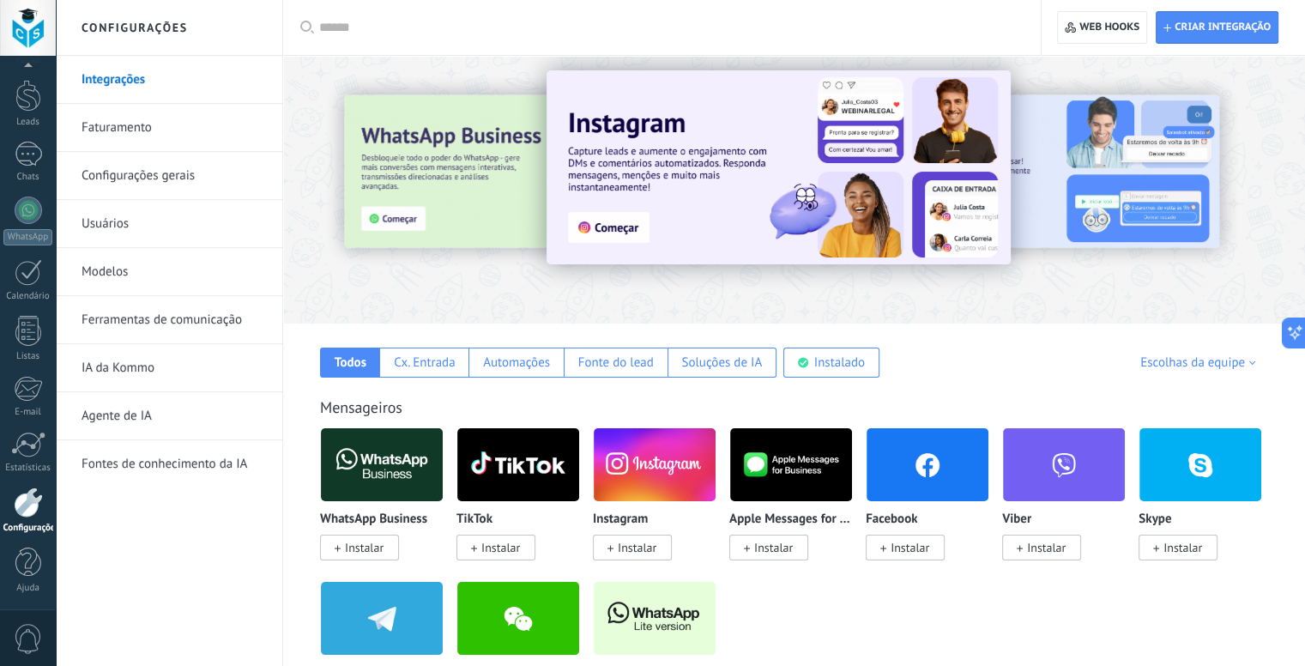
scroll to position [257, 0]
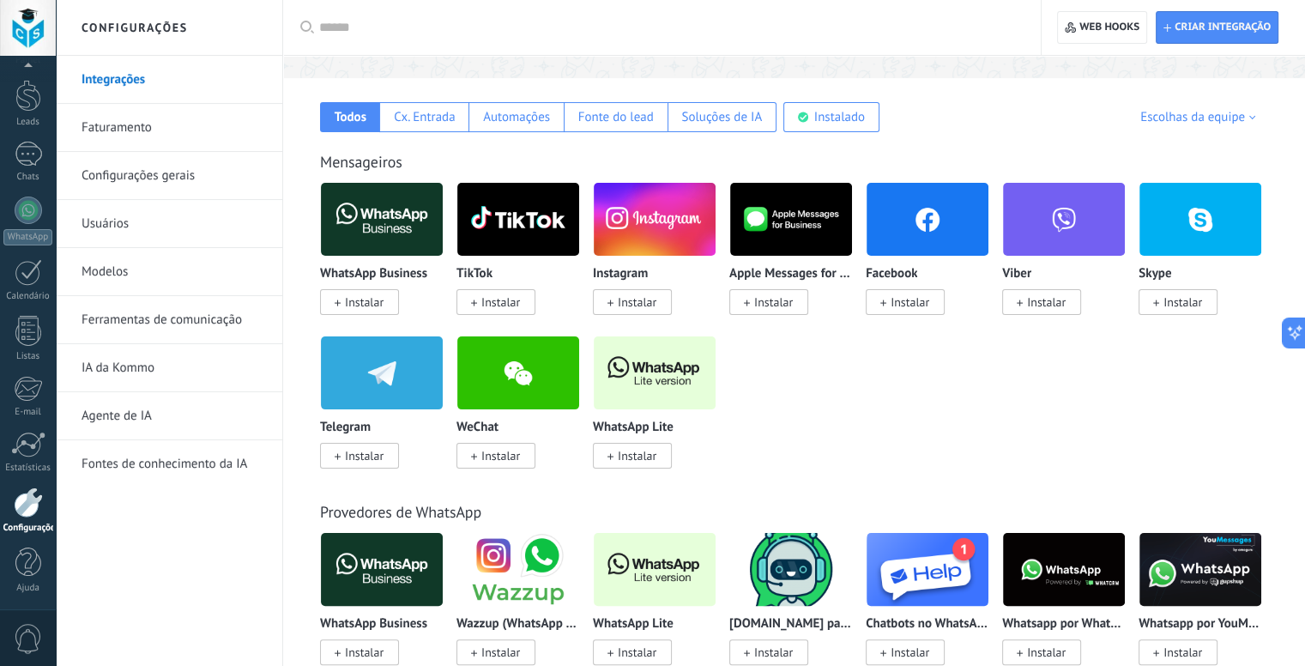
click at [372, 194] on img at bounding box center [382, 219] width 122 height 83
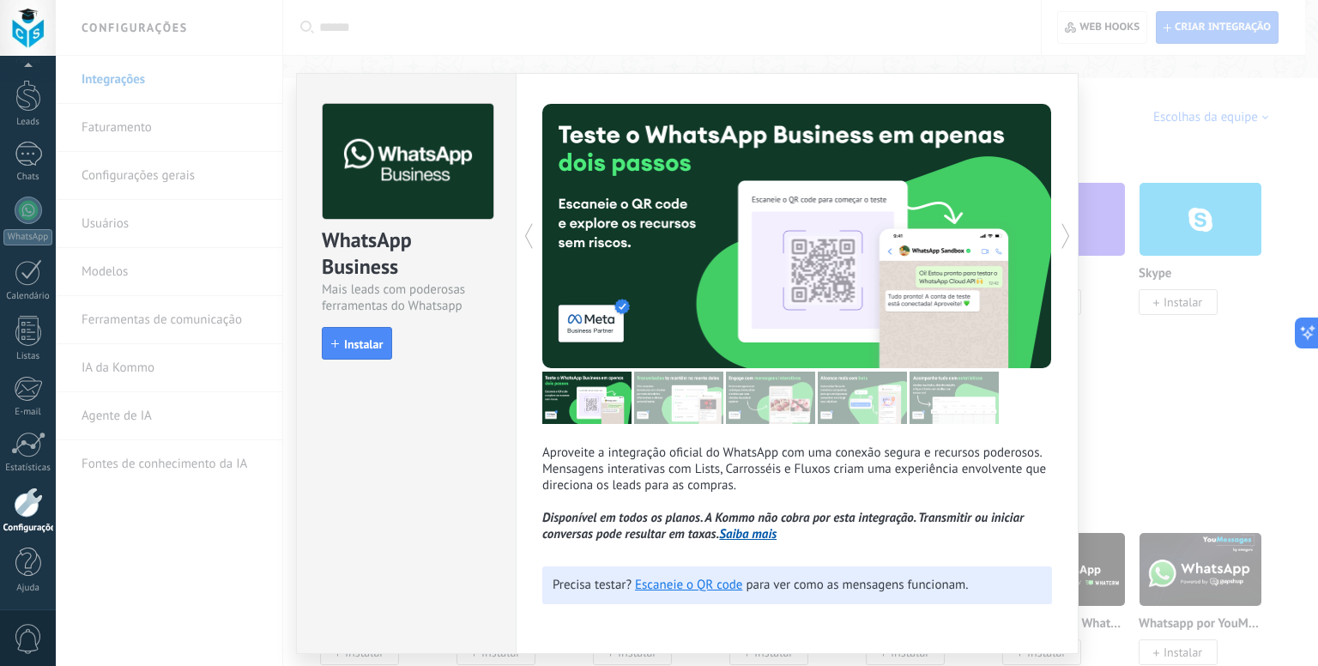
click at [1064, 275] on div "Aproveite a integração oficial do WhatsApp com uma conexão segura e recursos po…" at bounding box center [797, 363] width 563 height 581
click at [155, 409] on div "WhatsApp Business Mais leads com poderosas ferramentas do Whatsapp install Inst…" at bounding box center [687, 333] width 1262 height 666
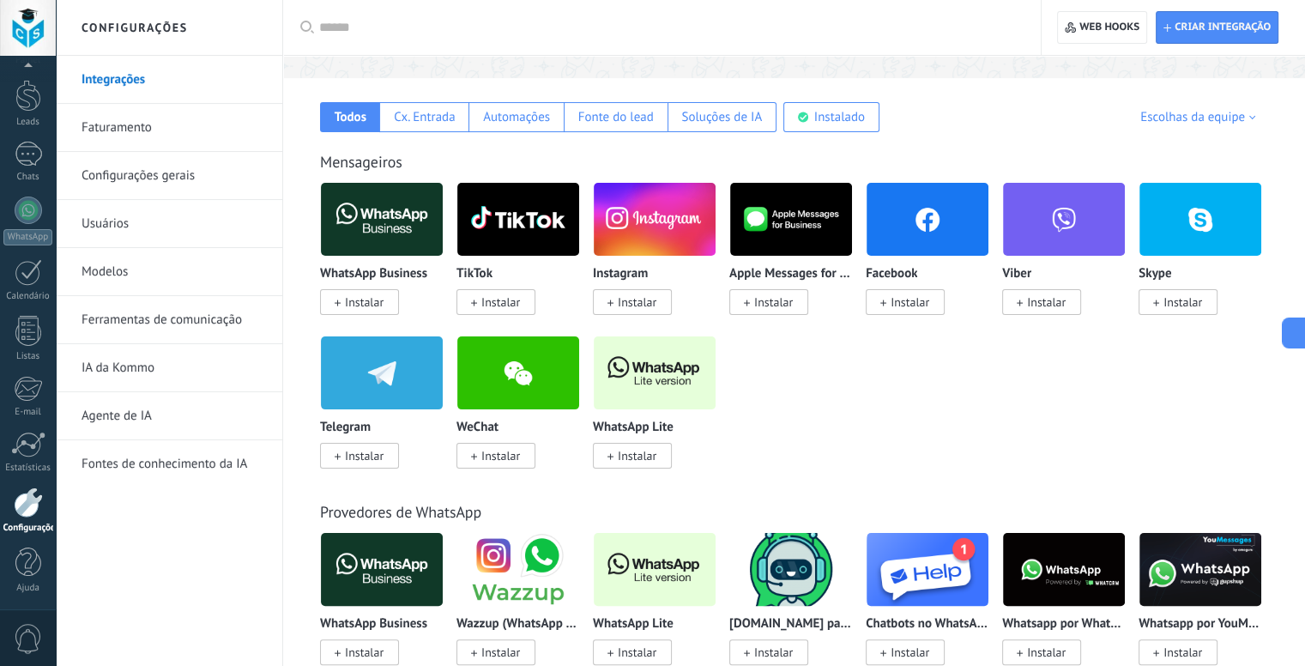
click at [161, 428] on link "Agente de IA" at bounding box center [174, 416] width 184 height 48
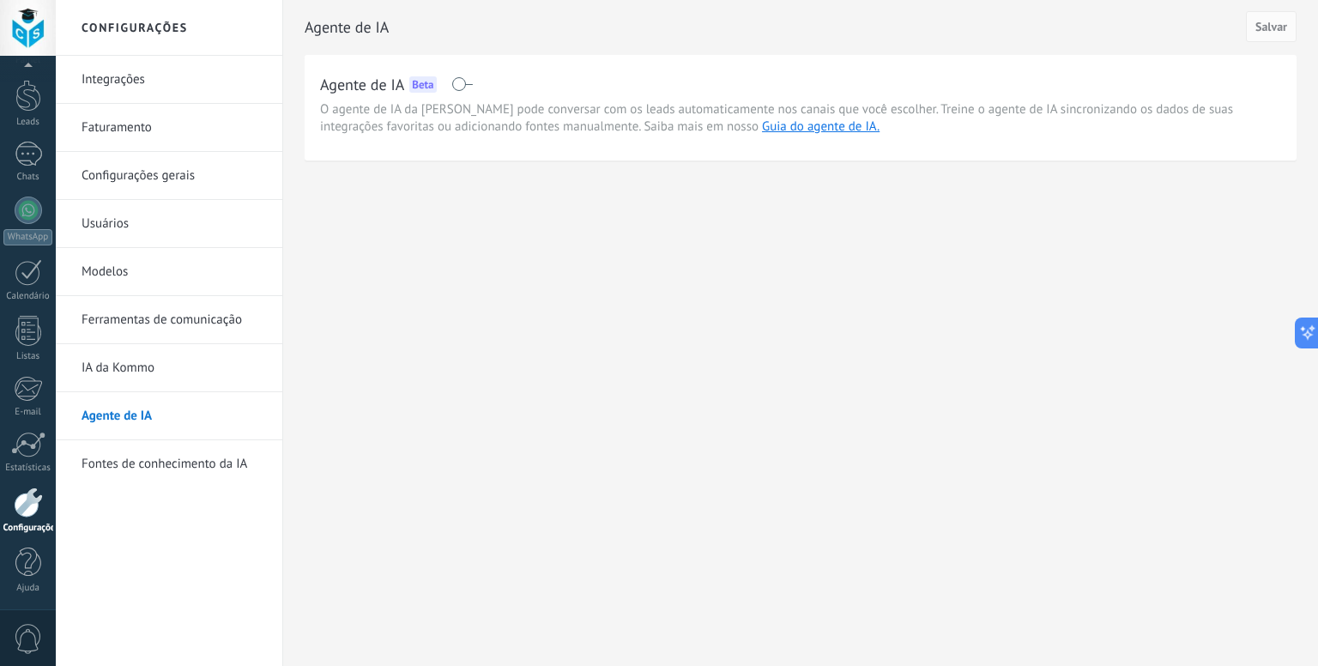
click at [457, 84] on span at bounding box center [461, 84] width 21 height 14
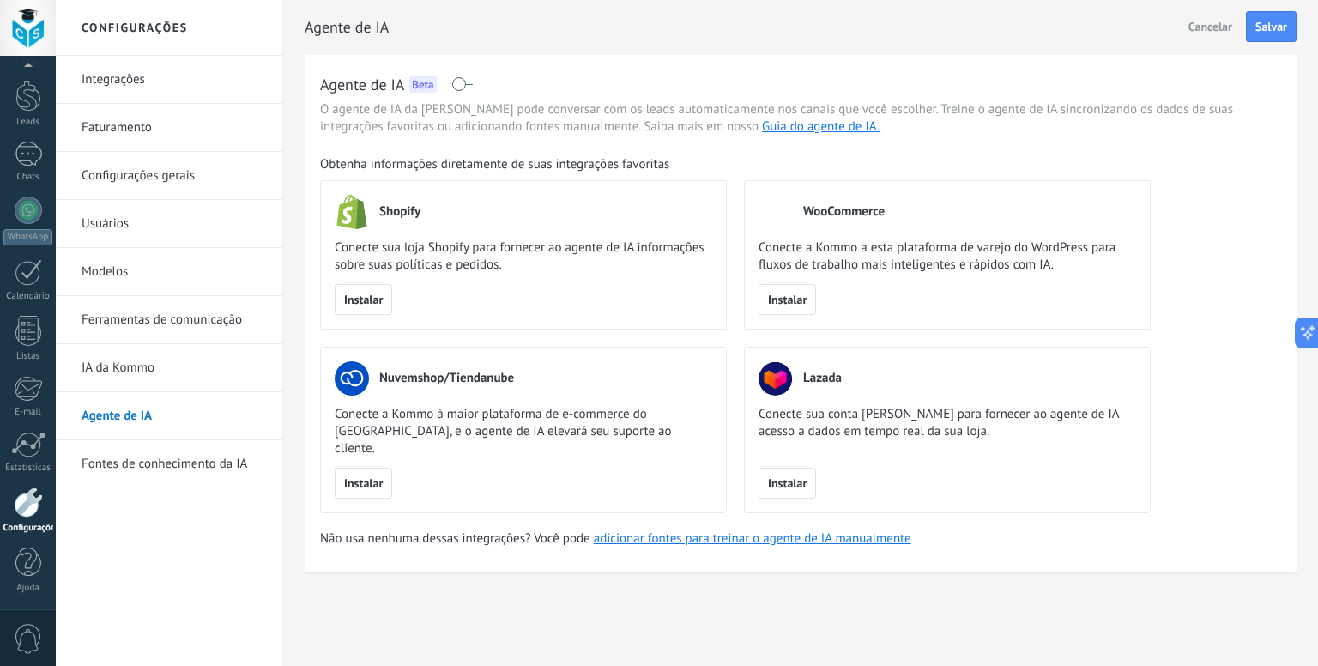
click at [463, 85] on span at bounding box center [461, 84] width 21 height 14
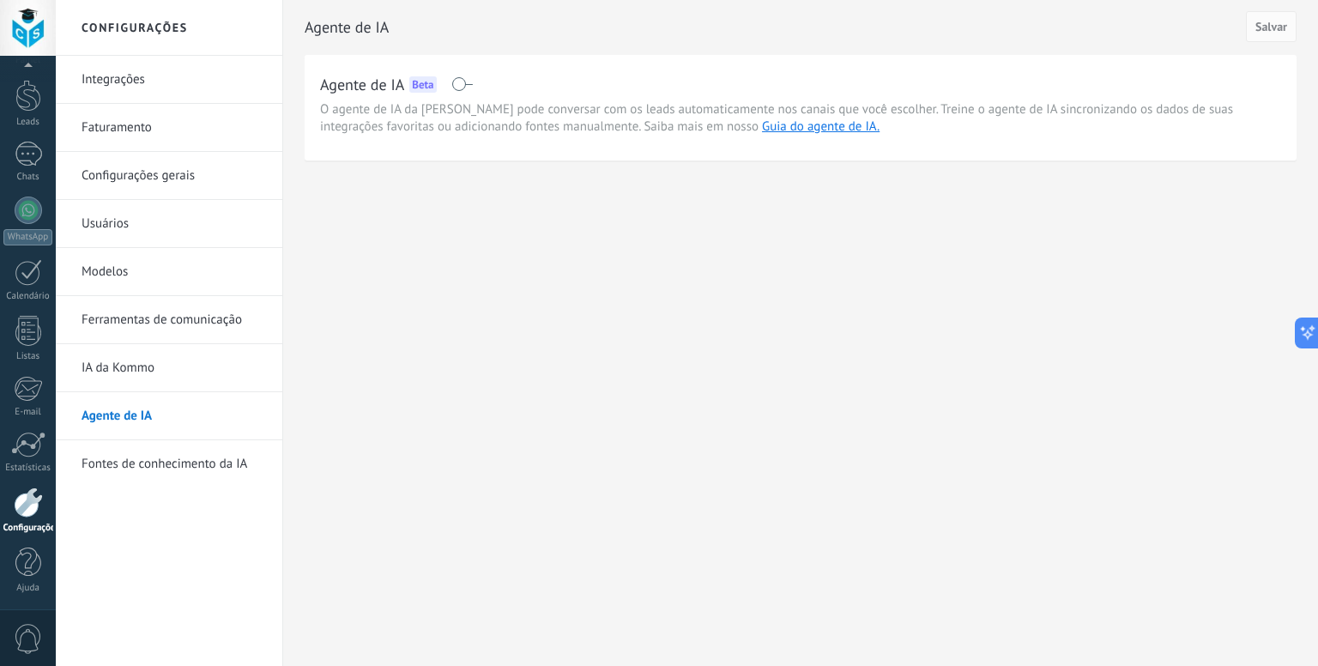
click at [180, 475] on link "Fontes de conhecimento da IA" at bounding box center [174, 464] width 184 height 48
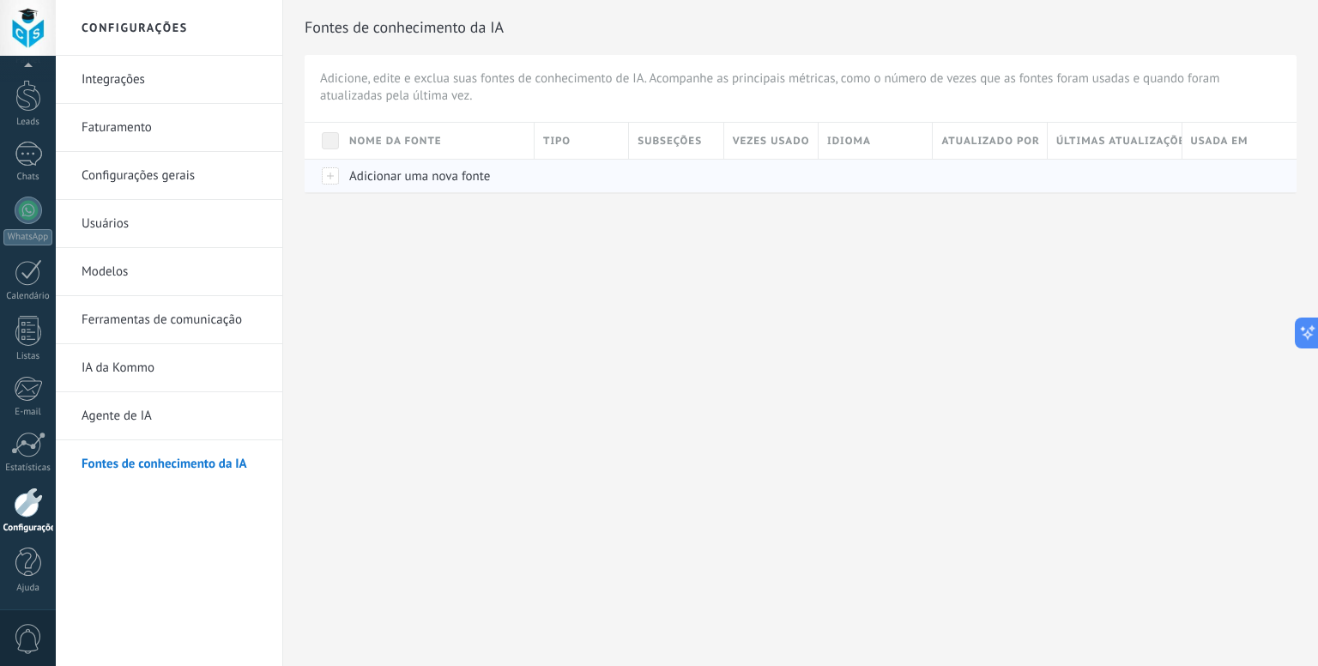
click at [452, 173] on span "Adicionar uma nova fonte" at bounding box center [419, 176] width 141 height 16
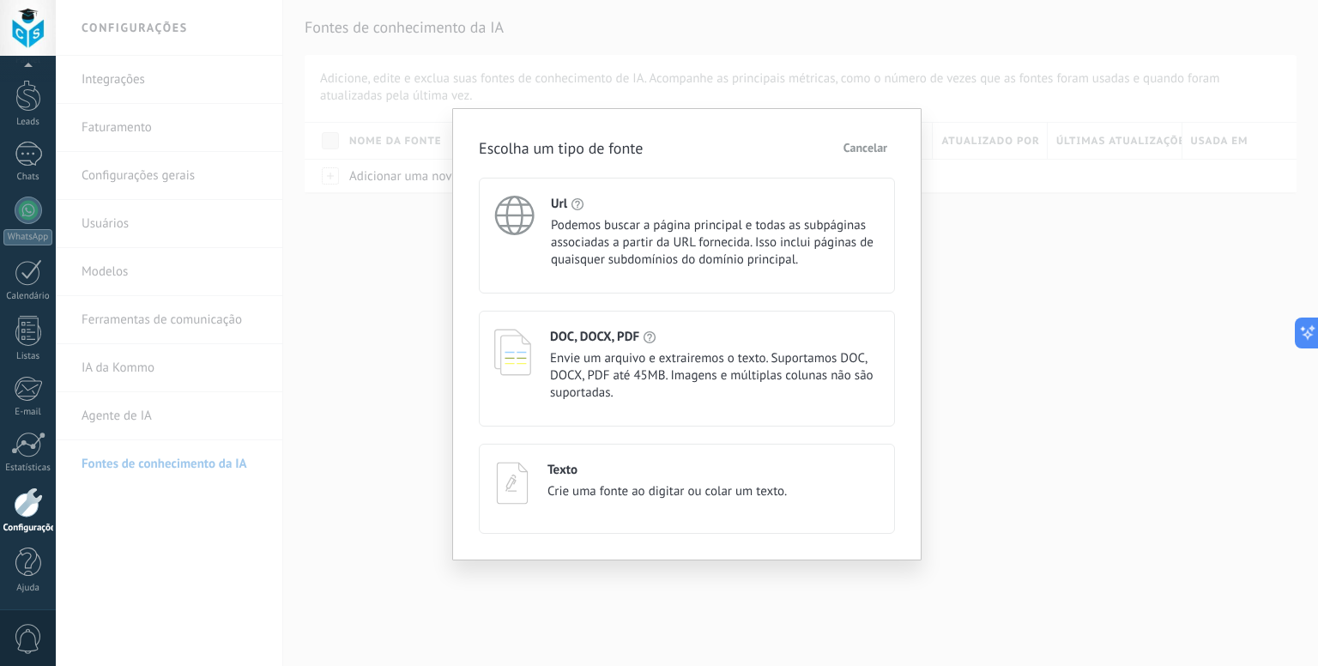
click at [992, 437] on div "Escolha um tipo de fonte Cancelar Url Podemos buscar a página principal e todas…" at bounding box center [687, 333] width 1262 height 666
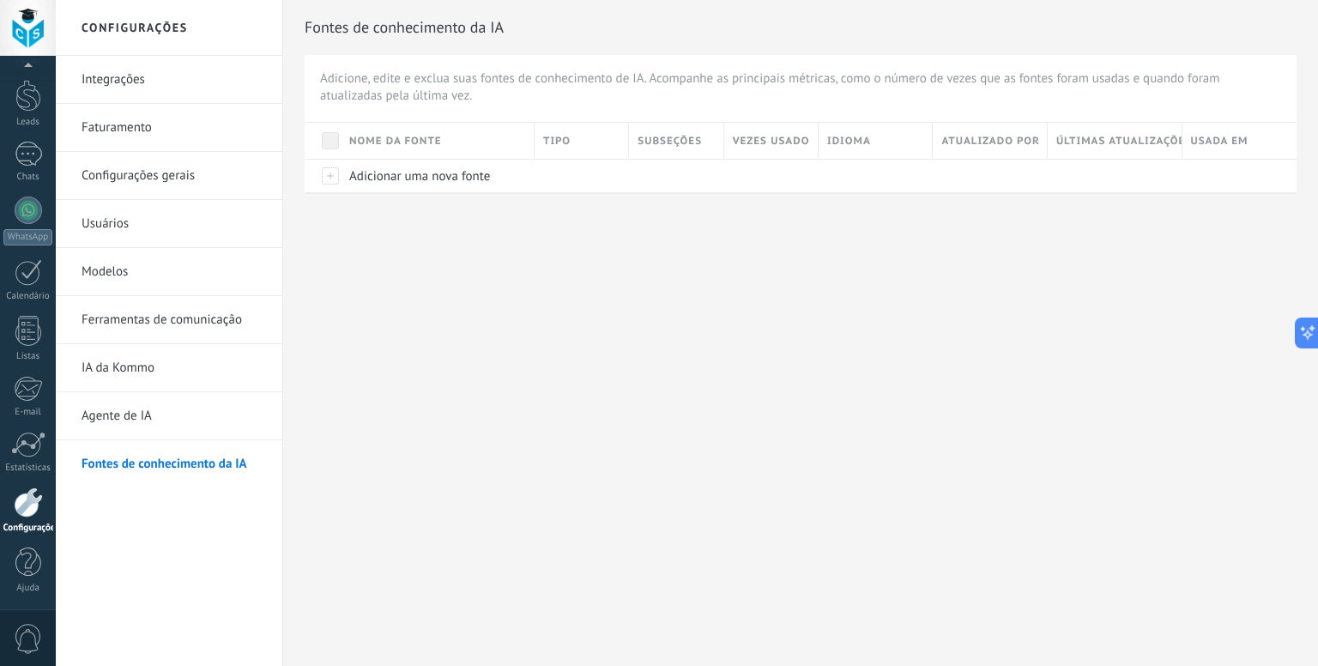
click at [200, 330] on link "Ferramentas de comunicação" at bounding box center [174, 320] width 184 height 48
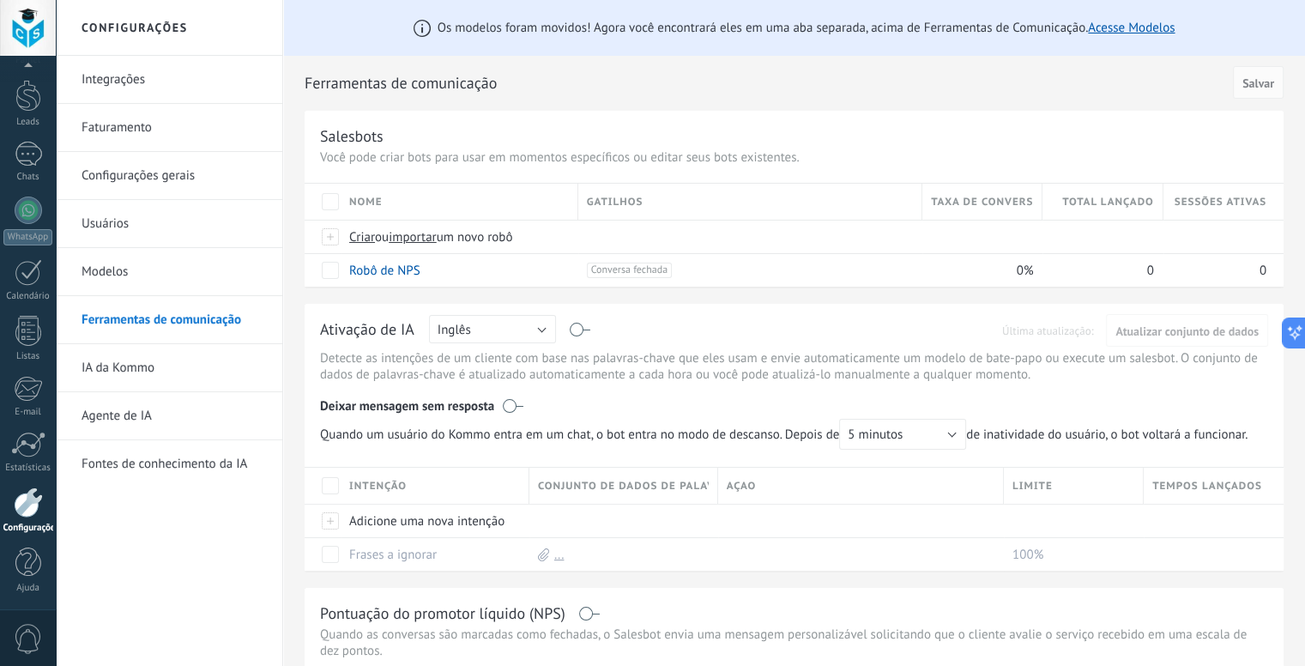
click at [148, 278] on link "Modelos" at bounding box center [174, 272] width 184 height 48
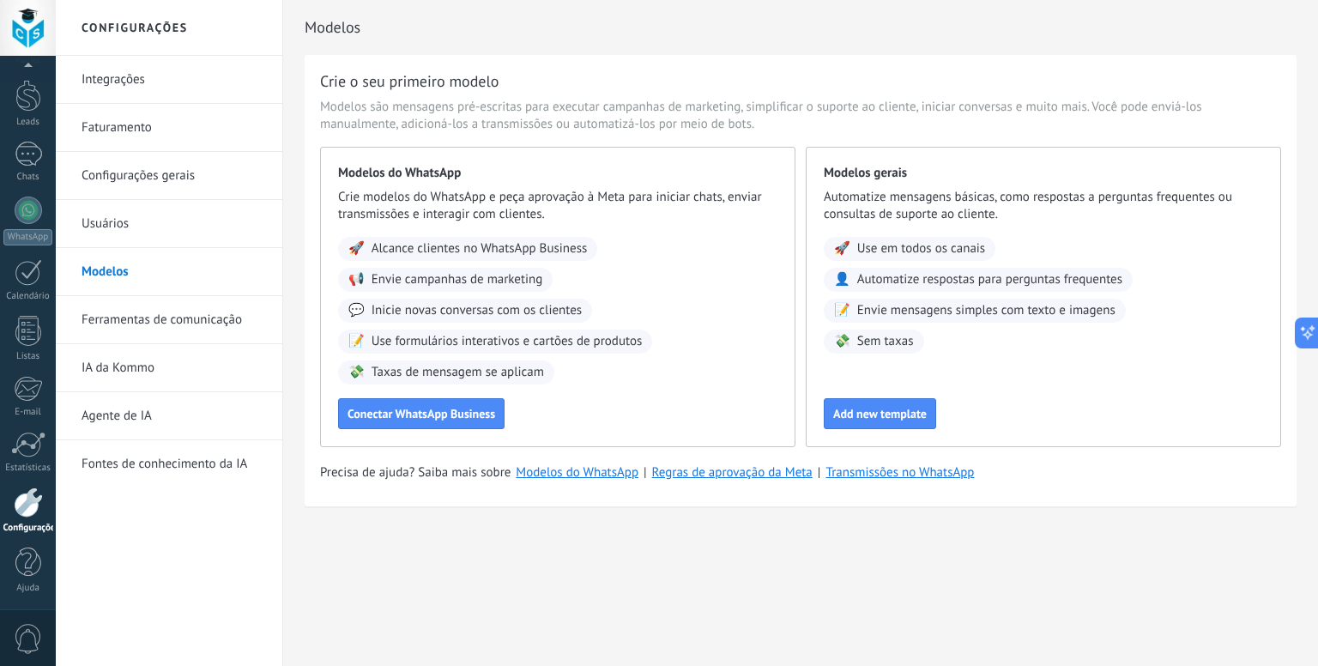
click at [148, 197] on link "Configurações gerais" at bounding box center [174, 176] width 184 height 48
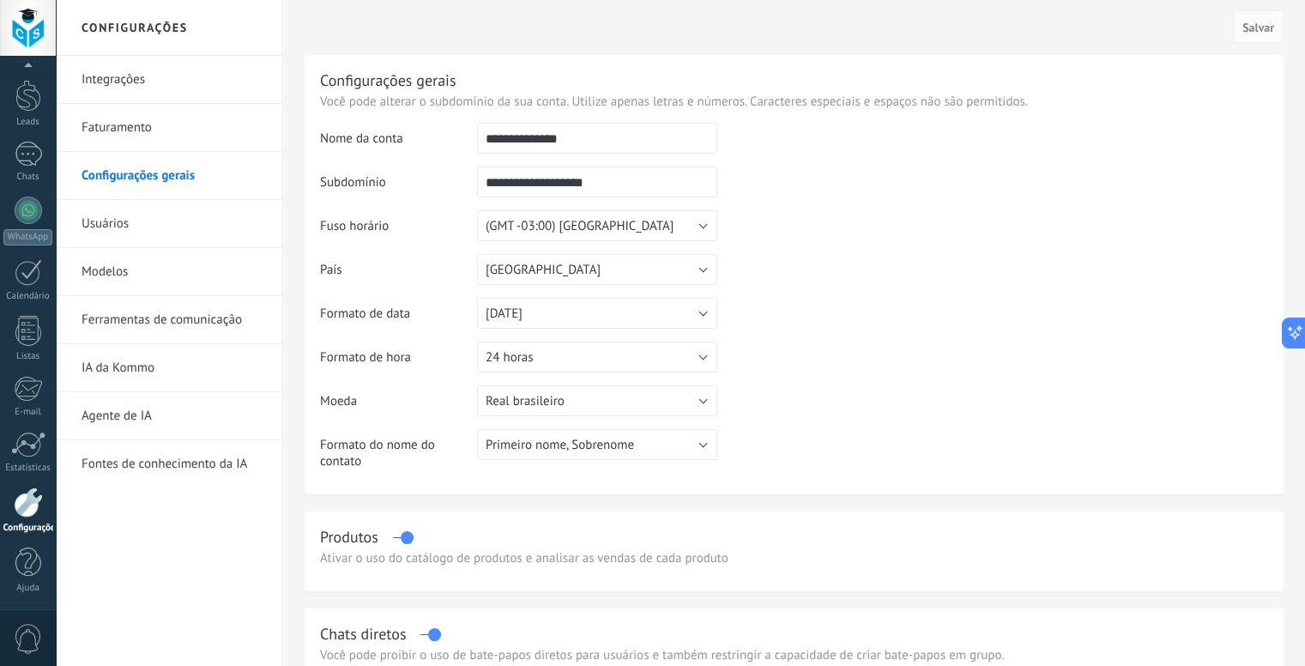
drag, startPoint x: 568, startPoint y: 185, endPoint x: 657, endPoint y: 185, distance: 89.3
click at [657, 185] on input "**********" at bounding box center [597, 181] width 240 height 31
type input "**********"
click at [839, 206] on td at bounding box center [992, 210] width 551 height 175
click at [590, 406] on button "Real brasileiro" at bounding box center [597, 400] width 240 height 31
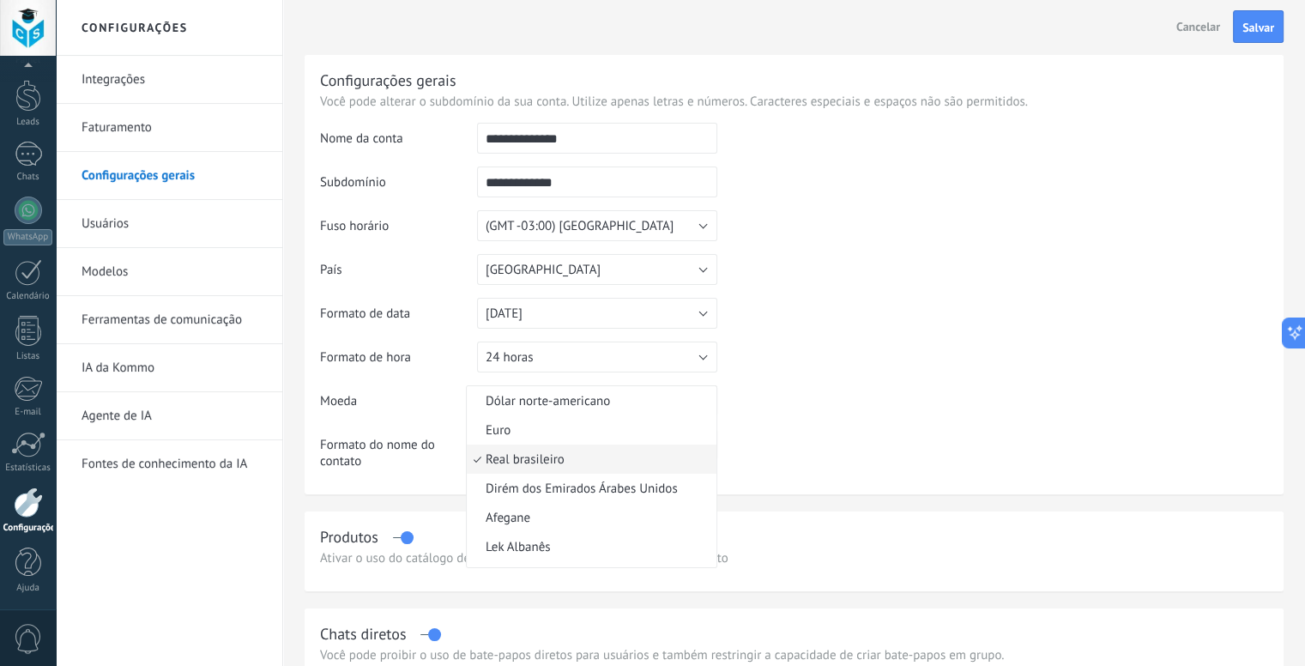
click at [842, 367] on table "**********" at bounding box center [794, 303] width 948 height 360
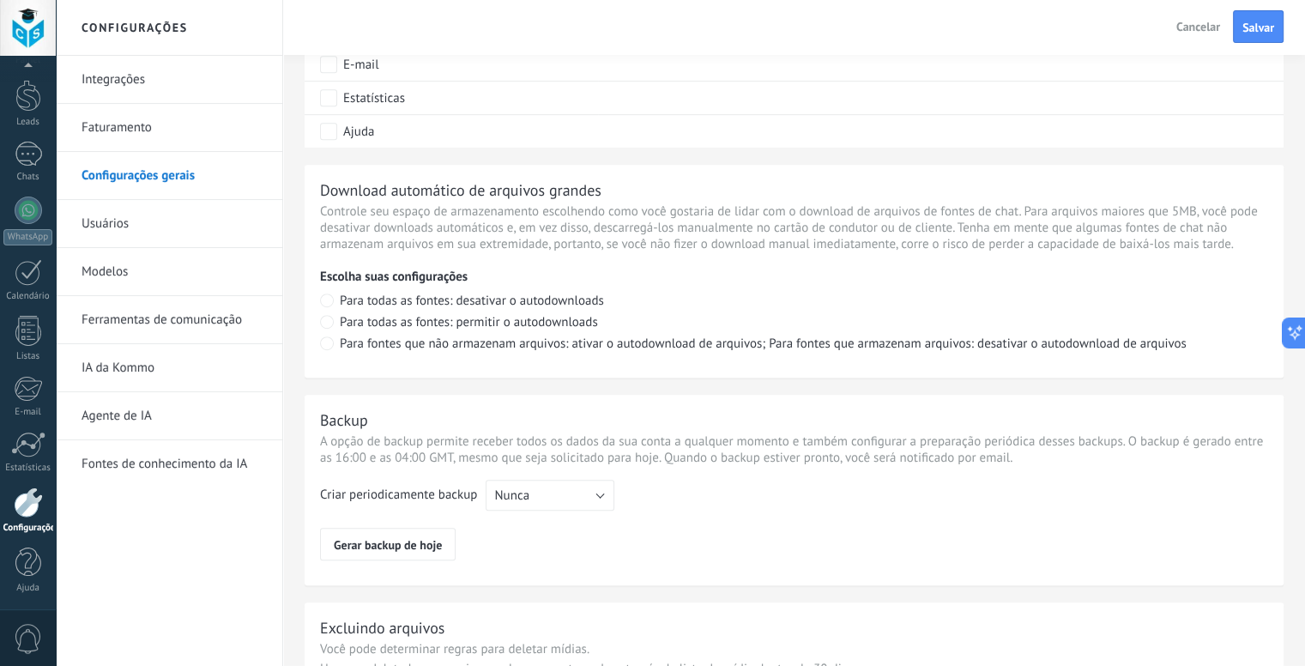
scroll to position [1211, 0]
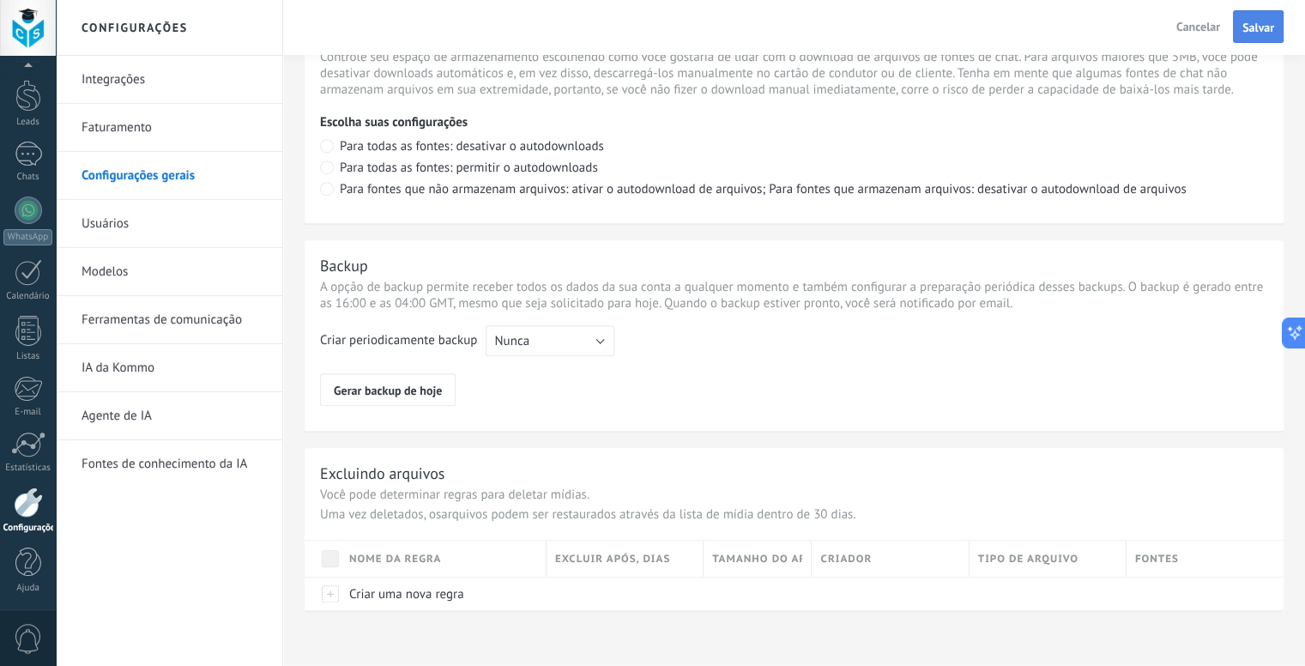
click at [1271, 27] on span "Salvar" at bounding box center [1259, 27] width 32 height 12
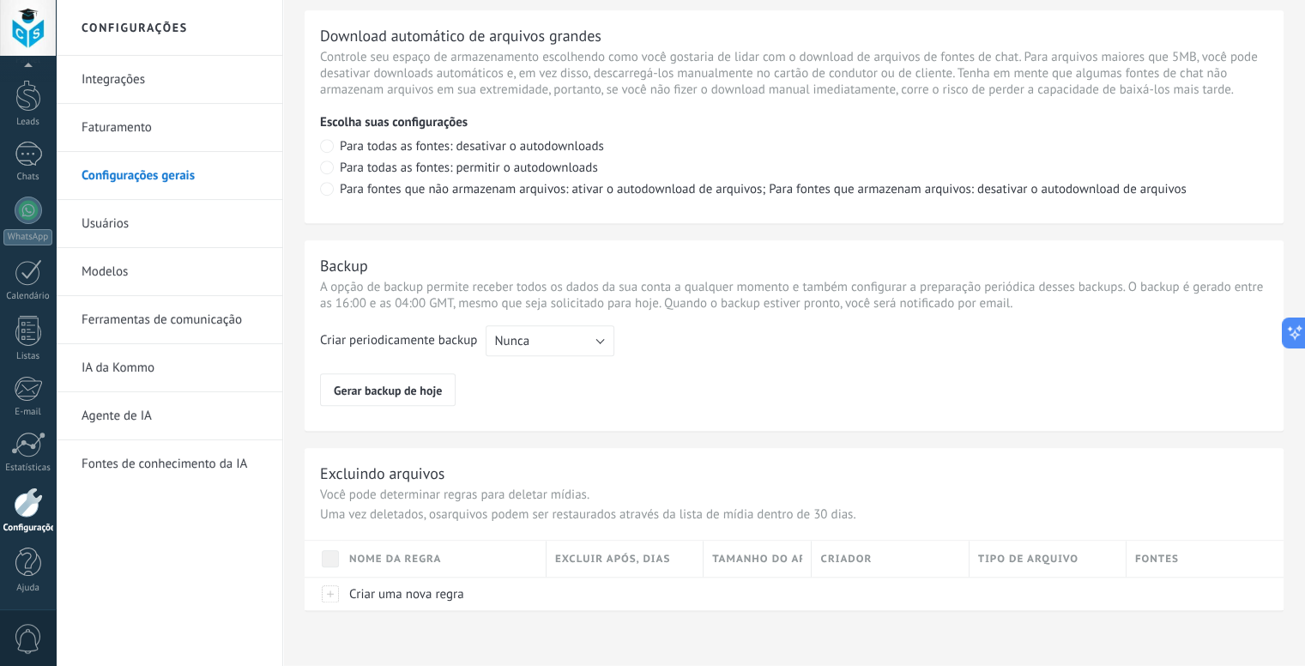
scroll to position [782, 0]
